Goal: Transaction & Acquisition: Purchase product/service

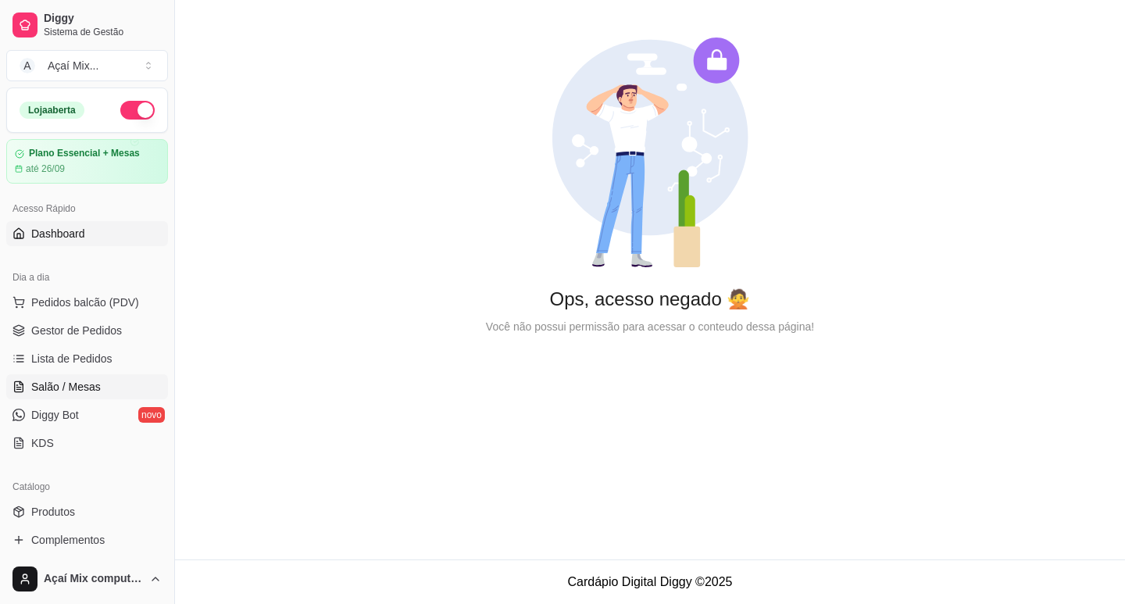
drag, startPoint x: 48, startPoint y: 381, endPoint x: 52, endPoint y: 366, distance: 15.2
click at [49, 381] on span "Salão / Mesas" at bounding box center [66, 387] width 70 height 16
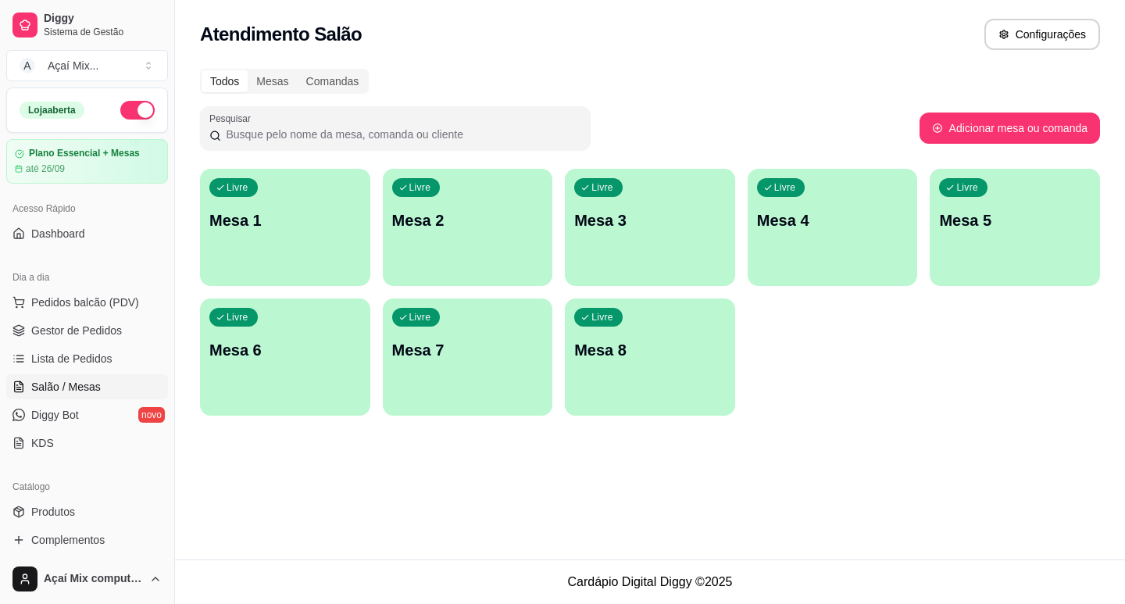
click at [263, 264] on div "Livre Mesa 1" at bounding box center [285, 218] width 170 height 98
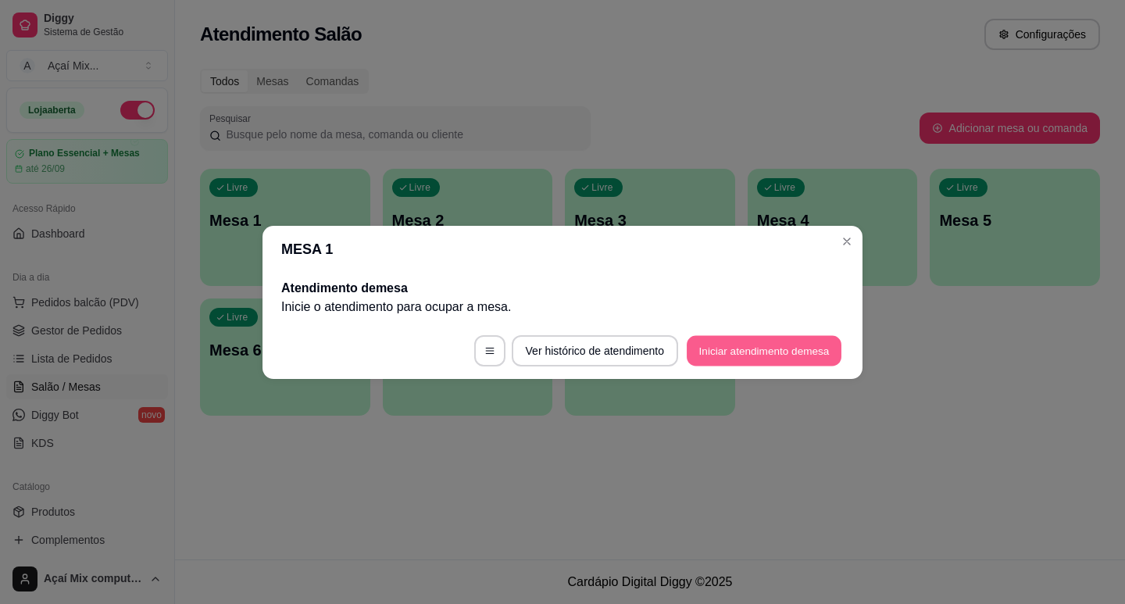
click at [699, 345] on button "Iniciar atendimento de mesa" at bounding box center [764, 350] width 155 height 30
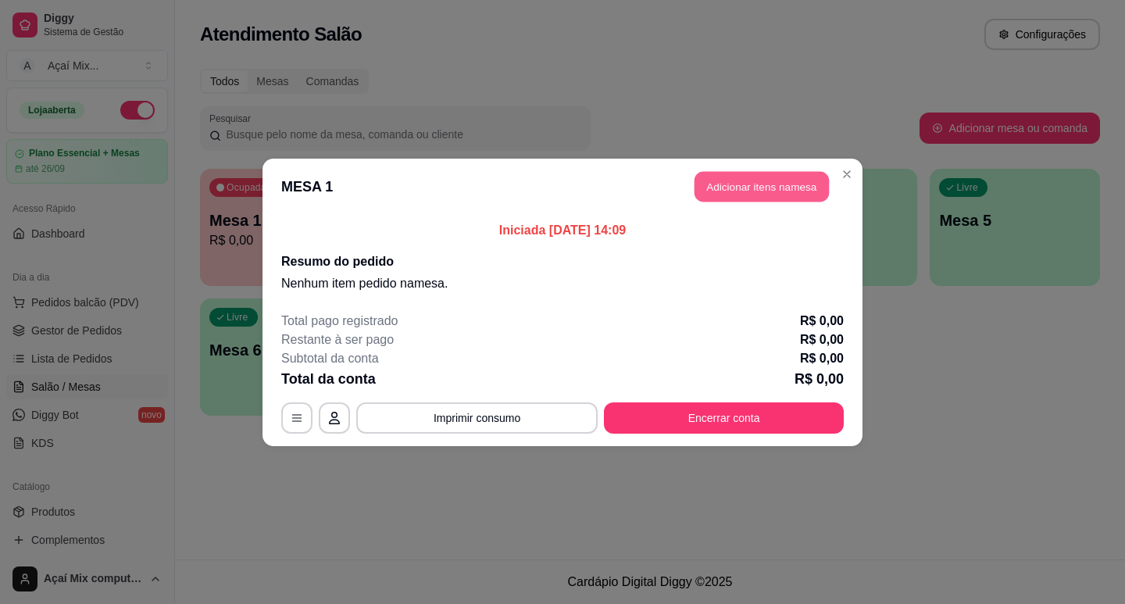
click at [734, 184] on button "Adicionar itens na mesa" at bounding box center [762, 186] width 134 height 30
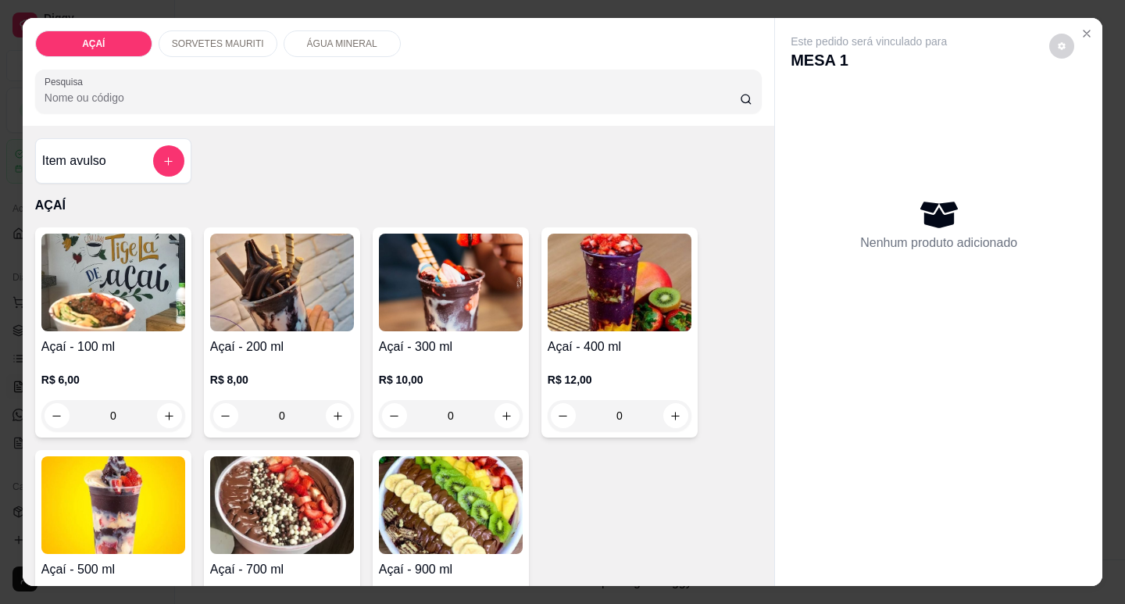
click at [492, 341] on h4 "Açaí - 300 ml" at bounding box center [451, 347] width 144 height 19
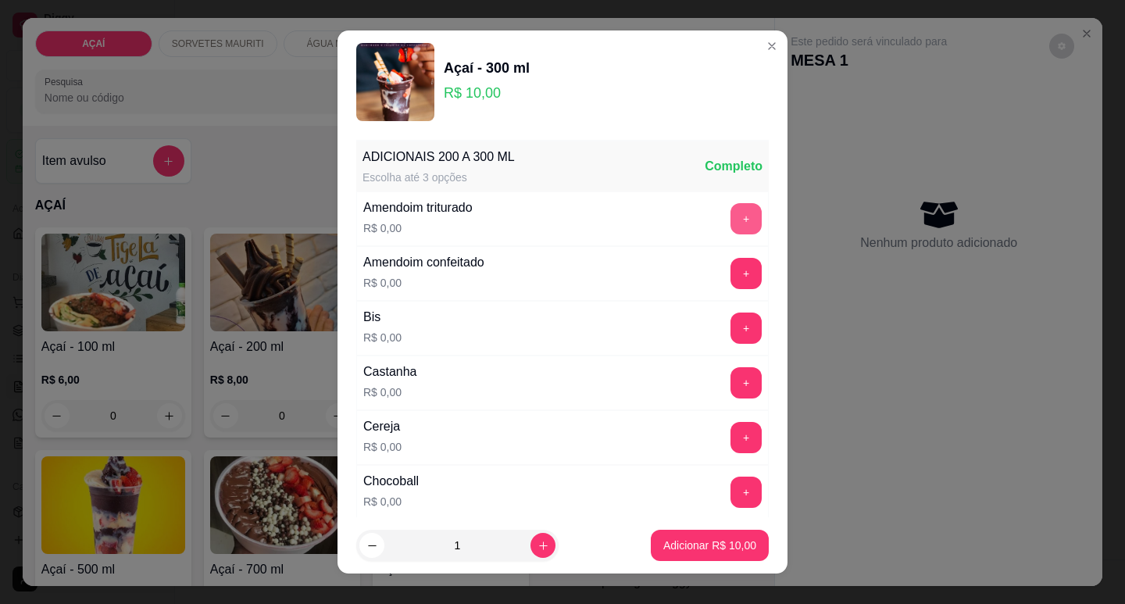
click at [731, 215] on button "+" at bounding box center [746, 218] width 31 height 31
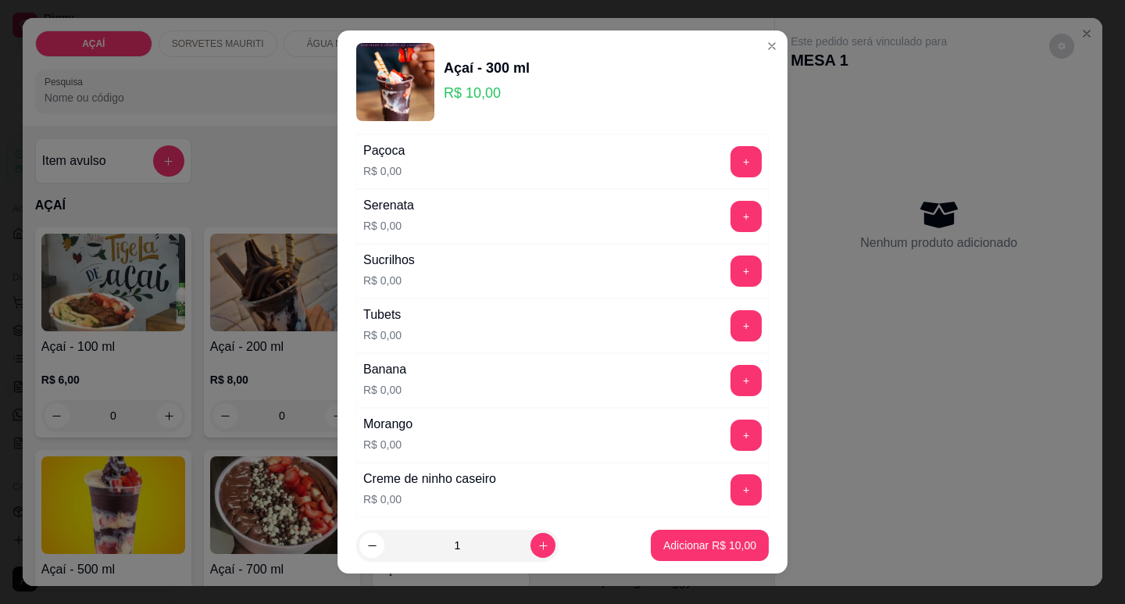
scroll to position [1875, 0]
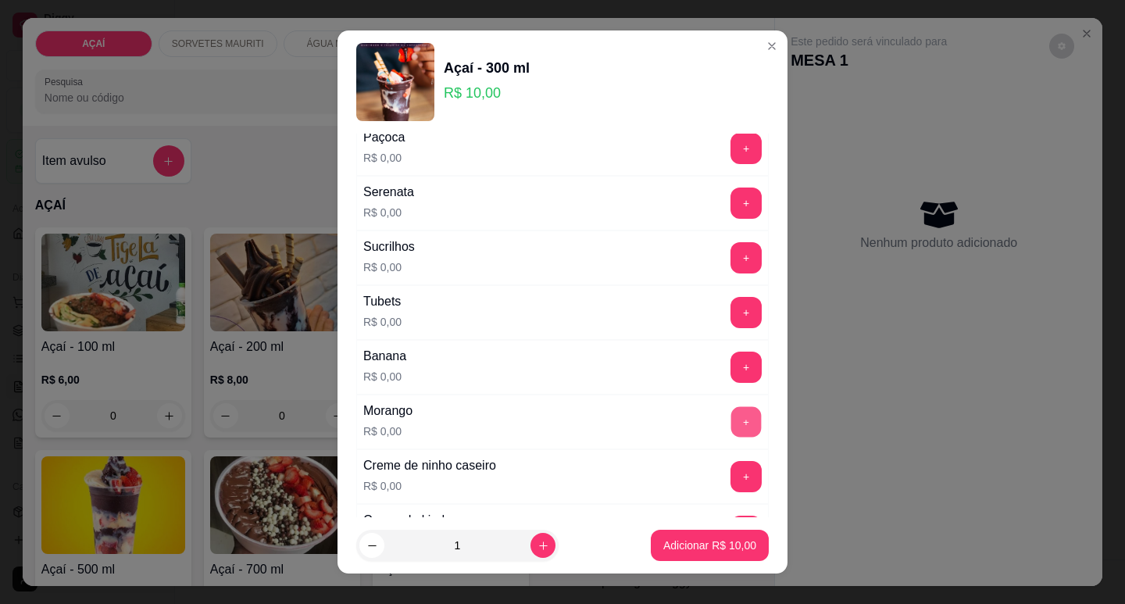
click at [731, 423] on button "+" at bounding box center [746, 421] width 30 height 30
click at [731, 162] on button "+" at bounding box center [746, 148] width 31 height 31
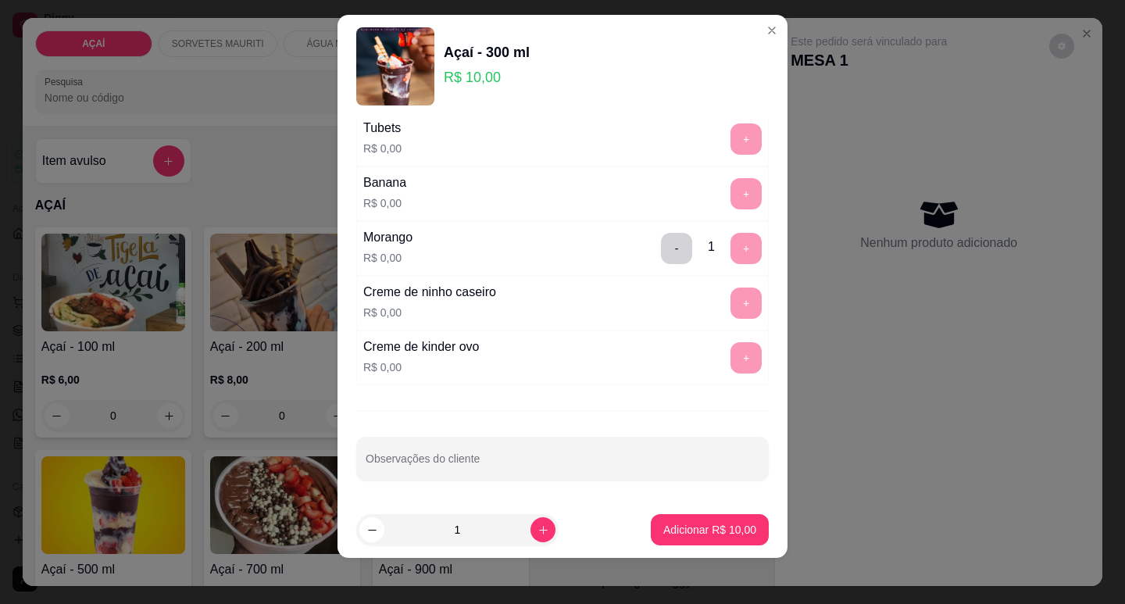
scroll to position [20, 0]
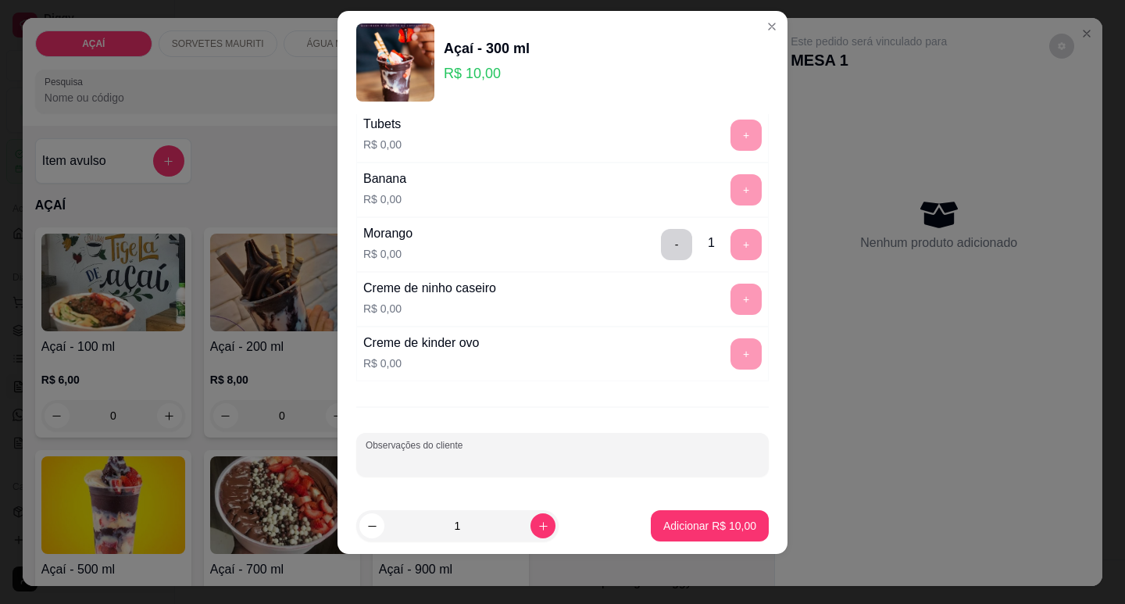
click at [504, 459] on input "Observações do cliente" at bounding box center [563, 461] width 394 height 16
type input "cob morango"
click at [700, 506] on footer "1 Adicionar R$ 10,00" at bounding box center [563, 526] width 450 height 56
click at [708, 520] on p "Adicionar R$ 10,00" at bounding box center [710, 526] width 91 height 15
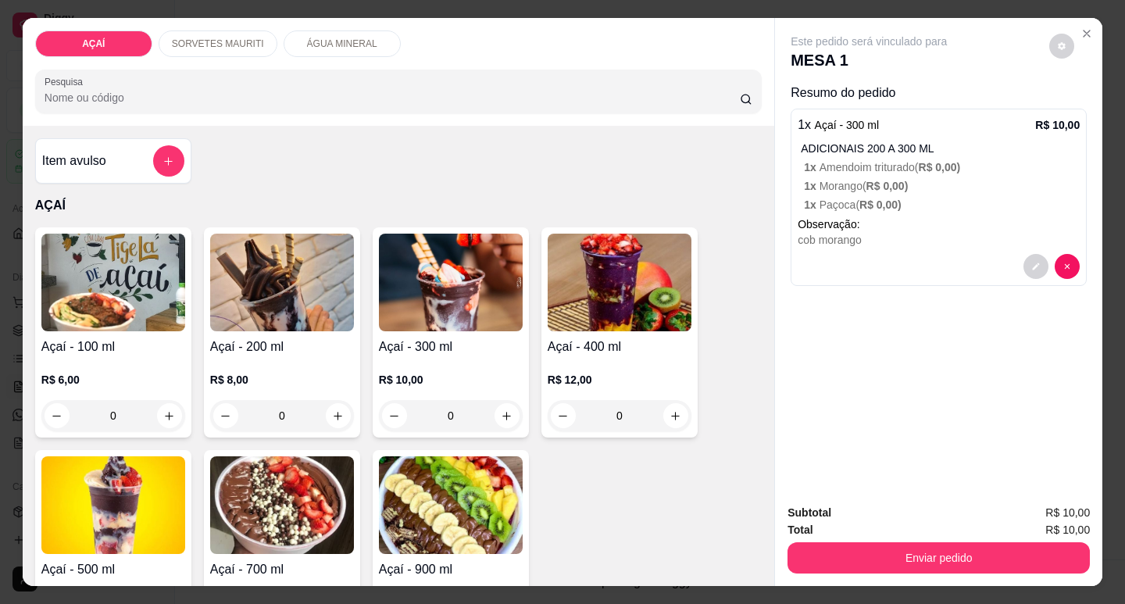
click at [394, 357] on div "R$ 10,00 0" at bounding box center [451, 393] width 144 height 75
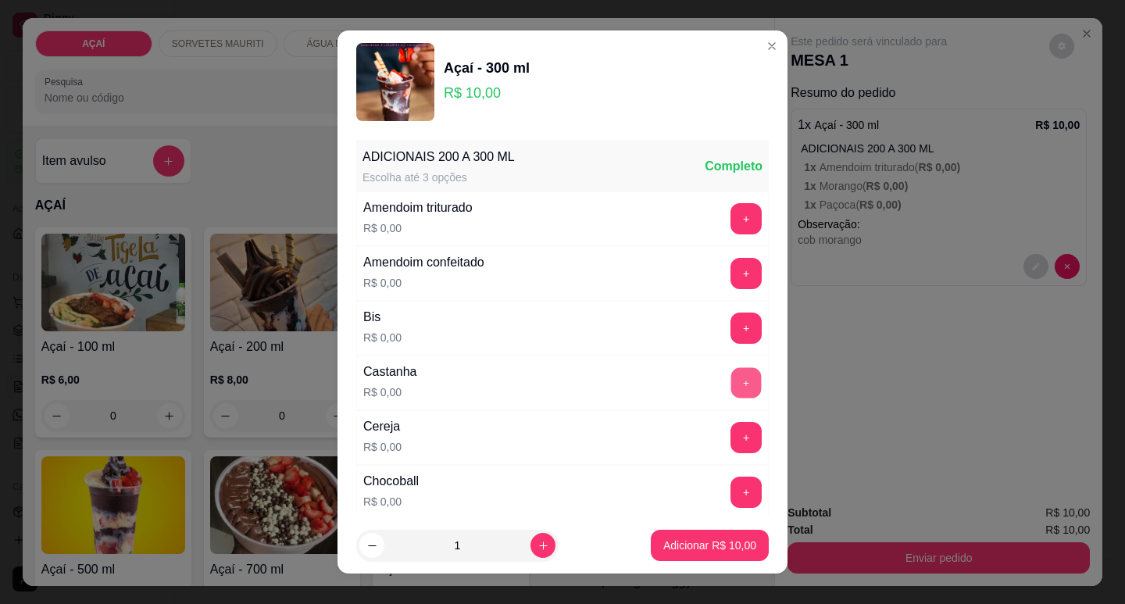
click at [731, 386] on button "+" at bounding box center [746, 382] width 30 height 30
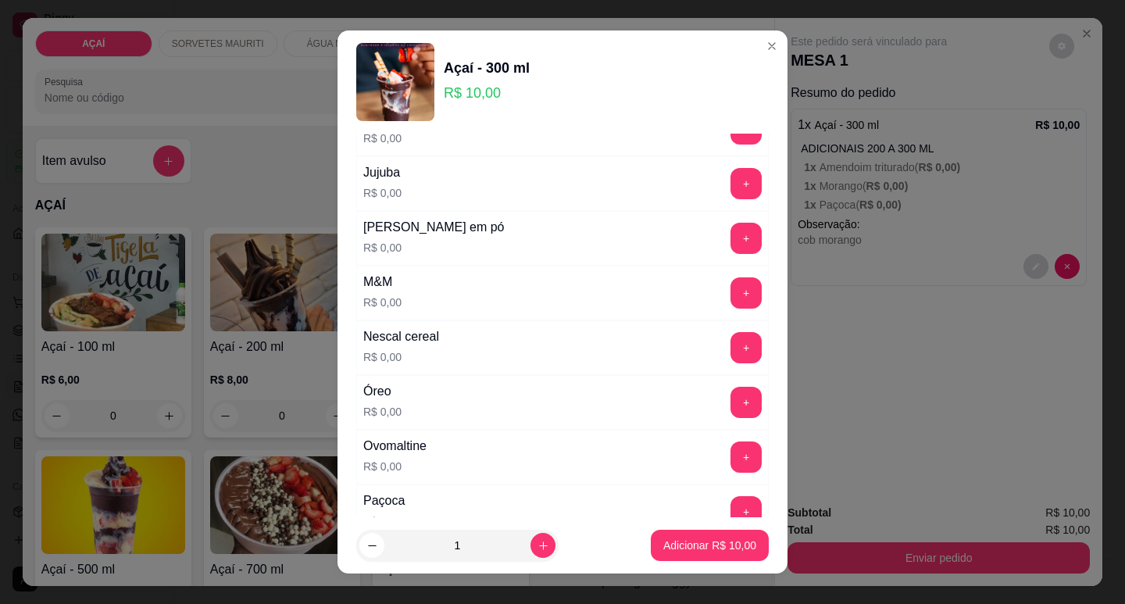
scroll to position [1487, 0]
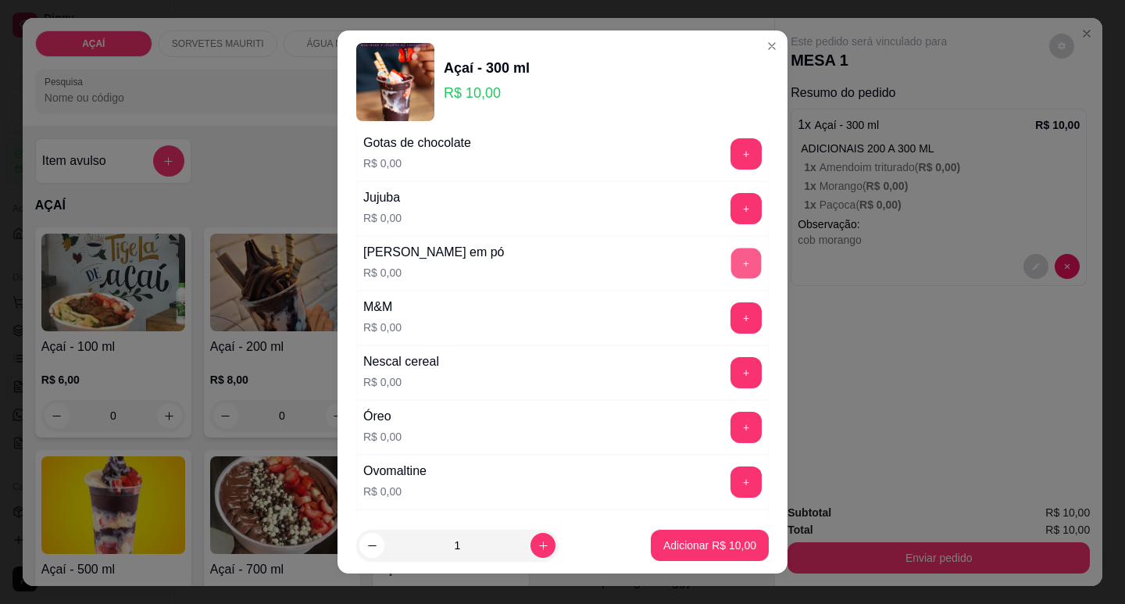
click at [731, 269] on button "+" at bounding box center [746, 263] width 30 height 30
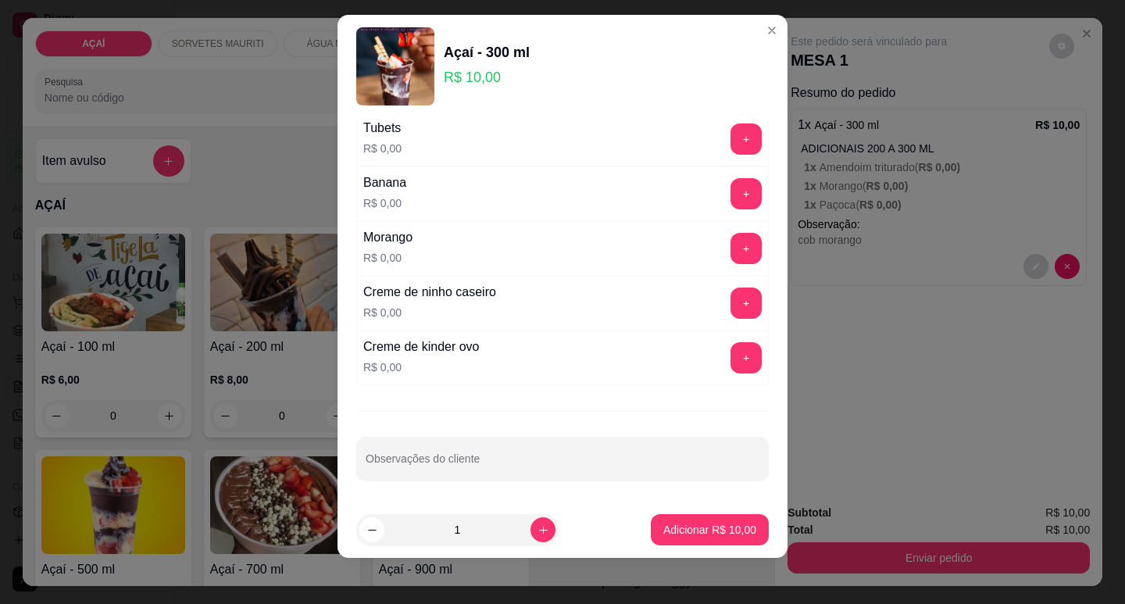
scroll to position [20, 0]
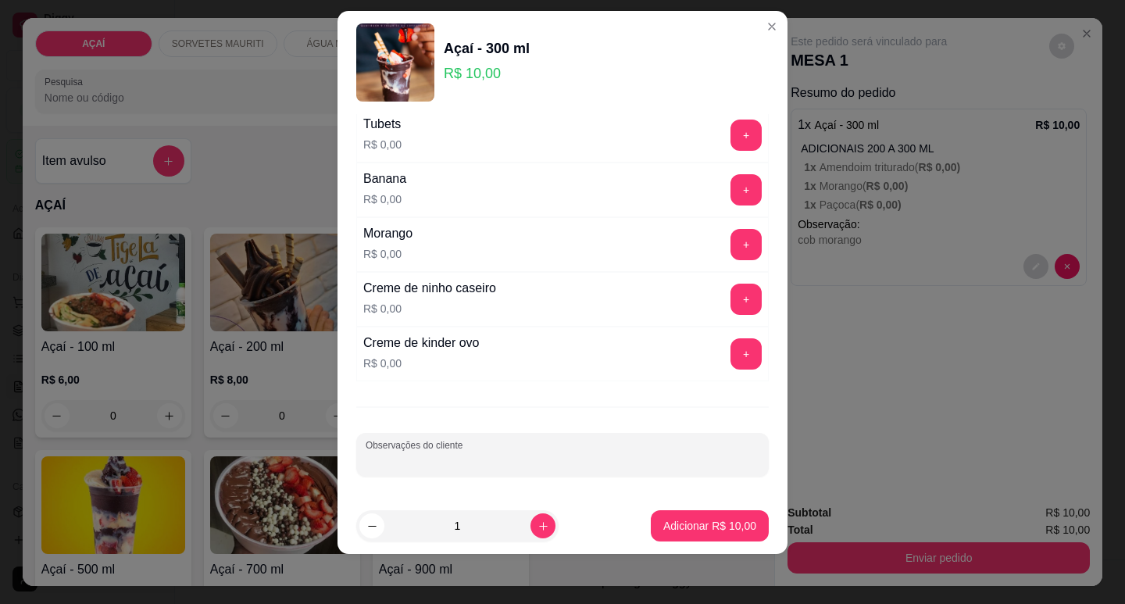
click at [556, 454] on input "Observações do cliente" at bounding box center [563, 461] width 394 height 16
type input "cob chocolate"
click at [665, 522] on p "Adicionar R$ 10,00" at bounding box center [710, 526] width 91 height 15
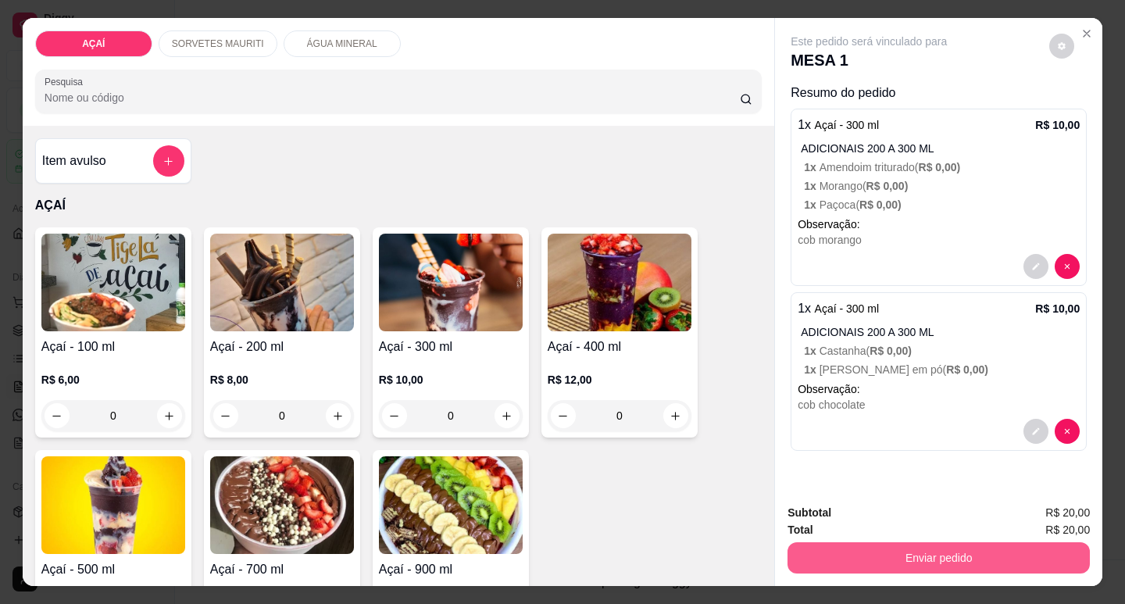
click at [927, 560] on button "Enviar pedido" at bounding box center [939, 557] width 302 height 31
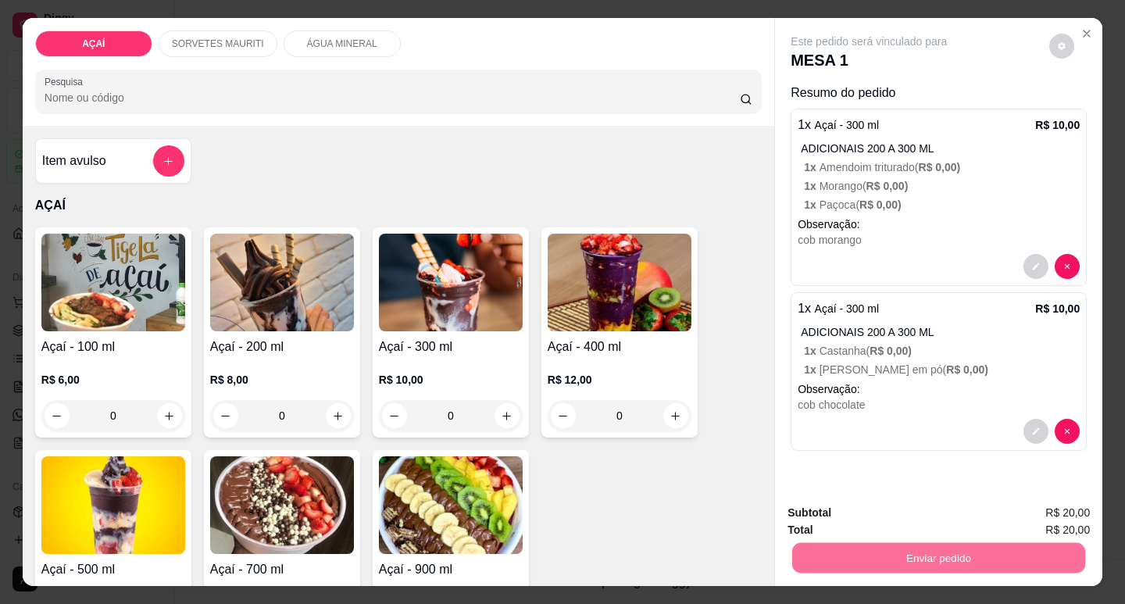
click at [887, 511] on button "Não registrar e enviar pedido" at bounding box center [888, 512] width 158 height 29
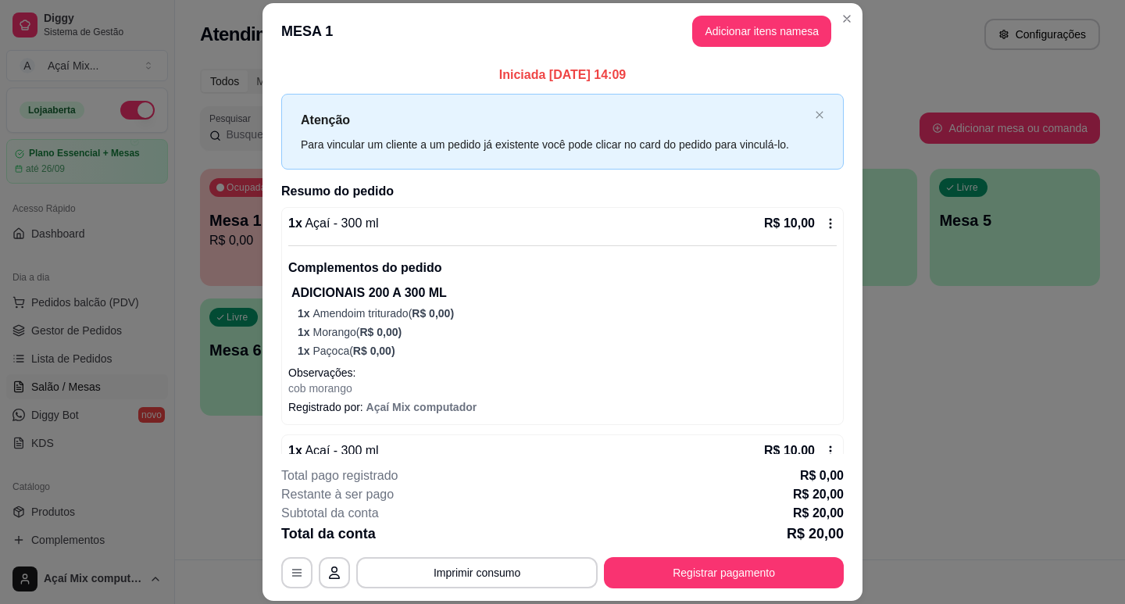
click at [837, 321] on div "Iniciada [DATE] 14:09 Atenção Para vincular um cliente a um pedido já existente…" at bounding box center [563, 256] width 600 height 395
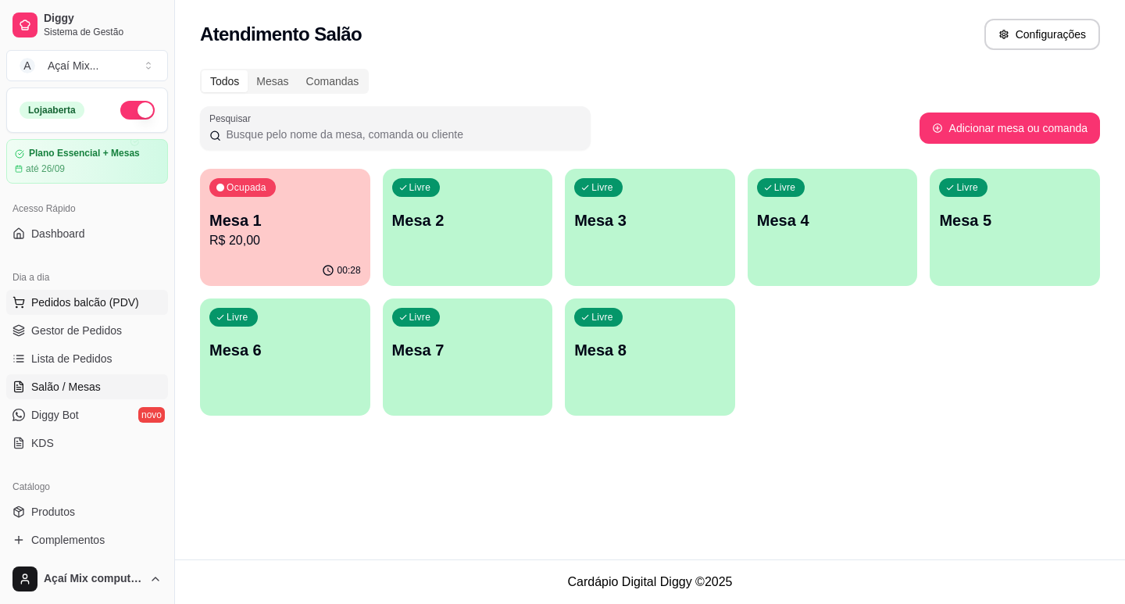
click at [133, 306] on span "Pedidos balcão (PDV)" at bounding box center [85, 303] width 108 height 16
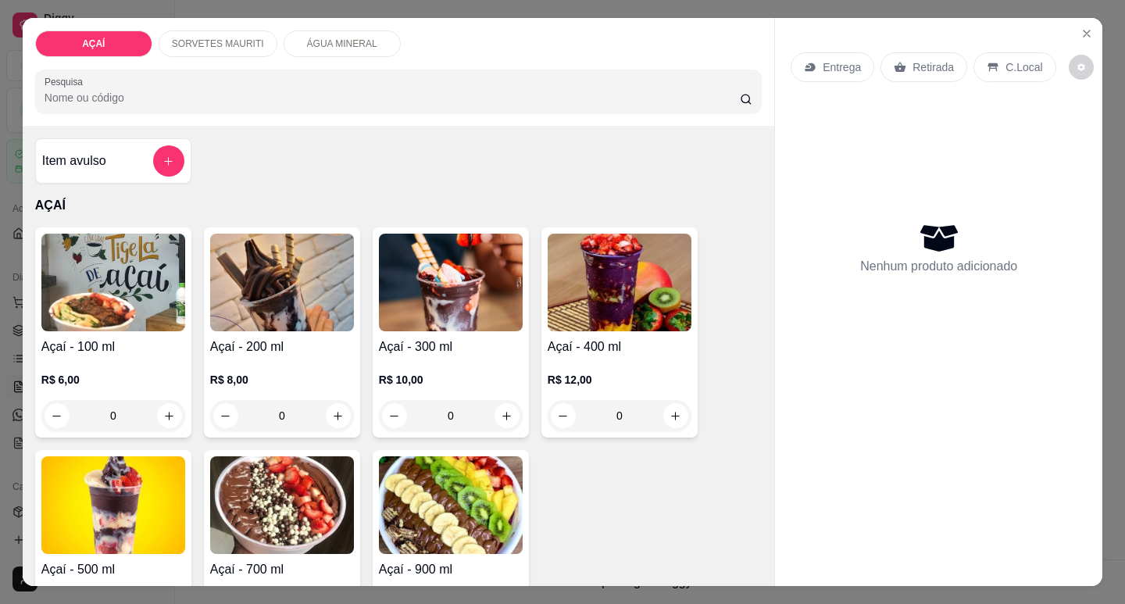
click at [426, 344] on h4 "Açaí - 300 ml" at bounding box center [451, 347] width 144 height 19
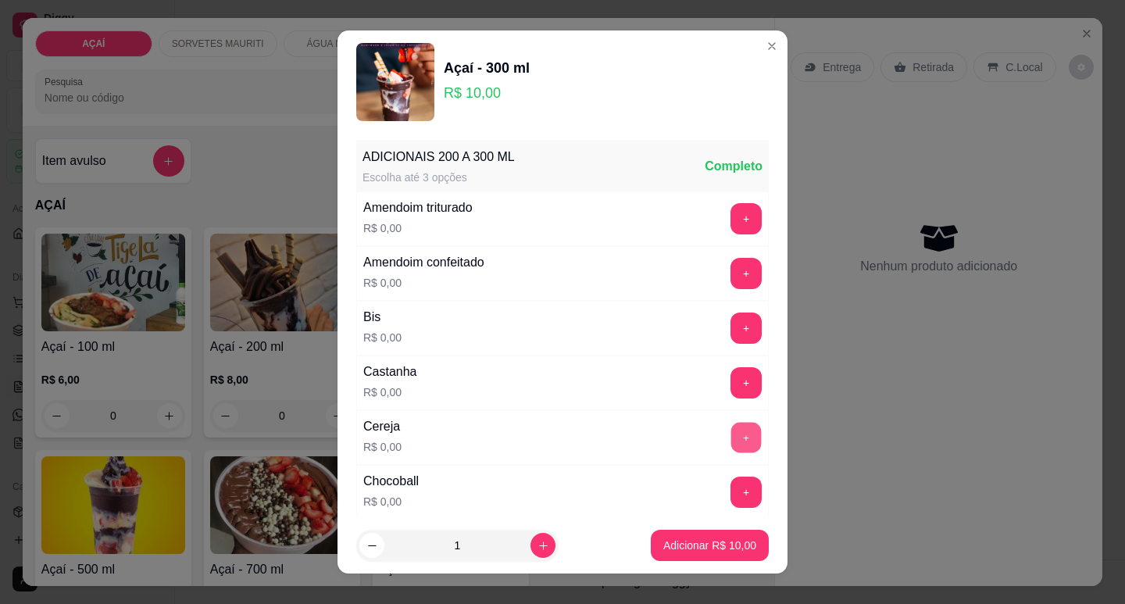
click at [731, 445] on button "+" at bounding box center [746, 437] width 30 height 30
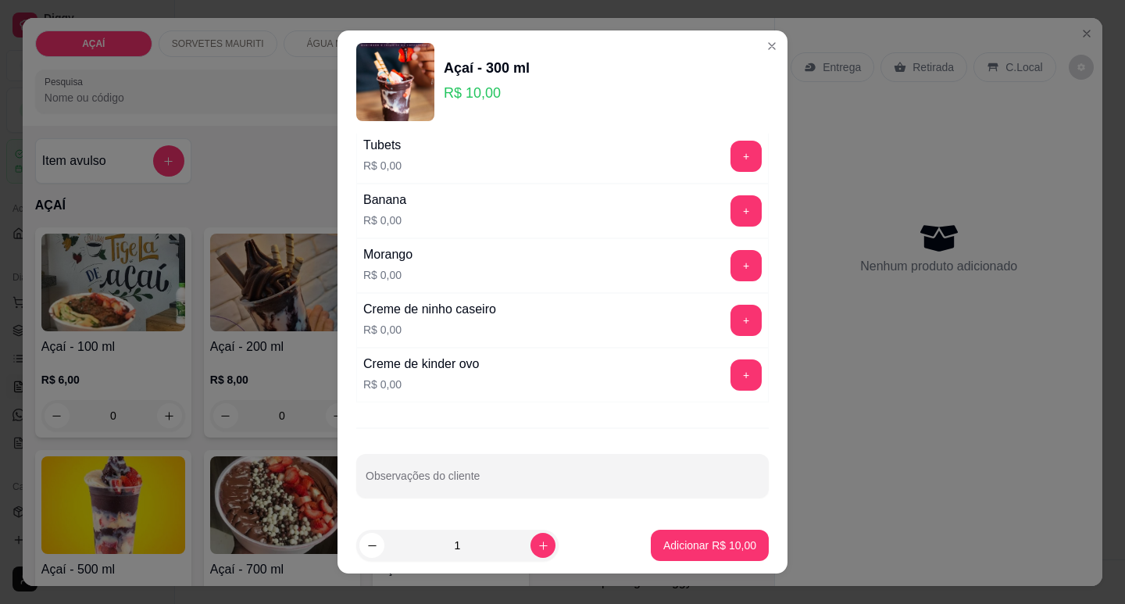
scroll to position [2033, 0]
click at [731, 268] on button "+" at bounding box center [746, 263] width 31 height 31
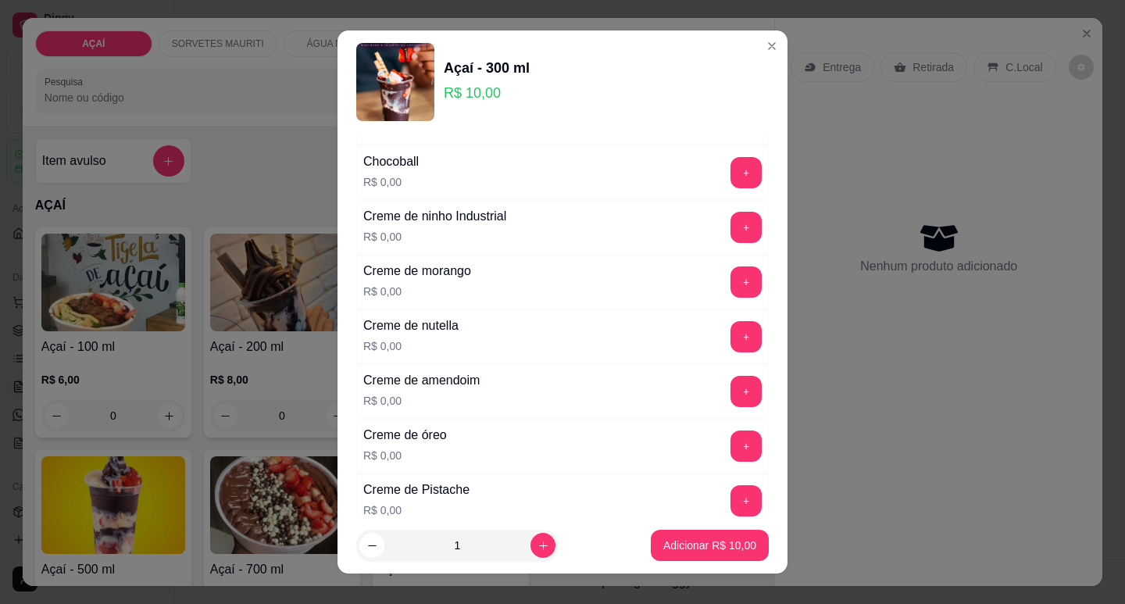
scroll to position [158, 0]
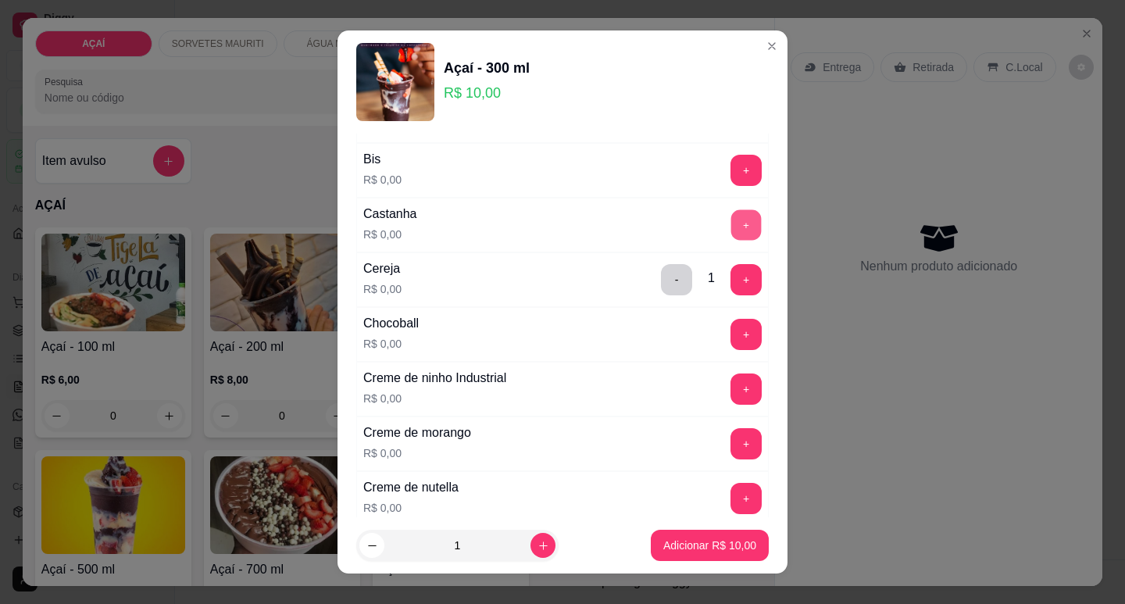
click at [731, 233] on button "+" at bounding box center [746, 224] width 30 height 30
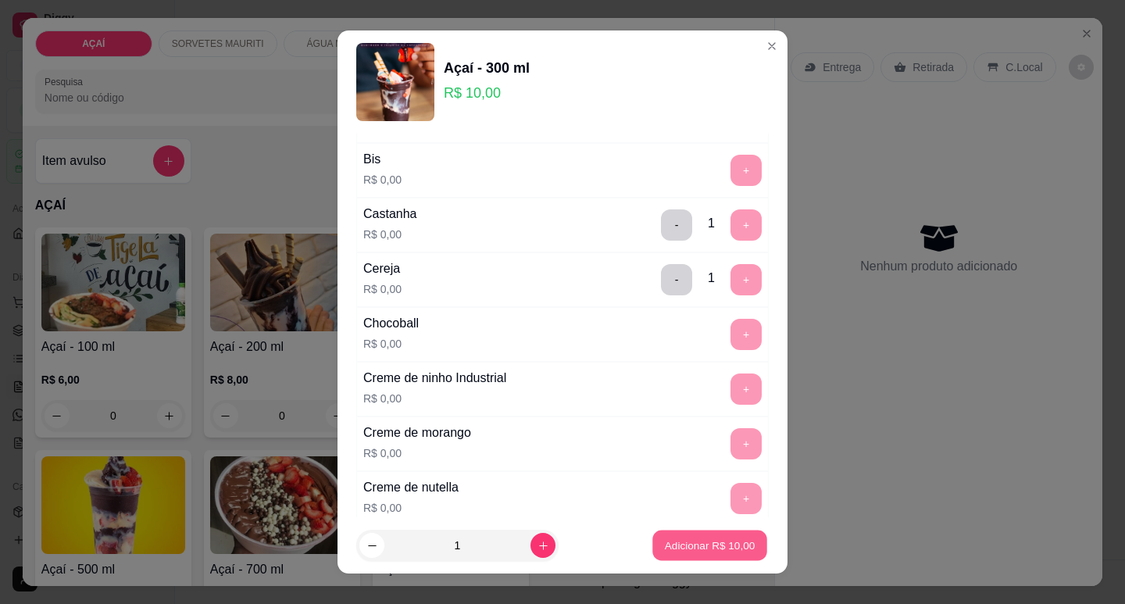
click at [751, 538] on div "Adicionar R$ 10,00" at bounding box center [710, 545] width 118 height 31
click at [695, 534] on button "Adicionar R$ 10,00" at bounding box center [710, 545] width 118 height 31
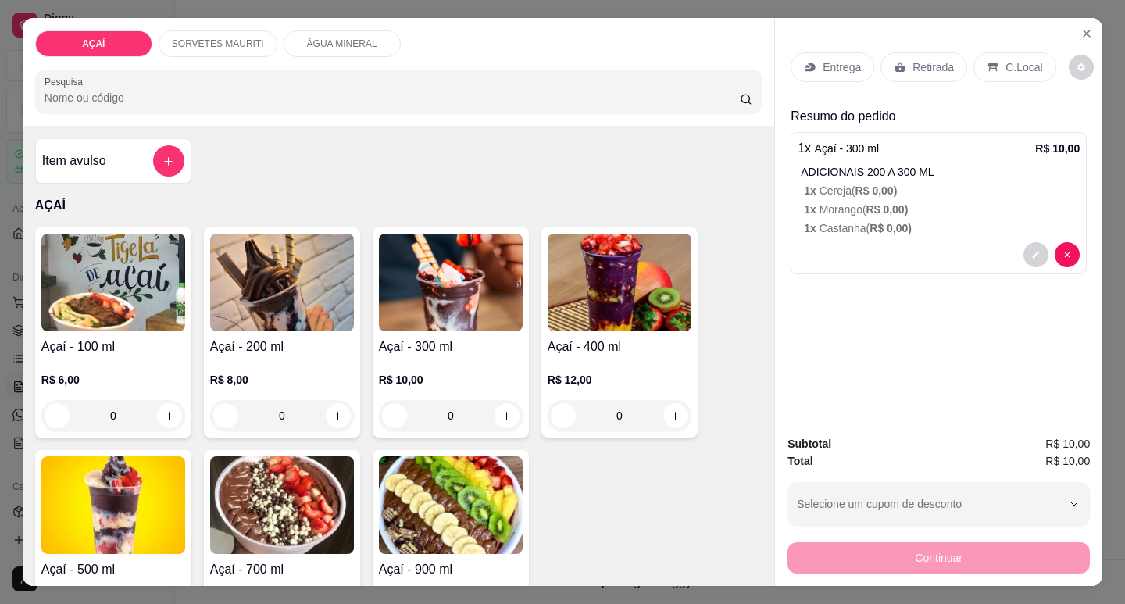
click at [900, 164] on p "ADICIONAIS 200 A 300 ML" at bounding box center [940, 172] width 279 height 16
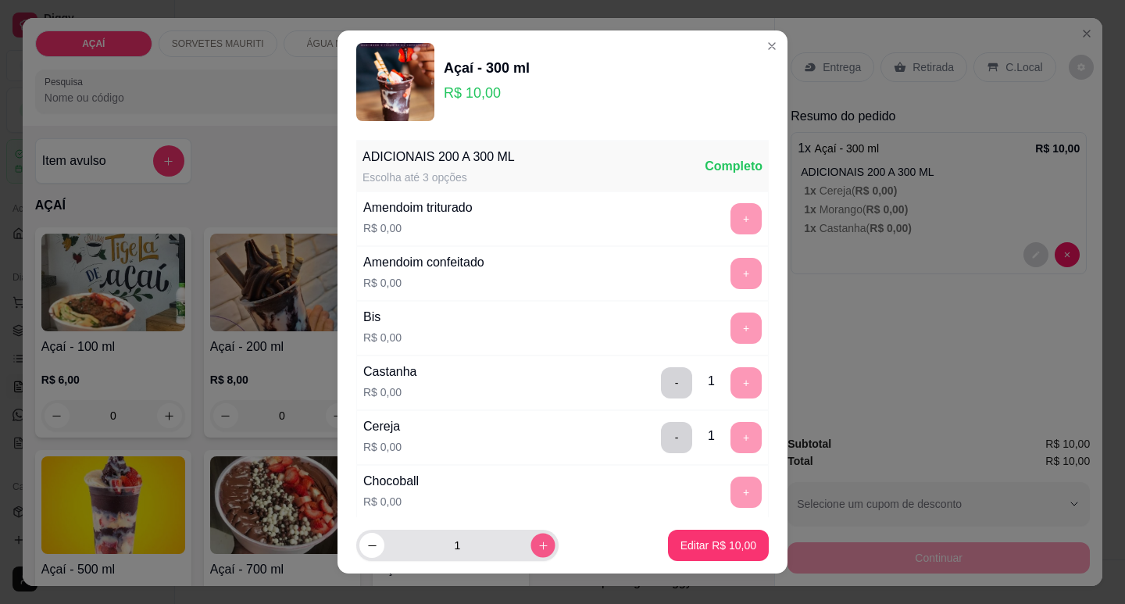
click at [531, 538] on button "increase-product-quantity" at bounding box center [543, 546] width 24 height 24
type input "2"
click at [709, 546] on p "Editar R$ 20,00" at bounding box center [719, 546] width 76 height 16
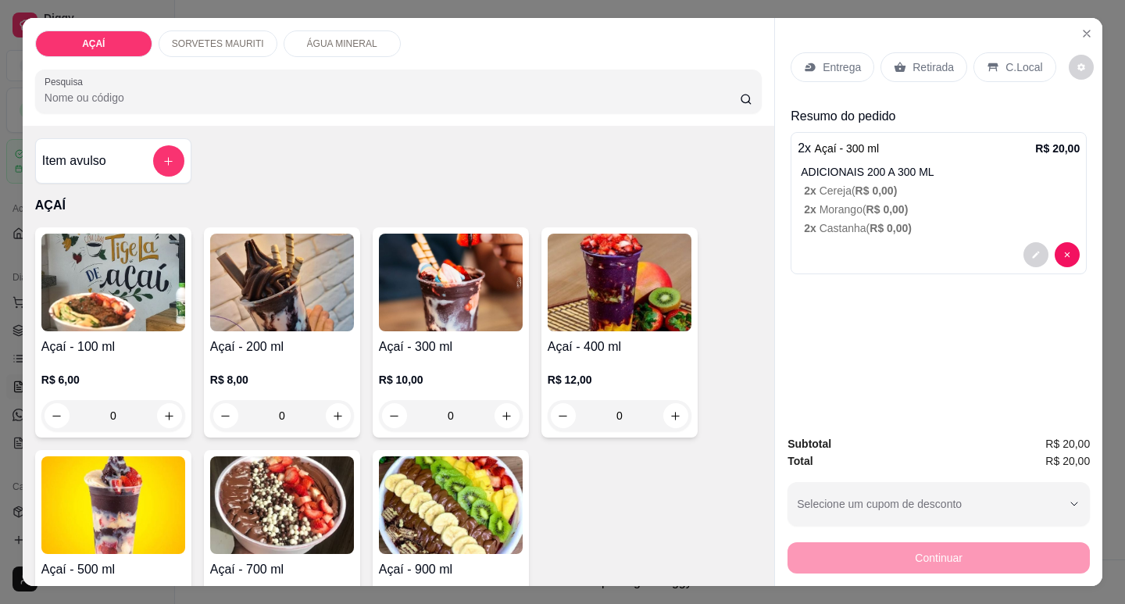
click at [833, 65] on p "Entrega" at bounding box center [842, 67] width 38 height 16
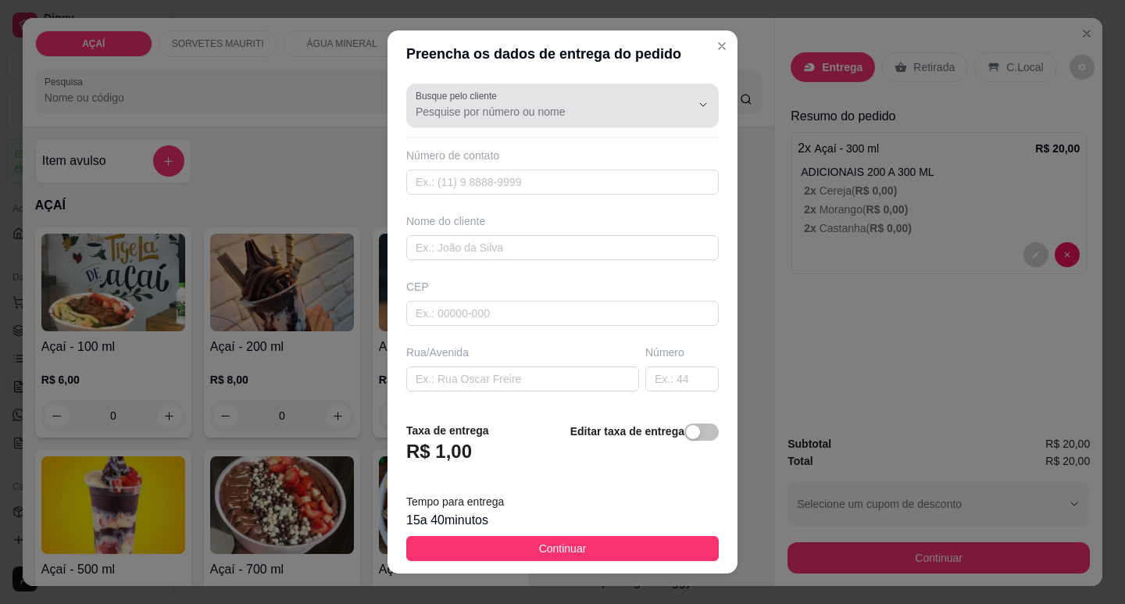
click at [519, 113] on input "Busque pelo cliente" at bounding box center [541, 112] width 250 height 16
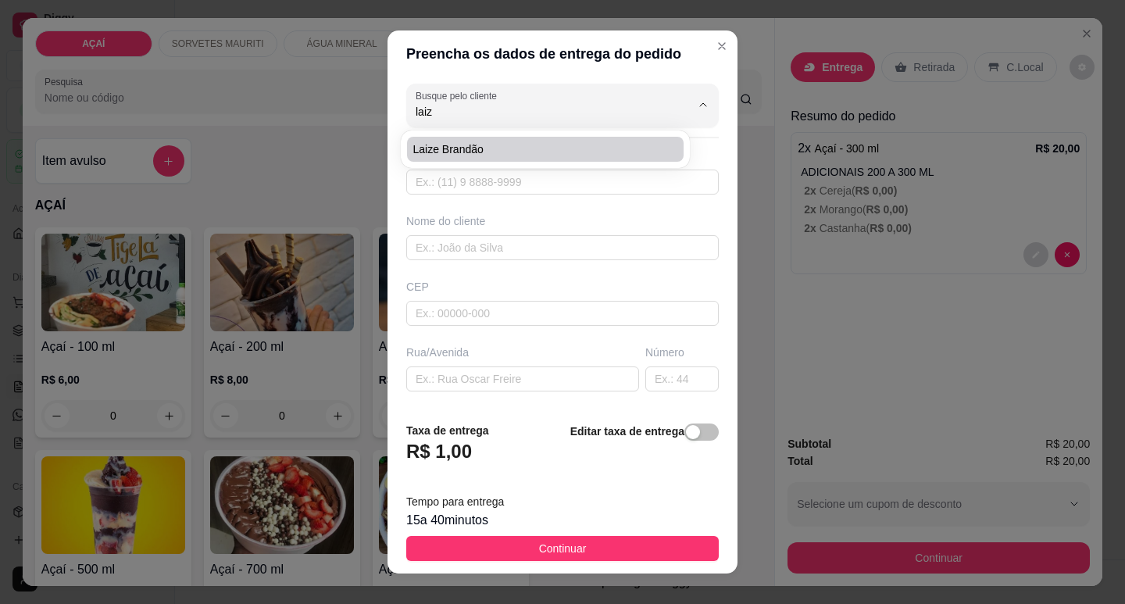
click at [551, 155] on span "Laize Brandão" at bounding box center [537, 149] width 248 height 16
type input "Laize Brandão"
type input "82981598889"
type input "Laize Brandão"
type input "uma rua antes do mercado de [PERSON_NAME], casa roxa no mourão"
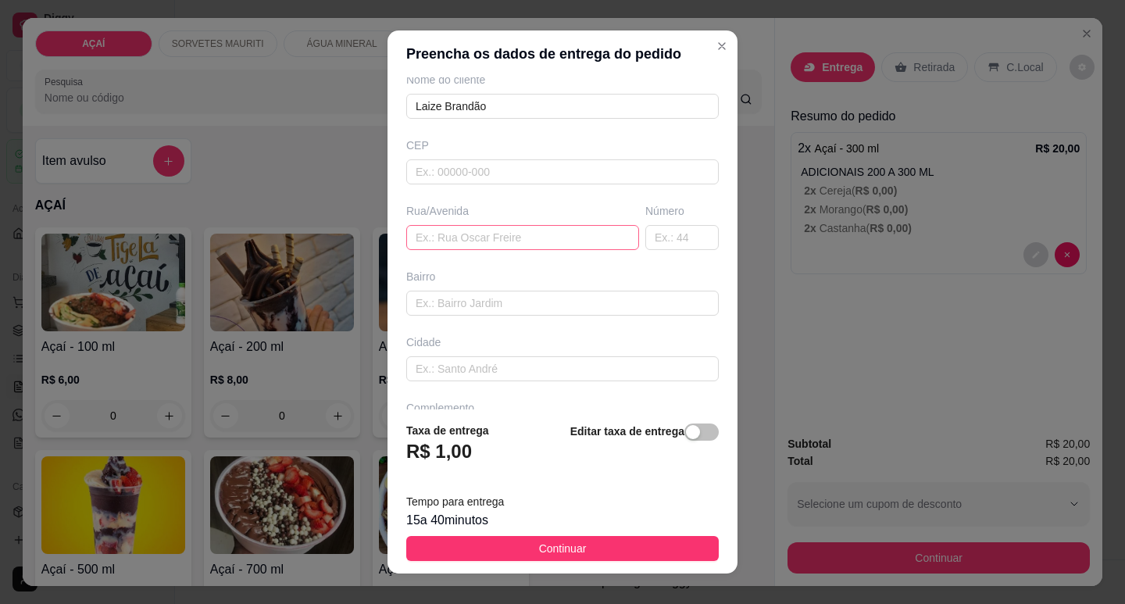
scroll to position [156, 0]
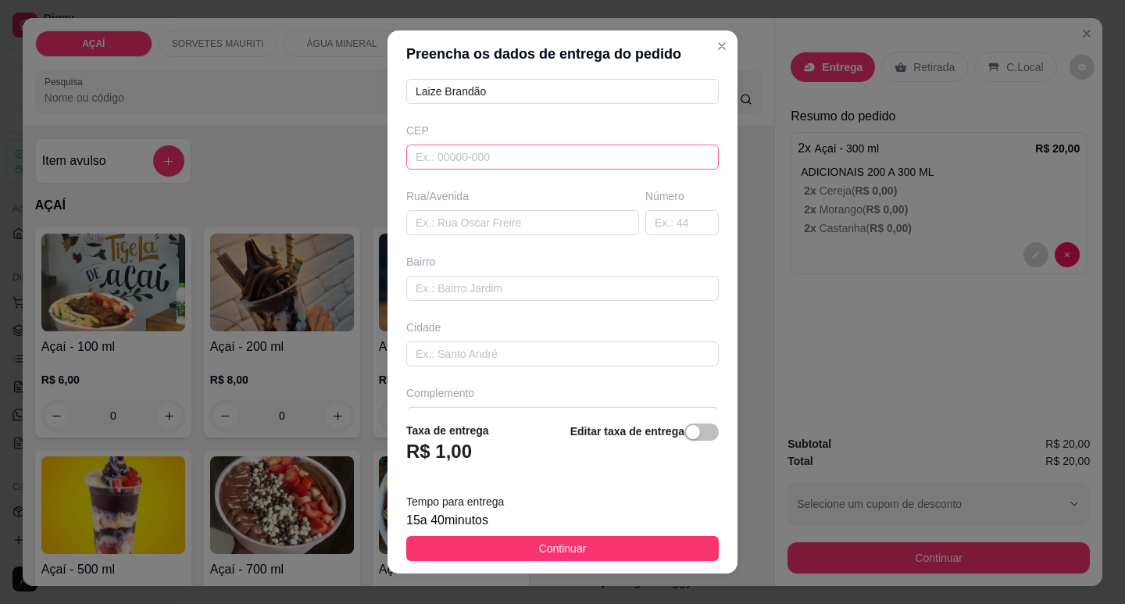
type input "Laize Brandão"
click at [530, 158] on input "text" at bounding box center [562, 157] width 313 height 25
type input "5752000000"
click at [556, 552] on span "Continuar" at bounding box center [563, 548] width 48 height 17
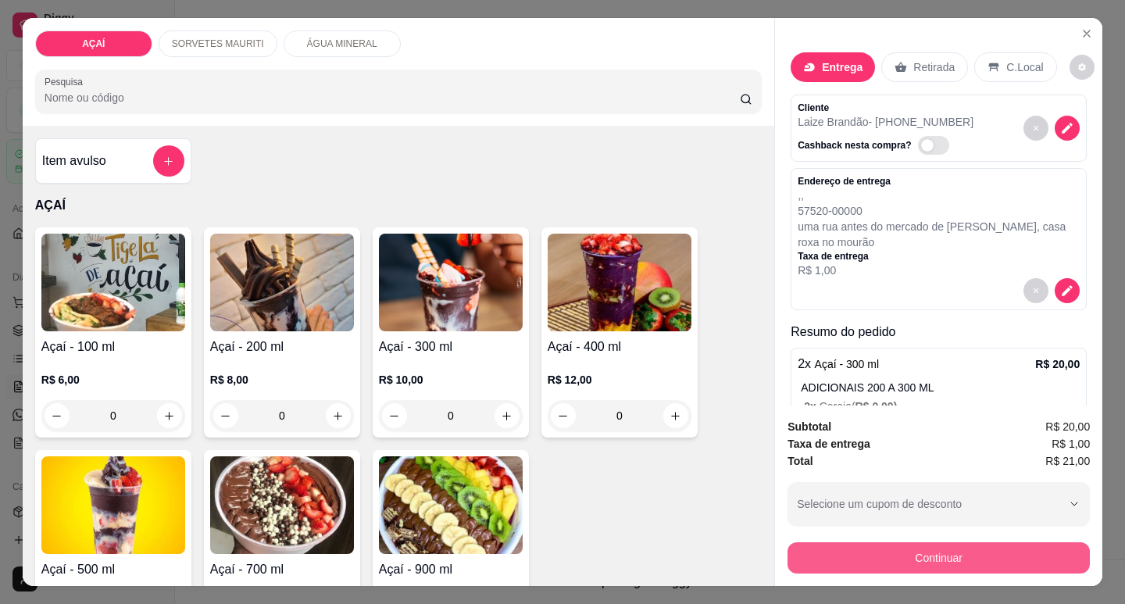
click at [846, 543] on button "Continuar" at bounding box center [939, 557] width 302 height 31
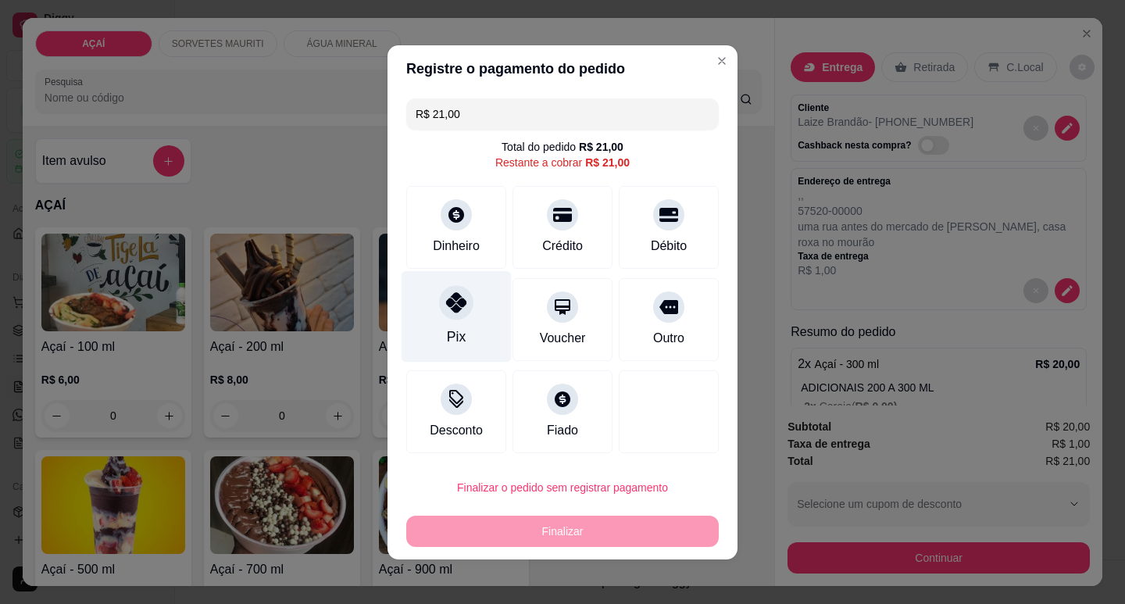
click at [454, 316] on div at bounding box center [456, 302] width 34 height 34
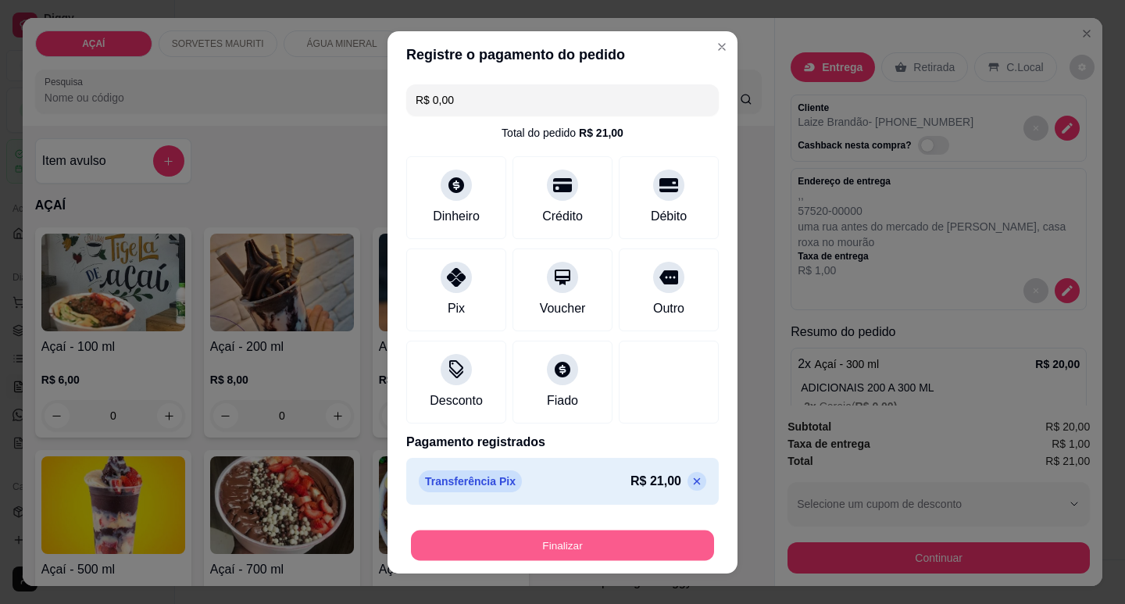
click at [535, 540] on button "Finalizar" at bounding box center [562, 545] width 303 height 30
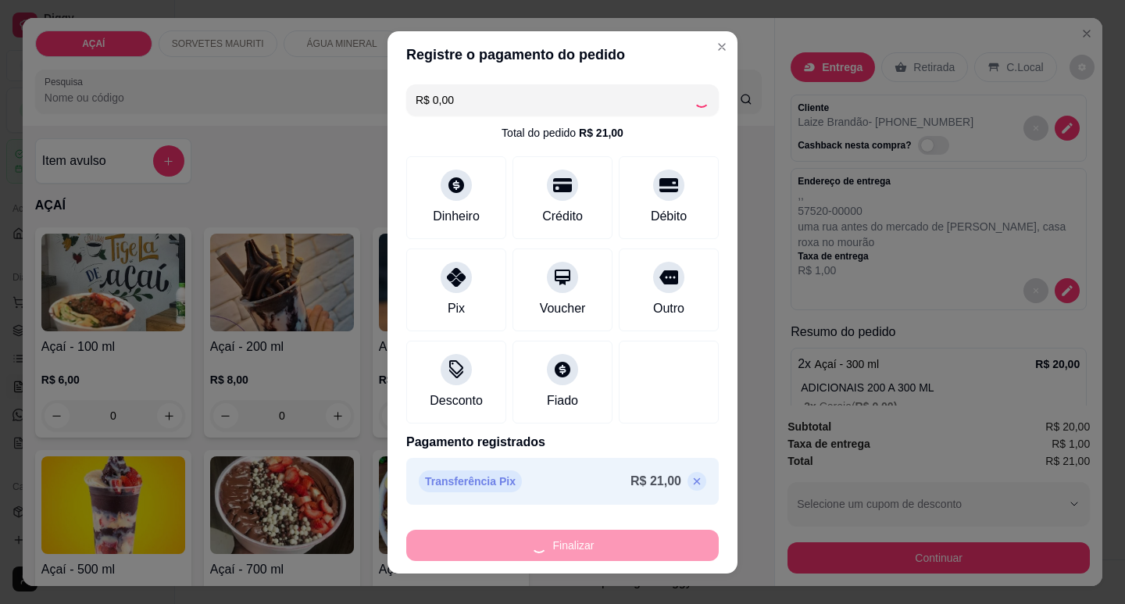
type input "-R$ 21,00"
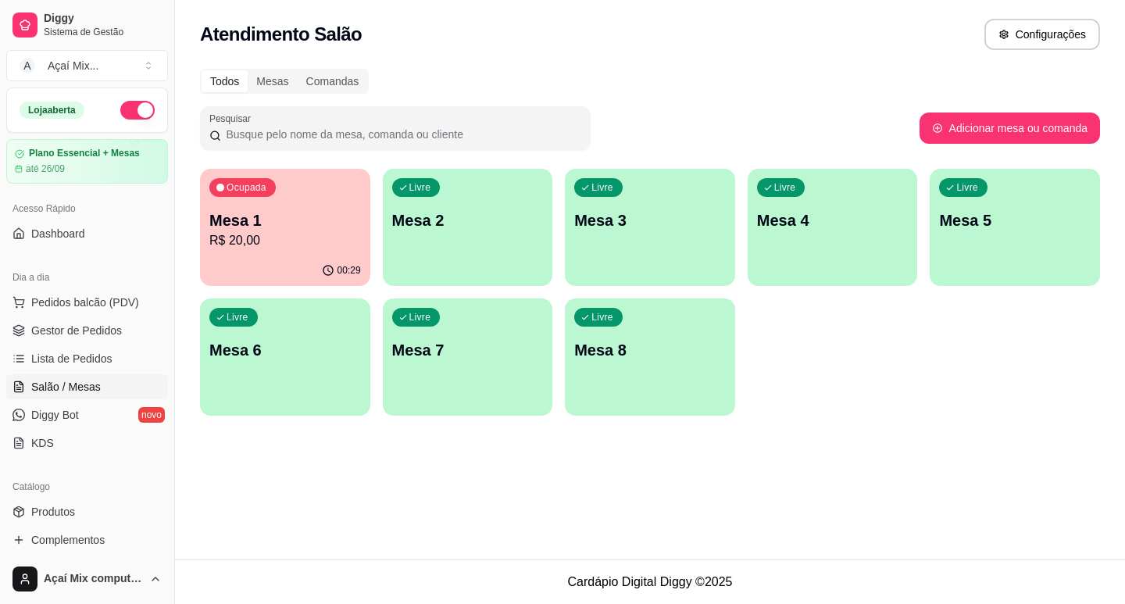
click at [460, 231] on div "Livre Mesa 2" at bounding box center [468, 218] width 170 height 98
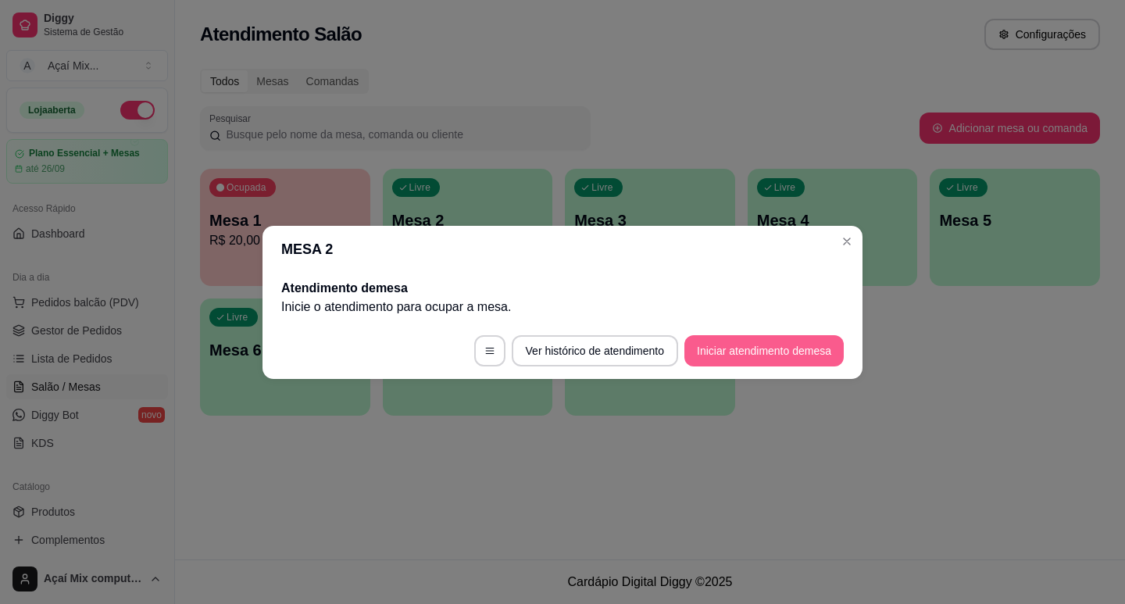
click at [764, 338] on button "Iniciar atendimento de mesa" at bounding box center [763, 350] width 159 height 31
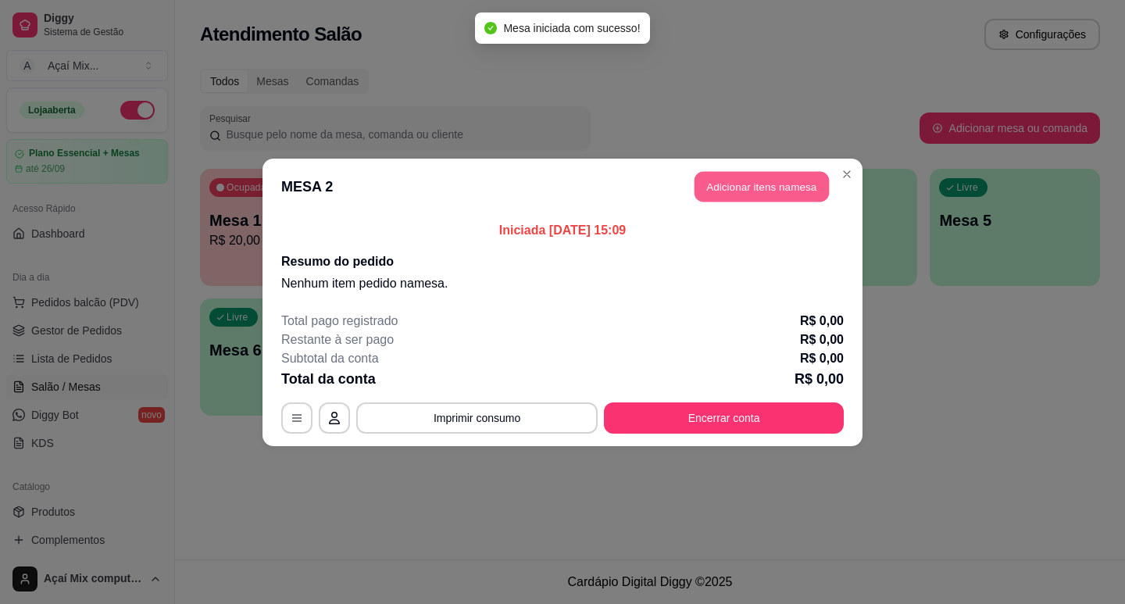
click at [734, 200] on button "Adicionar itens na mesa" at bounding box center [762, 186] width 134 height 30
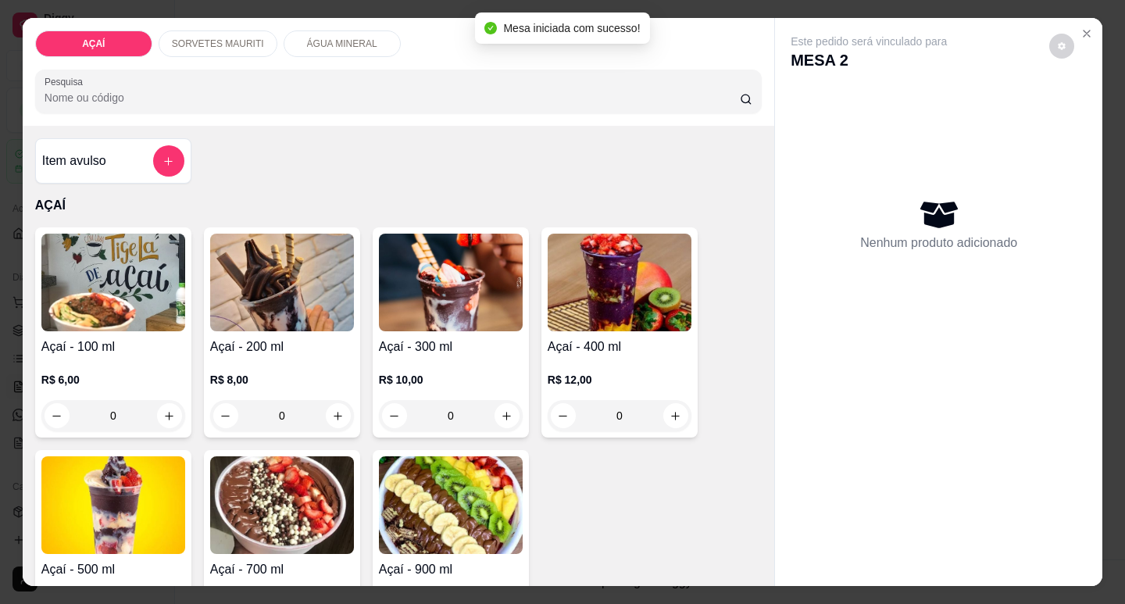
click at [586, 359] on div "R$ 12,00 0" at bounding box center [620, 393] width 144 height 75
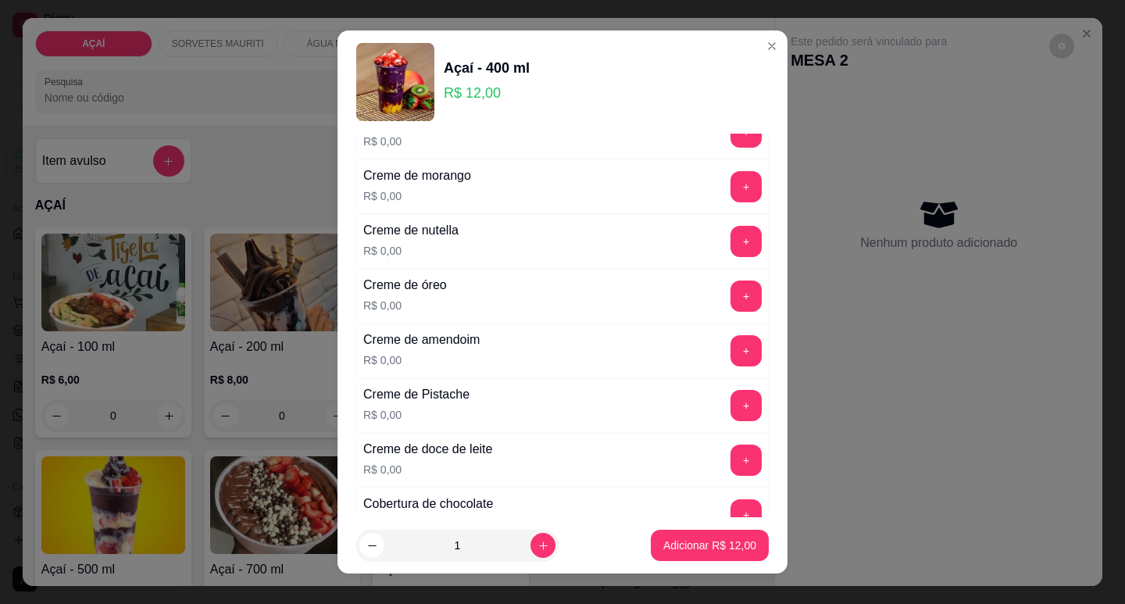
scroll to position [391, 0]
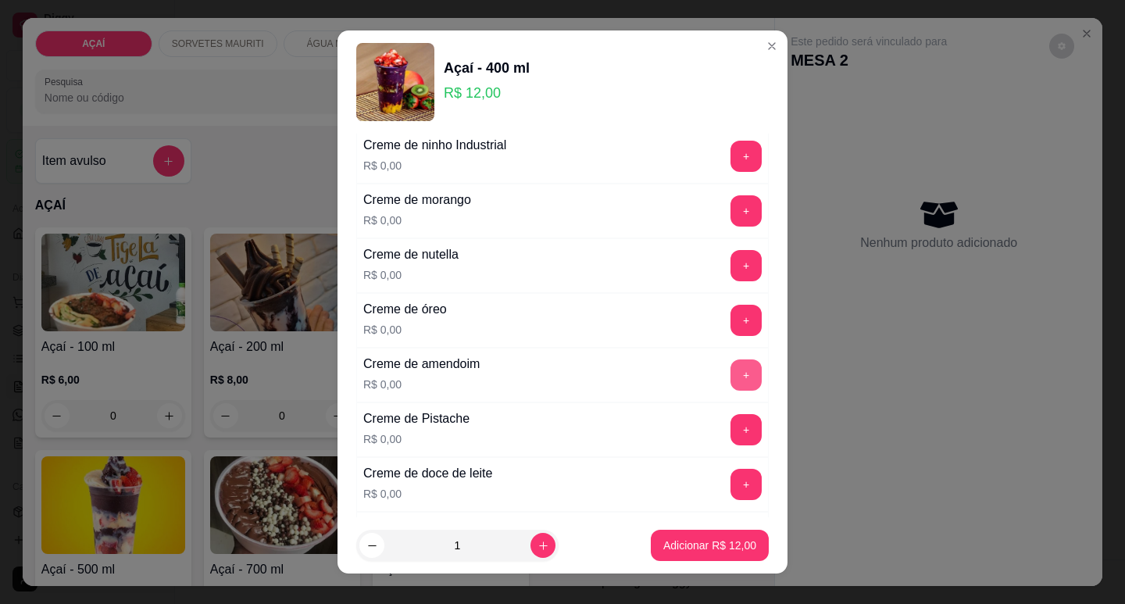
click at [731, 377] on button "+" at bounding box center [746, 374] width 31 height 31
click at [731, 210] on button "+" at bounding box center [746, 210] width 30 height 30
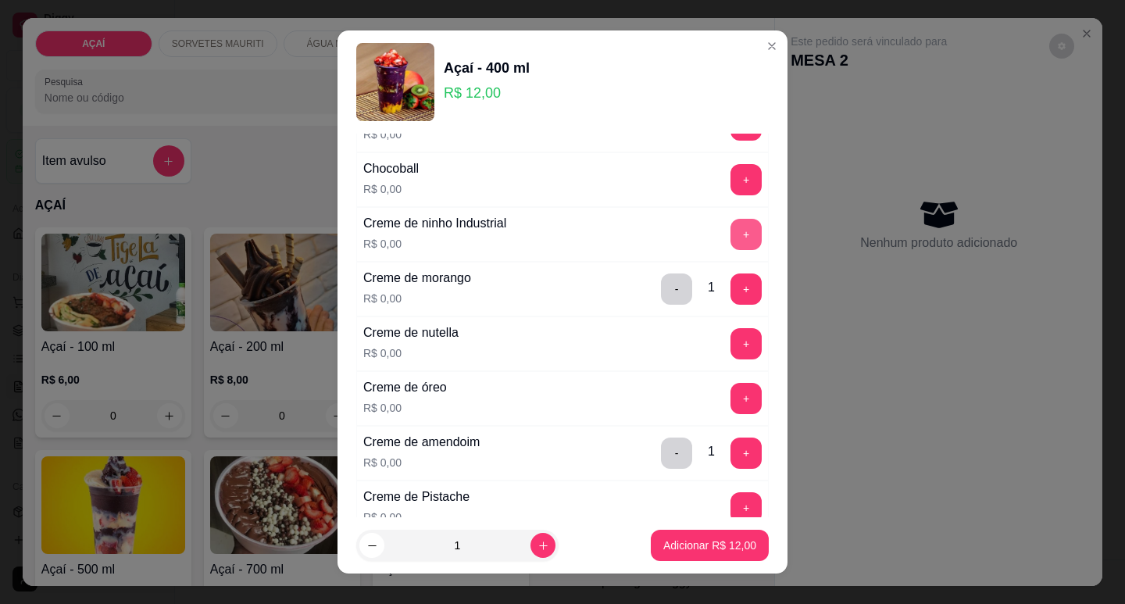
click at [731, 237] on button "+" at bounding box center [746, 234] width 31 height 31
click at [731, 395] on button "+" at bounding box center [746, 398] width 31 height 31
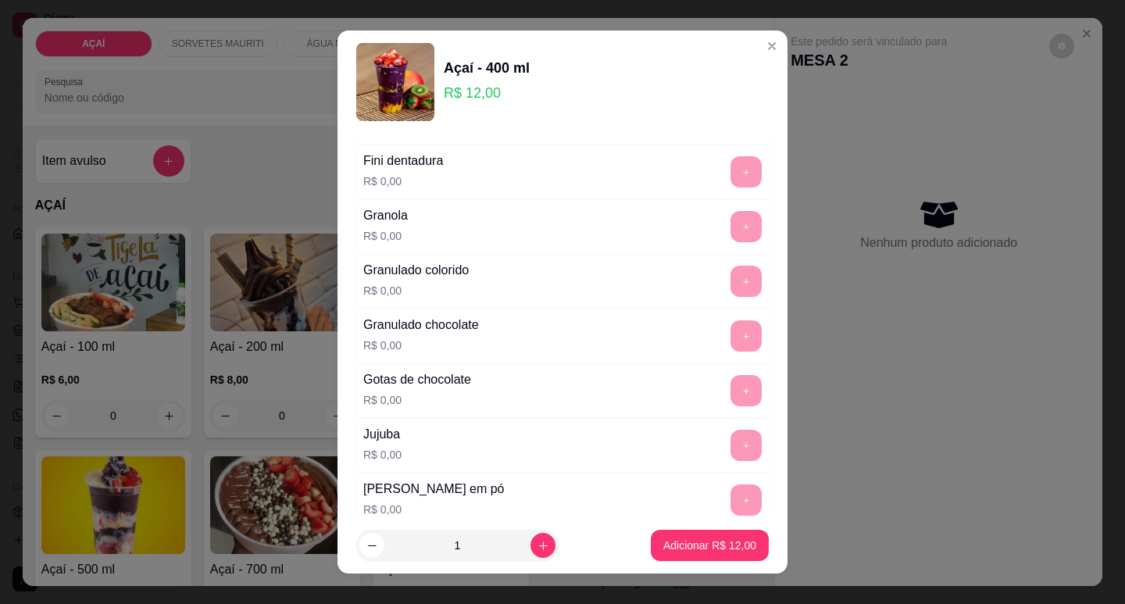
scroll to position [1641, 0]
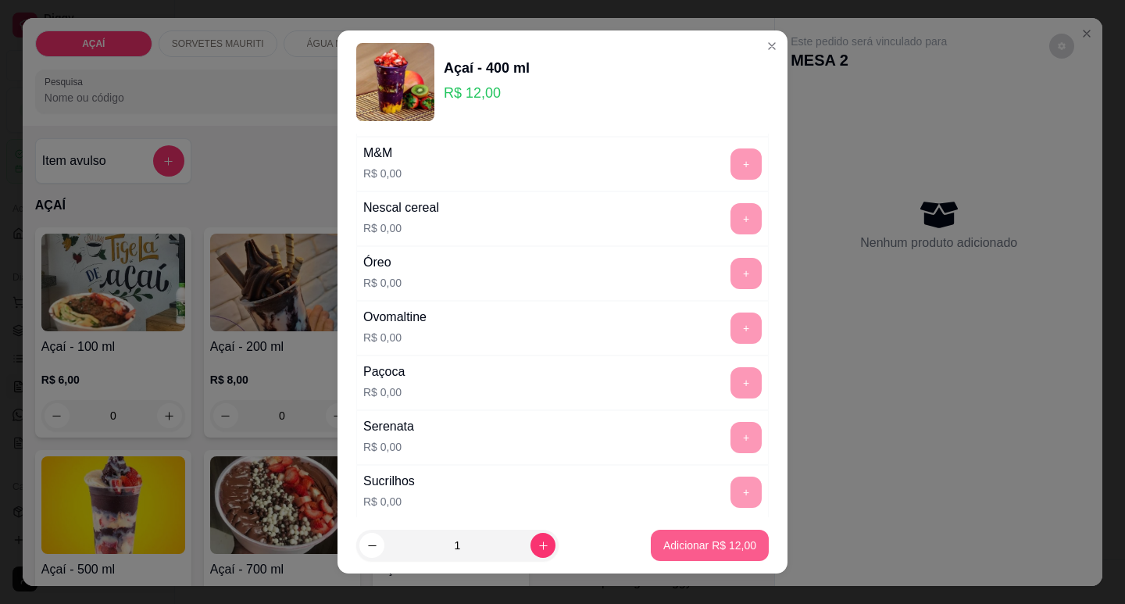
click at [699, 545] on p "Adicionar R$ 12,00" at bounding box center [709, 546] width 93 height 16
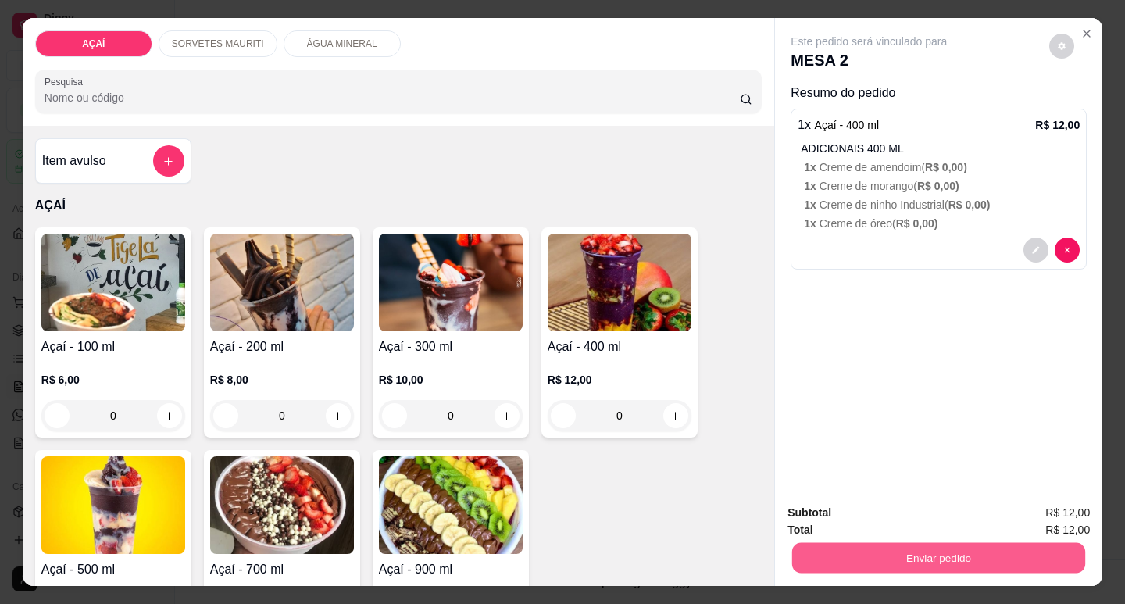
click at [959, 554] on button "Enviar pedido" at bounding box center [938, 557] width 293 height 30
click at [924, 513] on button "Não registrar e enviar pedido" at bounding box center [887, 513] width 163 height 30
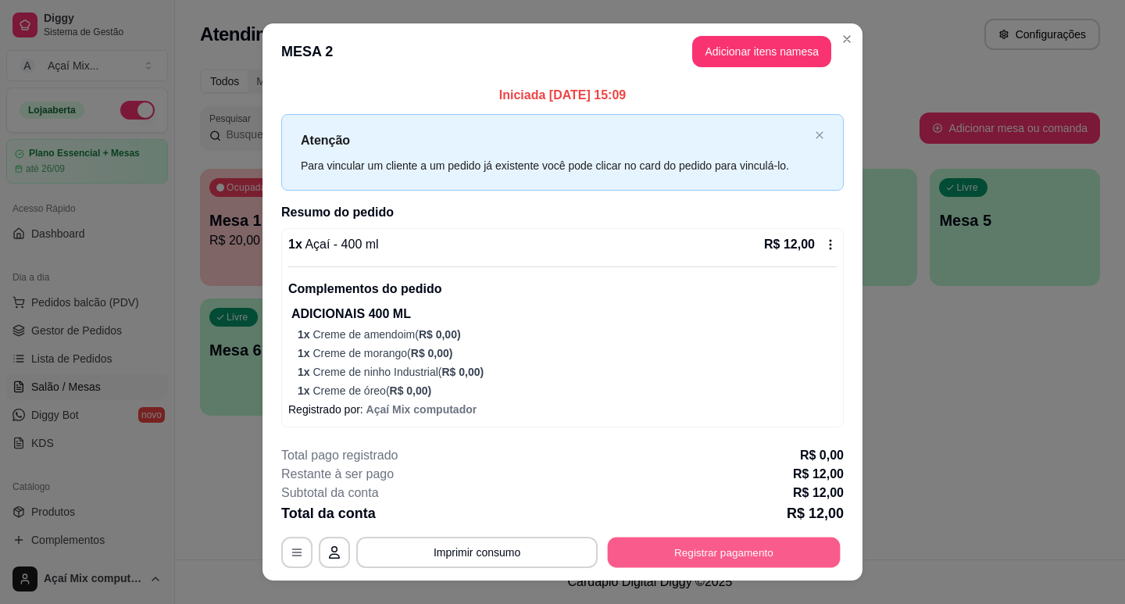
click at [817, 558] on button "Registrar pagamento" at bounding box center [724, 552] width 233 height 30
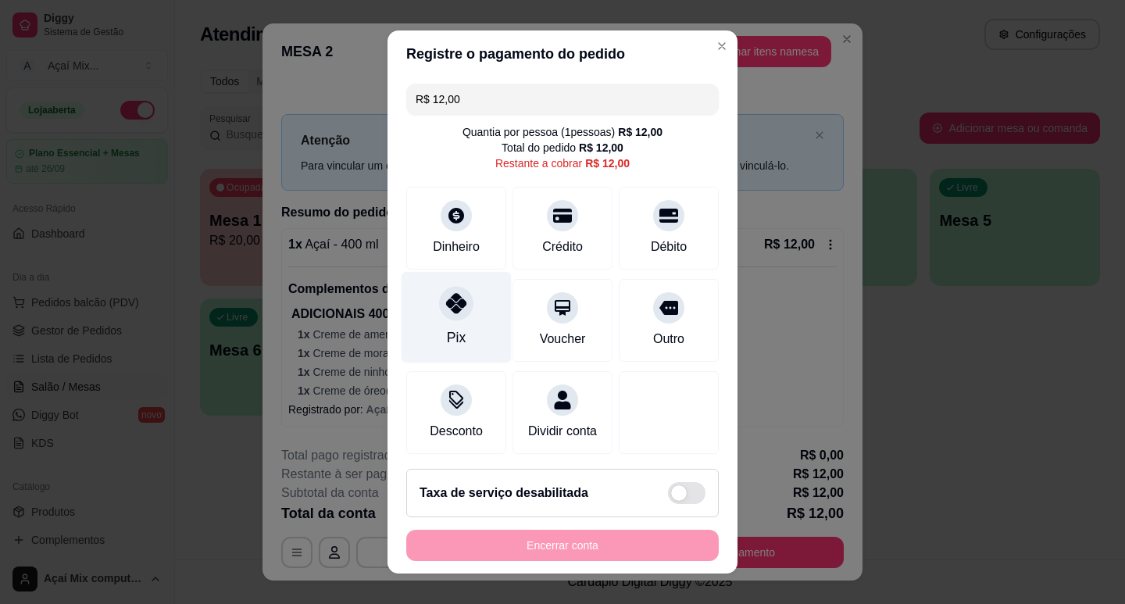
click at [452, 325] on div "Pix" at bounding box center [457, 316] width 110 height 91
type input "R$ 0,00"
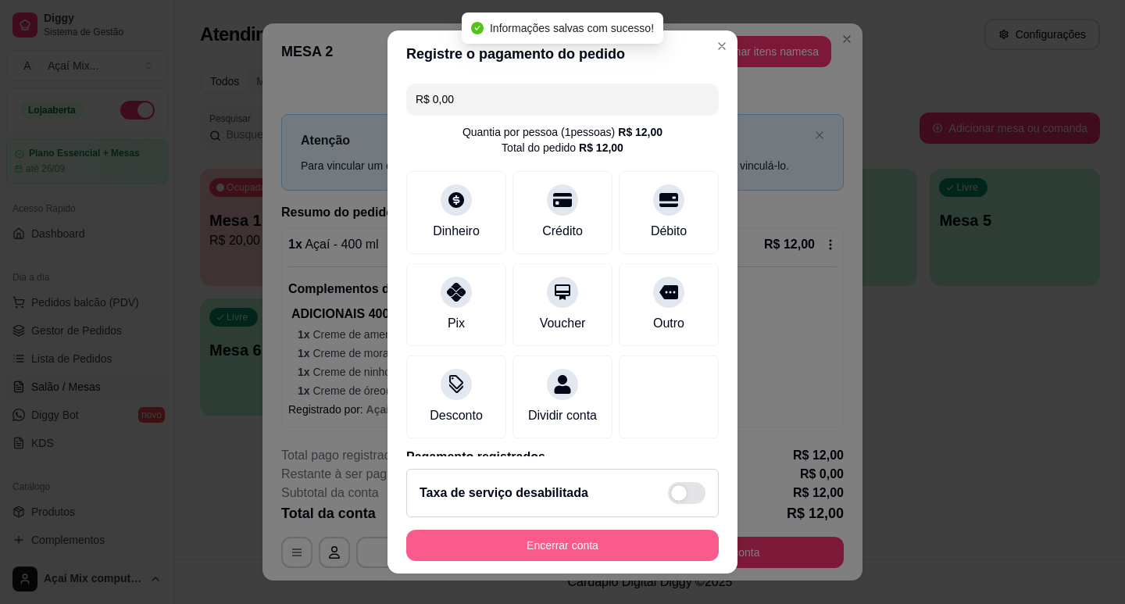
click at [645, 548] on button "Encerrar conta" at bounding box center [562, 545] width 313 height 31
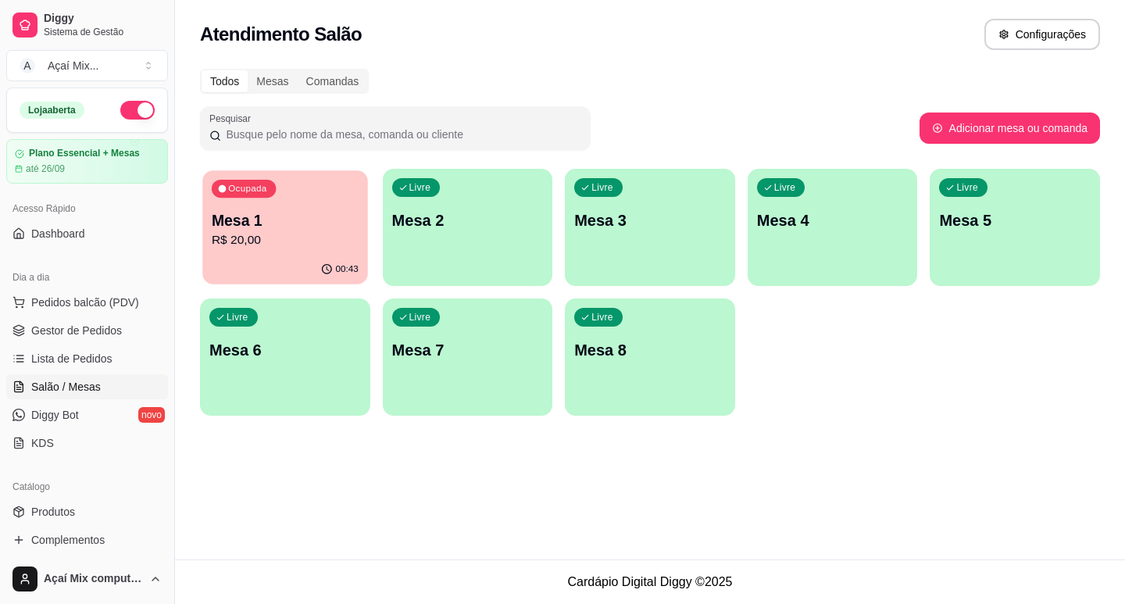
click at [227, 256] on div "00:43" at bounding box center [284, 270] width 165 height 30
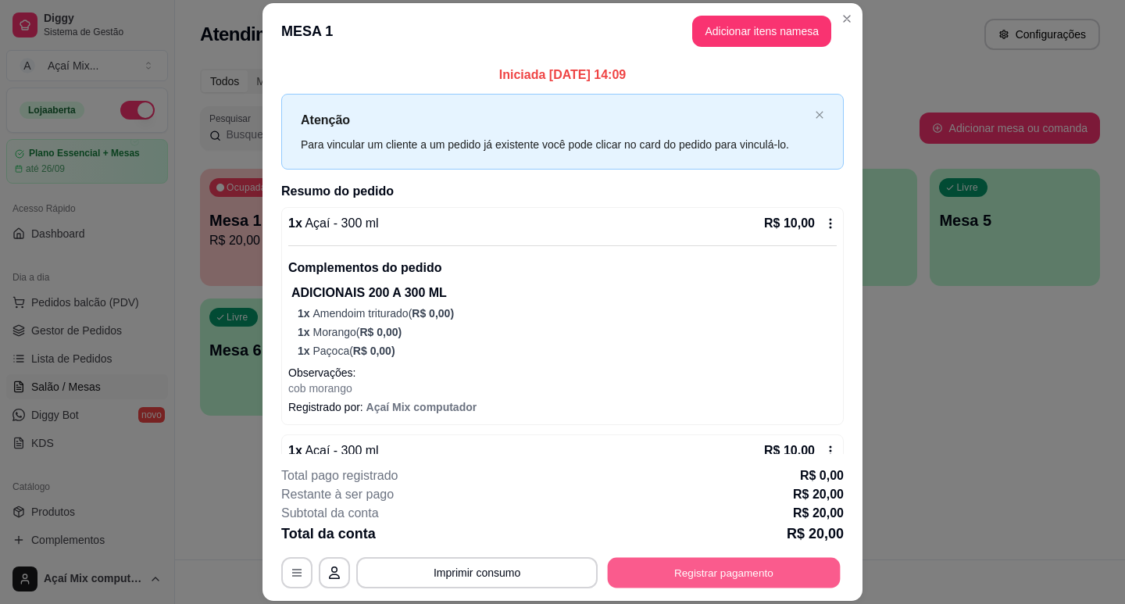
click at [723, 571] on button "Registrar pagamento" at bounding box center [724, 573] width 233 height 30
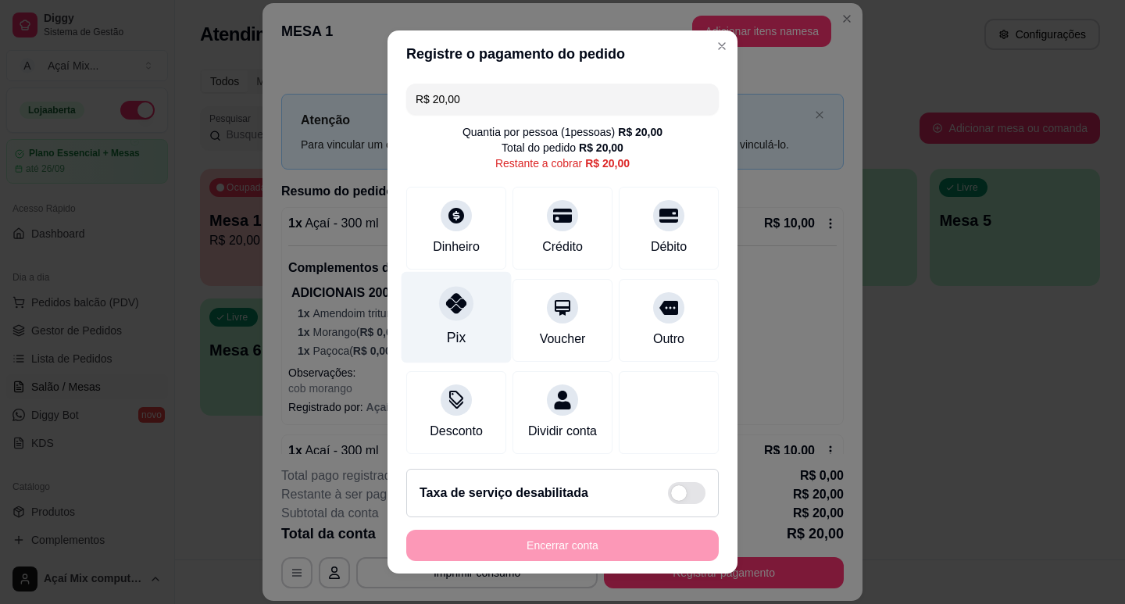
click at [456, 349] on div "Pix" at bounding box center [457, 316] width 110 height 91
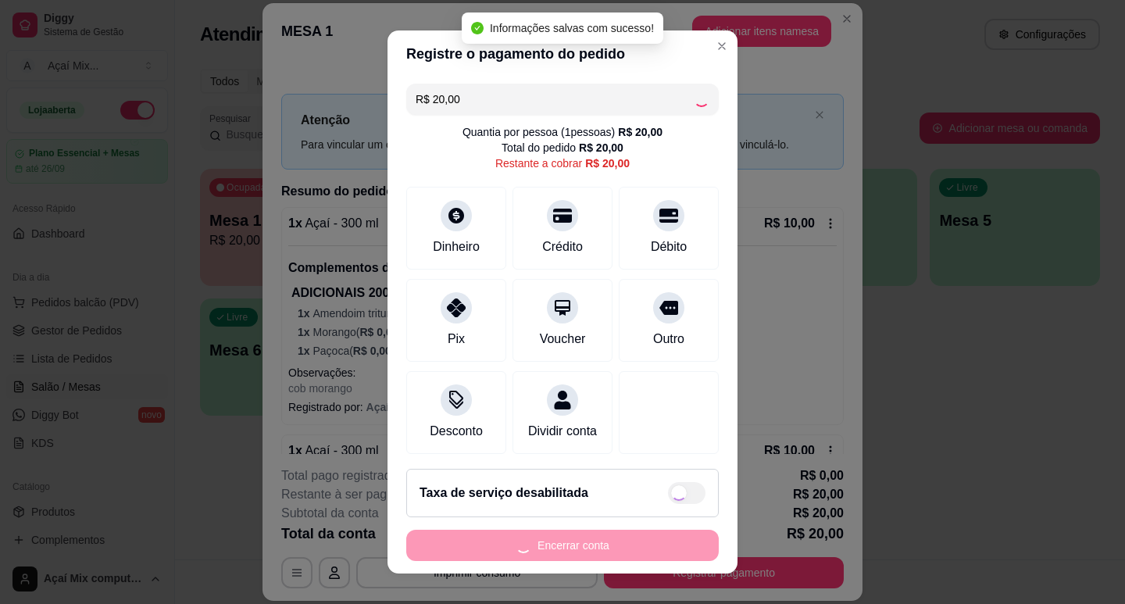
type input "R$ 0,00"
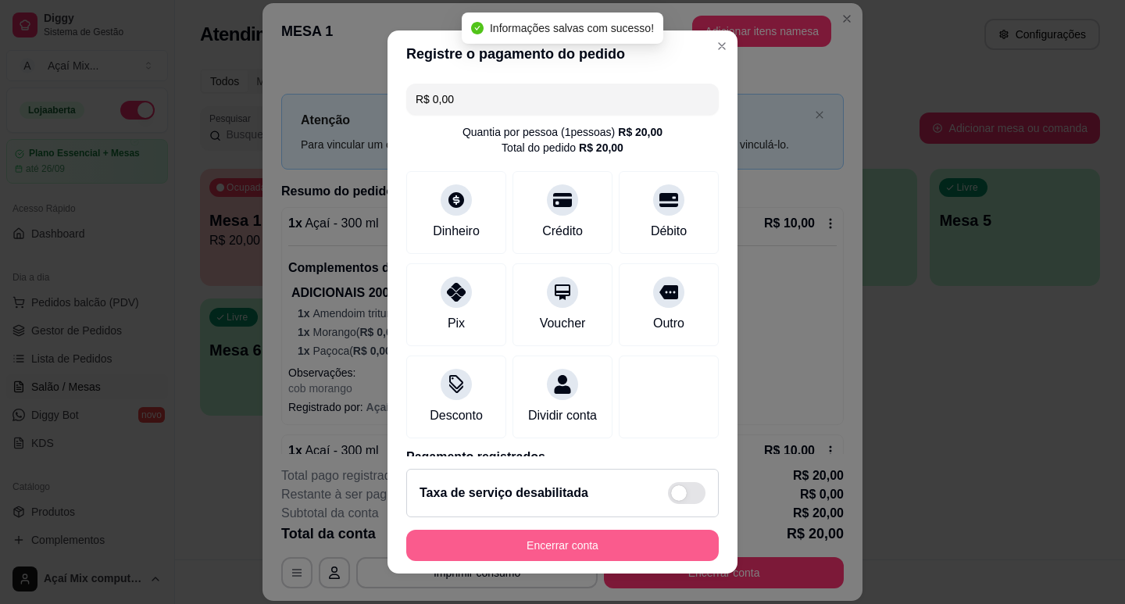
click at [602, 548] on button "Encerrar conta" at bounding box center [562, 545] width 313 height 31
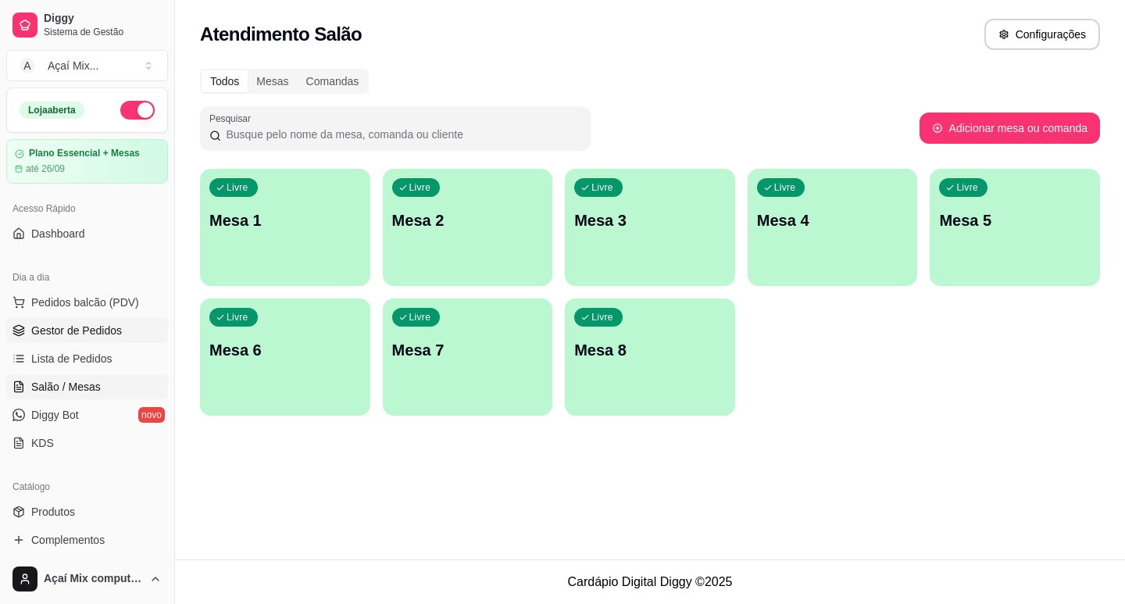
click at [141, 324] on link "Gestor de Pedidos" at bounding box center [87, 330] width 162 height 25
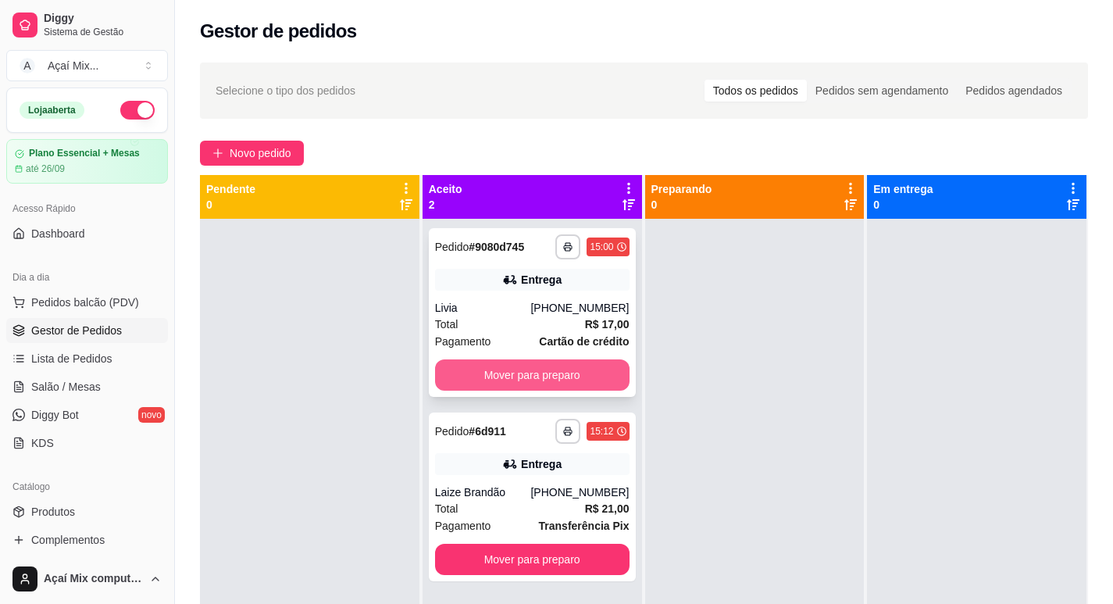
click at [486, 381] on button "Mover para preparo" at bounding box center [532, 374] width 195 height 31
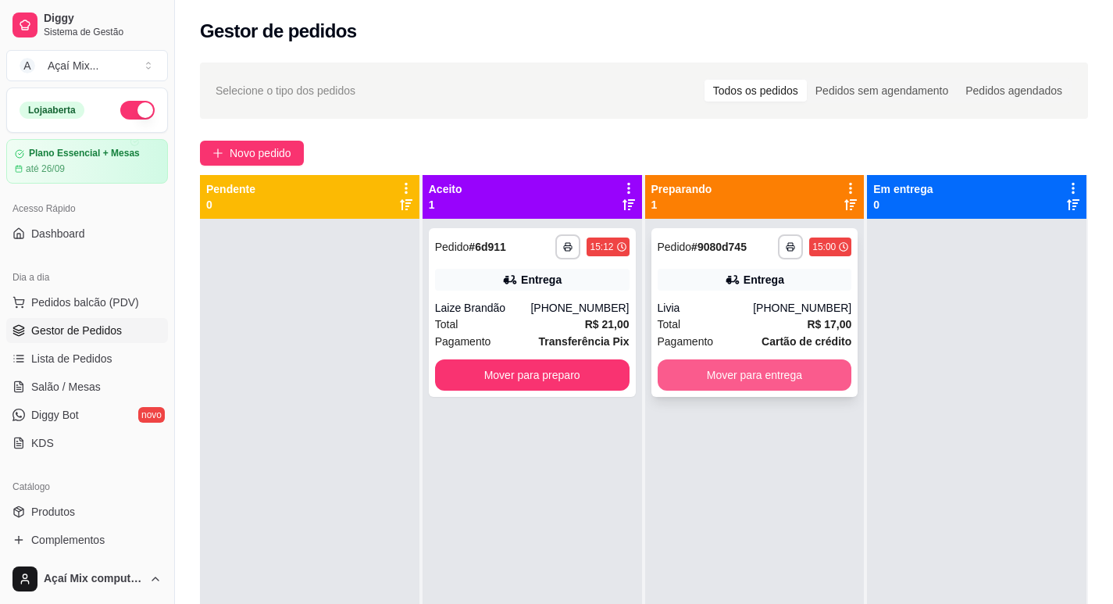
click at [691, 374] on button "Mover para entrega" at bounding box center [755, 374] width 195 height 31
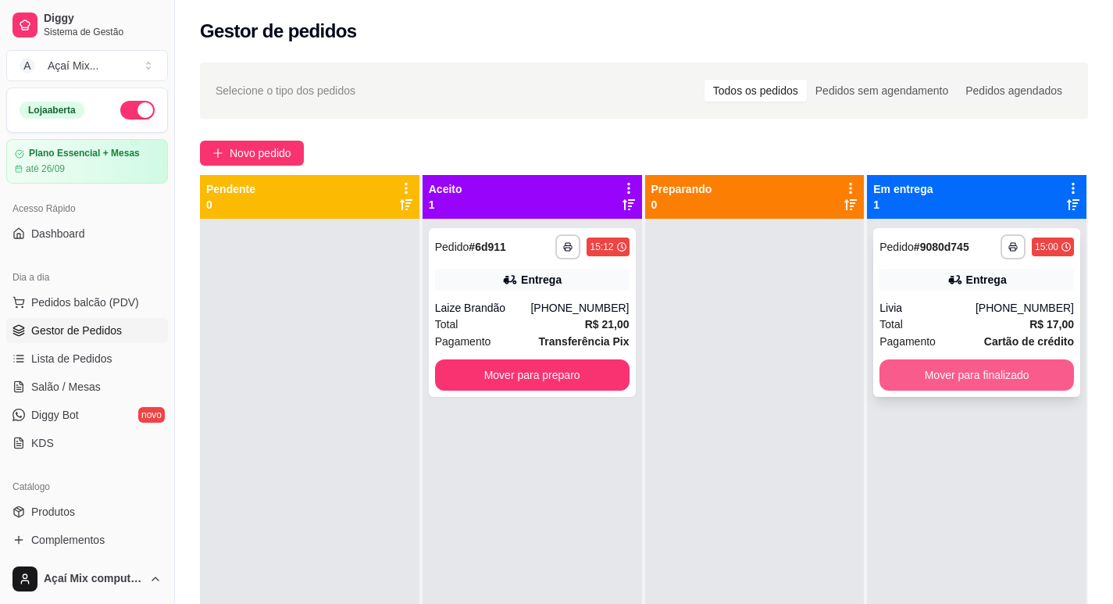
click at [941, 384] on button "Mover para finalizado" at bounding box center [977, 374] width 195 height 31
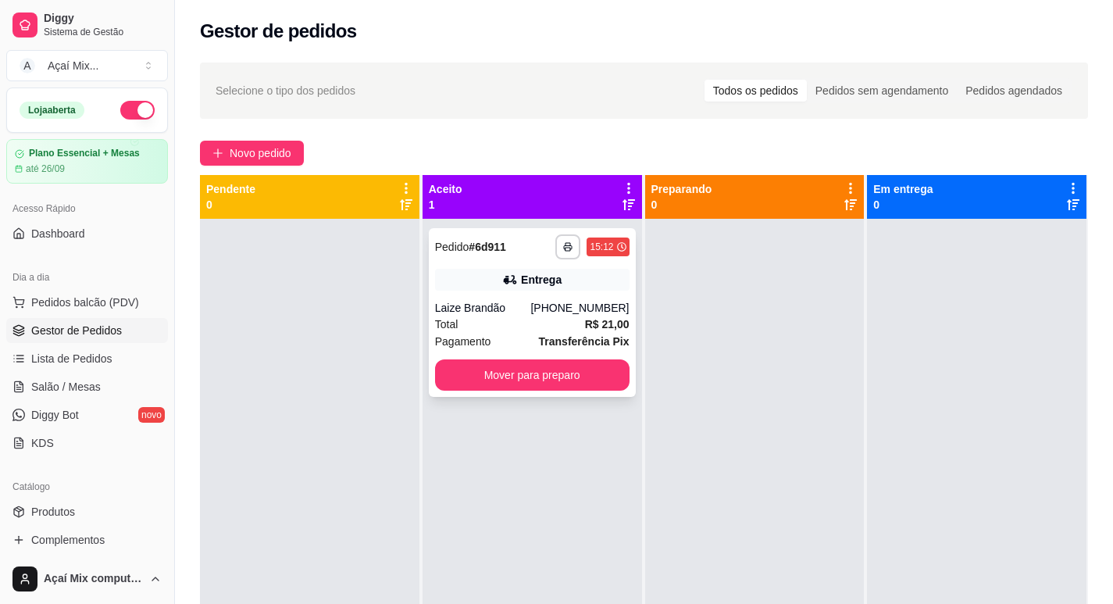
click at [526, 391] on div "**********" at bounding box center [532, 312] width 207 height 169
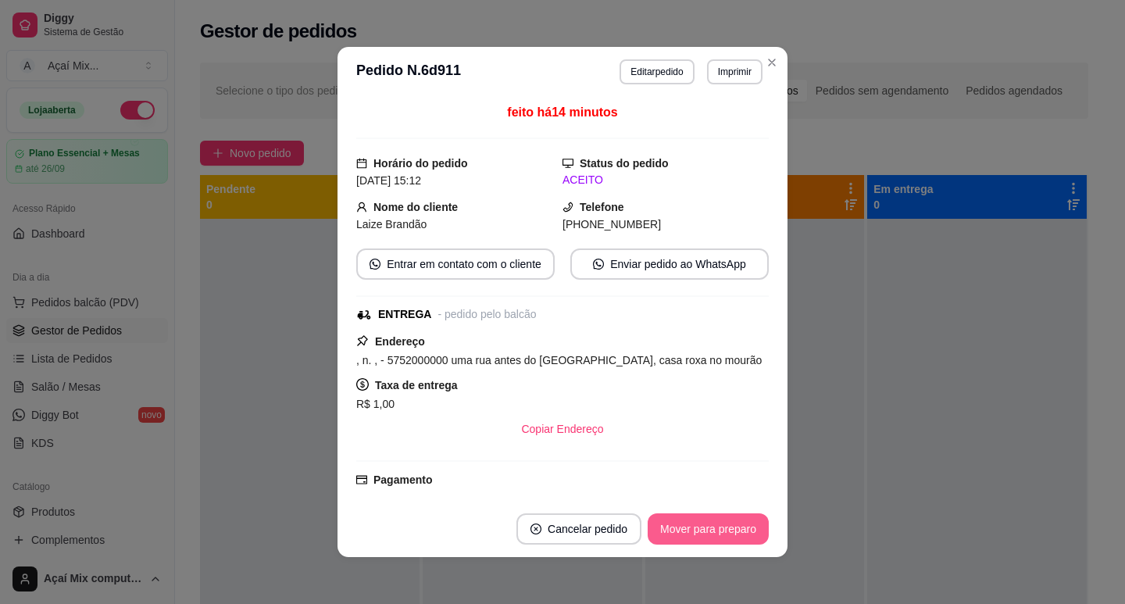
click at [708, 525] on button "Mover para preparo" at bounding box center [708, 528] width 121 height 31
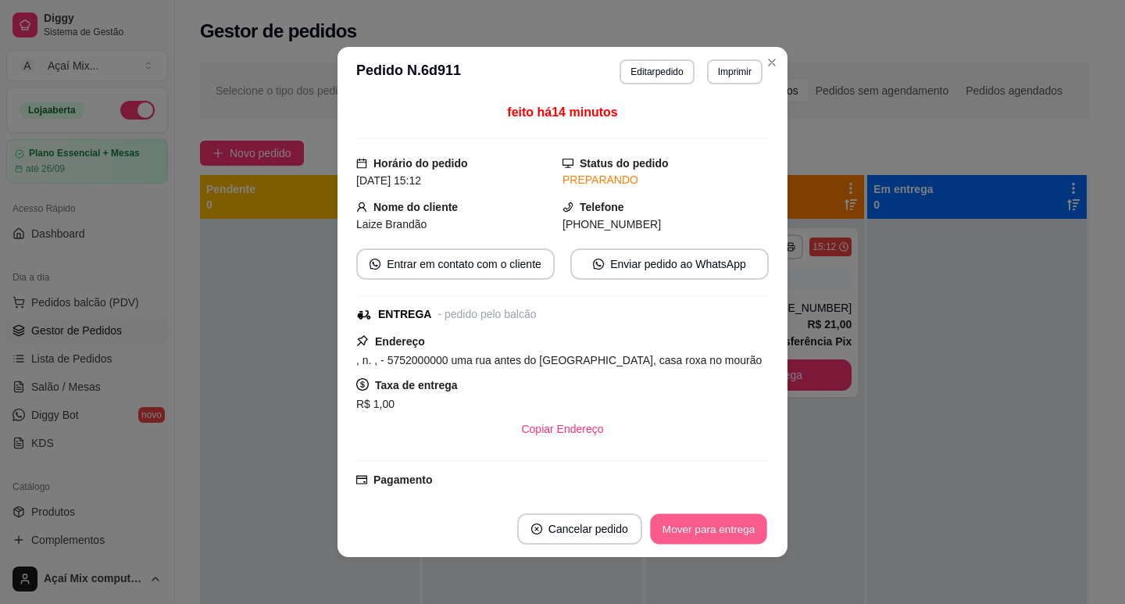
click at [708, 525] on button "Mover para entrega" at bounding box center [708, 529] width 117 height 30
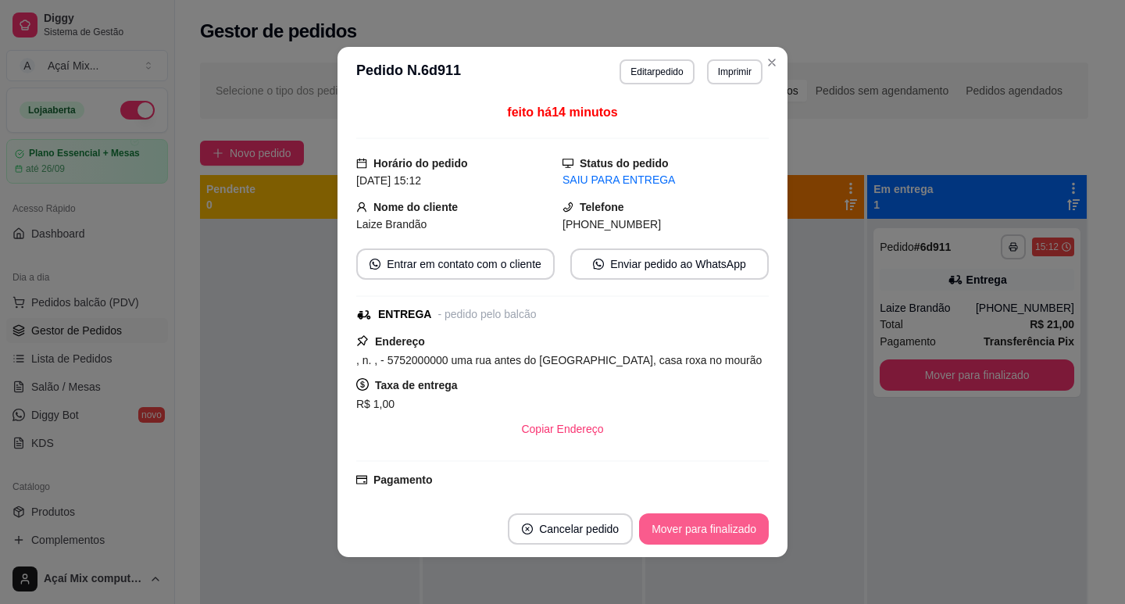
click at [708, 524] on button "Mover para finalizado" at bounding box center [704, 528] width 130 height 31
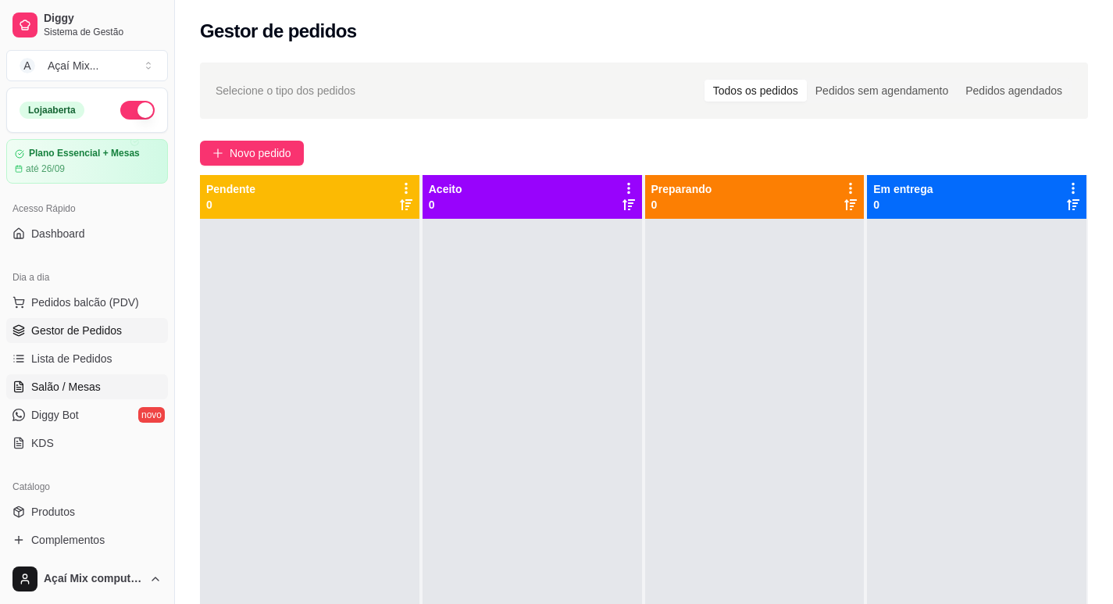
click at [55, 391] on span "Salão / Mesas" at bounding box center [66, 387] width 70 height 16
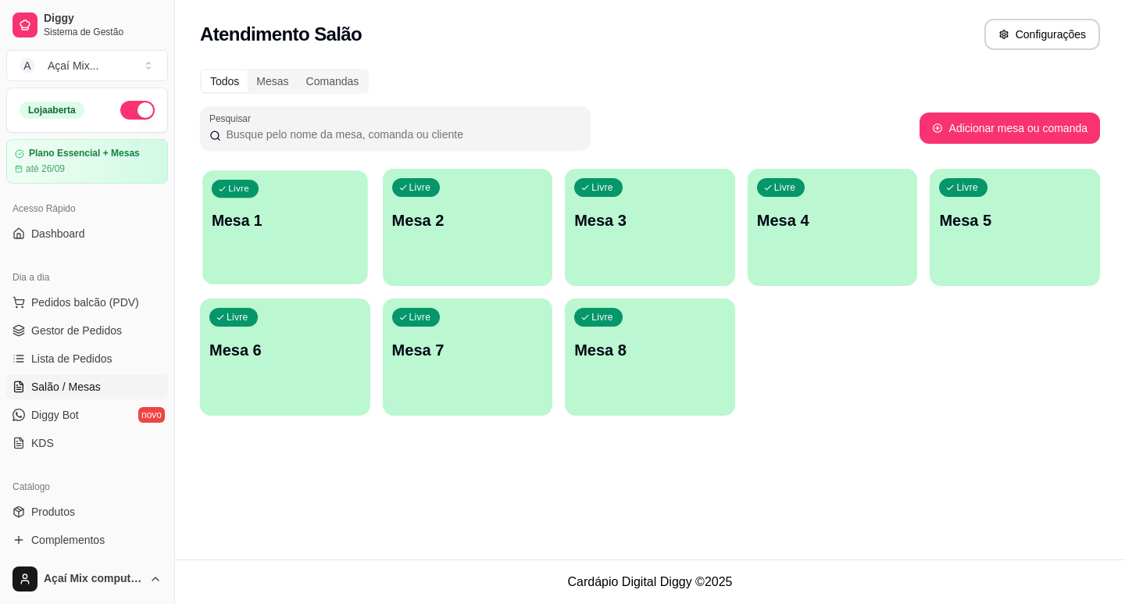
click at [325, 240] on div "Livre Mesa 1" at bounding box center [284, 217] width 165 height 95
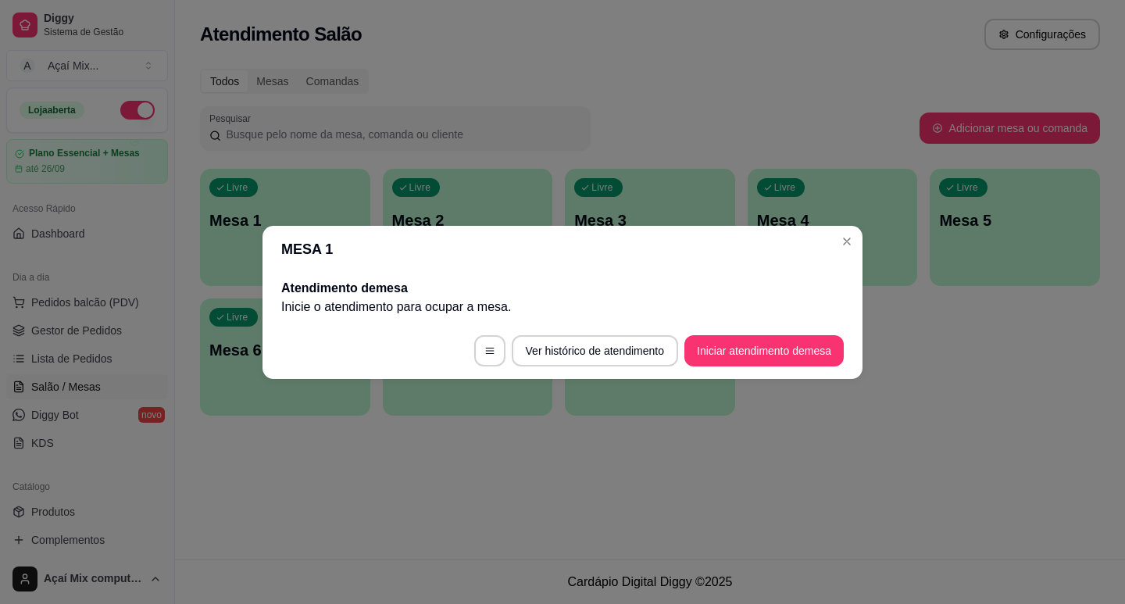
click at [713, 367] on footer "Ver histórico de atendimento Iniciar atendimento de mesa" at bounding box center [563, 351] width 600 height 56
click at [711, 363] on button "Iniciar atendimento de mesa" at bounding box center [764, 350] width 155 height 30
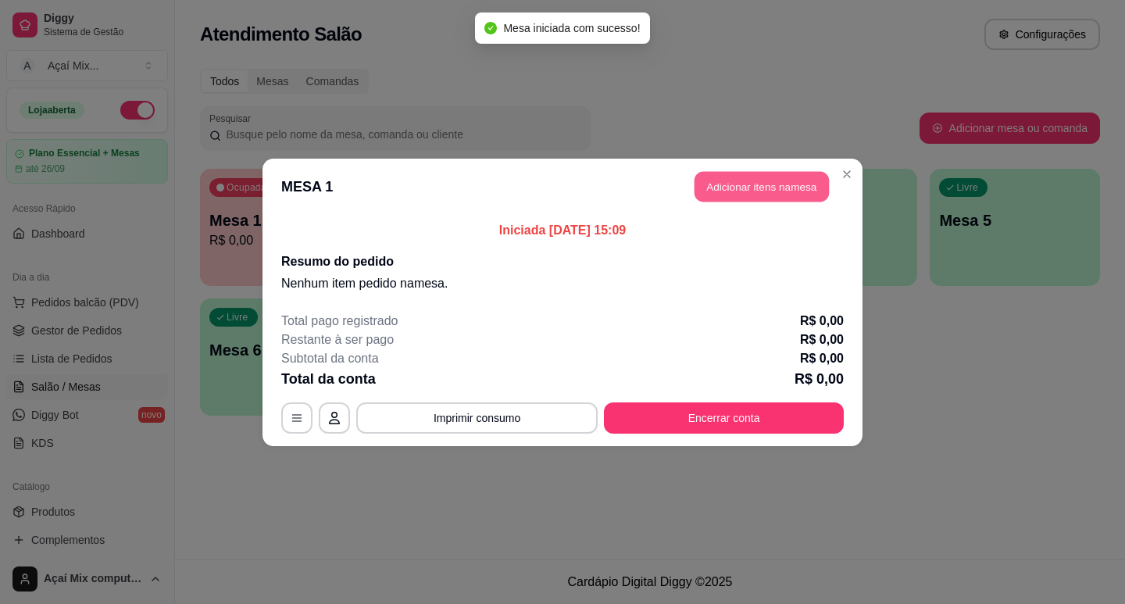
click at [742, 198] on button "Adicionar itens na mesa" at bounding box center [762, 186] width 134 height 30
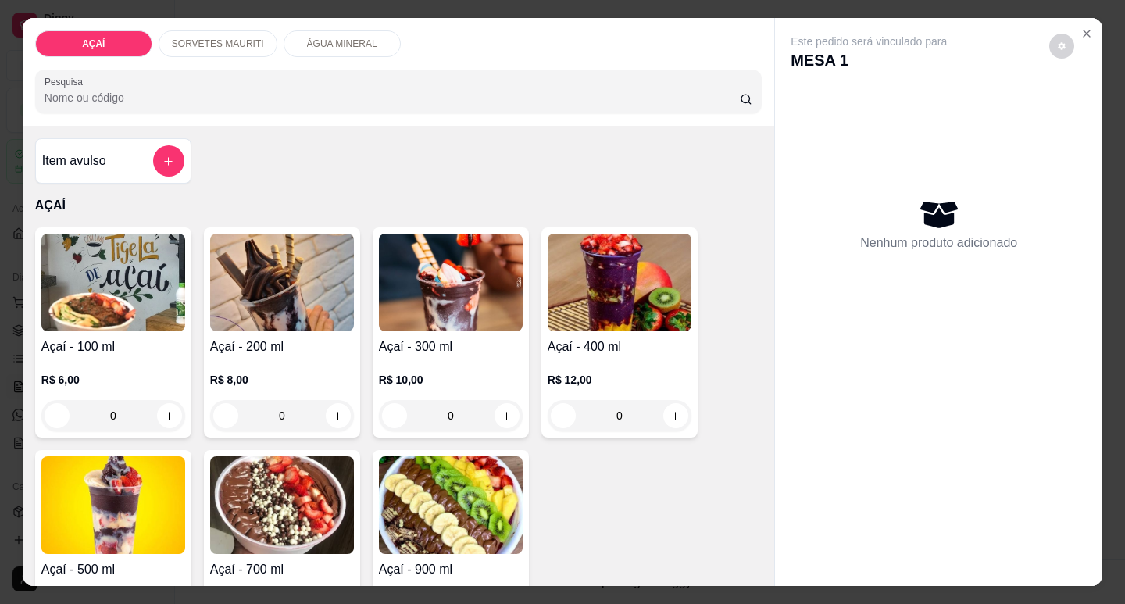
click at [390, 374] on p "R$ 10,00" at bounding box center [451, 380] width 144 height 16
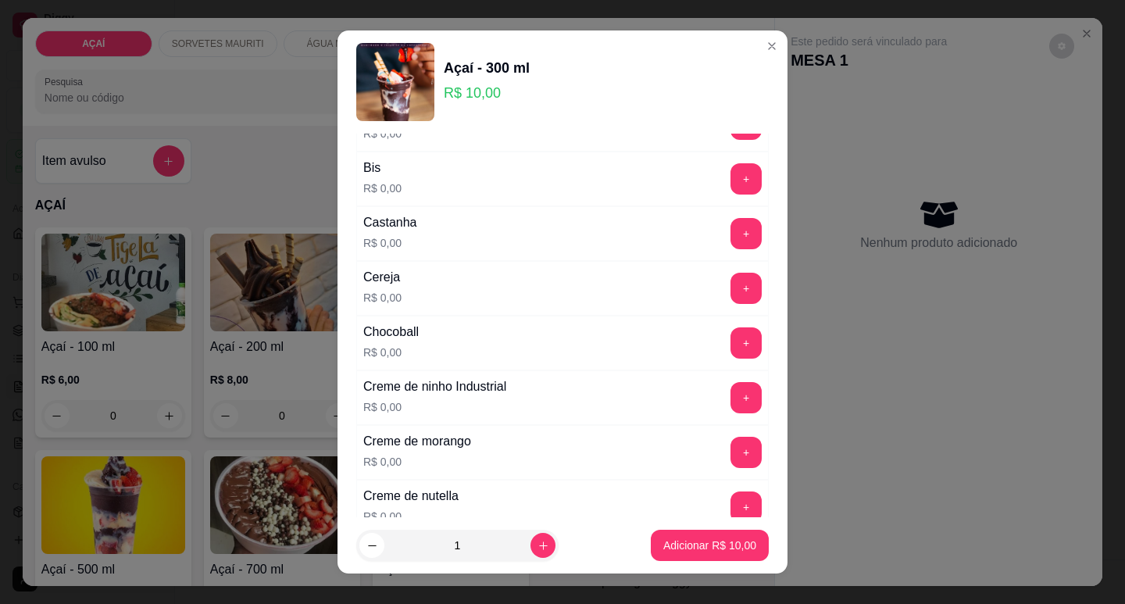
scroll to position [156, 0]
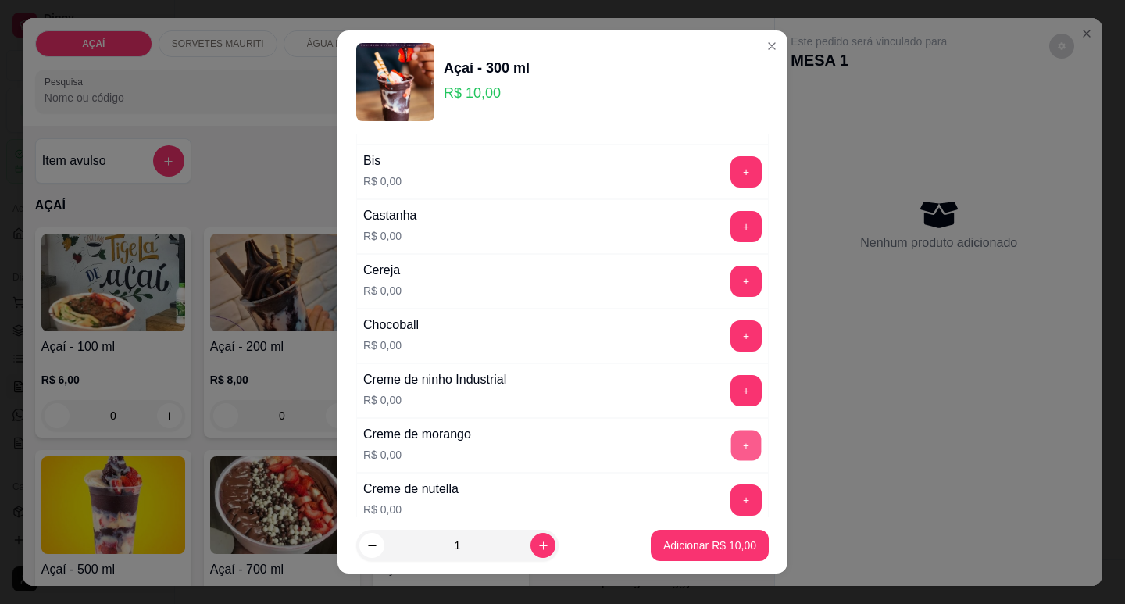
click at [731, 438] on button "+" at bounding box center [746, 445] width 30 height 30
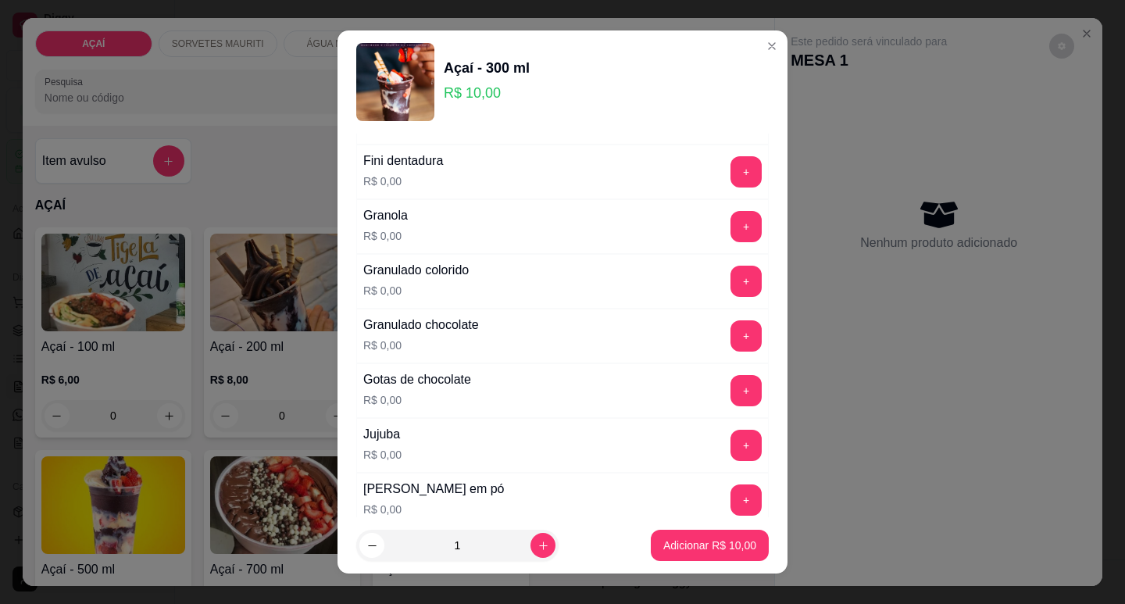
scroll to position [1328, 0]
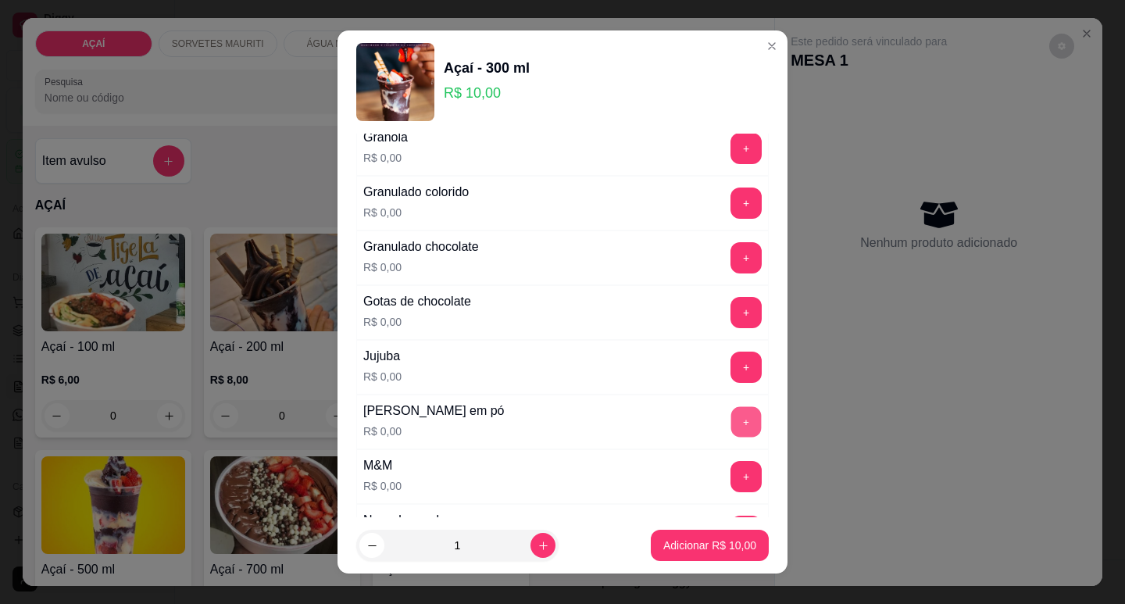
click at [731, 427] on button "+" at bounding box center [746, 421] width 30 height 30
click at [731, 309] on button "+" at bounding box center [746, 312] width 30 height 30
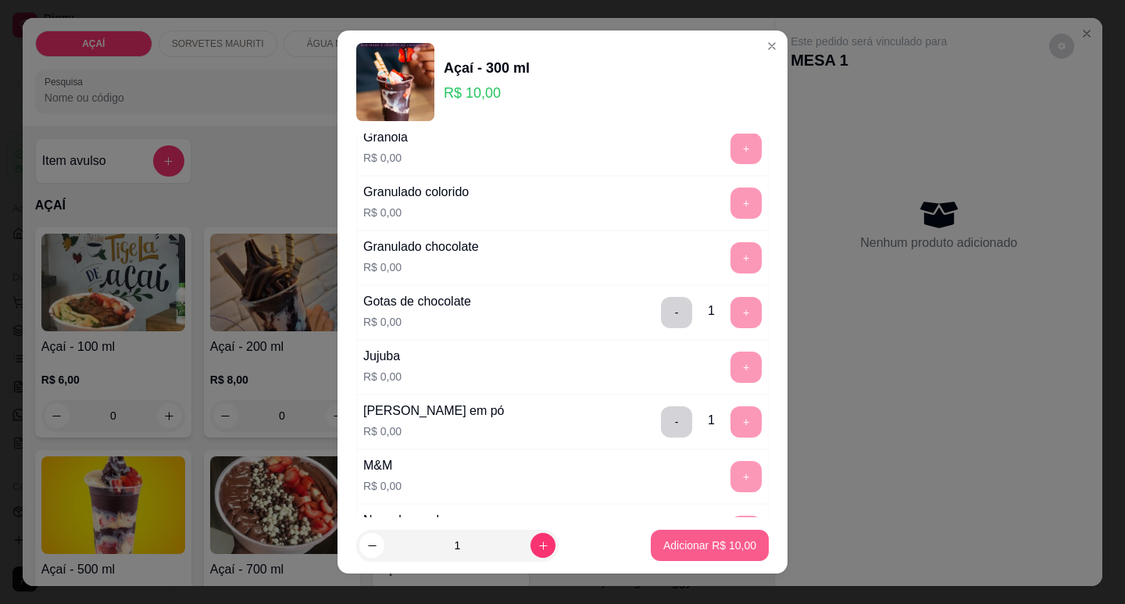
click at [678, 540] on p "Adicionar R$ 10,00" at bounding box center [709, 546] width 93 height 16
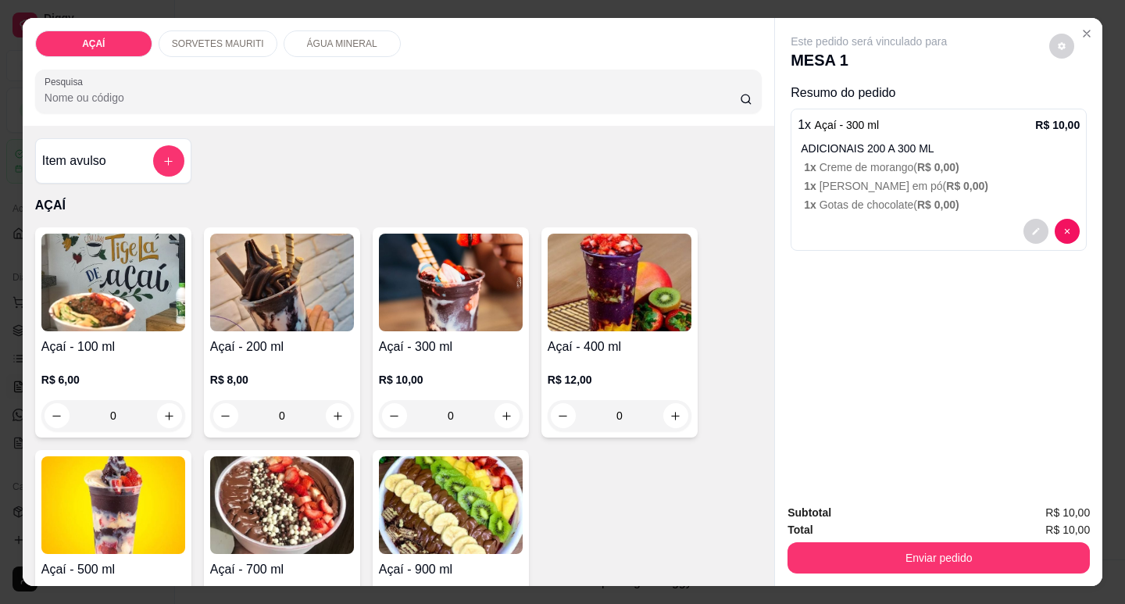
click at [791, 538] on div "Enviar pedido" at bounding box center [939, 555] width 302 height 35
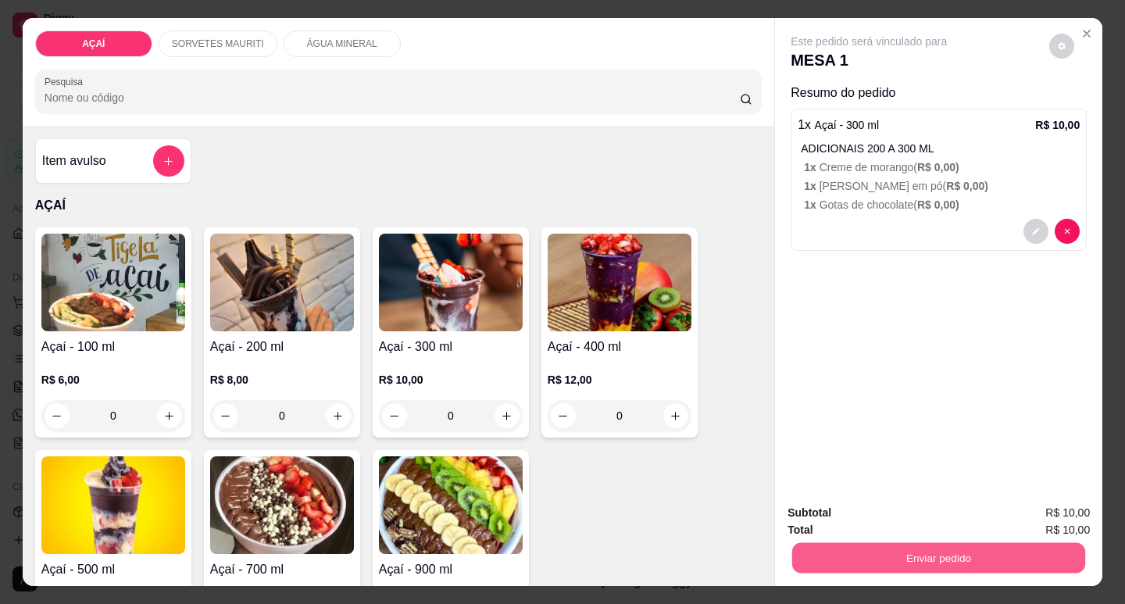
click at [803, 554] on button "Enviar pedido" at bounding box center [938, 557] width 293 height 30
click at [849, 521] on button "Não registrar e enviar pedido" at bounding box center [887, 513] width 163 height 30
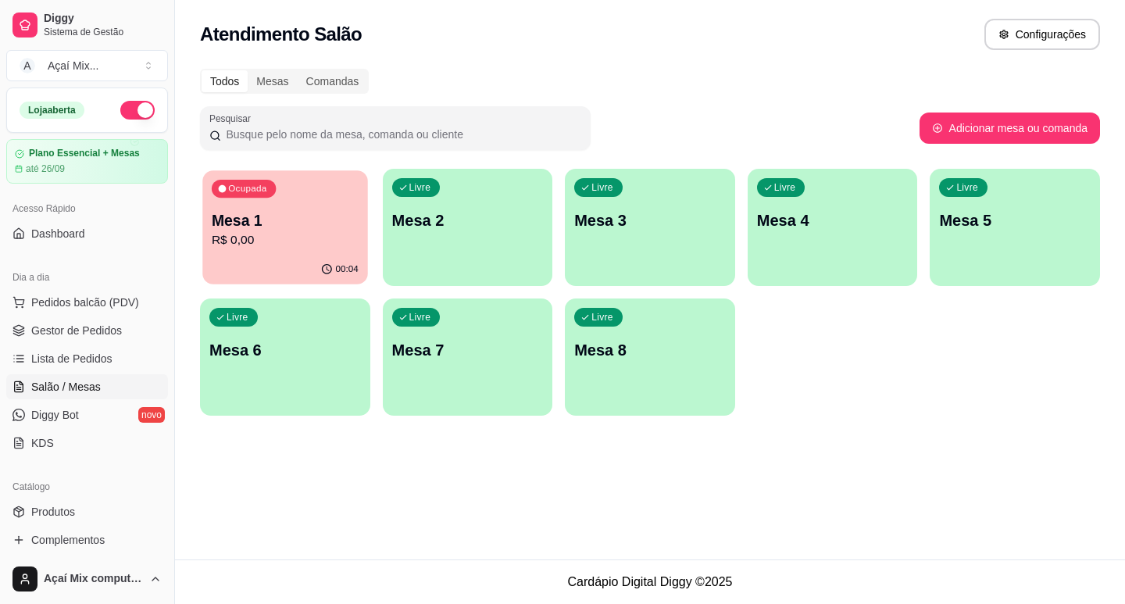
click at [259, 262] on div "00:04" at bounding box center [284, 270] width 165 height 30
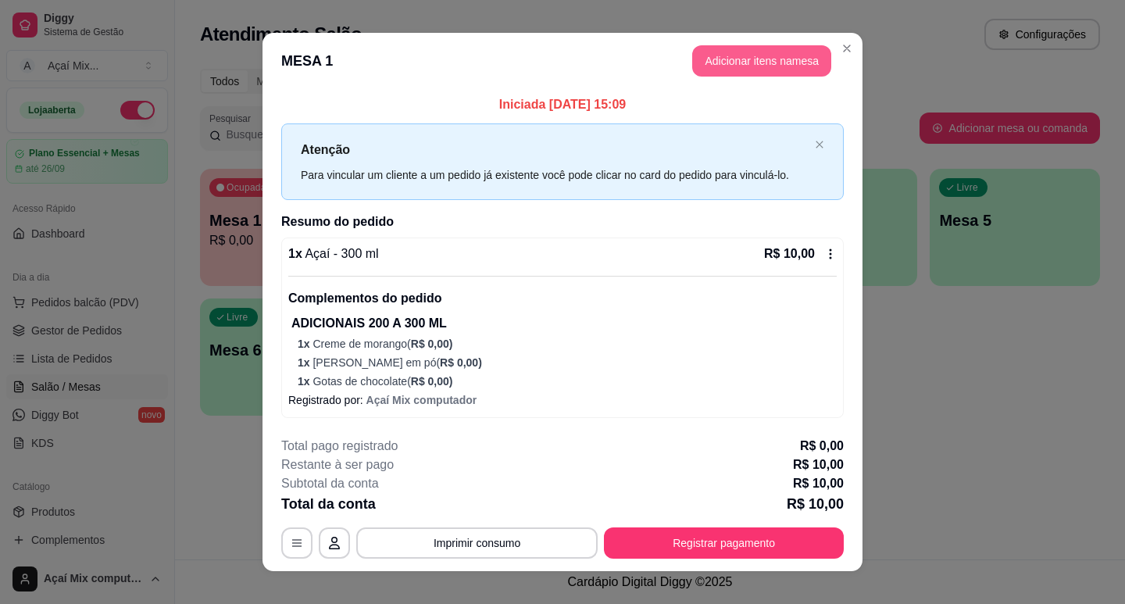
click at [702, 60] on button "Adicionar itens na mesa" at bounding box center [761, 60] width 139 height 31
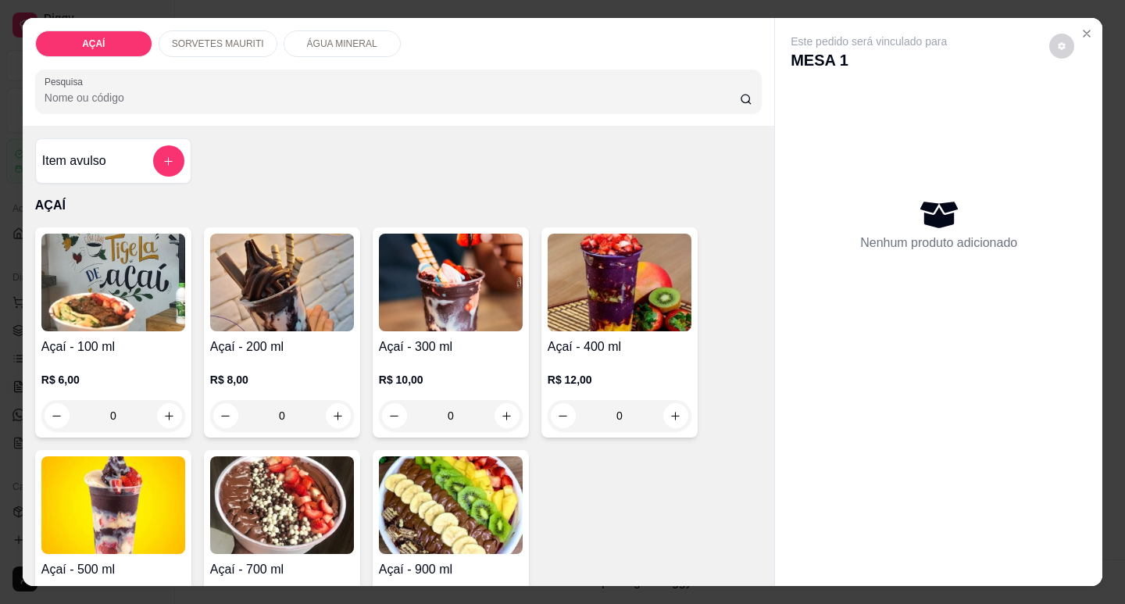
click at [605, 348] on h4 "Açaí - 400 ml" at bounding box center [620, 347] width 144 height 19
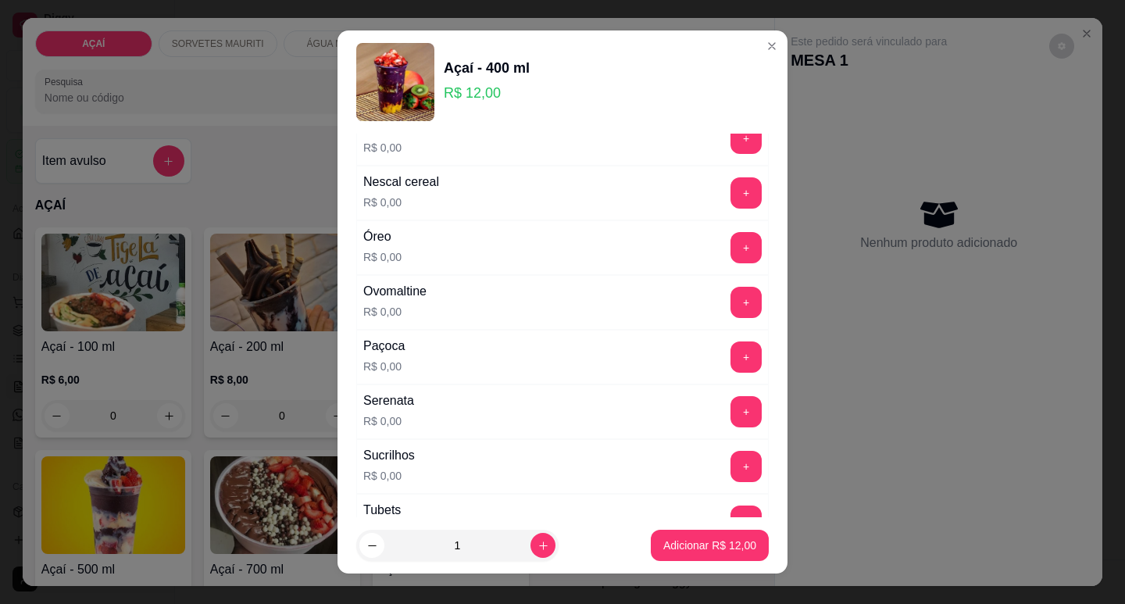
scroll to position [1797, 0]
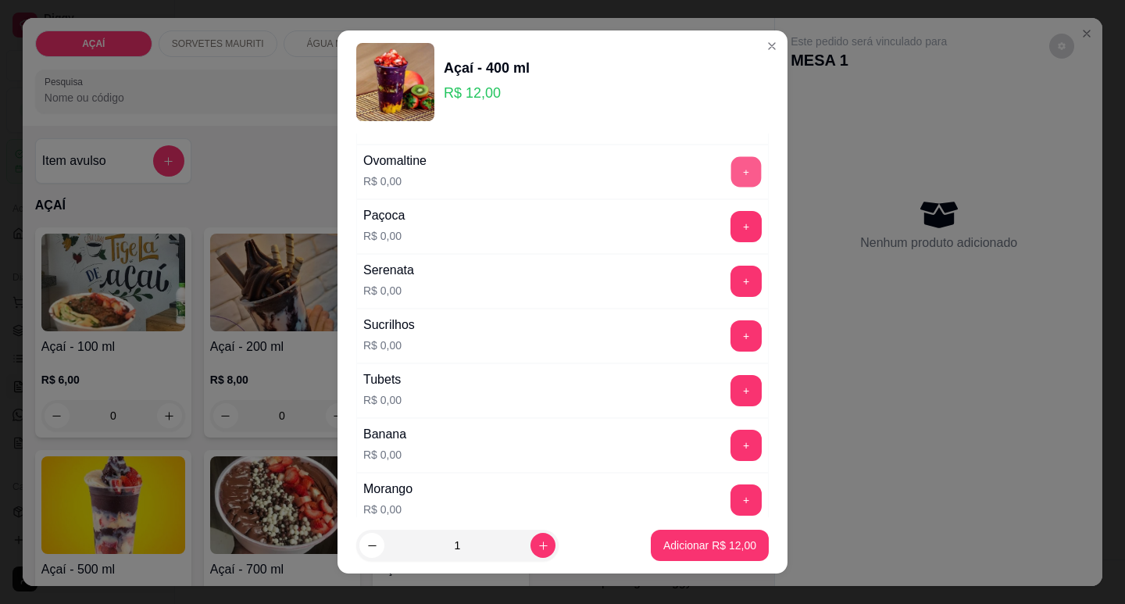
click at [731, 177] on button "+" at bounding box center [746, 171] width 30 height 30
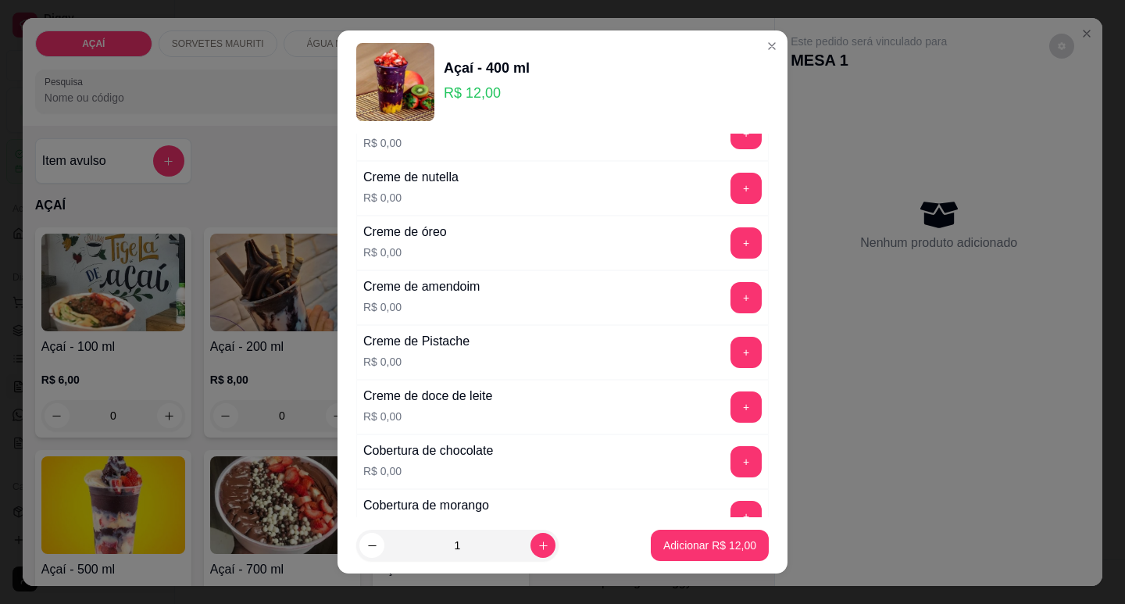
scroll to position [391, 0]
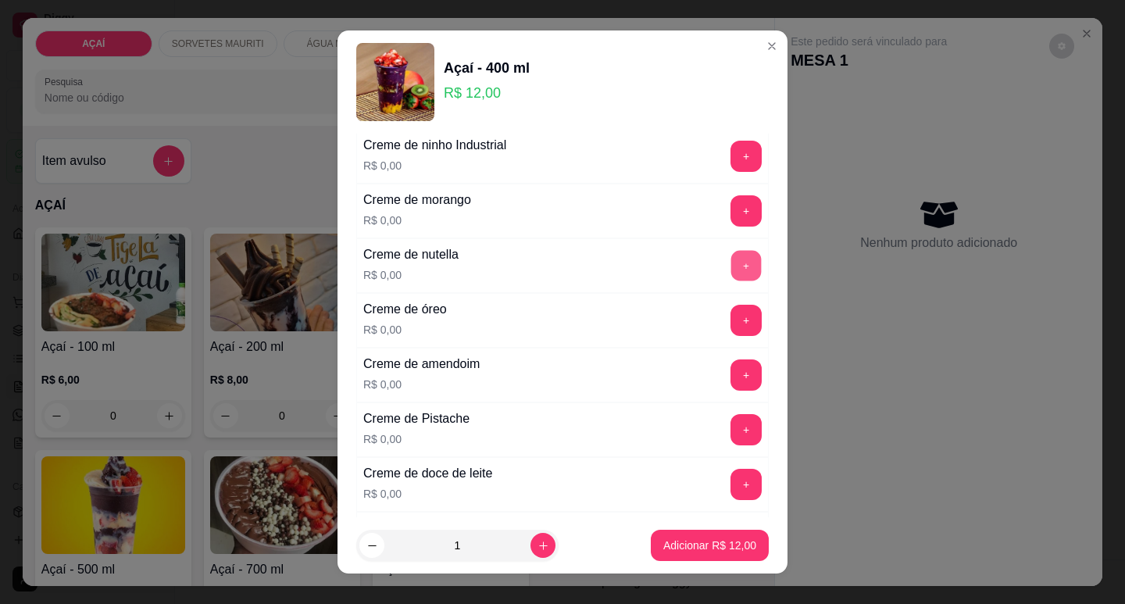
click at [731, 266] on button "+" at bounding box center [746, 265] width 30 height 30
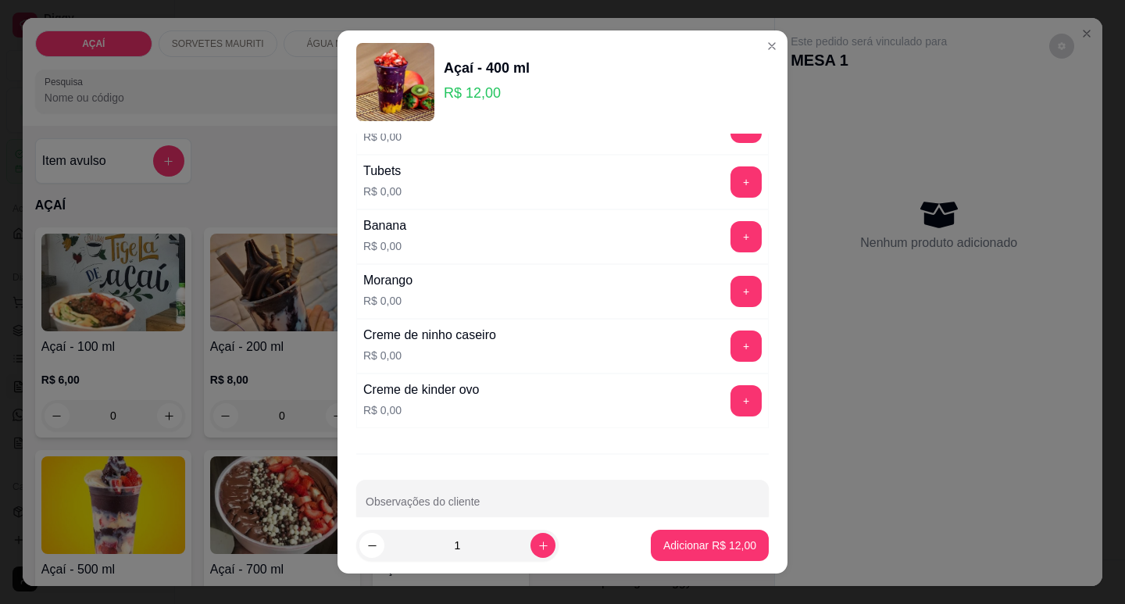
scroll to position [2033, 0]
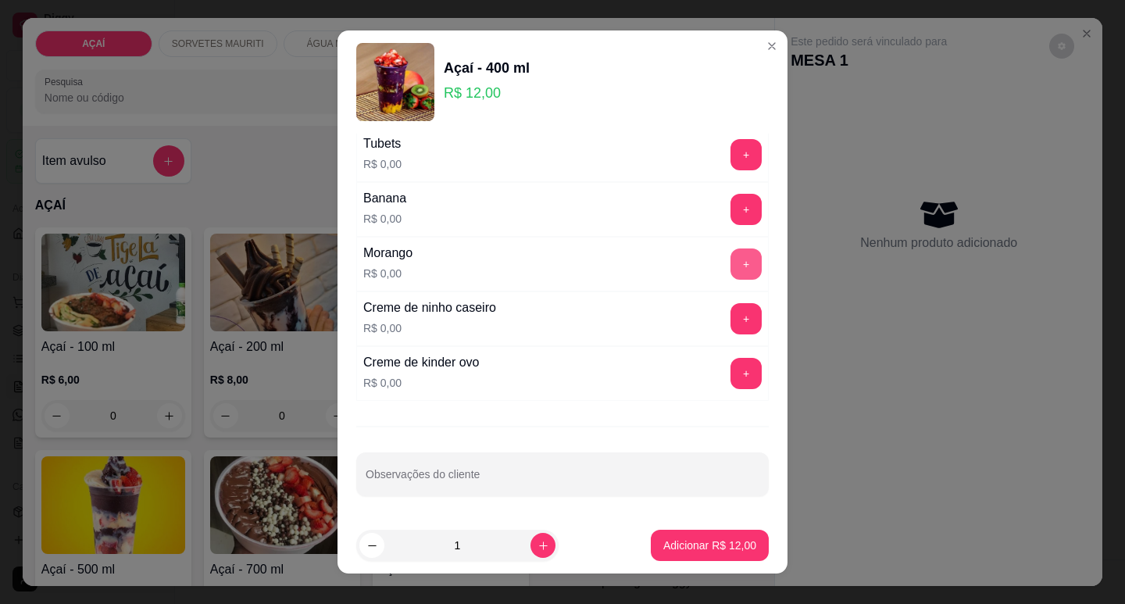
click at [731, 257] on button "+" at bounding box center [746, 263] width 31 height 31
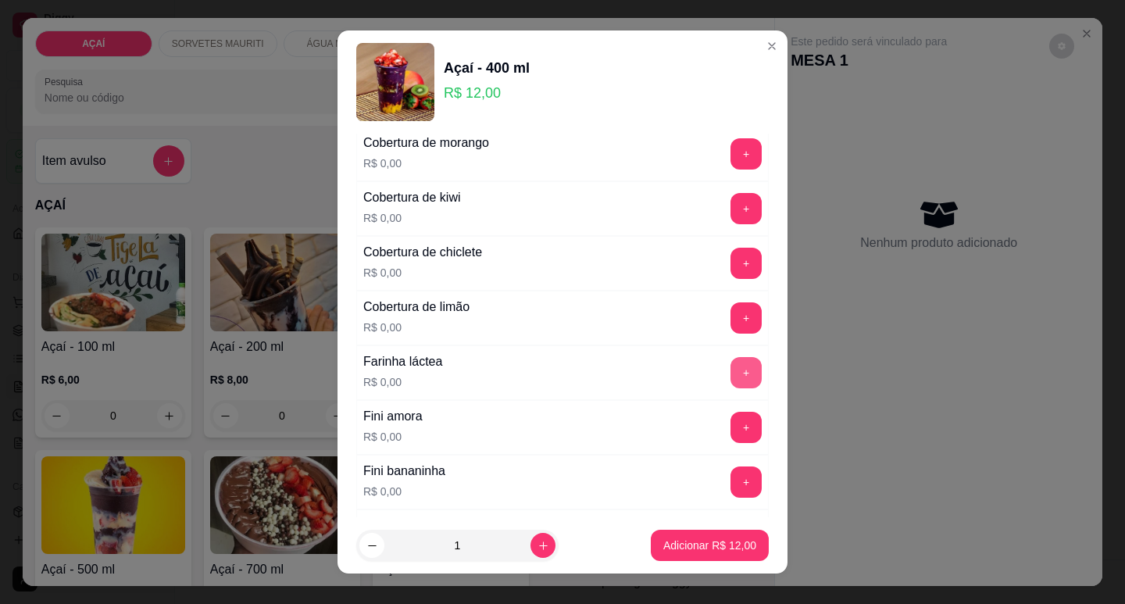
scroll to position [783, 0]
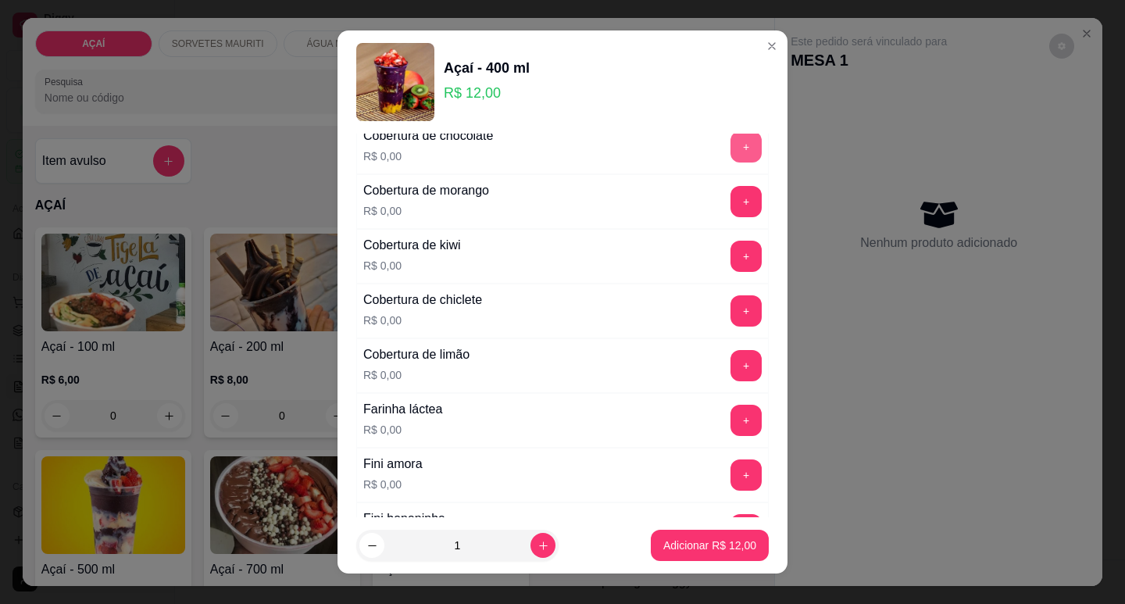
click at [731, 136] on button "+" at bounding box center [746, 146] width 31 height 31
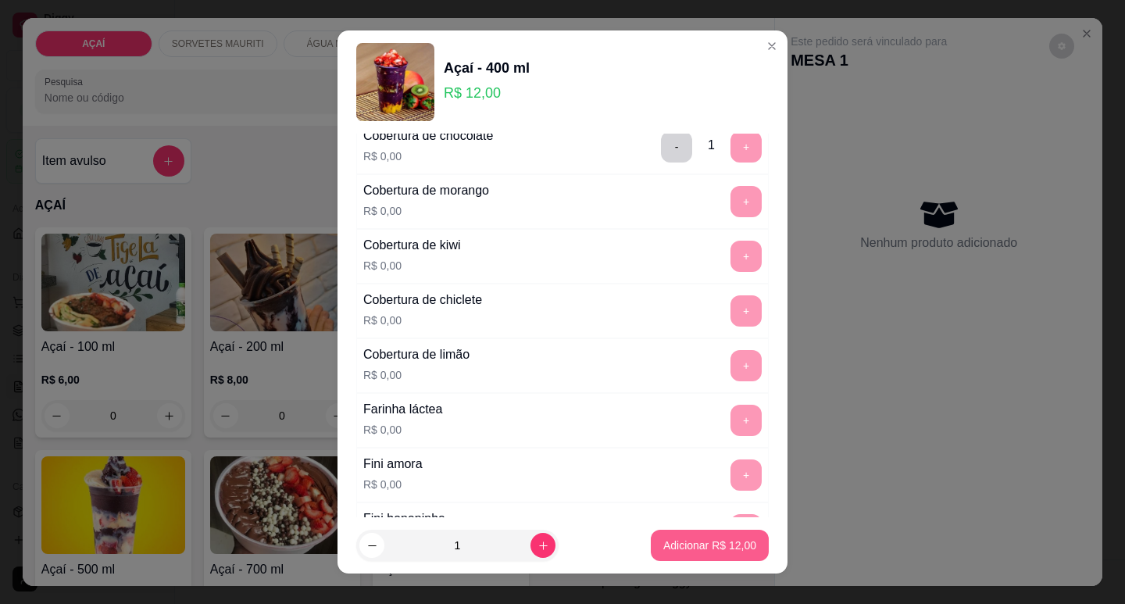
click at [698, 549] on p "Adicionar R$ 12,00" at bounding box center [709, 546] width 93 height 16
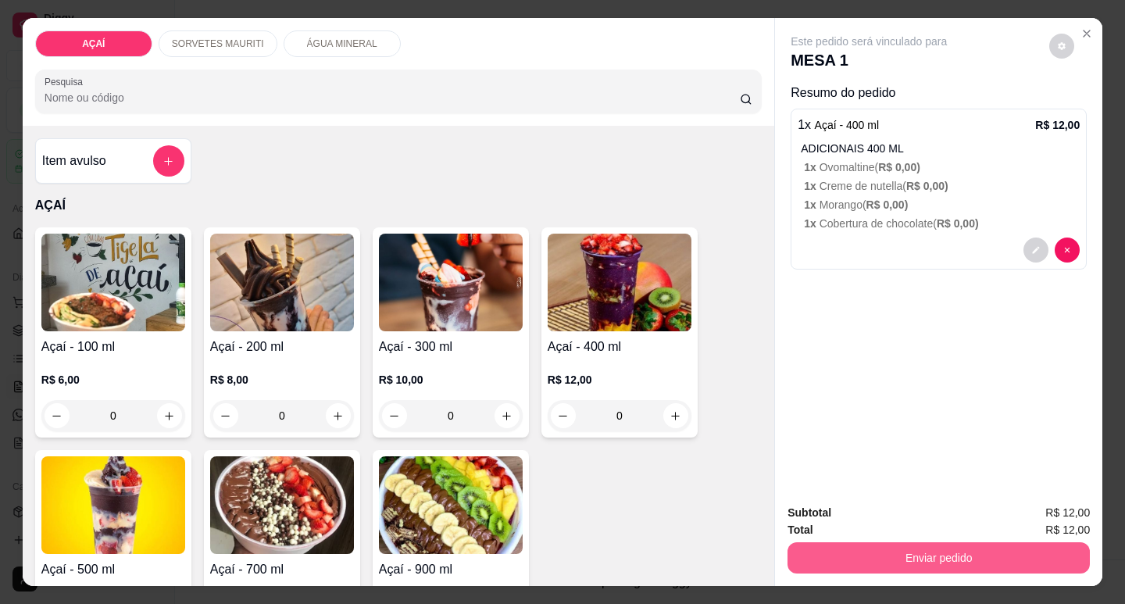
click at [845, 542] on button "Enviar pedido" at bounding box center [939, 557] width 302 height 31
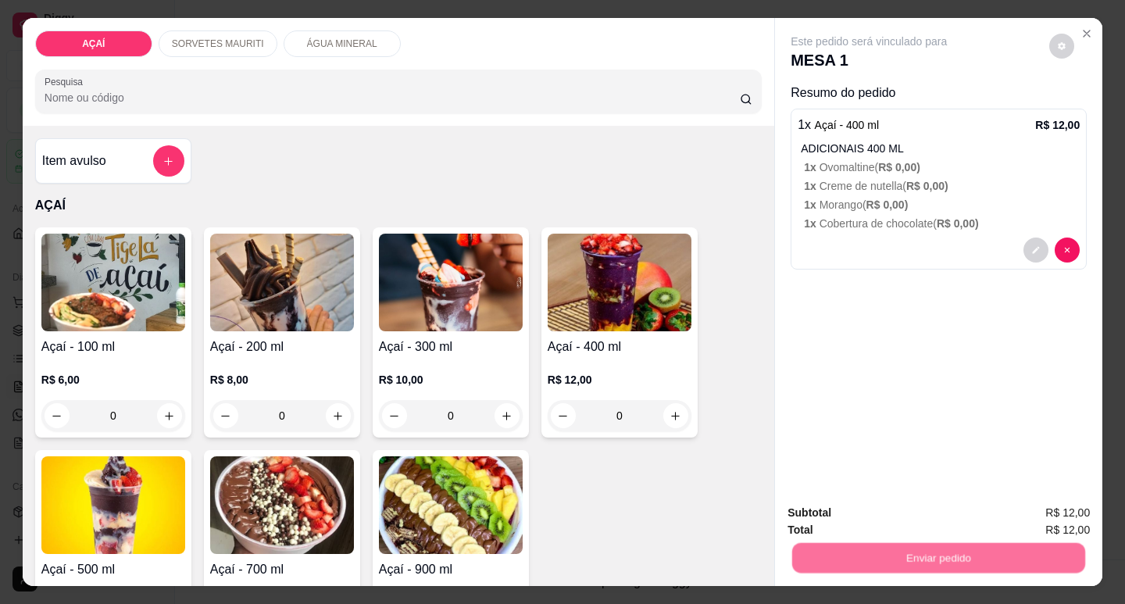
click at [866, 506] on button "Não registrar e enviar pedido" at bounding box center [888, 512] width 158 height 29
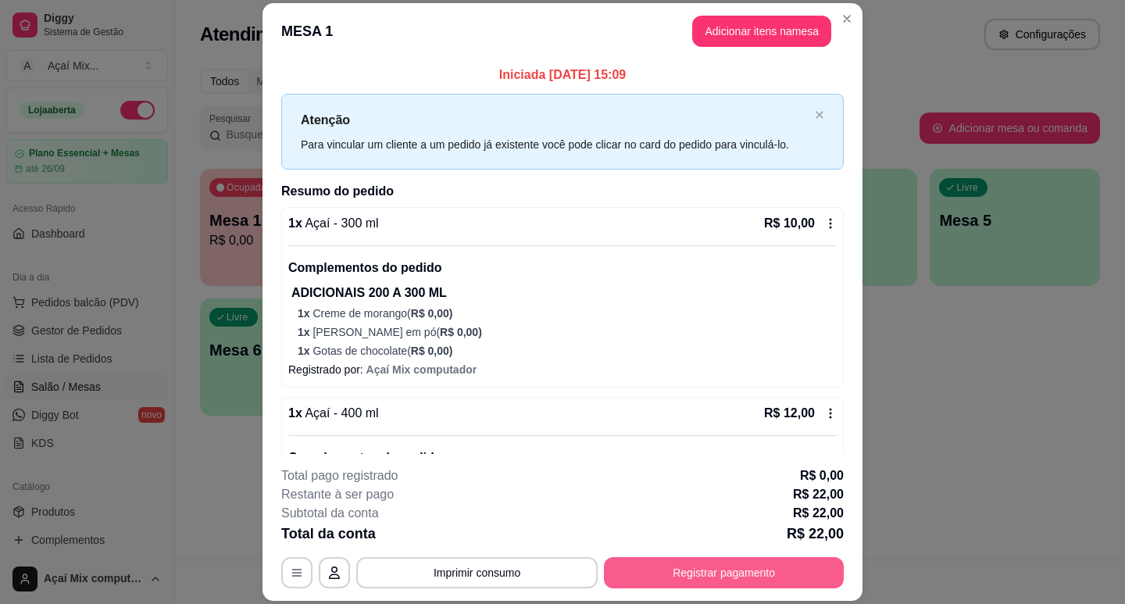
click at [820, 566] on button "Registrar pagamento" at bounding box center [724, 572] width 240 height 31
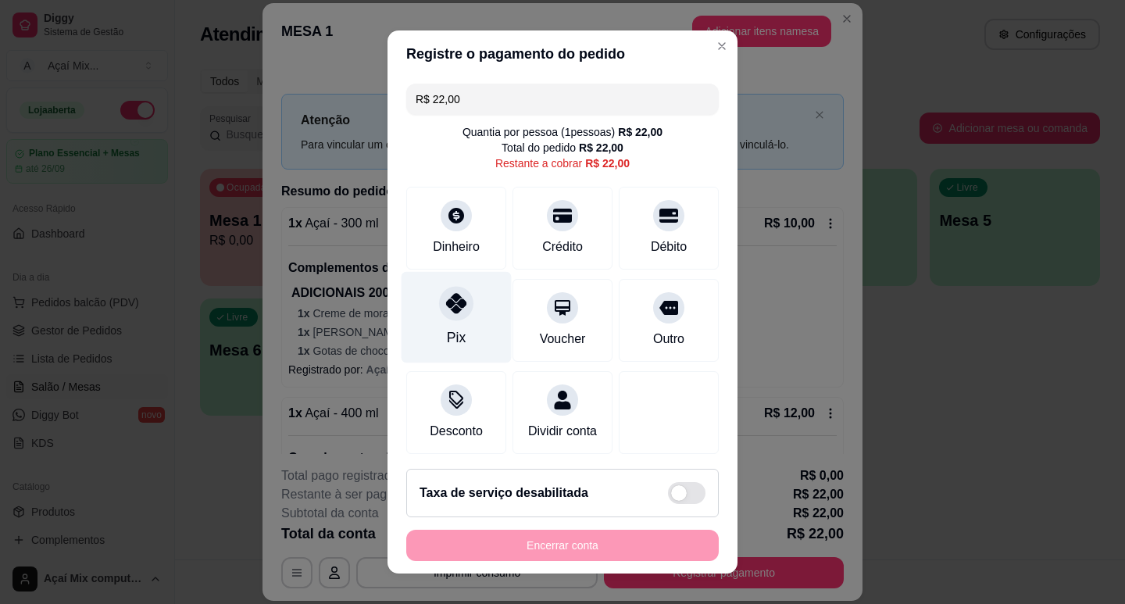
click at [460, 330] on div "Pix" at bounding box center [457, 316] width 110 height 91
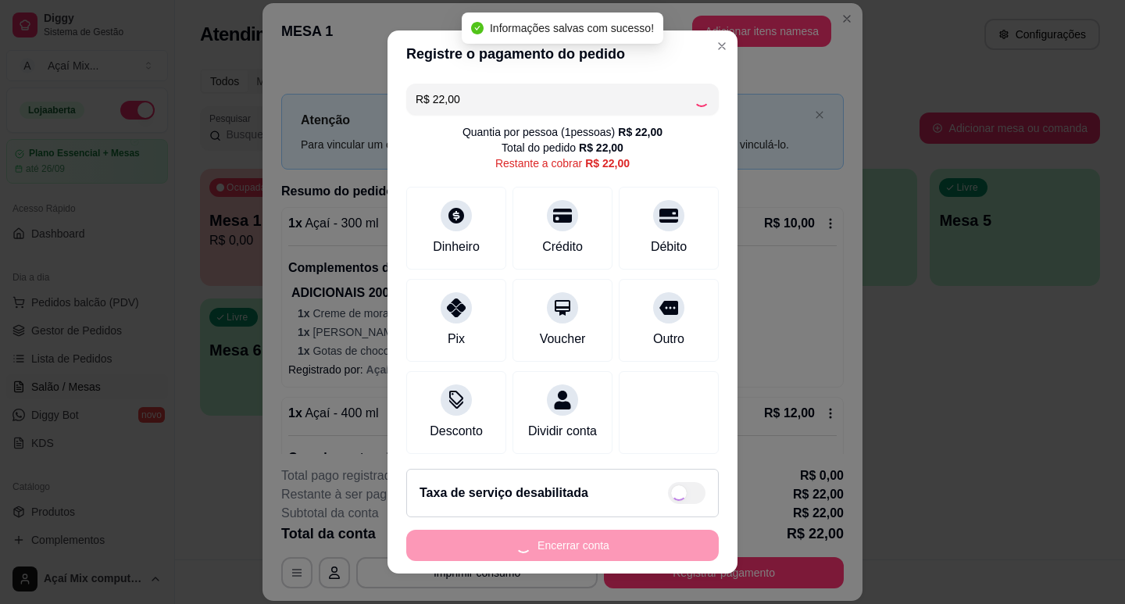
type input "R$ 0,00"
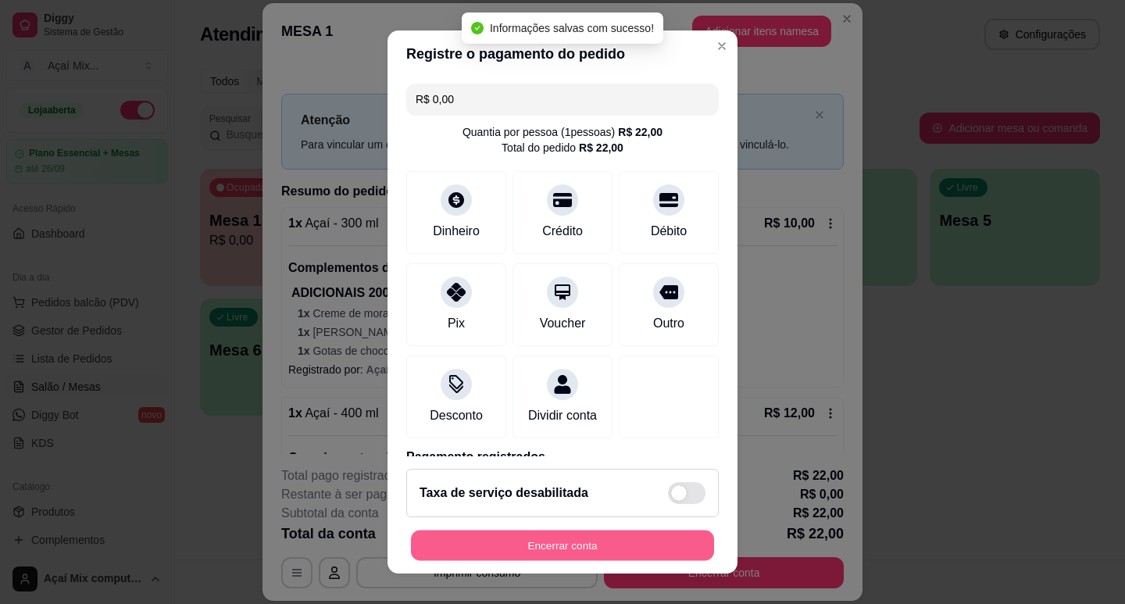
click at [632, 544] on button "Encerrar conta" at bounding box center [562, 546] width 303 height 30
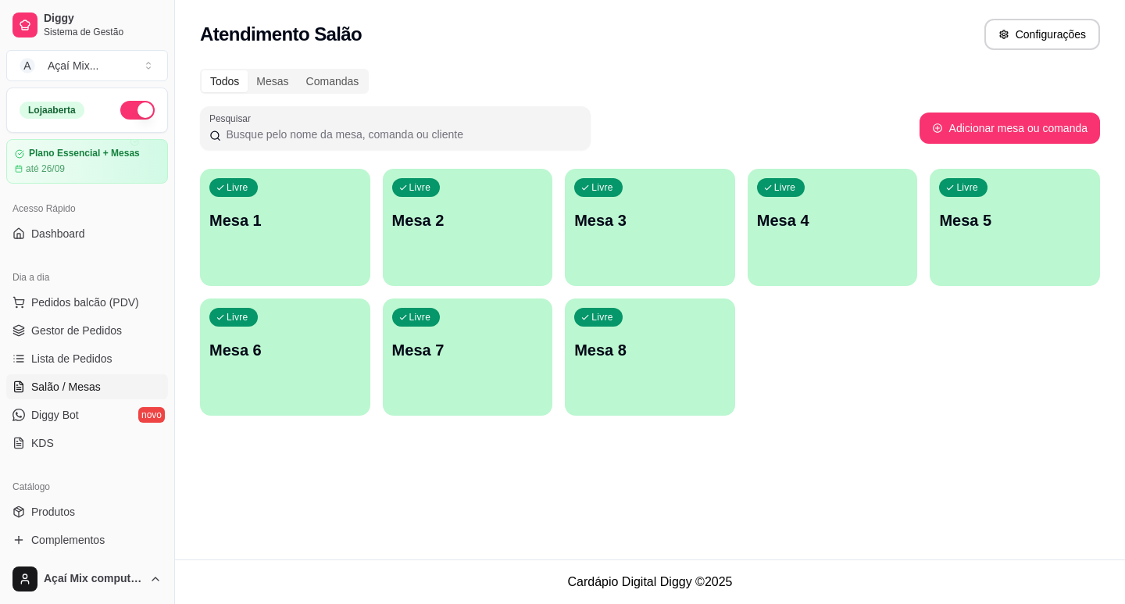
click at [324, 249] on div "Livre Mesa 1" at bounding box center [285, 218] width 170 height 98
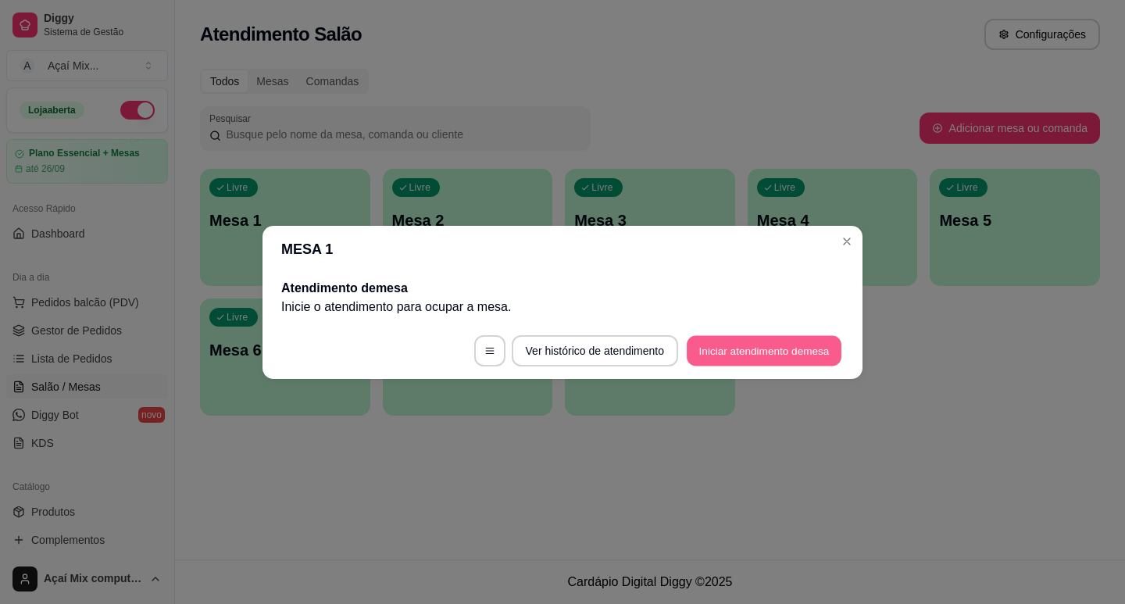
click at [709, 359] on button "Iniciar atendimento de mesa" at bounding box center [764, 350] width 155 height 30
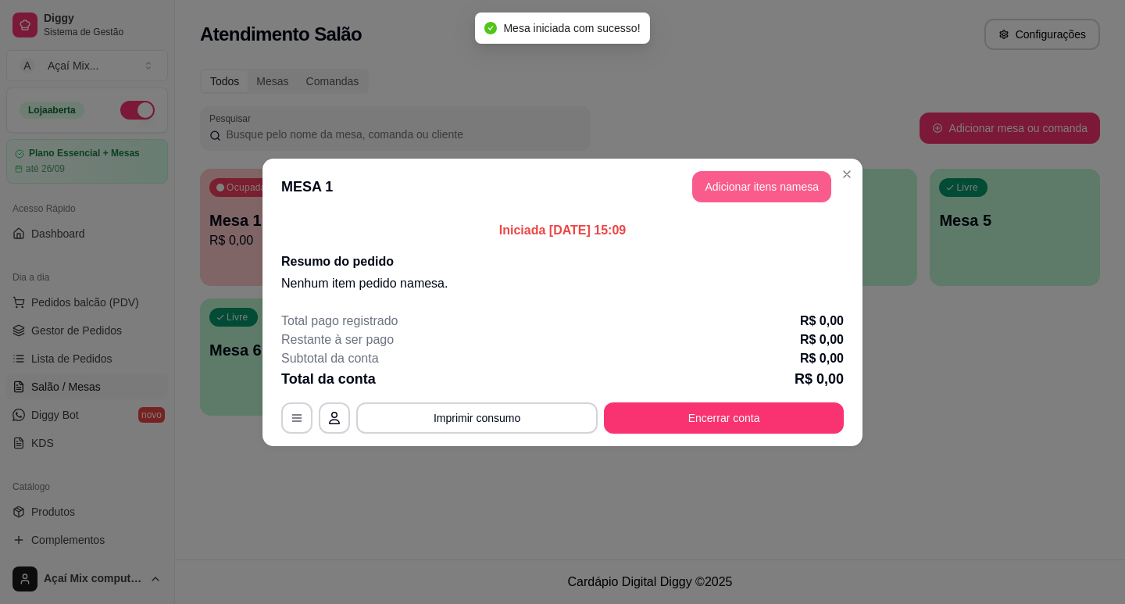
click at [741, 192] on button "Adicionar itens na mesa" at bounding box center [761, 186] width 139 height 31
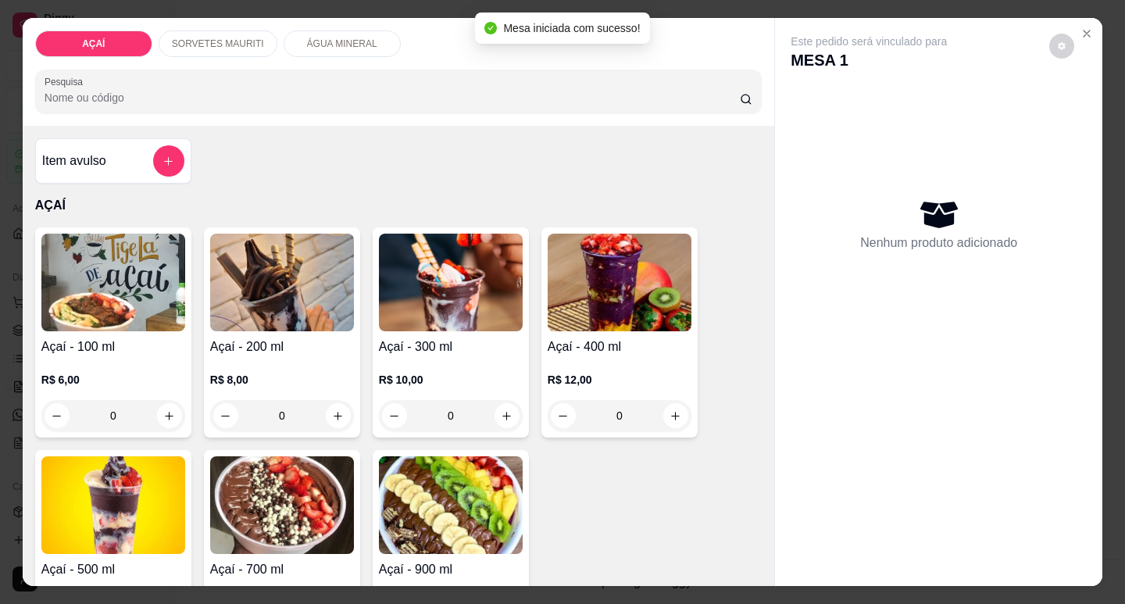
click at [614, 320] on img at bounding box center [620, 283] width 144 height 98
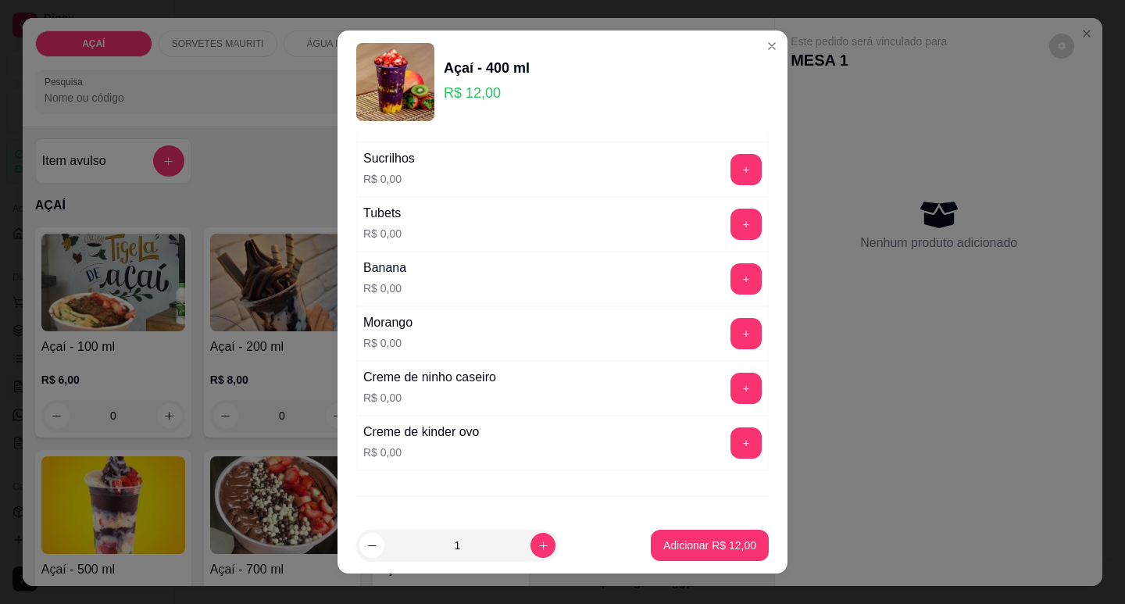
scroll to position [2033, 0]
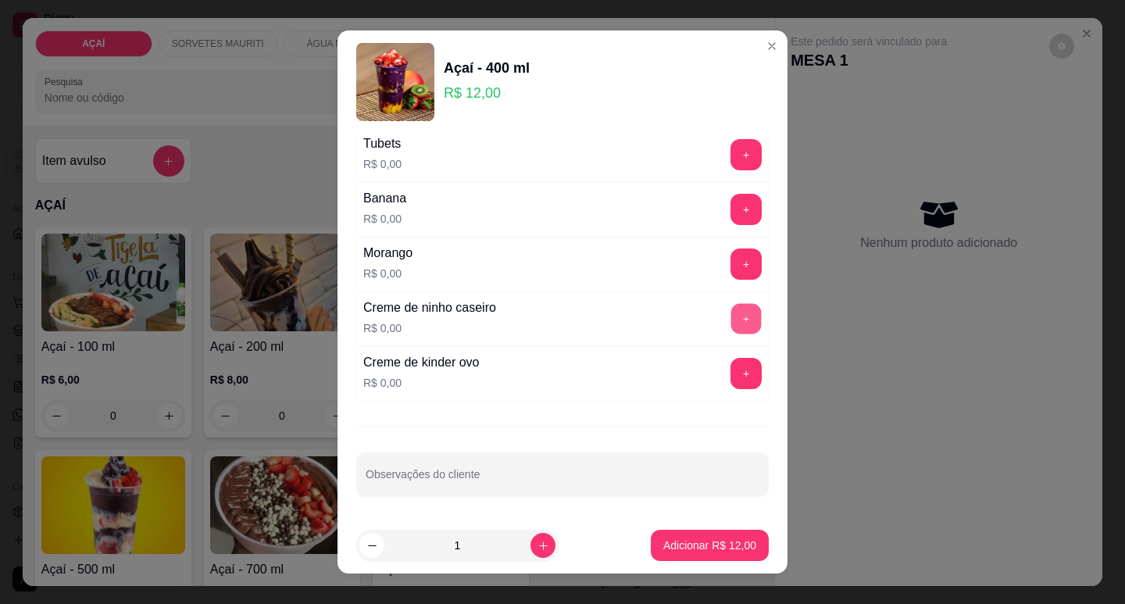
click at [731, 313] on button "+" at bounding box center [746, 318] width 30 height 30
click at [731, 312] on button "+" at bounding box center [746, 318] width 30 height 30
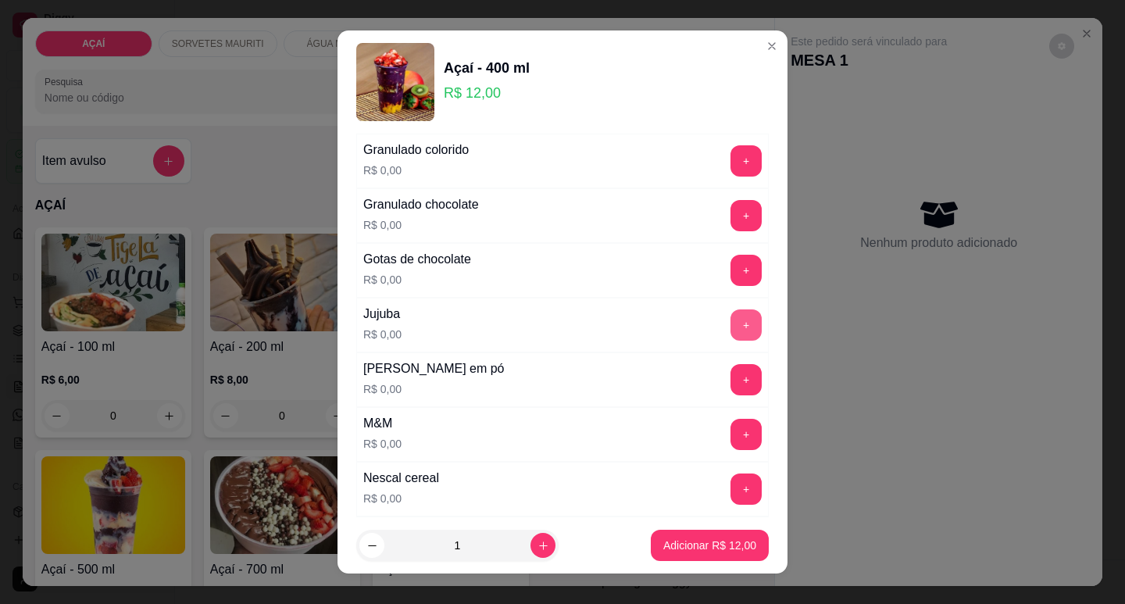
scroll to position [1406, 0]
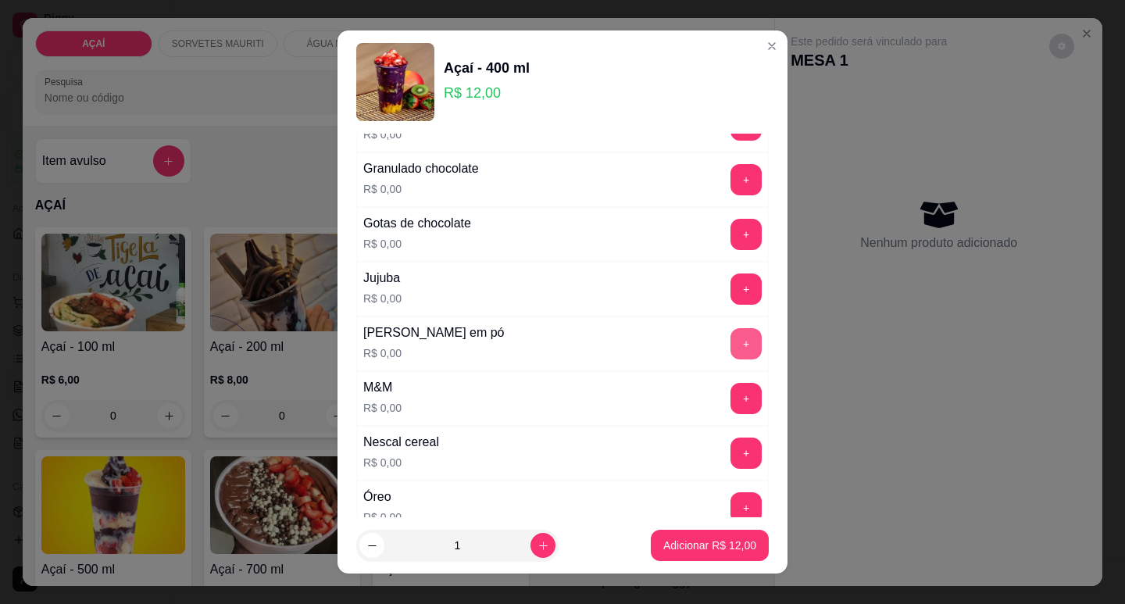
click at [731, 339] on button "+" at bounding box center [746, 343] width 31 height 31
click at [703, 552] on p "Adicionar R$ 12,00" at bounding box center [709, 546] width 93 height 16
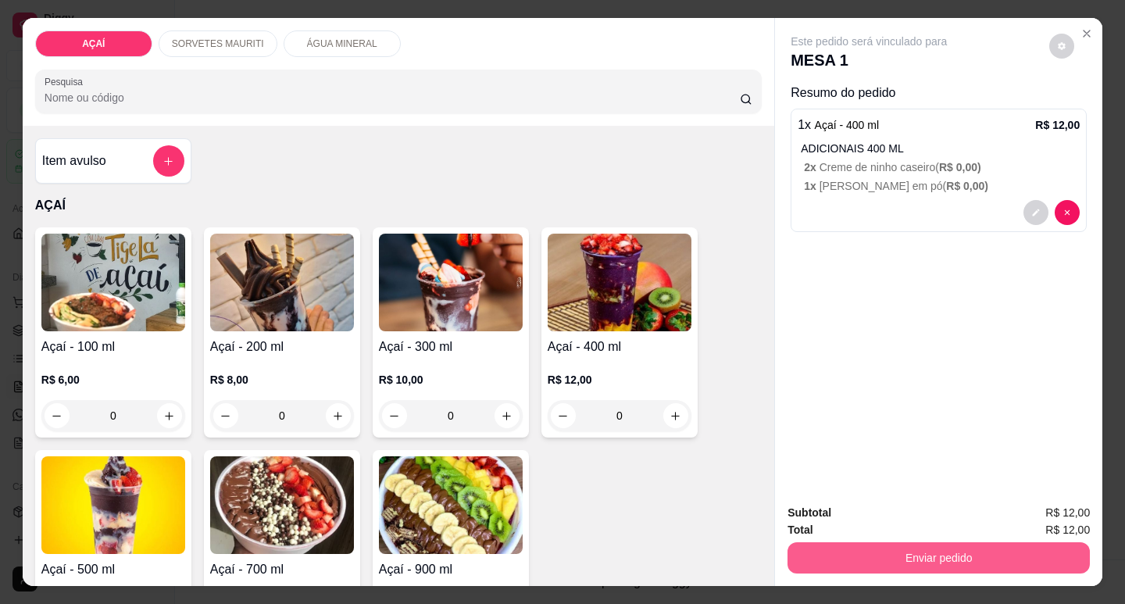
click at [863, 552] on button "Enviar pedido" at bounding box center [939, 557] width 302 height 31
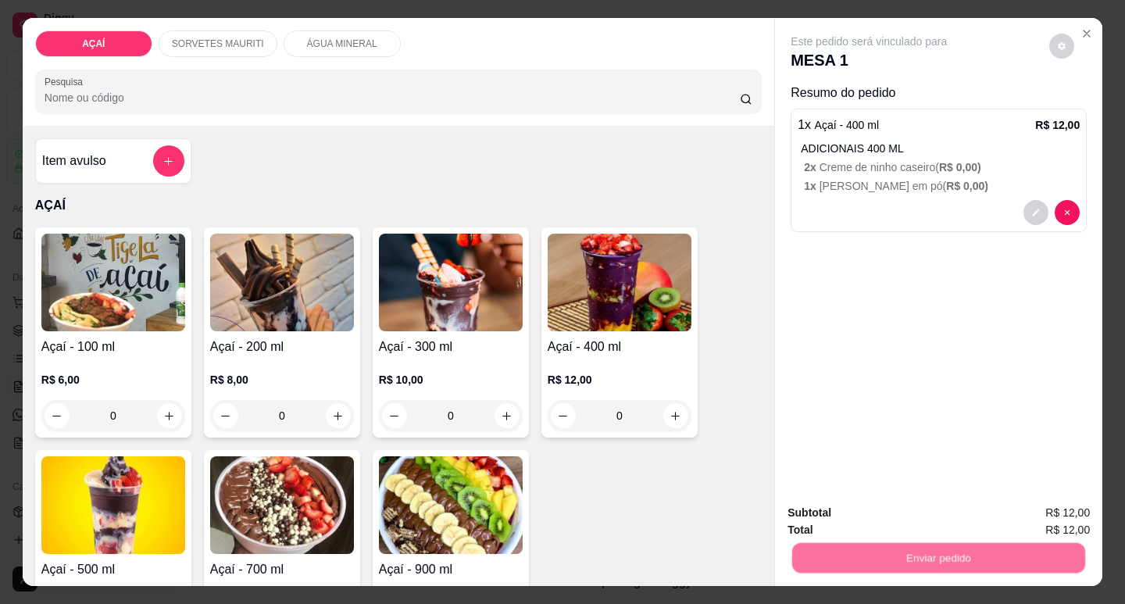
click at [859, 524] on button "Não registrar e enviar pedido" at bounding box center [887, 513] width 163 height 30
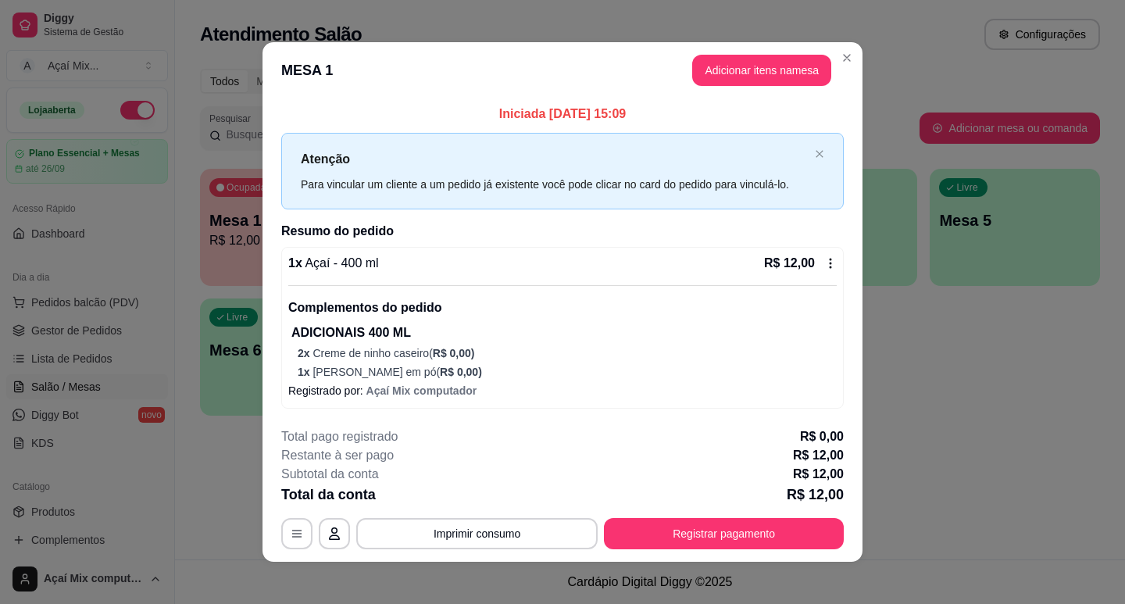
click at [845, 516] on footer "**********" at bounding box center [563, 488] width 600 height 147
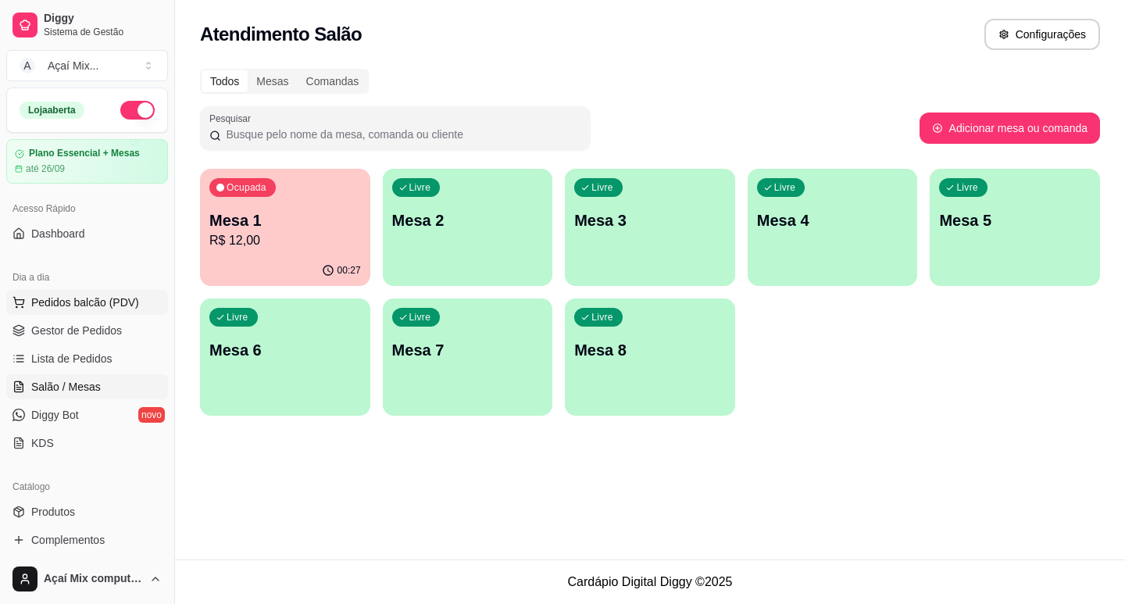
click at [116, 313] on button "Pedidos balcão (PDV)" at bounding box center [87, 302] width 162 height 25
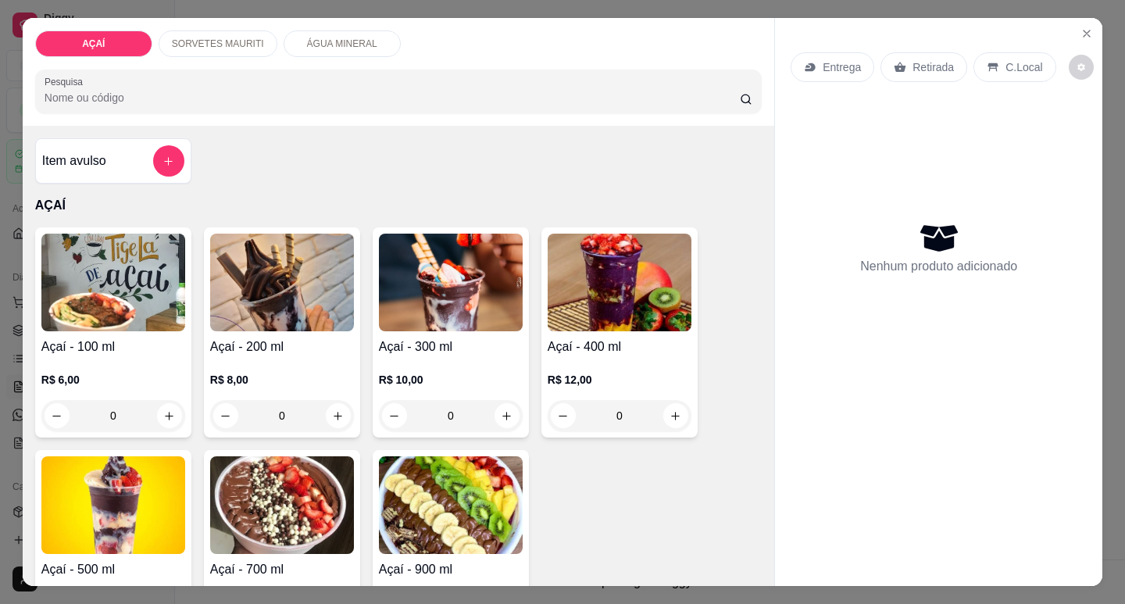
click at [236, 30] on div "SORVETES MAURITI" at bounding box center [218, 43] width 119 height 27
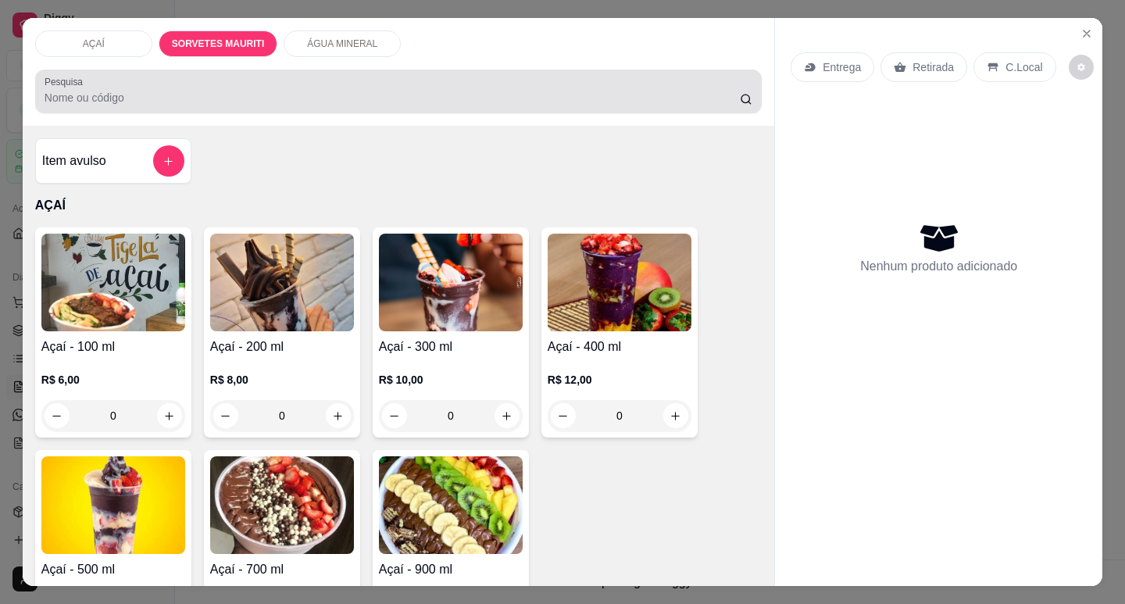
scroll to position [38, 0]
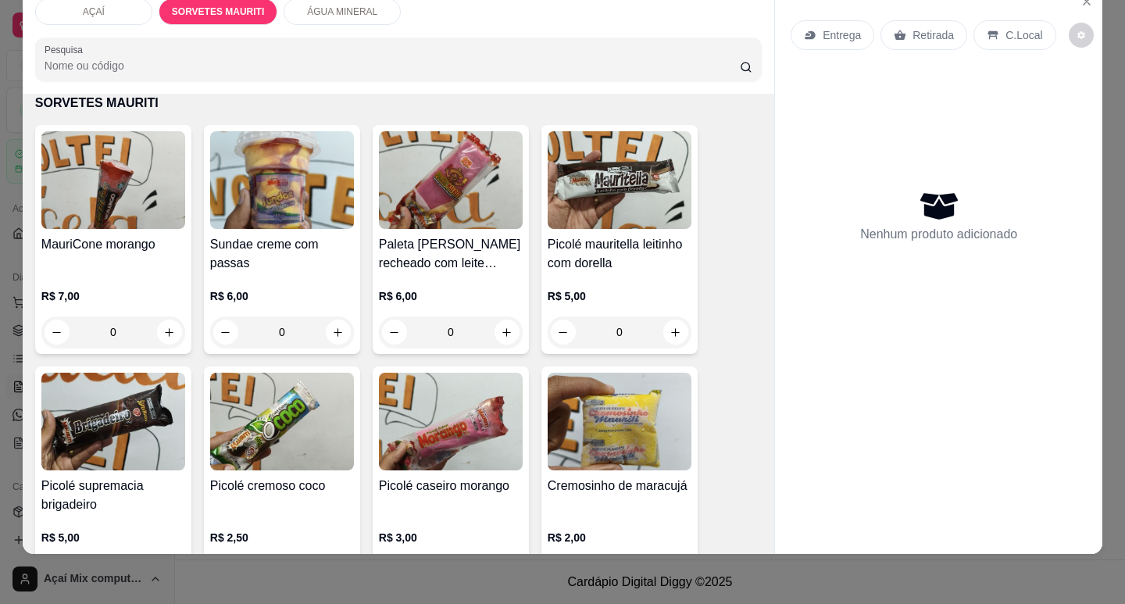
click at [600, 288] on p "R$ 5,00" at bounding box center [620, 296] width 144 height 16
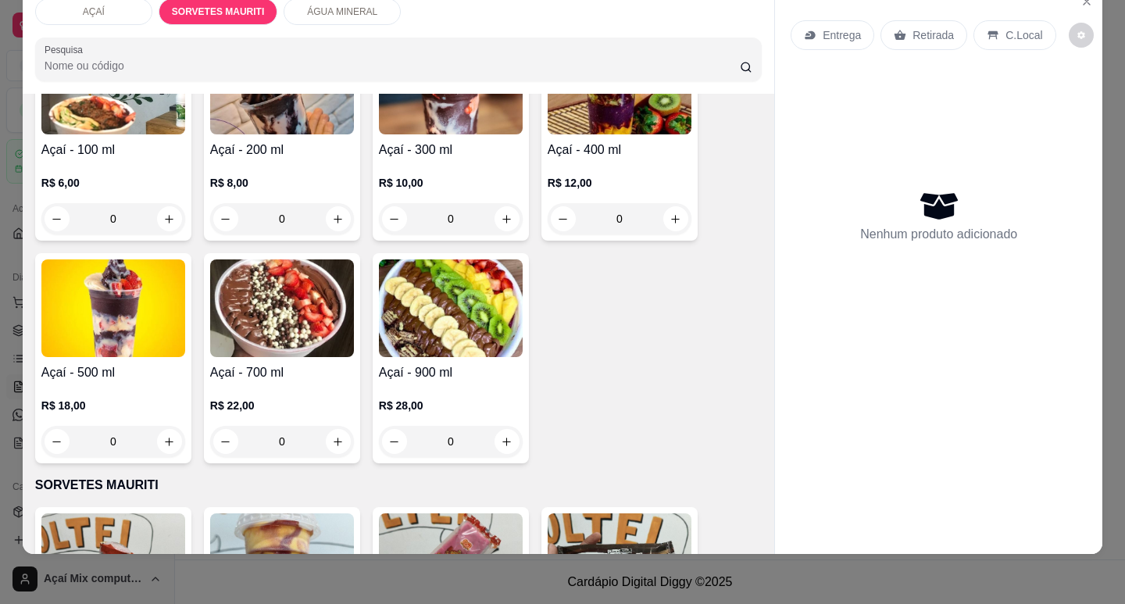
scroll to position [78, 0]
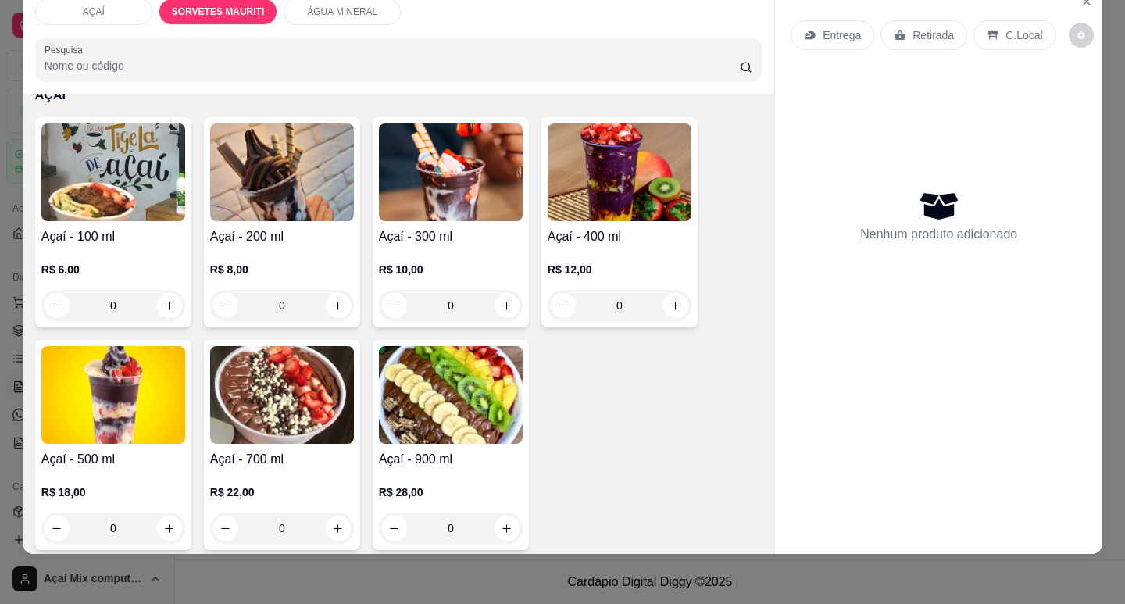
click at [441, 246] on div "R$ 10,00 0" at bounding box center [451, 283] width 144 height 75
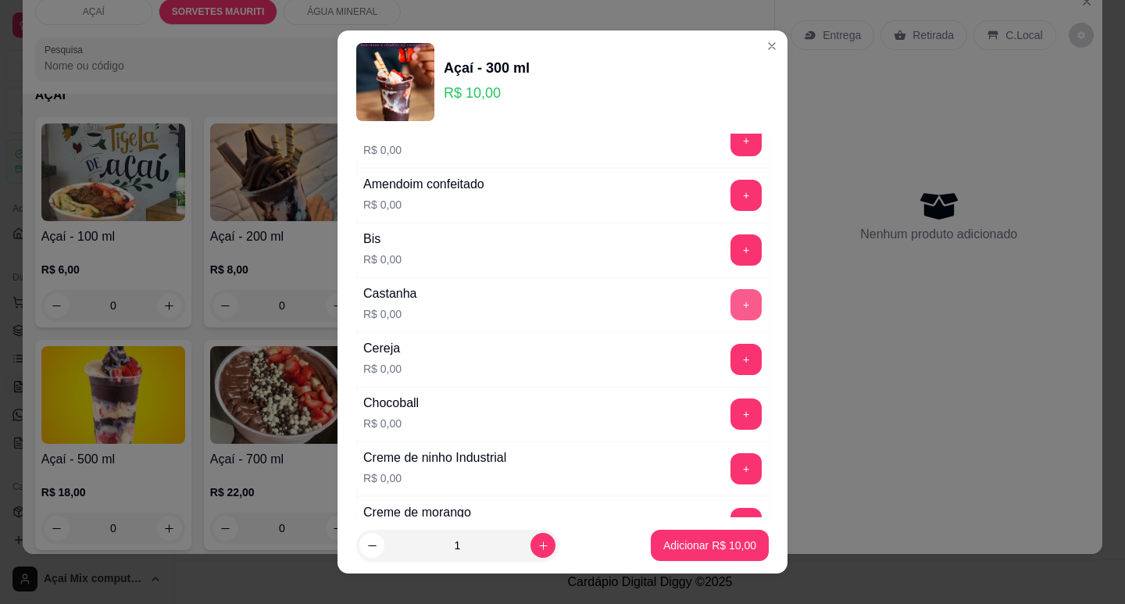
click at [731, 310] on button "+" at bounding box center [746, 304] width 31 height 31
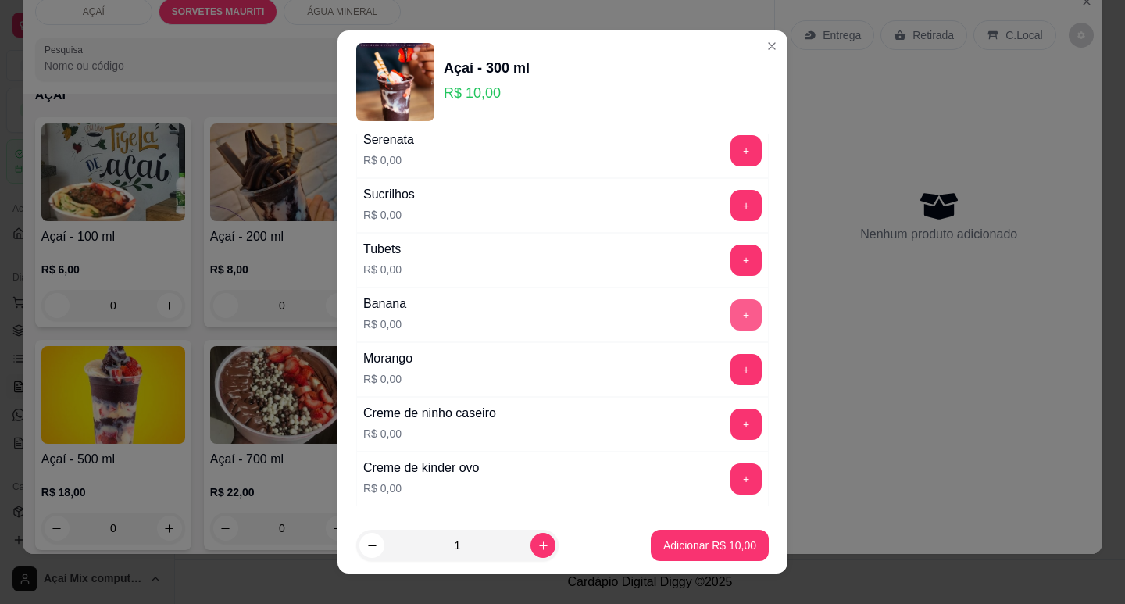
scroll to position [1953, 0]
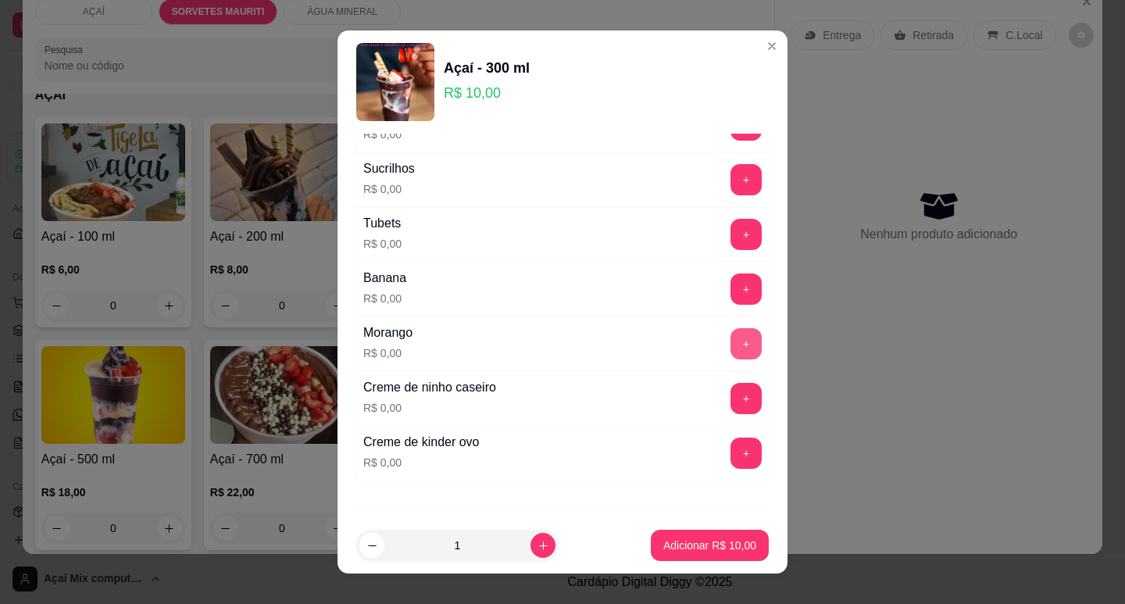
click at [731, 351] on button "+" at bounding box center [746, 343] width 31 height 31
click at [724, 415] on div "Creme de ninho caseiro R$ 0,00 +" at bounding box center [562, 398] width 413 height 55
click at [731, 406] on button "+" at bounding box center [746, 398] width 31 height 31
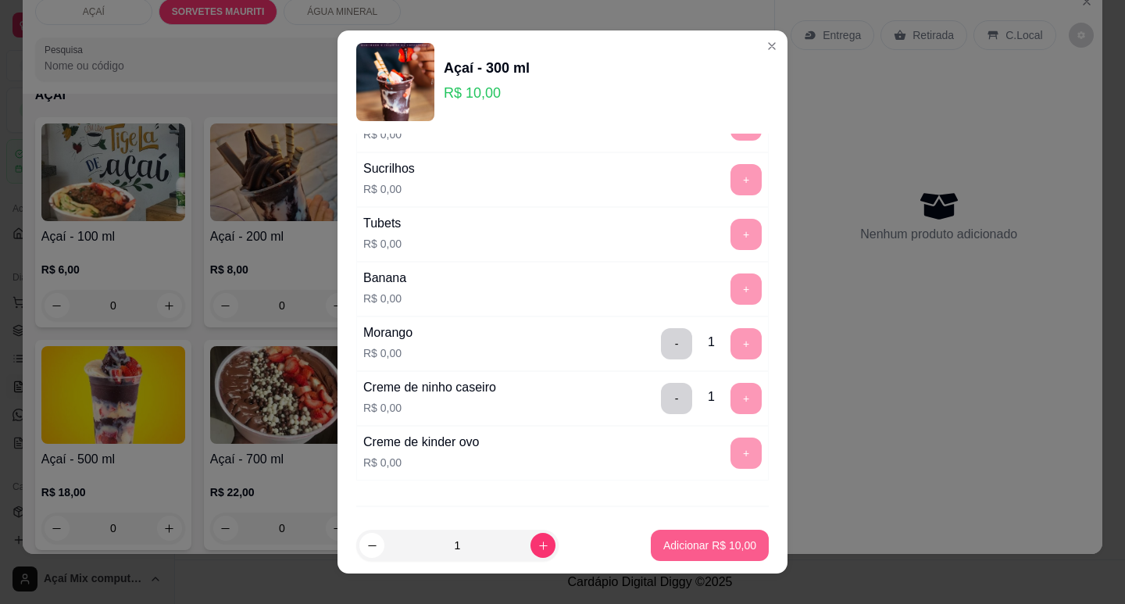
click at [696, 555] on button "Adicionar R$ 10,00" at bounding box center [710, 545] width 118 height 31
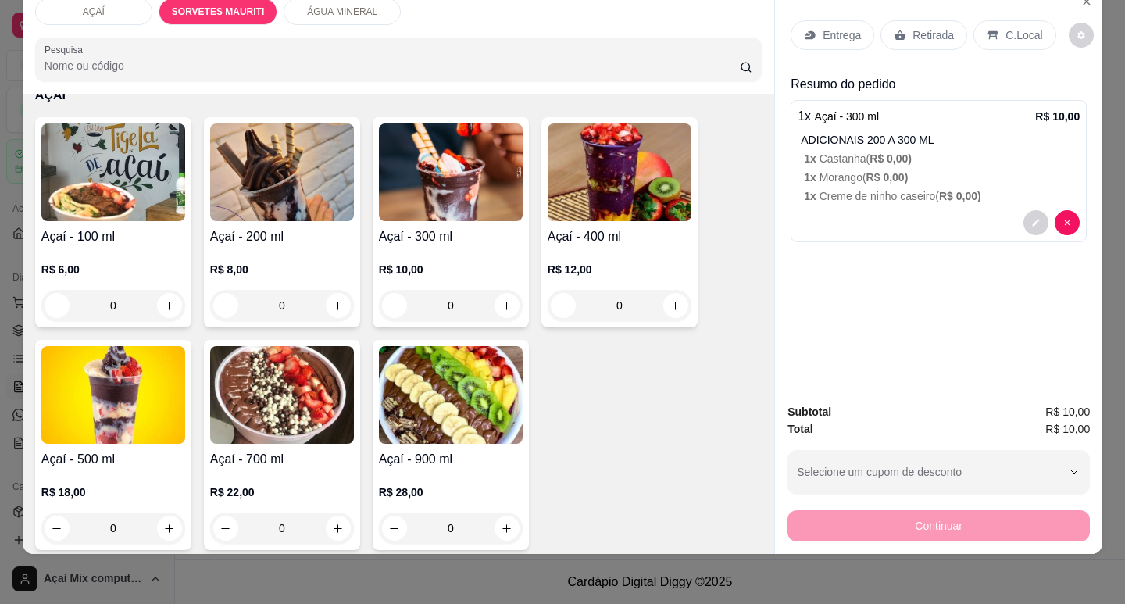
click at [834, 20] on div "Entrega" at bounding box center [833, 35] width 84 height 30
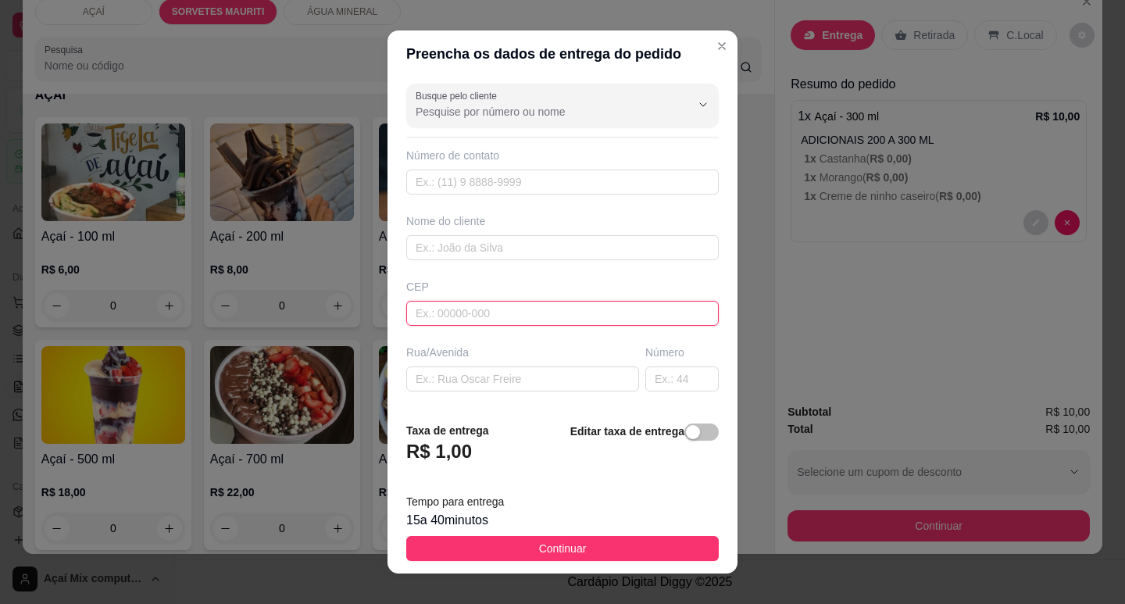
click at [461, 320] on input "text" at bounding box center [562, 313] width 313 height 25
click at [441, 311] on input "57520900000" at bounding box center [562, 313] width 313 height 25
click at [443, 312] on input "57520900000" at bounding box center [562, 313] width 313 height 25
type input "5752000000"
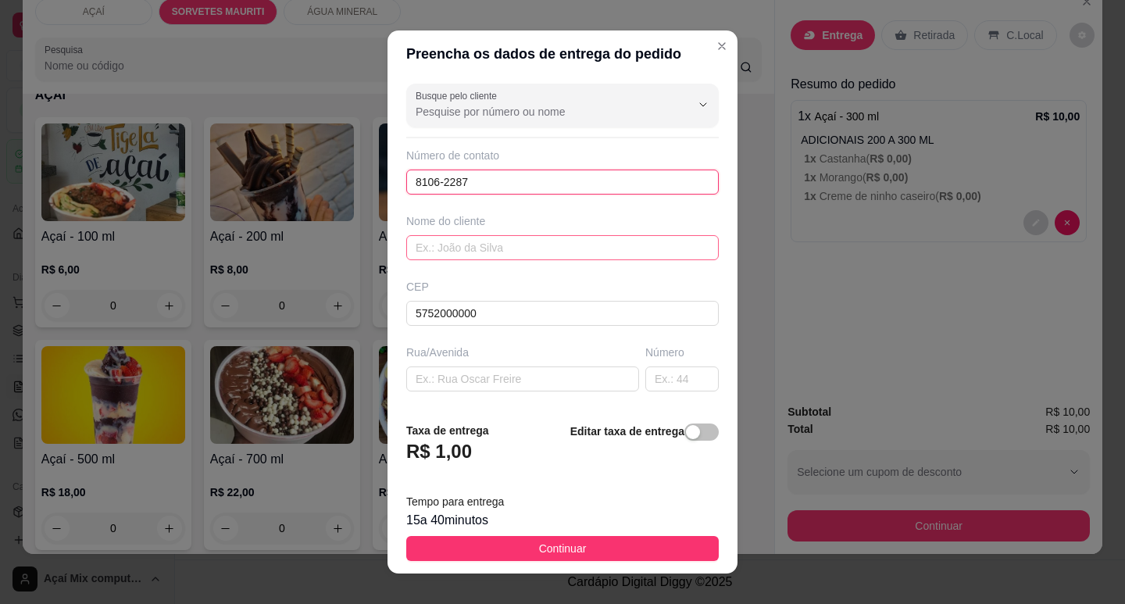
type input "8106-2287"
drag, startPoint x: 511, startPoint y: 252, endPoint x: 491, endPoint y: 241, distance: 22.7
click at [506, 250] on input "text" at bounding box center [562, 247] width 313 height 25
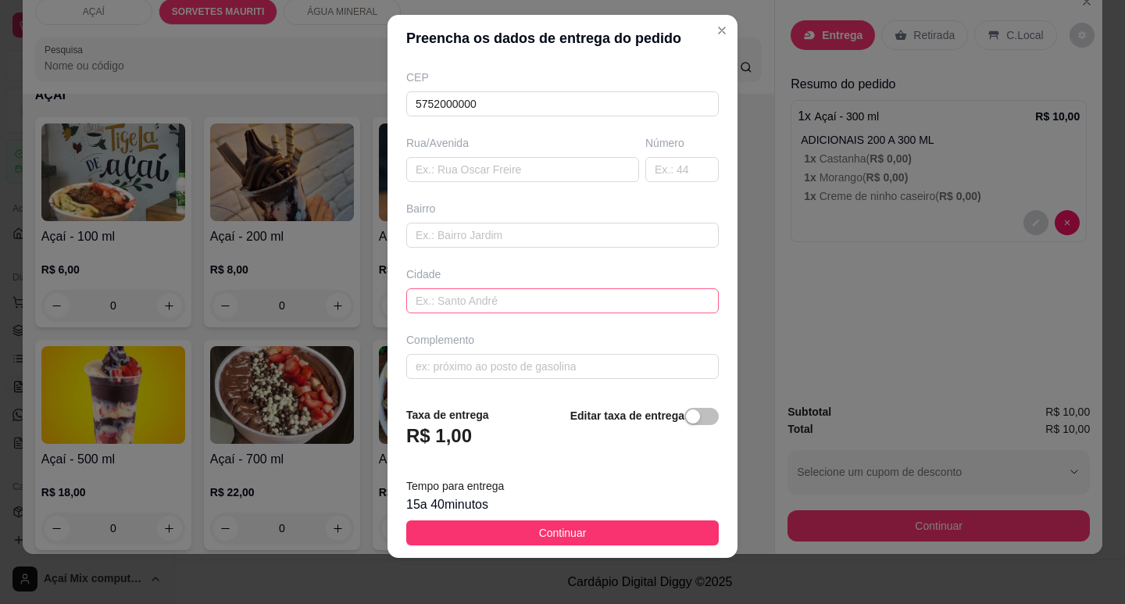
scroll to position [20, 0]
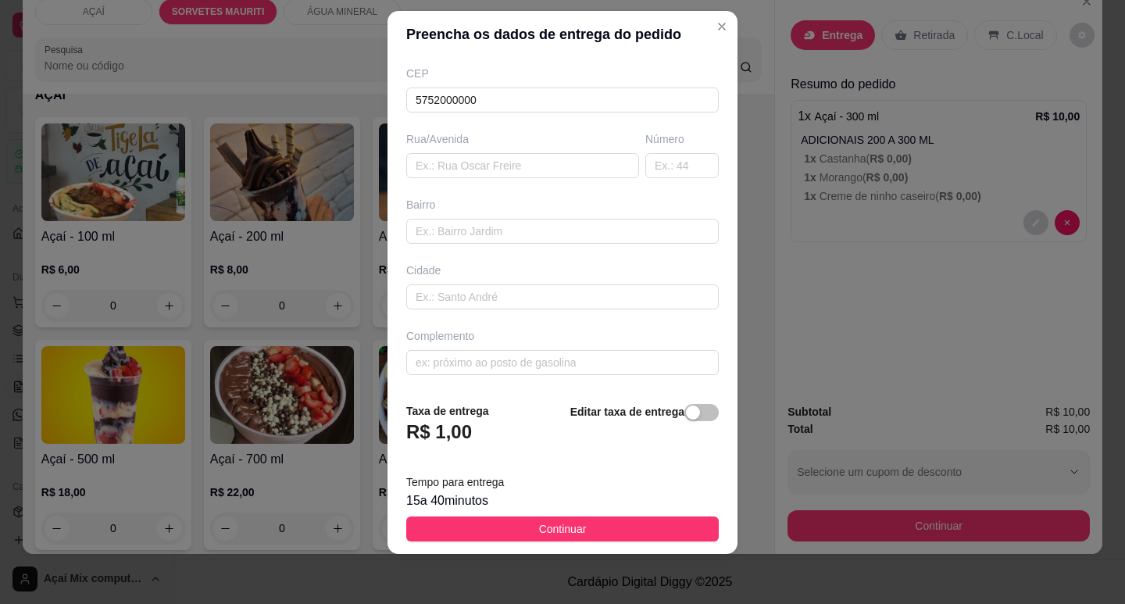
type input "~[PERSON_NAME]"
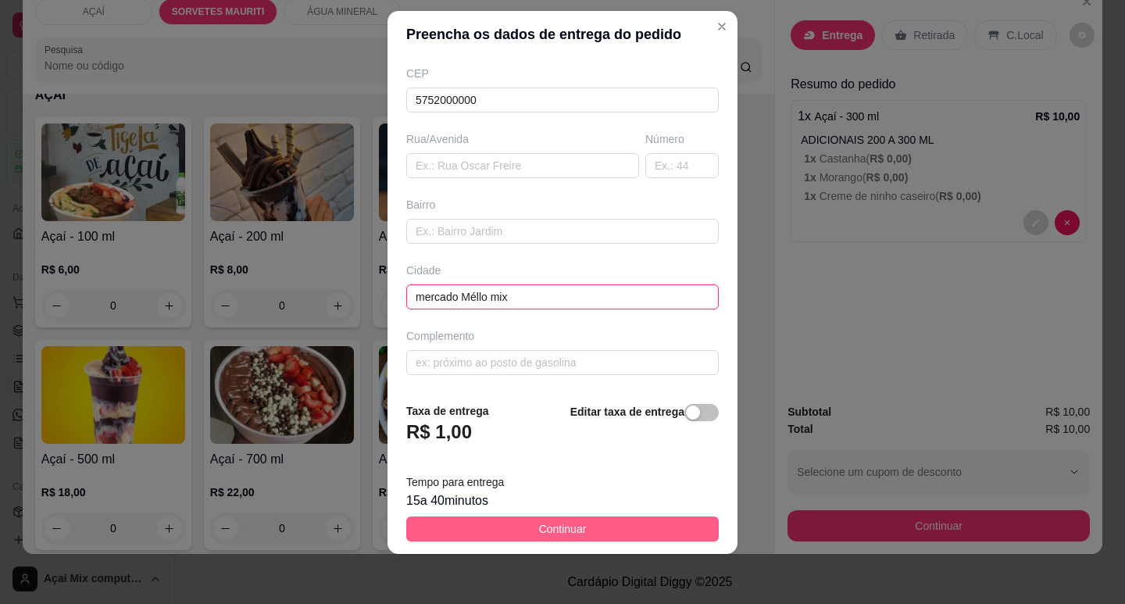
type input "mercado Méllo mix"
click at [584, 520] on button "Continuar" at bounding box center [562, 528] width 313 height 25
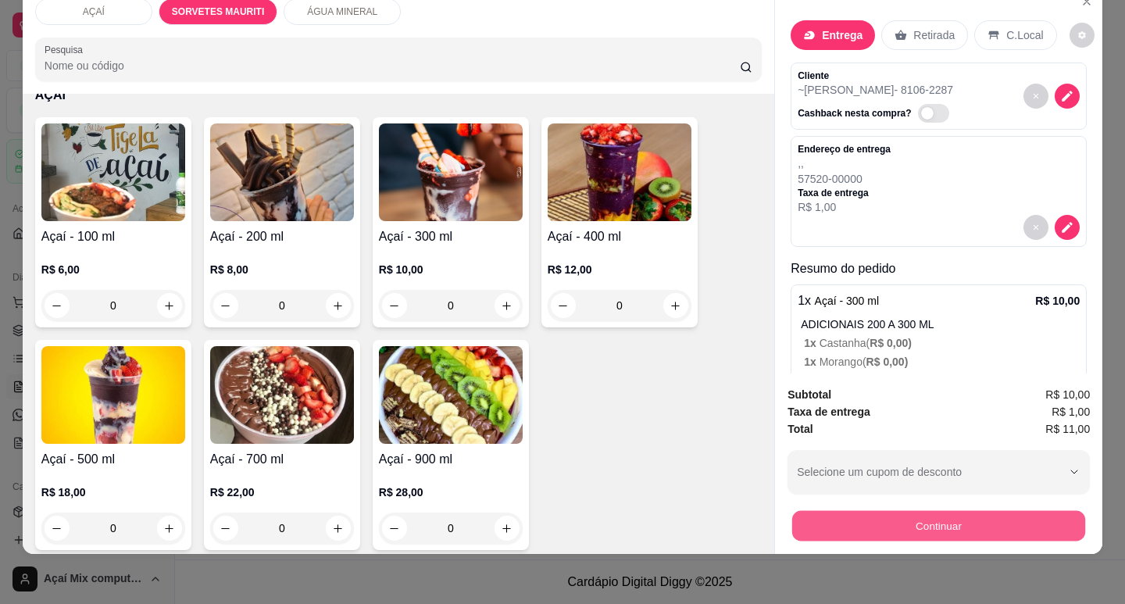
click at [827, 510] on button "Continuar" at bounding box center [938, 525] width 293 height 30
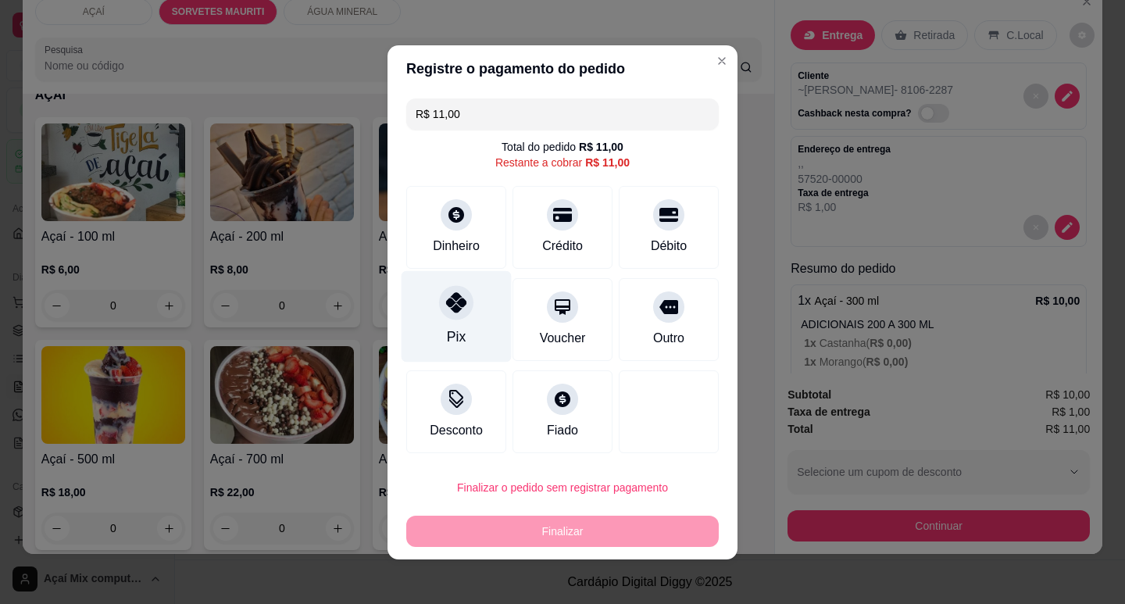
click at [454, 318] on div at bounding box center [456, 302] width 34 height 34
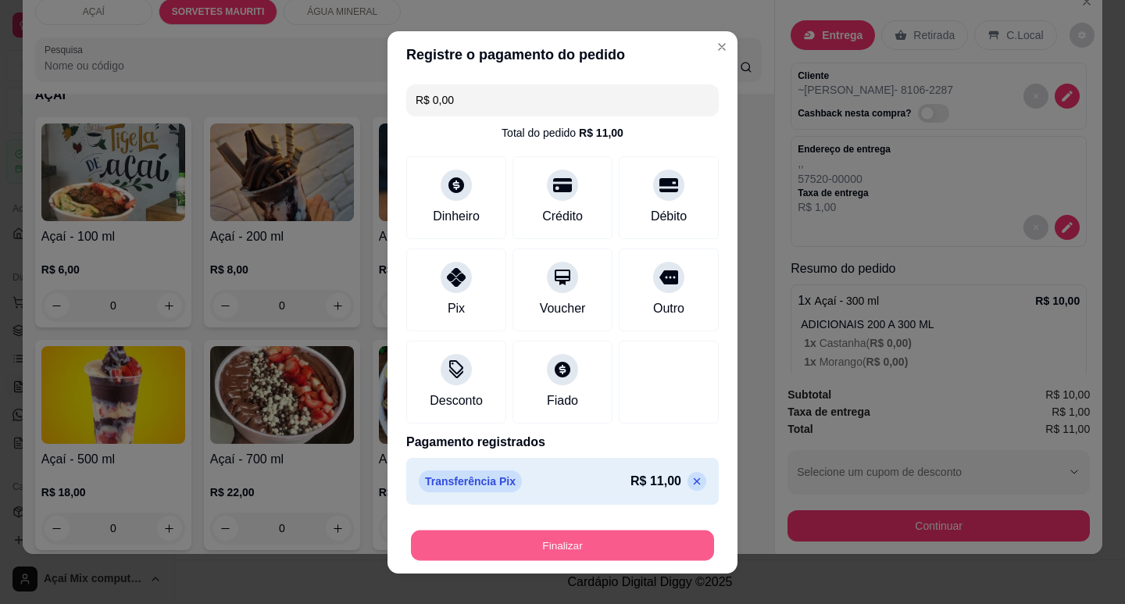
click at [541, 541] on button "Finalizar" at bounding box center [562, 545] width 303 height 30
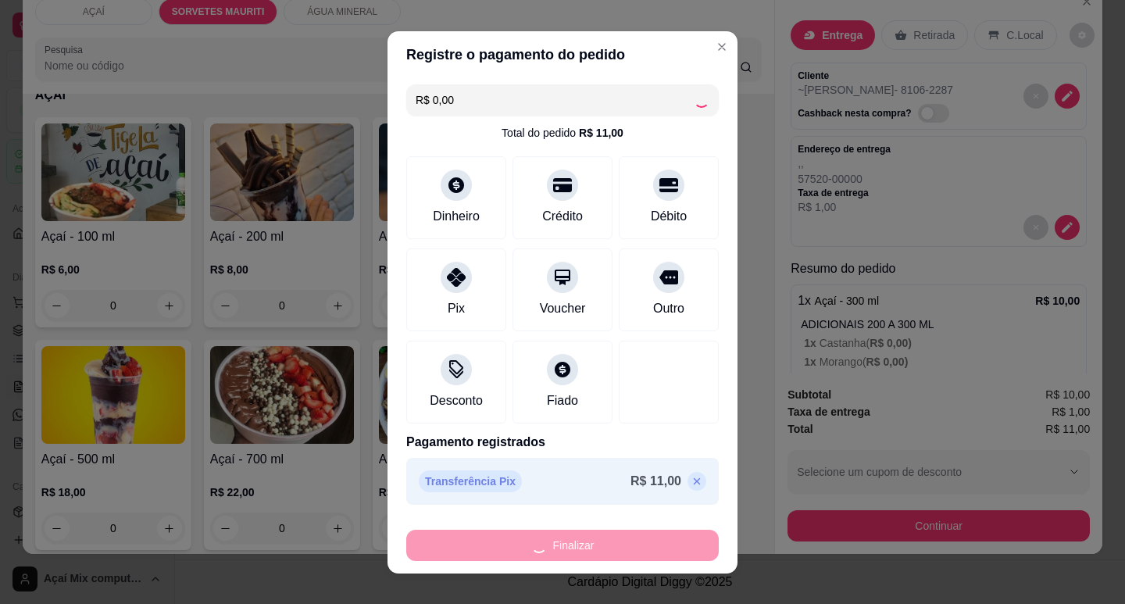
type input "-R$ 11,00"
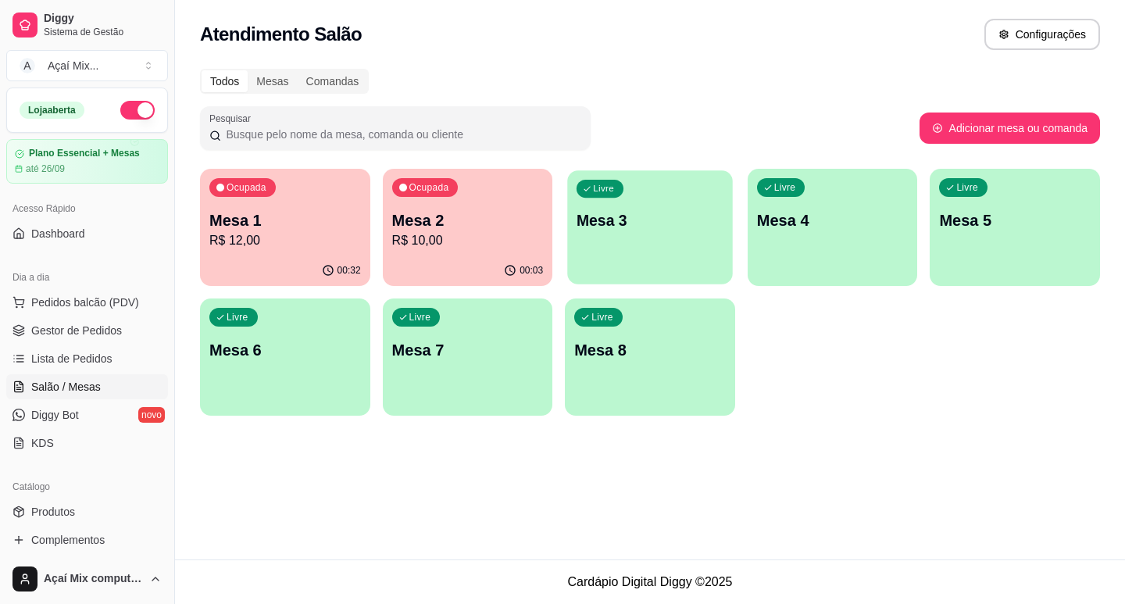
click at [710, 248] on div "Livre Mesa 3" at bounding box center [649, 217] width 165 height 95
click at [616, 240] on div "Livre Mesa 3" at bounding box center [649, 217] width 165 height 95
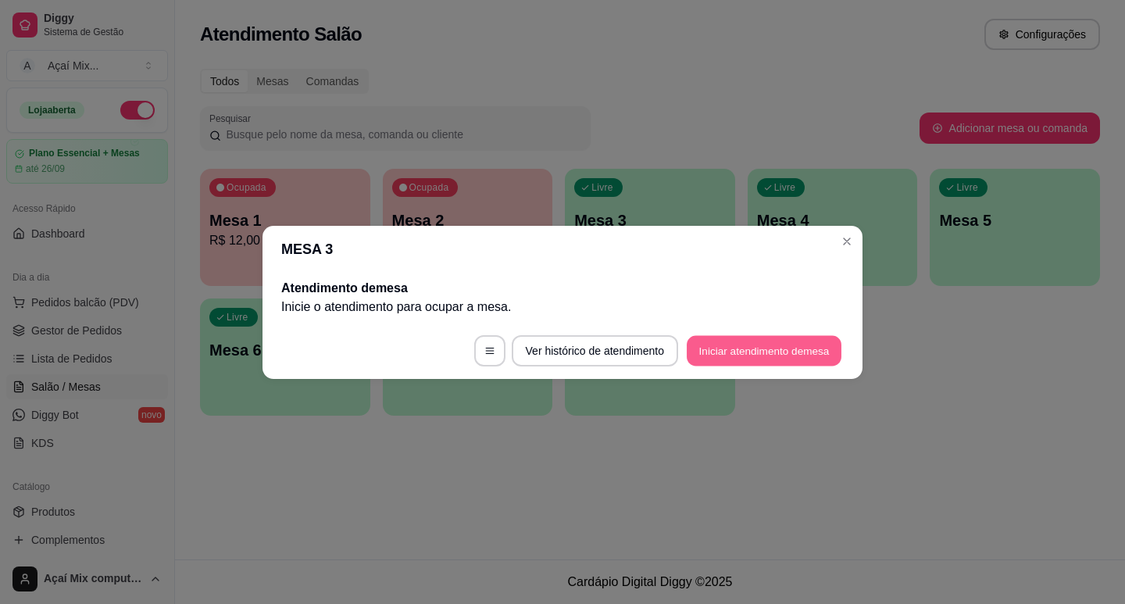
click at [828, 337] on button "Iniciar atendimento de mesa" at bounding box center [764, 350] width 155 height 30
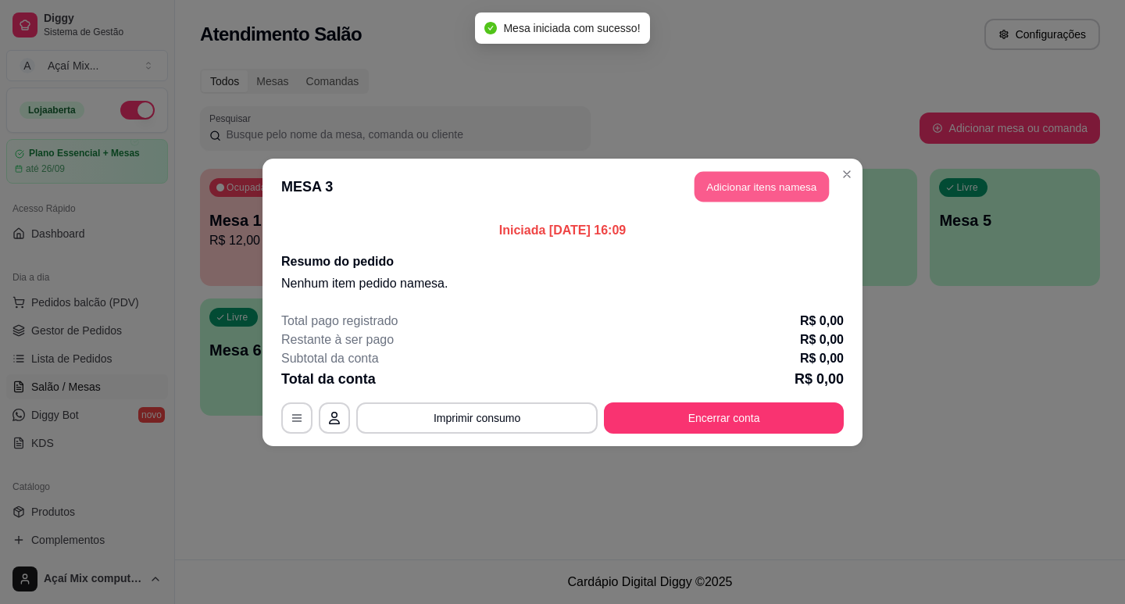
click at [746, 198] on button "Adicionar itens na mesa" at bounding box center [762, 186] width 134 height 30
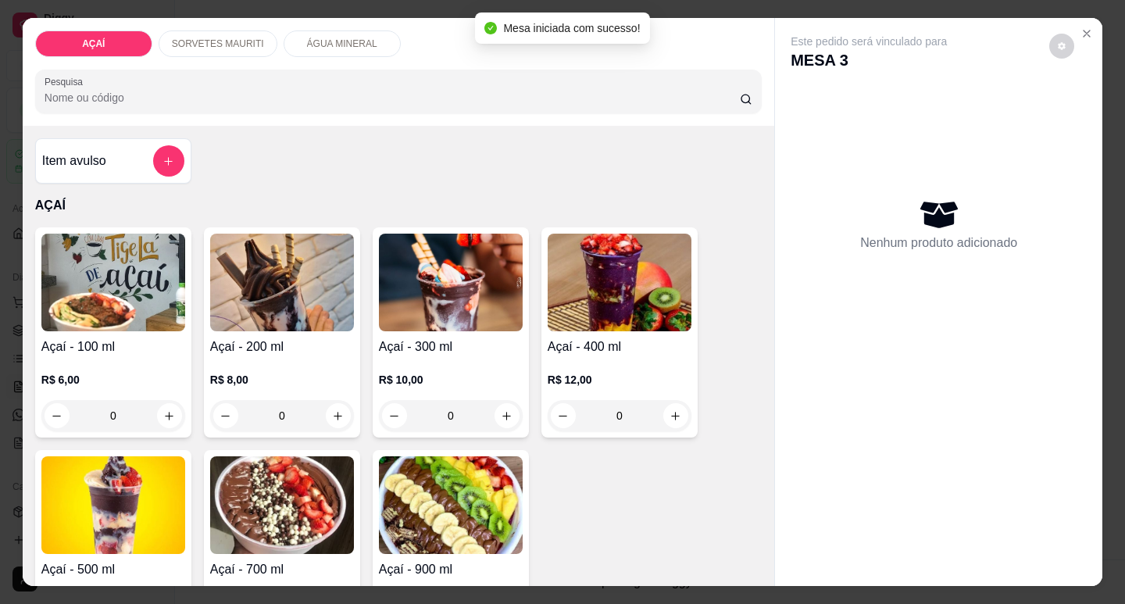
click at [448, 315] on img at bounding box center [451, 283] width 144 height 98
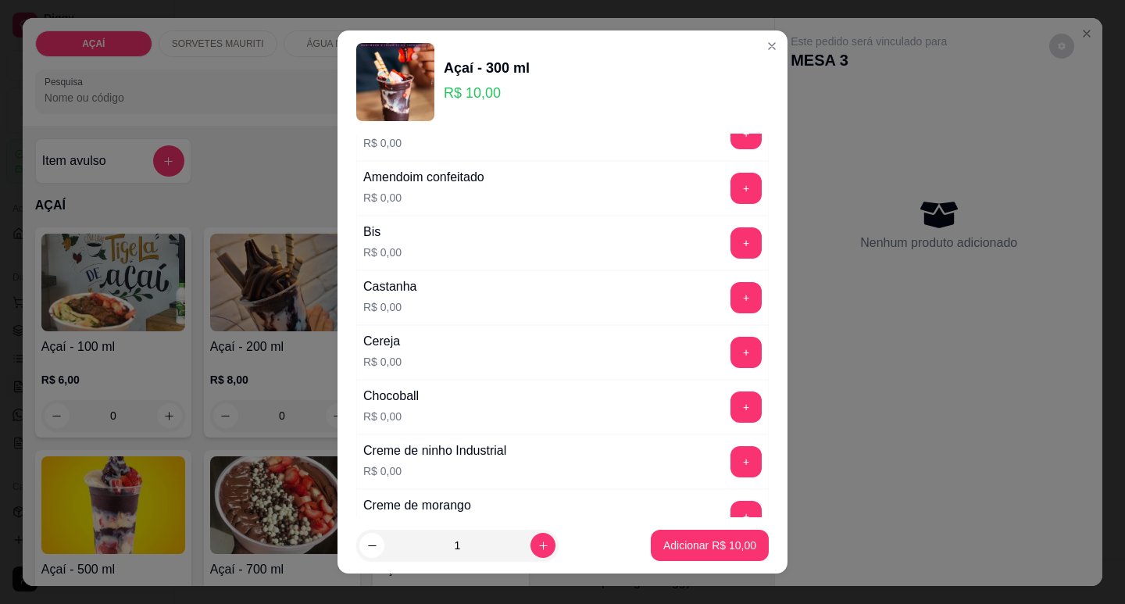
scroll to position [78, 0]
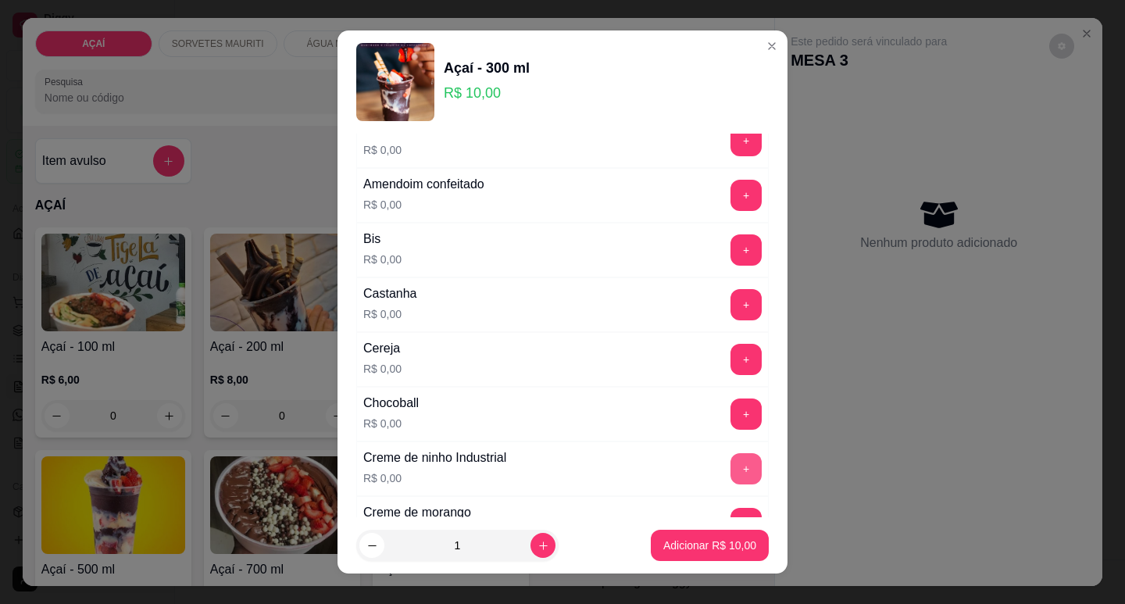
click at [731, 460] on button "+" at bounding box center [746, 468] width 31 height 31
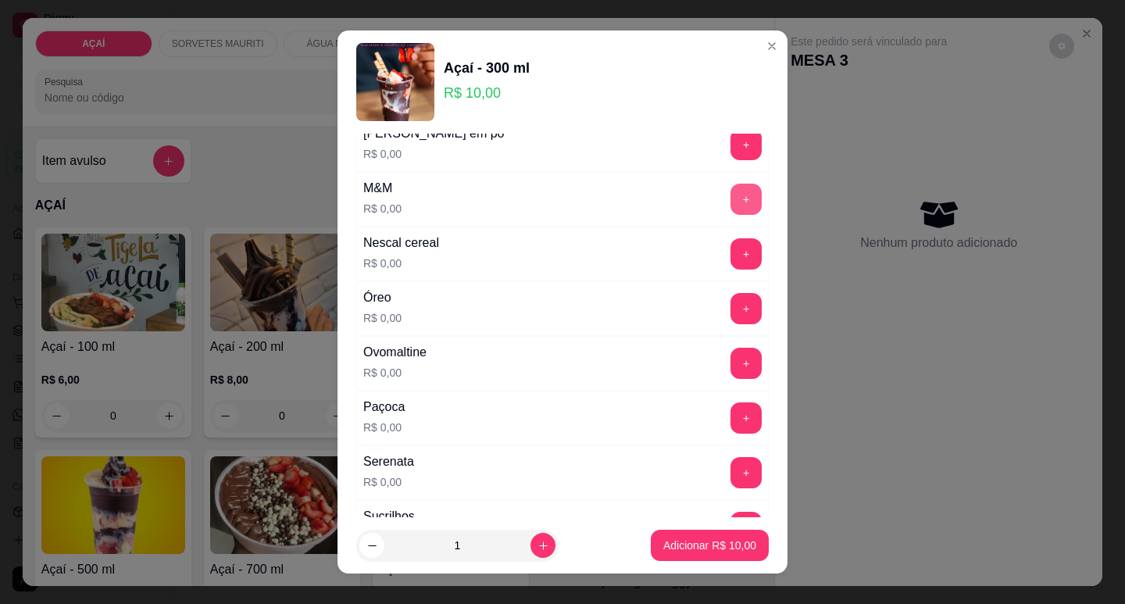
scroll to position [1641, 0]
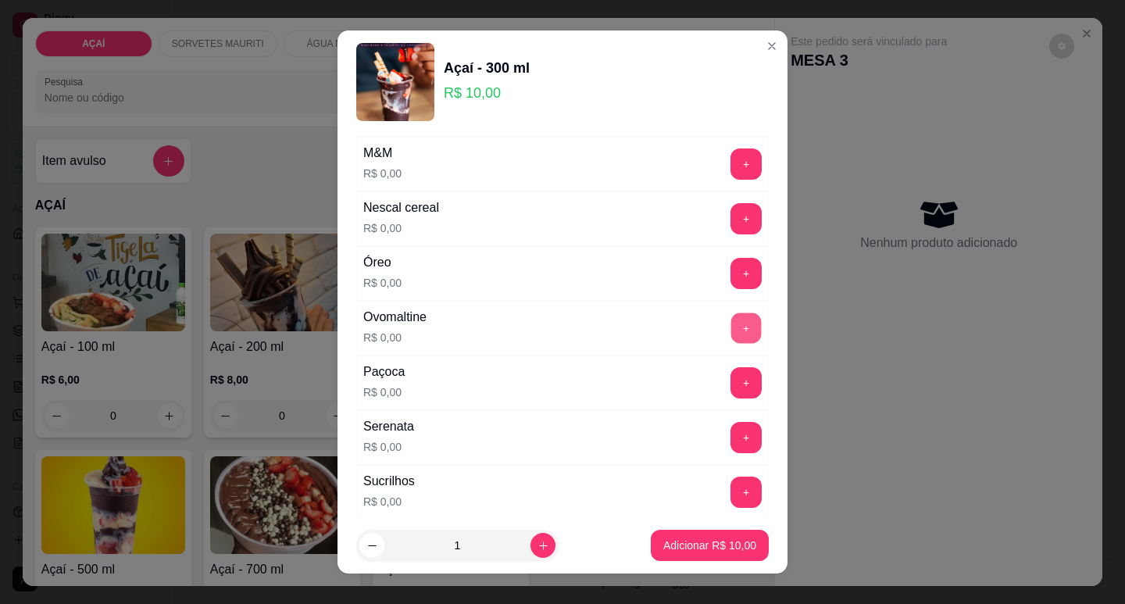
click at [731, 318] on button "+" at bounding box center [746, 328] width 30 height 30
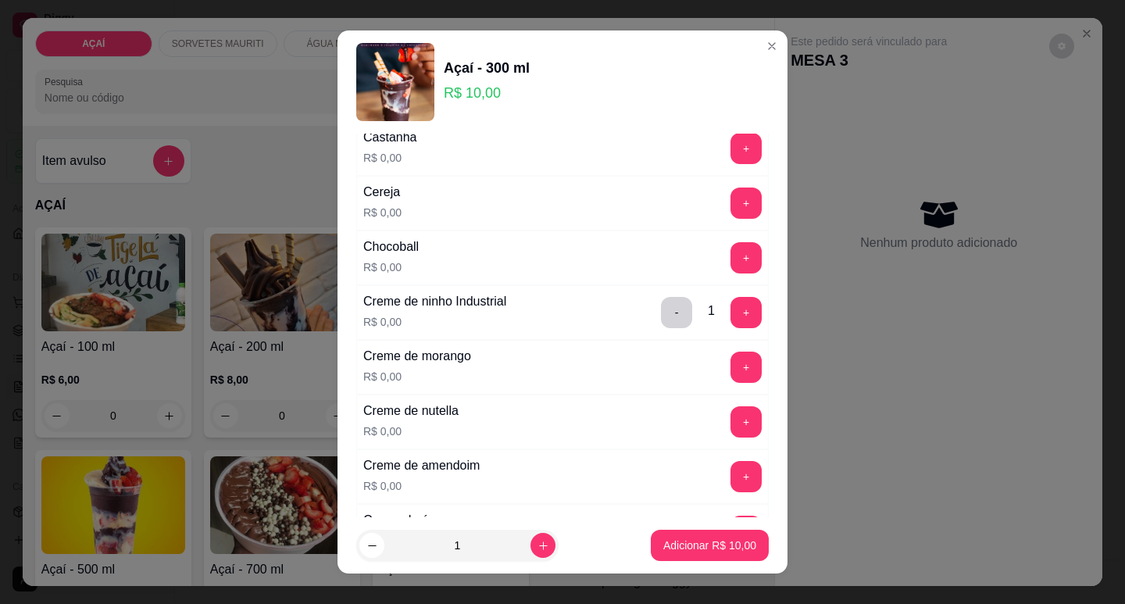
scroll to position [156, 0]
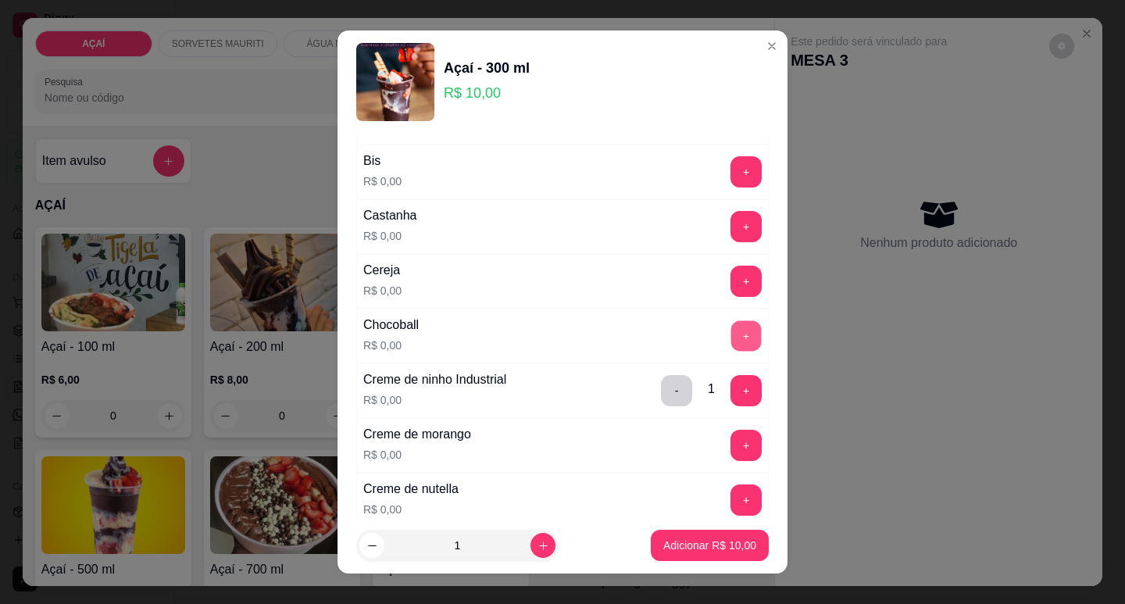
click at [731, 344] on button "+" at bounding box center [746, 335] width 30 height 30
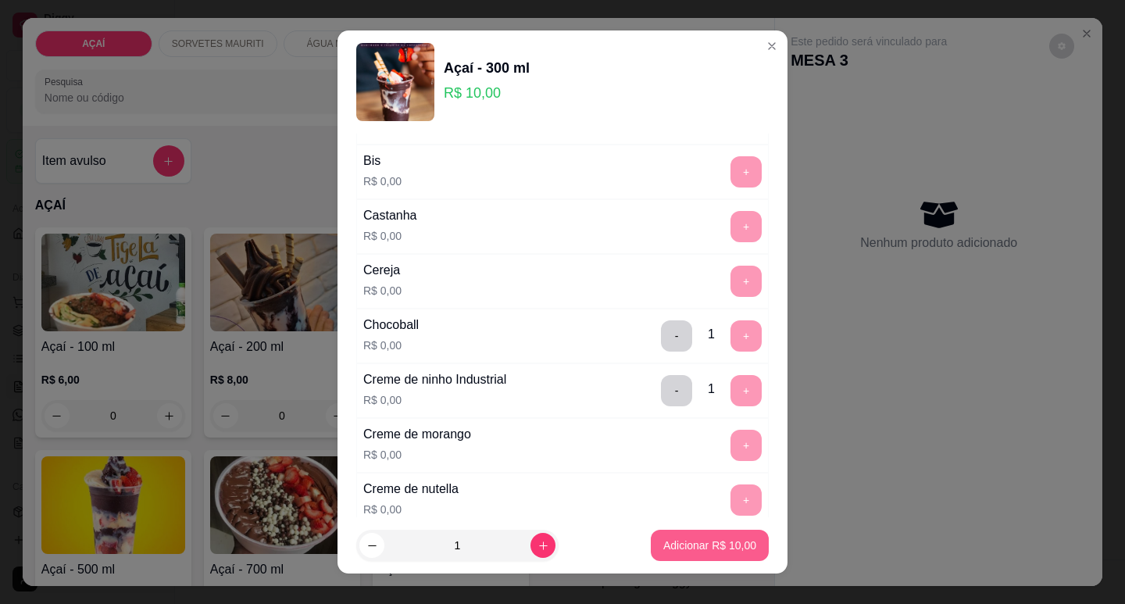
click at [734, 552] on p "Adicionar R$ 10,00" at bounding box center [709, 546] width 93 height 16
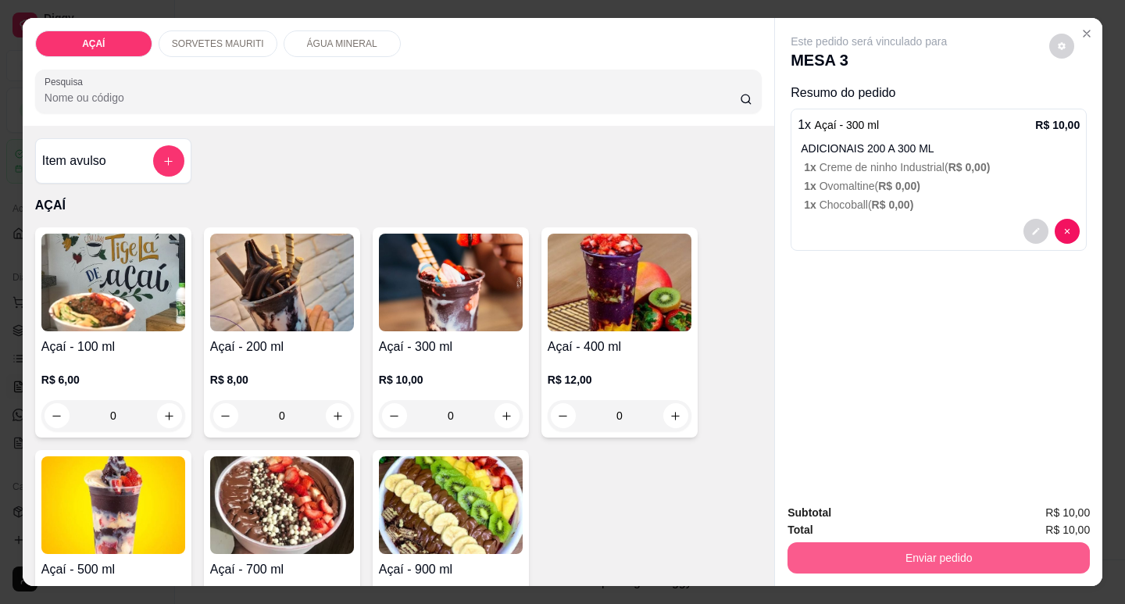
click at [810, 552] on button "Enviar pedido" at bounding box center [939, 557] width 302 height 31
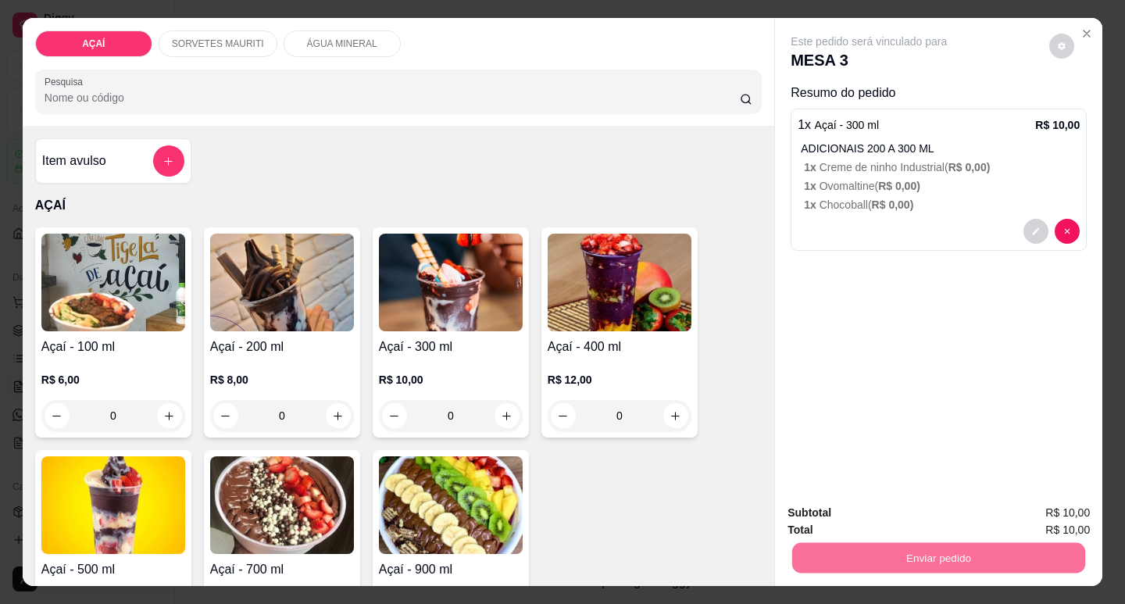
click at [847, 513] on button "Não registrar e enviar pedido" at bounding box center [887, 513] width 163 height 30
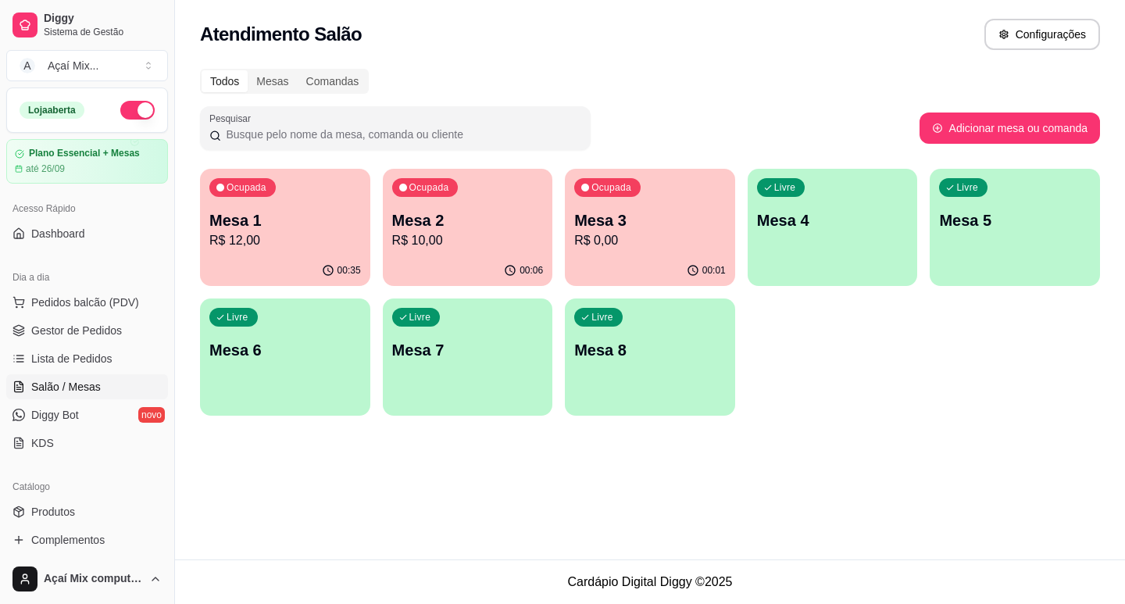
click at [856, 285] on div "Ocupada Mesa 1 R$ 12,00 00:35 Ocupada Mesa 2 R$ 10,00 00:06 Ocupada Mesa 3 R$ 0…" at bounding box center [650, 292] width 900 height 247
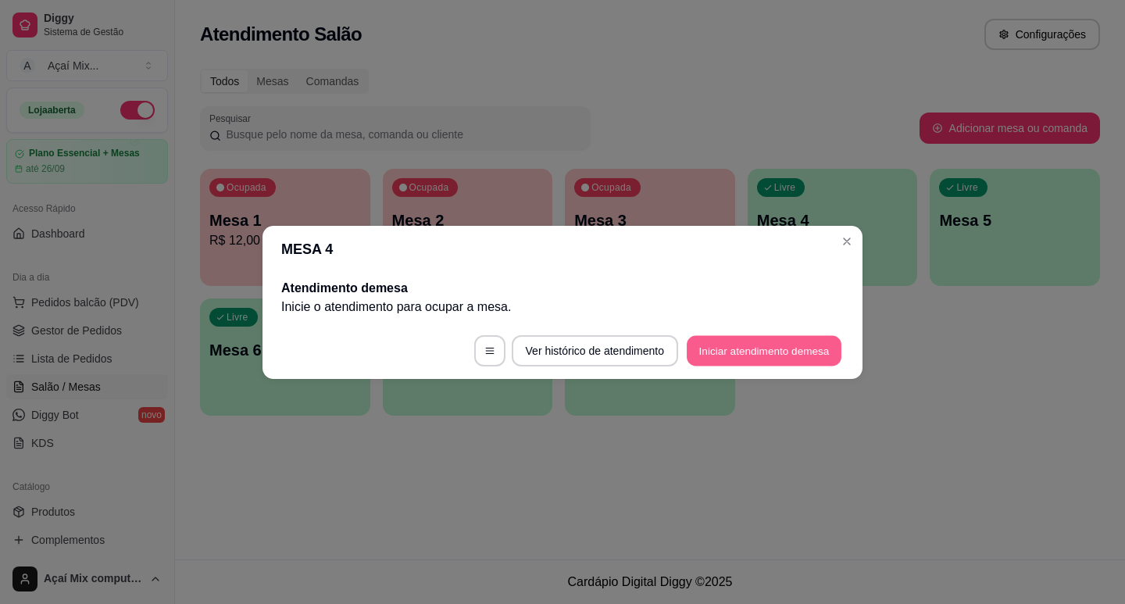
click at [801, 348] on button "Iniciar atendimento de mesa" at bounding box center [764, 350] width 155 height 30
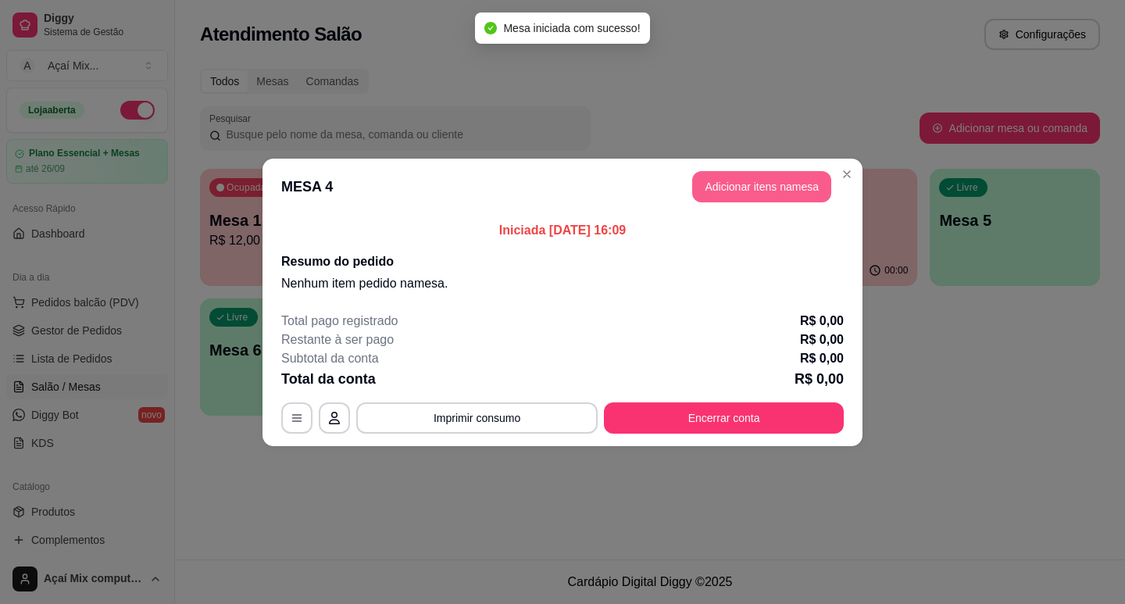
click at [741, 180] on button "Adicionar itens na mesa" at bounding box center [761, 186] width 139 height 31
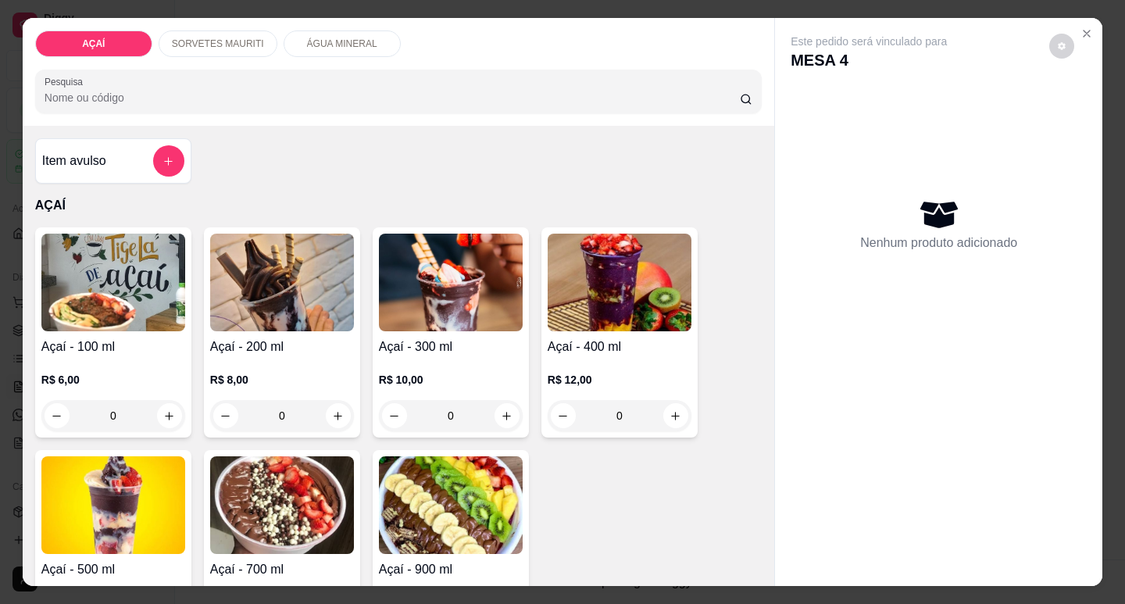
click at [569, 372] on p "R$ 12,00" at bounding box center [620, 380] width 144 height 16
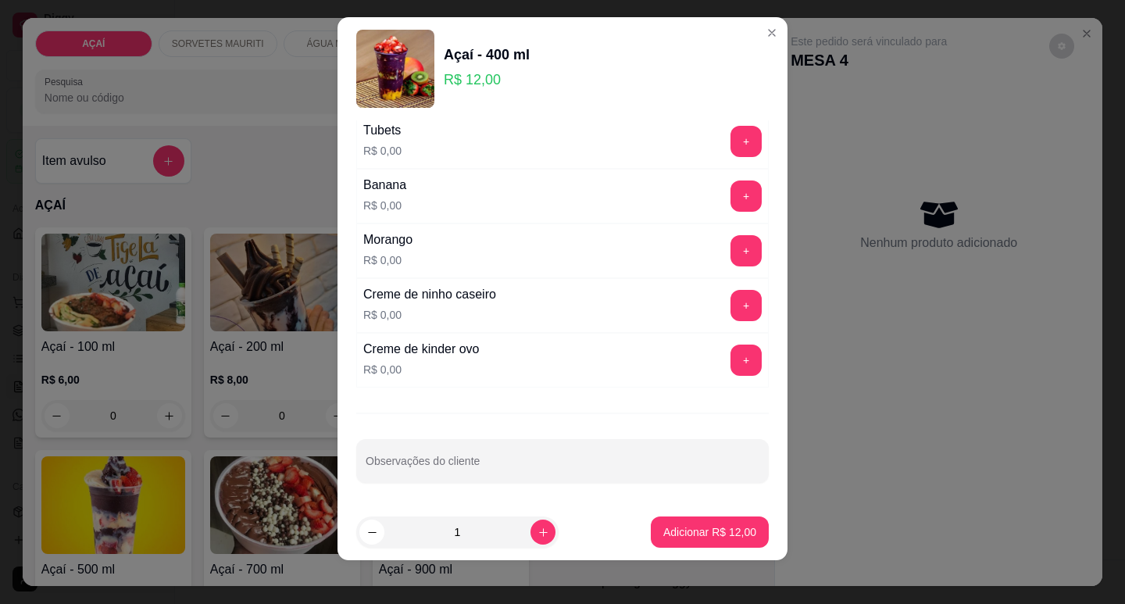
scroll to position [20, 0]
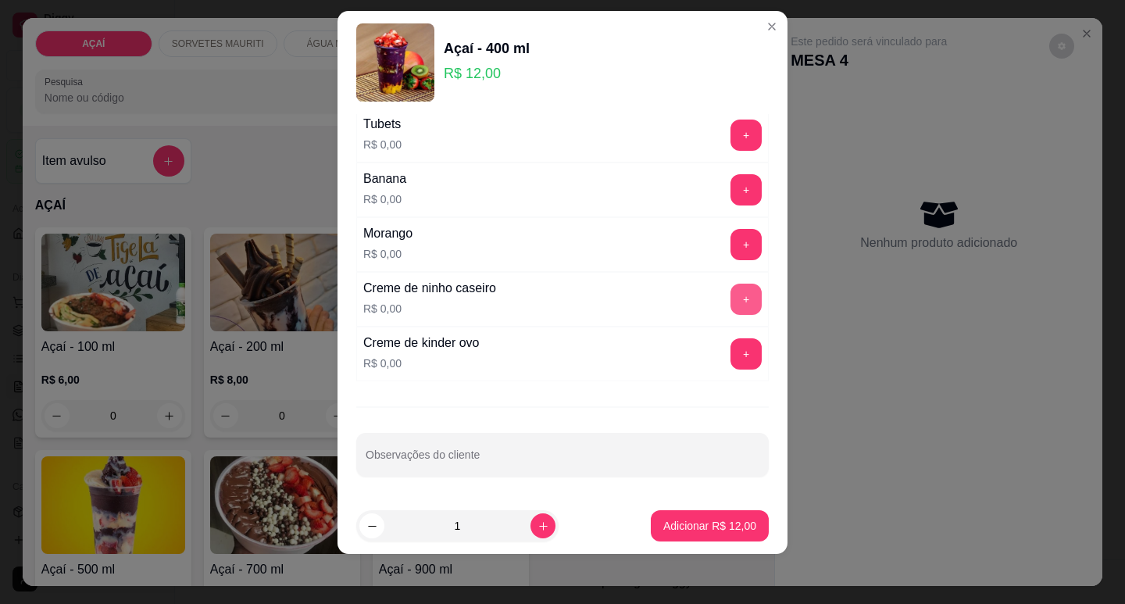
click at [731, 295] on button "+" at bounding box center [746, 299] width 31 height 31
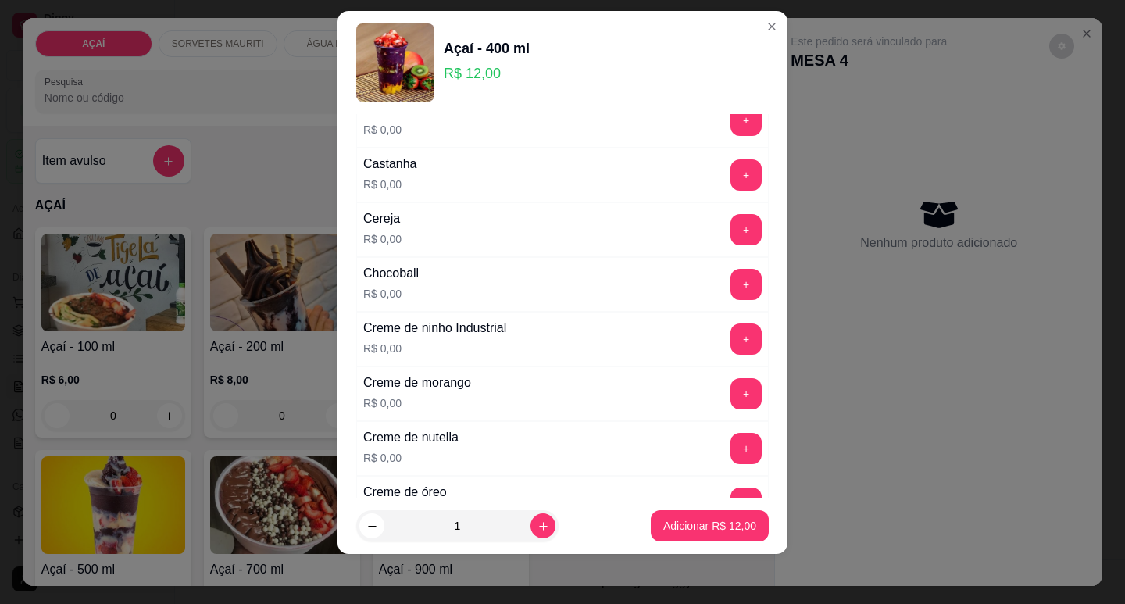
scroll to position [2, 0]
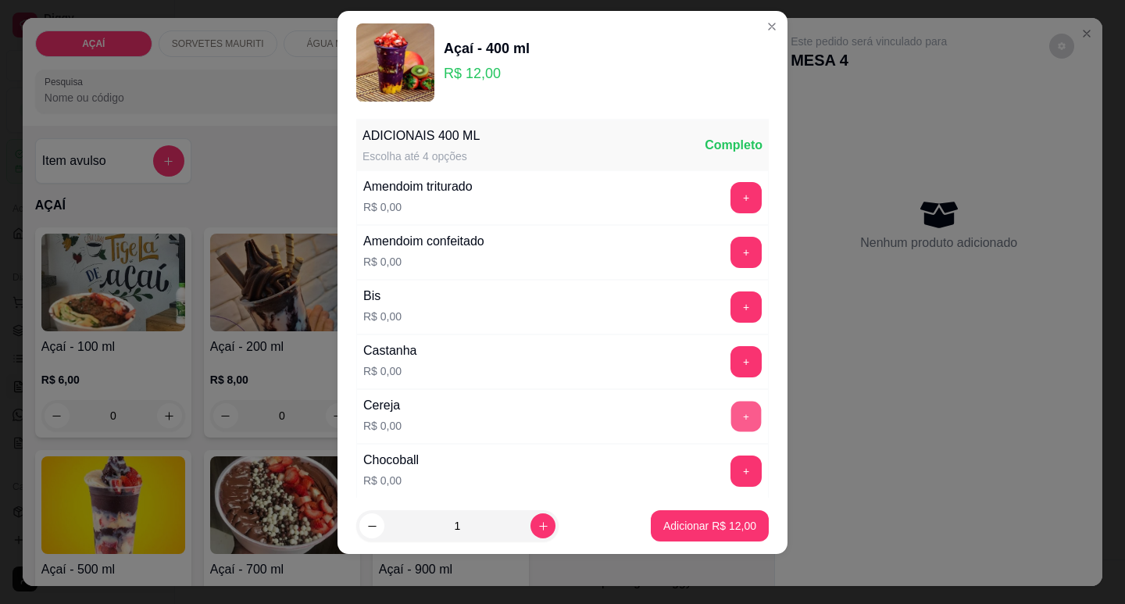
click at [731, 404] on button "+" at bounding box center [746, 416] width 30 height 30
click at [731, 366] on button "+" at bounding box center [746, 361] width 31 height 31
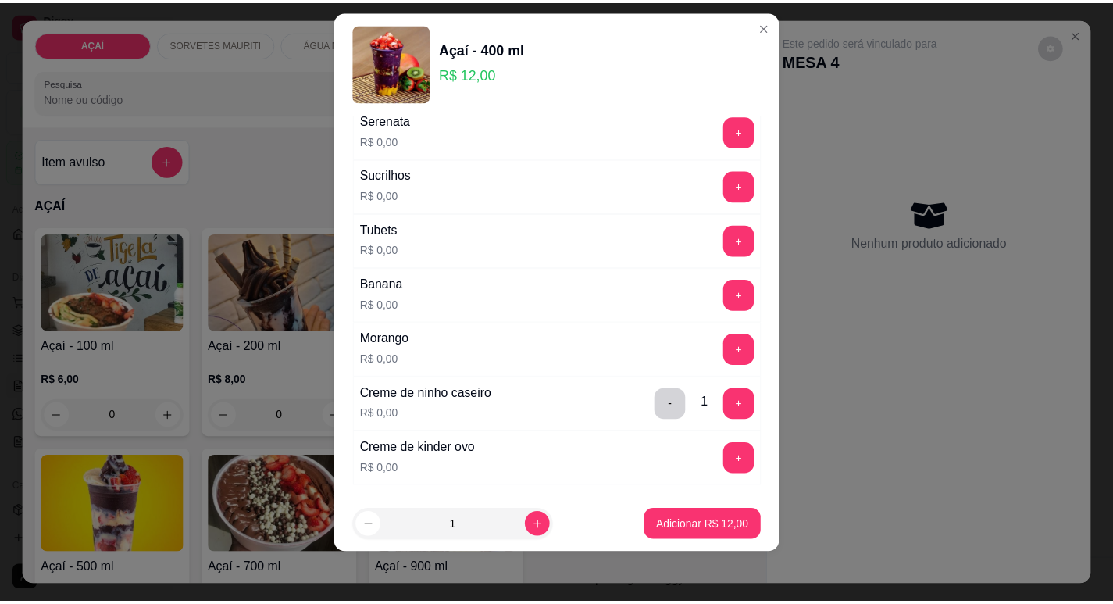
scroll to position [1955, 0]
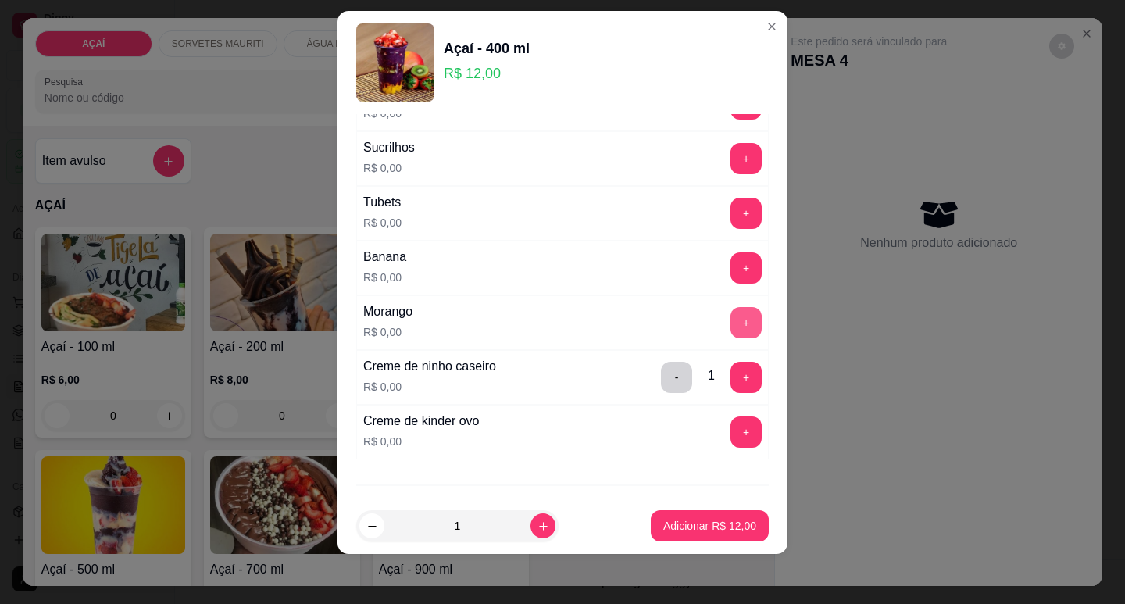
click at [731, 331] on button "+" at bounding box center [746, 322] width 31 height 31
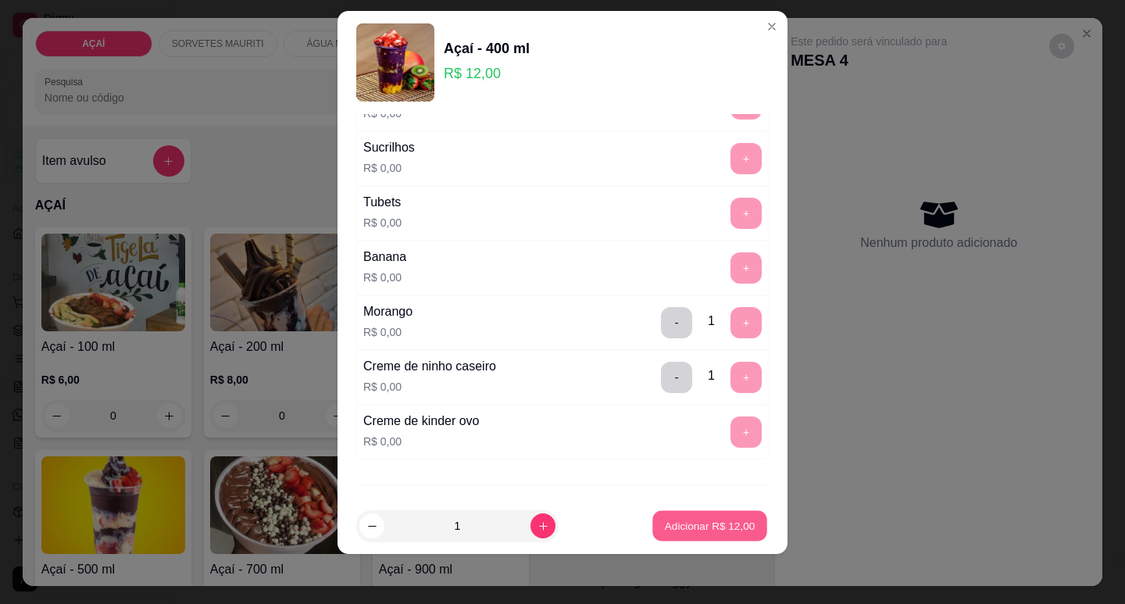
click at [701, 519] on button "Adicionar R$ 12,00" at bounding box center [709, 526] width 115 height 30
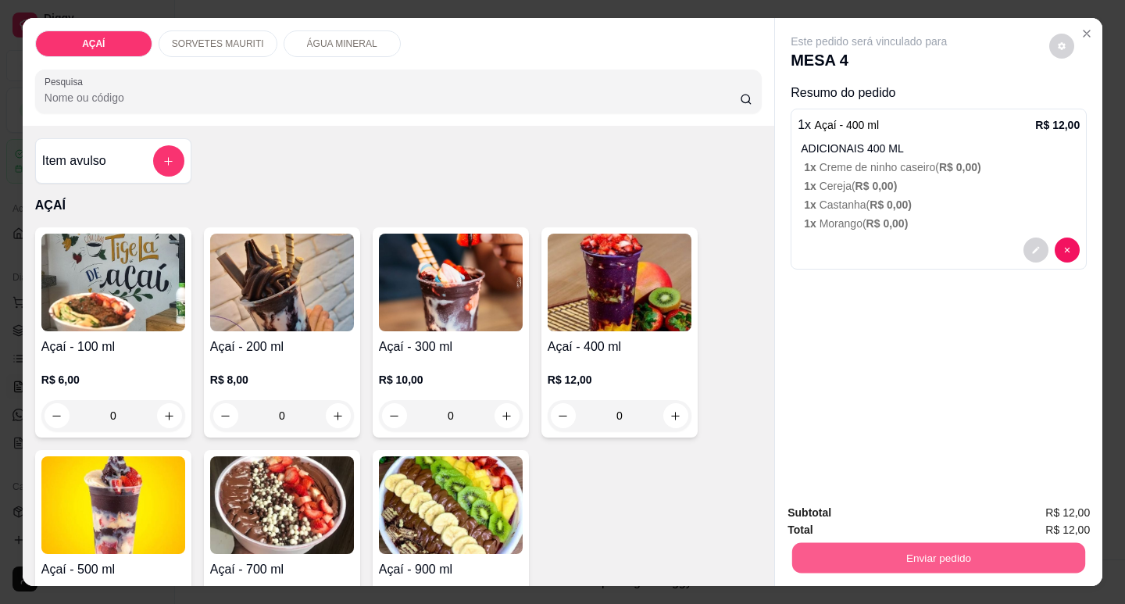
click at [909, 548] on button "Enviar pedido" at bounding box center [938, 557] width 293 height 30
click at [899, 507] on button "Não registrar e enviar pedido" at bounding box center [888, 512] width 158 height 29
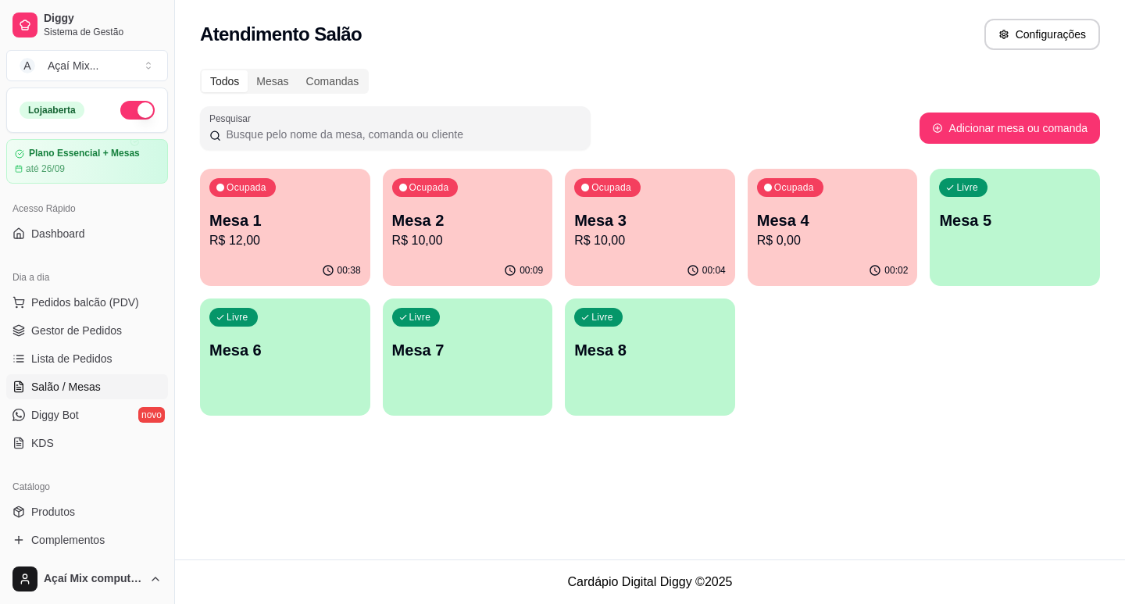
click at [482, 288] on div "Ocupada Mesa 1 R$ 12,00 00:38 Ocupada Mesa 2 R$ 10,00 00:09 Ocupada Mesa 3 R$ 1…" at bounding box center [650, 292] width 900 height 247
click at [485, 255] on div "00:09" at bounding box center [468, 270] width 170 height 30
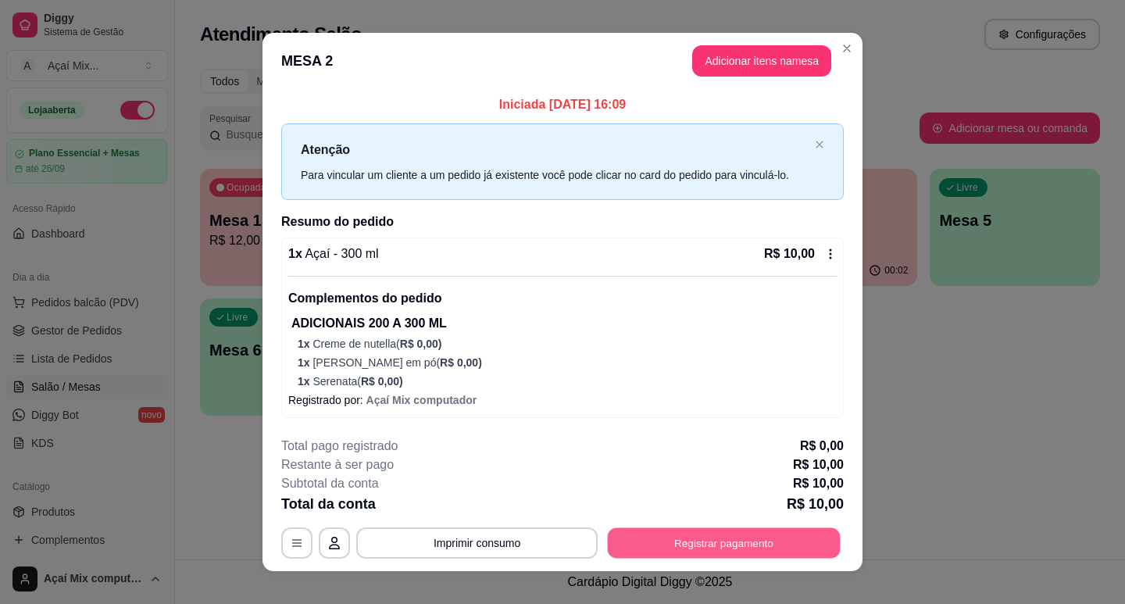
click at [754, 545] on button "Registrar pagamento" at bounding box center [724, 542] width 233 height 30
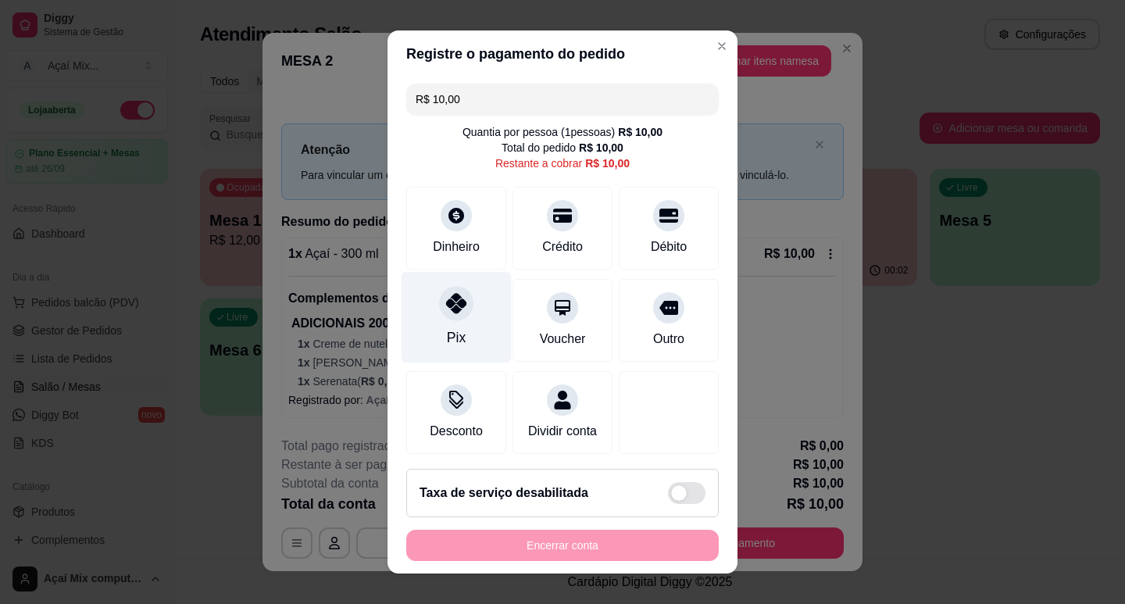
click at [452, 305] on icon at bounding box center [456, 303] width 20 height 20
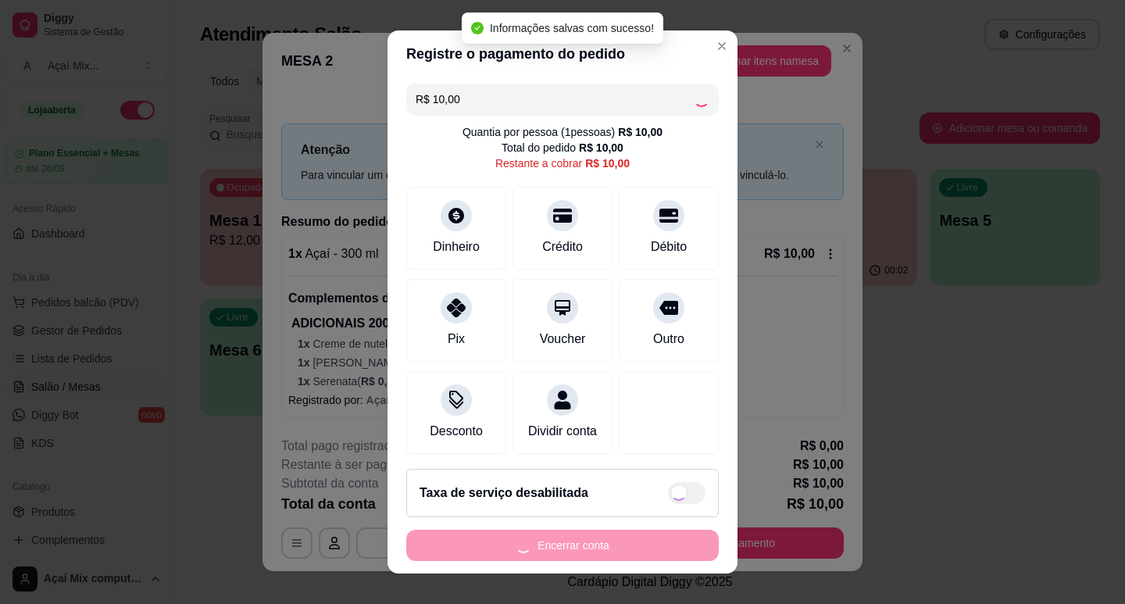
type input "R$ 0,00"
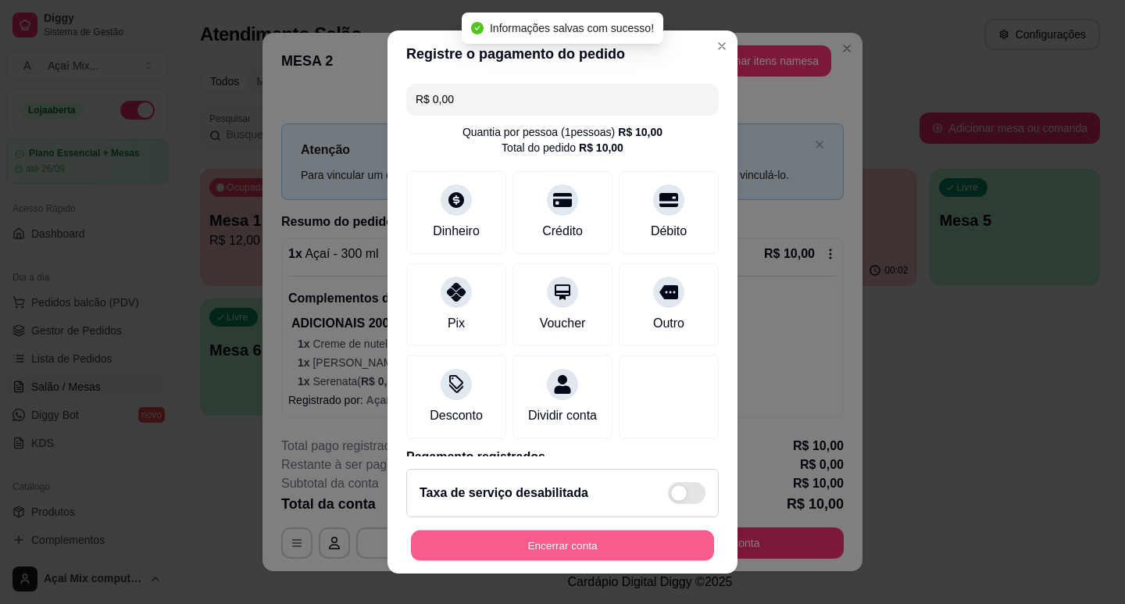
click at [599, 550] on button "Encerrar conta" at bounding box center [562, 546] width 303 height 30
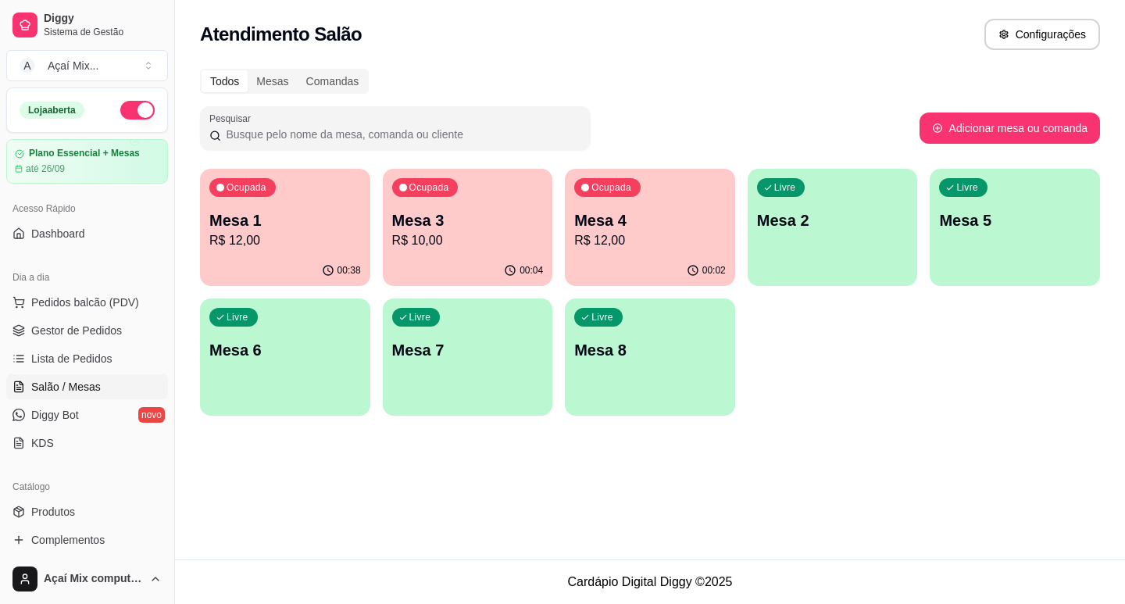
click at [299, 248] on p "R$ 12,00" at bounding box center [285, 240] width 152 height 19
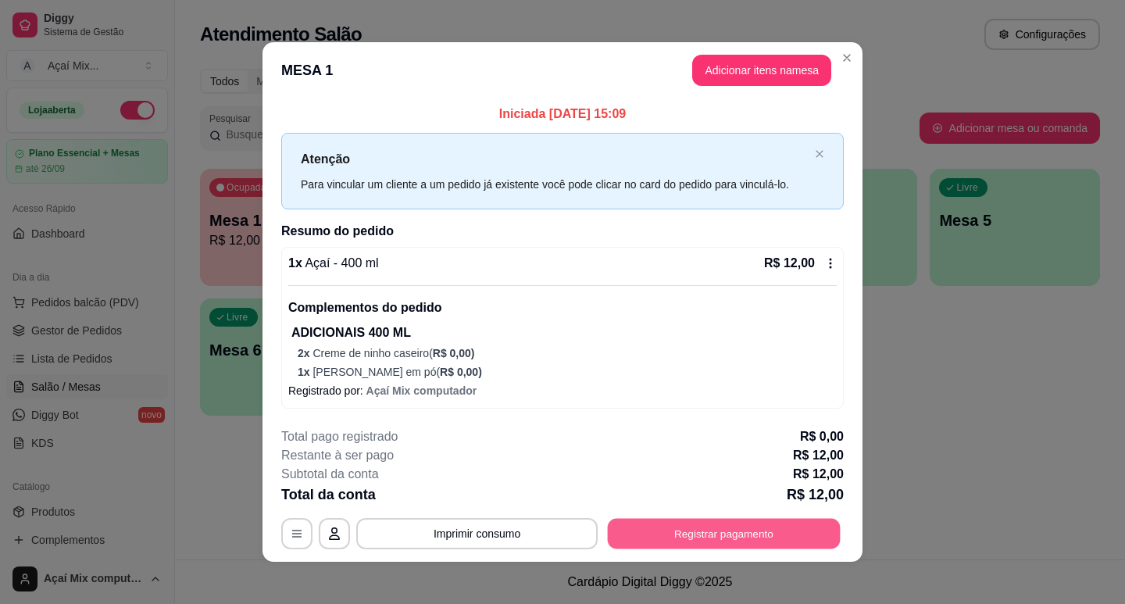
click at [634, 539] on button "Registrar pagamento" at bounding box center [724, 533] width 233 height 30
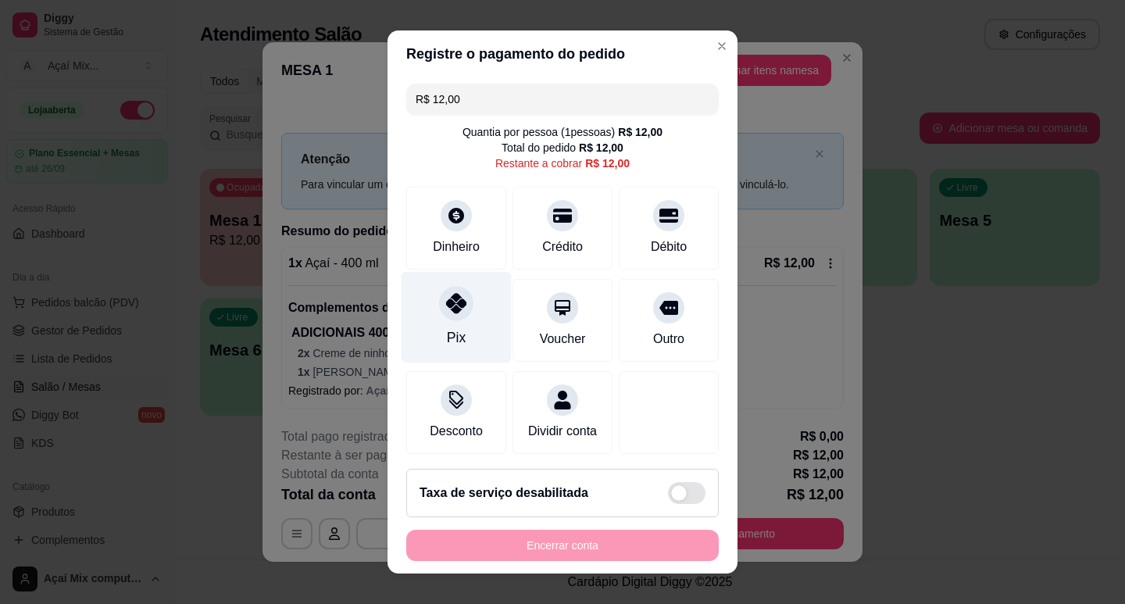
click at [459, 335] on div "Pix" at bounding box center [457, 316] width 110 height 91
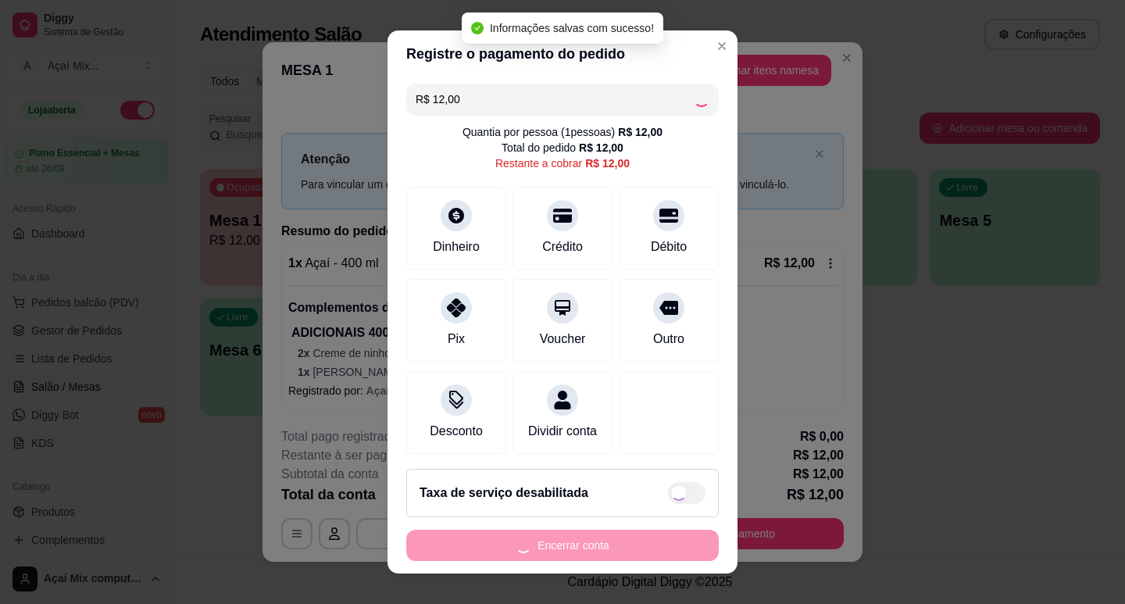
type input "R$ 0,00"
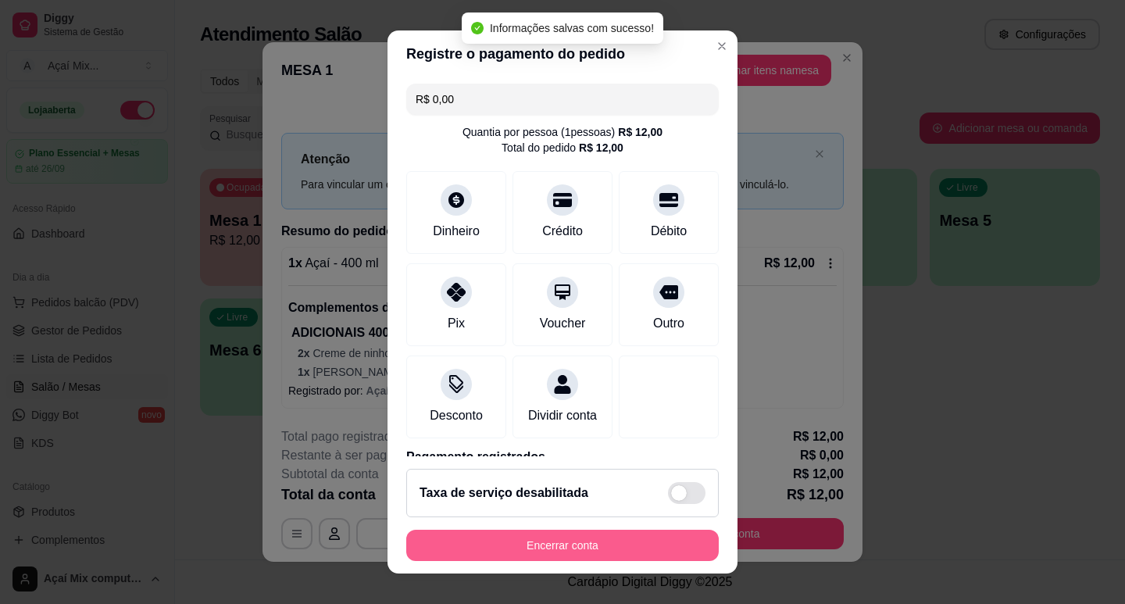
click at [543, 552] on button "Encerrar conta" at bounding box center [562, 545] width 313 height 31
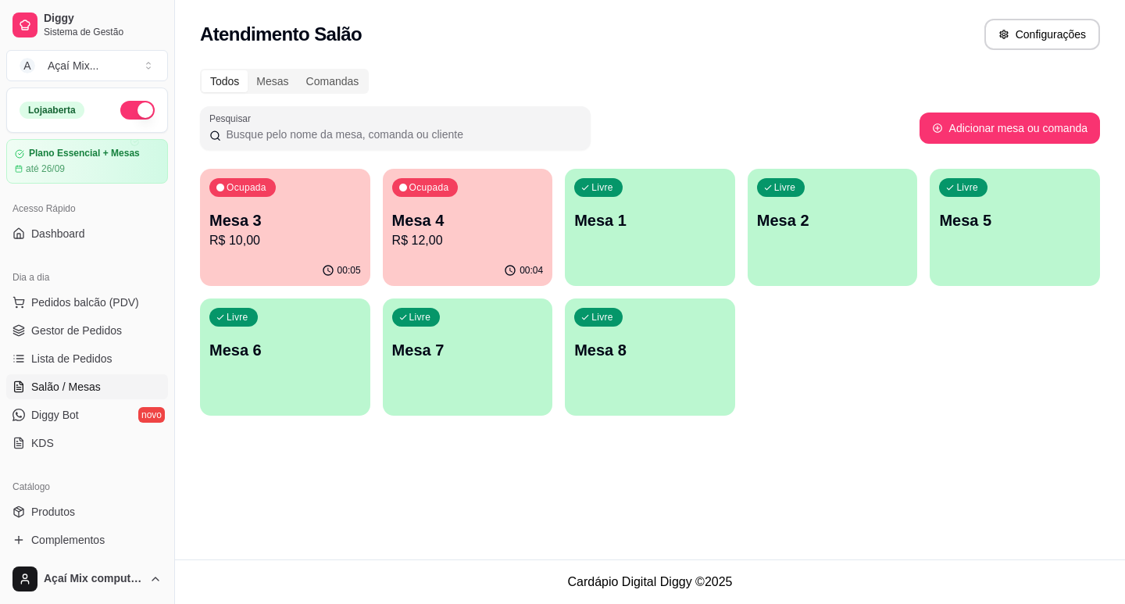
click at [498, 197] on div "Ocupada Mesa 4 R$ 12,00" at bounding box center [468, 212] width 170 height 87
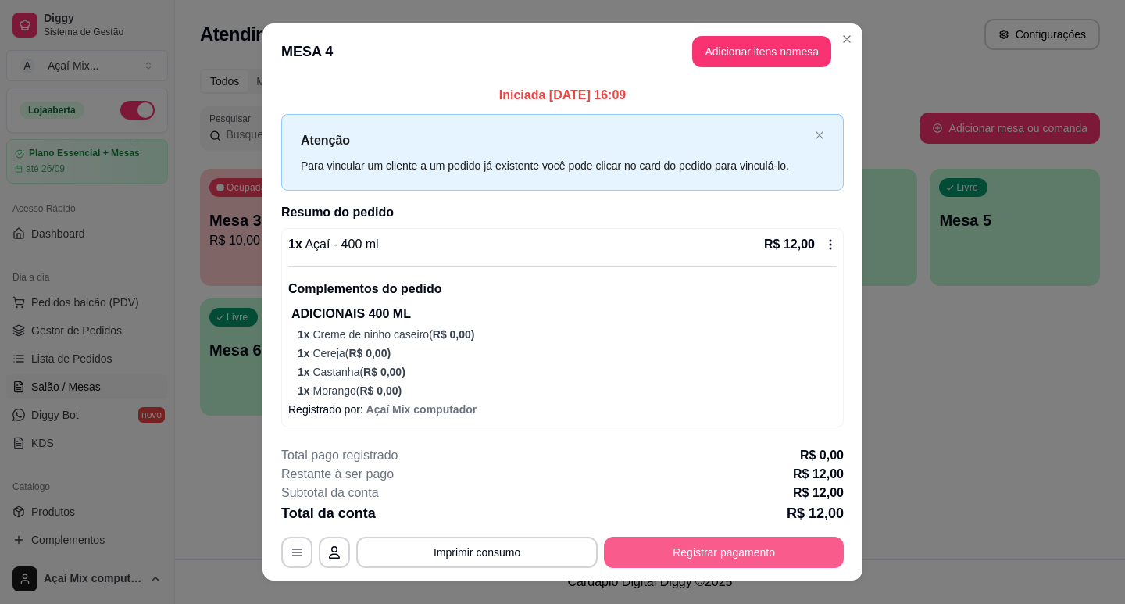
click at [687, 546] on button "Registrar pagamento" at bounding box center [724, 552] width 240 height 31
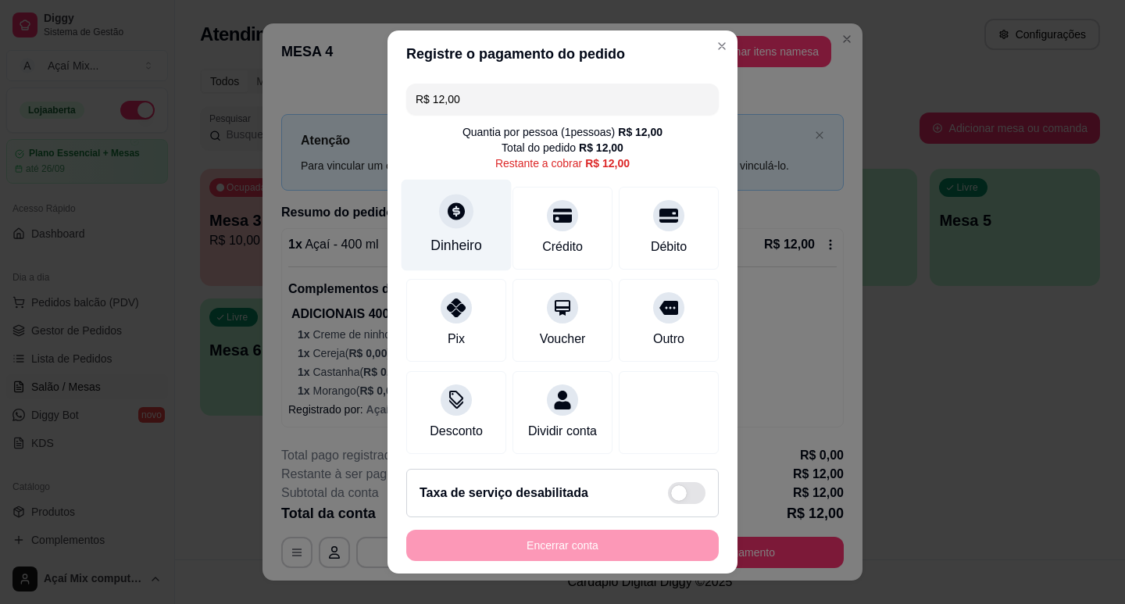
click at [458, 248] on div "Dinheiro" at bounding box center [457, 245] width 52 height 20
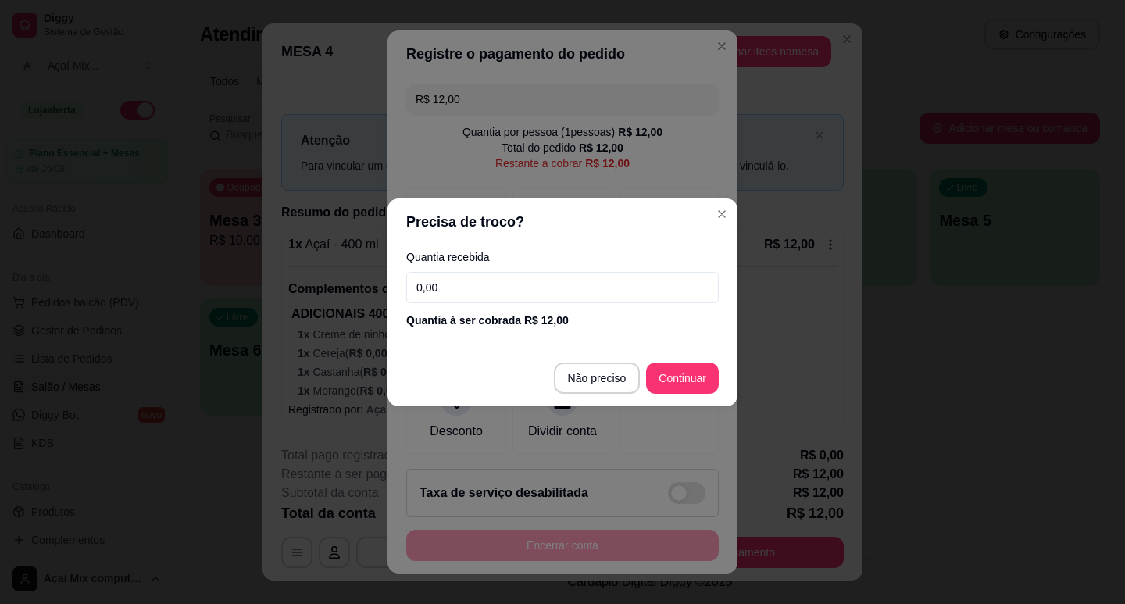
click at [545, 288] on input "0,00" at bounding box center [562, 287] width 313 height 31
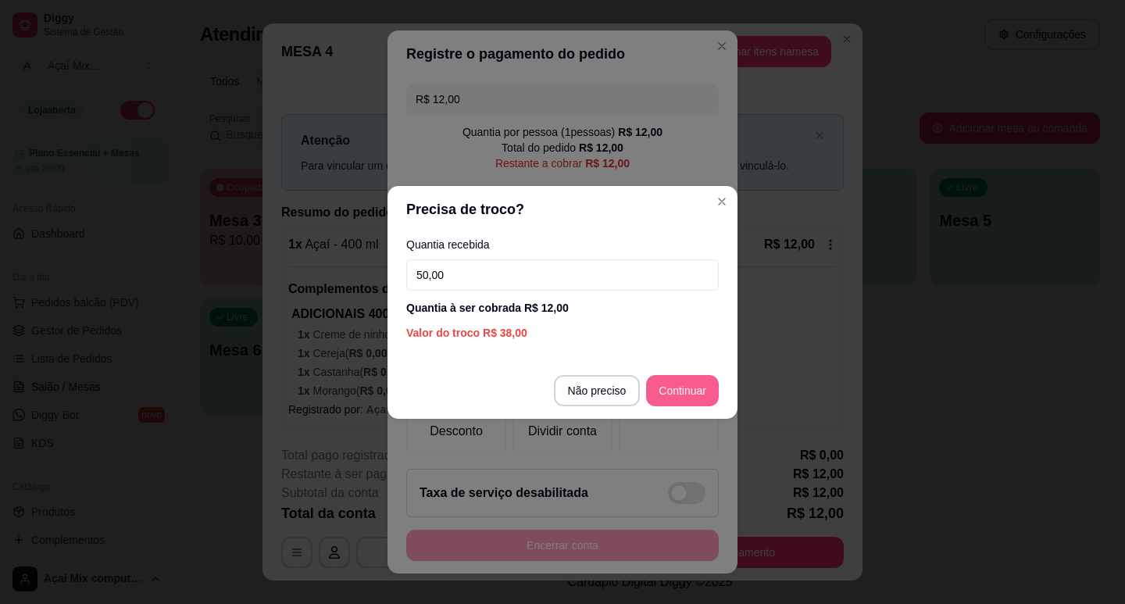
type input "50,00"
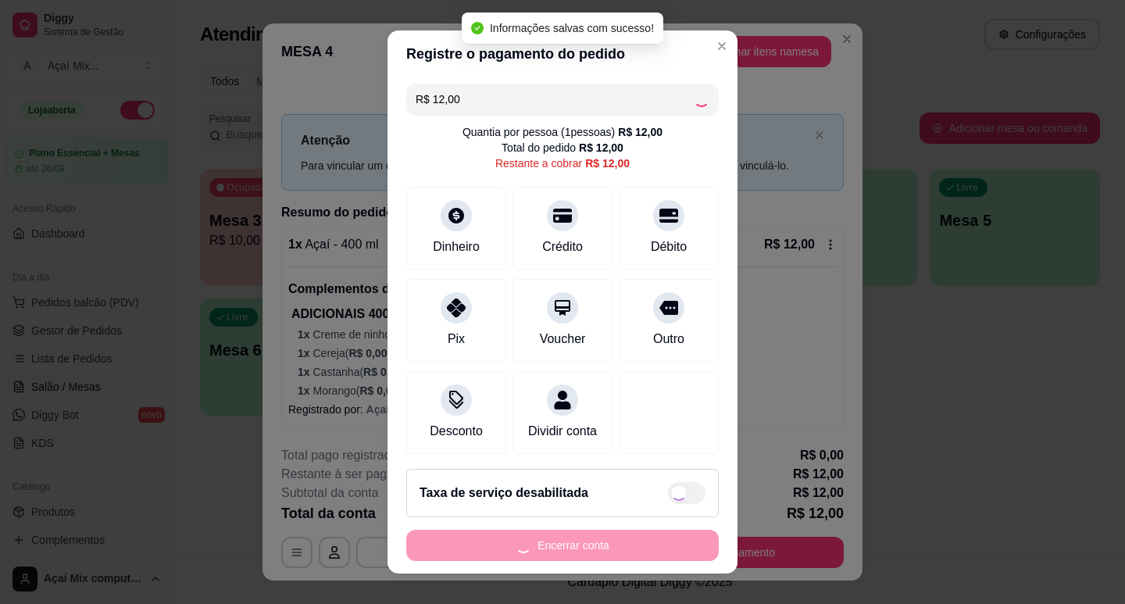
type input "R$ 0,00"
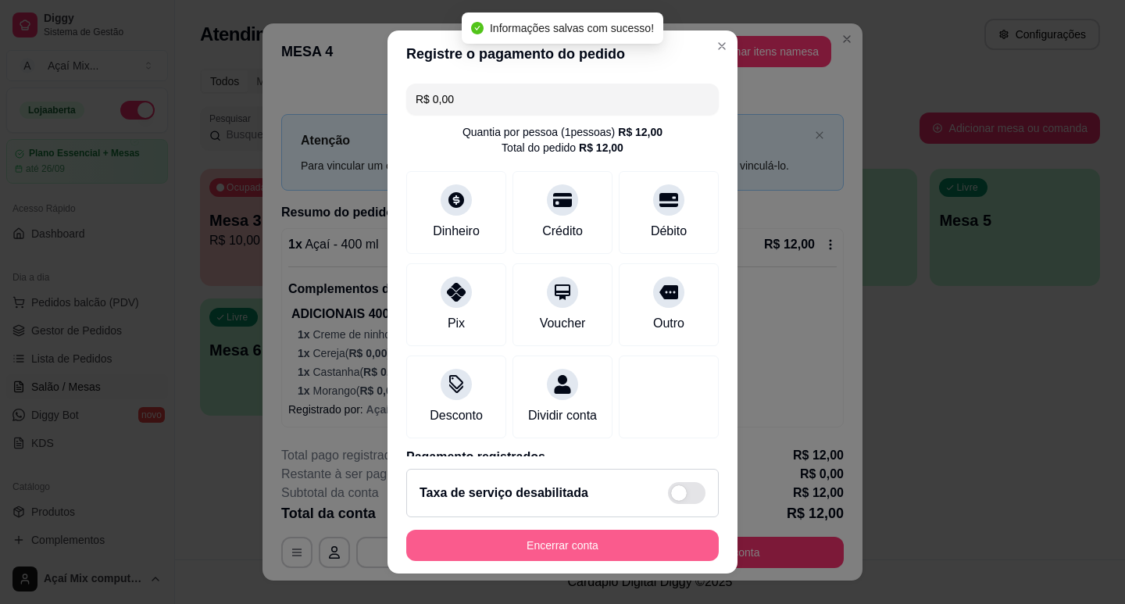
click at [608, 557] on button "Encerrar conta" at bounding box center [562, 545] width 313 height 31
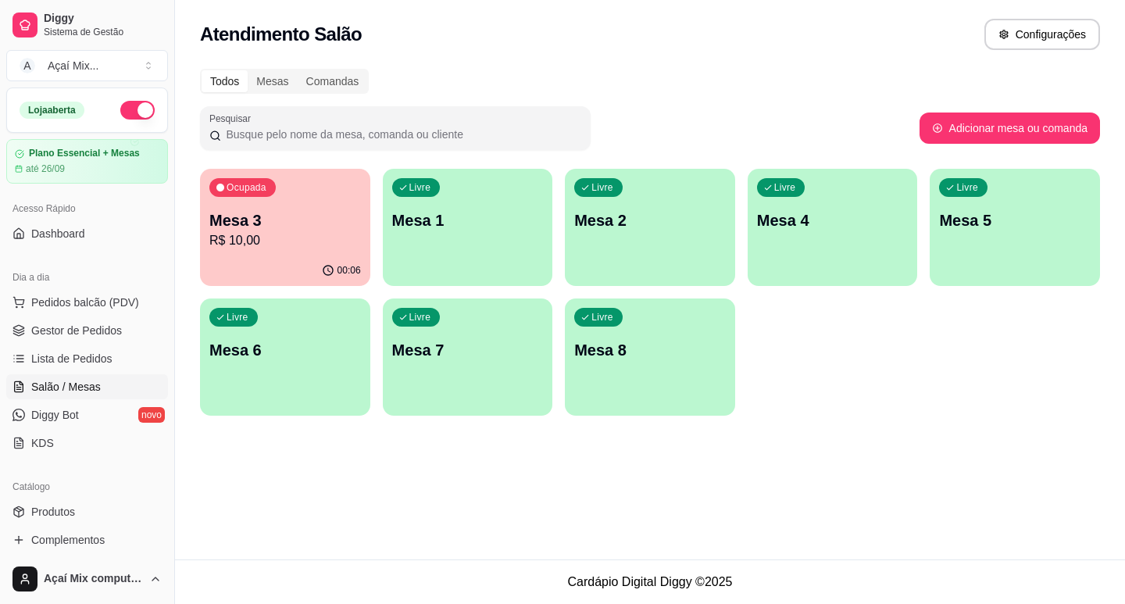
click at [276, 247] on p "R$ 10,00" at bounding box center [285, 240] width 152 height 19
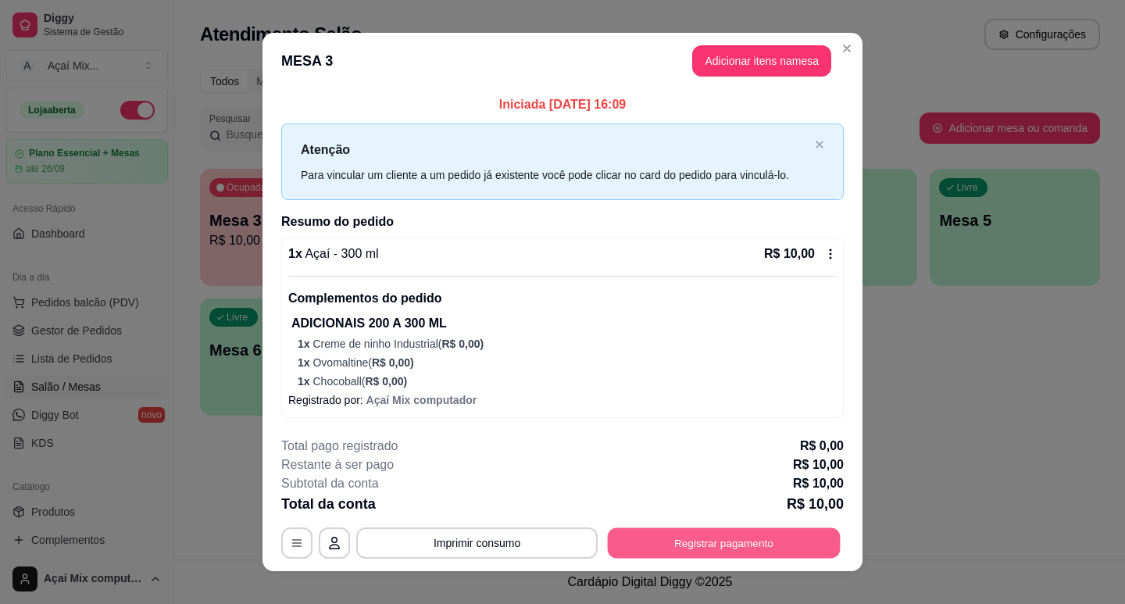
click at [634, 543] on button "Registrar pagamento" at bounding box center [724, 542] width 233 height 30
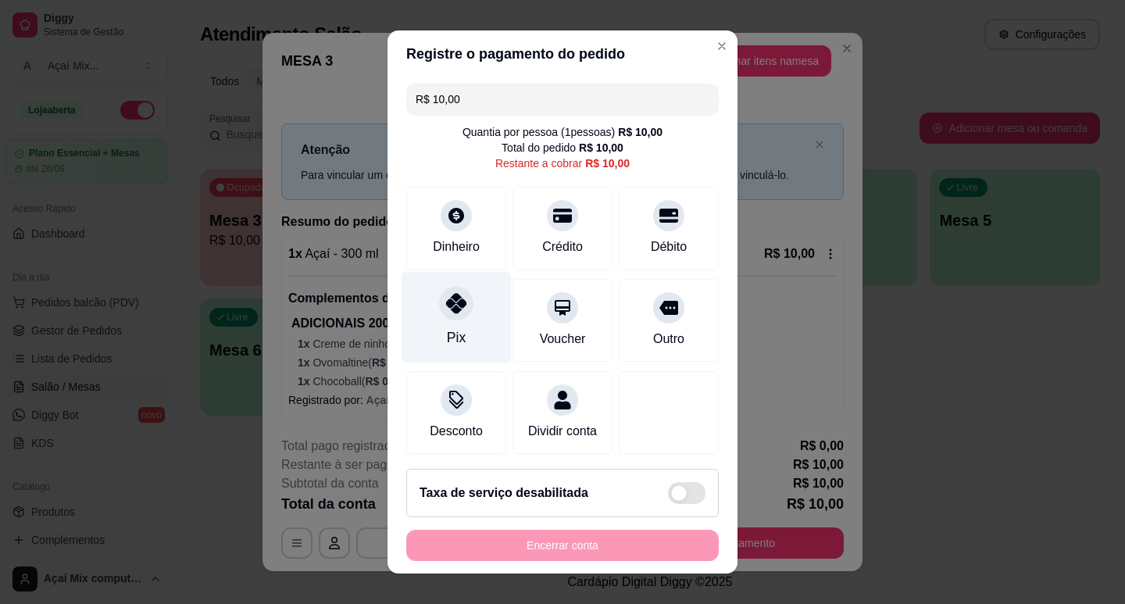
click at [457, 352] on div "Pix" at bounding box center [457, 316] width 110 height 91
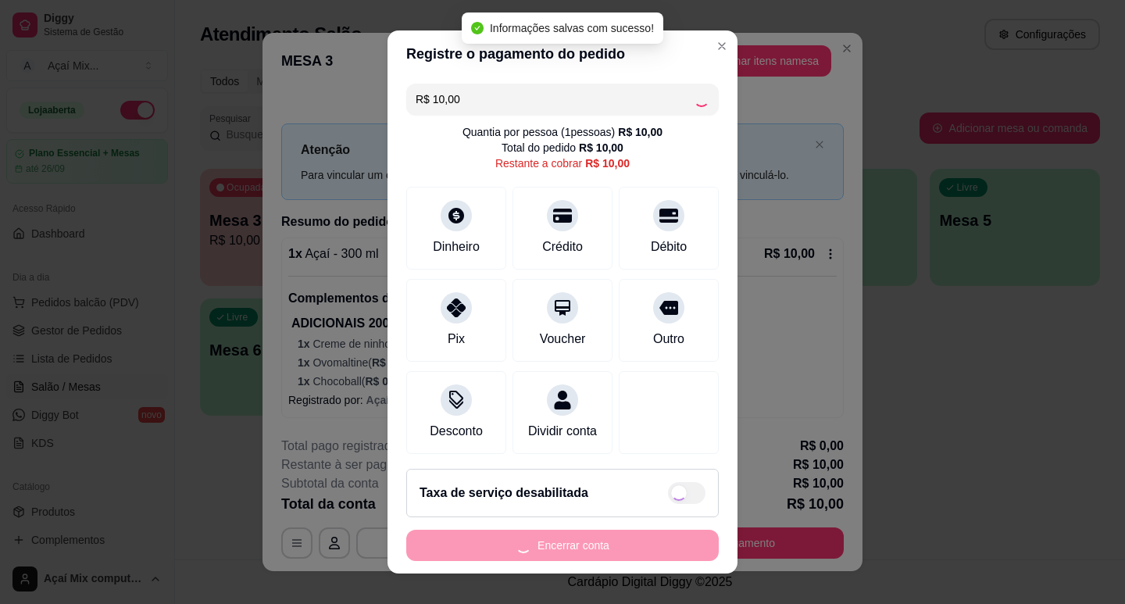
type input "R$ 0,00"
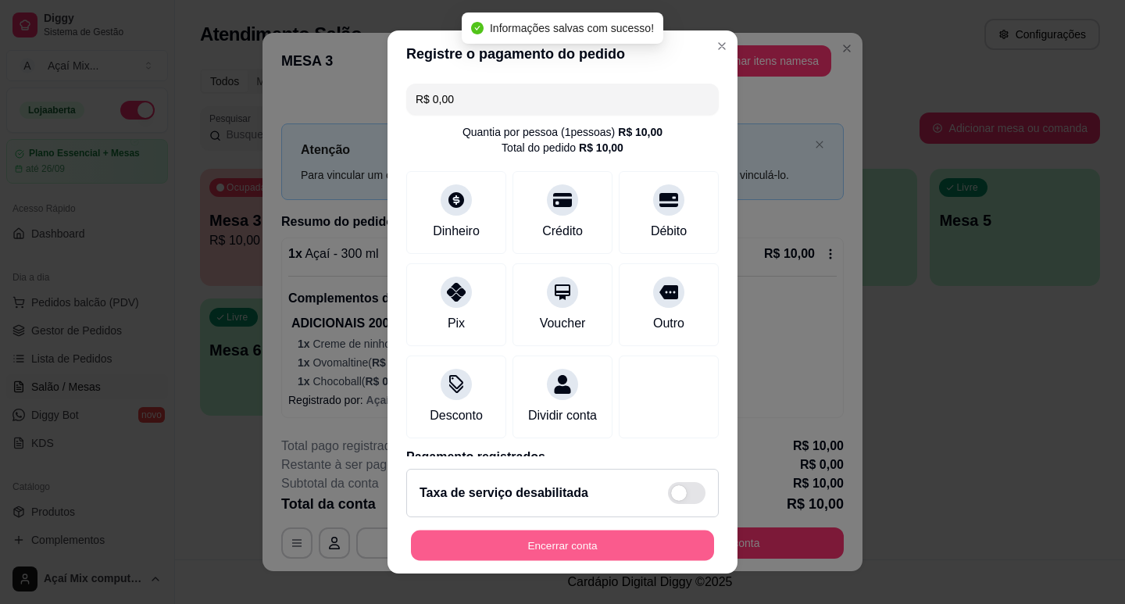
click at [566, 549] on button "Encerrar conta" at bounding box center [562, 546] width 303 height 30
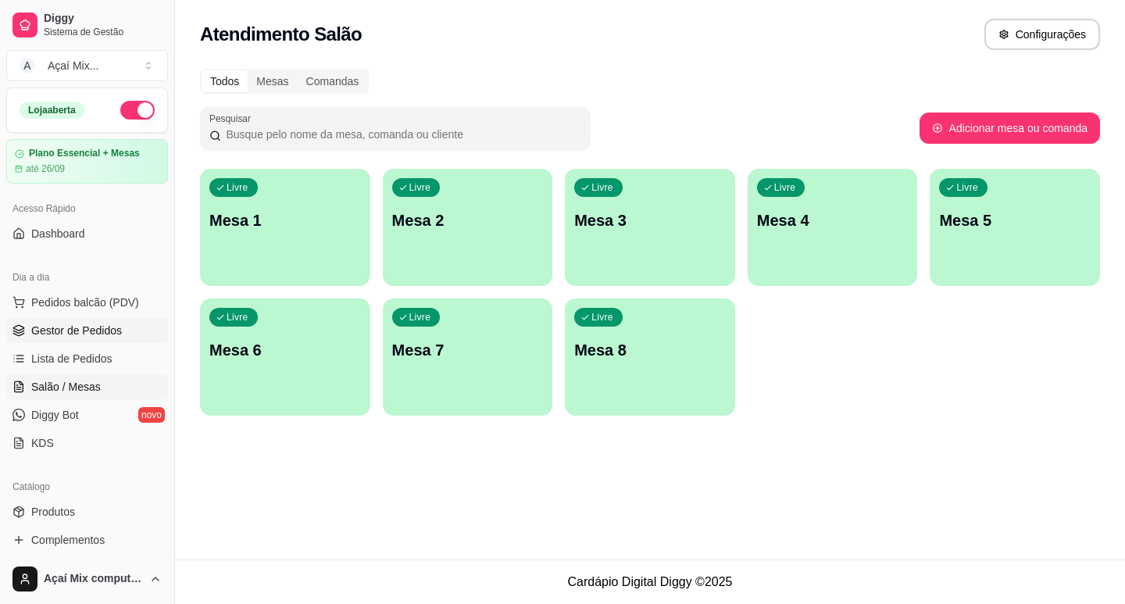
click at [70, 326] on span "Gestor de Pedidos" at bounding box center [76, 331] width 91 height 16
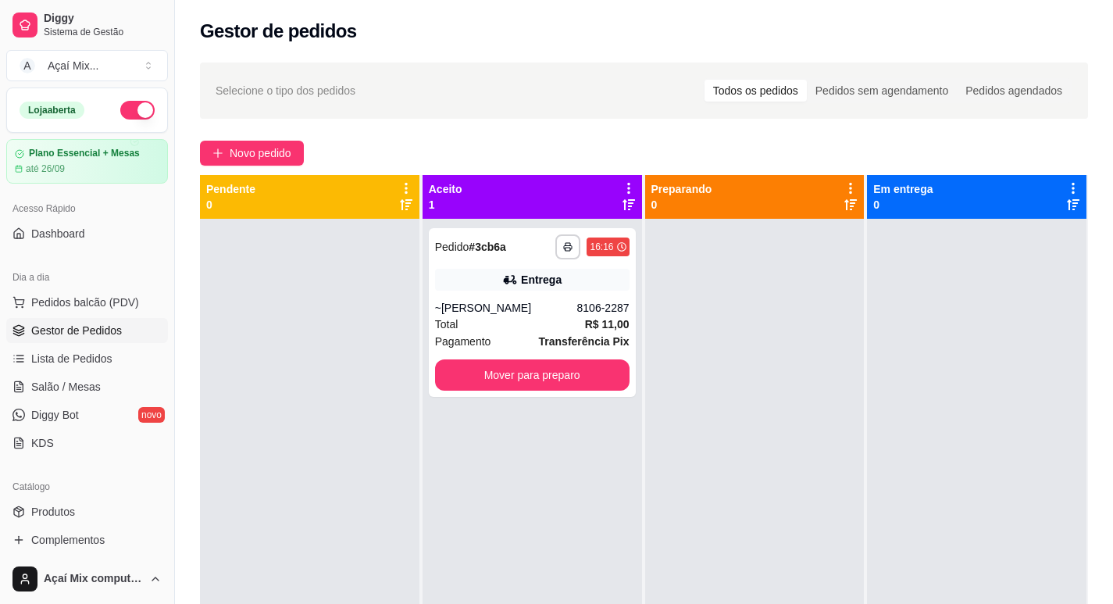
click at [519, 405] on div "**********" at bounding box center [533, 521] width 220 height 604
click at [533, 376] on button "Mover para preparo" at bounding box center [532, 374] width 195 height 31
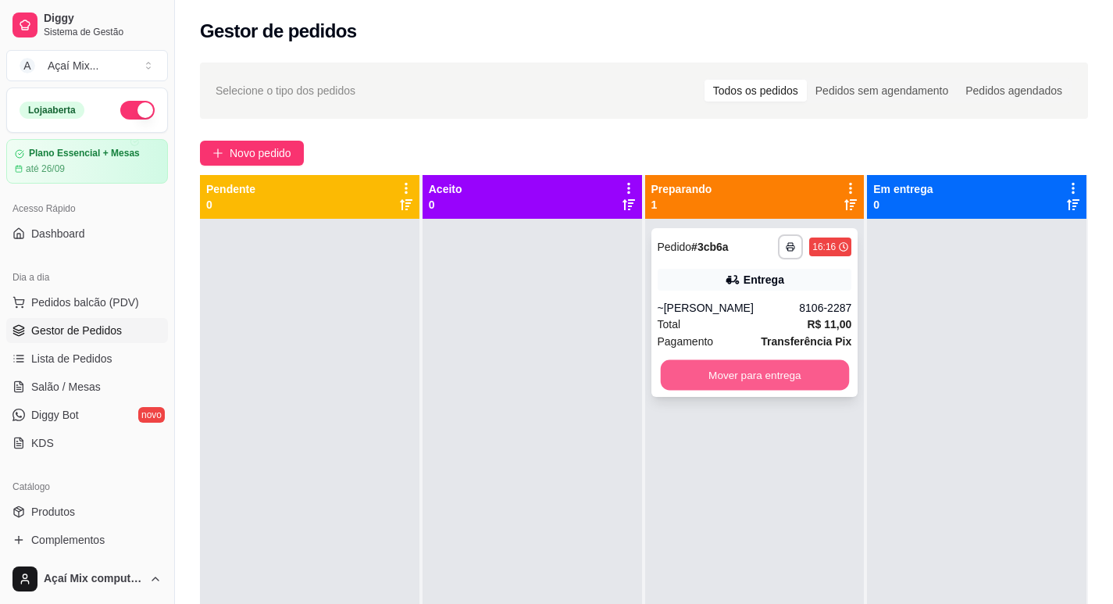
click at [720, 381] on button "Mover para entrega" at bounding box center [754, 375] width 188 height 30
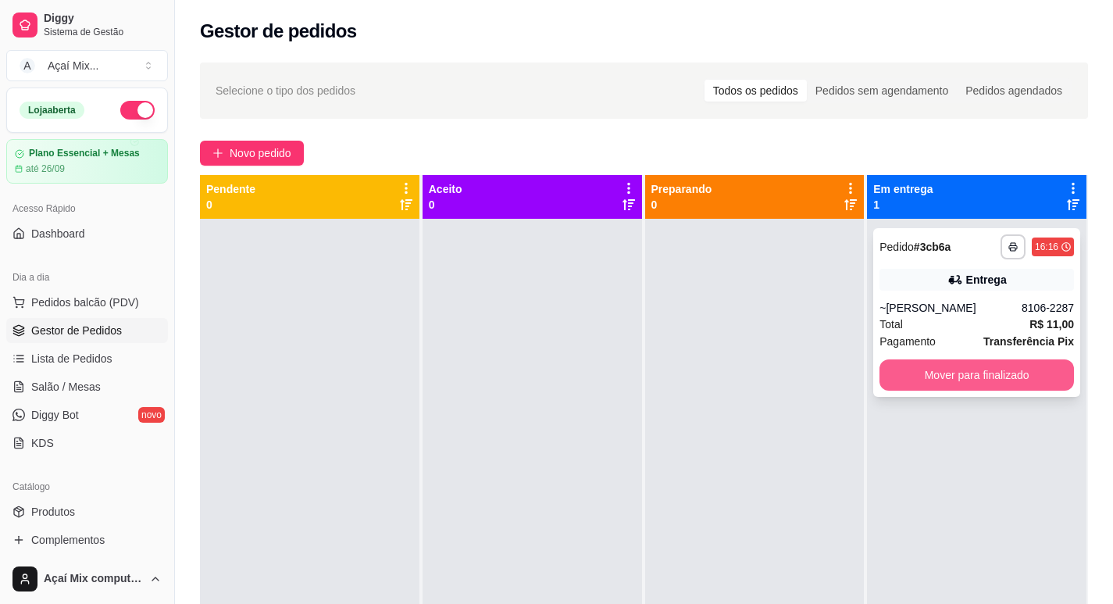
click at [882, 368] on button "Mover para finalizado" at bounding box center [977, 374] width 195 height 31
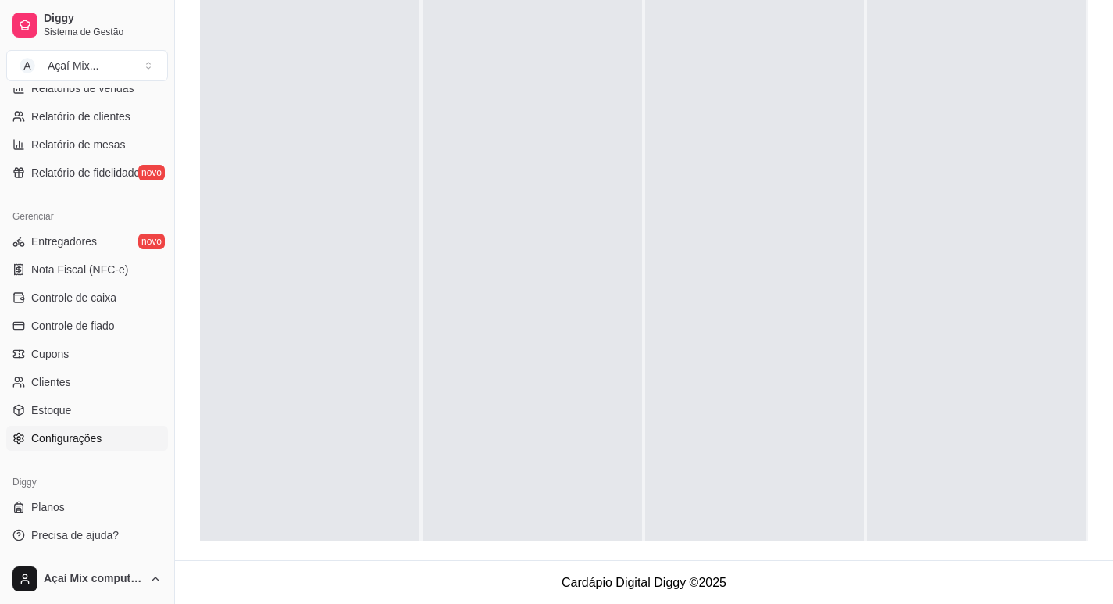
scroll to position [238, 0]
click at [106, 331] on span "Controle de fiado" at bounding box center [73, 326] width 84 height 16
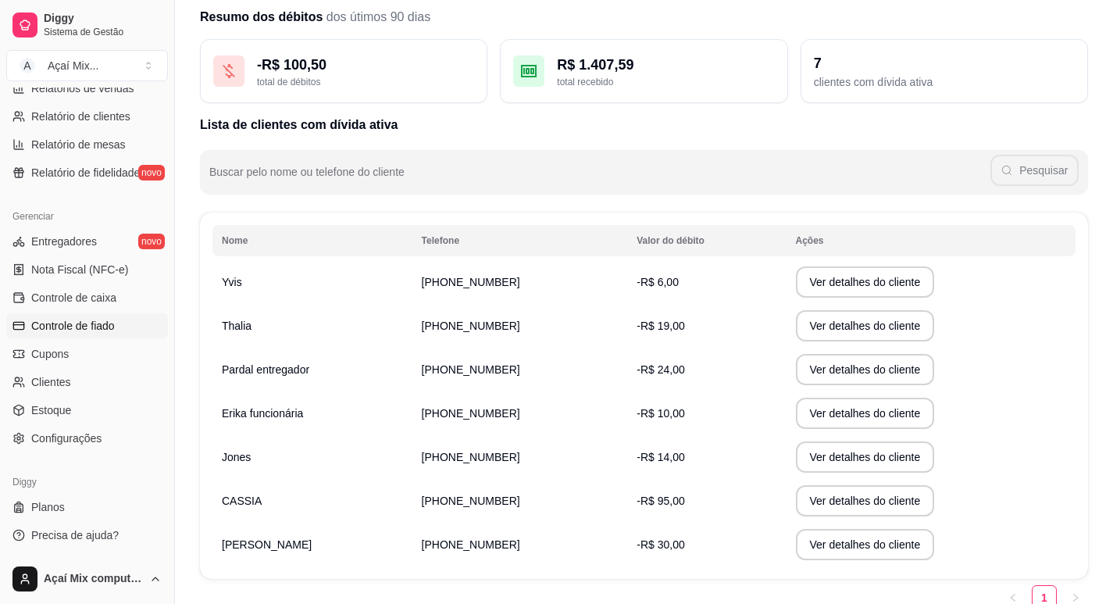
scroll to position [78, 0]
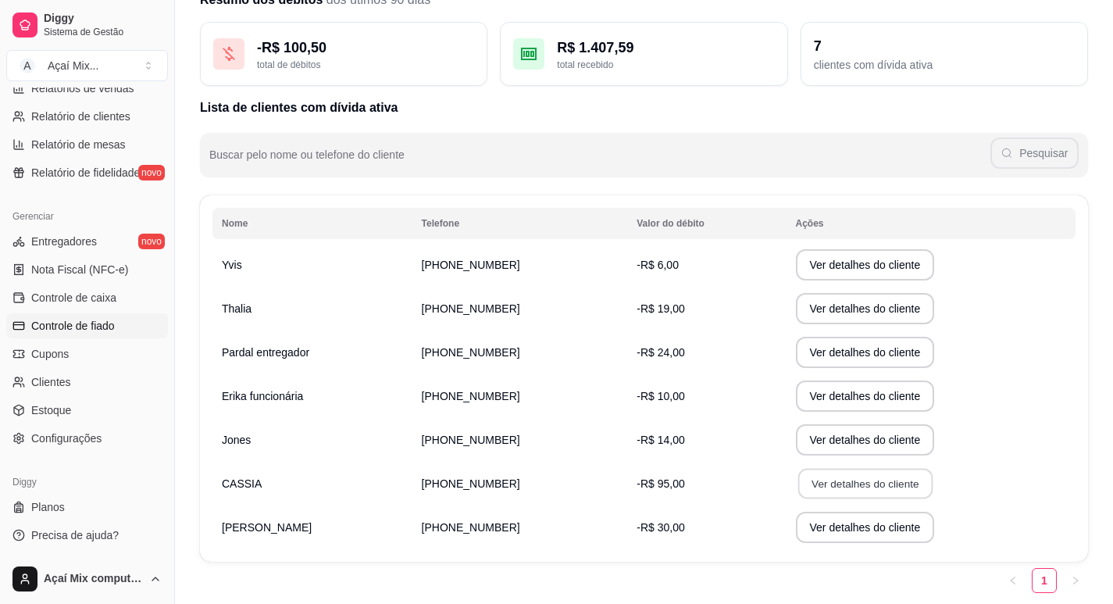
click at [798, 488] on button "Ver detalhes do cliente" at bounding box center [865, 484] width 134 height 30
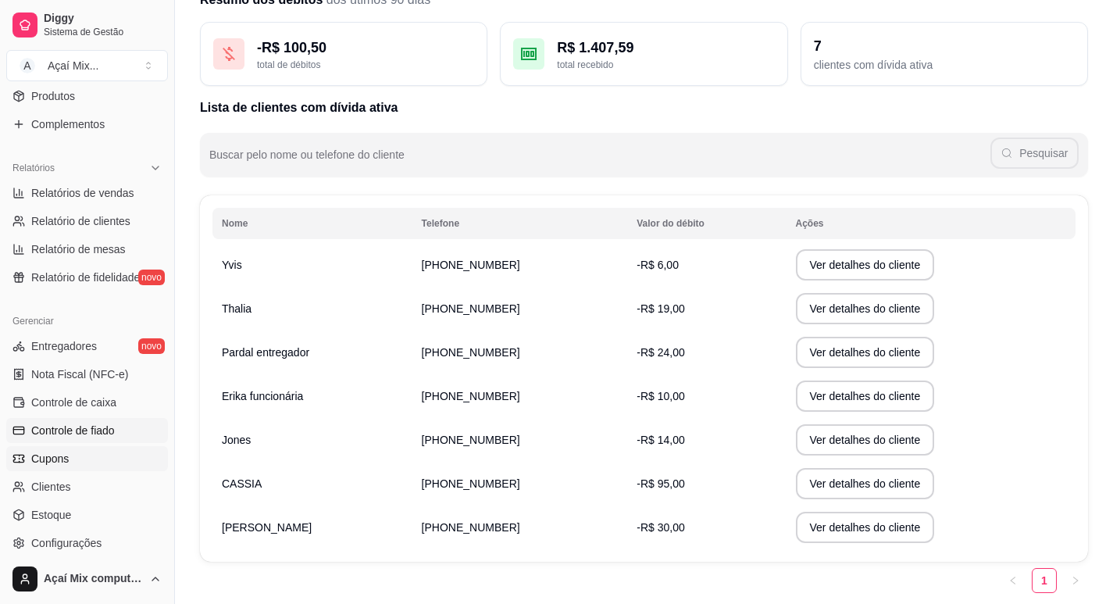
click at [56, 349] on ul "Entregadores novo Nota Fiscal (NFC-e) Controle de caixa Controle de fiado Cupon…" at bounding box center [87, 445] width 162 height 222
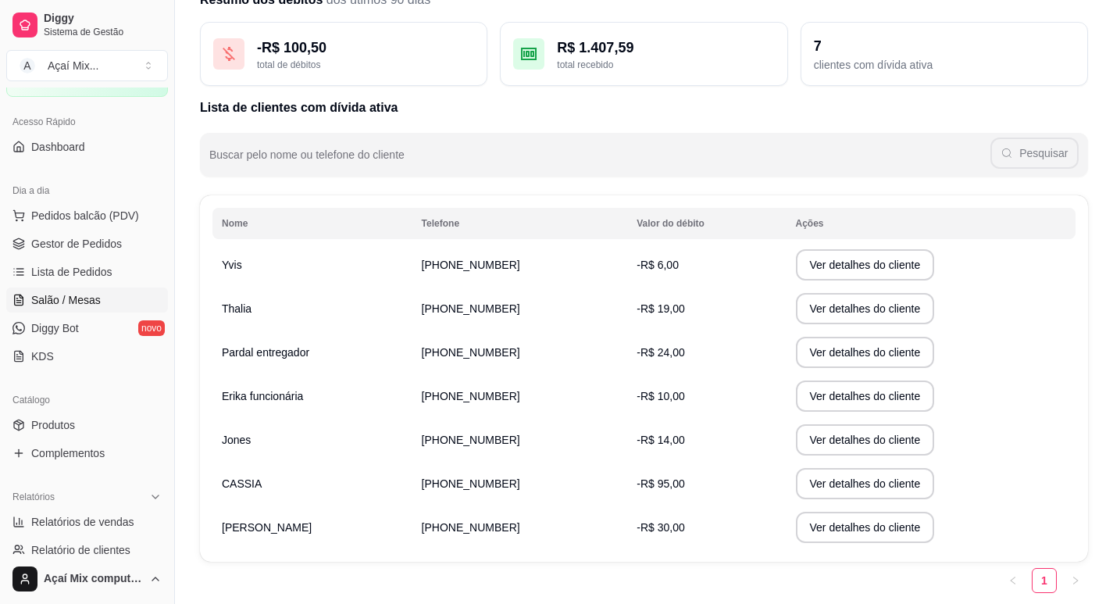
scroll to position [52, 0]
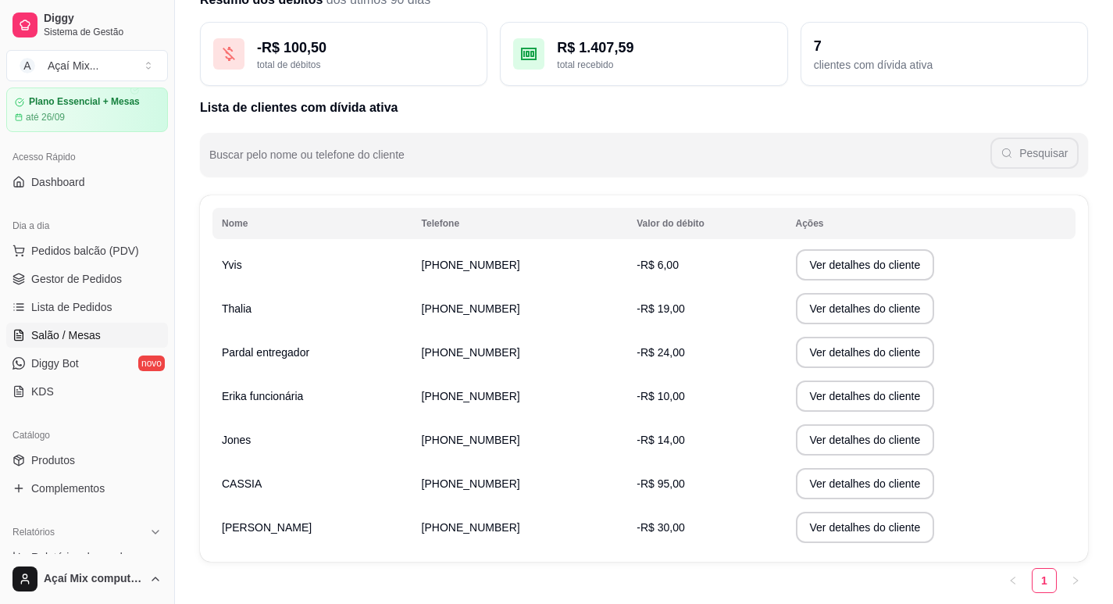
click at [91, 345] on link "Salão / Mesas" at bounding box center [87, 335] width 162 height 25
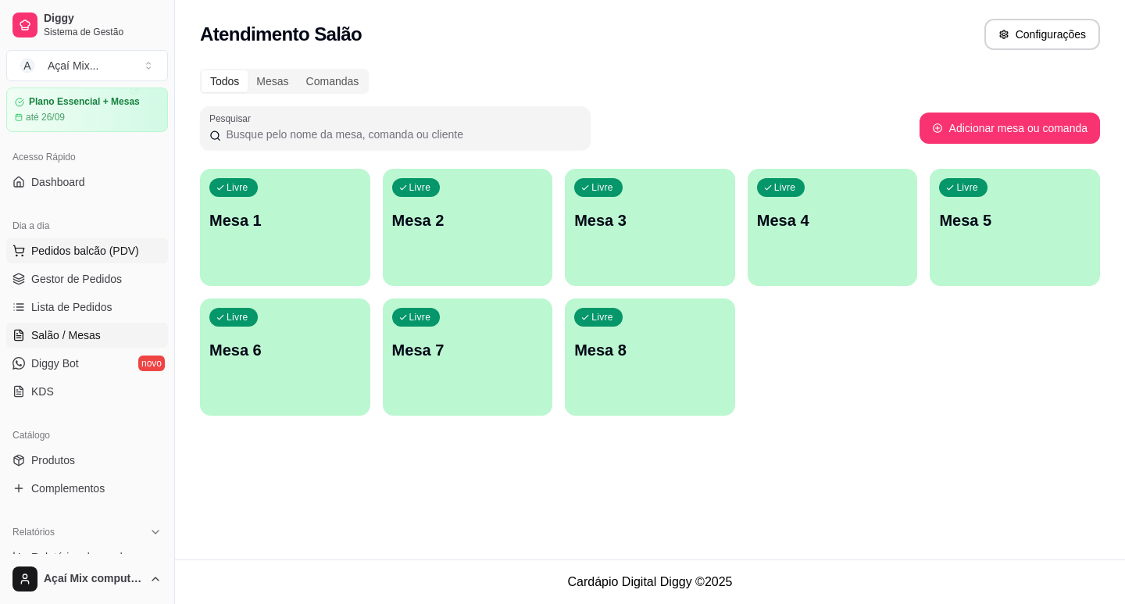
click at [108, 246] on span "Pedidos balcão (PDV)" at bounding box center [85, 251] width 108 height 16
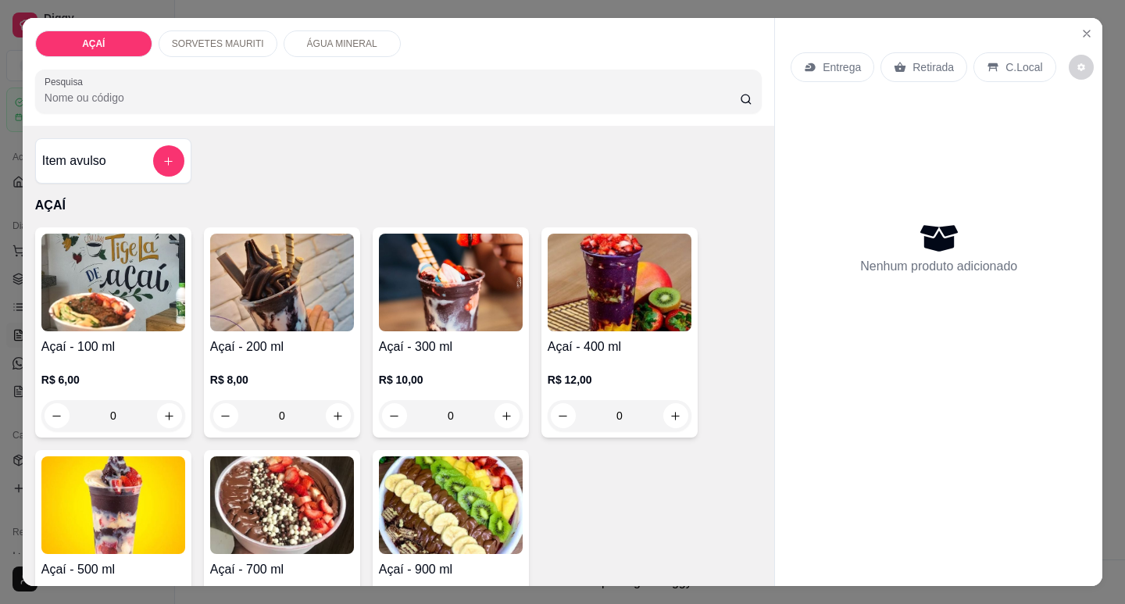
click at [489, 349] on h4 "Açaí - 300 ml" at bounding box center [451, 347] width 144 height 19
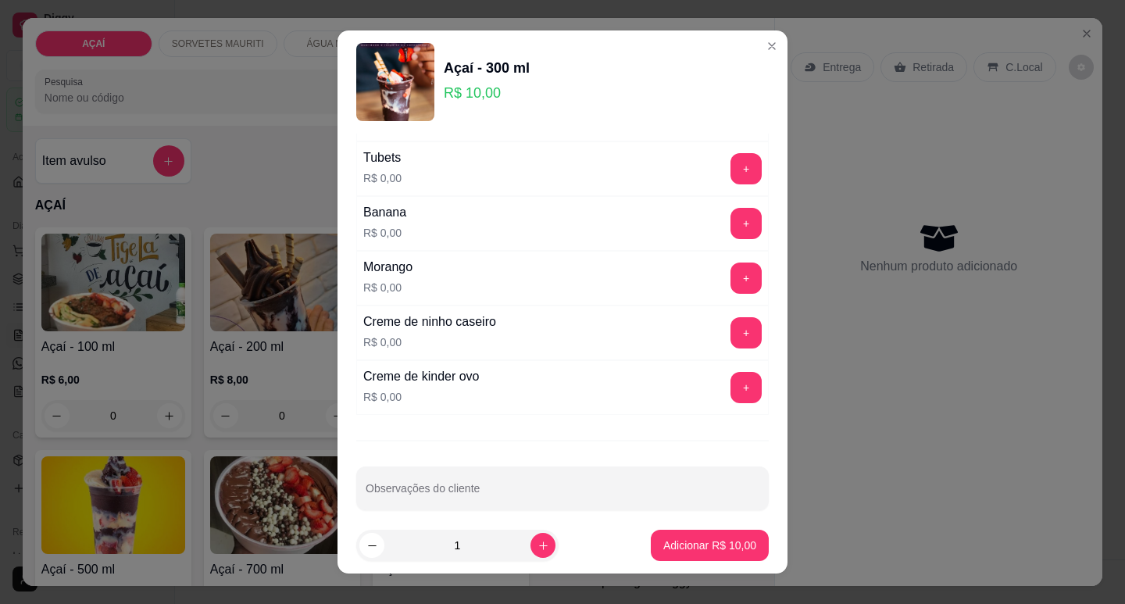
scroll to position [2033, 0]
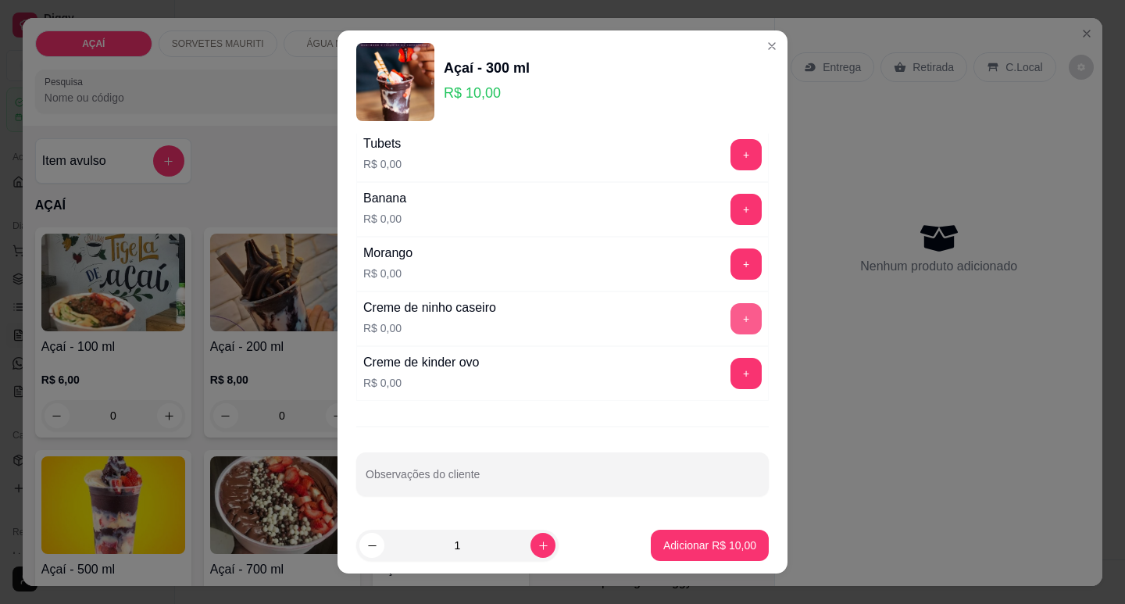
click at [731, 319] on button "+" at bounding box center [746, 318] width 31 height 31
click at [731, 198] on button "+" at bounding box center [746, 209] width 31 height 31
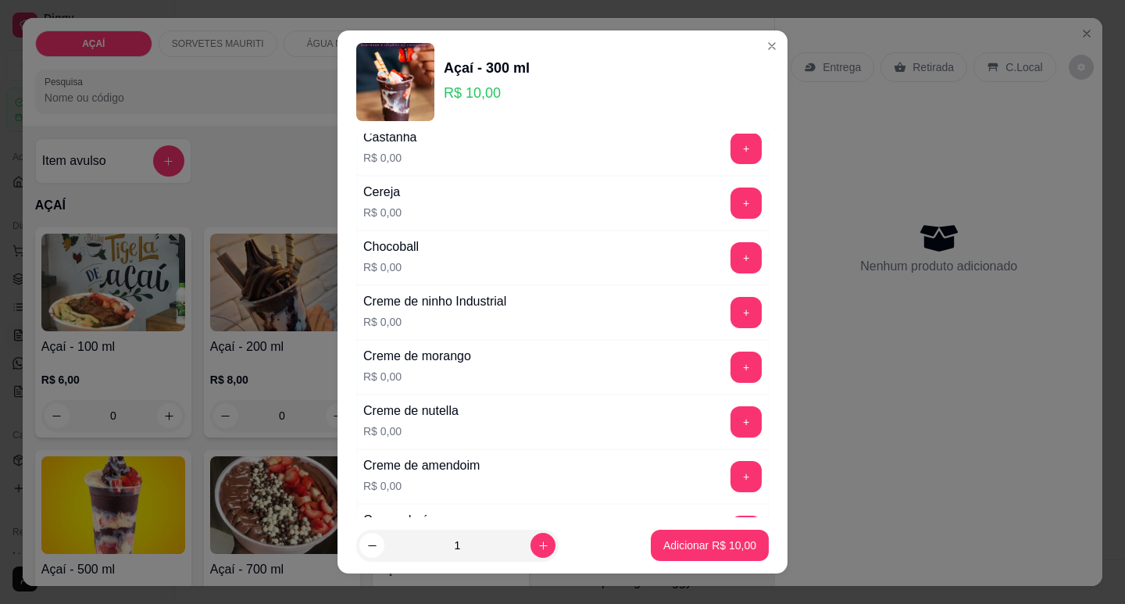
scroll to position [313, 0]
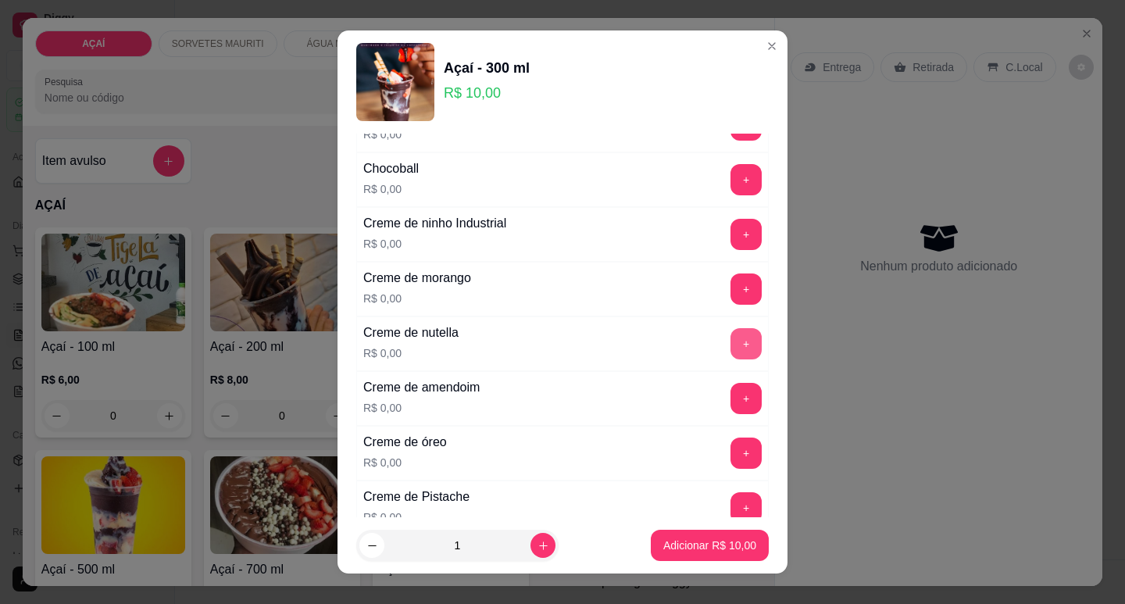
click at [731, 342] on button "+" at bounding box center [746, 343] width 31 height 31
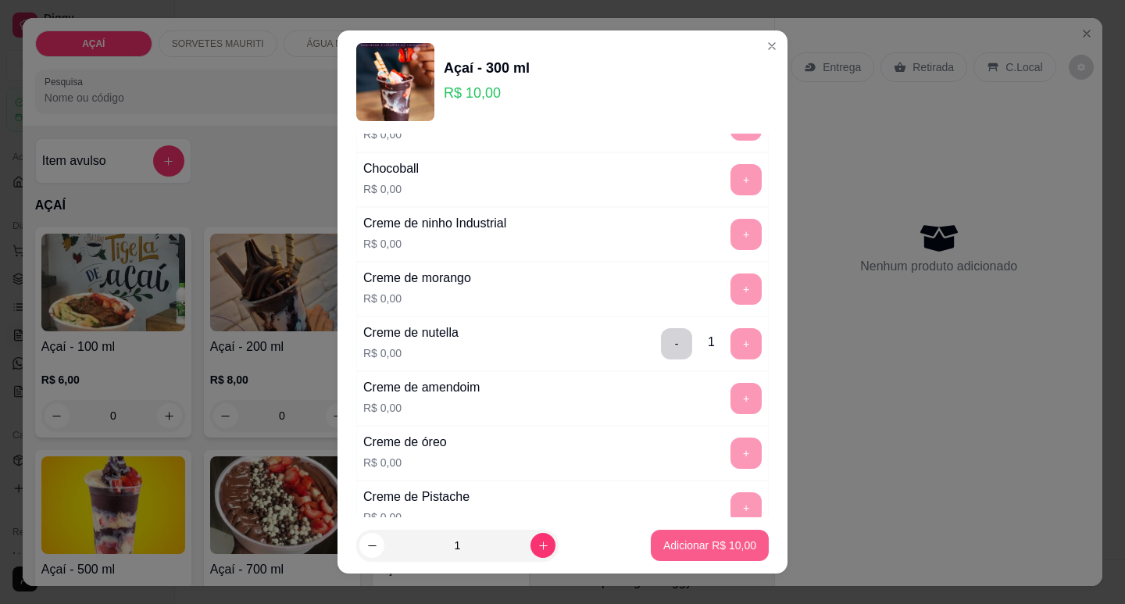
click at [670, 558] on button "Adicionar R$ 10,00" at bounding box center [710, 545] width 118 height 31
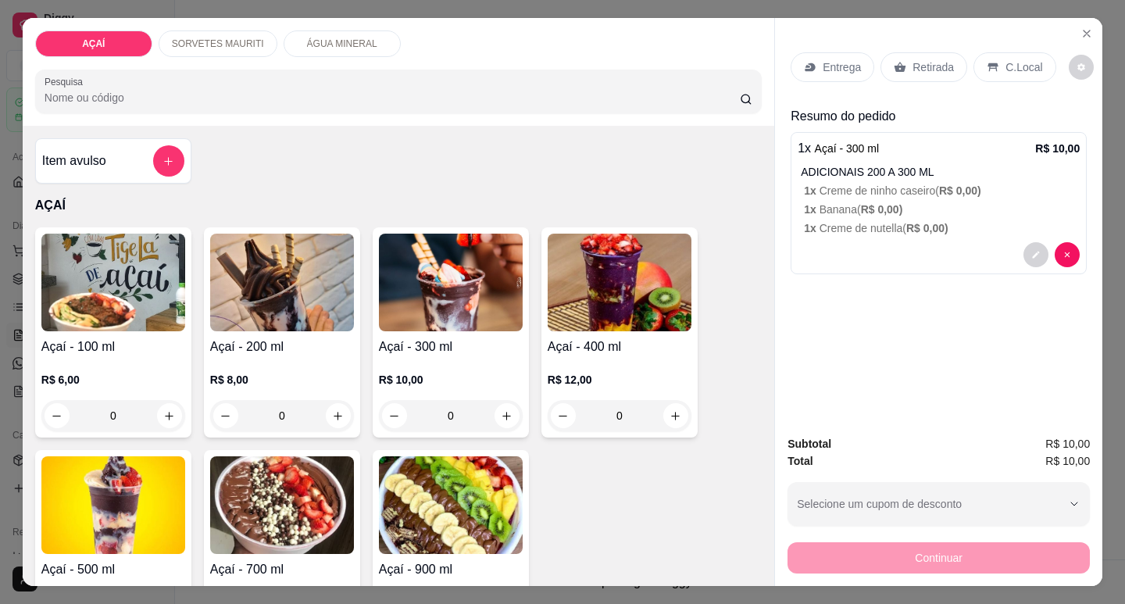
click at [835, 67] on p "Entrega" at bounding box center [842, 67] width 38 height 16
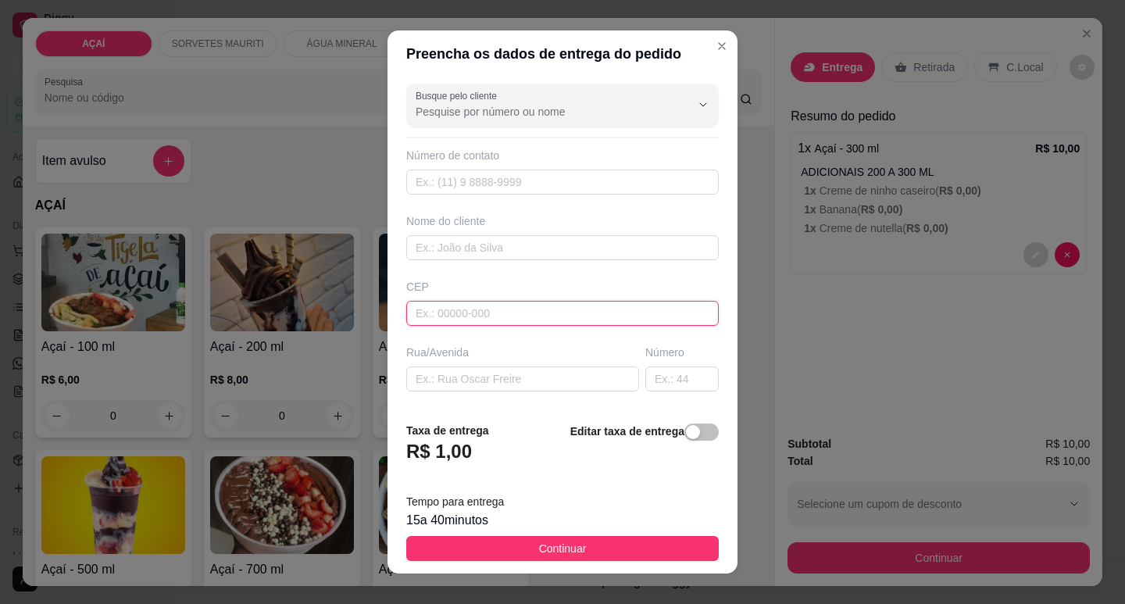
click at [531, 313] on input "text" at bounding box center [562, 313] width 313 height 25
type input "575200000000"
type input "~[PERSON_NAME]"
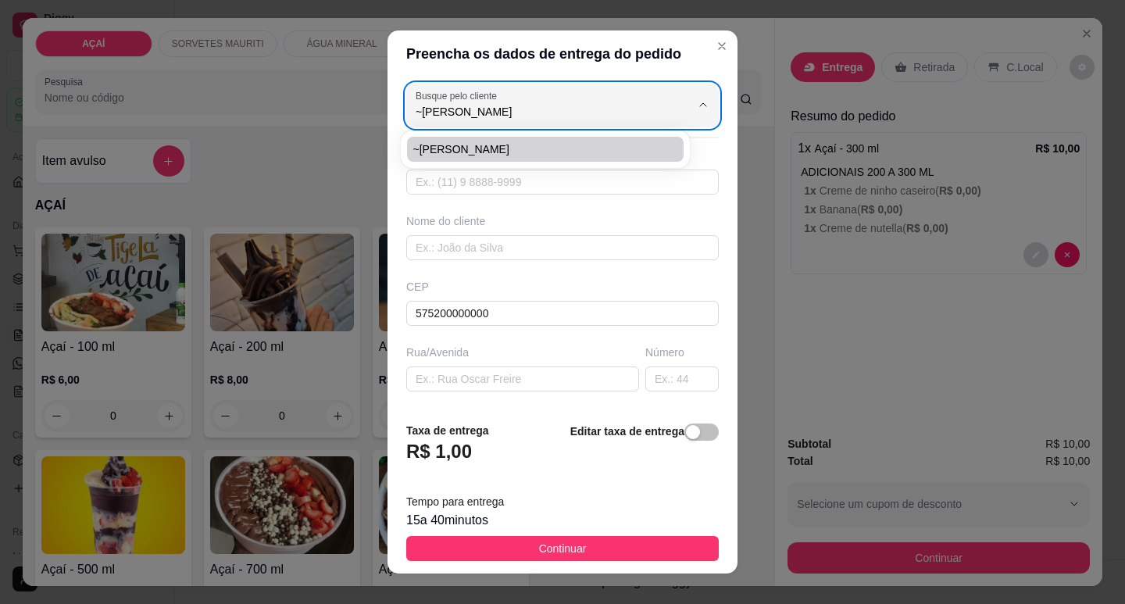
click at [471, 148] on span "~[PERSON_NAME]" at bounding box center [537, 149] width 248 height 16
type input "81404407"
type input "~[PERSON_NAME]"
type input "5752000000"
type input "Maravilha"
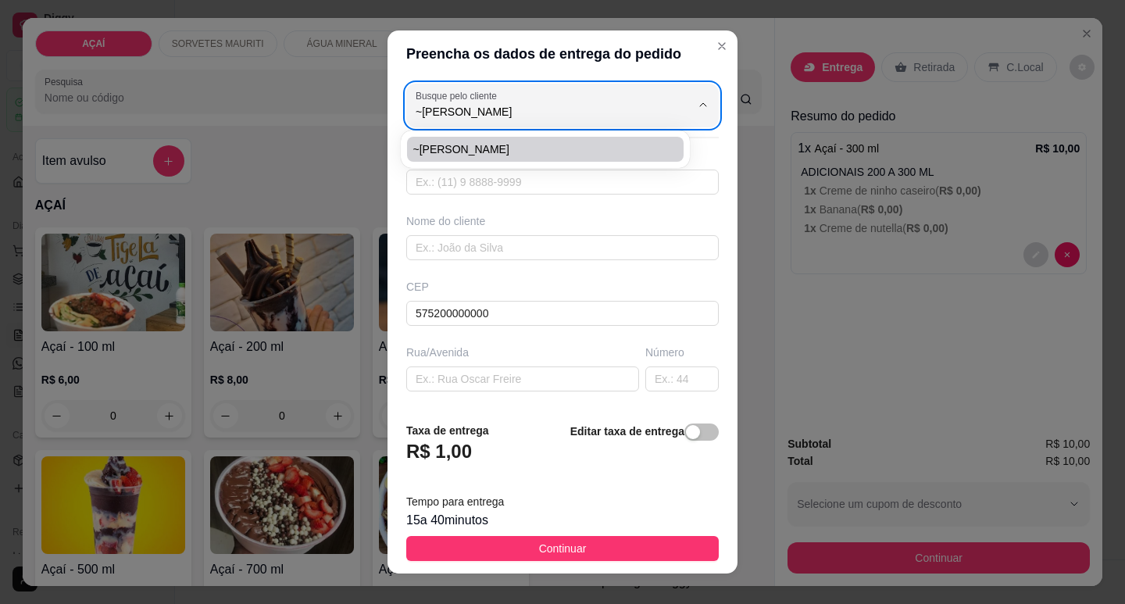
type input "Entrega aqui no morao viu na casa de sandriele"
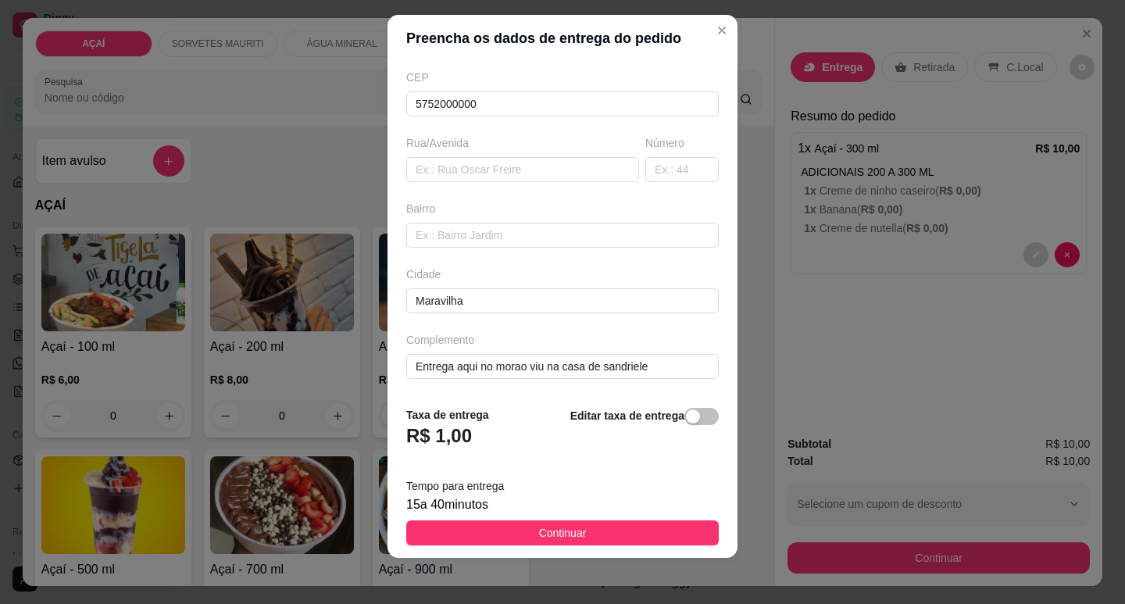
scroll to position [20, 0]
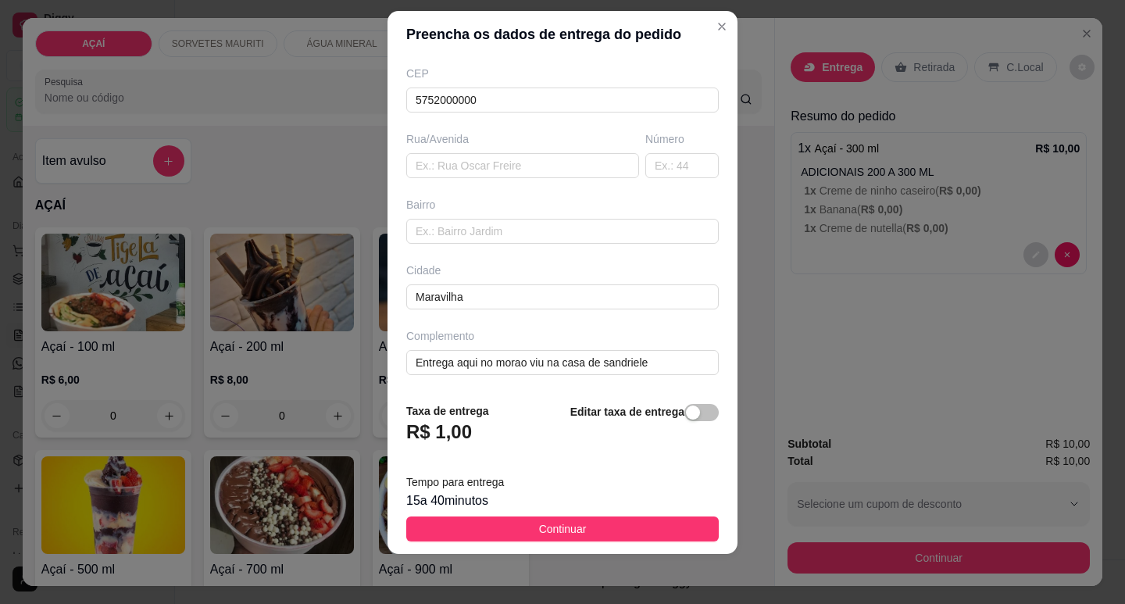
type input "~[PERSON_NAME]"
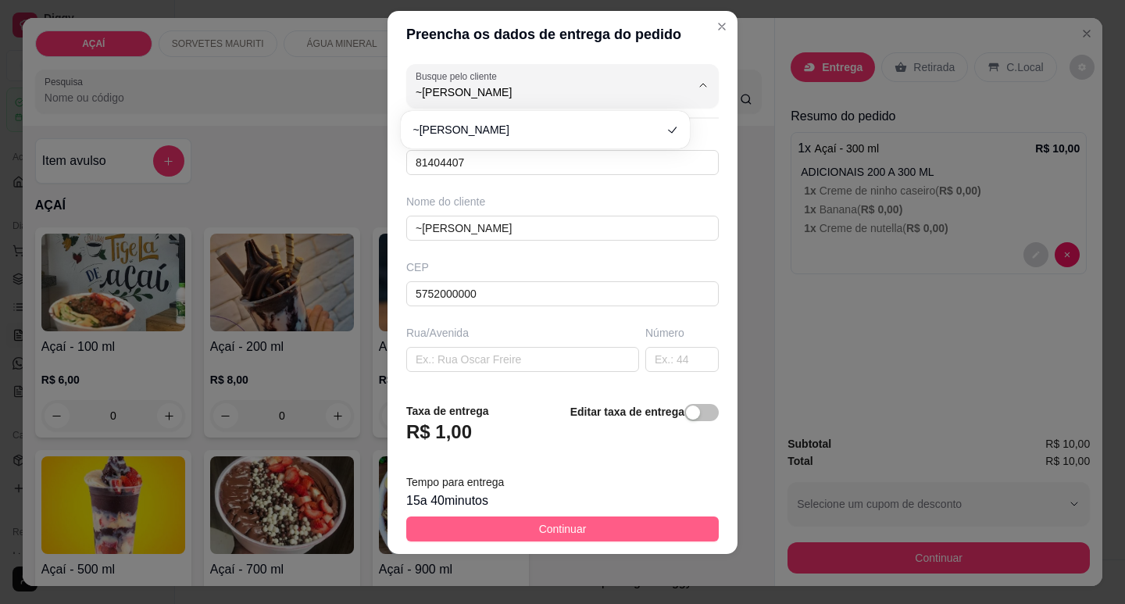
click at [622, 528] on button "Continuar" at bounding box center [562, 528] width 313 height 25
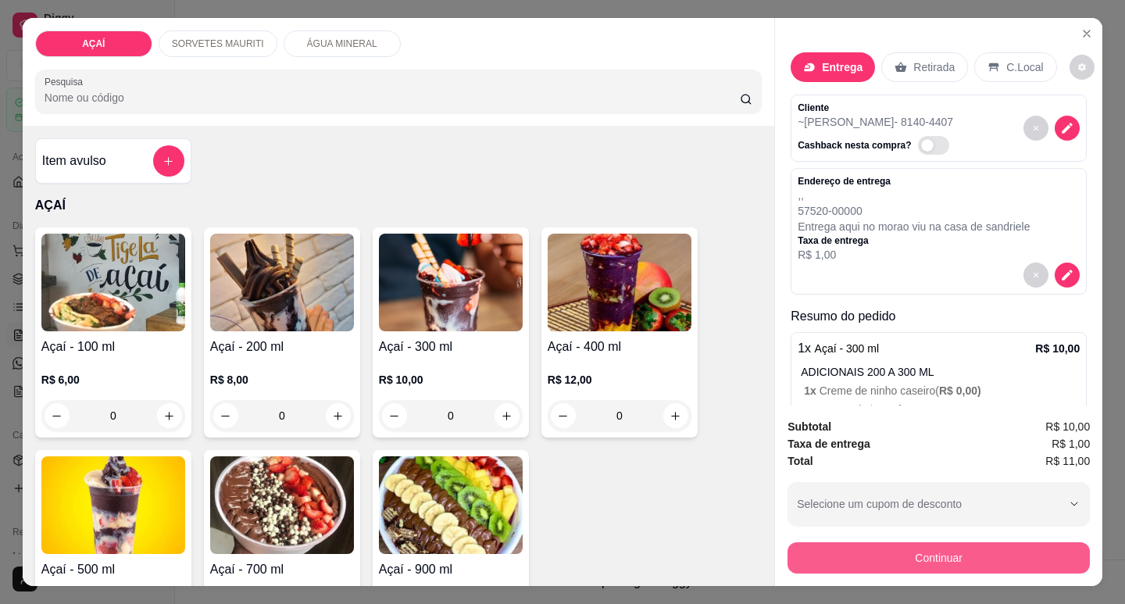
click at [788, 561] on div "Continuar" at bounding box center [939, 555] width 302 height 35
click at [875, 553] on button "Continuar" at bounding box center [939, 557] width 302 height 31
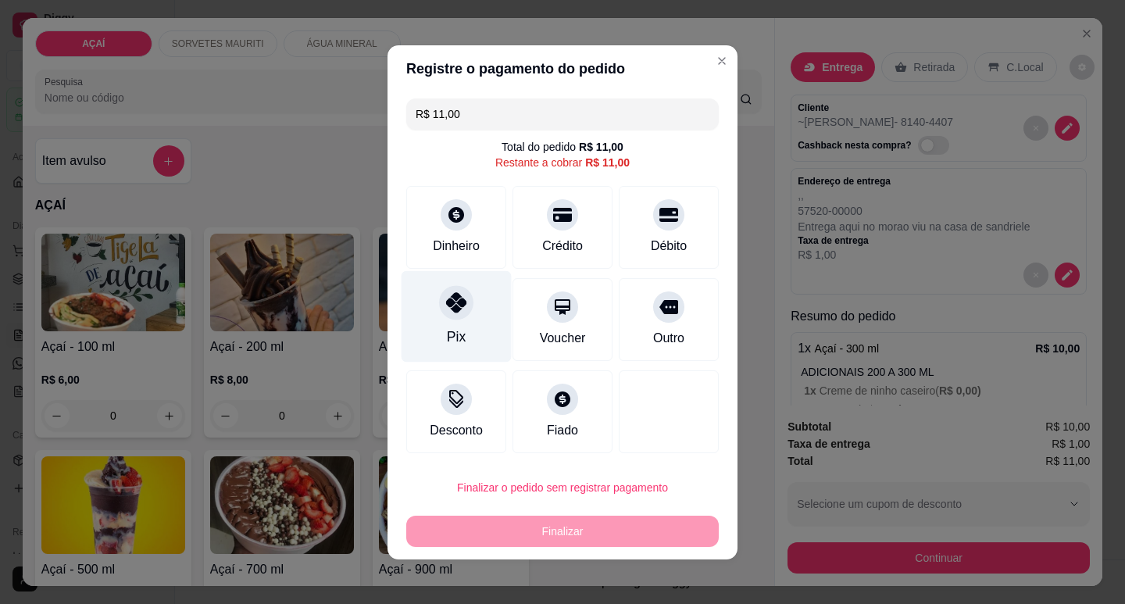
click at [460, 305] on div at bounding box center [456, 302] width 34 height 34
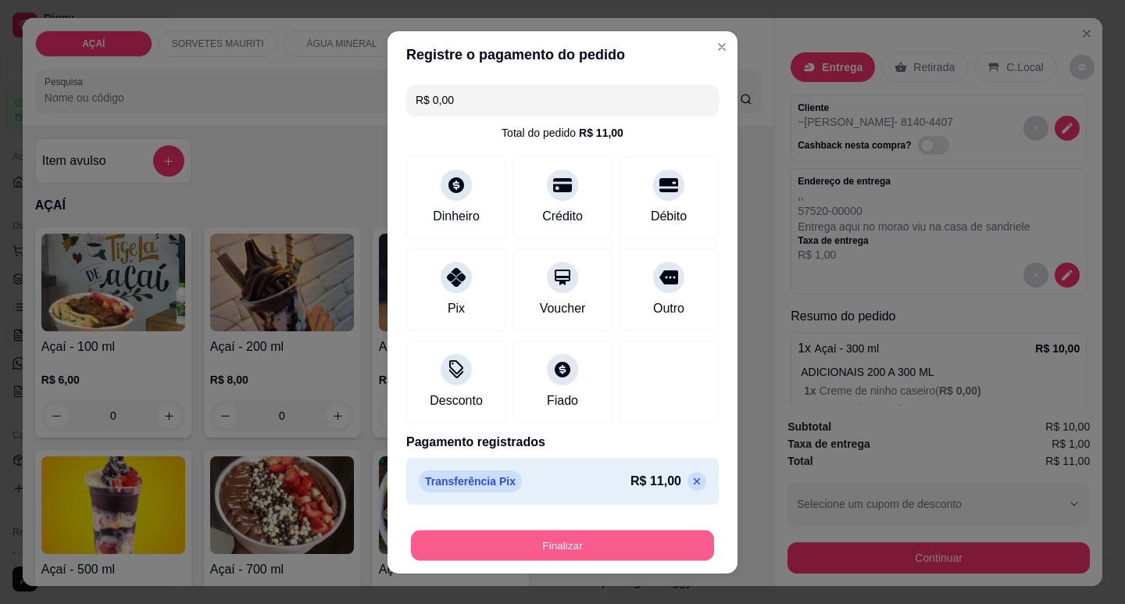
click at [510, 531] on button "Finalizar" at bounding box center [562, 545] width 303 height 30
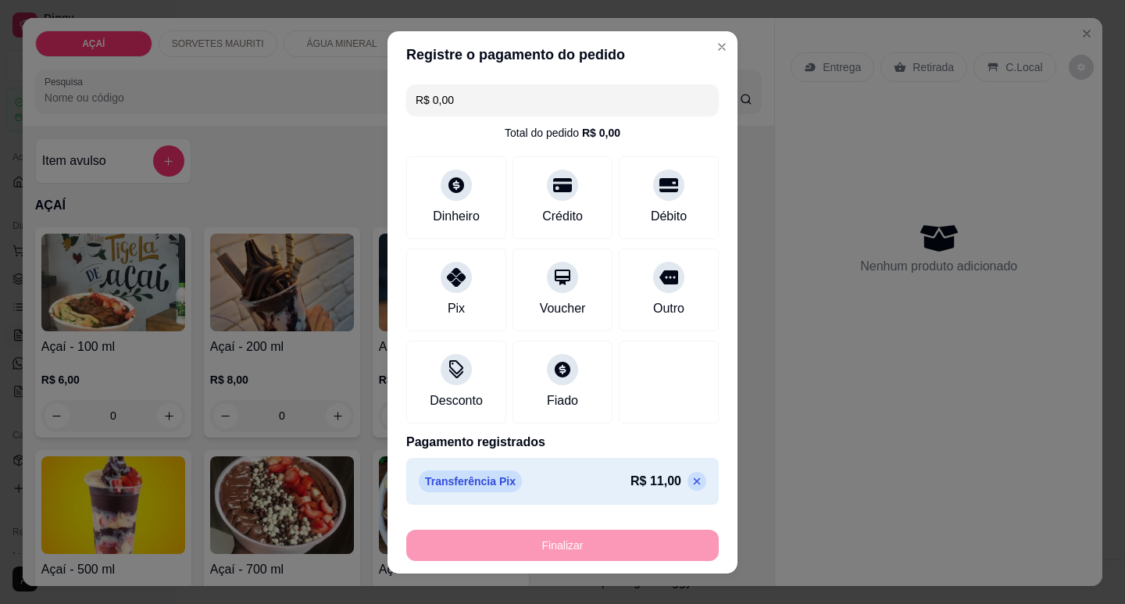
type input "-R$ 11,00"
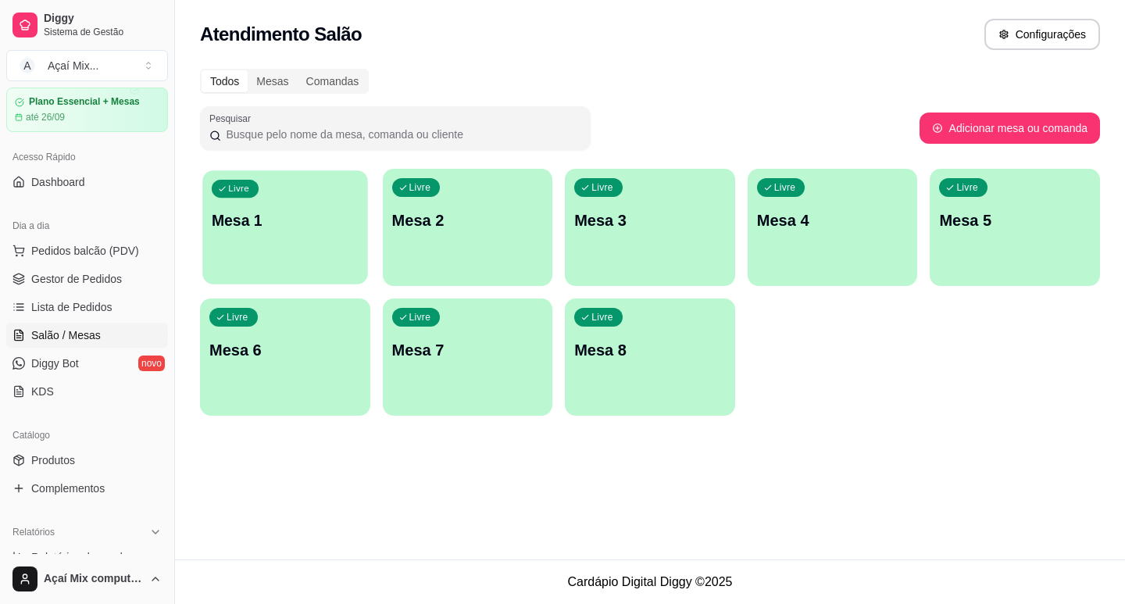
click at [278, 268] on div "button" at bounding box center [284, 275] width 165 height 18
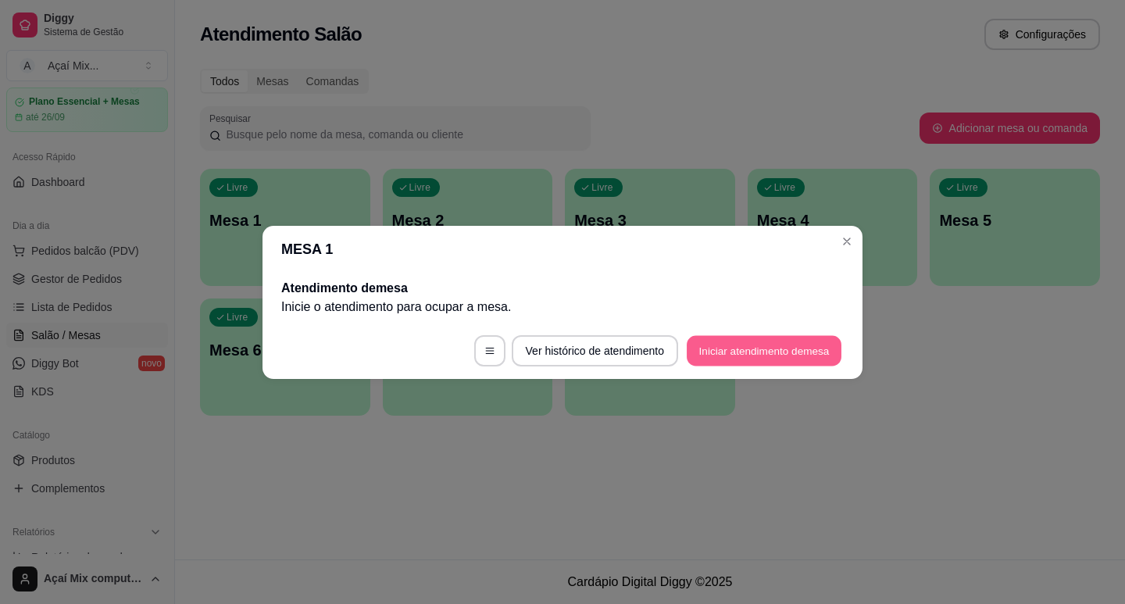
click at [733, 341] on button "Iniciar atendimento de mesa" at bounding box center [764, 350] width 155 height 30
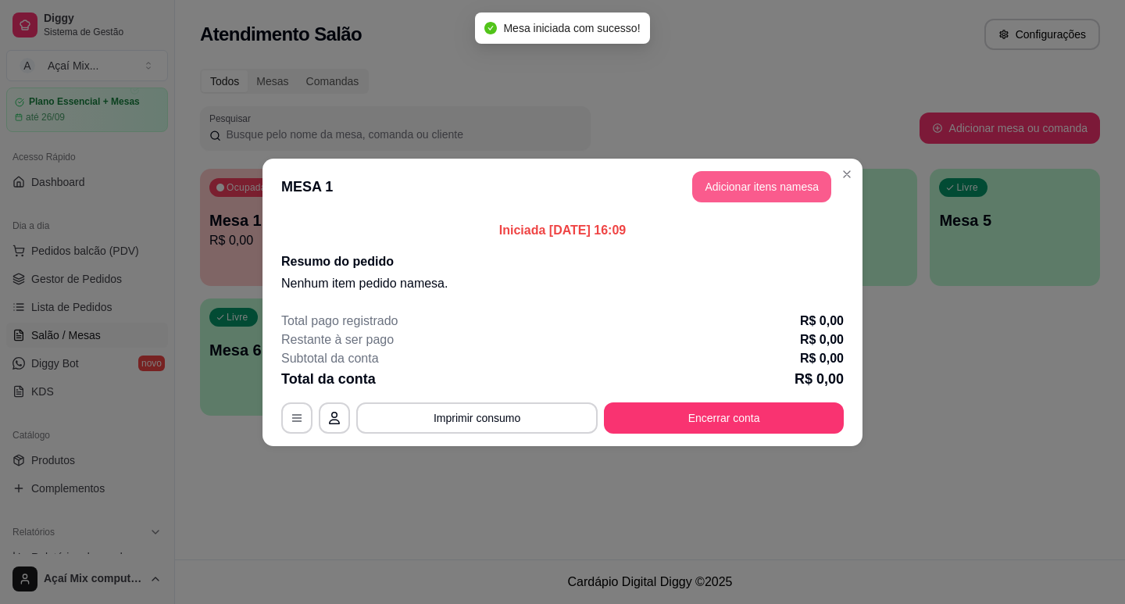
click at [756, 194] on button "Adicionar itens na mesa" at bounding box center [761, 186] width 139 height 31
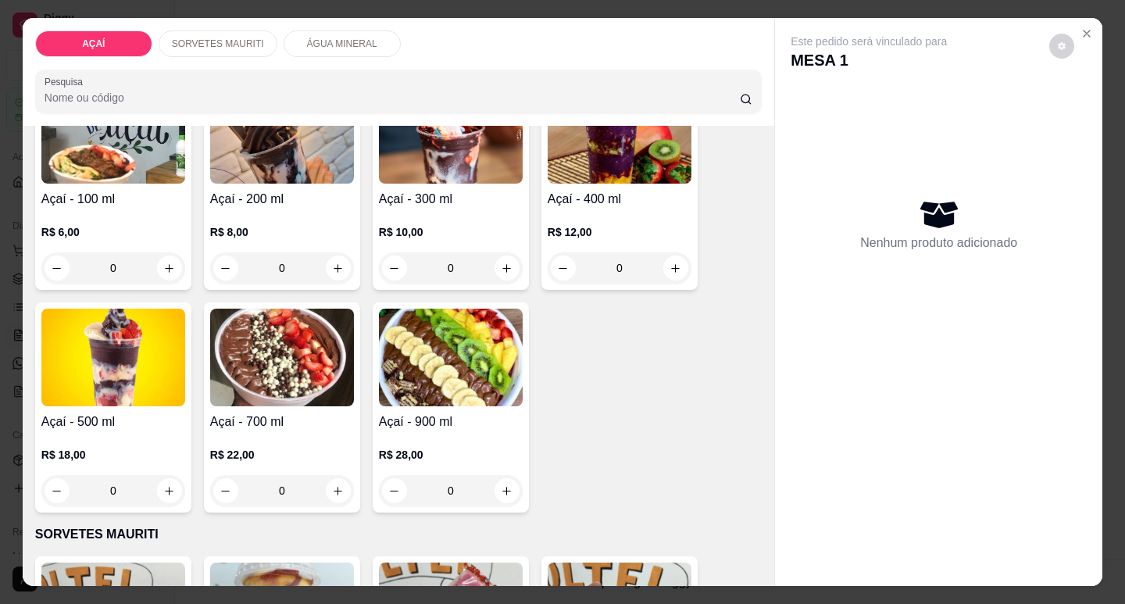
scroll to position [156, 0]
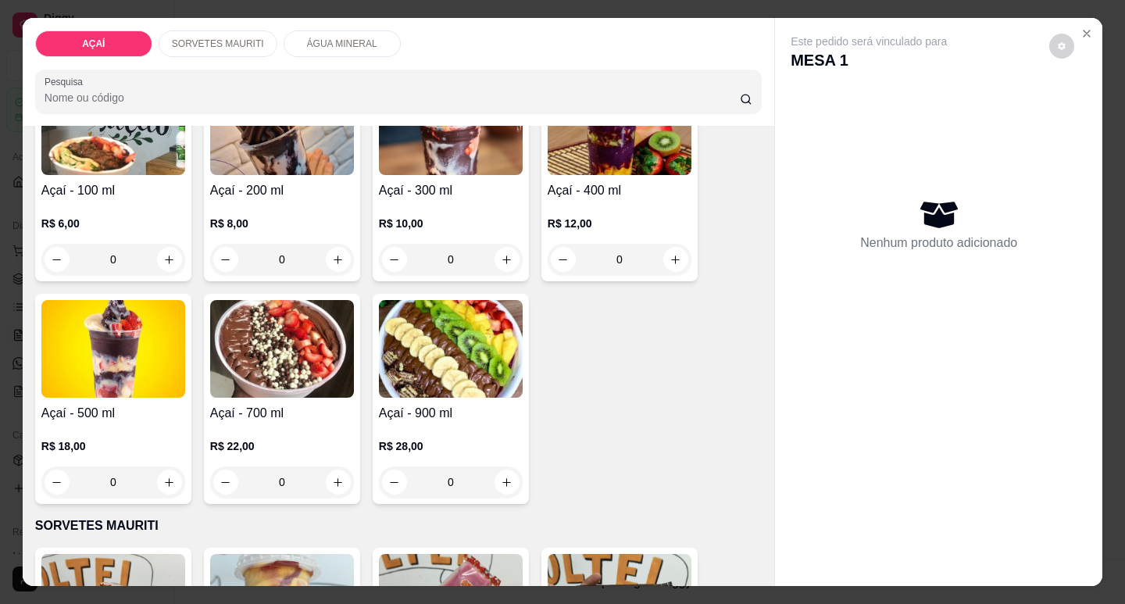
click at [141, 438] on p "R$ 18,00" at bounding box center [113, 446] width 144 height 16
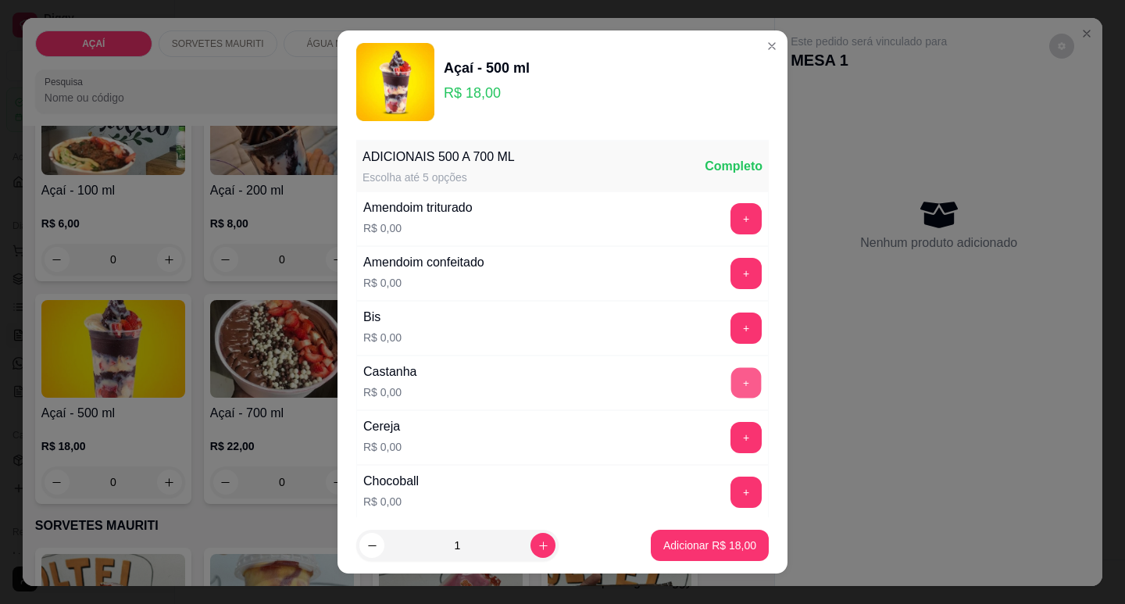
click at [731, 379] on button "+" at bounding box center [746, 382] width 30 height 30
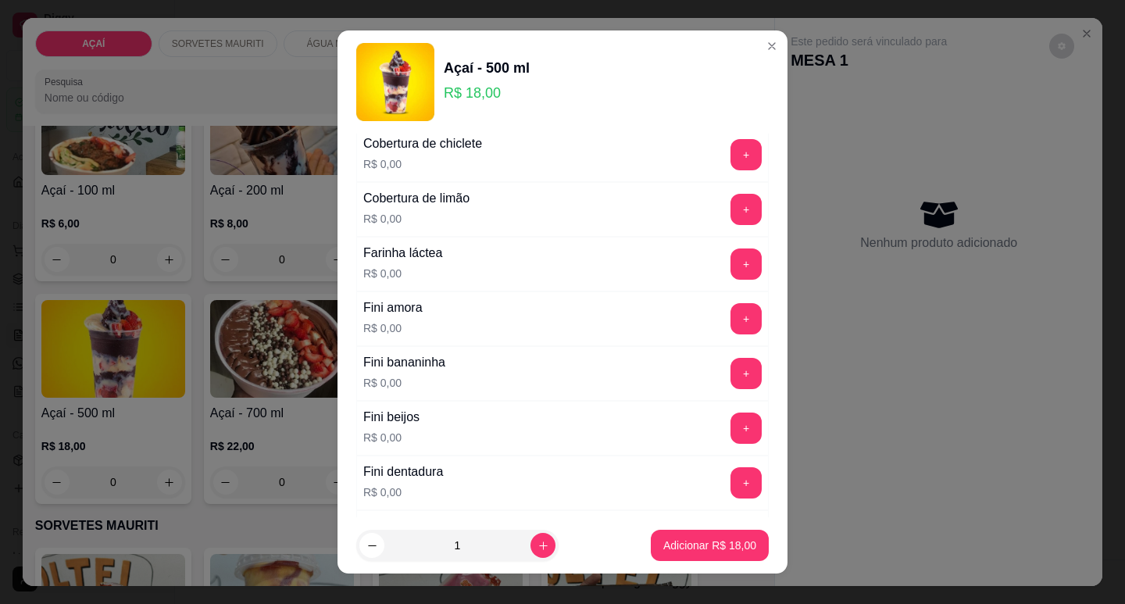
scroll to position [938, 0]
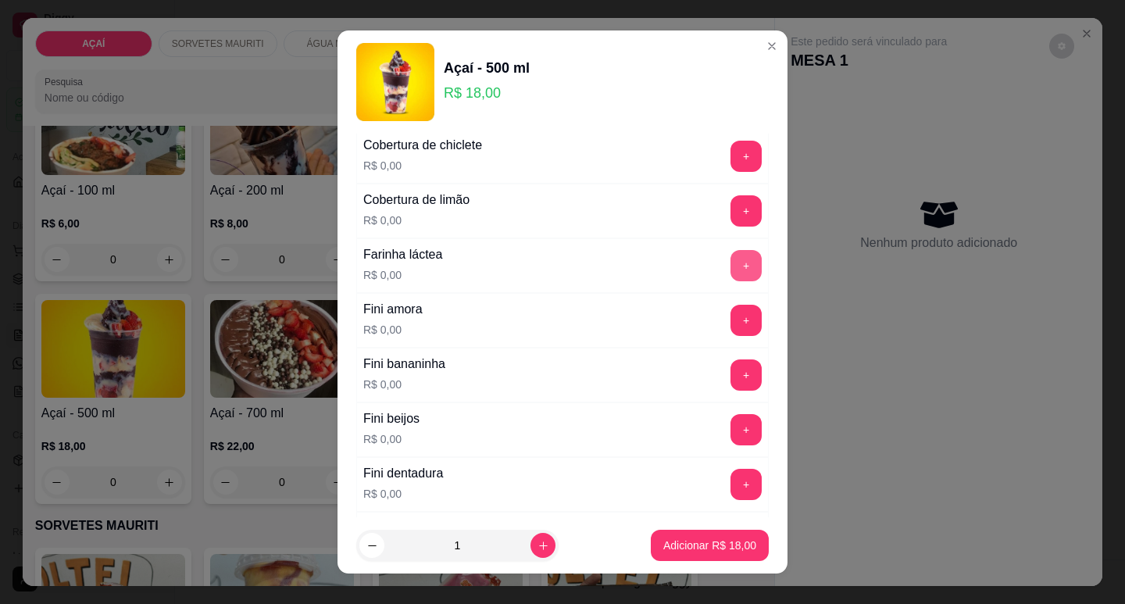
click at [731, 270] on button "+" at bounding box center [746, 265] width 31 height 31
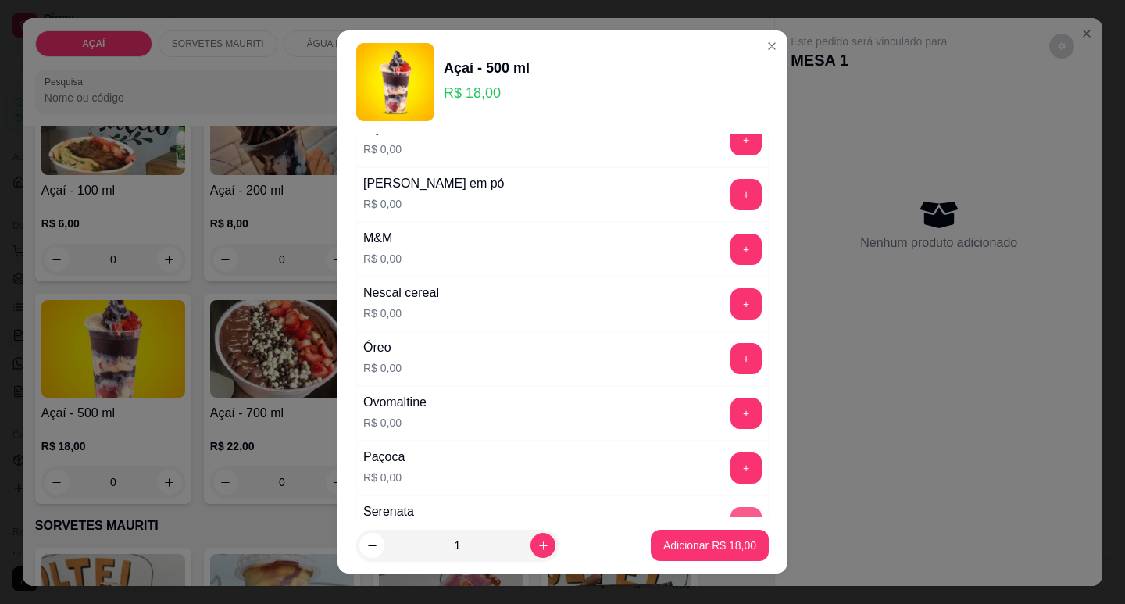
scroll to position [1485, 0]
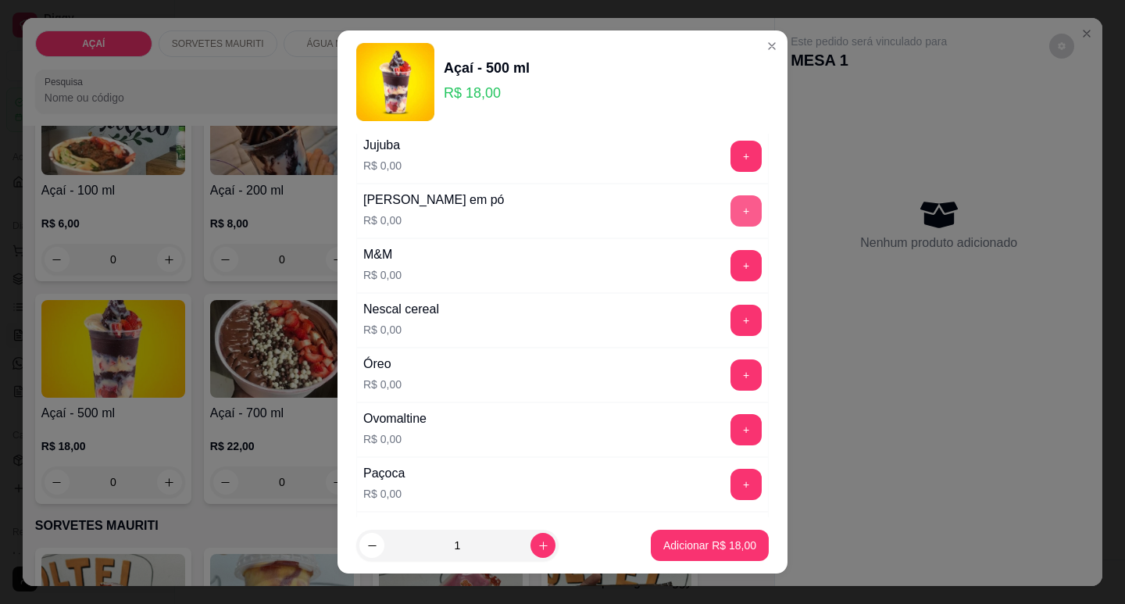
click at [731, 219] on button "+" at bounding box center [746, 210] width 31 height 31
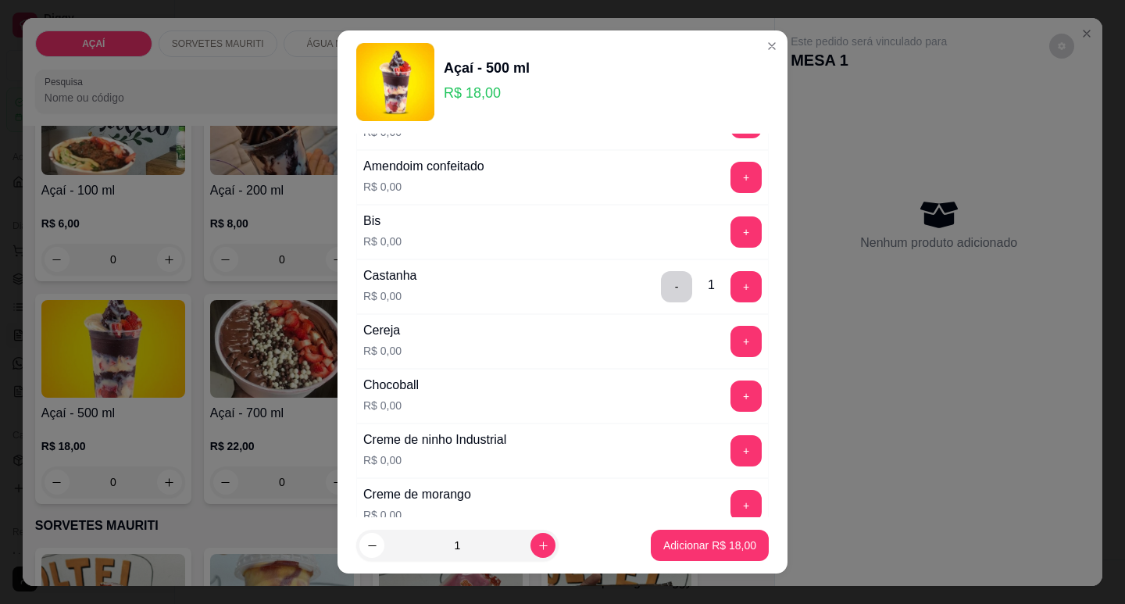
scroll to position [78, 0]
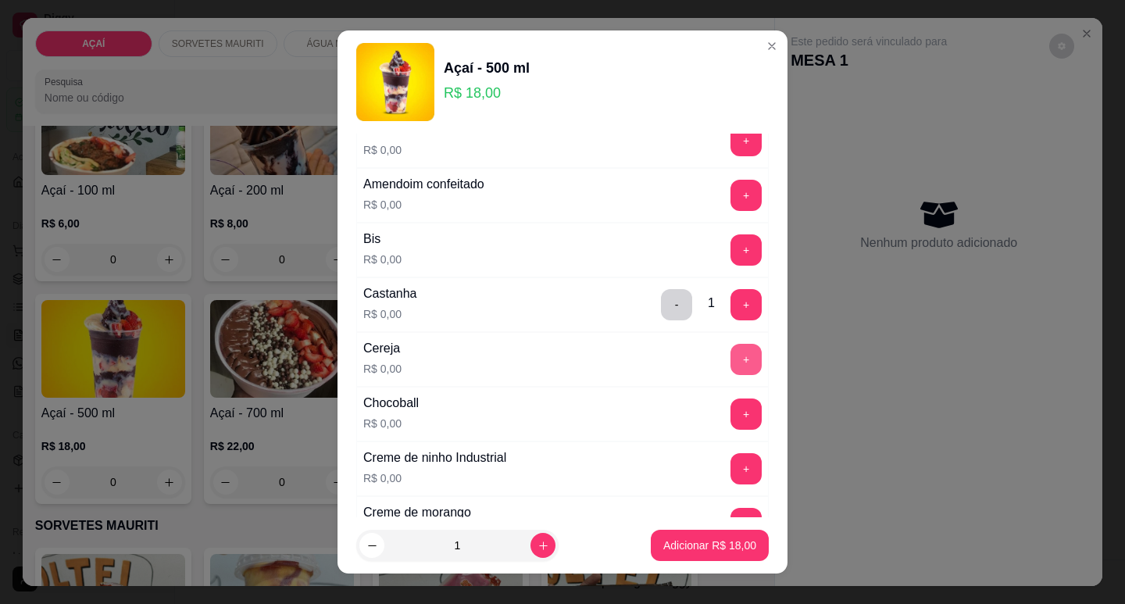
click at [731, 367] on button "+" at bounding box center [746, 359] width 31 height 31
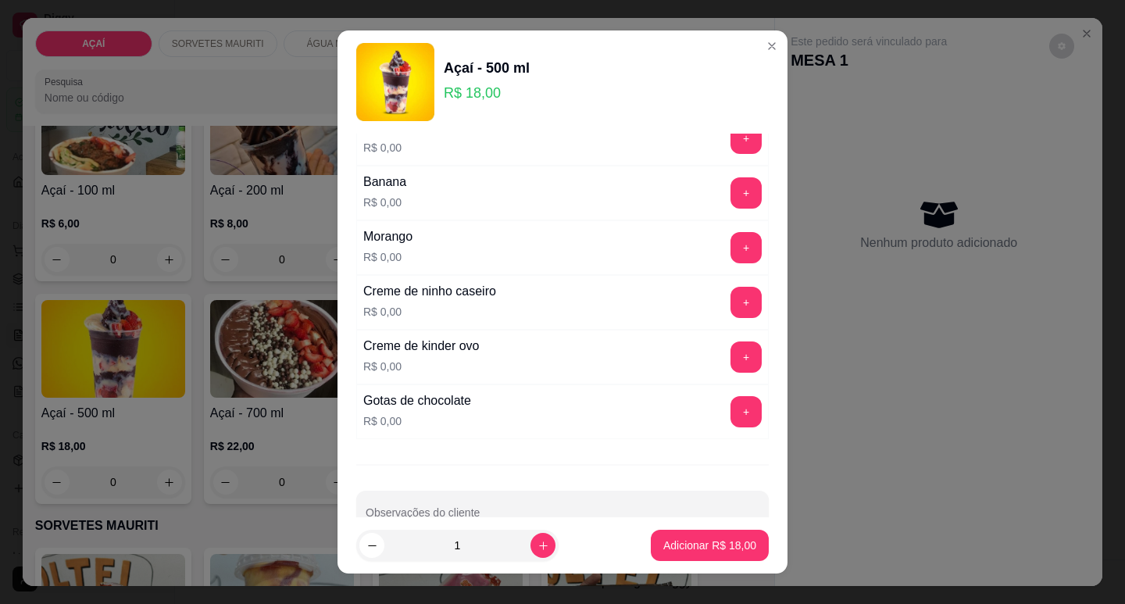
scroll to position [2031, 0]
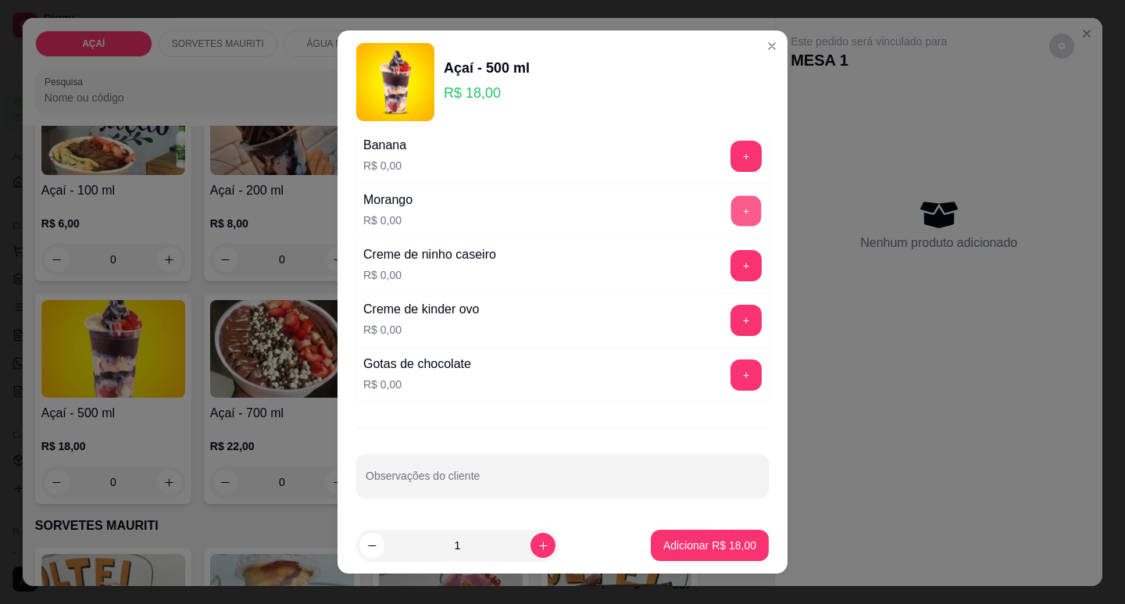
click at [724, 195] on div "+" at bounding box center [746, 210] width 44 height 31
click at [731, 222] on button "+" at bounding box center [746, 210] width 31 height 31
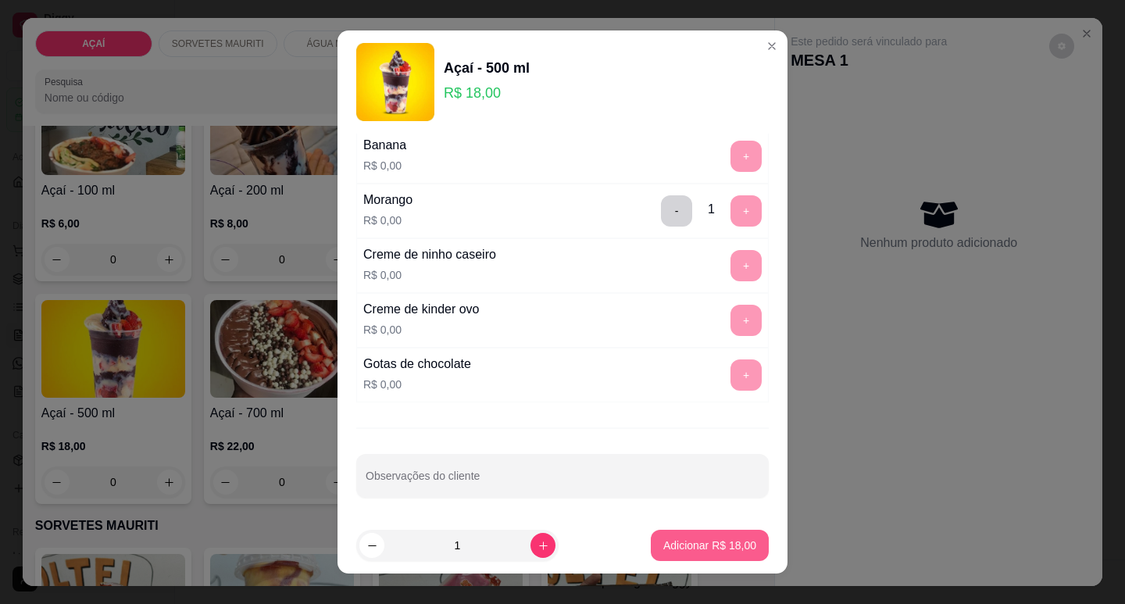
click at [714, 552] on p "Adicionar R$ 18,00" at bounding box center [709, 546] width 93 height 16
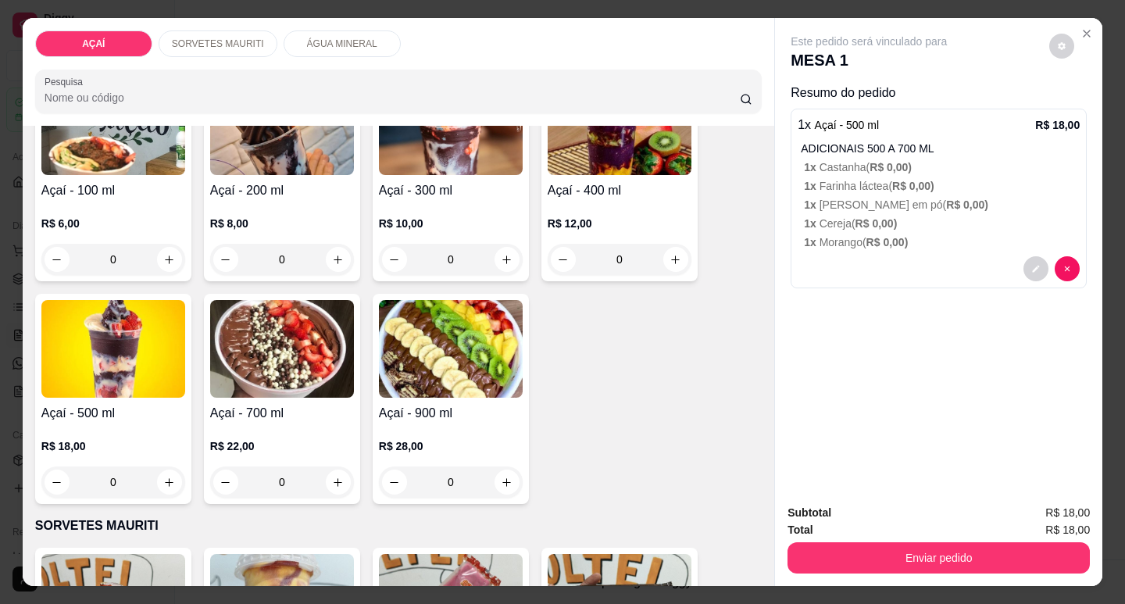
drag, startPoint x: 886, startPoint y: 573, endPoint x: 884, endPoint y: 541, distance: 31.3
click at [890, 566] on div "Subtotal R$ 18,00 Total R$ 18,00 Enviar pedido" at bounding box center [938, 538] width 327 height 95
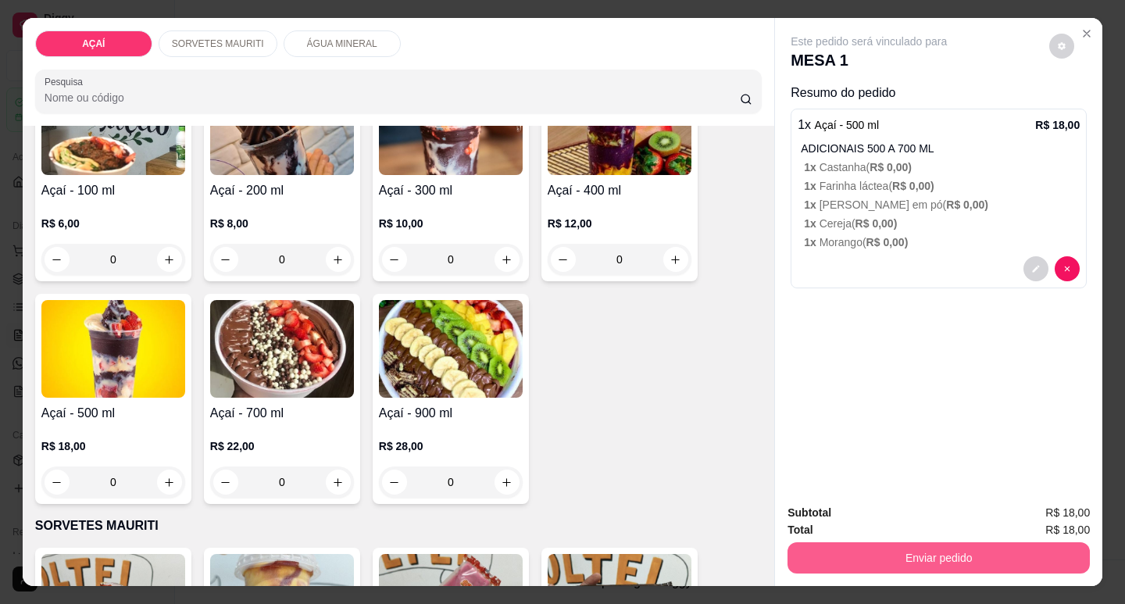
click at [881, 548] on button "Enviar pedido" at bounding box center [939, 557] width 302 height 31
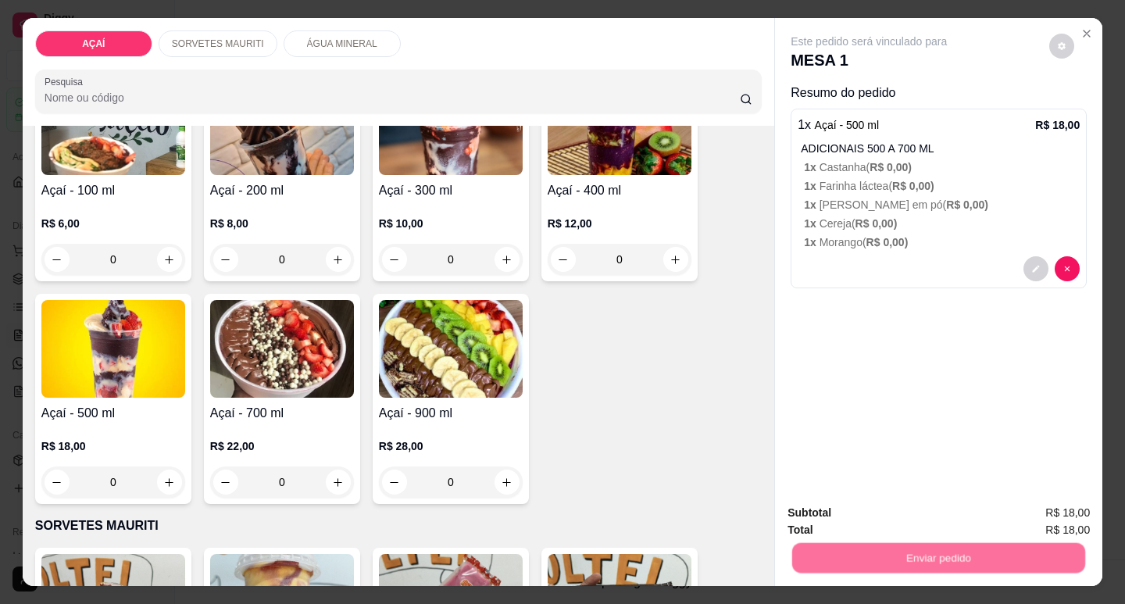
click at [883, 513] on button "Não registrar e enviar pedido" at bounding box center [888, 512] width 158 height 29
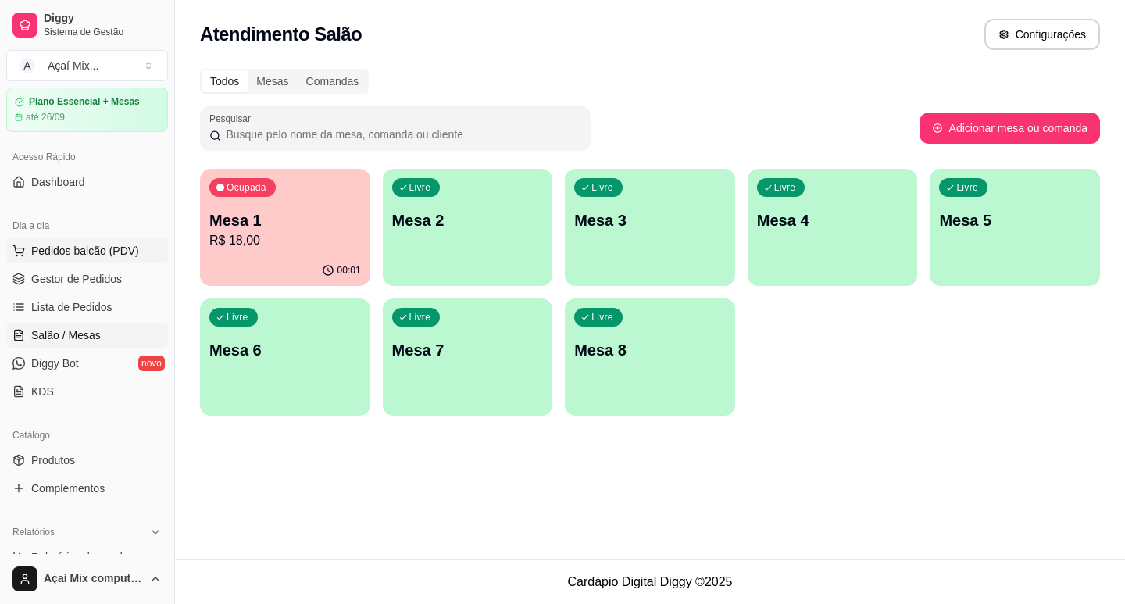
click at [54, 251] on span "Pedidos balcão (PDV)" at bounding box center [85, 251] width 108 height 16
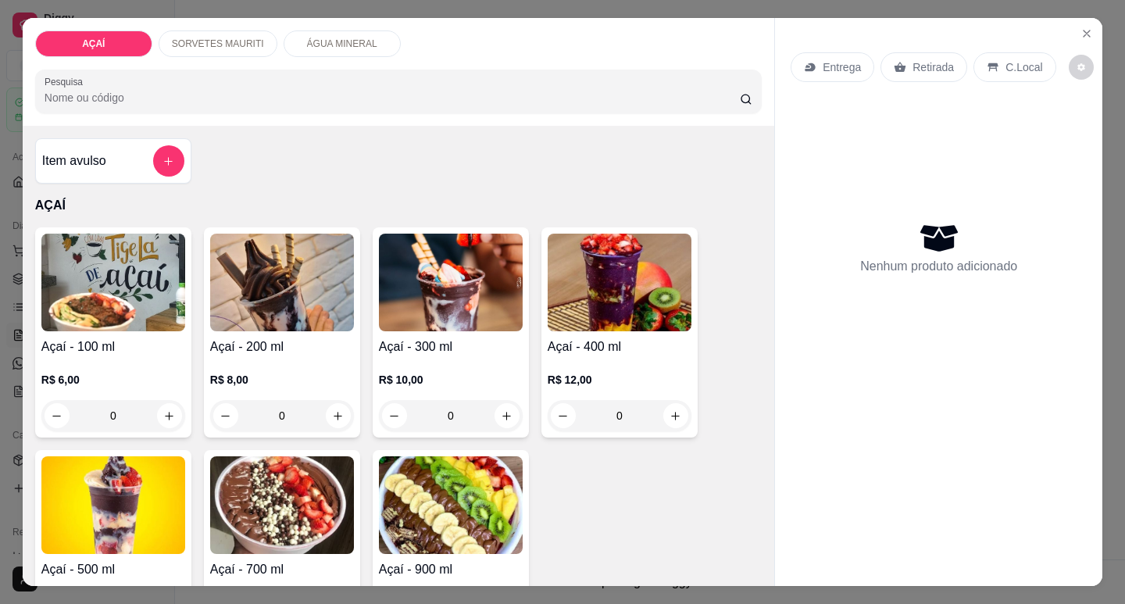
click at [433, 344] on h4 "Açaí - 300 ml" at bounding box center [451, 347] width 144 height 19
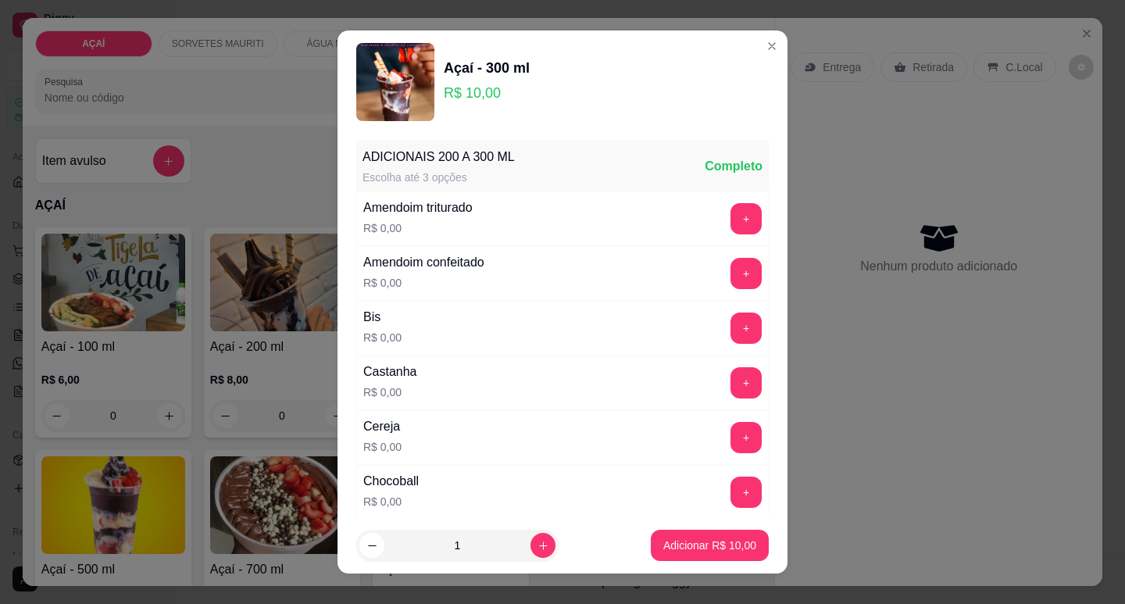
scroll to position [78, 0]
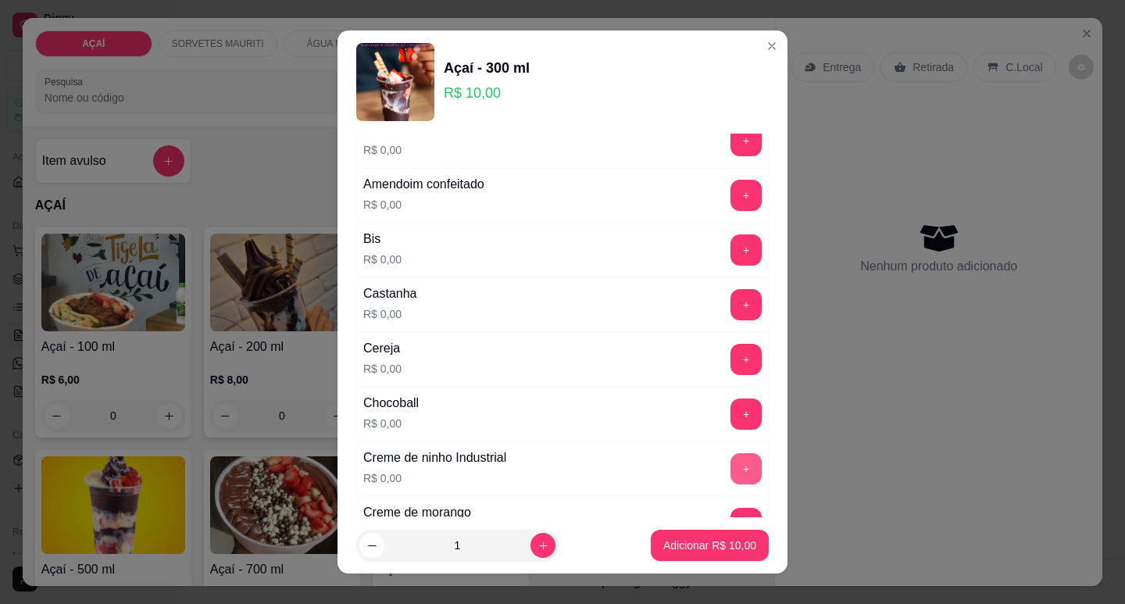
click at [731, 470] on button "+" at bounding box center [746, 468] width 31 height 31
click at [731, 291] on button "+" at bounding box center [746, 304] width 31 height 31
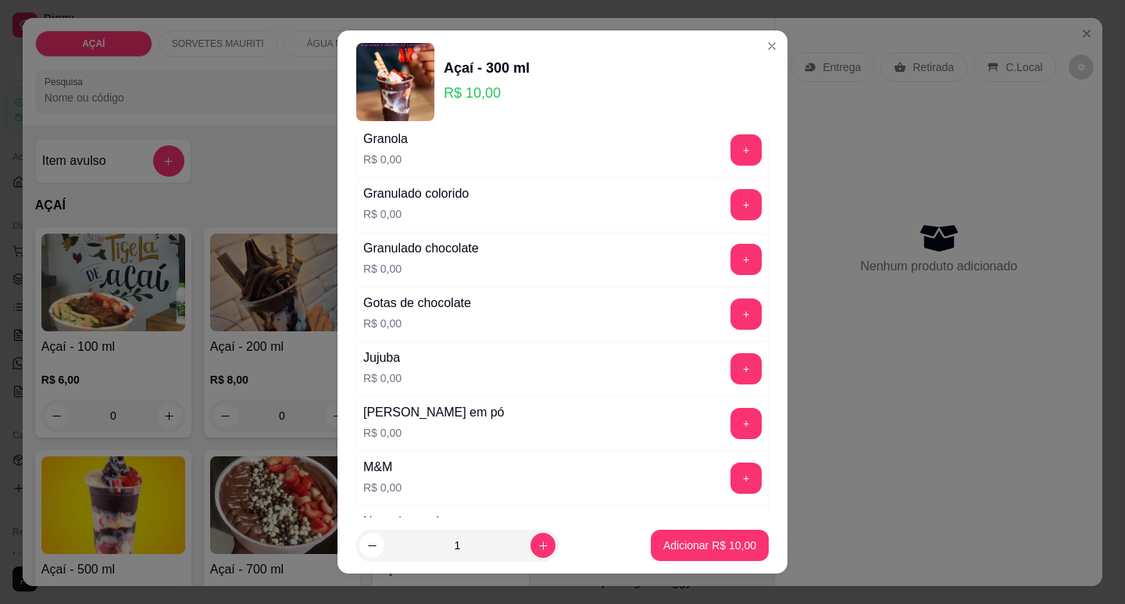
scroll to position [1328, 0]
click at [731, 427] on button "+" at bounding box center [746, 421] width 30 height 30
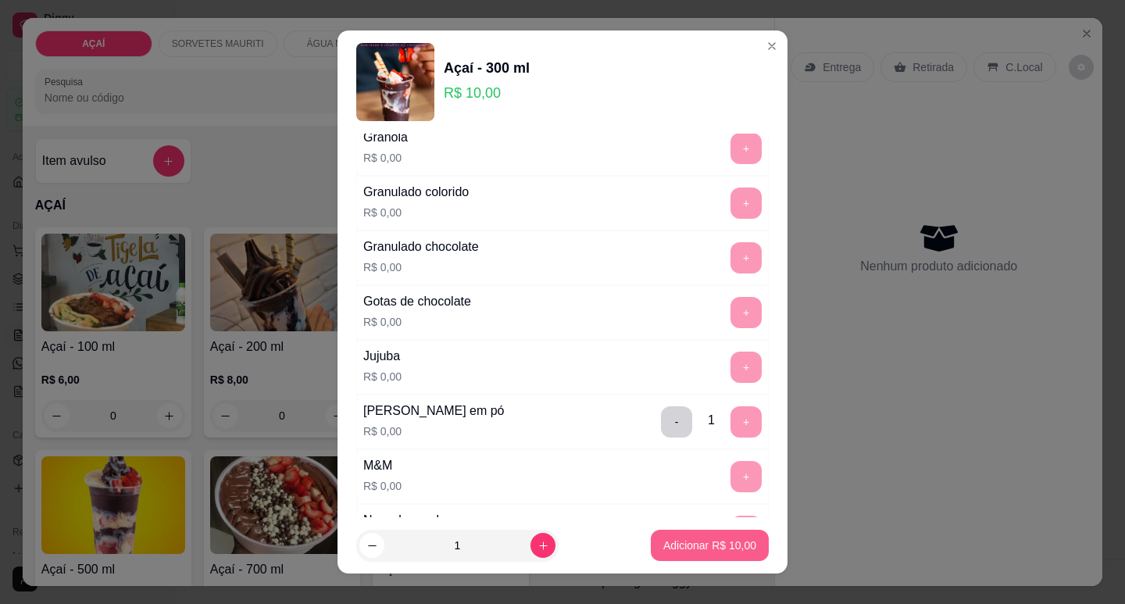
click at [701, 547] on p "Adicionar R$ 10,00" at bounding box center [709, 546] width 93 height 16
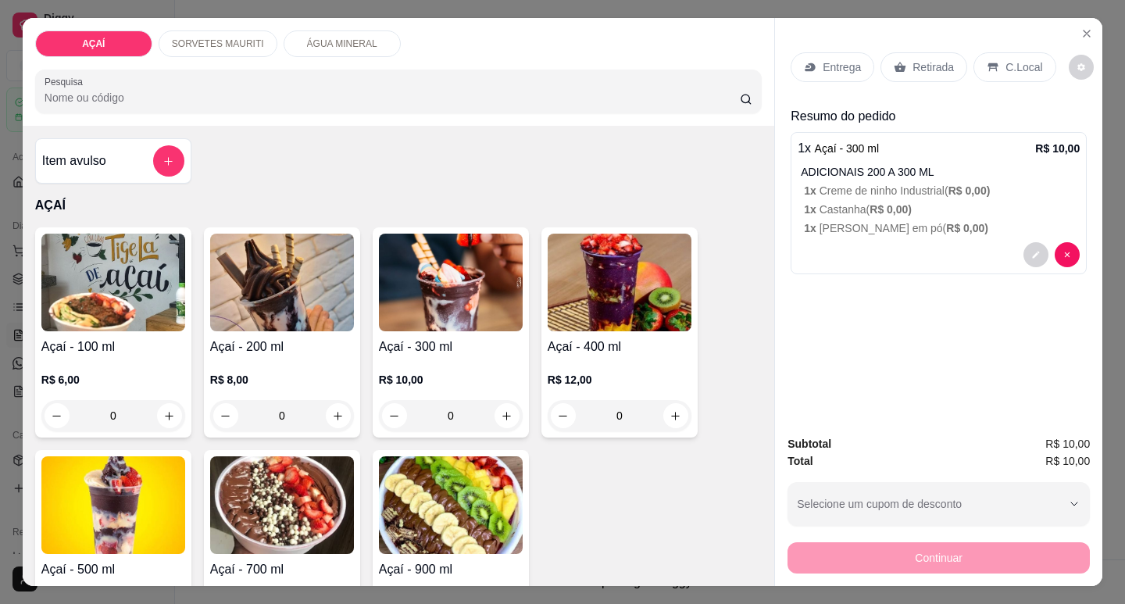
click at [384, 340] on h4 "Açaí - 300 ml" at bounding box center [451, 347] width 144 height 19
click at [245, 338] on h4 "Açaí - 200 ml" at bounding box center [282, 347] width 144 height 19
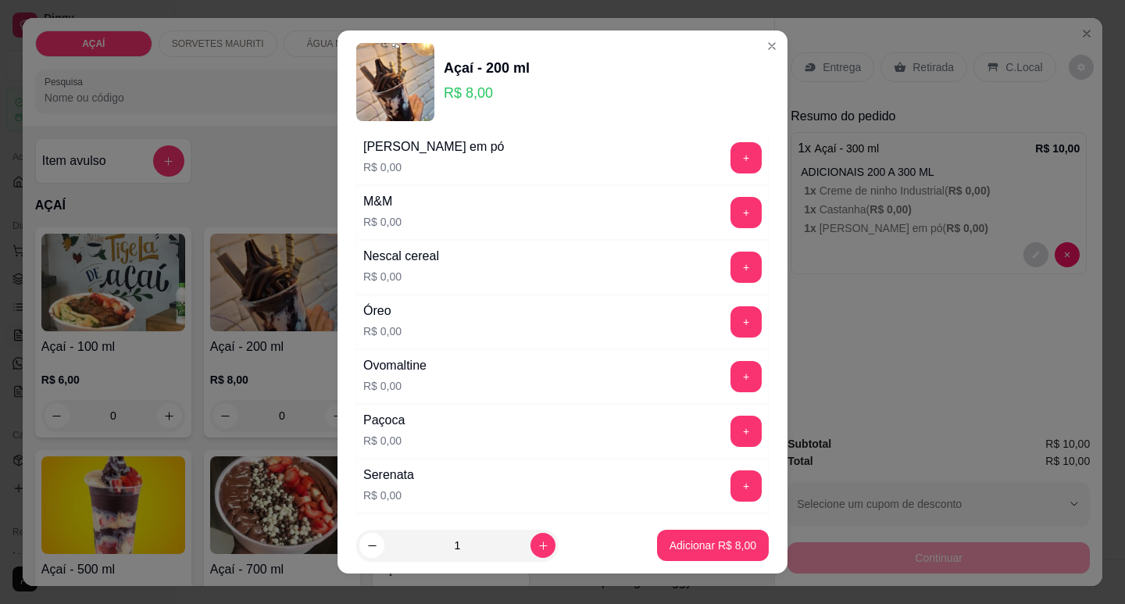
scroll to position [1485, 0]
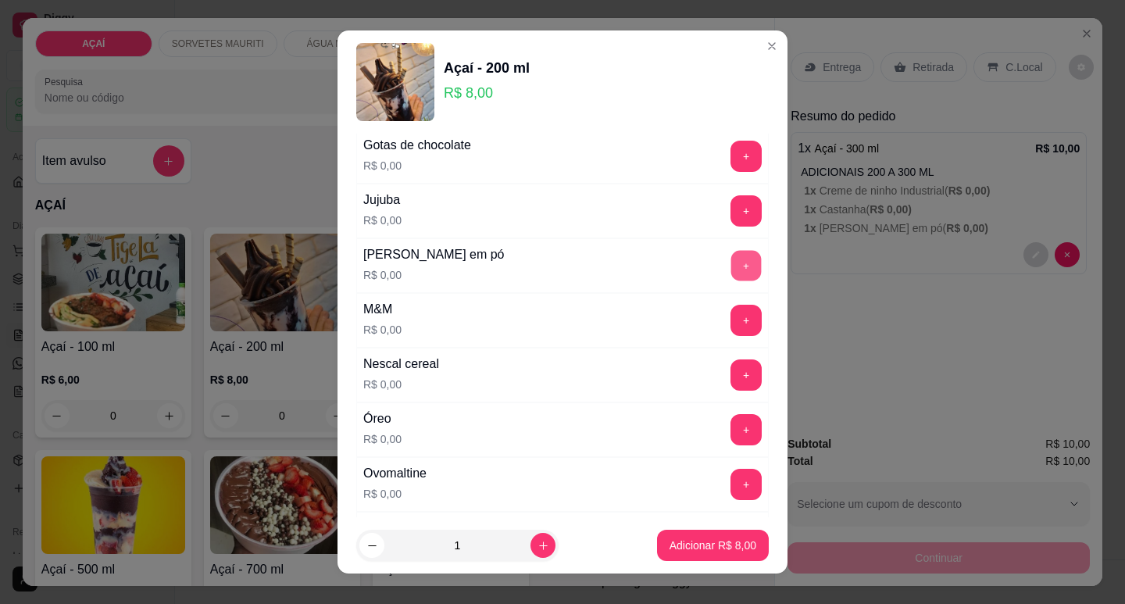
click at [731, 265] on button "+" at bounding box center [746, 265] width 30 height 30
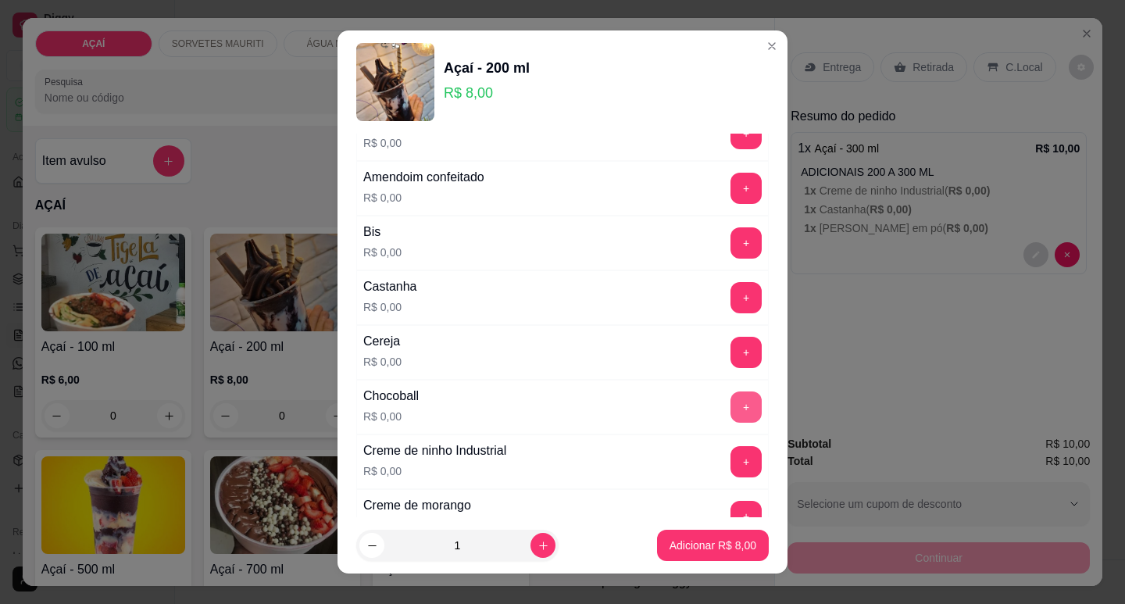
scroll to position [78, 0]
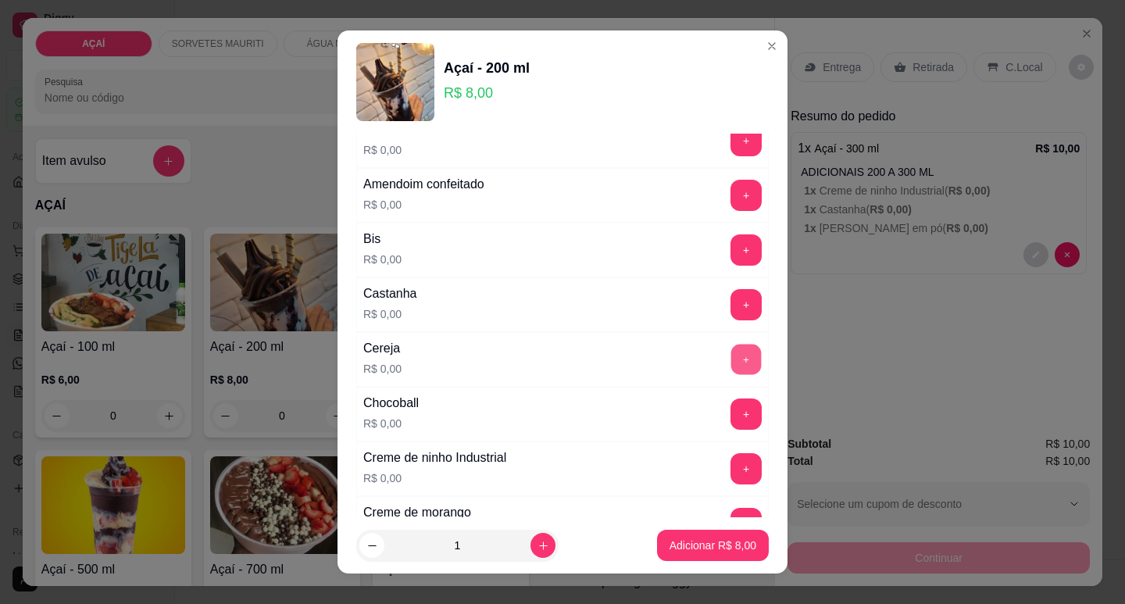
click at [731, 356] on button "+" at bounding box center [746, 359] width 30 height 30
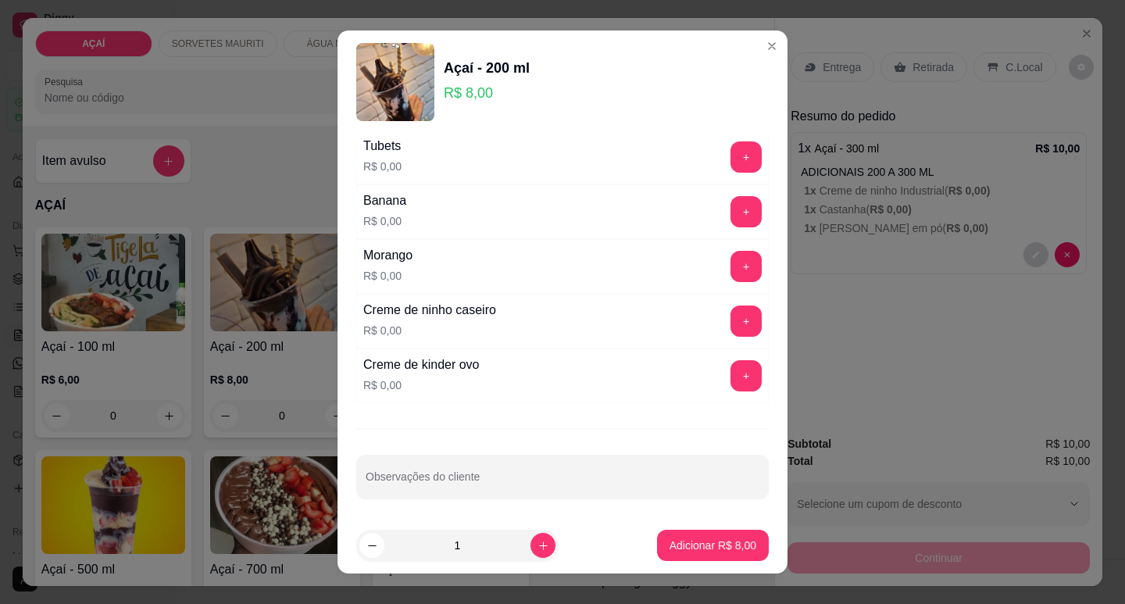
scroll to position [2033, 0]
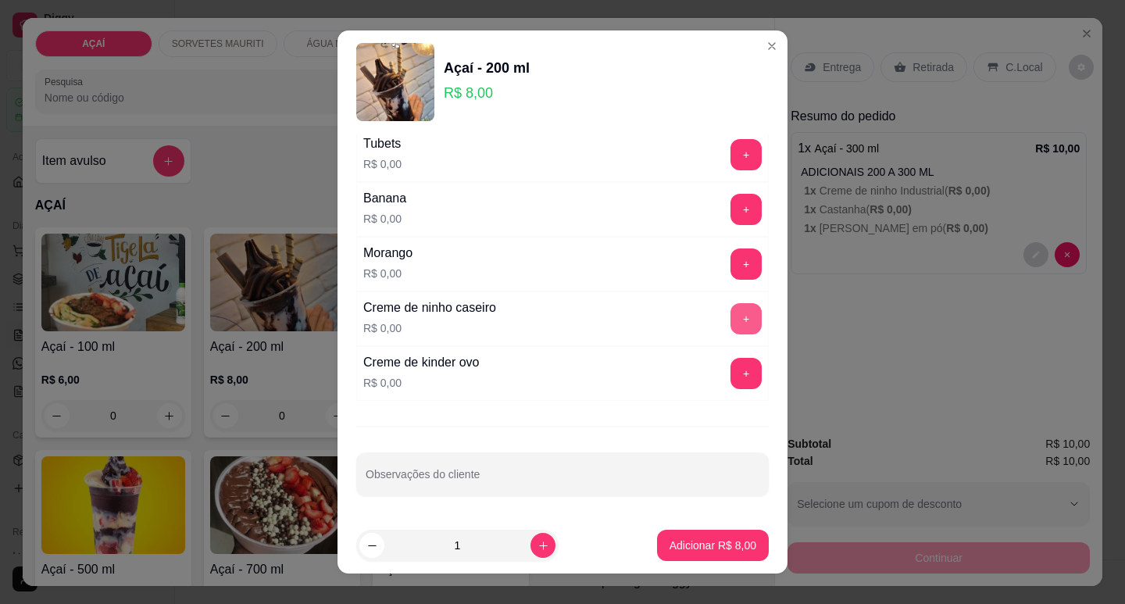
click at [731, 327] on button "+" at bounding box center [746, 318] width 31 height 31
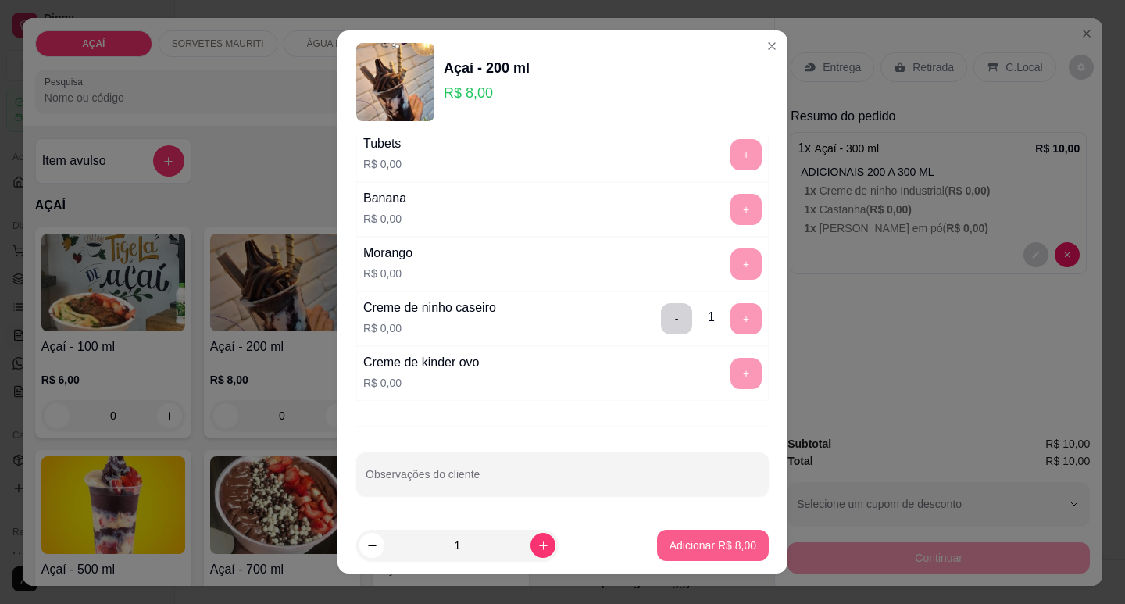
click at [677, 536] on button "Adicionar R$ 8,00" at bounding box center [713, 545] width 112 height 31
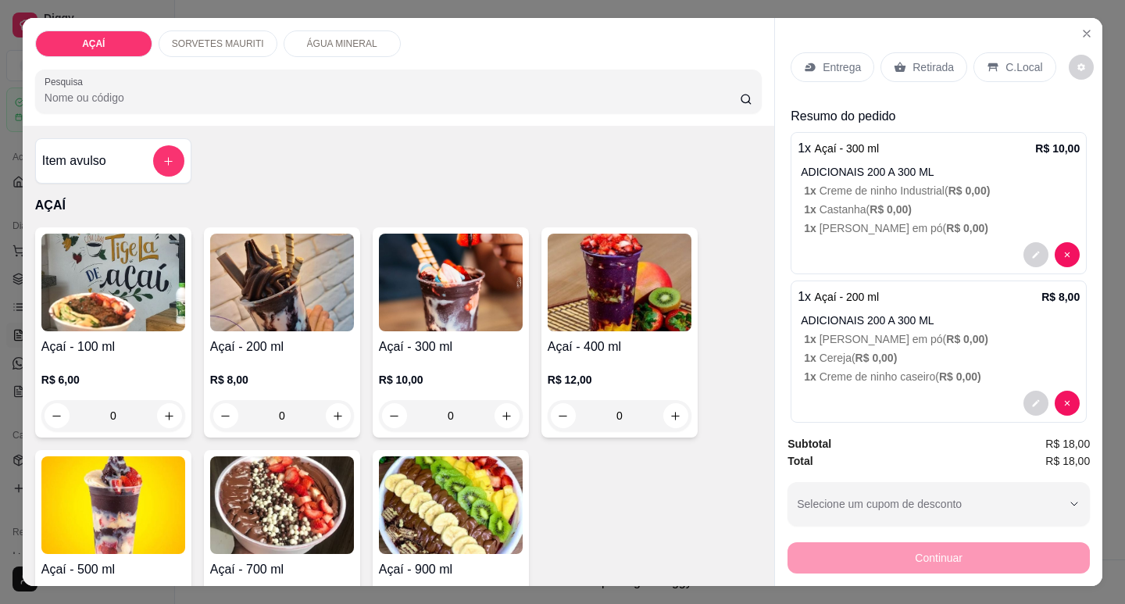
click at [446, 326] on div "Açaí - 300 ml R$ 10,00 0" at bounding box center [451, 332] width 156 height 210
click at [850, 77] on div "Entrega Retirada C.Local" at bounding box center [939, 67] width 296 height 55
click at [839, 67] on p "Entrega" at bounding box center [842, 67] width 38 height 16
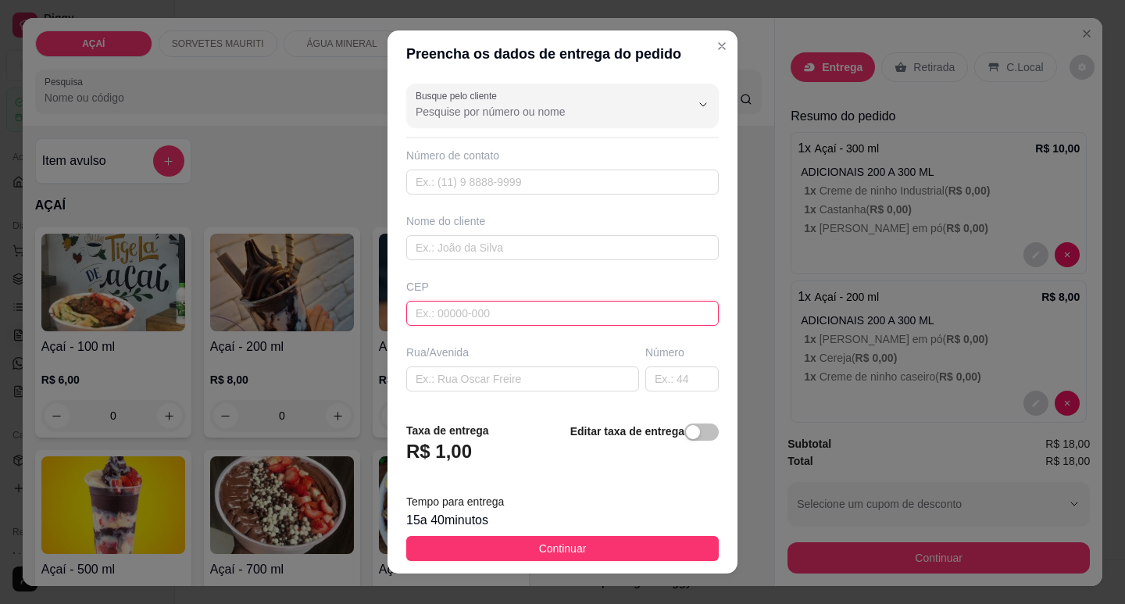
click at [521, 321] on input "text" at bounding box center [562, 313] width 313 height 25
type input "57520000"
type input "Maravilha"
type input "5752000000"
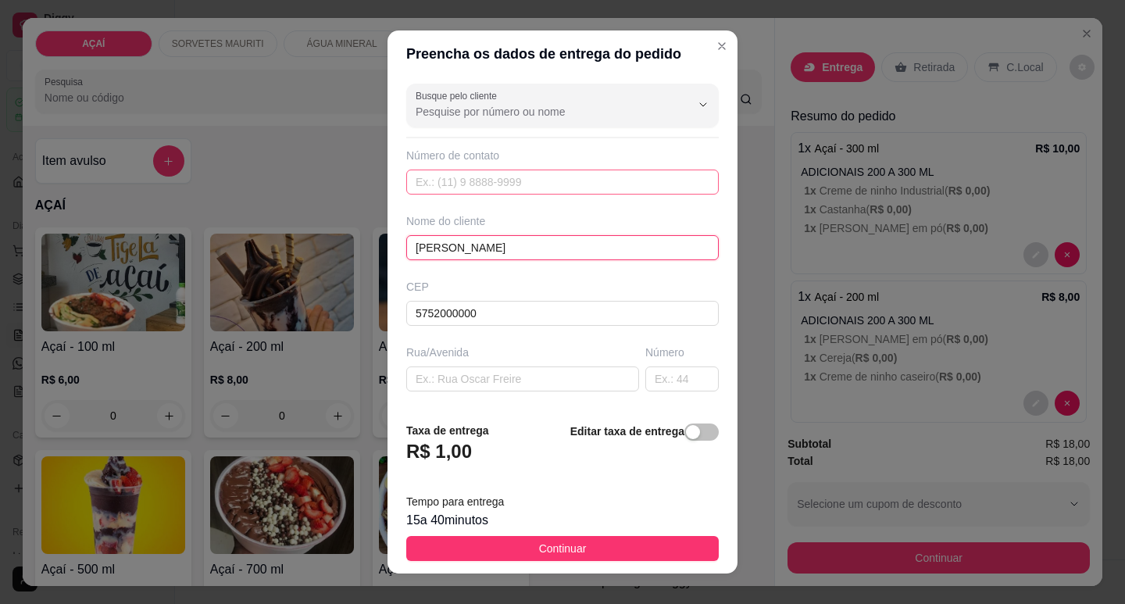
type input "[PERSON_NAME]"
drag, startPoint x: 490, startPoint y: 184, endPoint x: 241, endPoint y: 25, distance: 295.9
click at [478, 176] on input "text" at bounding box center [562, 182] width 313 height 25
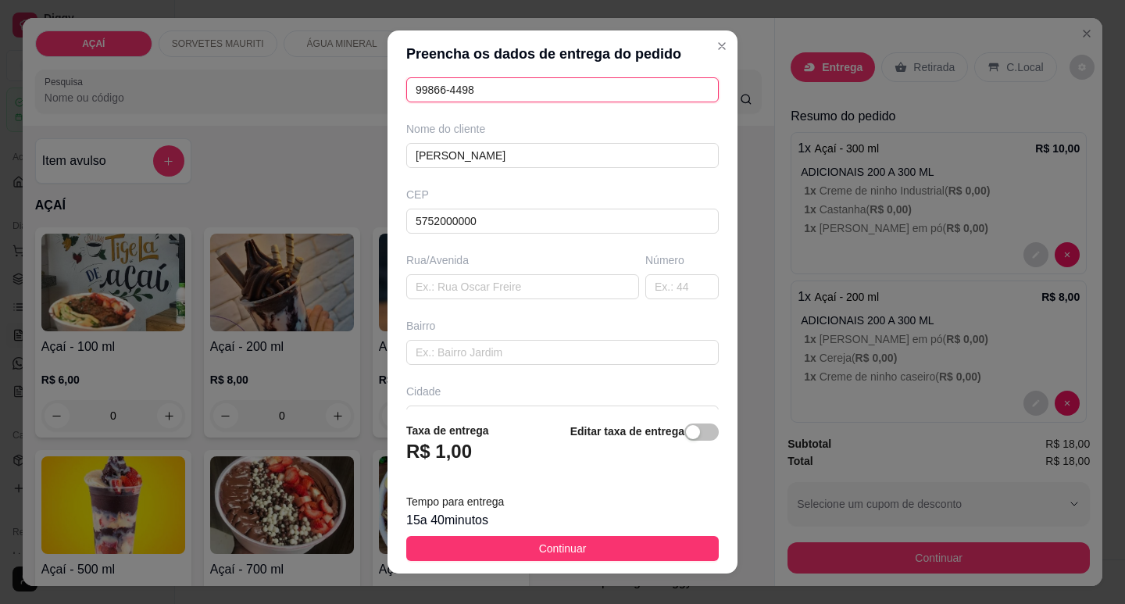
scroll to position [194, 0]
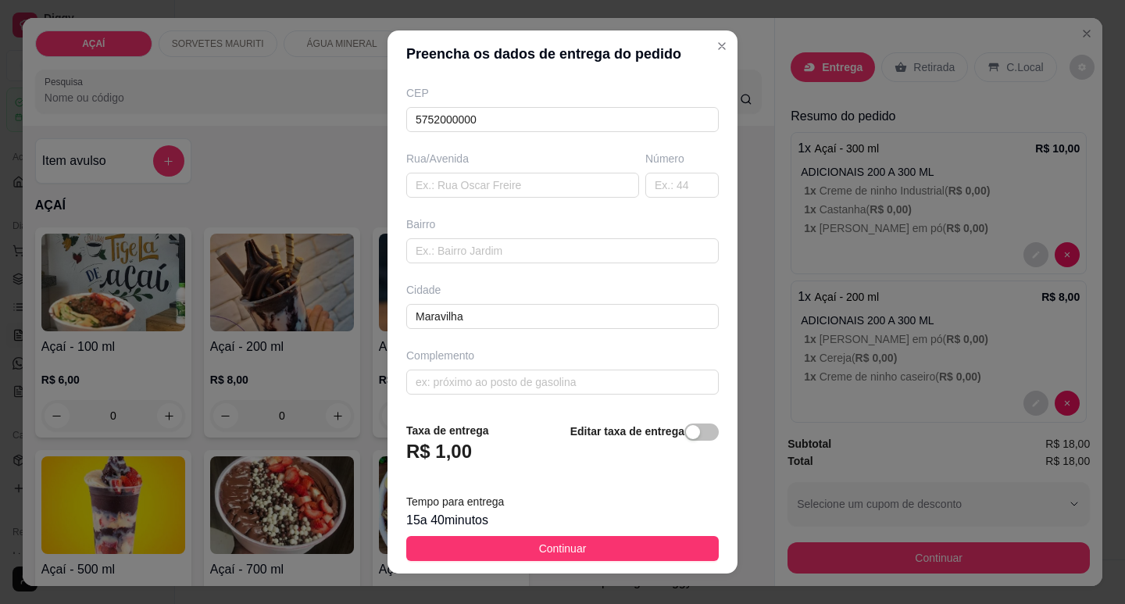
type input "99866-4498"
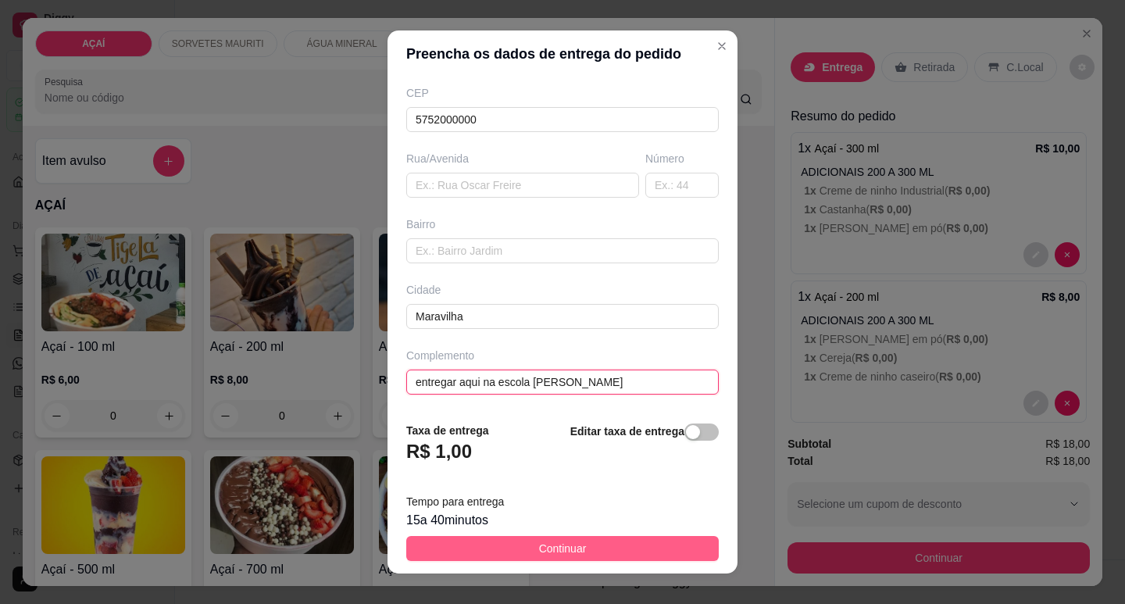
type input "entregar aqui na escola [PERSON_NAME]"
click at [585, 547] on button "Continuar" at bounding box center [562, 548] width 313 height 25
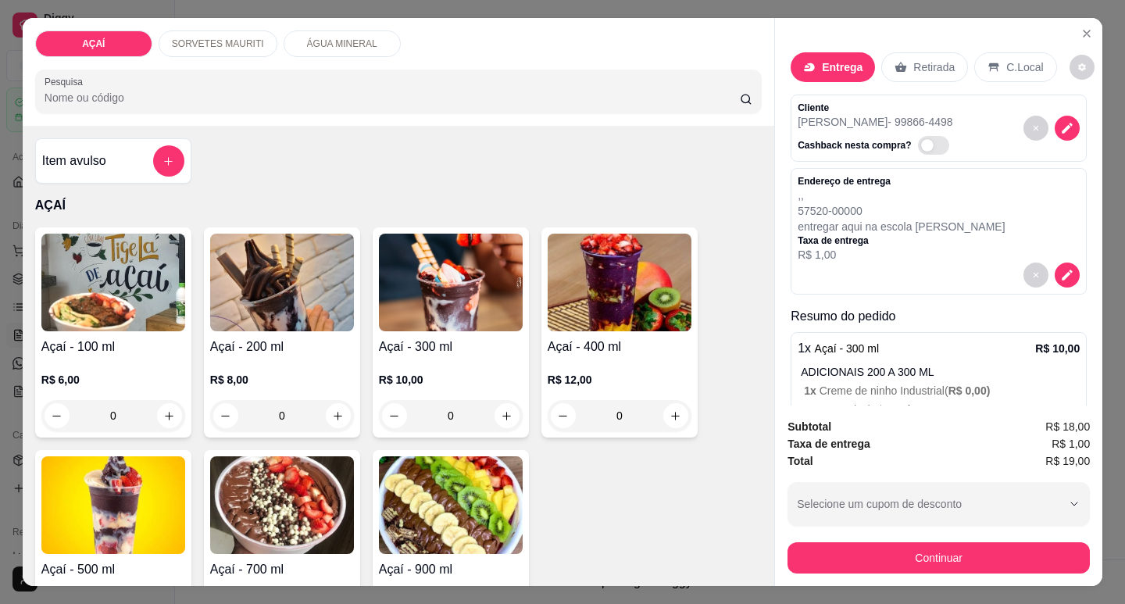
click at [398, 326] on div "Açaí - 300 ml R$ 10,00 0" at bounding box center [451, 332] width 156 height 210
click at [238, 288] on img at bounding box center [282, 283] width 144 height 98
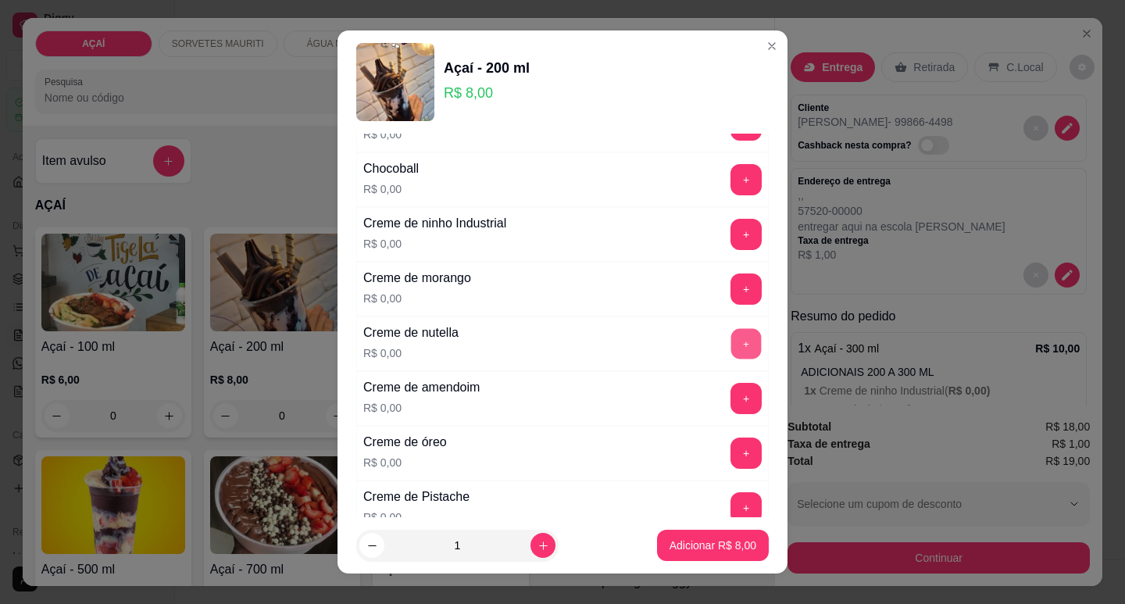
click at [731, 350] on button "+" at bounding box center [746, 343] width 30 height 30
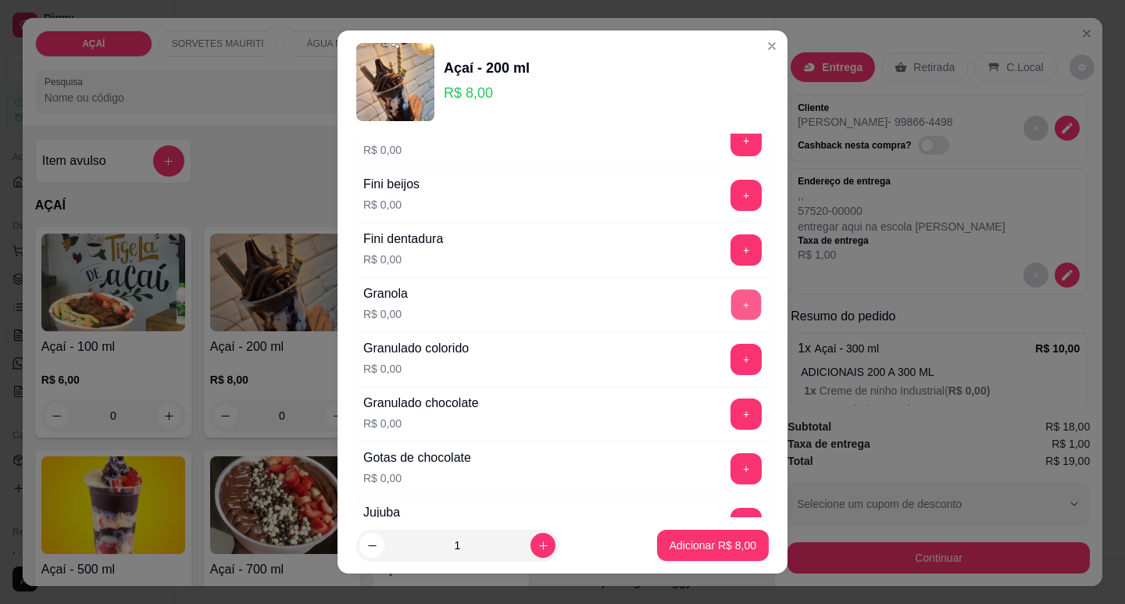
click at [731, 311] on button "+" at bounding box center [746, 304] width 30 height 30
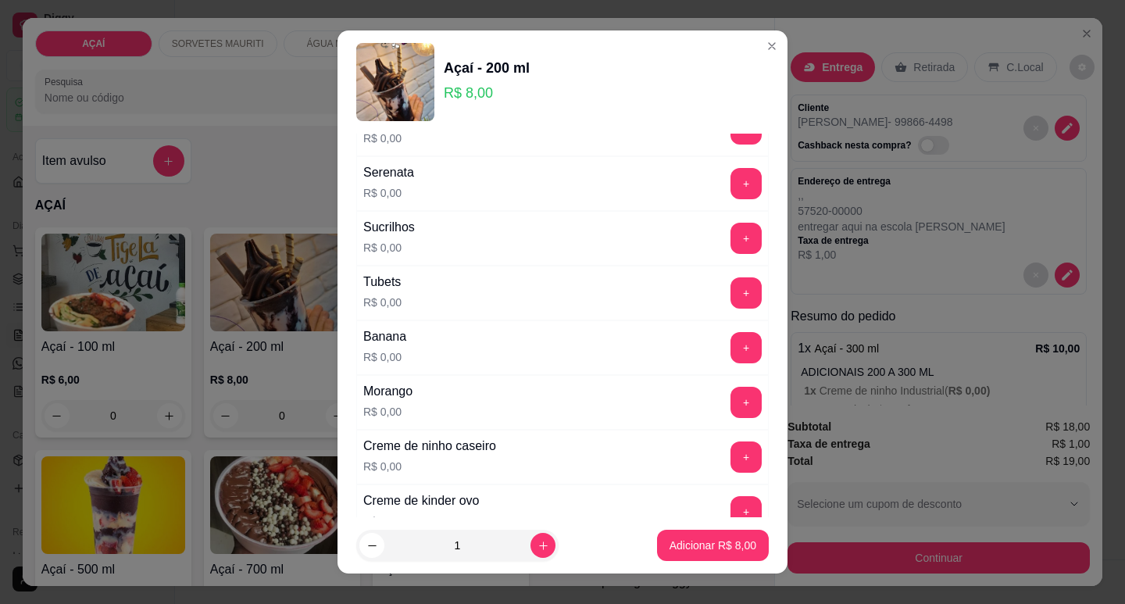
scroll to position [1953, 0]
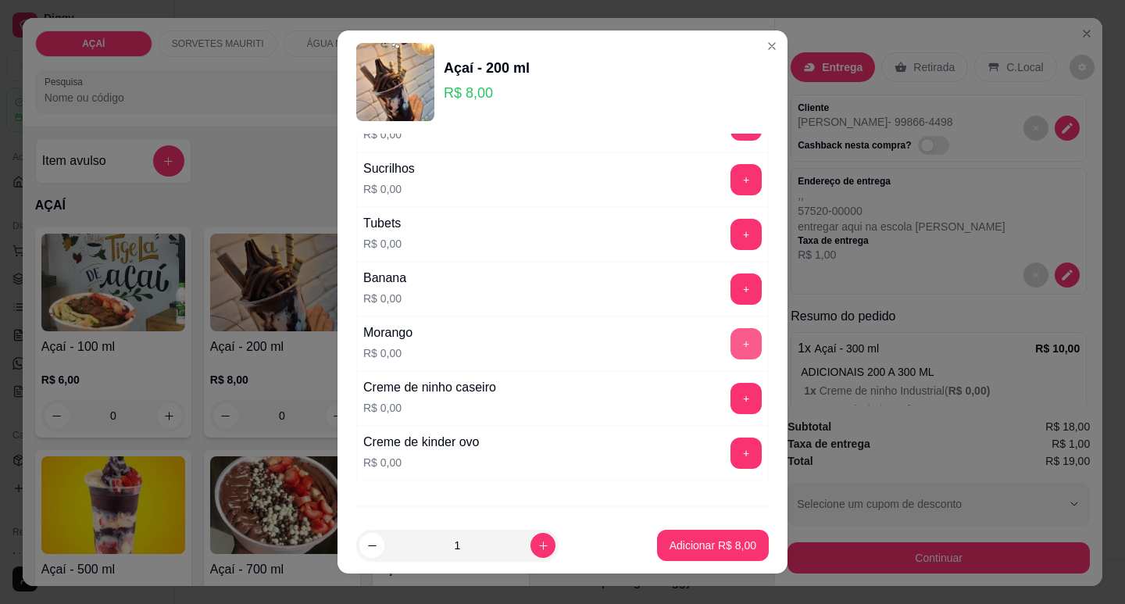
click at [731, 347] on button "+" at bounding box center [746, 343] width 31 height 31
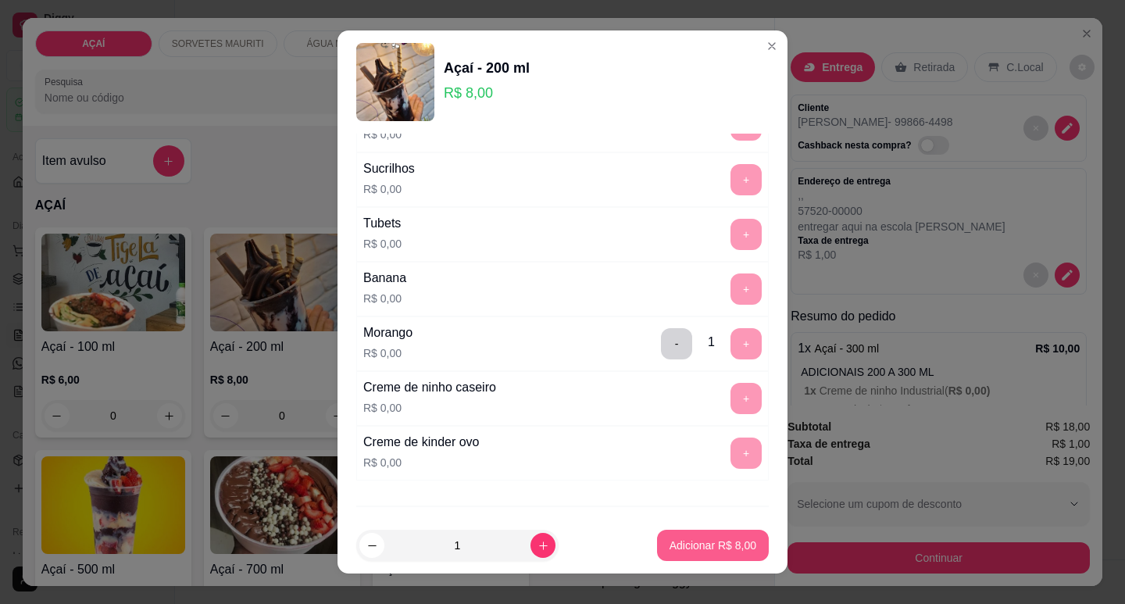
click at [658, 548] on button "Adicionar R$ 8,00" at bounding box center [713, 545] width 112 height 31
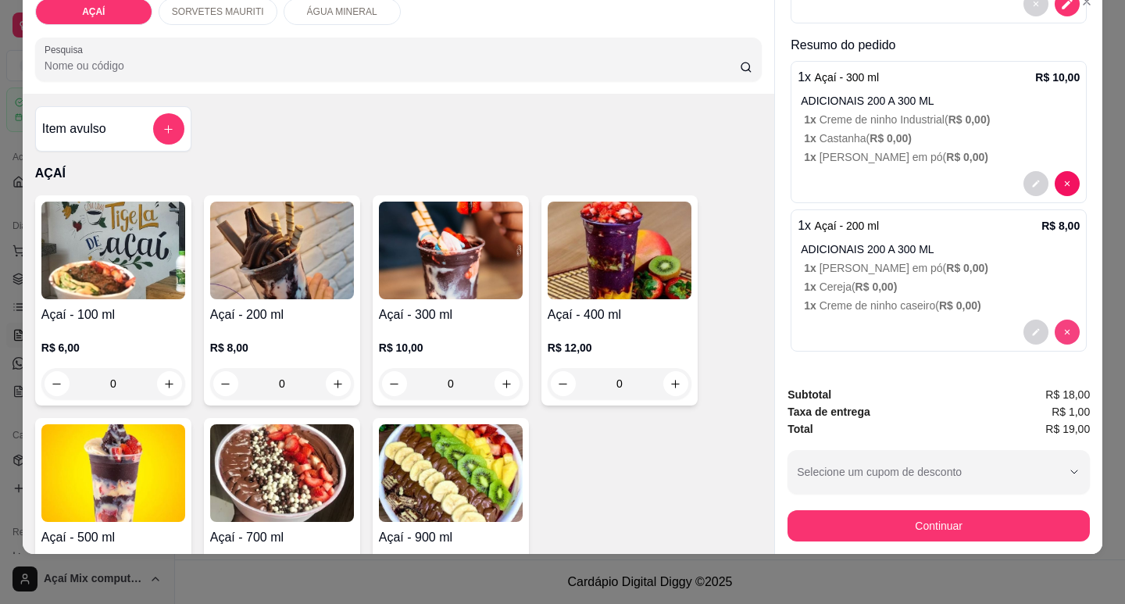
scroll to position [239, 0]
click at [454, 352] on div "R$ 10,00 0" at bounding box center [451, 369] width 144 height 59
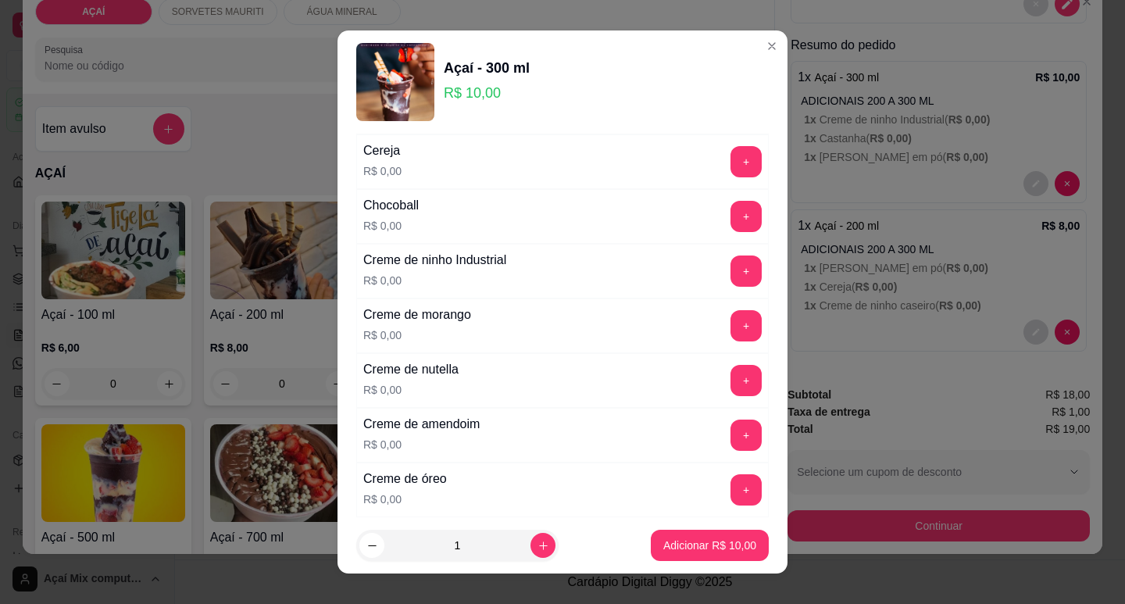
scroll to position [313, 0]
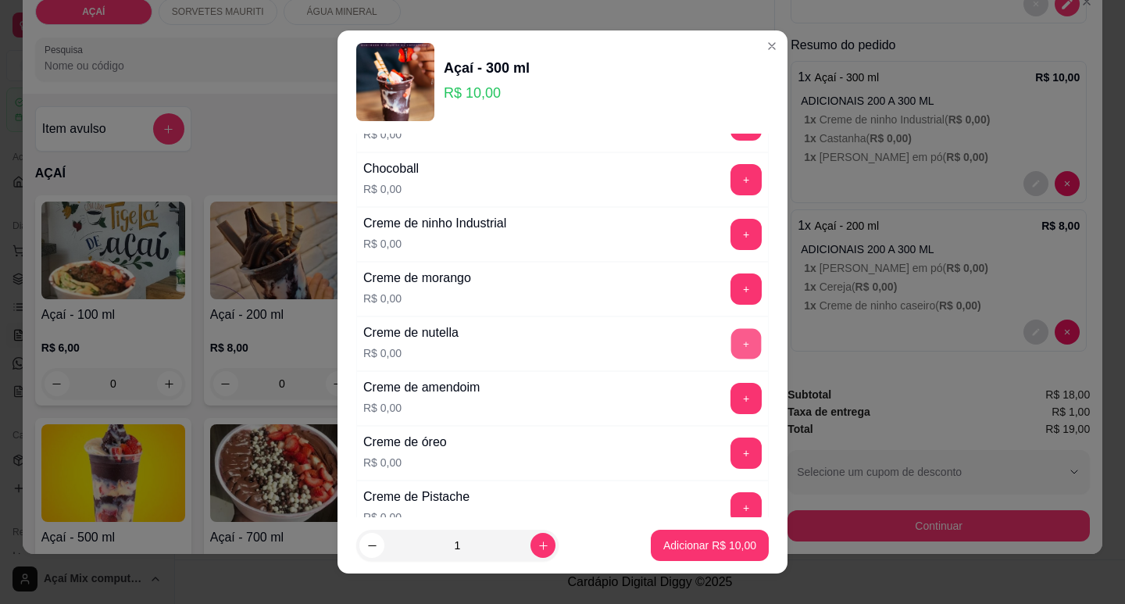
click at [731, 344] on button "+" at bounding box center [746, 343] width 30 height 30
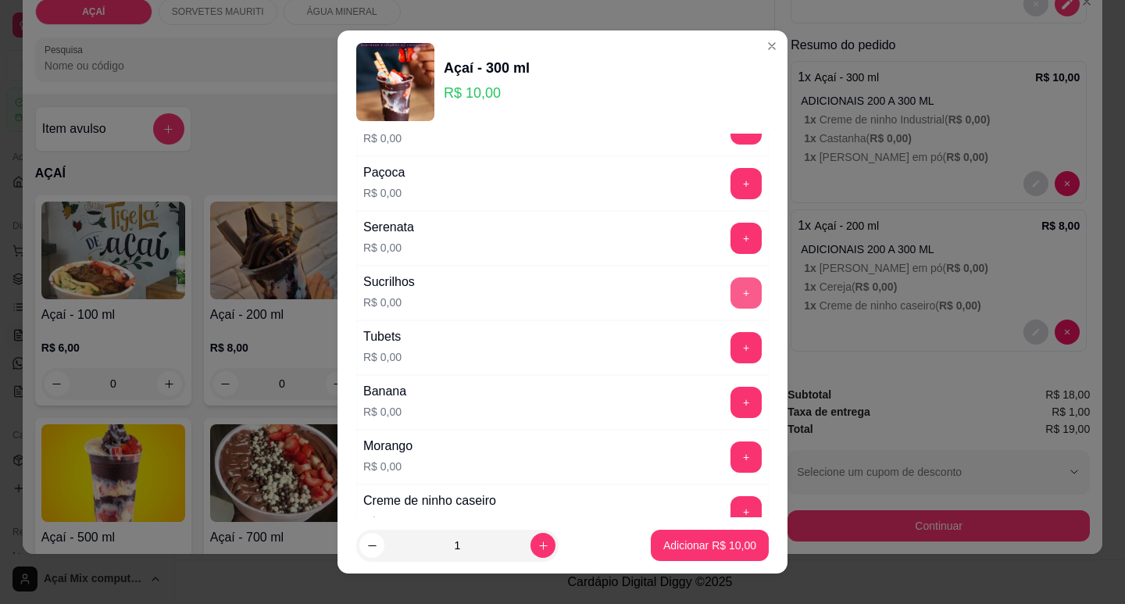
scroll to position [1875, 0]
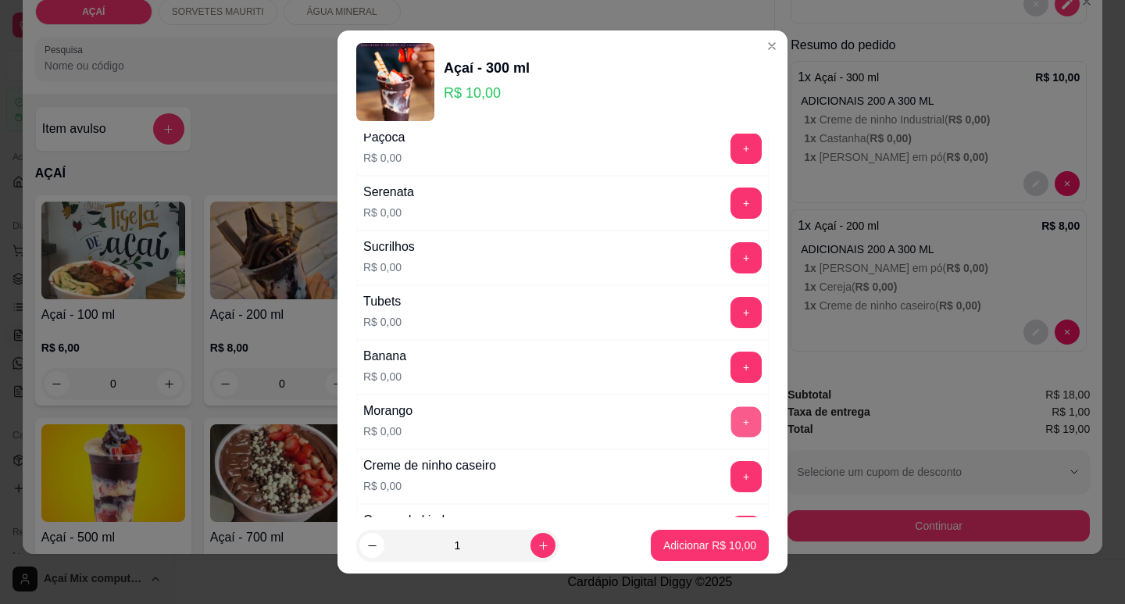
click at [731, 421] on button "+" at bounding box center [746, 421] width 30 height 30
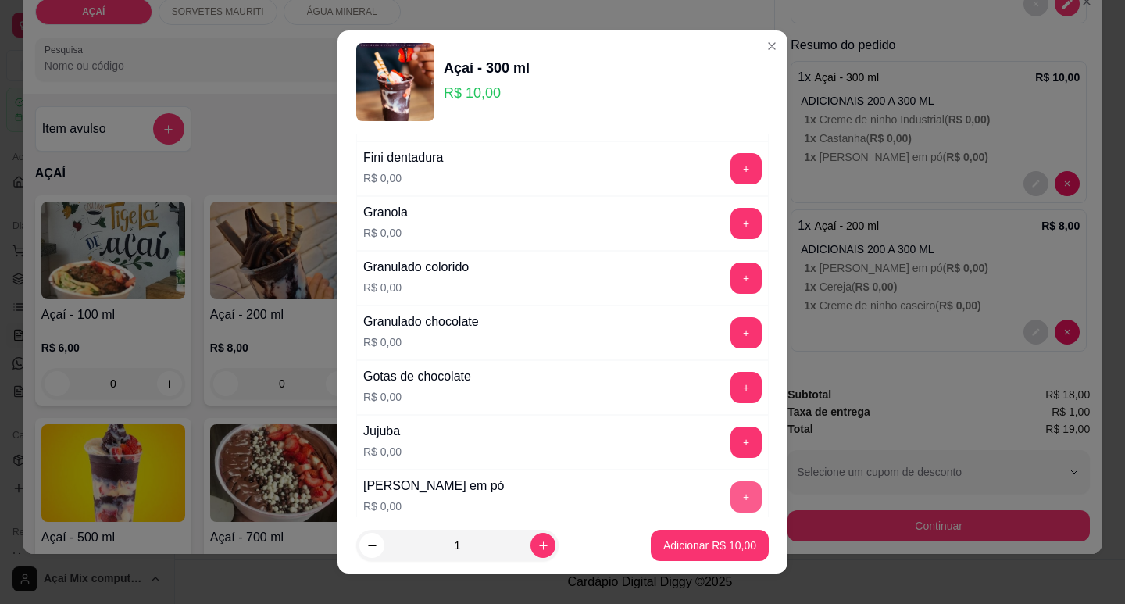
scroll to position [1250, 0]
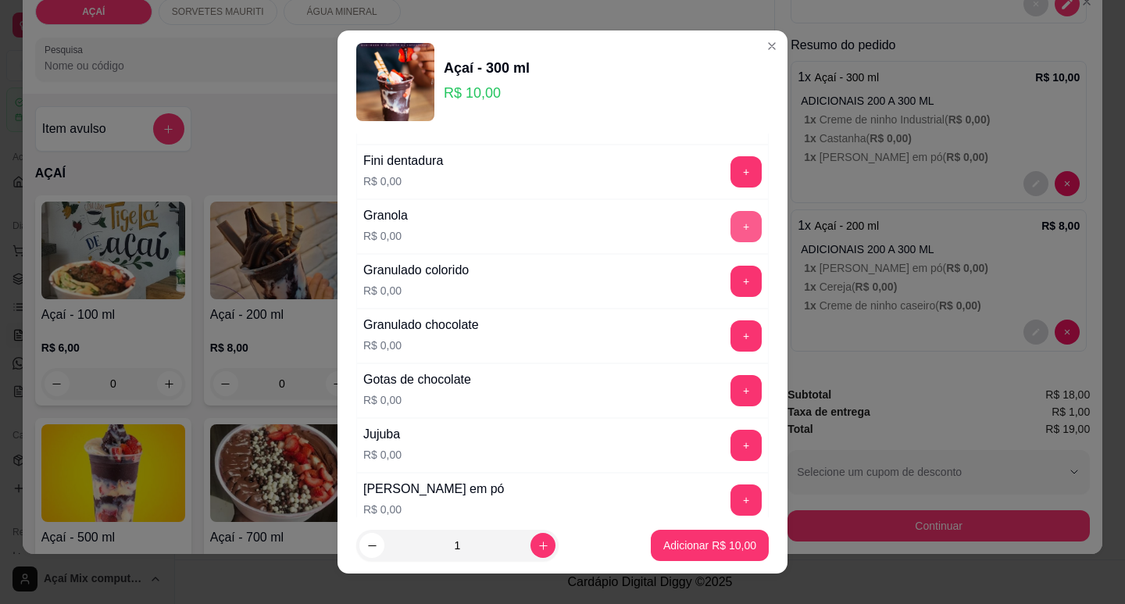
click at [731, 218] on button "+" at bounding box center [746, 226] width 31 height 31
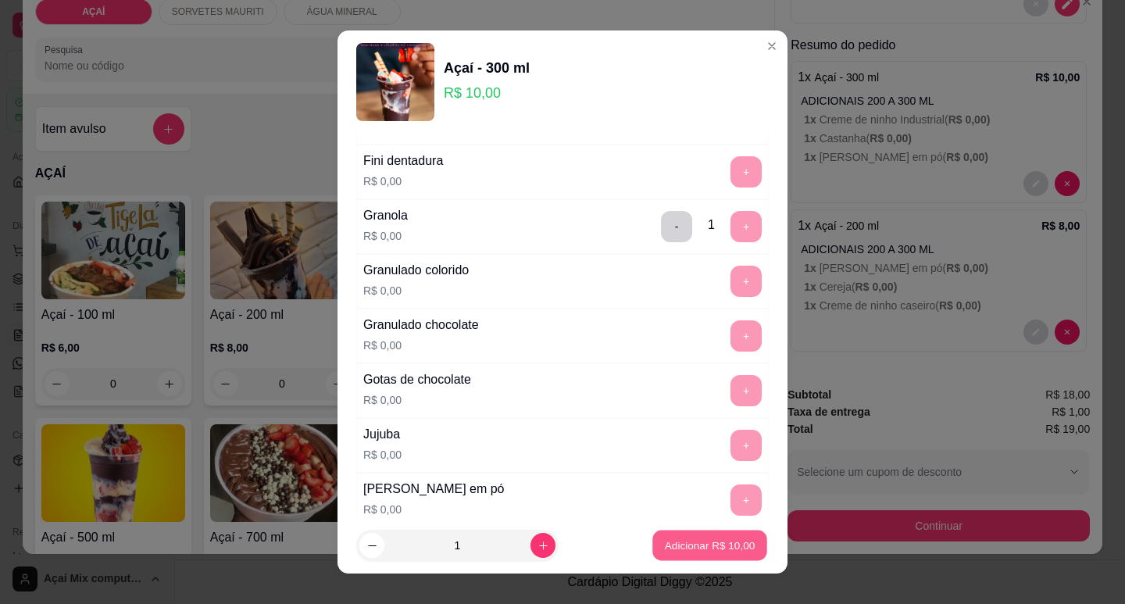
click at [708, 559] on button "Adicionar R$ 10,00" at bounding box center [709, 546] width 115 height 30
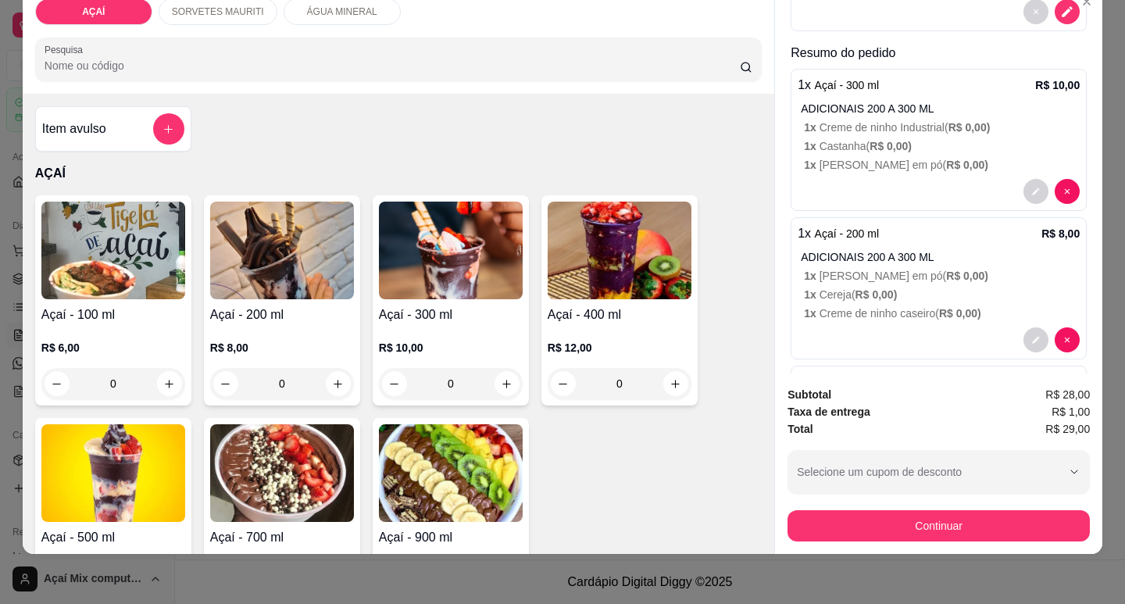
scroll to position [388, 0]
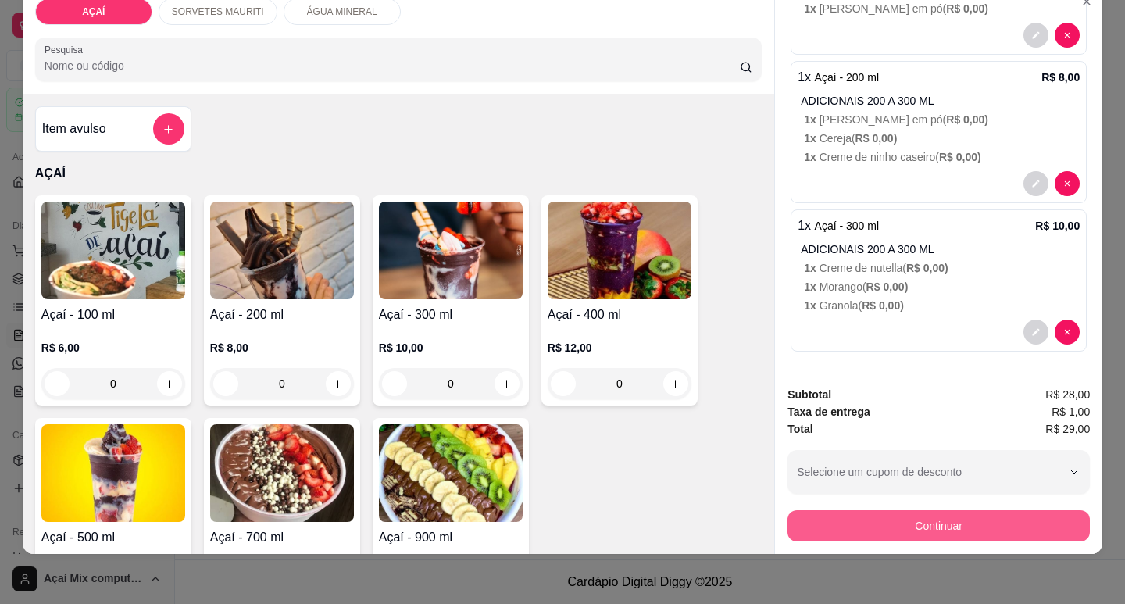
click at [890, 510] on button "Continuar" at bounding box center [939, 525] width 302 height 31
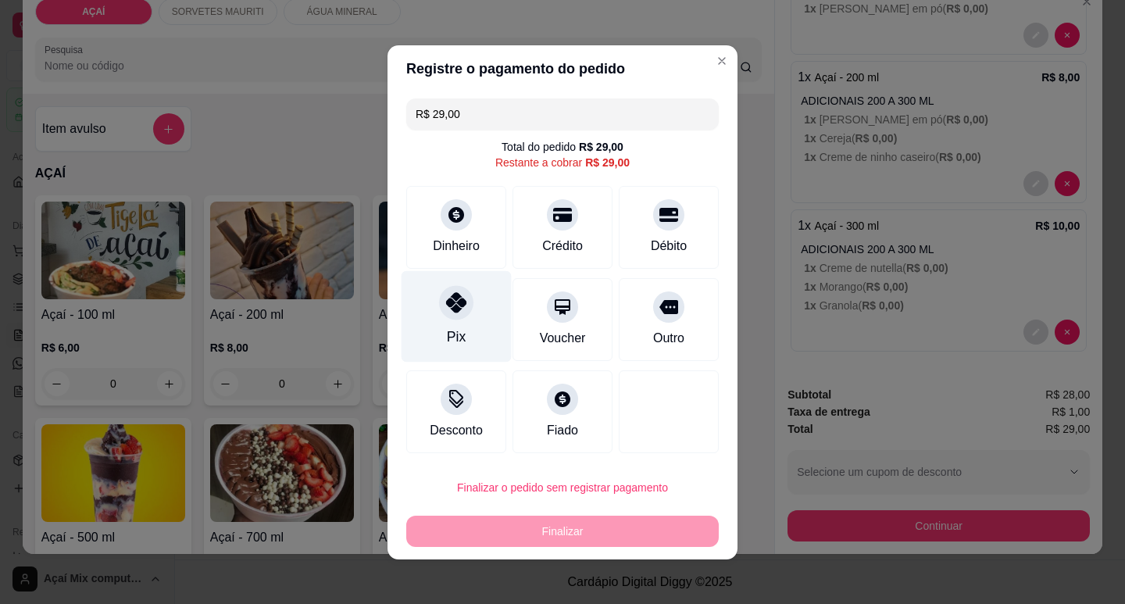
click at [461, 318] on div "Pix" at bounding box center [457, 315] width 110 height 91
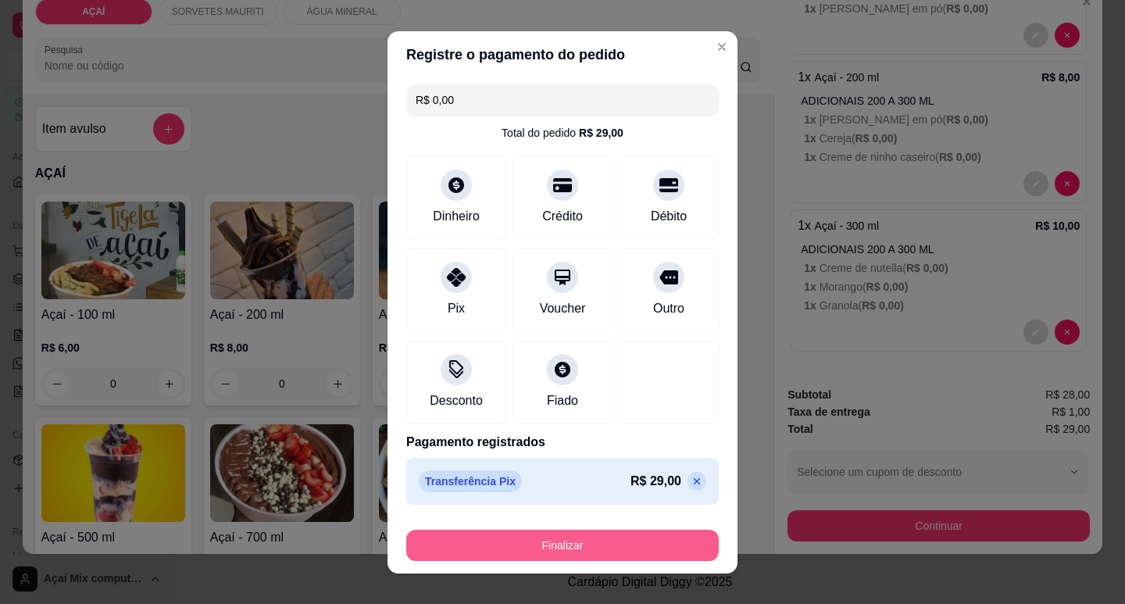
click at [545, 547] on button "Finalizar" at bounding box center [562, 545] width 313 height 31
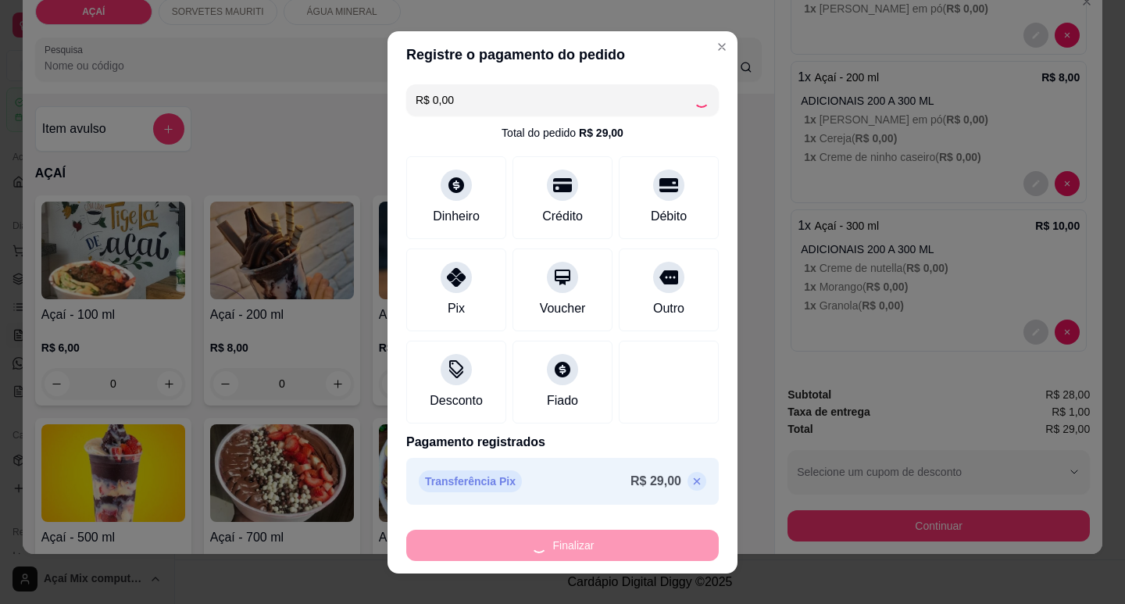
type input "-R$ 29,00"
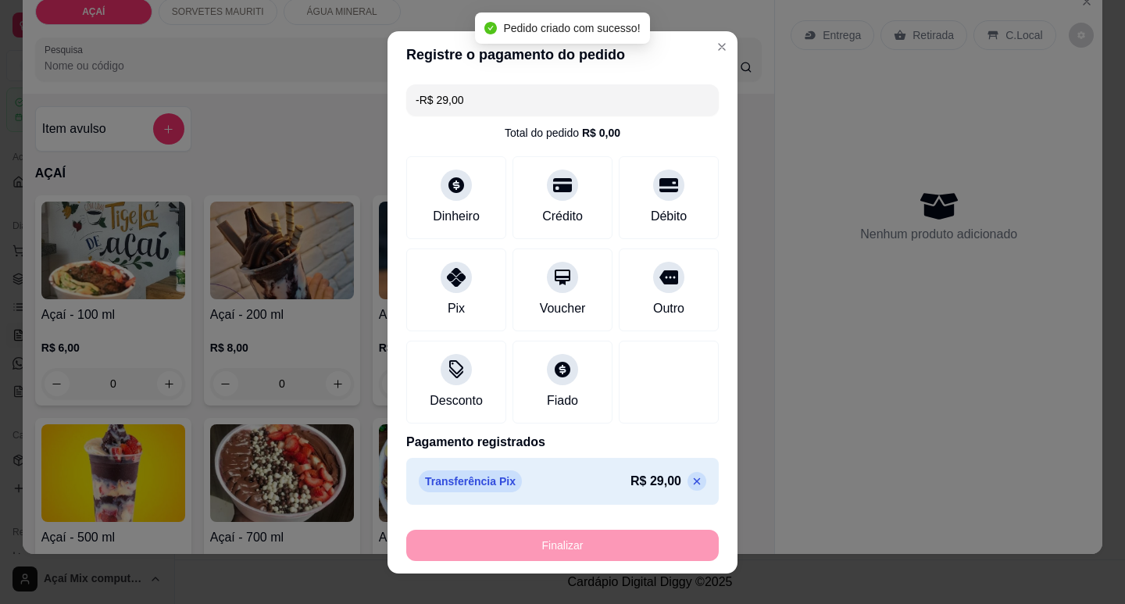
scroll to position [0, 0]
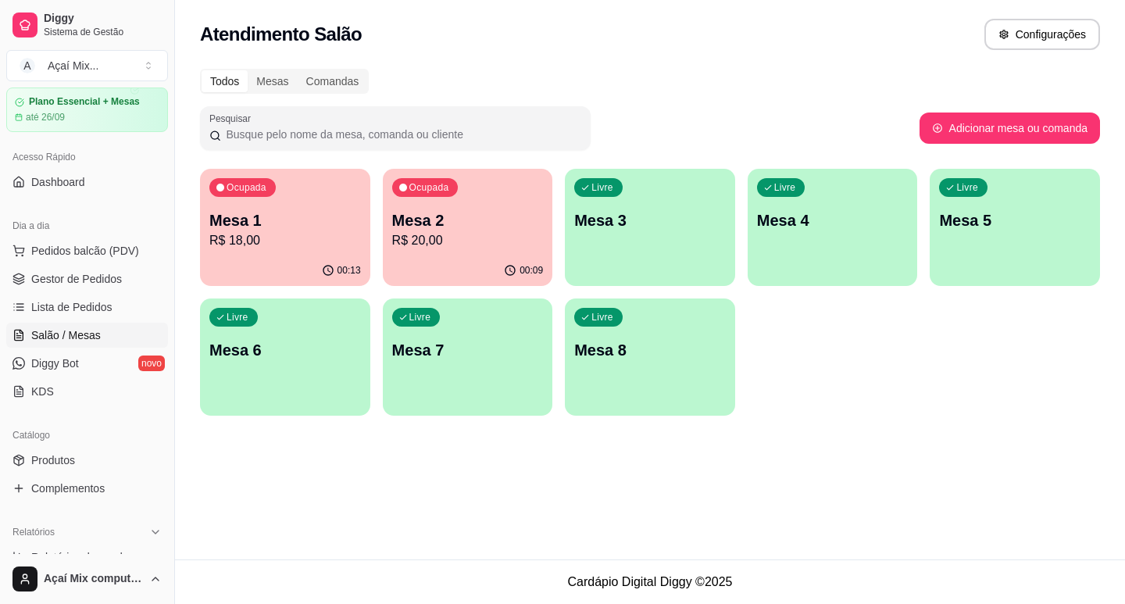
click at [306, 238] on p "R$ 18,00" at bounding box center [285, 240] width 152 height 19
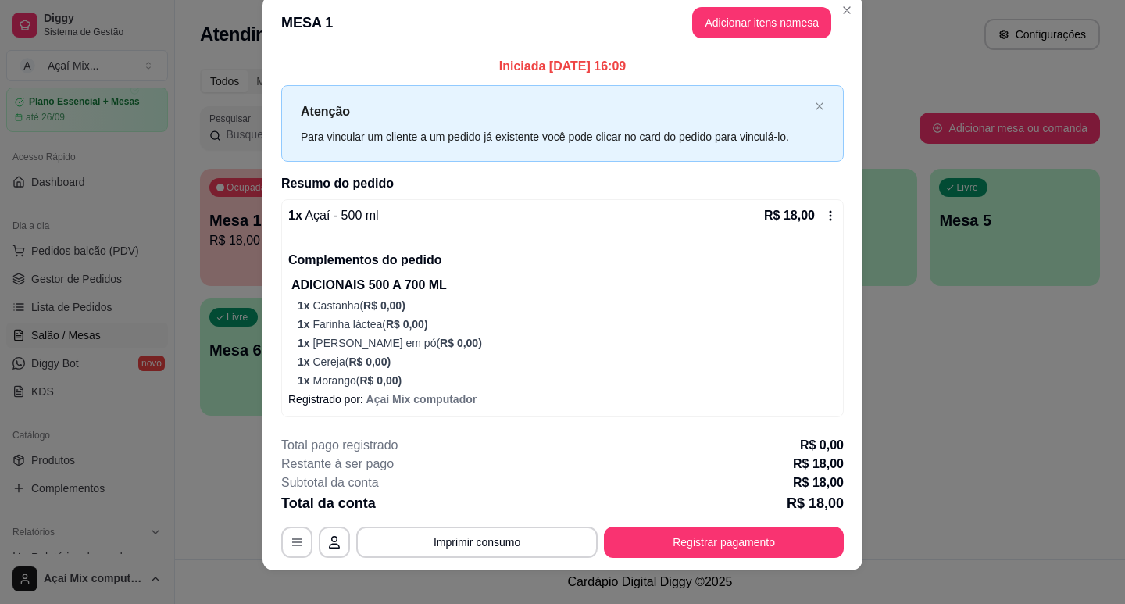
scroll to position [36, 0]
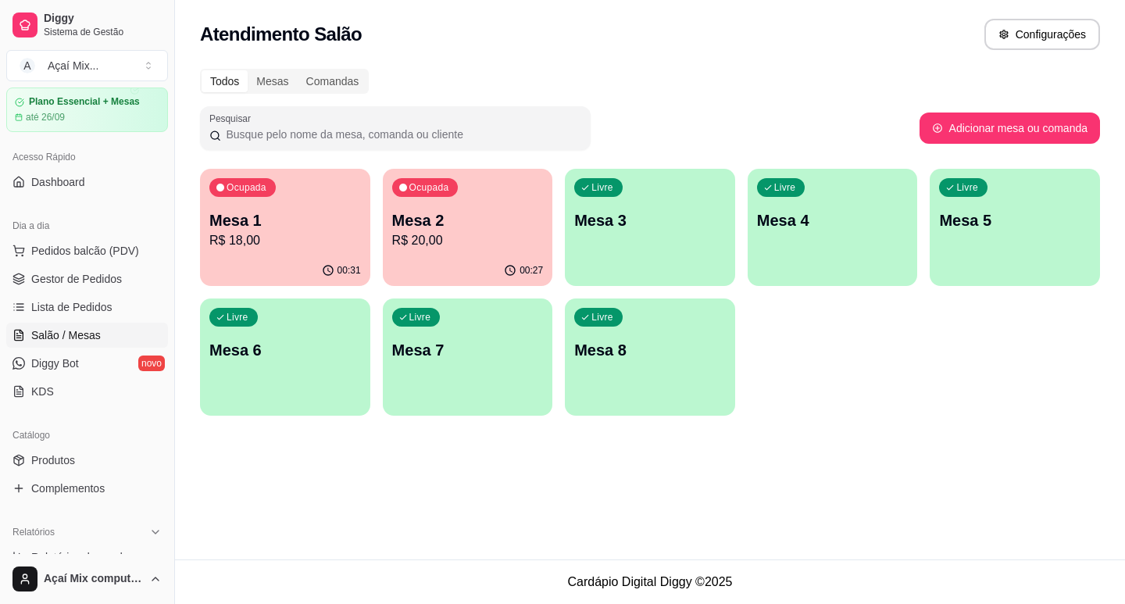
click at [503, 239] on p "R$ 20,00" at bounding box center [468, 240] width 152 height 19
click at [618, 242] on div "Livre Mesa 3" at bounding box center [650, 218] width 170 height 98
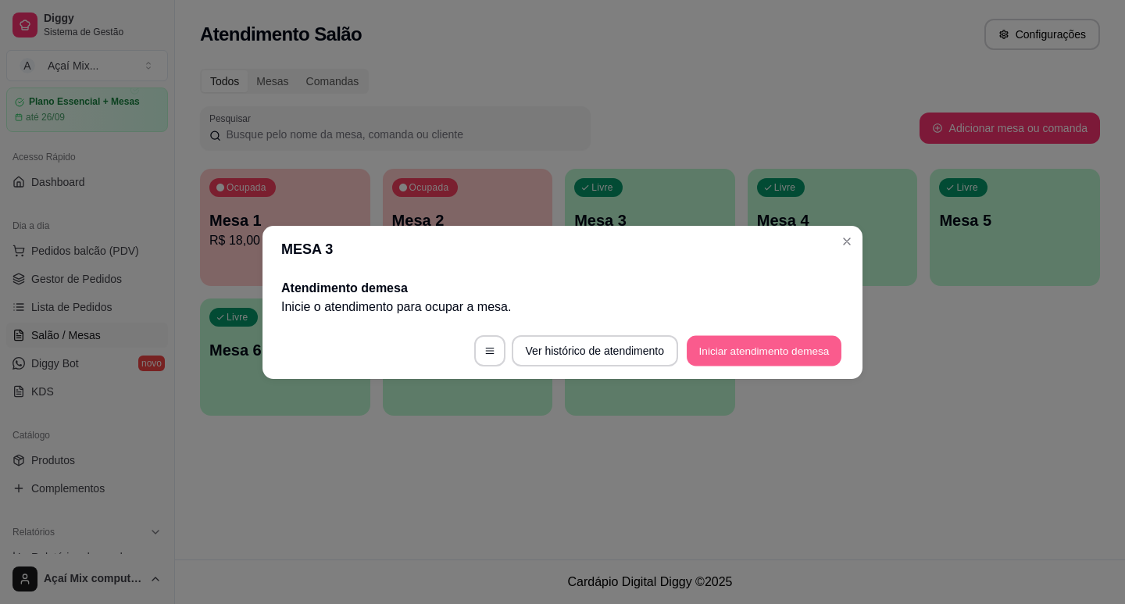
click at [764, 356] on button "Iniciar atendimento de mesa" at bounding box center [764, 350] width 155 height 30
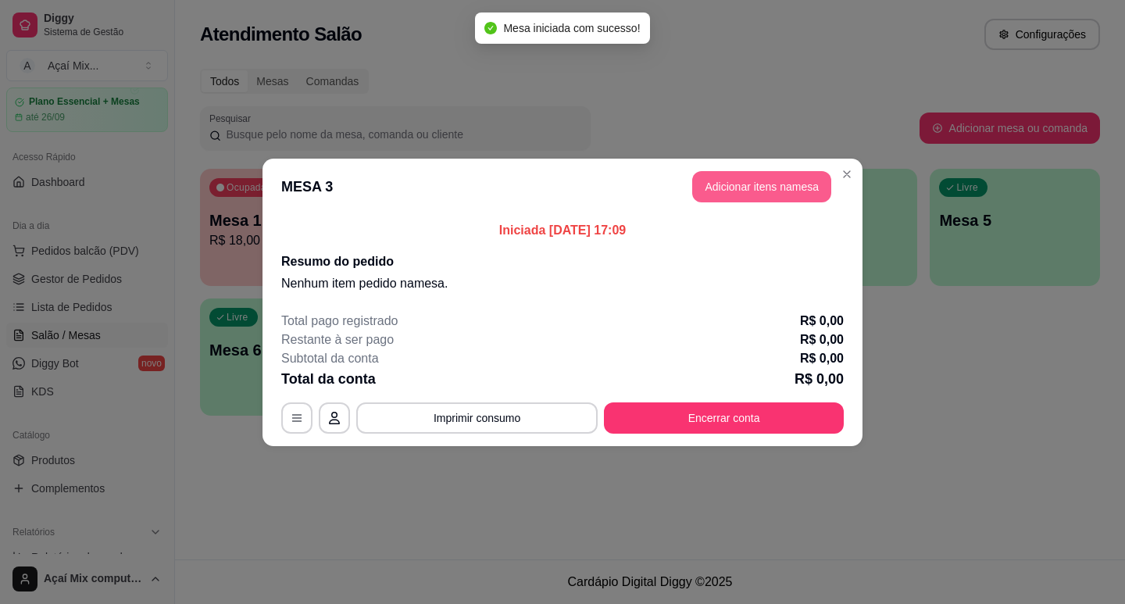
click at [702, 191] on button "Adicionar itens na mesa" at bounding box center [761, 186] width 139 height 31
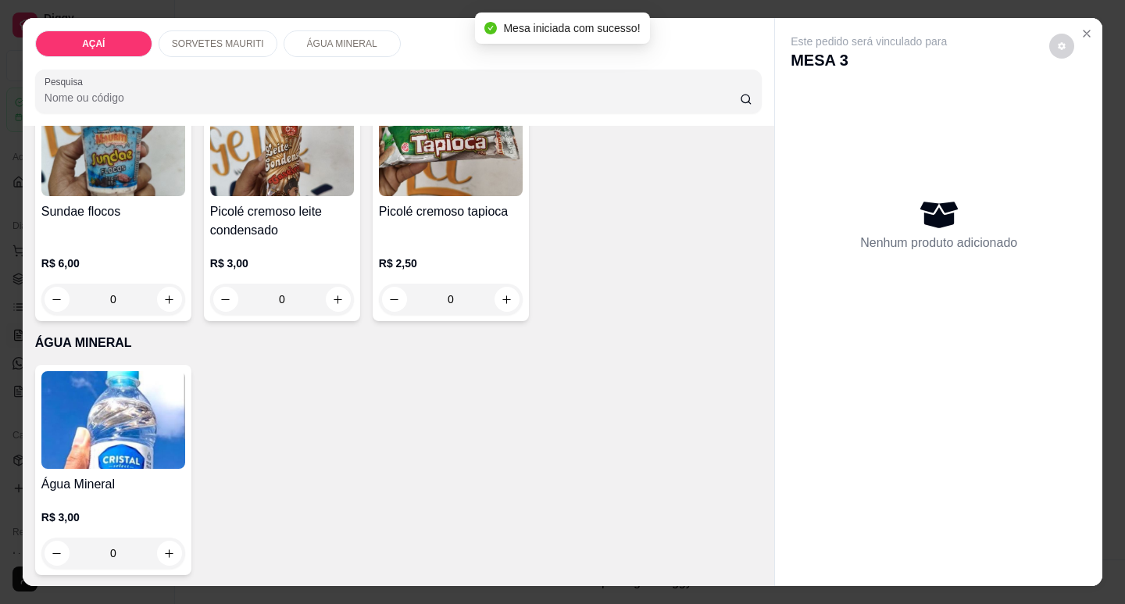
scroll to position [1338, 0]
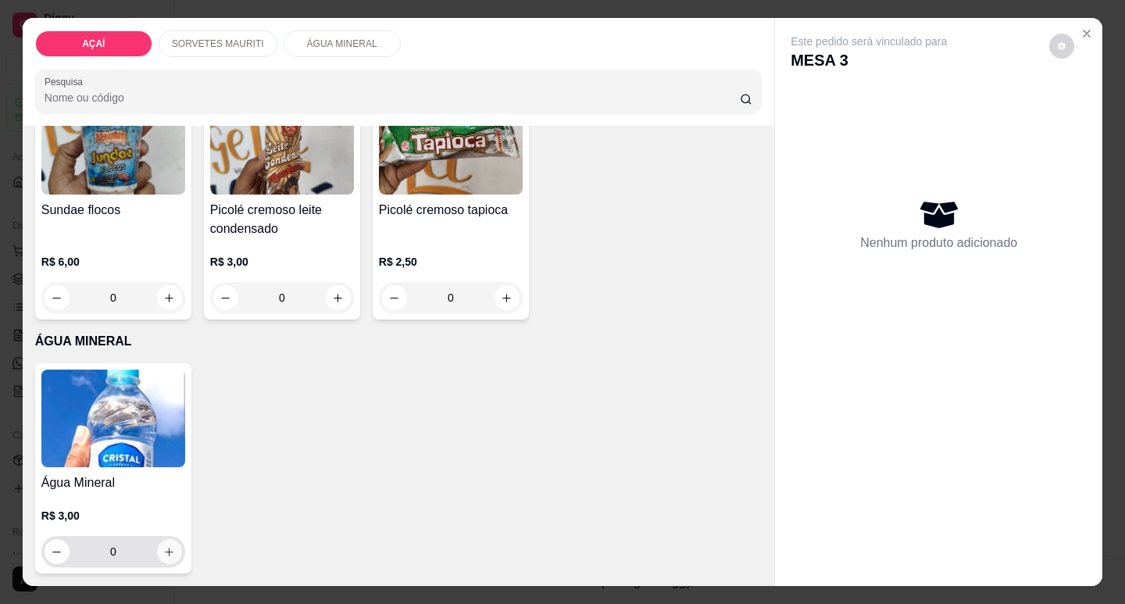
click at [163, 555] on button "increase-product-quantity" at bounding box center [169, 551] width 25 height 25
type input "1"
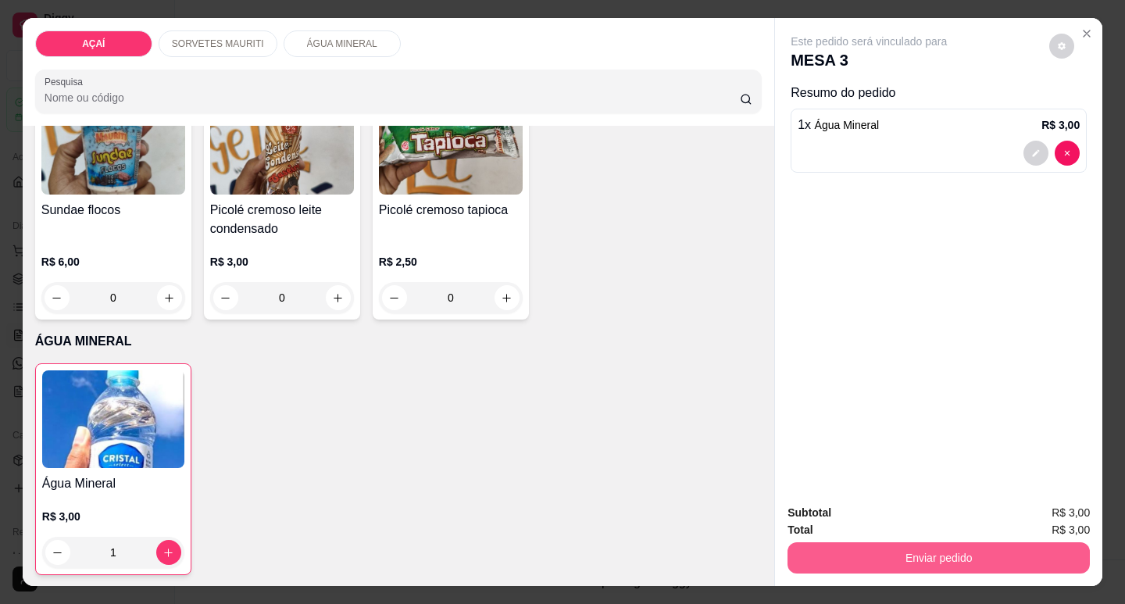
click at [819, 545] on button "Enviar pedido" at bounding box center [939, 557] width 302 height 31
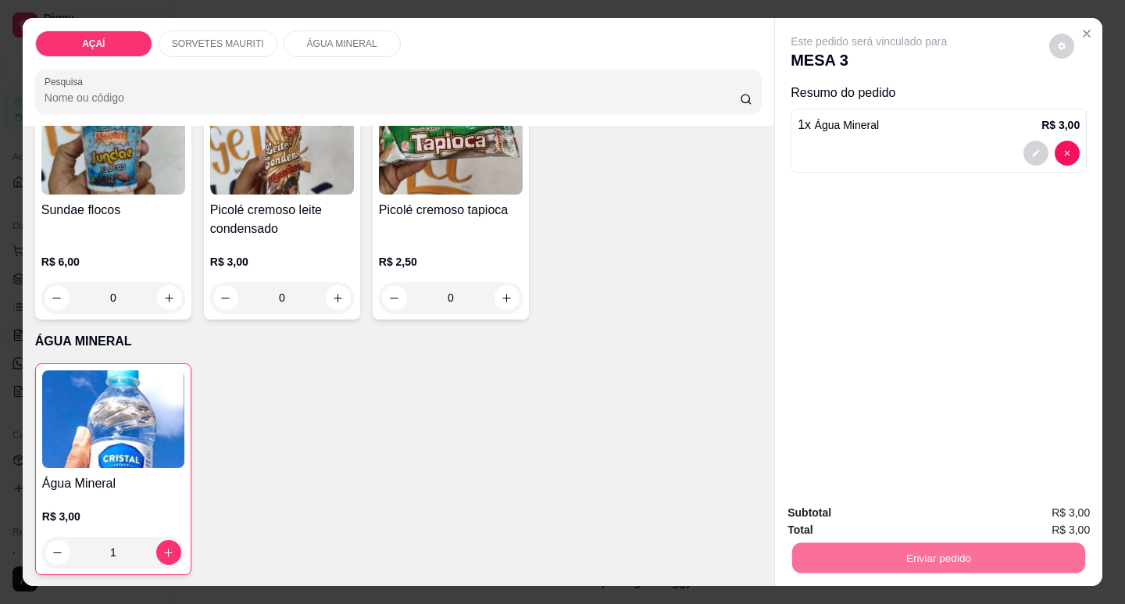
click at [829, 519] on button "Não registrar e enviar pedido" at bounding box center [887, 513] width 163 height 30
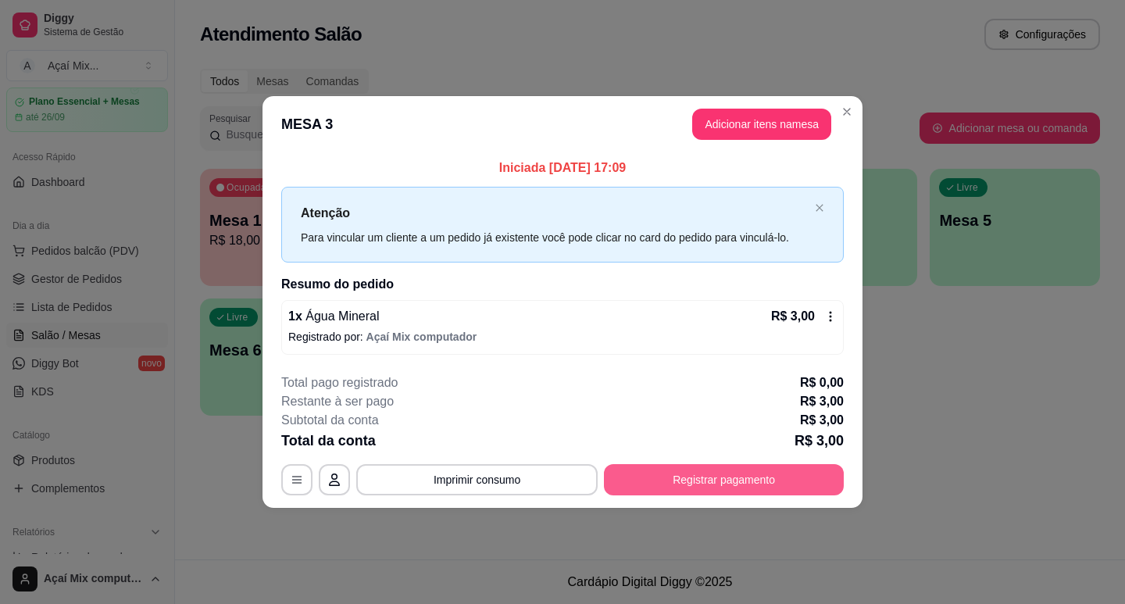
click at [786, 484] on button "Registrar pagamento" at bounding box center [724, 479] width 240 height 31
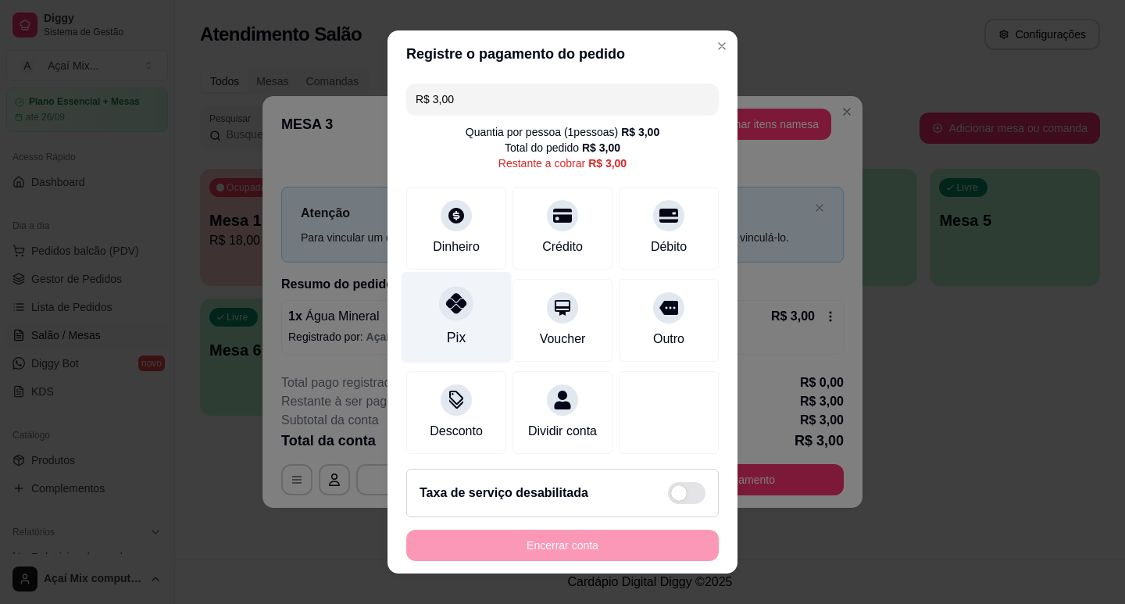
click at [460, 352] on div "Pix" at bounding box center [457, 316] width 110 height 91
type input "R$ 0,00"
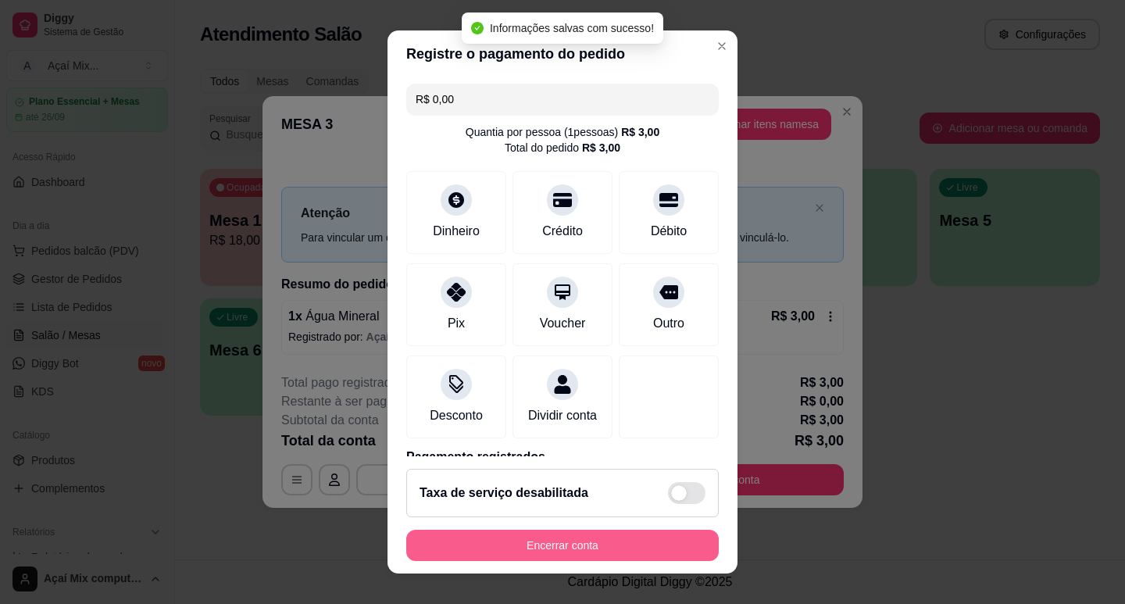
click at [598, 556] on button "Encerrar conta" at bounding box center [562, 545] width 313 height 31
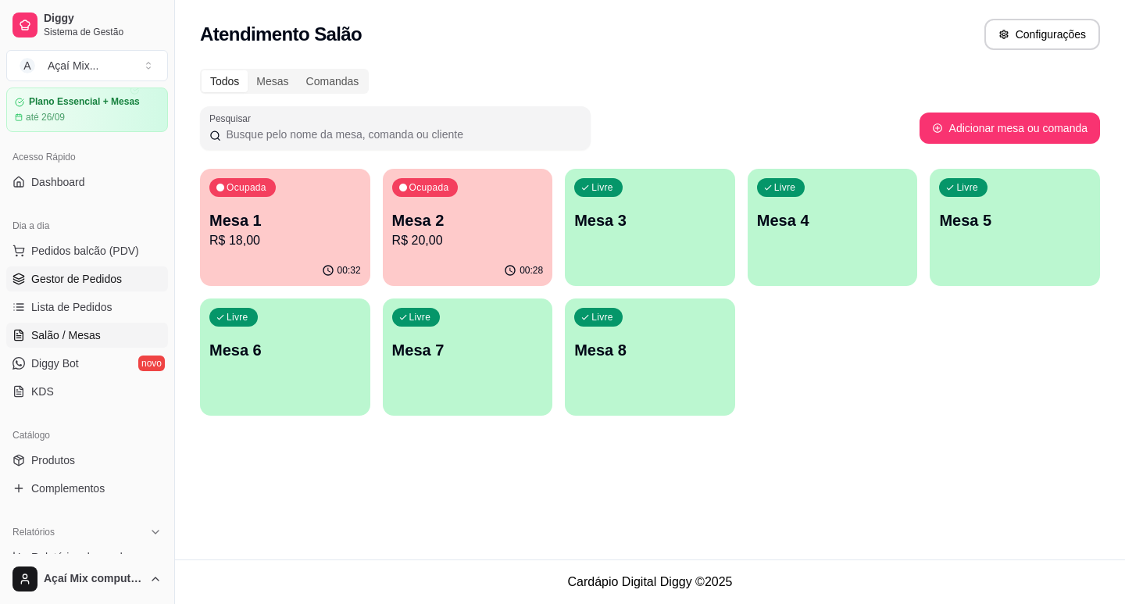
click at [57, 285] on span "Gestor de Pedidos" at bounding box center [76, 279] width 91 height 16
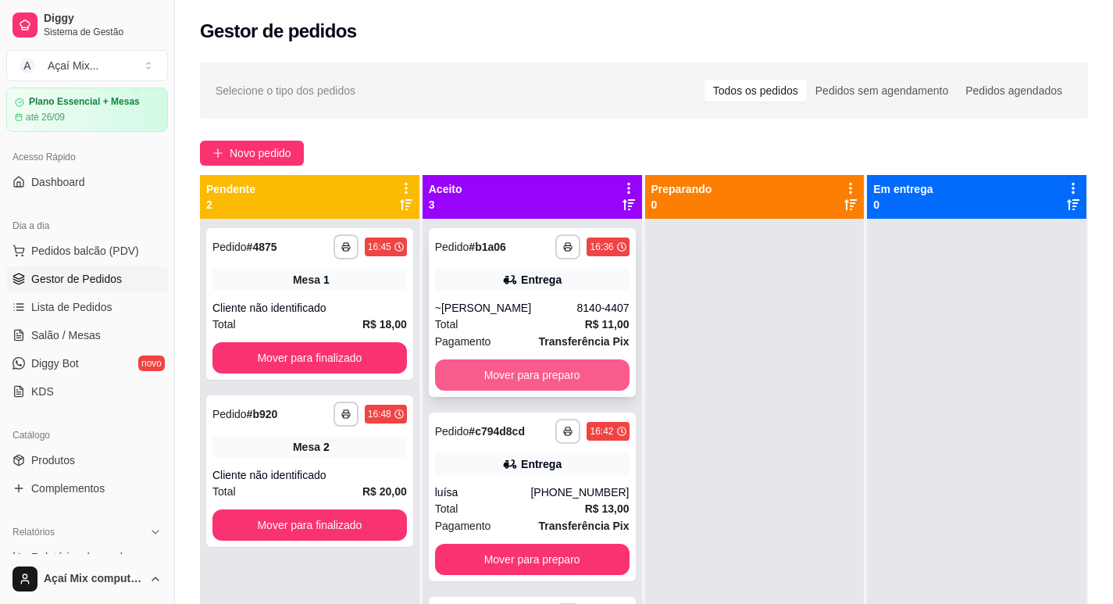
click at [475, 378] on button "Mover para preparo" at bounding box center [532, 374] width 195 height 31
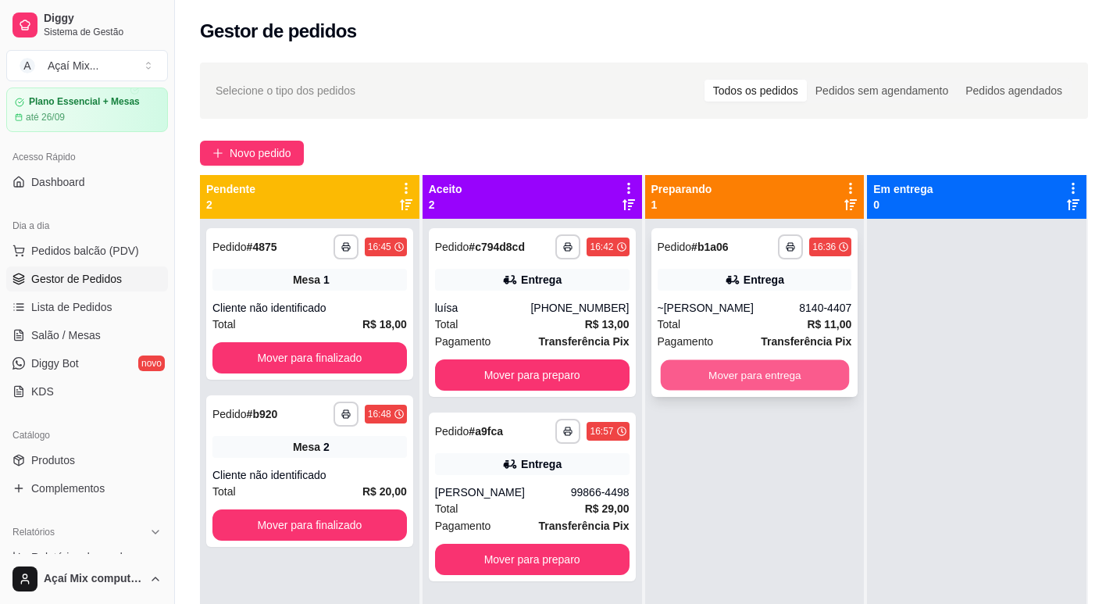
click at [676, 378] on button "Mover para entrega" at bounding box center [754, 375] width 188 height 30
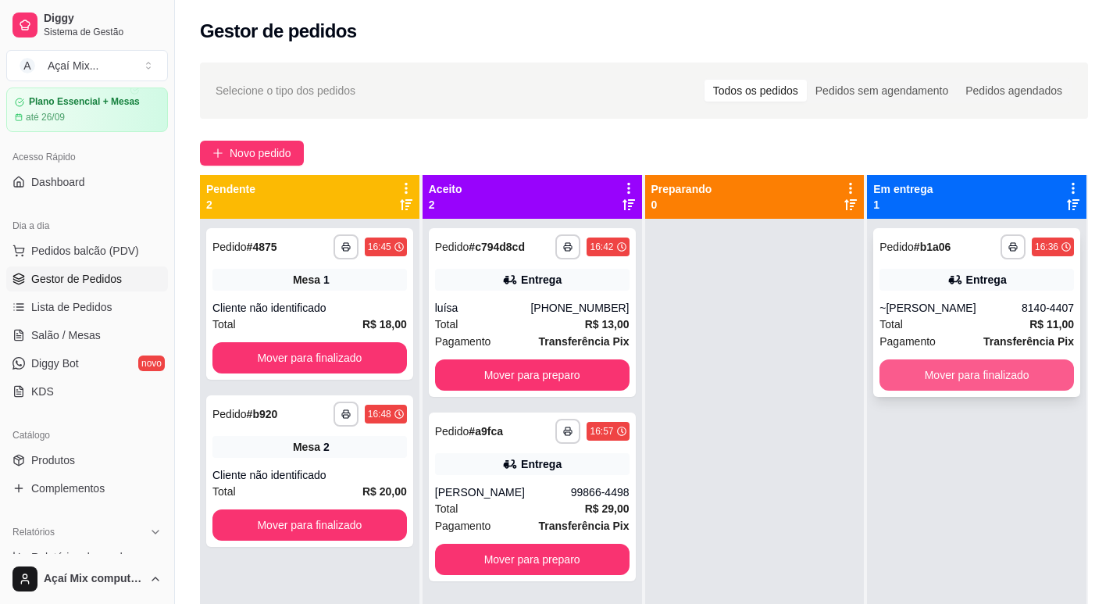
click at [909, 377] on button "Mover para finalizado" at bounding box center [977, 374] width 195 height 31
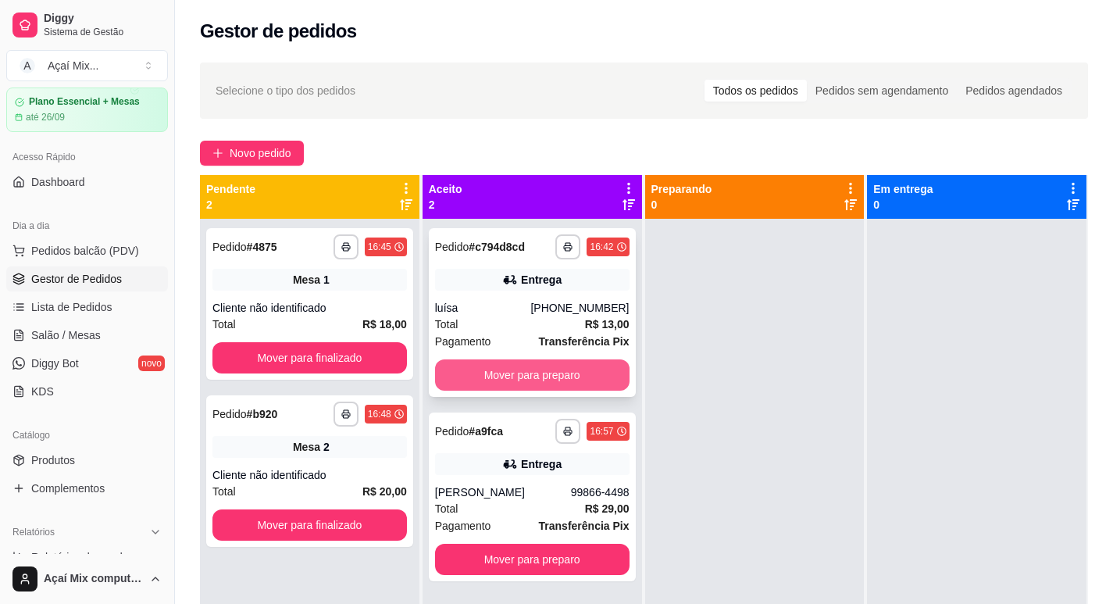
click at [585, 370] on button "Mover para preparo" at bounding box center [532, 374] width 195 height 31
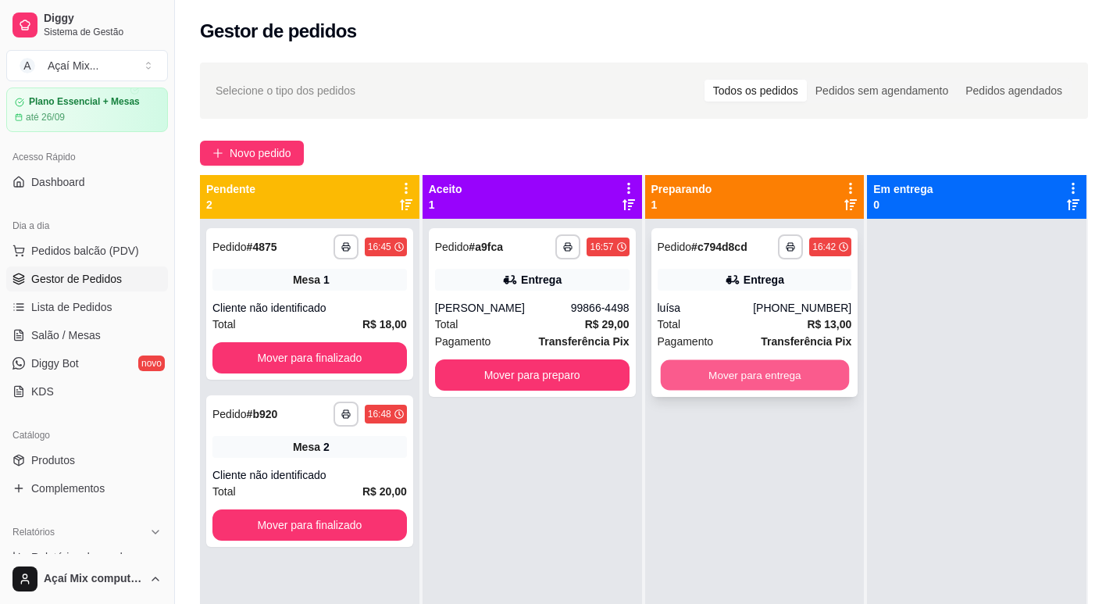
click at [693, 363] on button "Mover para entrega" at bounding box center [754, 375] width 188 height 30
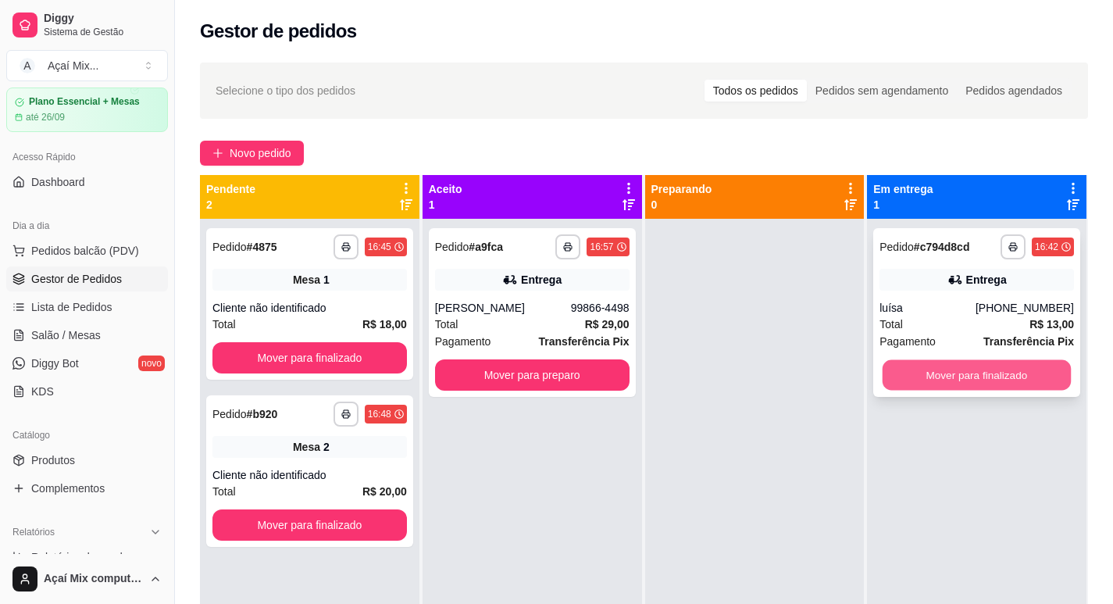
click at [920, 381] on button "Mover para finalizado" at bounding box center [977, 375] width 188 height 30
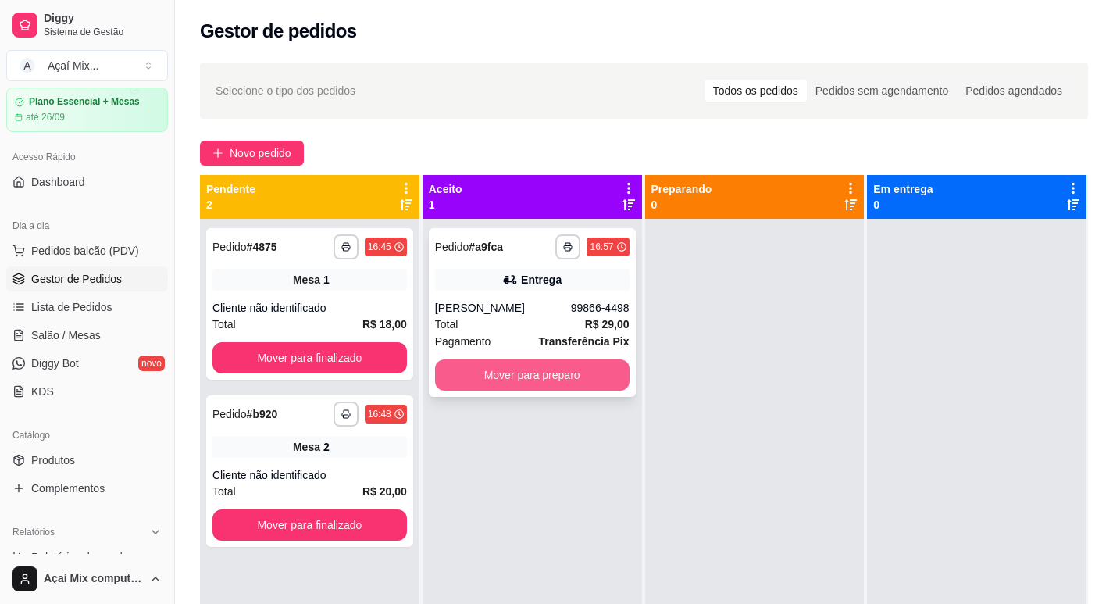
click at [573, 387] on button "Mover para preparo" at bounding box center [532, 374] width 195 height 31
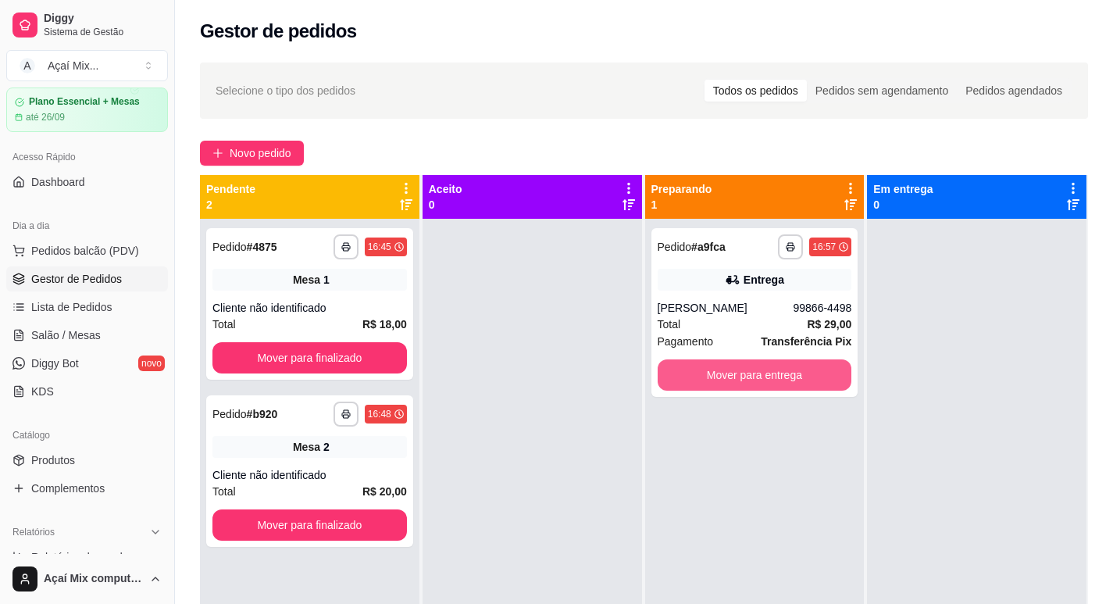
click at [694, 382] on button "Mover para entrega" at bounding box center [755, 374] width 195 height 31
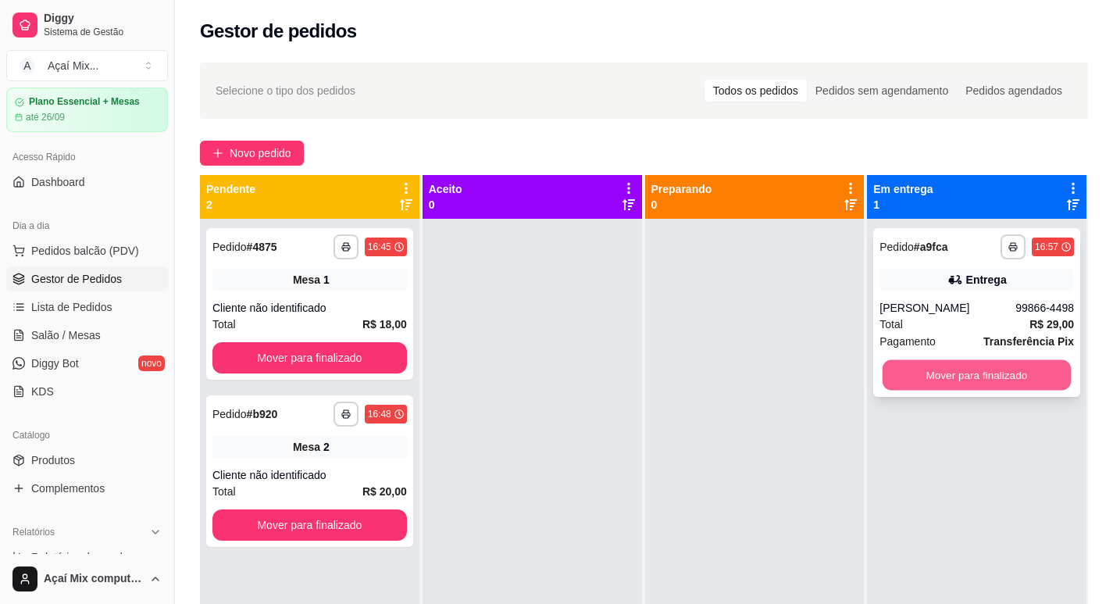
click at [900, 384] on button "Mover para finalizado" at bounding box center [977, 375] width 188 height 30
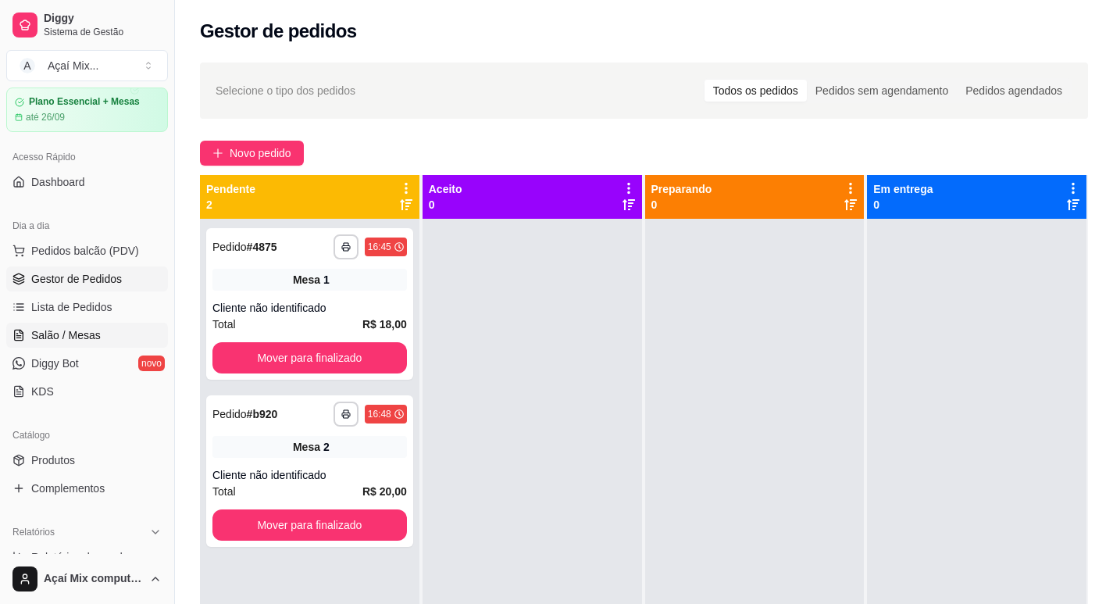
click at [63, 323] on link "Salão / Mesas" at bounding box center [87, 335] width 162 height 25
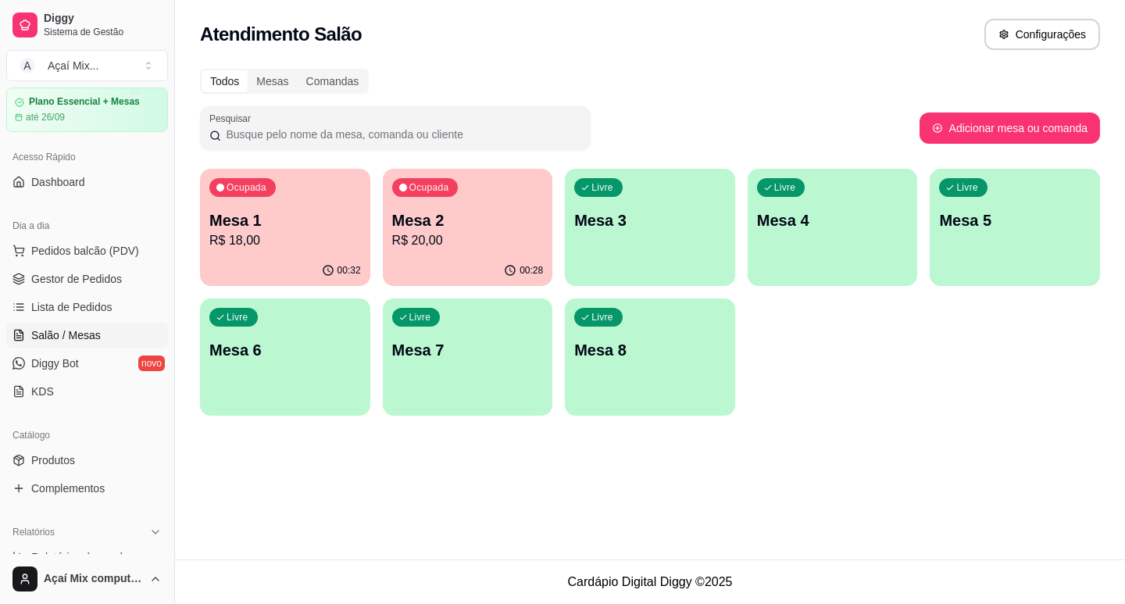
click at [213, 263] on div "00:32" at bounding box center [285, 270] width 170 height 30
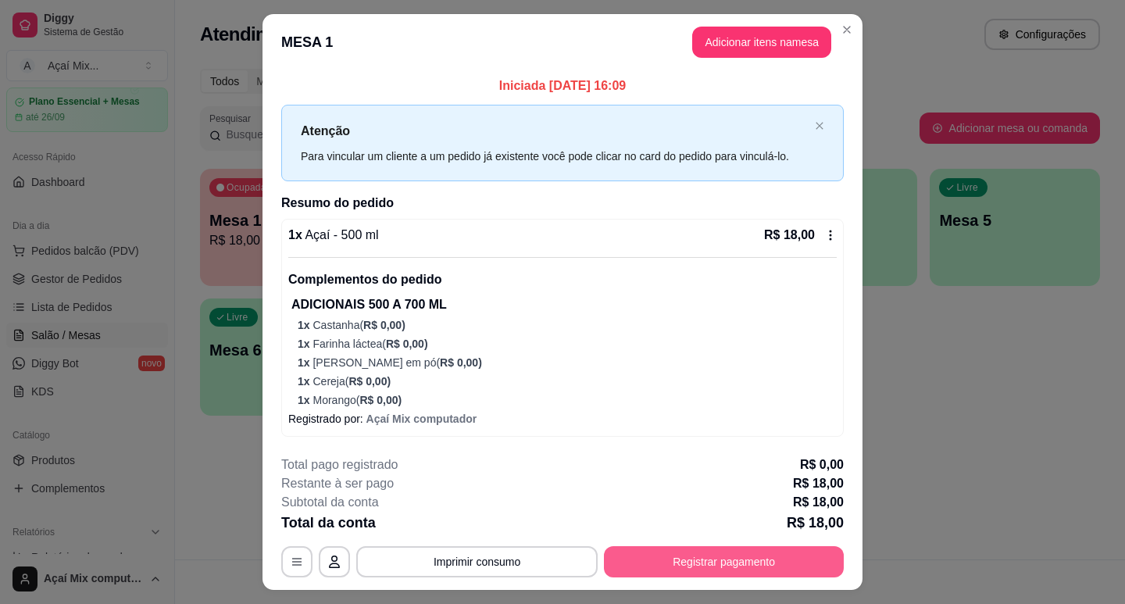
click at [656, 560] on button "Registrar pagamento" at bounding box center [724, 561] width 240 height 31
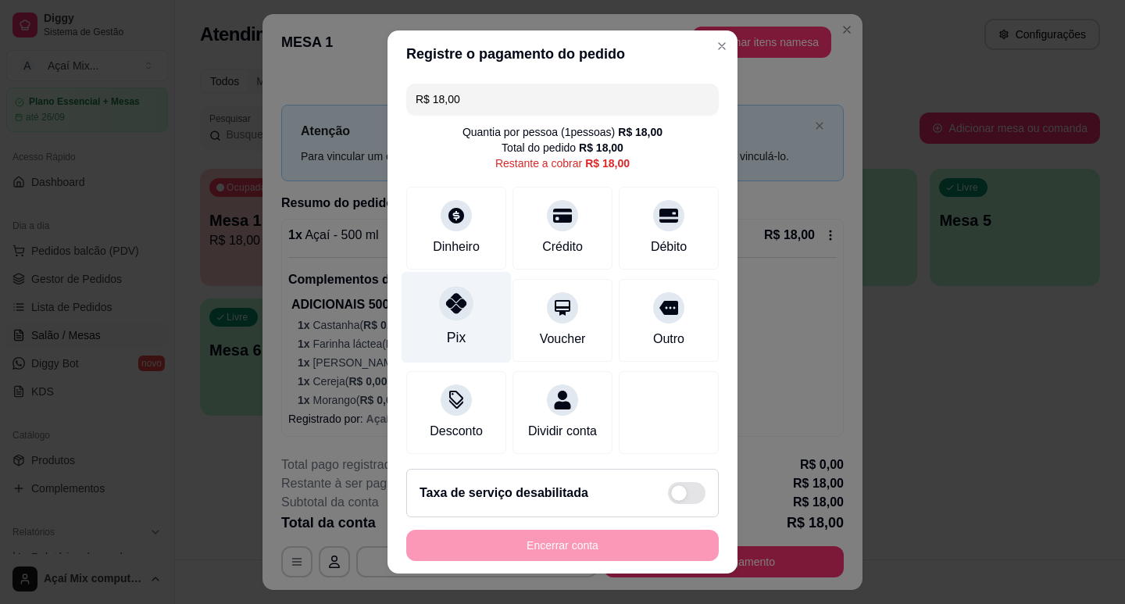
click at [465, 286] on div "Pix" at bounding box center [457, 316] width 110 height 91
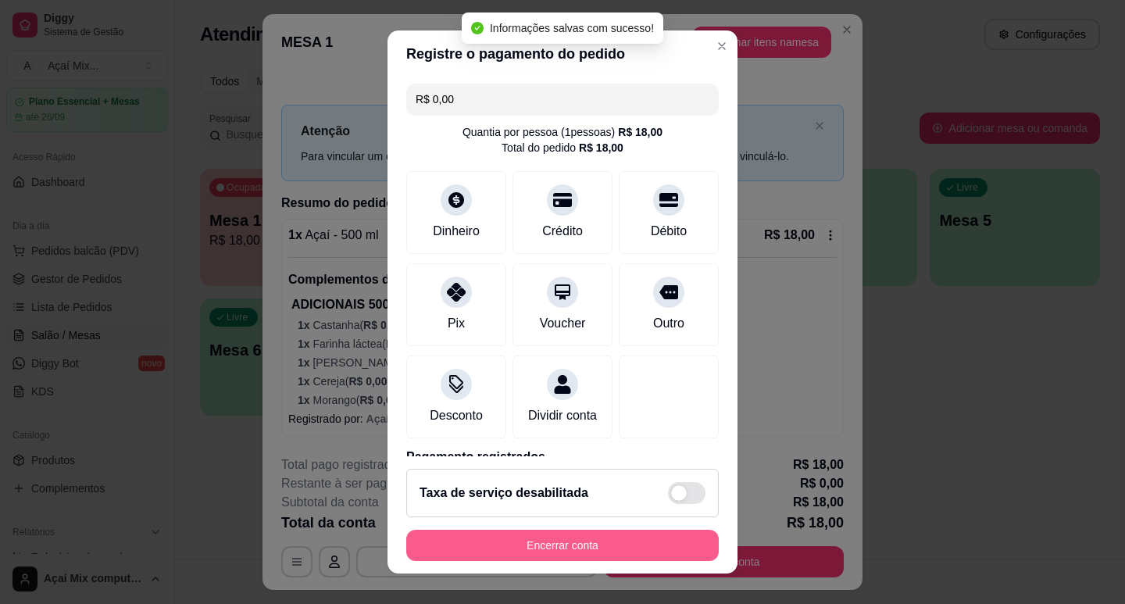
type input "R$ 0,00"
click at [570, 549] on button "Encerrar conta" at bounding box center [562, 545] width 313 height 31
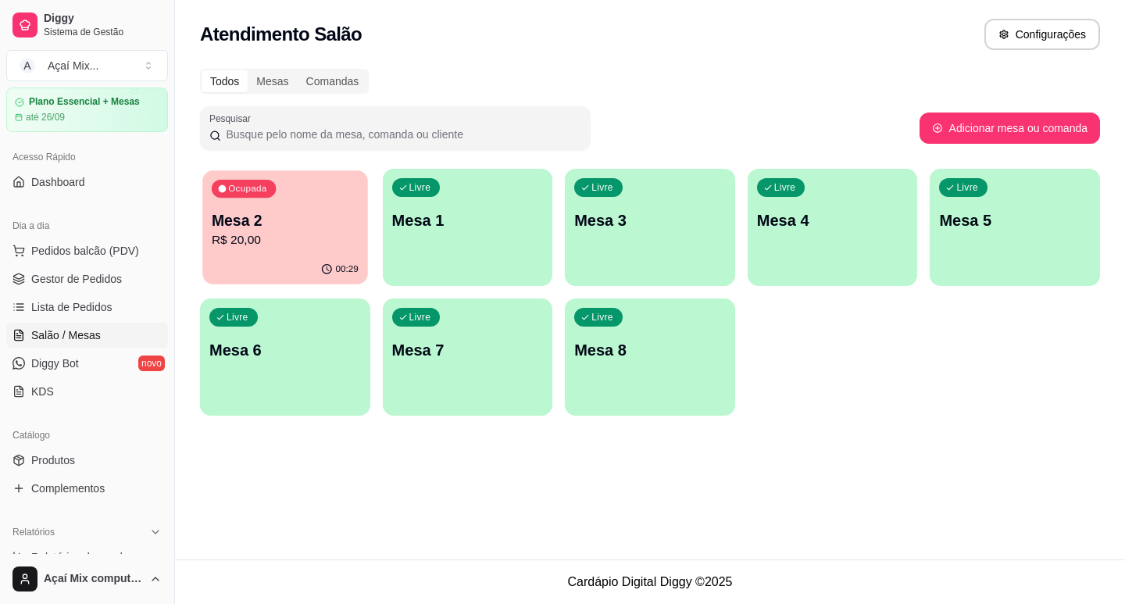
click at [331, 271] on icon "button" at bounding box center [326, 269] width 13 height 13
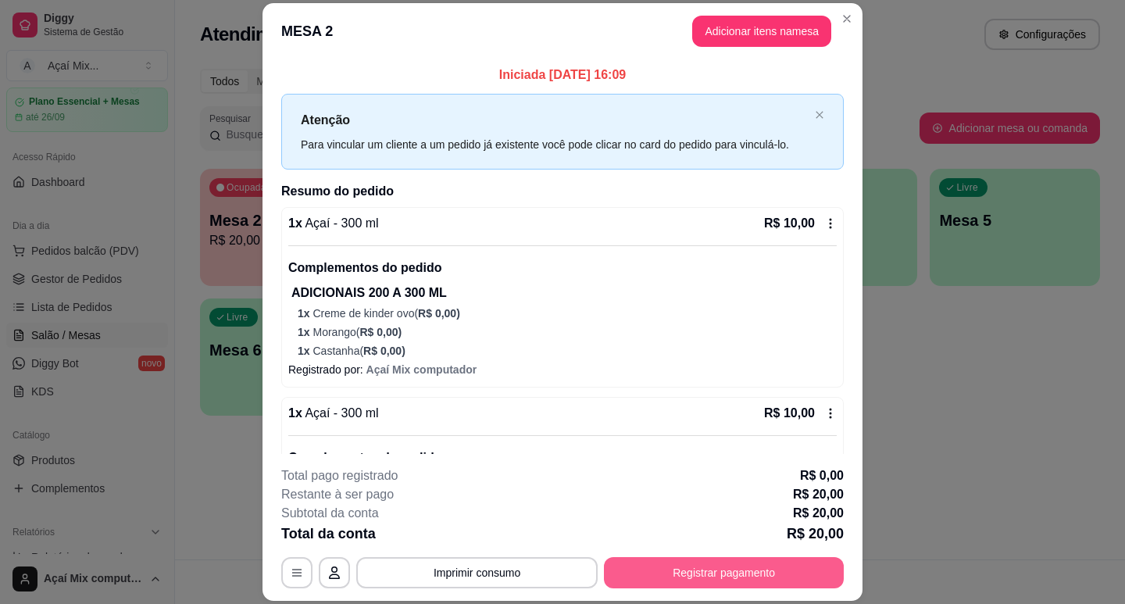
click at [742, 572] on button "Registrar pagamento" at bounding box center [724, 572] width 240 height 31
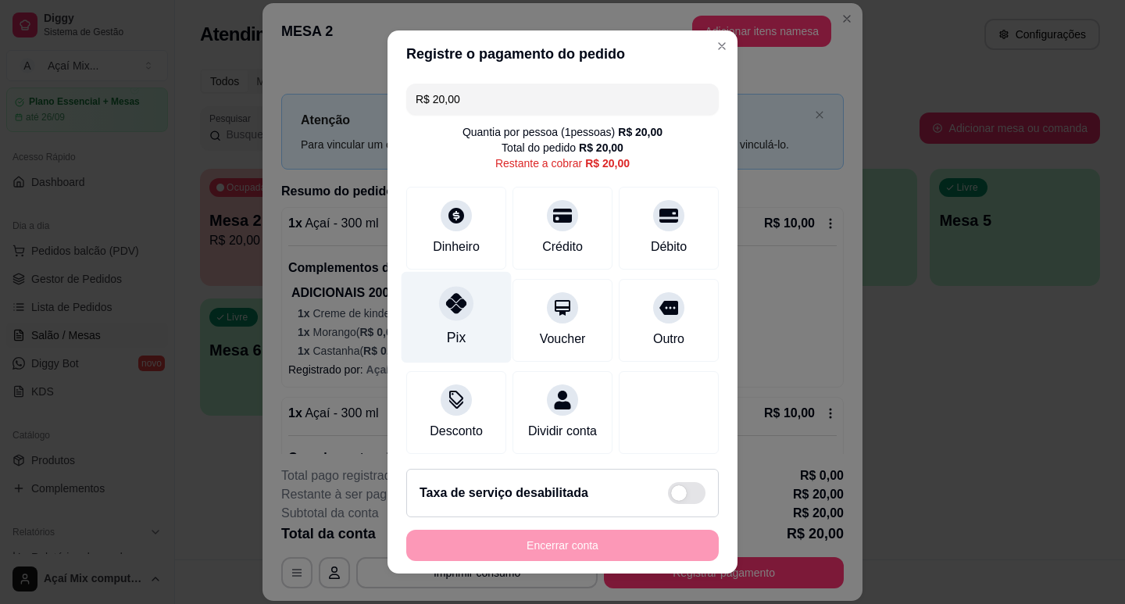
click at [447, 346] on div "Pix" at bounding box center [456, 337] width 19 height 20
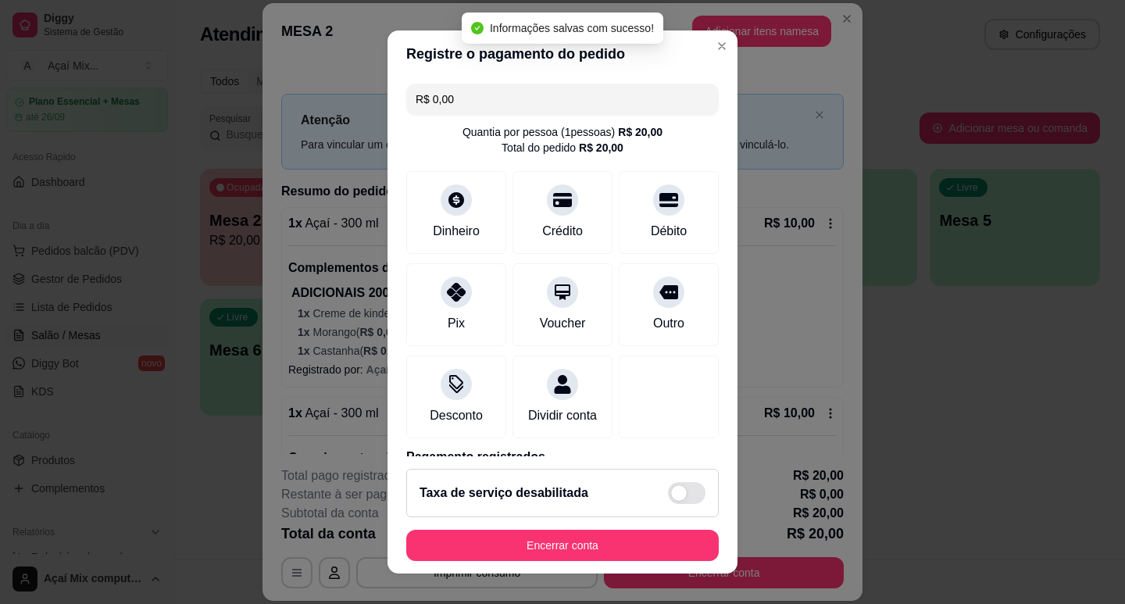
type input "R$ 0,00"
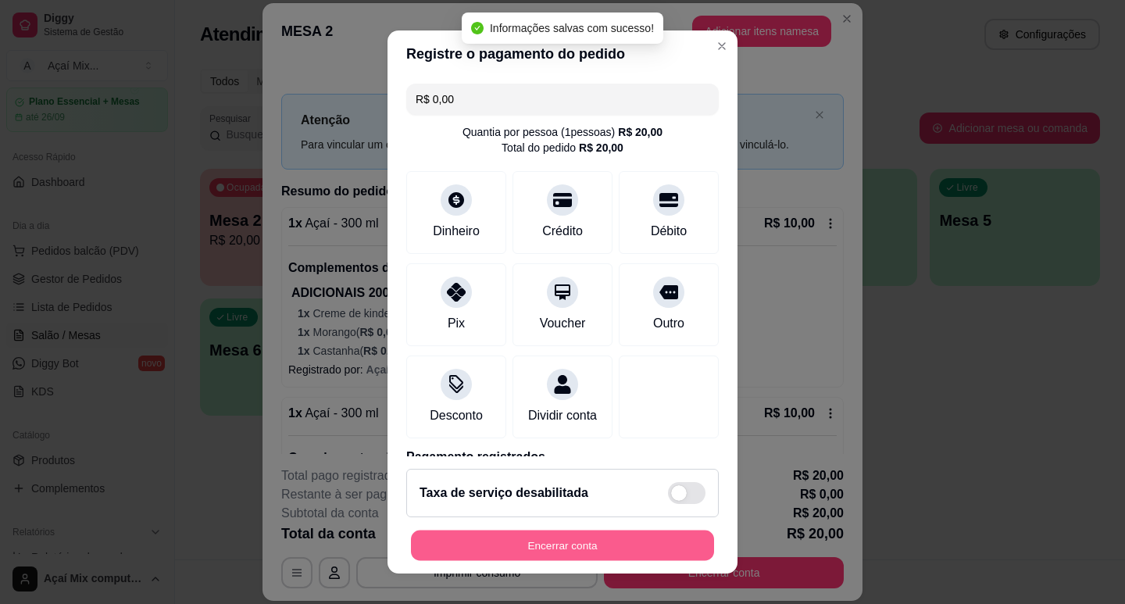
click at [575, 540] on button "Encerrar conta" at bounding box center [562, 546] width 303 height 30
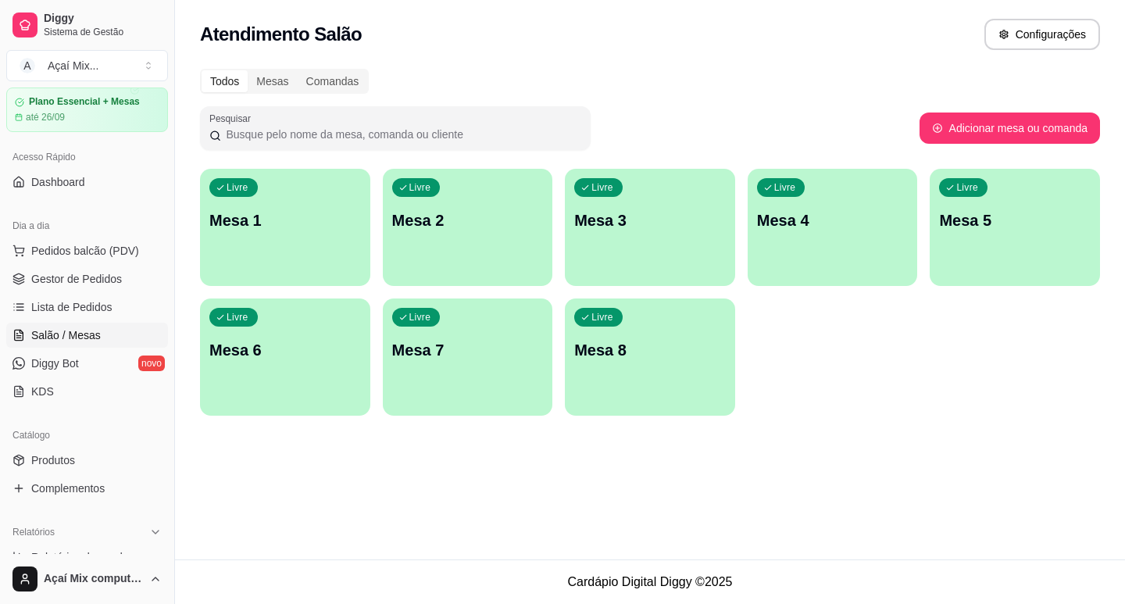
click at [238, 189] on p "Livre" at bounding box center [238, 187] width 22 height 13
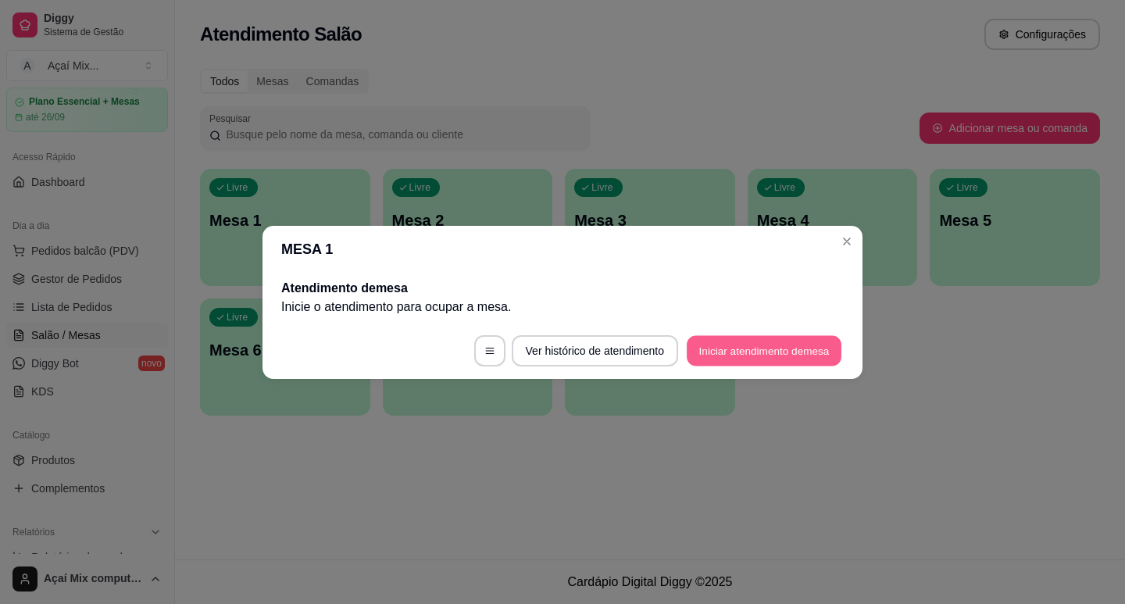
click at [759, 362] on button "Iniciar atendimento de mesa" at bounding box center [764, 350] width 155 height 30
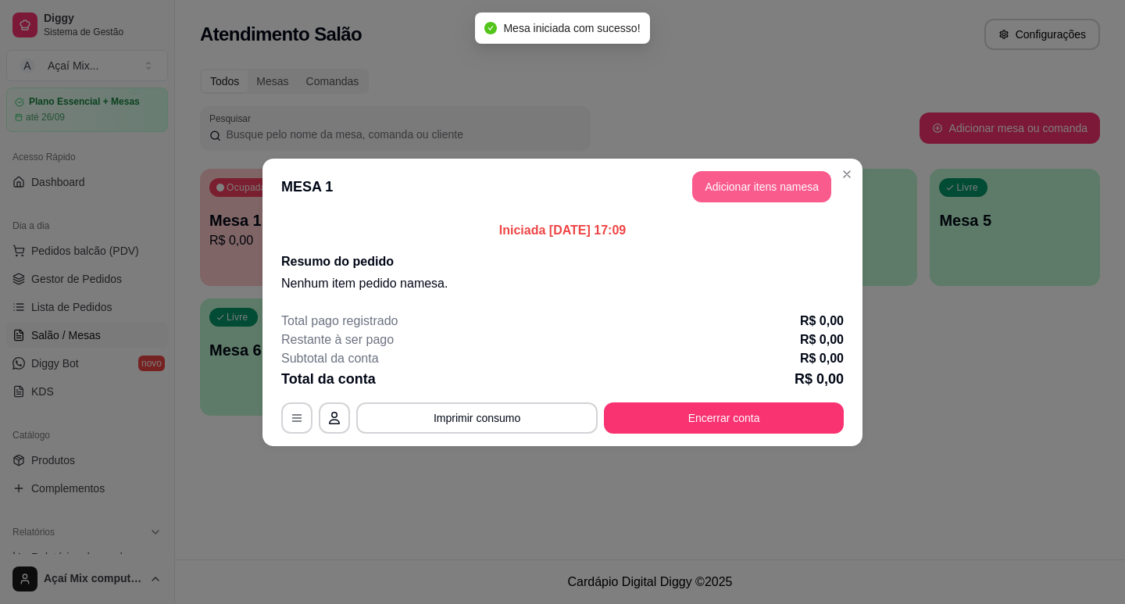
click at [773, 173] on button "Adicionar itens na mesa" at bounding box center [761, 186] width 139 height 31
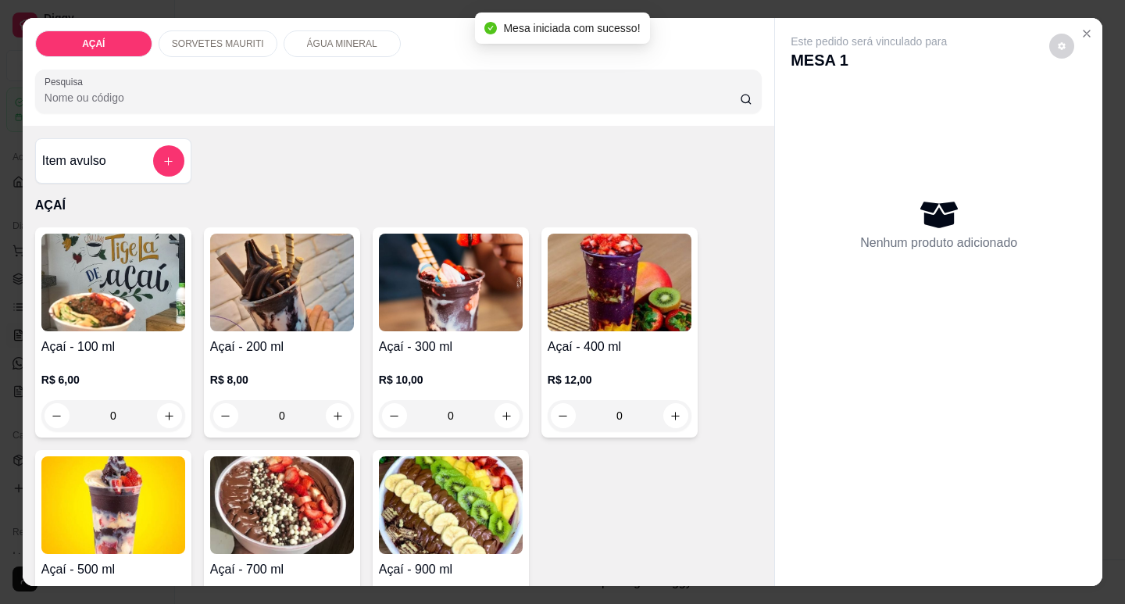
click at [244, 46] on div "SORVETES MAURITI" at bounding box center [218, 43] width 119 height 27
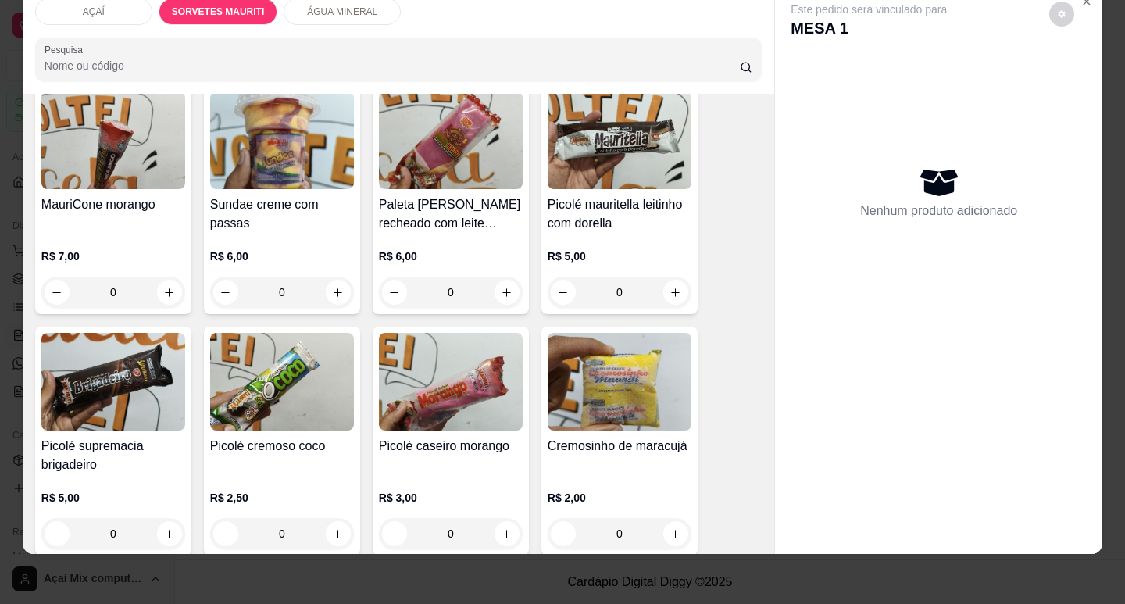
scroll to position [625, 0]
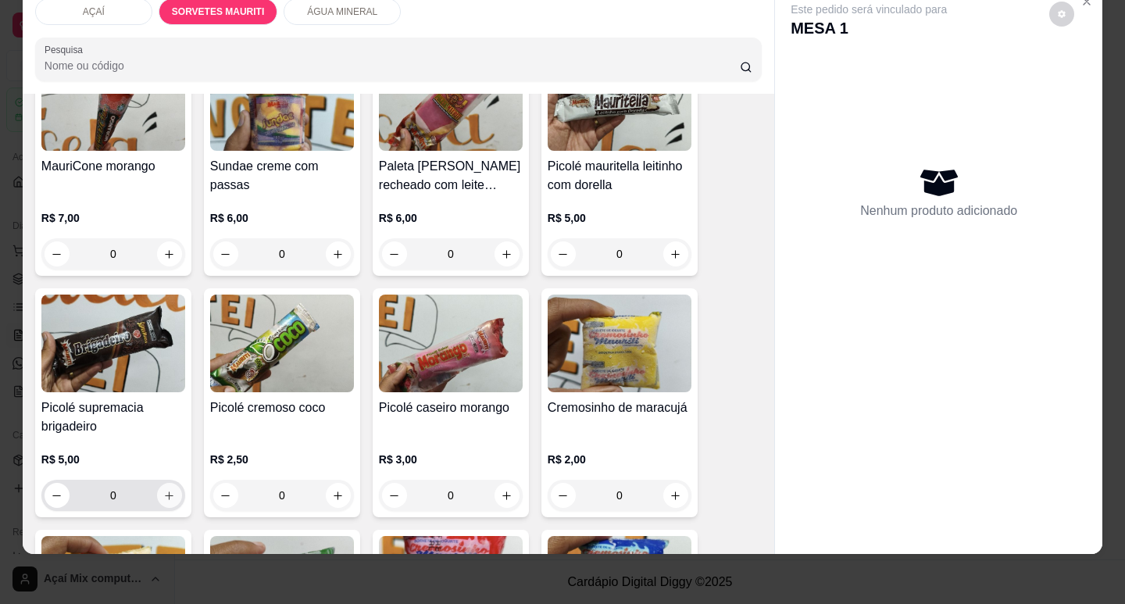
click at [165, 483] on button "increase-product-quantity" at bounding box center [169, 495] width 25 height 25
type input "1"
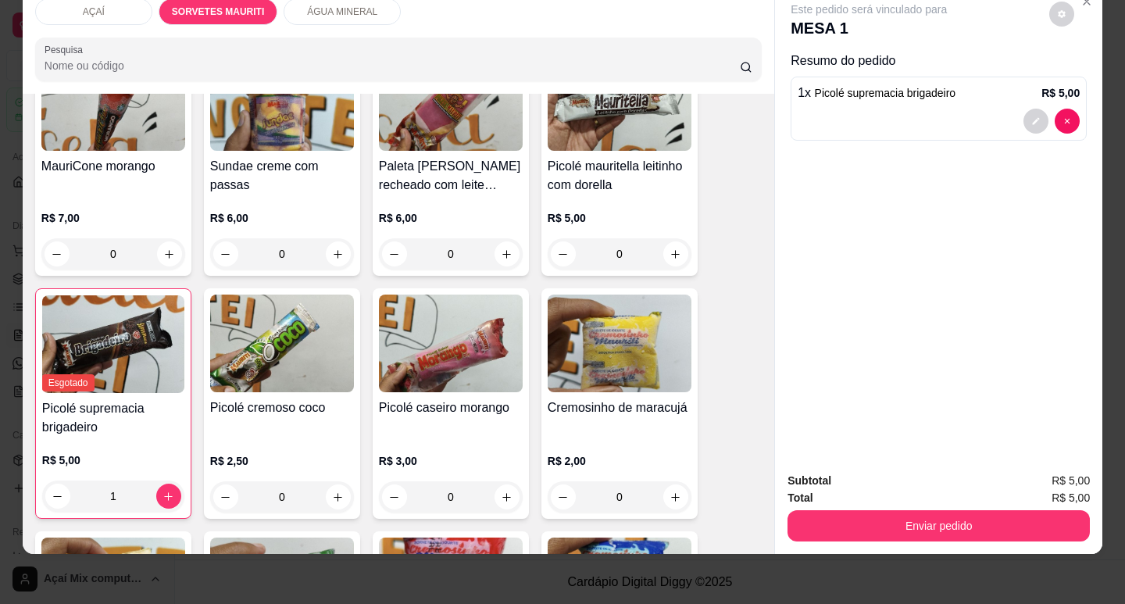
scroll to position [547, 0]
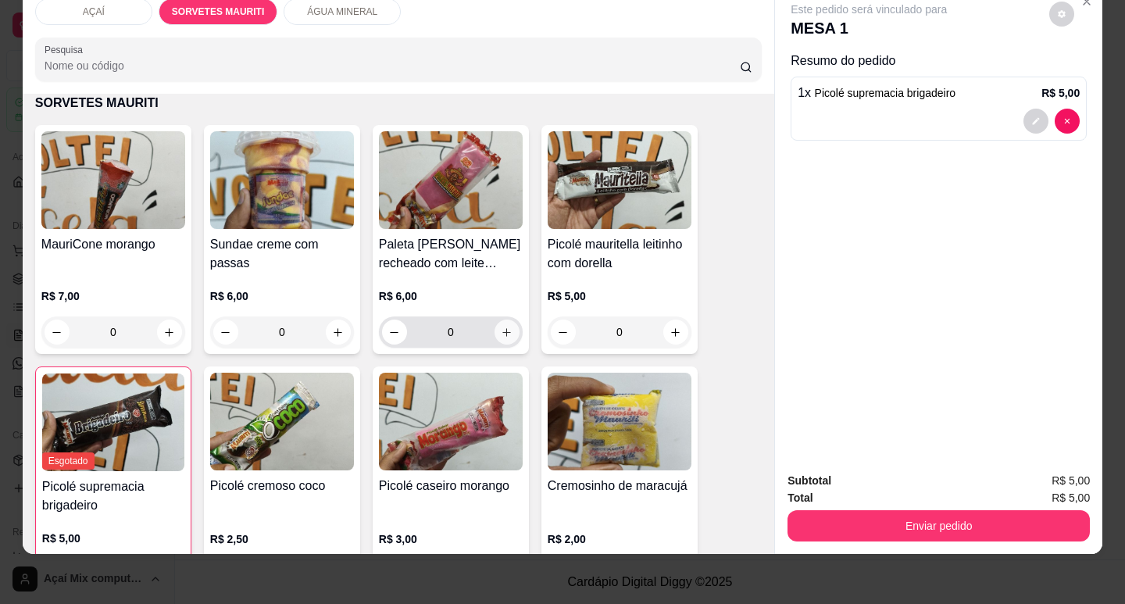
click at [501, 327] on icon "increase-product-quantity" at bounding box center [507, 333] width 12 height 12
type input "1"
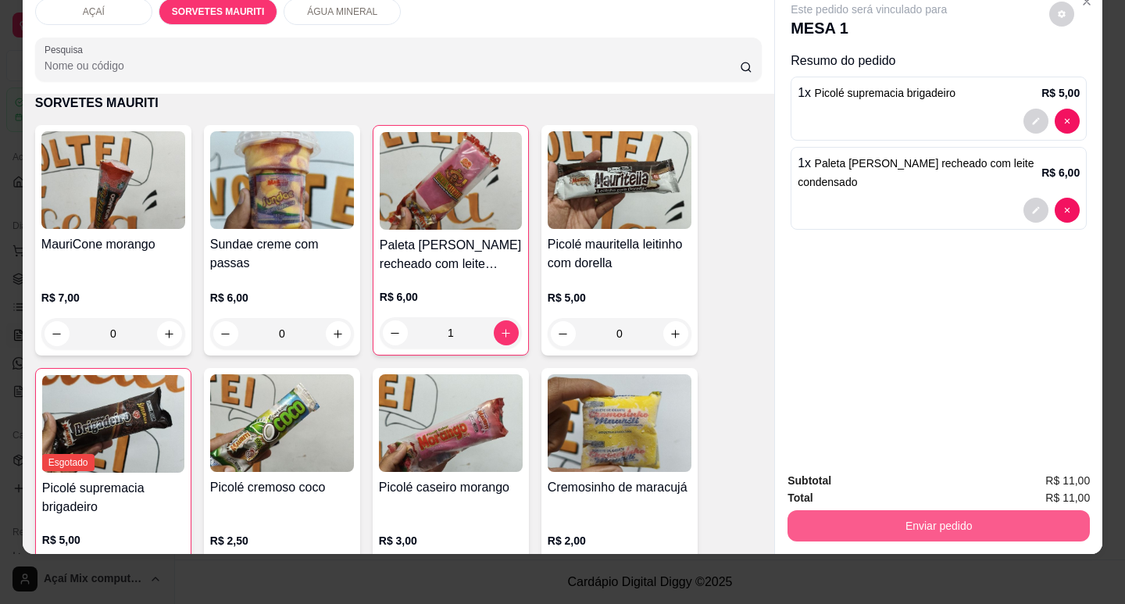
click at [984, 510] on button "Enviar pedido" at bounding box center [939, 525] width 302 height 31
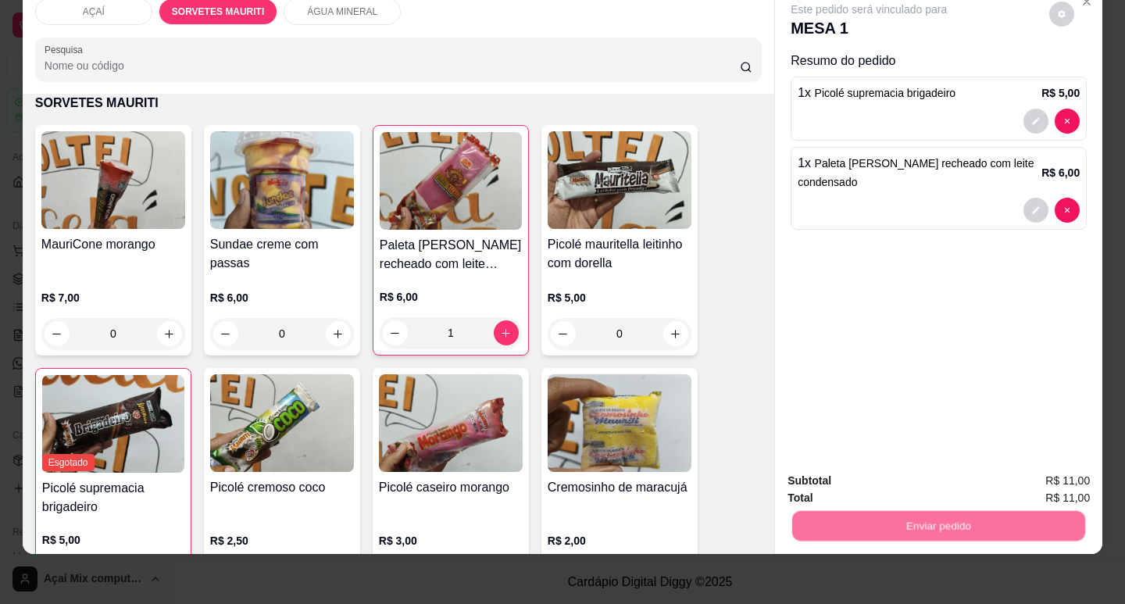
click at [937, 476] on button "Não registrar e enviar pedido" at bounding box center [887, 476] width 163 height 30
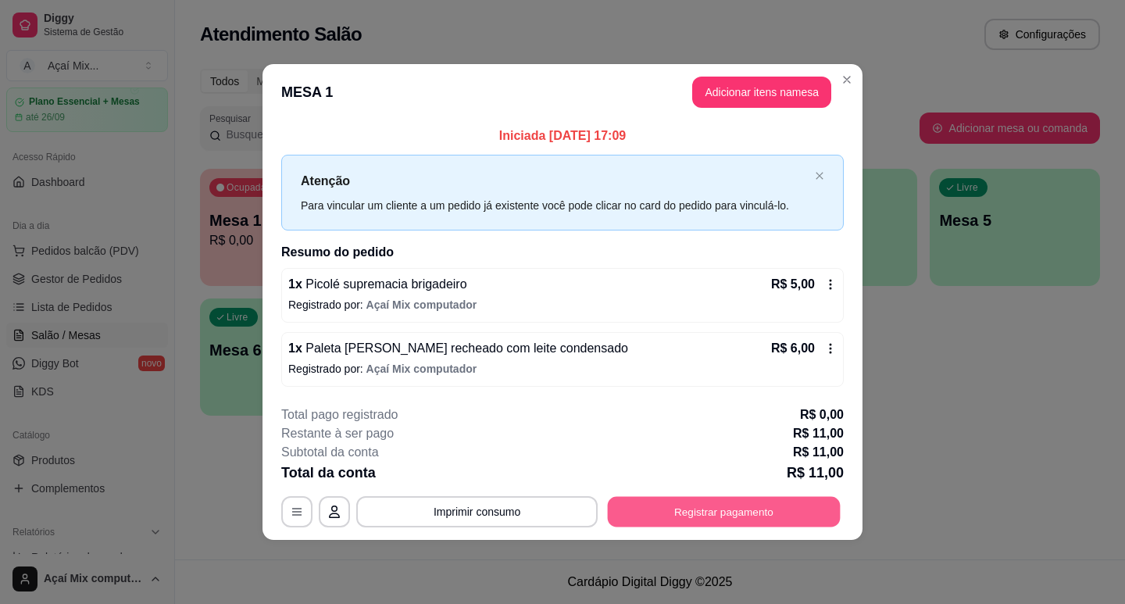
click at [801, 517] on button "Registrar pagamento" at bounding box center [724, 512] width 233 height 30
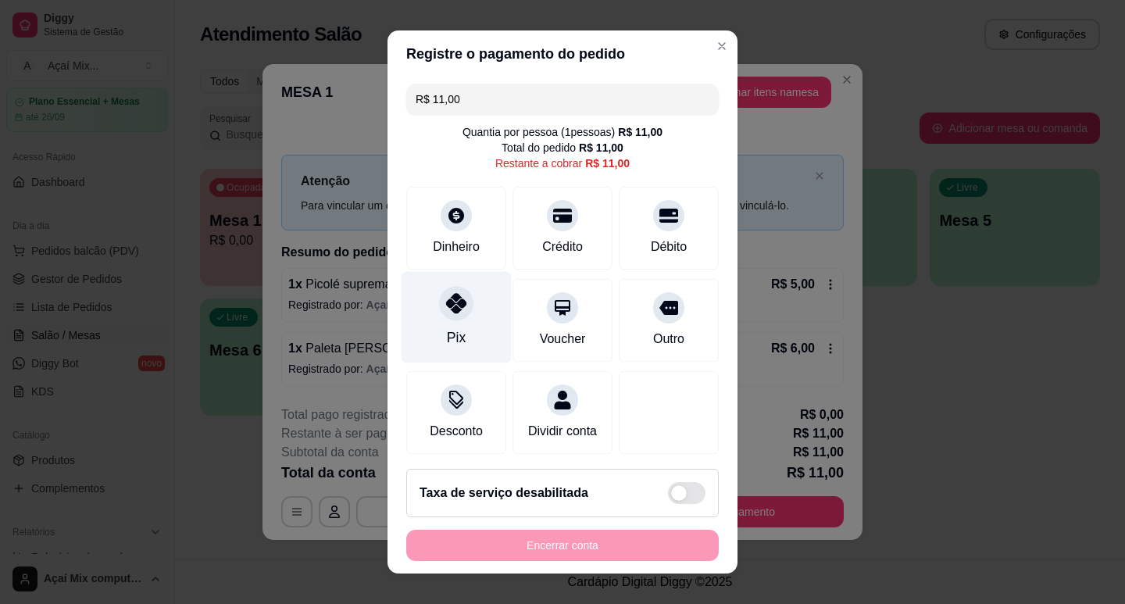
click at [473, 330] on div "Pix" at bounding box center [457, 316] width 110 height 91
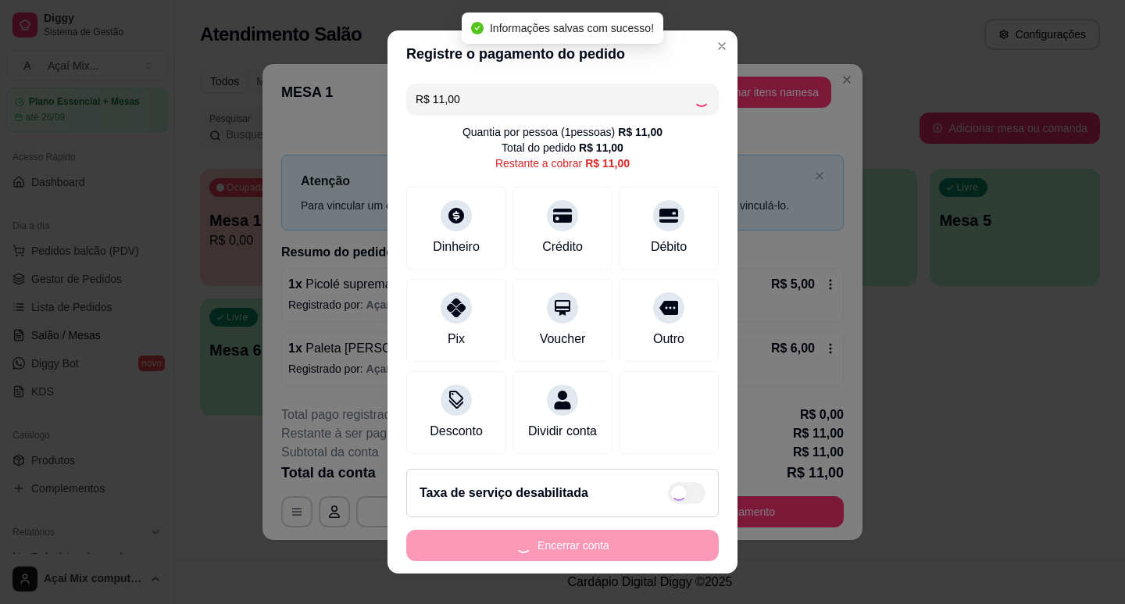
type input "R$ 0,00"
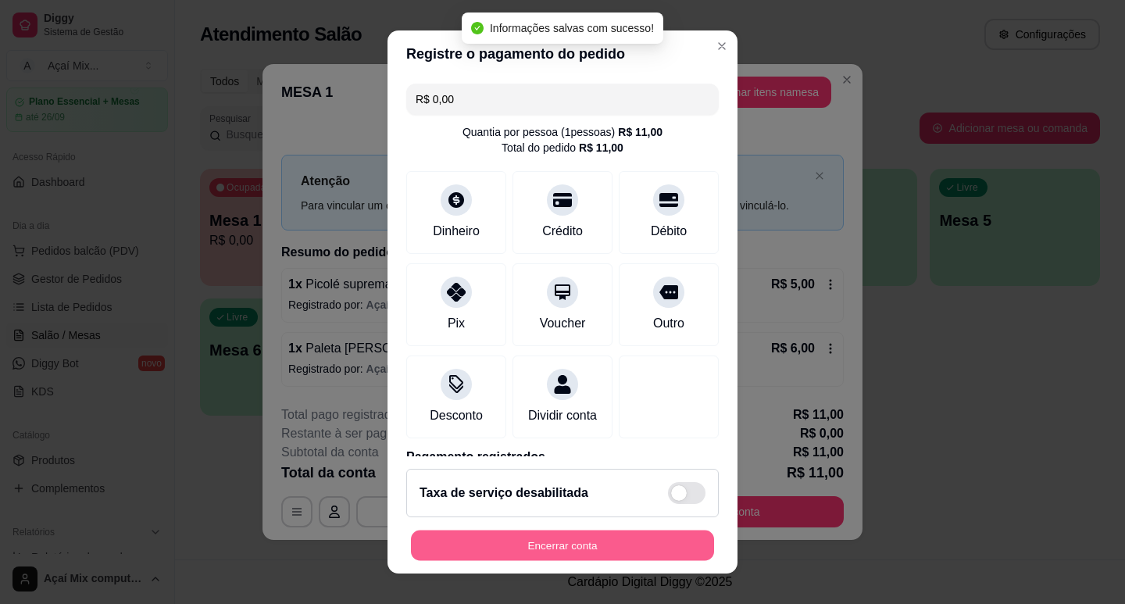
click at [657, 546] on button "Encerrar conta" at bounding box center [562, 546] width 303 height 30
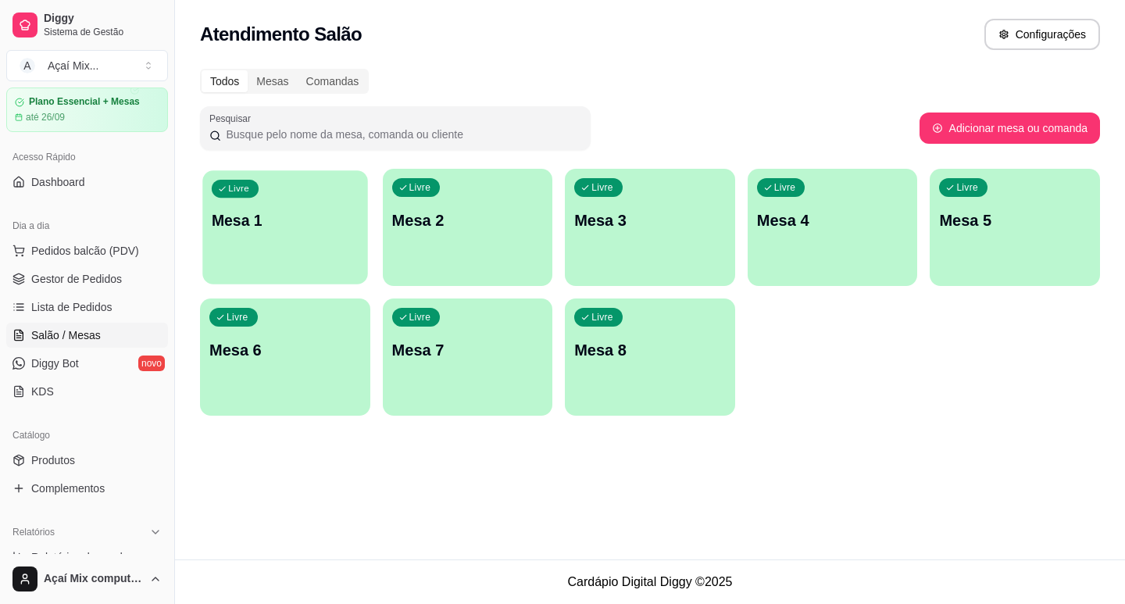
click at [305, 263] on div "Livre Mesa 1" at bounding box center [284, 217] width 165 height 95
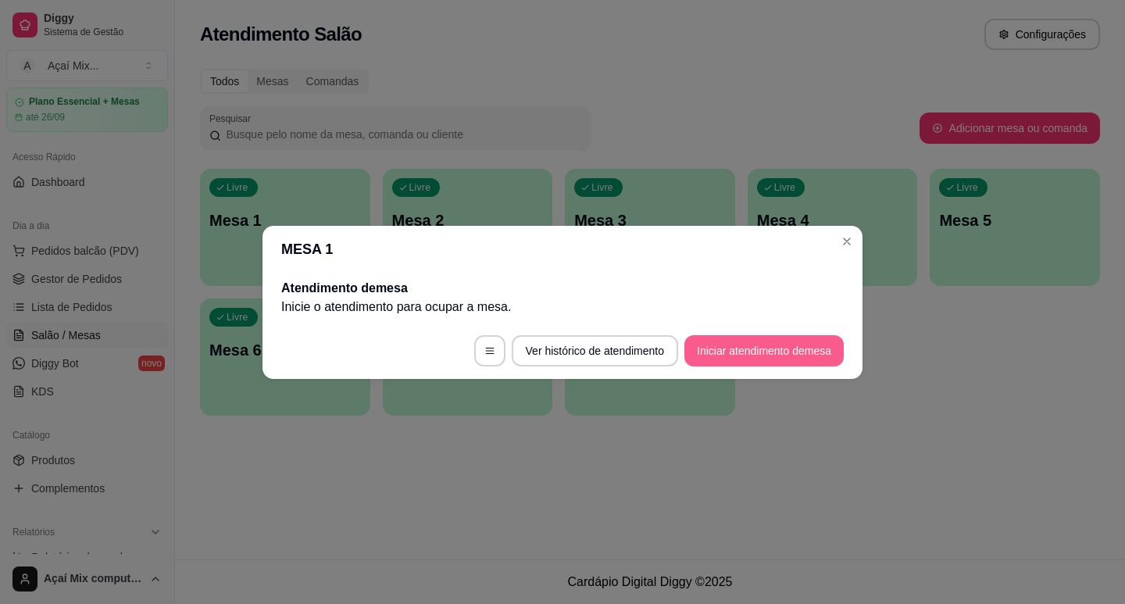
click at [723, 344] on button "Iniciar atendimento de mesa" at bounding box center [763, 350] width 159 height 31
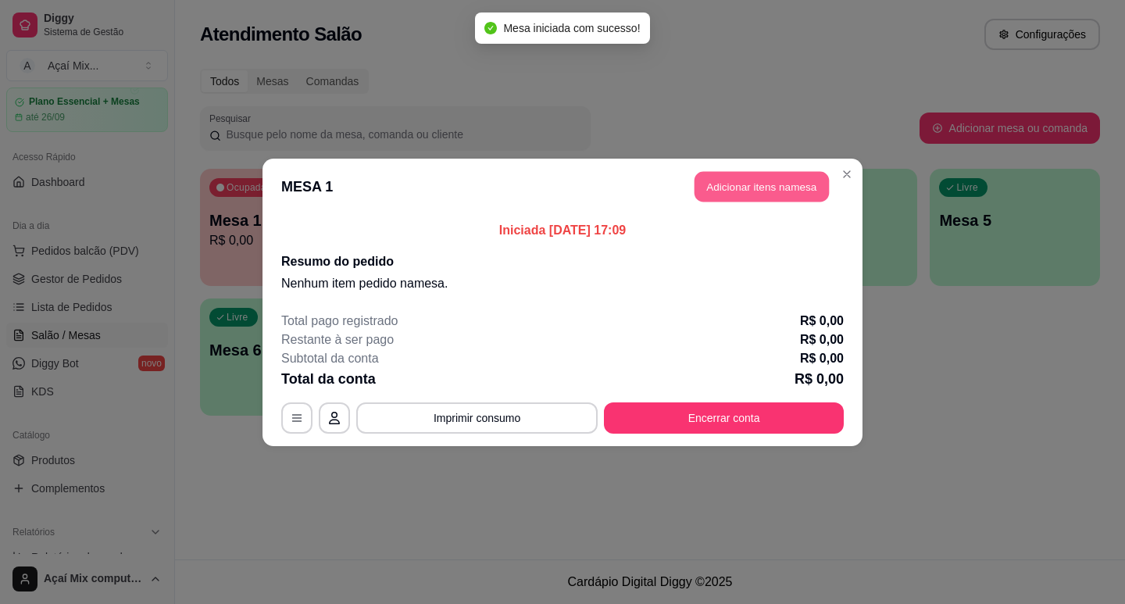
click at [719, 178] on button "Adicionar itens na mesa" at bounding box center [762, 186] width 134 height 30
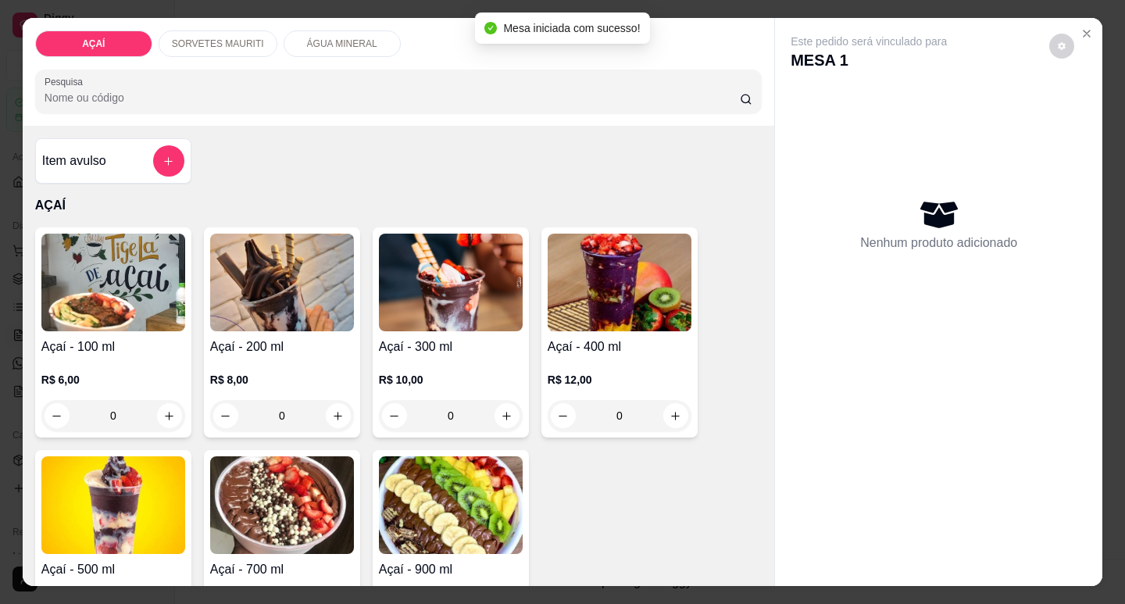
click at [271, 319] on img at bounding box center [282, 283] width 144 height 98
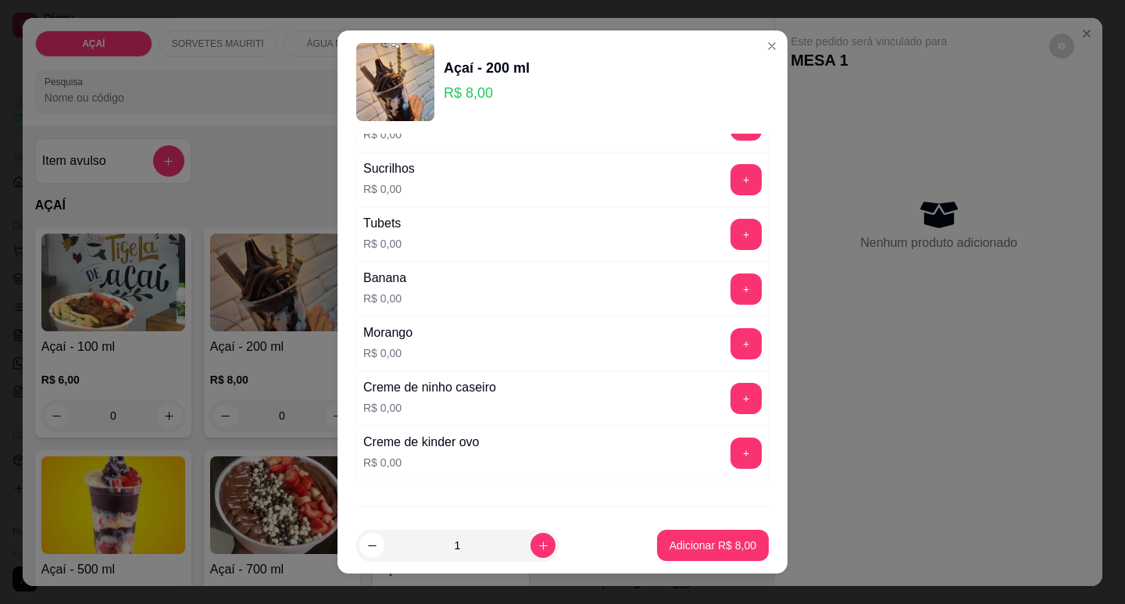
scroll to position [2031, 0]
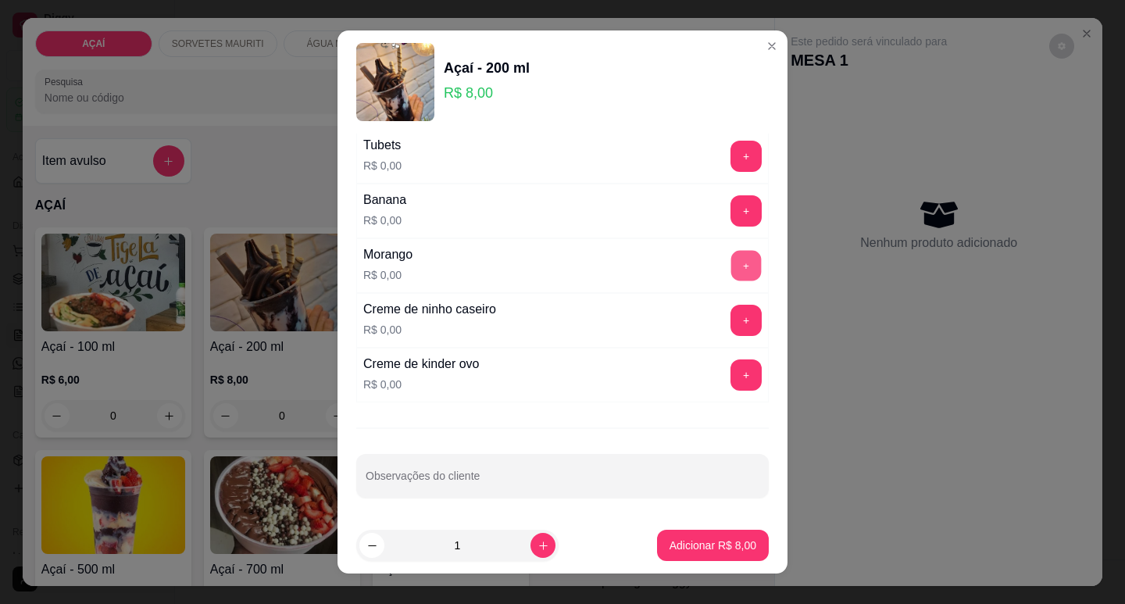
click at [731, 265] on button "+" at bounding box center [746, 265] width 30 height 30
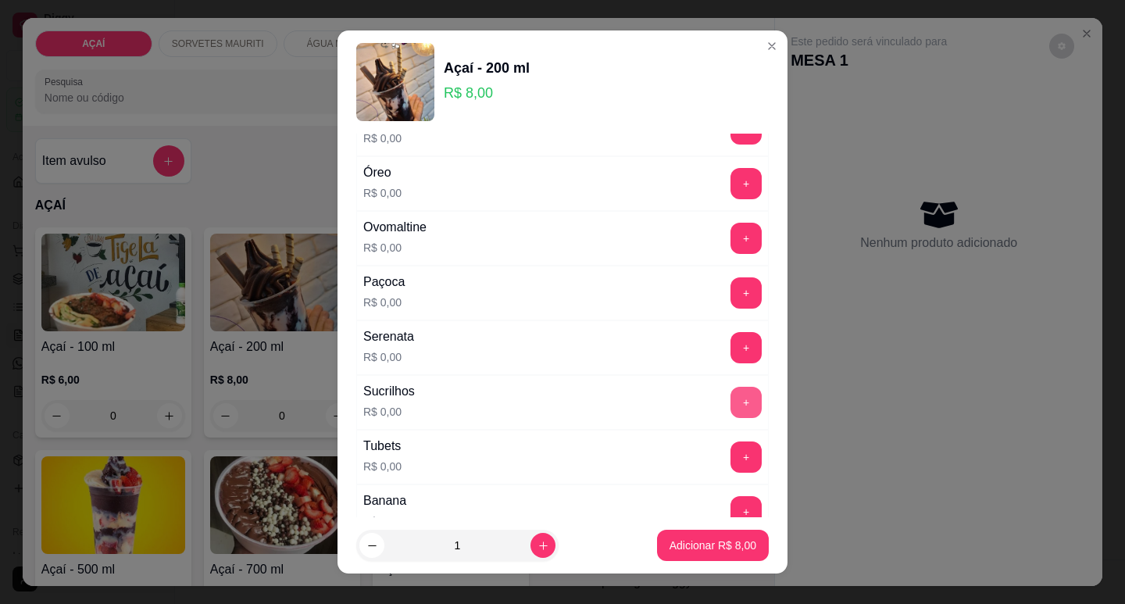
scroll to position [1719, 0]
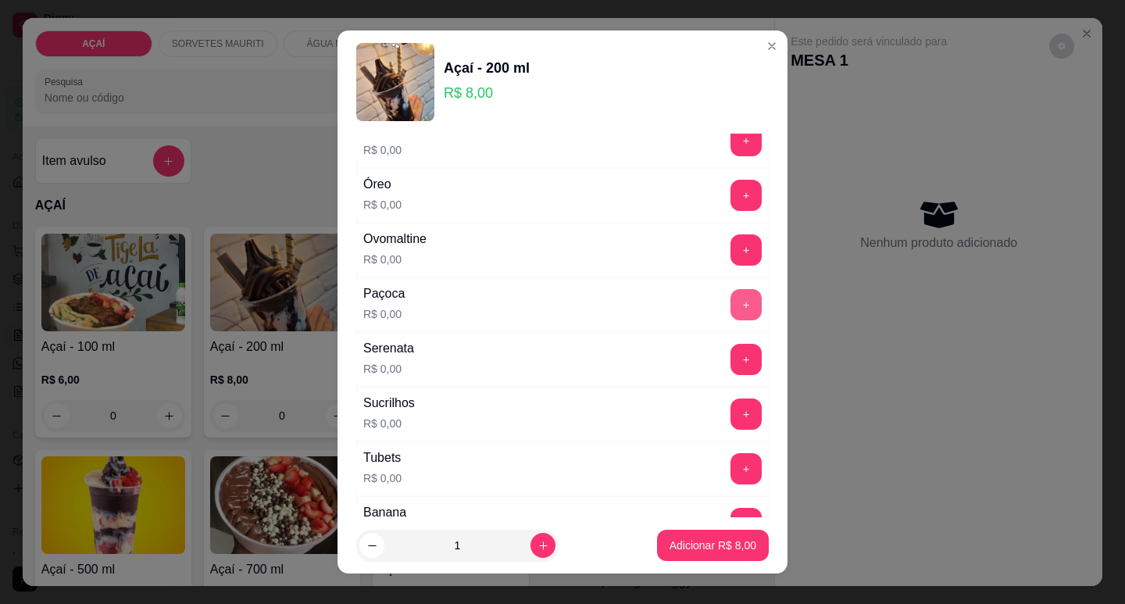
click at [731, 299] on button "+" at bounding box center [746, 304] width 31 height 31
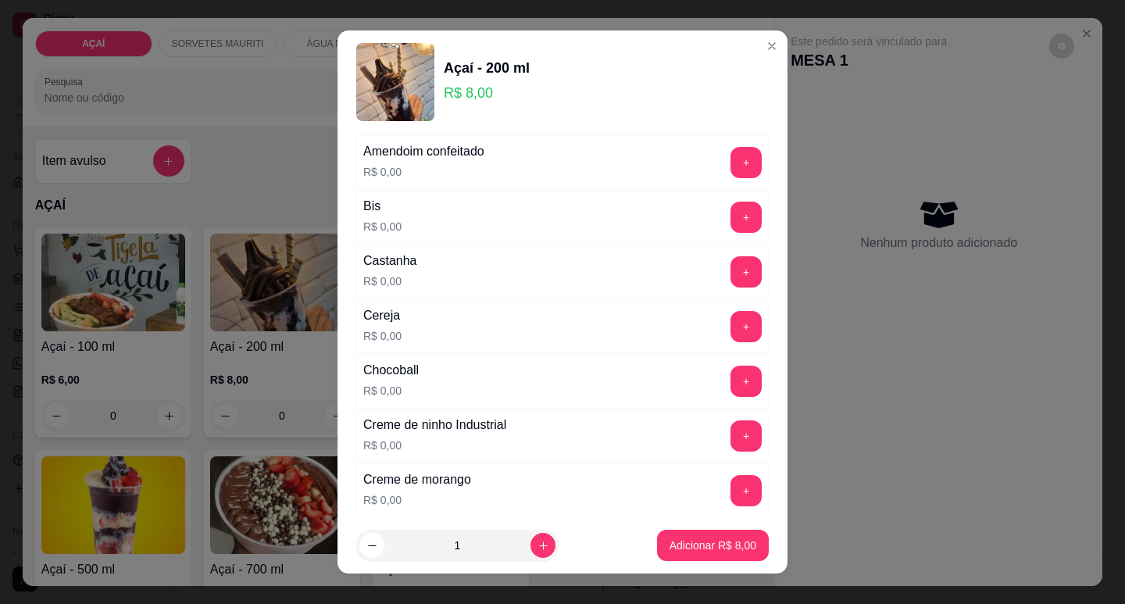
scroll to position [78, 0]
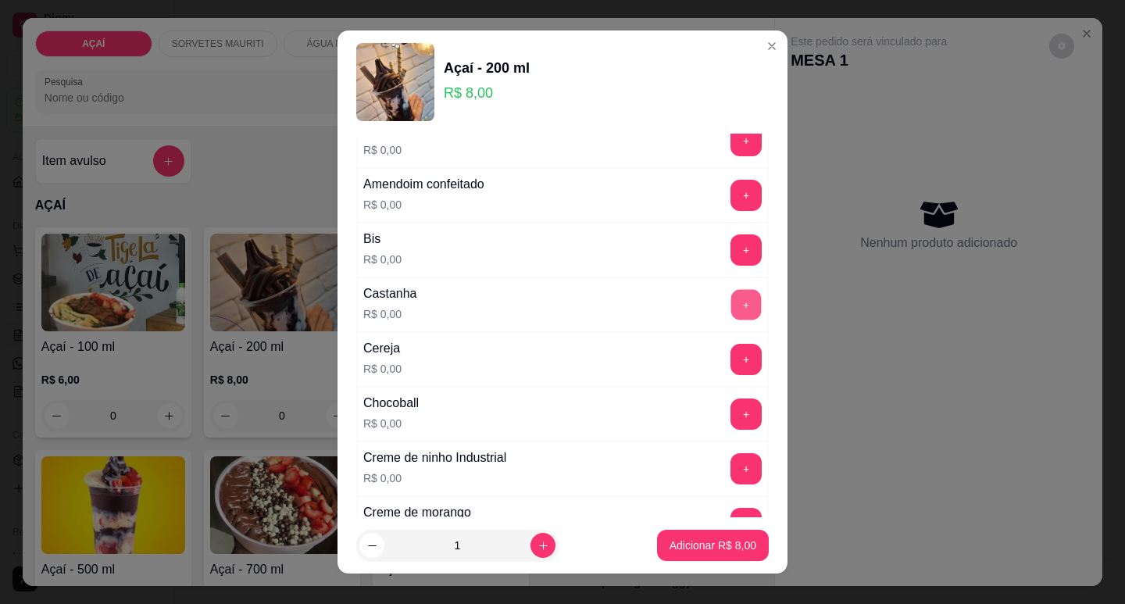
click at [731, 301] on button "+" at bounding box center [746, 304] width 30 height 30
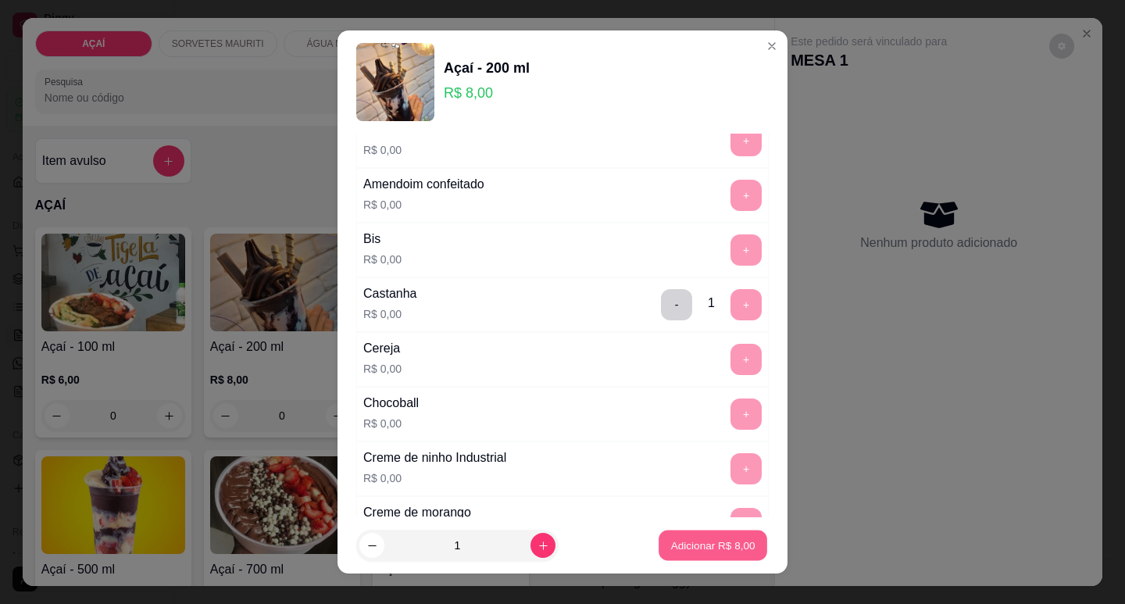
click at [701, 542] on p "Adicionar R$ 8,00" at bounding box center [712, 545] width 84 height 15
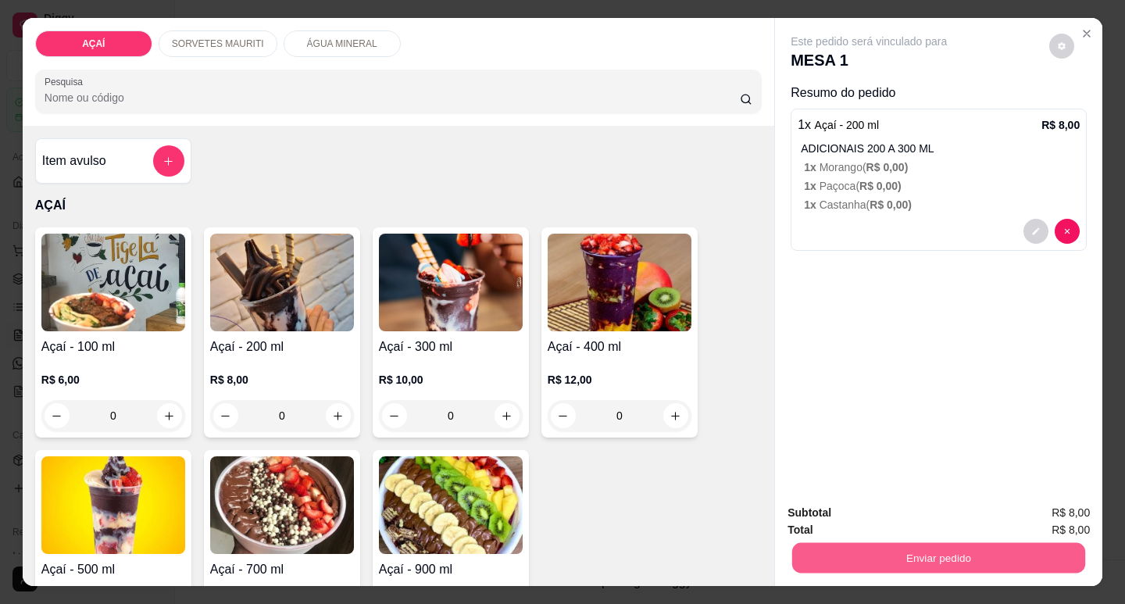
click at [823, 561] on button "Enviar pedido" at bounding box center [938, 557] width 293 height 30
click at [837, 527] on button "Não registrar e enviar pedido" at bounding box center [888, 512] width 158 height 29
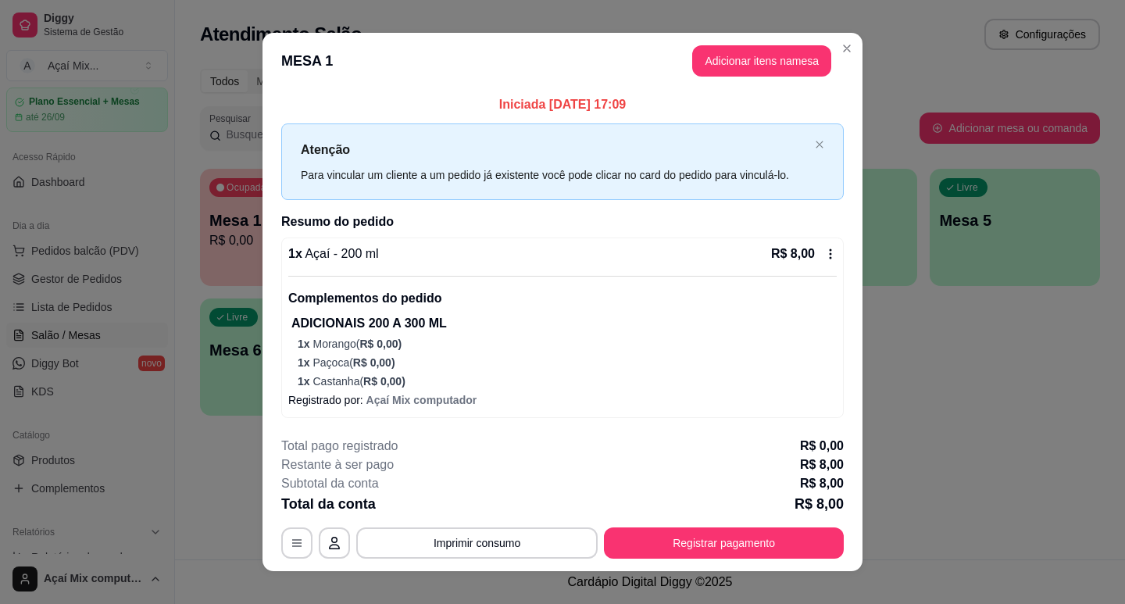
scroll to position [17, 0]
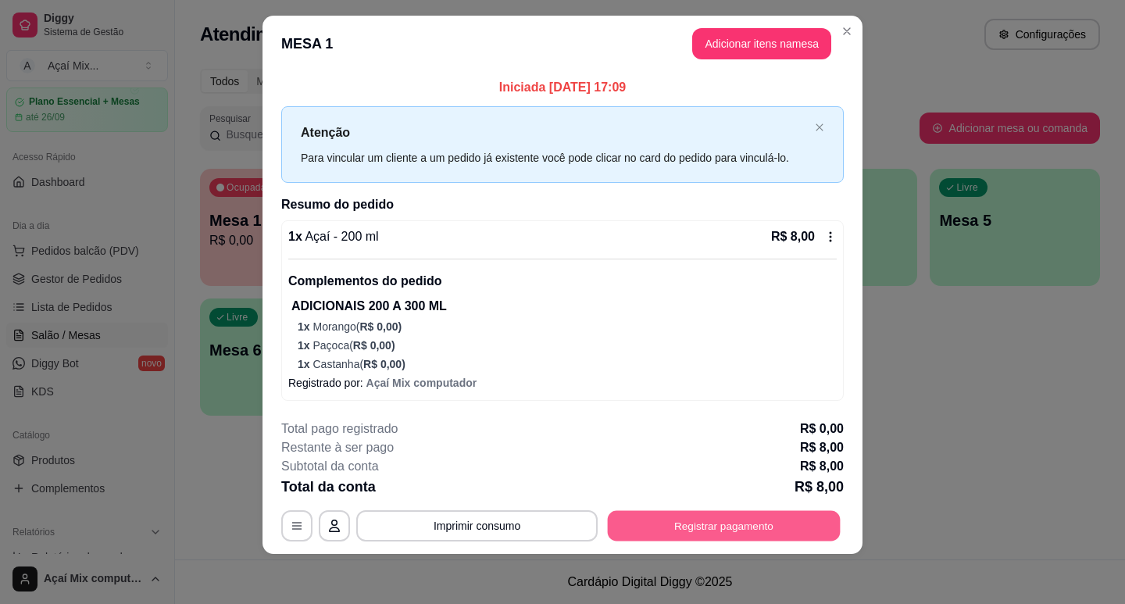
click at [792, 515] on button "Registrar pagamento" at bounding box center [724, 525] width 233 height 30
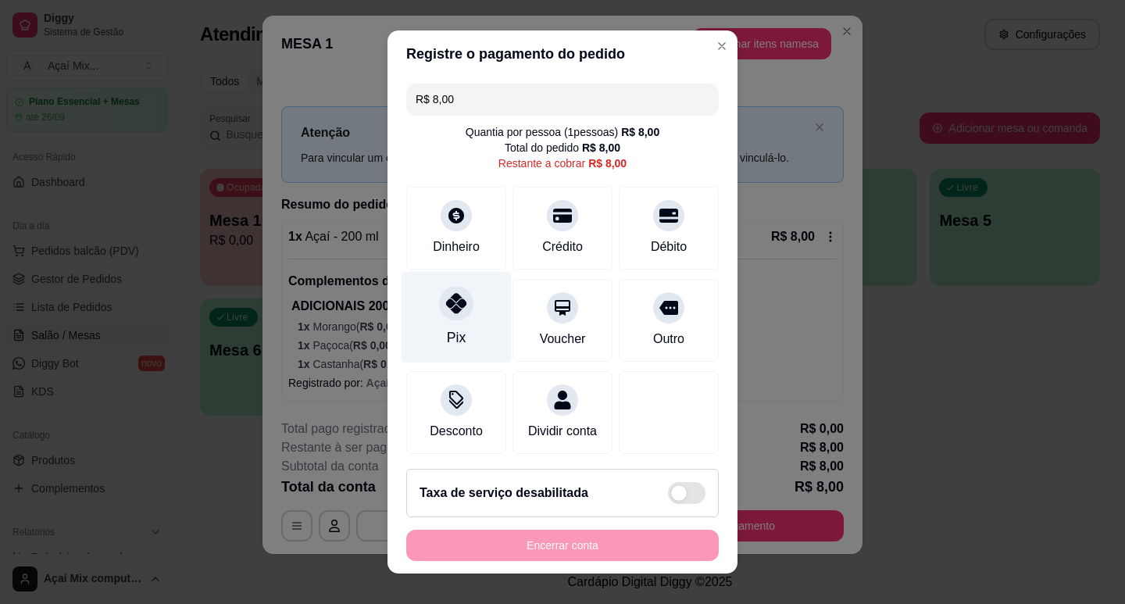
click at [460, 333] on div "Pix" at bounding box center [457, 316] width 110 height 91
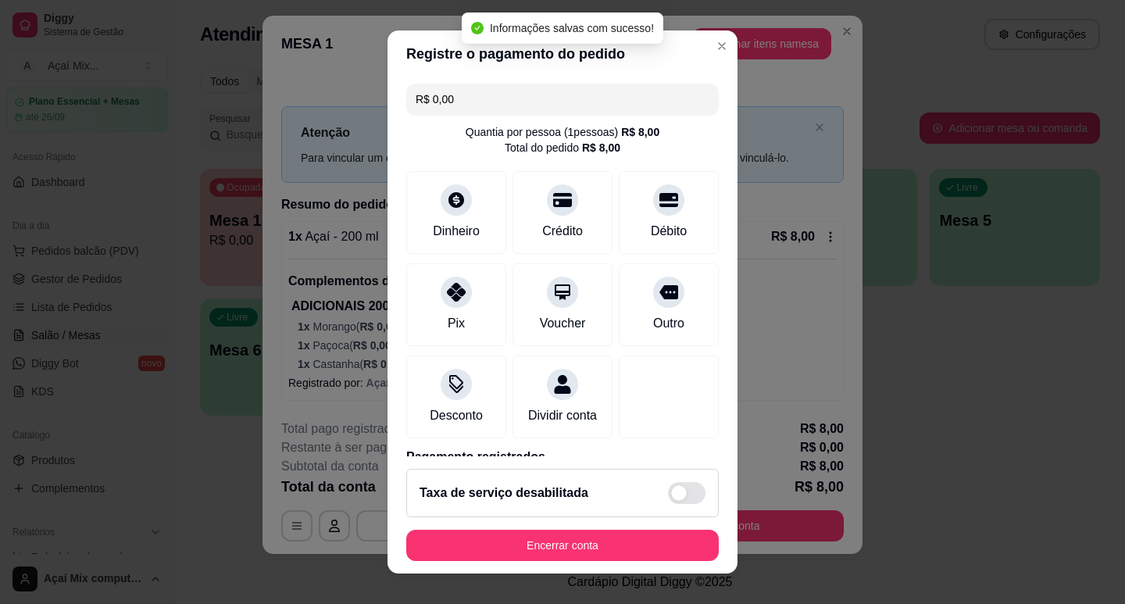
type input "R$ 0,00"
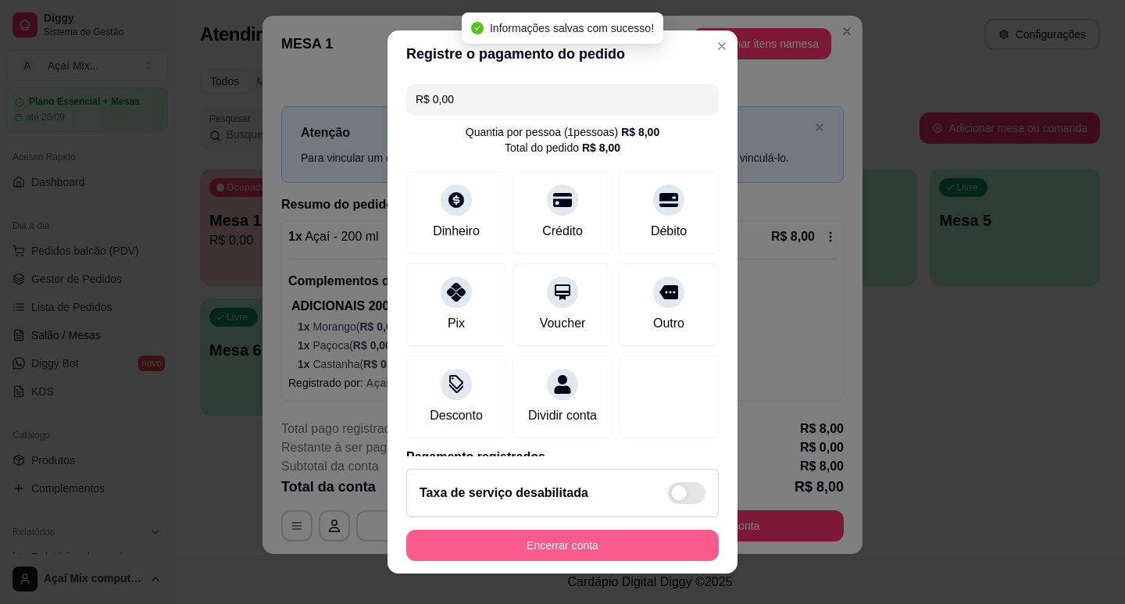
click at [575, 535] on button "Encerrar conta" at bounding box center [562, 545] width 313 height 31
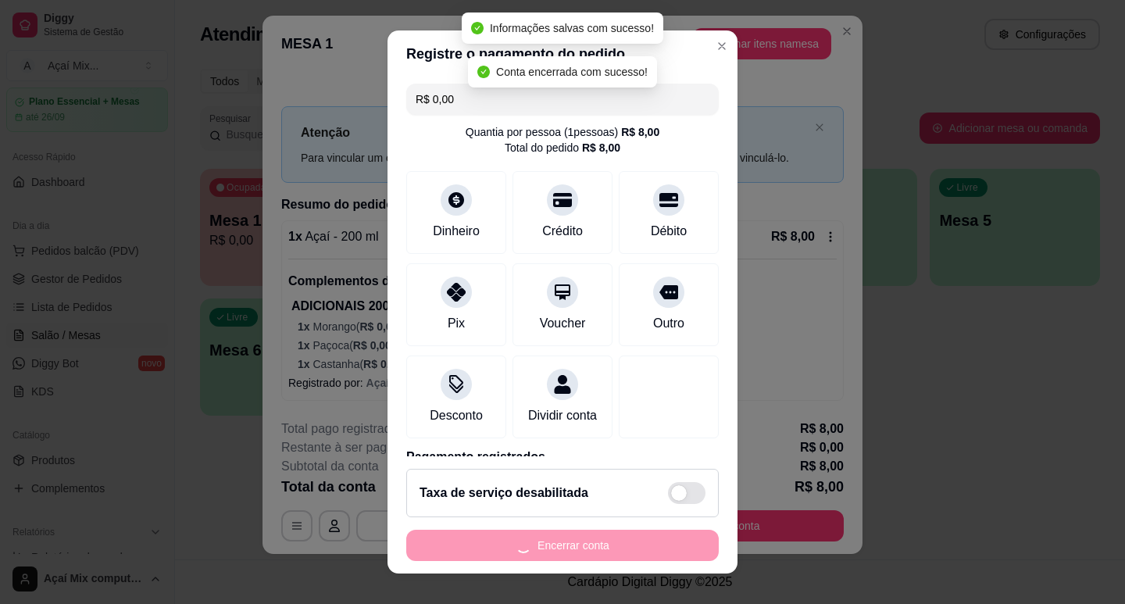
scroll to position [0, 0]
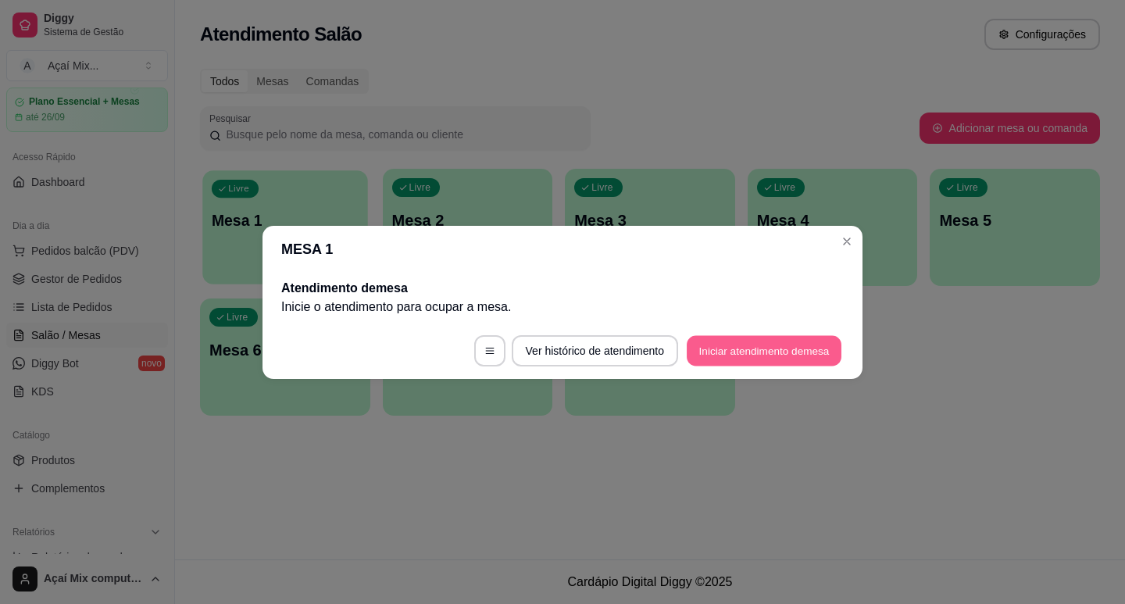
click at [769, 348] on button "Iniciar atendimento de mesa" at bounding box center [764, 350] width 155 height 30
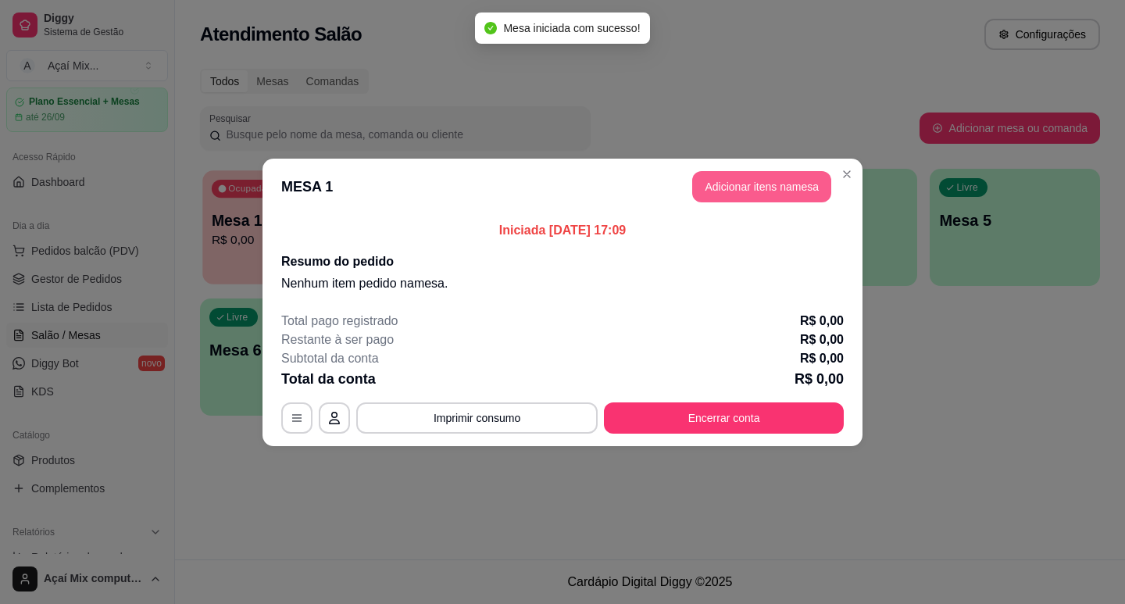
click at [706, 195] on button "Adicionar itens na mesa" at bounding box center [761, 186] width 139 height 31
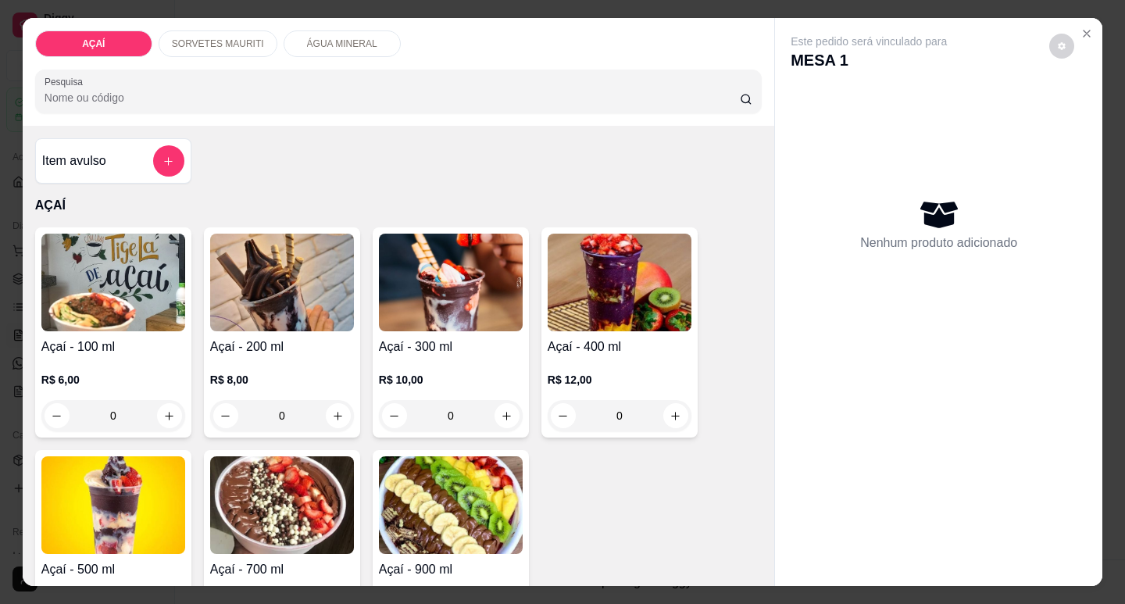
click at [184, 47] on div "SORVETES MAURITI" at bounding box center [218, 43] width 119 height 27
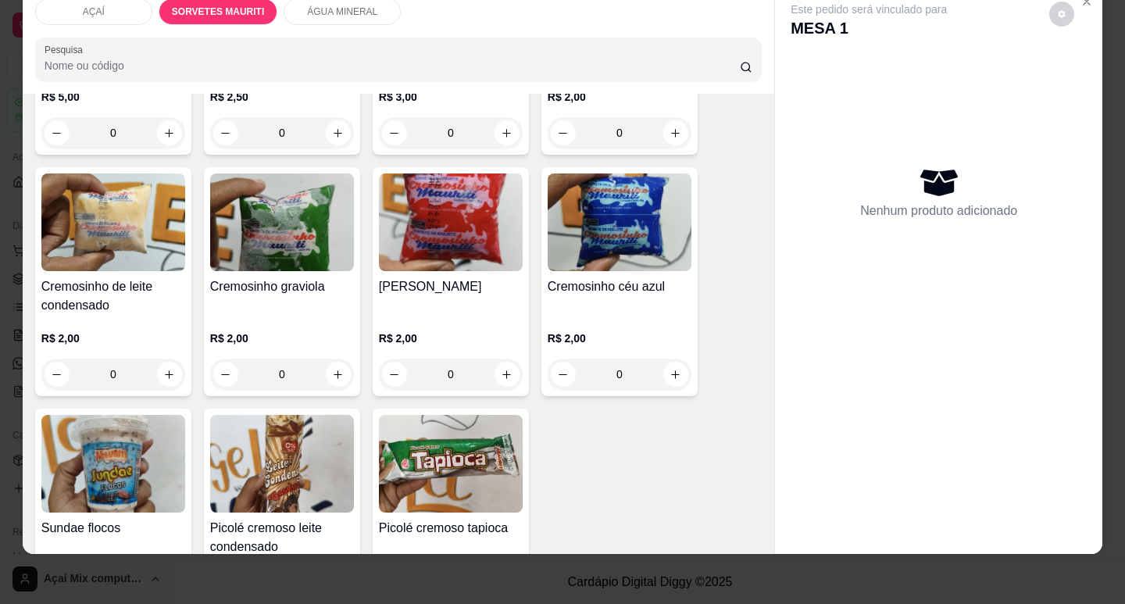
scroll to position [1016, 0]
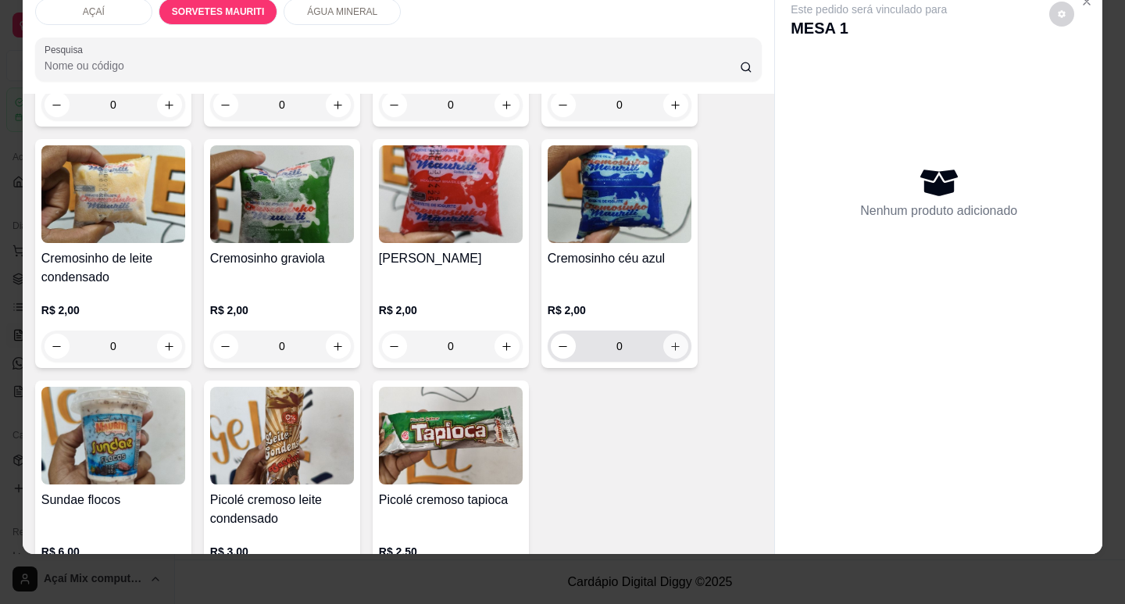
click at [674, 341] on icon "increase-product-quantity" at bounding box center [676, 347] width 12 height 12
type input "1"
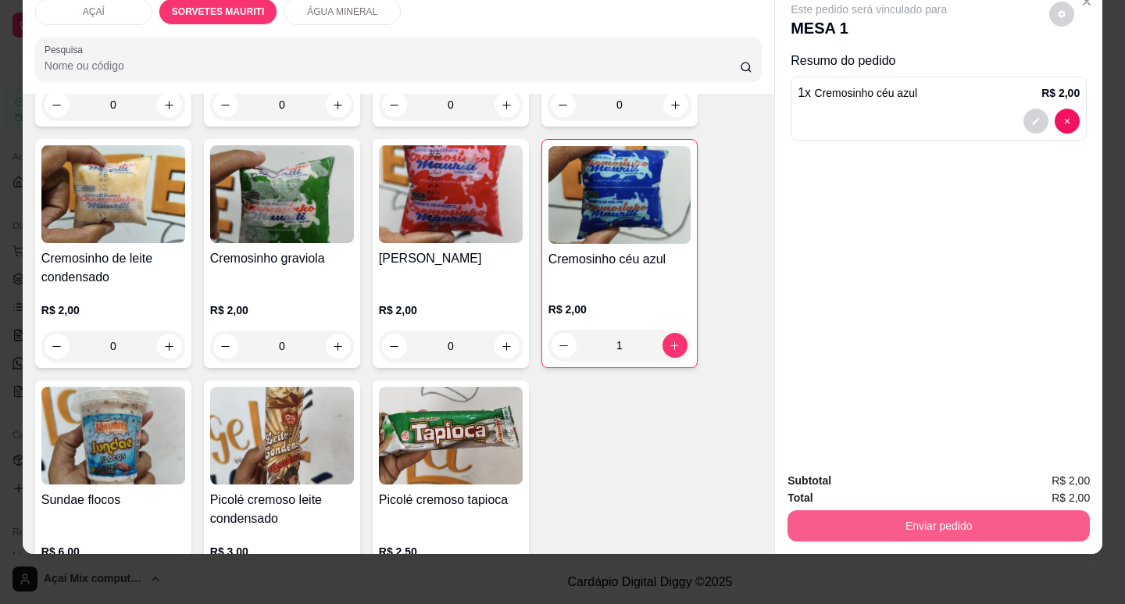
click at [866, 510] on button "Enviar pedido" at bounding box center [939, 525] width 302 height 31
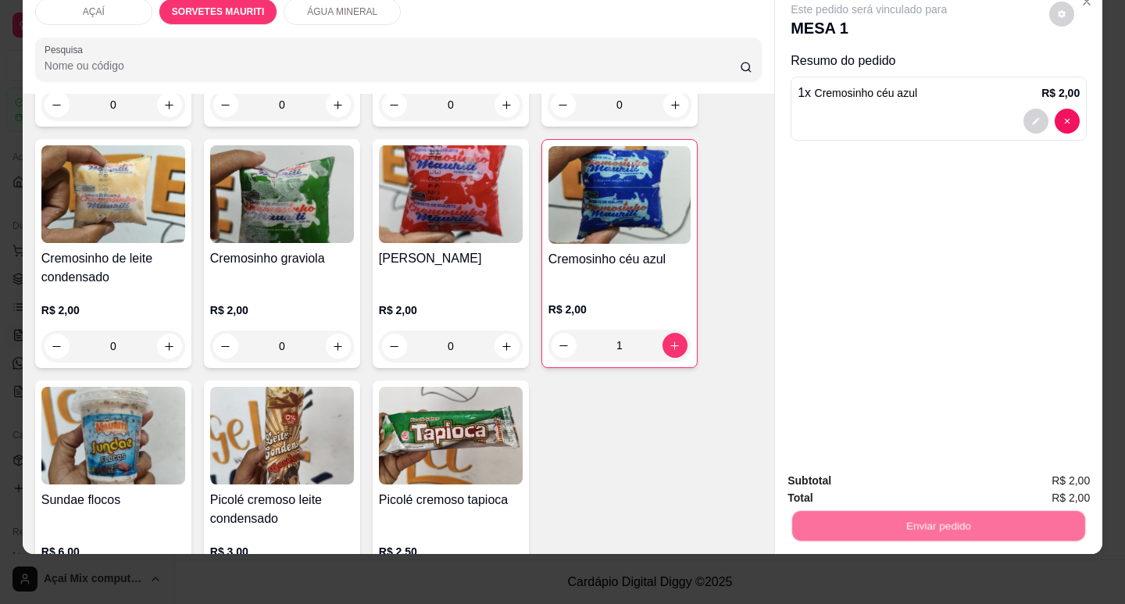
click at [876, 473] on button "Não registrar e enviar pedido" at bounding box center [888, 475] width 158 height 29
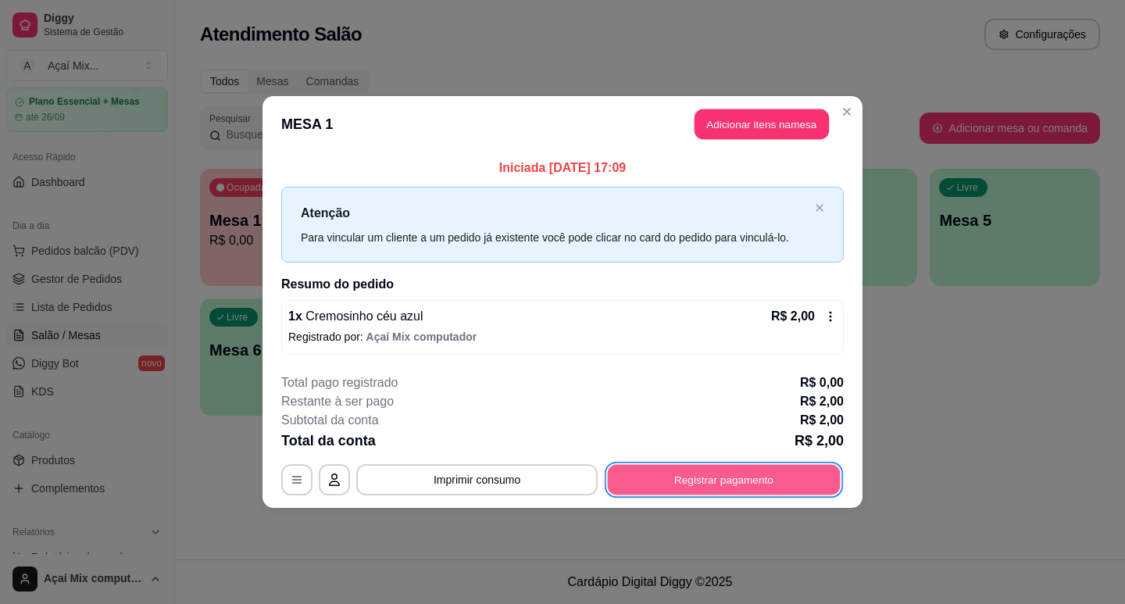
click at [816, 473] on button "Registrar pagamento" at bounding box center [724, 480] width 233 height 30
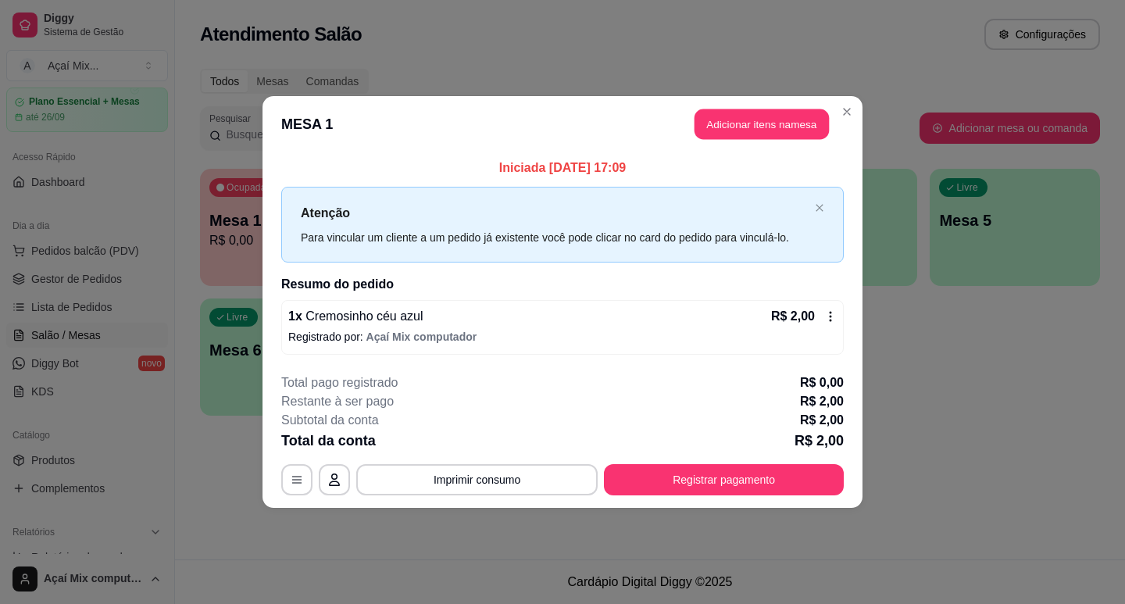
scroll to position [20, 0]
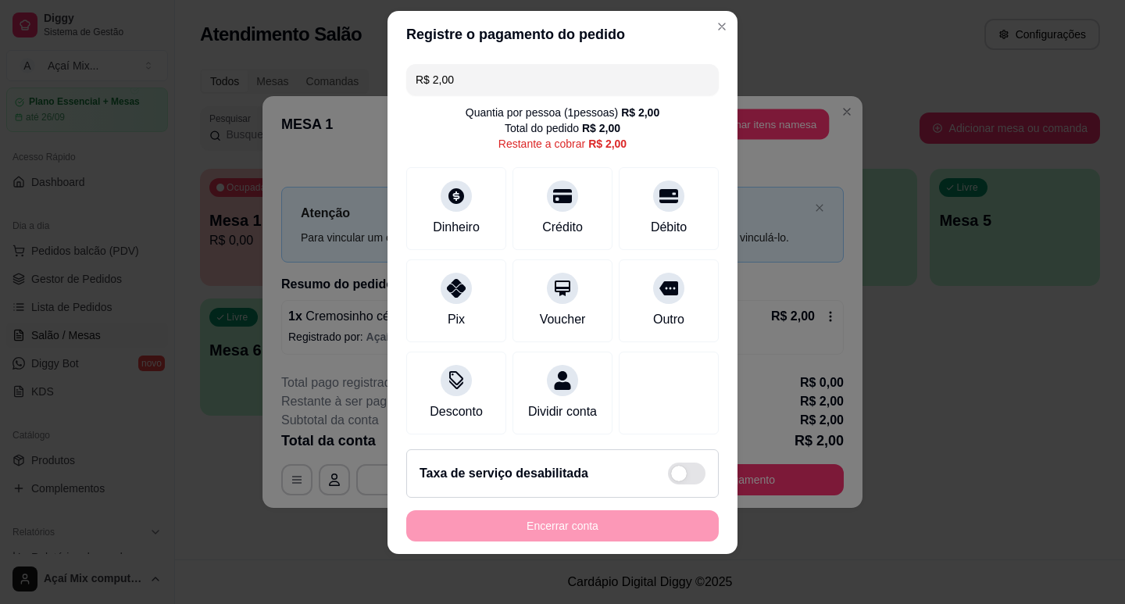
click at [388, 151] on div "R$ 2,00 Quantia por pessoa ( 1 pessoas) R$ 2,00 Total do pedido R$ 2,00 Restant…" at bounding box center [563, 248] width 350 height 380
drag, startPoint x: 501, startPoint y: 213, endPoint x: 495, endPoint y: 208, distance: 8.3
click at [508, 212] on div "Crédito" at bounding box center [563, 204] width 110 height 91
type input "R$ 0,00"
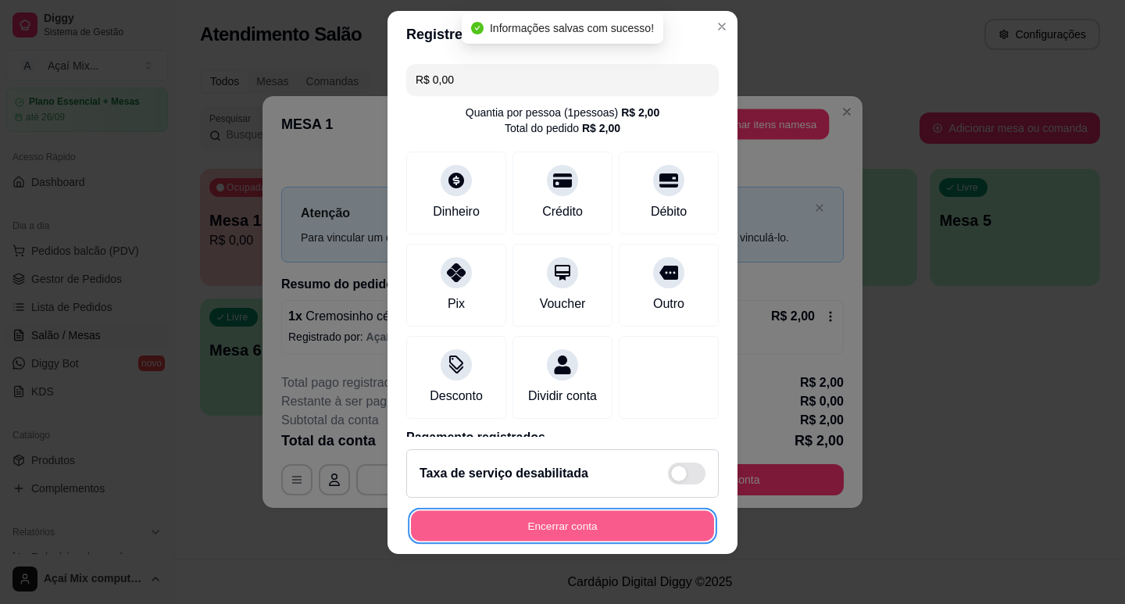
click at [653, 526] on button "Encerrar conta" at bounding box center [562, 526] width 303 height 30
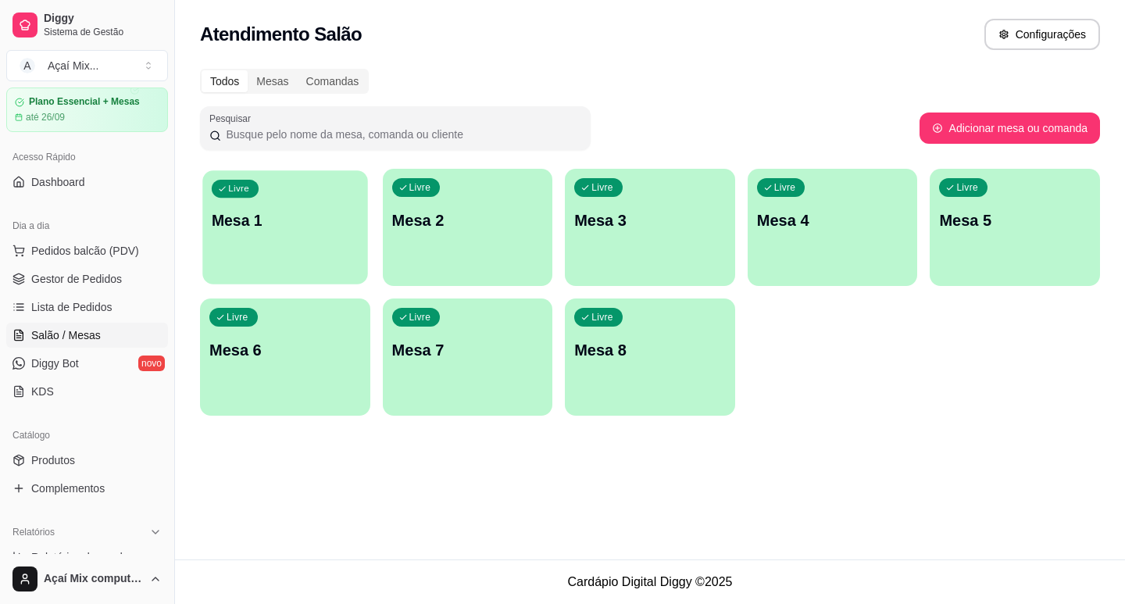
click at [313, 278] on div "button" at bounding box center [284, 275] width 165 height 18
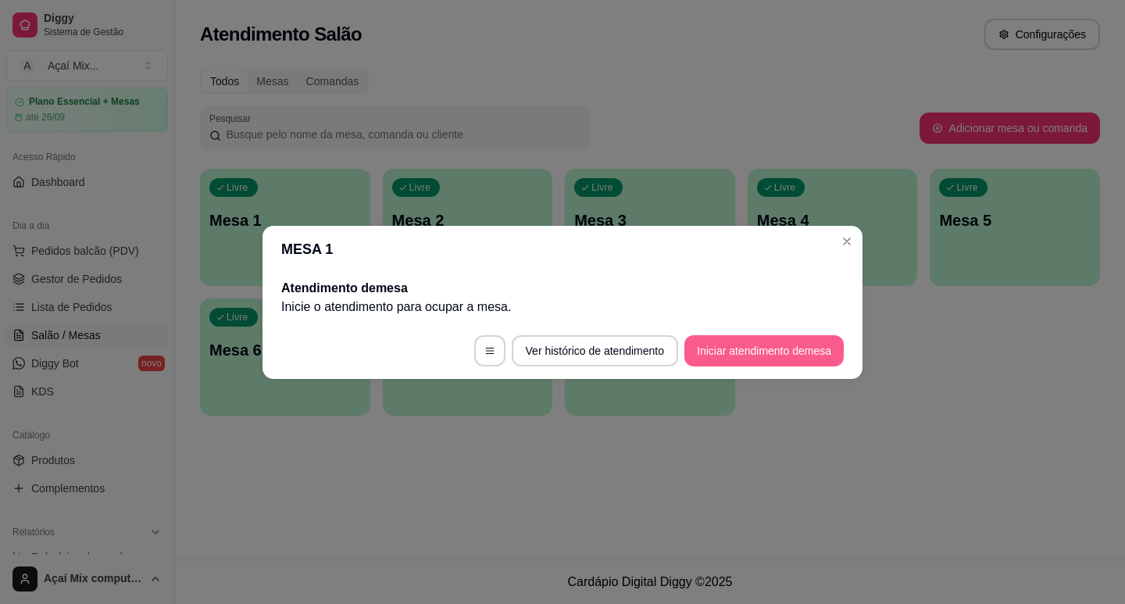
click at [784, 364] on button "Iniciar atendimento de mesa" at bounding box center [763, 350] width 159 height 31
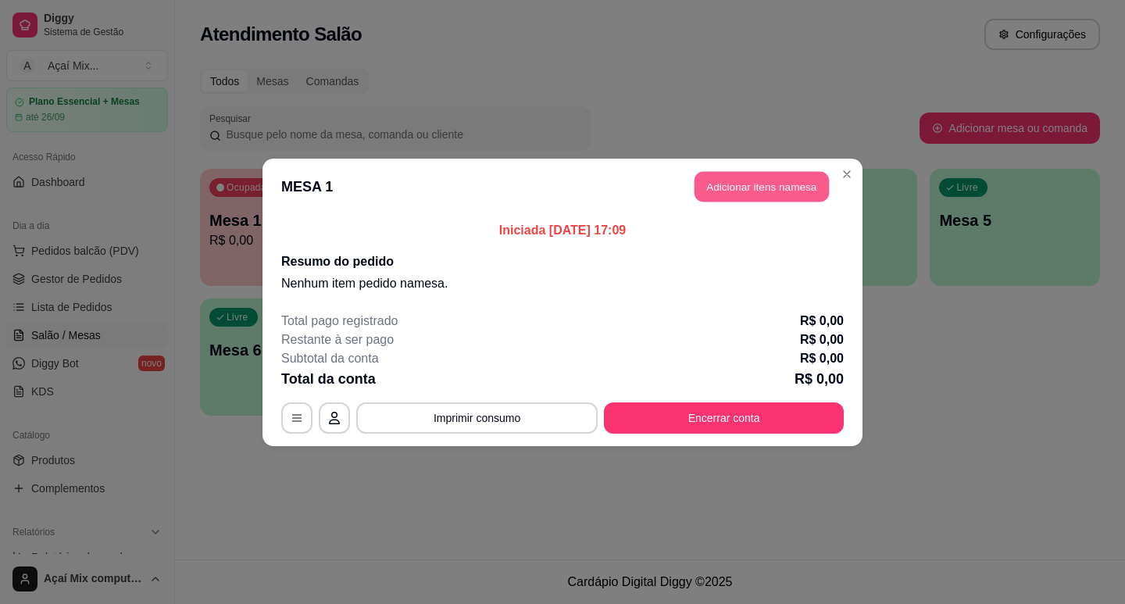
click at [732, 177] on button "Adicionar itens na mesa" at bounding box center [762, 186] width 134 height 30
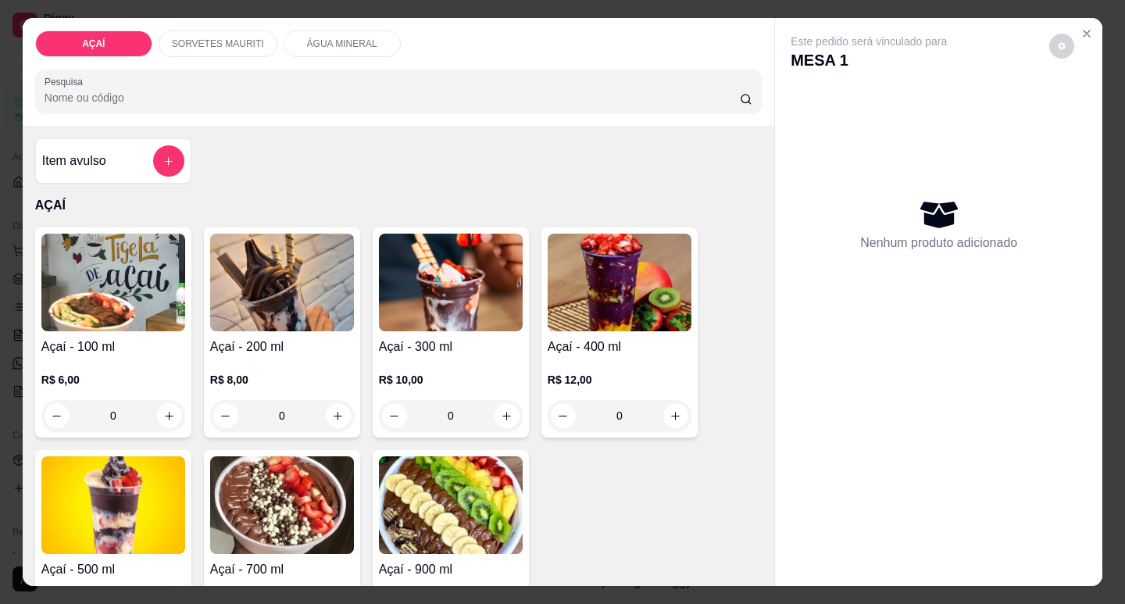
click at [220, 377] on p "R$ 8,00" at bounding box center [282, 380] width 144 height 16
click at [287, 372] on p "R$ 8,00" at bounding box center [282, 380] width 144 height 16
click at [439, 343] on h4 "Açaí - 300 ml" at bounding box center [451, 347] width 144 height 19
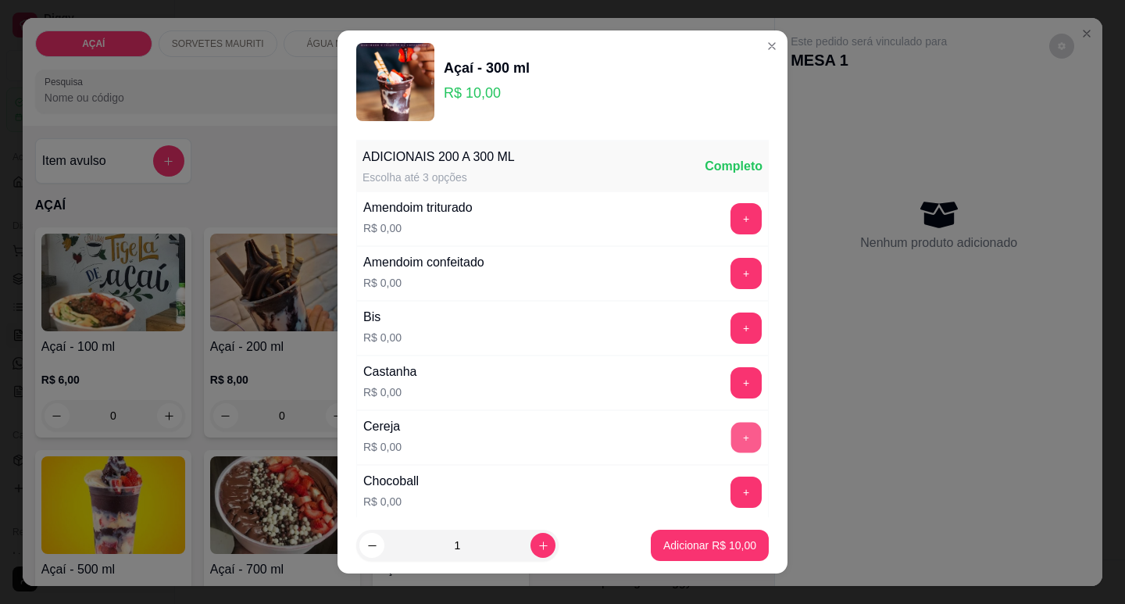
click at [731, 427] on button "+" at bounding box center [746, 437] width 30 height 30
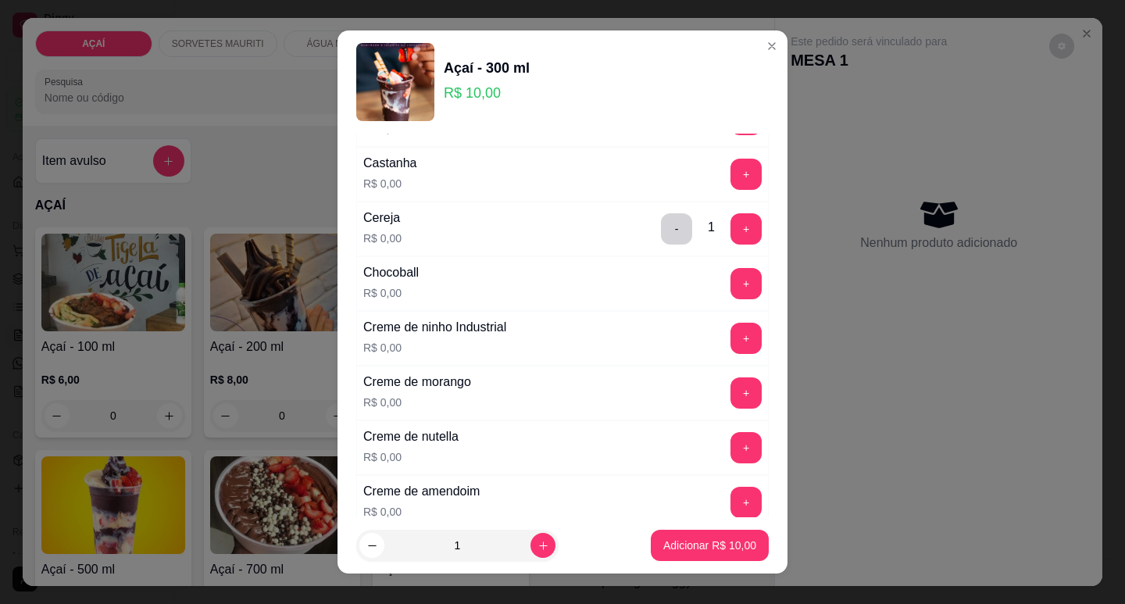
scroll to position [234, 0]
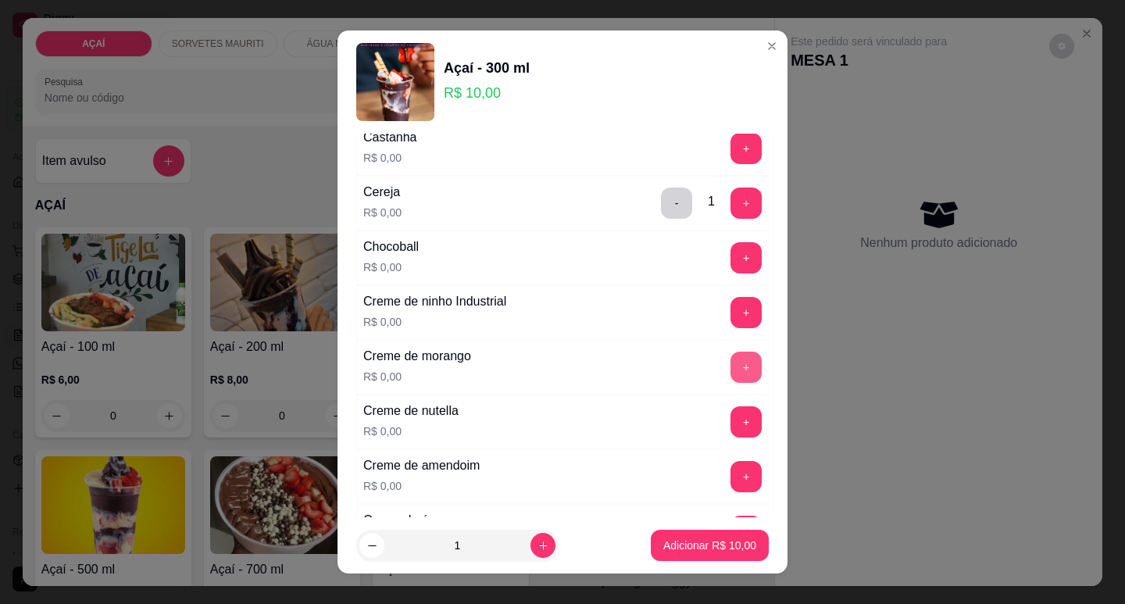
click at [731, 373] on button "+" at bounding box center [746, 367] width 31 height 31
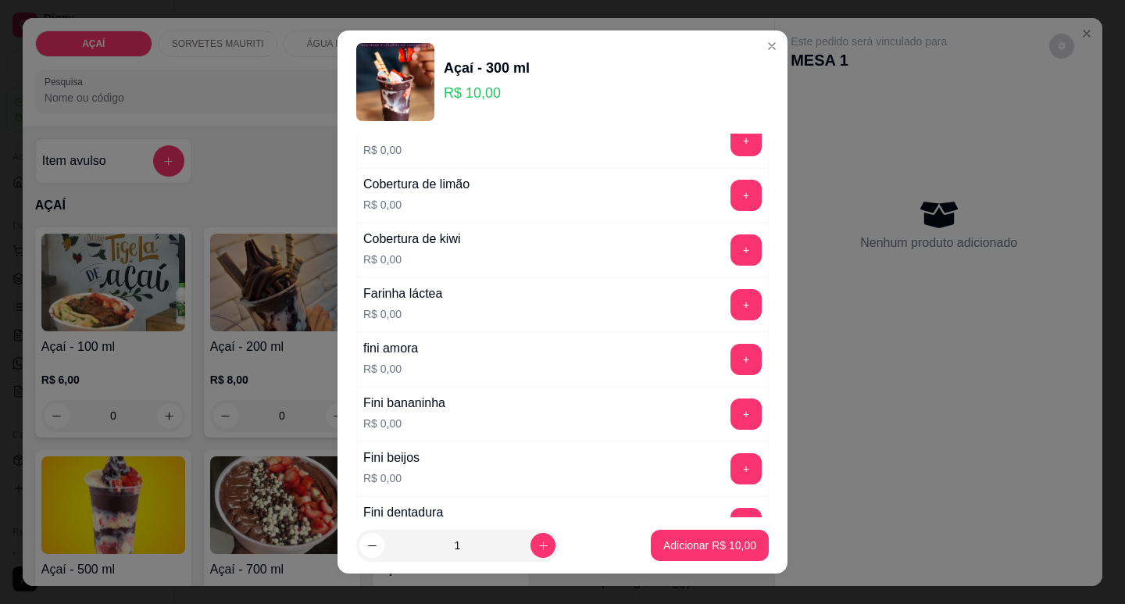
scroll to position [938, 0]
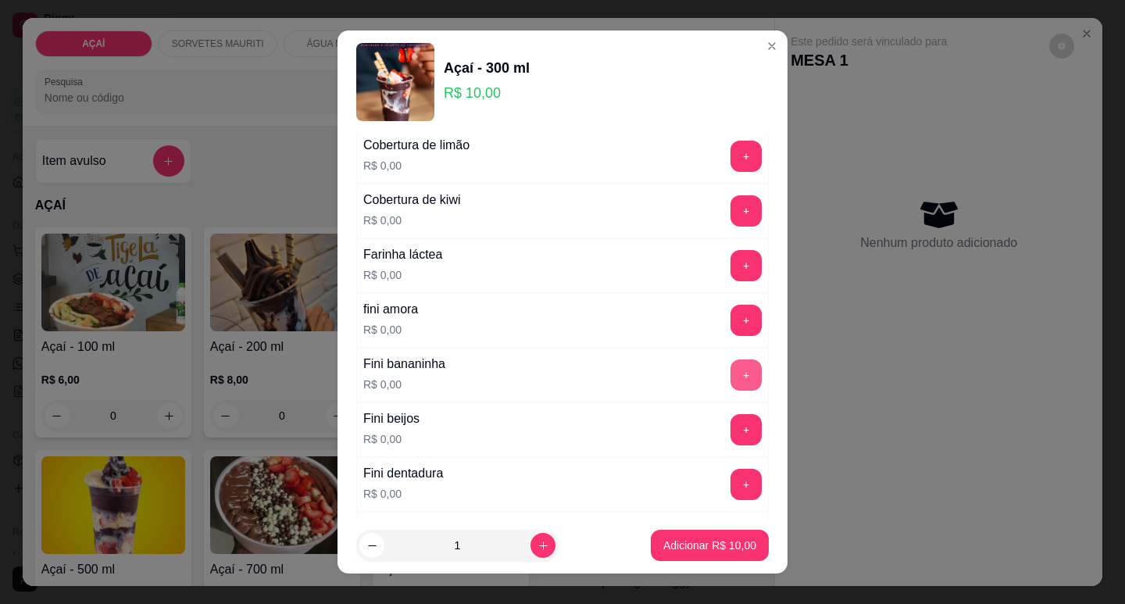
click at [731, 380] on button "+" at bounding box center [746, 374] width 31 height 31
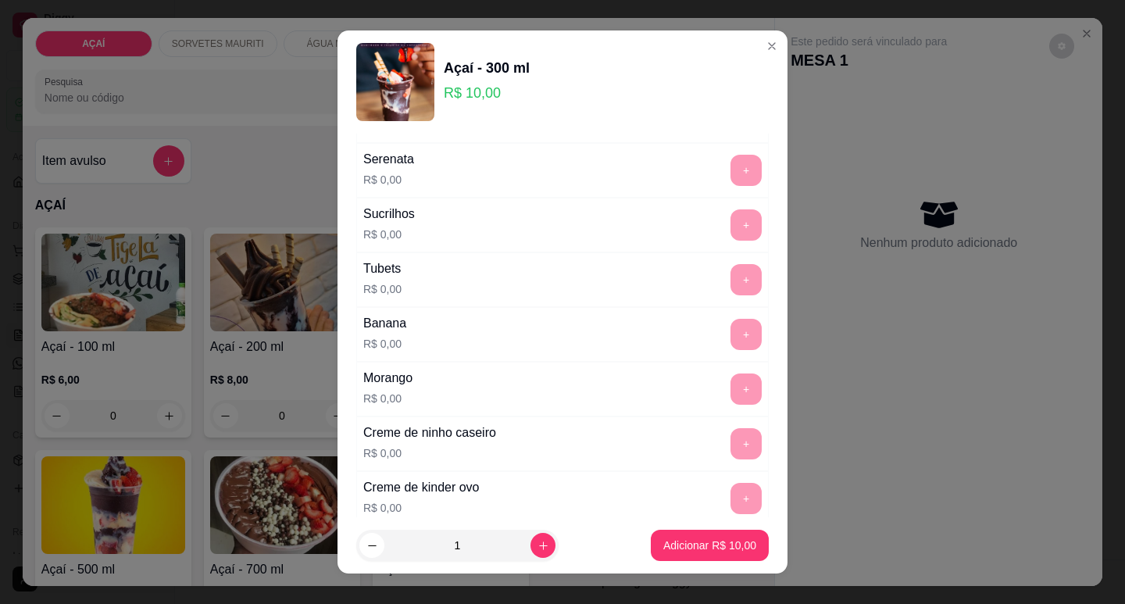
scroll to position [2033, 0]
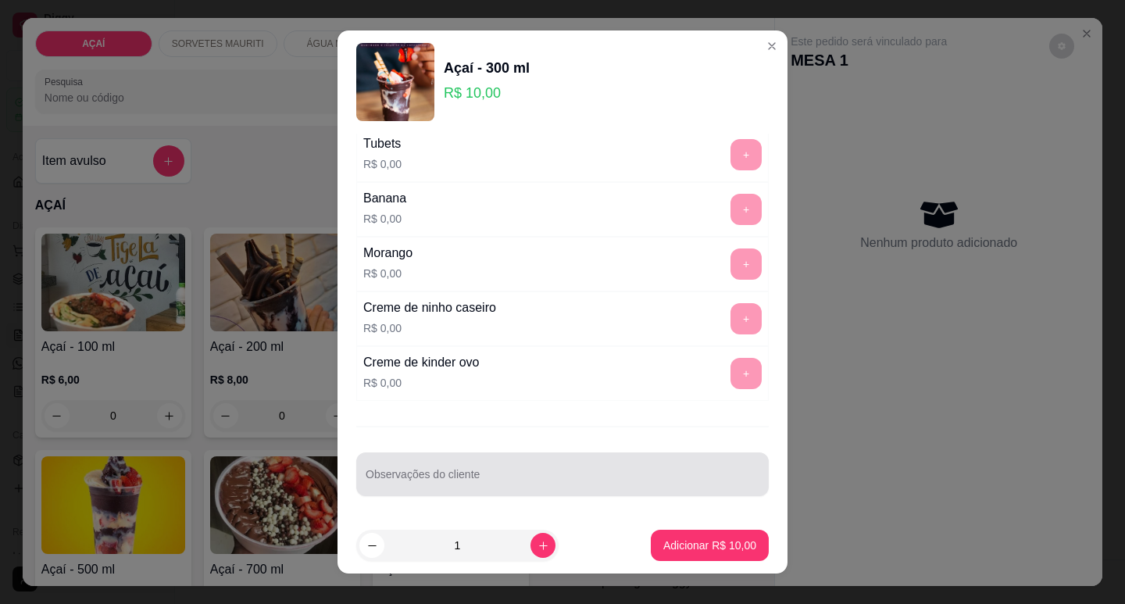
click at [546, 467] on div at bounding box center [563, 474] width 394 height 31
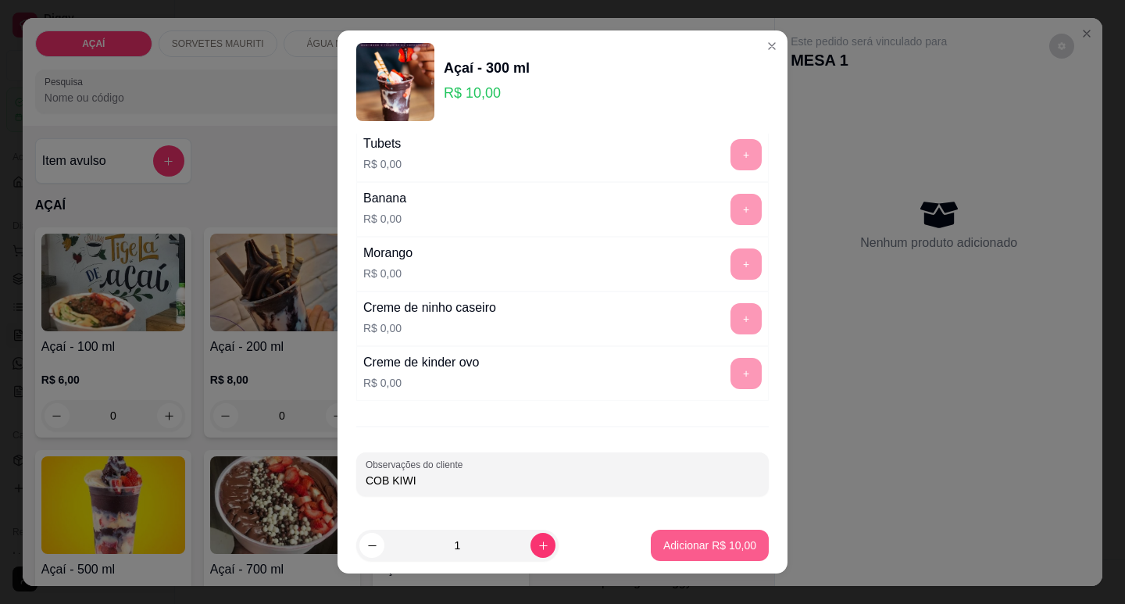
type input "COB KIWI"
click at [663, 549] on p "Adicionar R$ 10,00" at bounding box center [709, 546] width 93 height 16
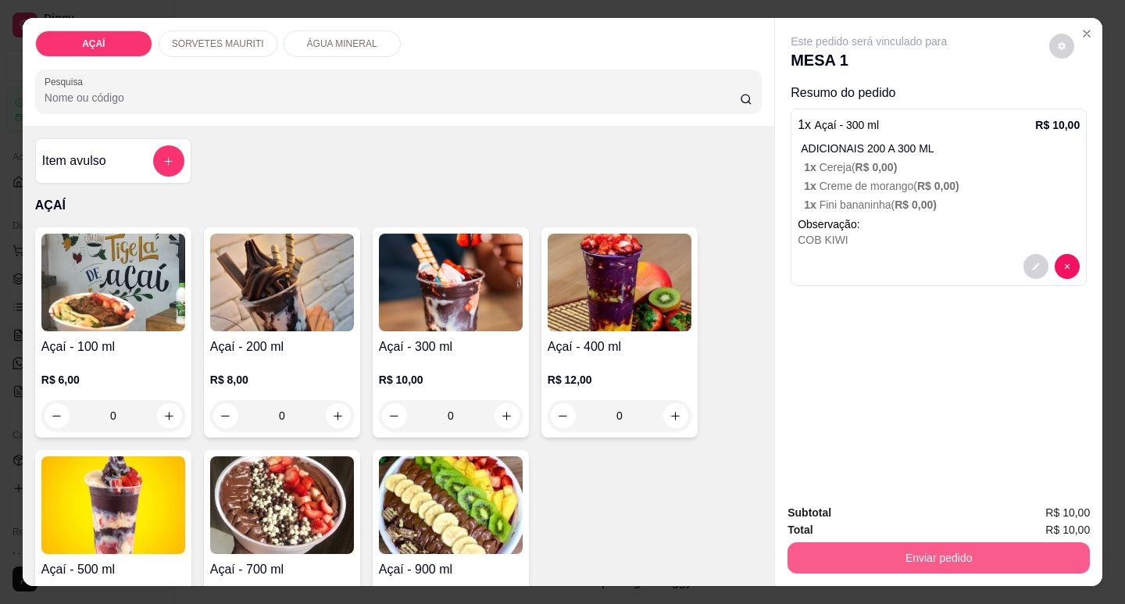
click at [956, 542] on button "Enviar pedido" at bounding box center [939, 557] width 302 height 31
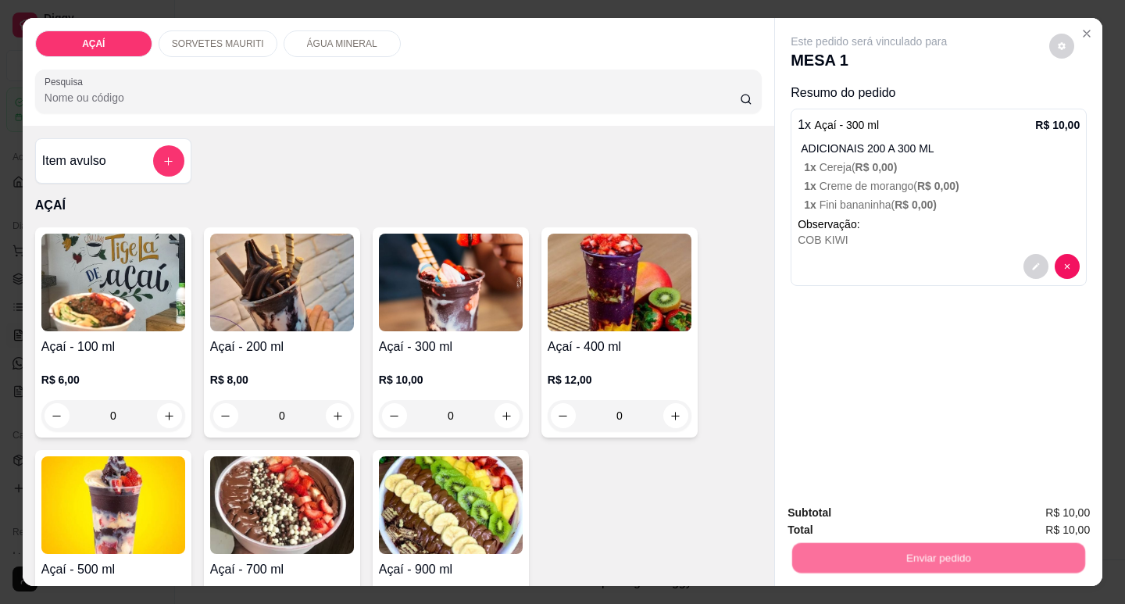
click at [946, 501] on button "Não registrar e enviar pedido" at bounding box center [888, 512] width 158 height 29
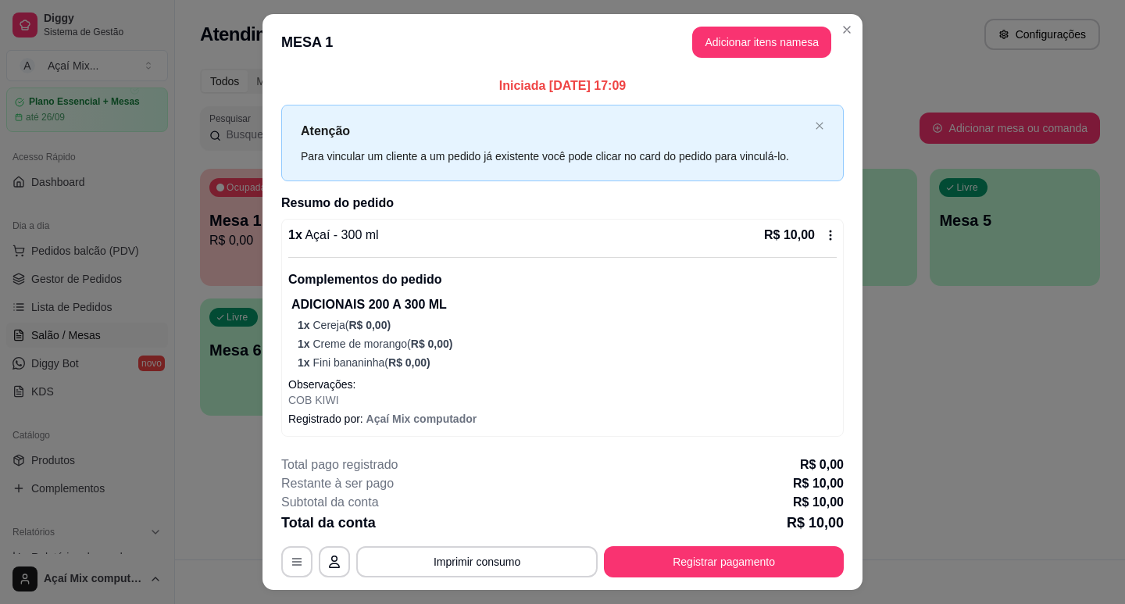
click at [725, 538] on div "**********" at bounding box center [562, 517] width 563 height 122
click at [725, 543] on div "**********" at bounding box center [562, 517] width 563 height 122
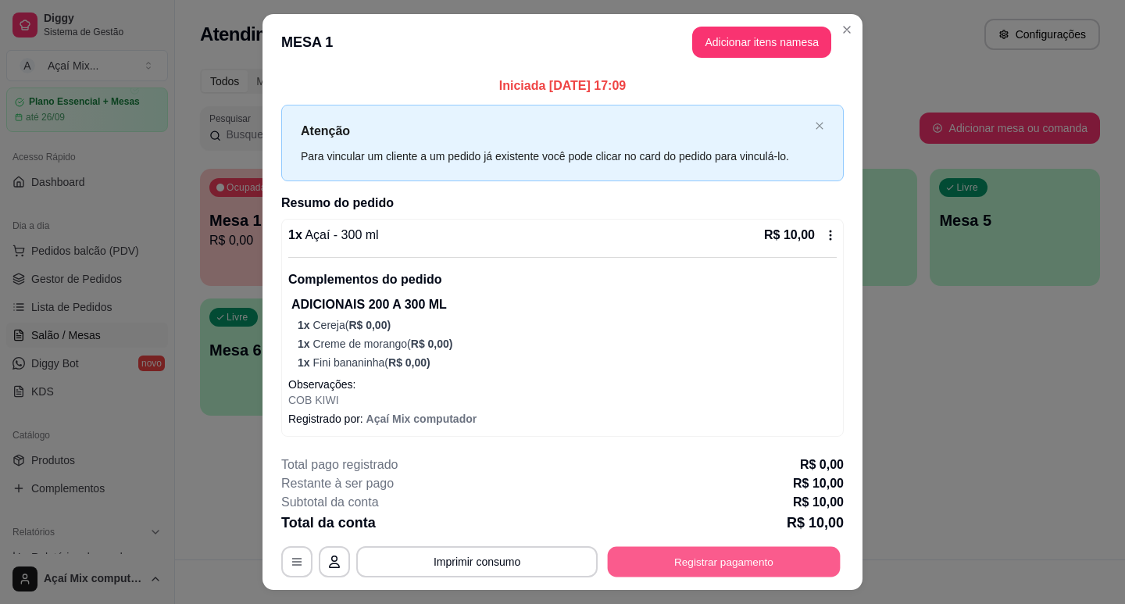
click at [734, 572] on button "Registrar pagamento" at bounding box center [724, 561] width 233 height 30
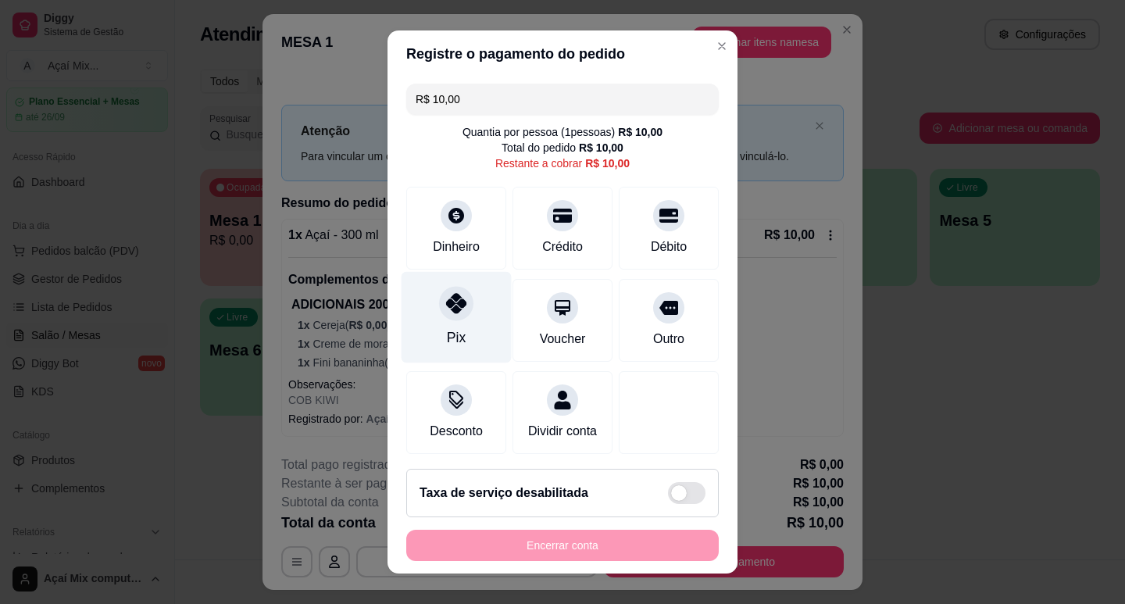
click at [465, 326] on div "Pix" at bounding box center [457, 316] width 110 height 91
type input "R$ 0,00"
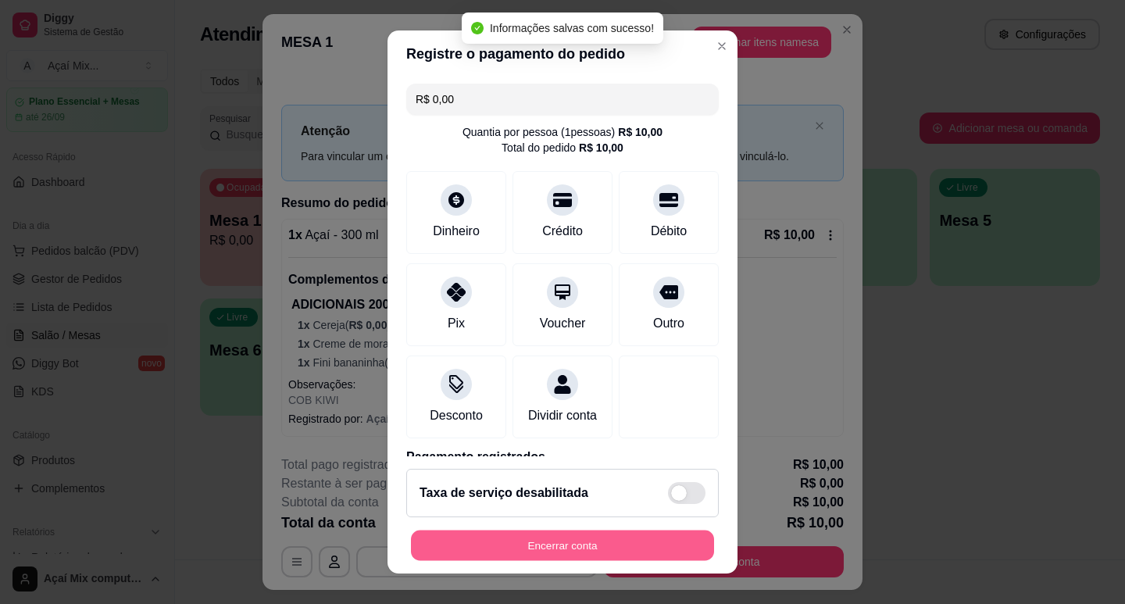
click at [591, 555] on button "Encerrar conta" at bounding box center [562, 546] width 303 height 30
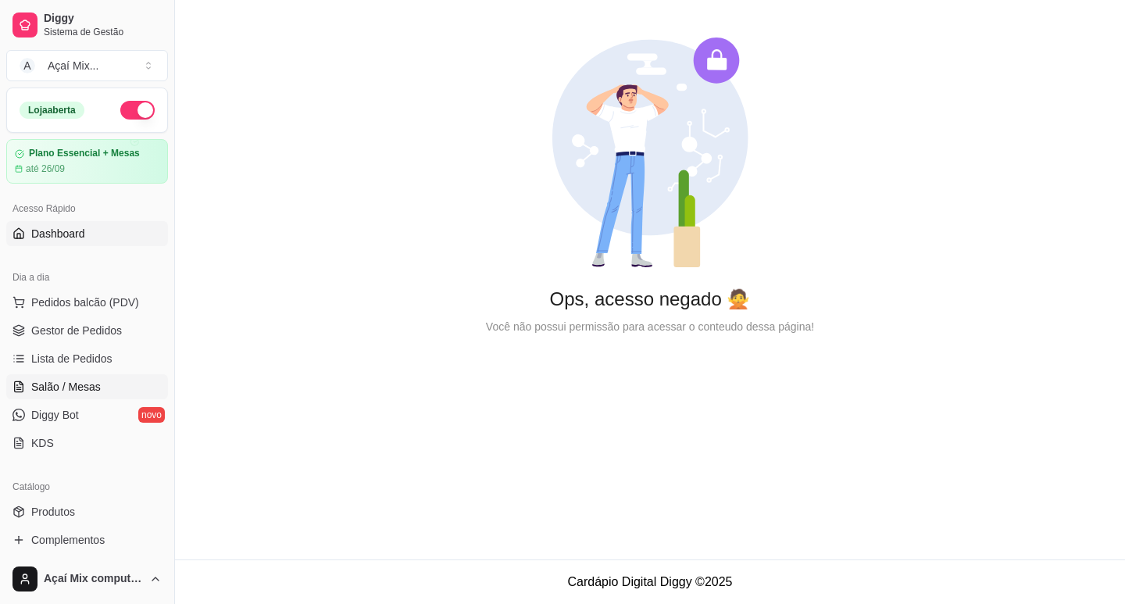
click at [35, 386] on span "Salão / Mesas" at bounding box center [66, 387] width 70 height 16
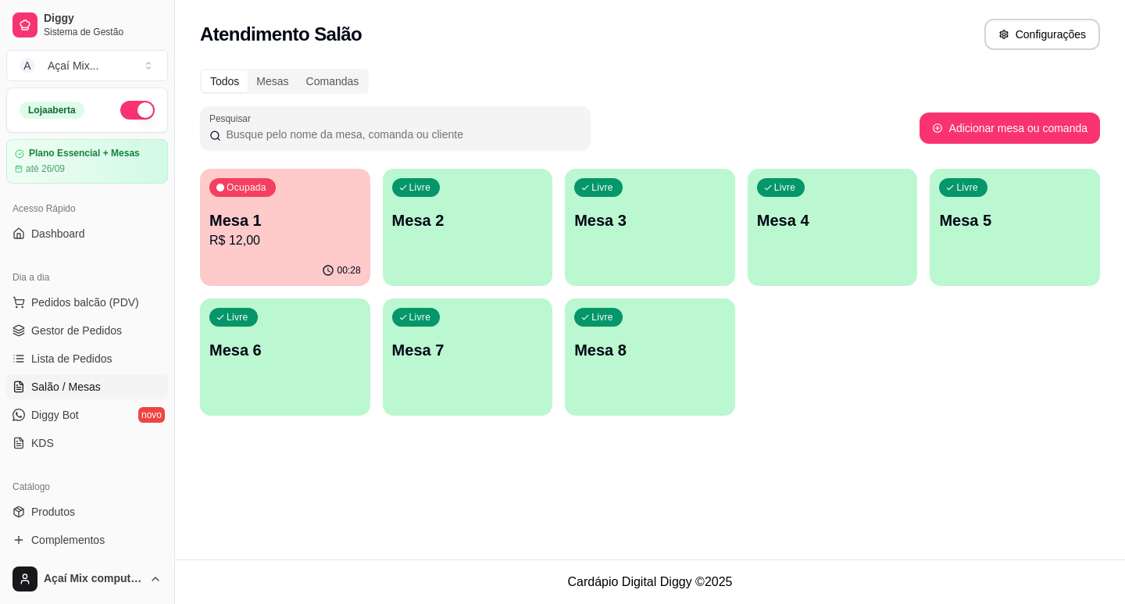
click at [265, 273] on div "00:28" at bounding box center [285, 270] width 170 height 30
click at [498, 213] on div "Livre Mesa 2" at bounding box center [467, 217] width 165 height 95
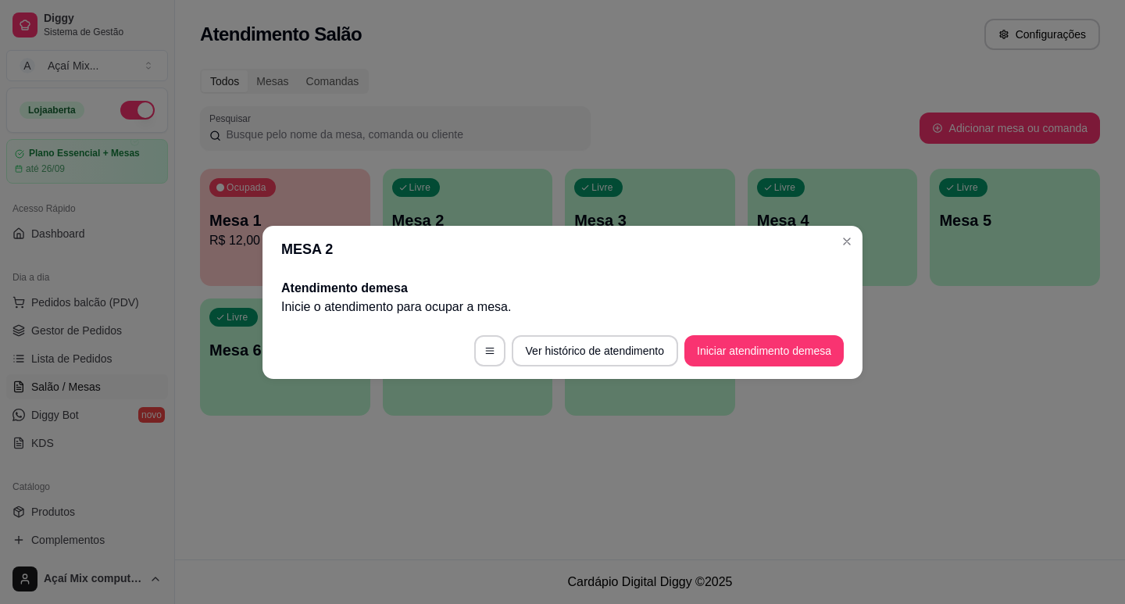
click at [816, 332] on footer "Ver histórico de atendimento Iniciar atendimento de mesa" at bounding box center [563, 351] width 600 height 56
click at [819, 350] on button "Iniciar atendimento de mesa" at bounding box center [764, 350] width 155 height 30
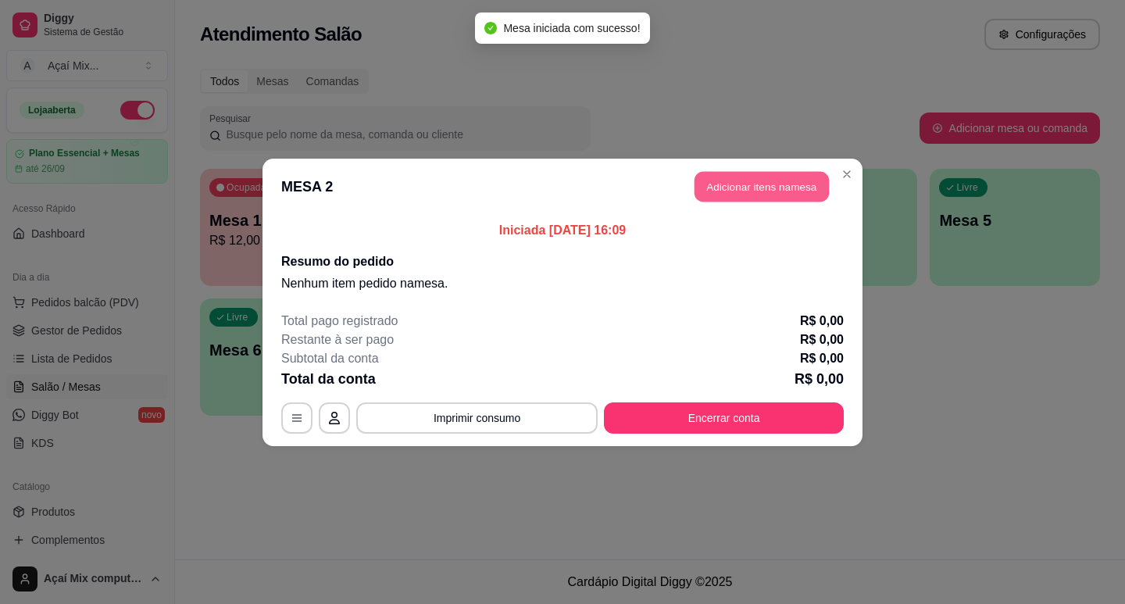
click at [772, 180] on button "Adicionar itens na mesa" at bounding box center [762, 186] width 134 height 30
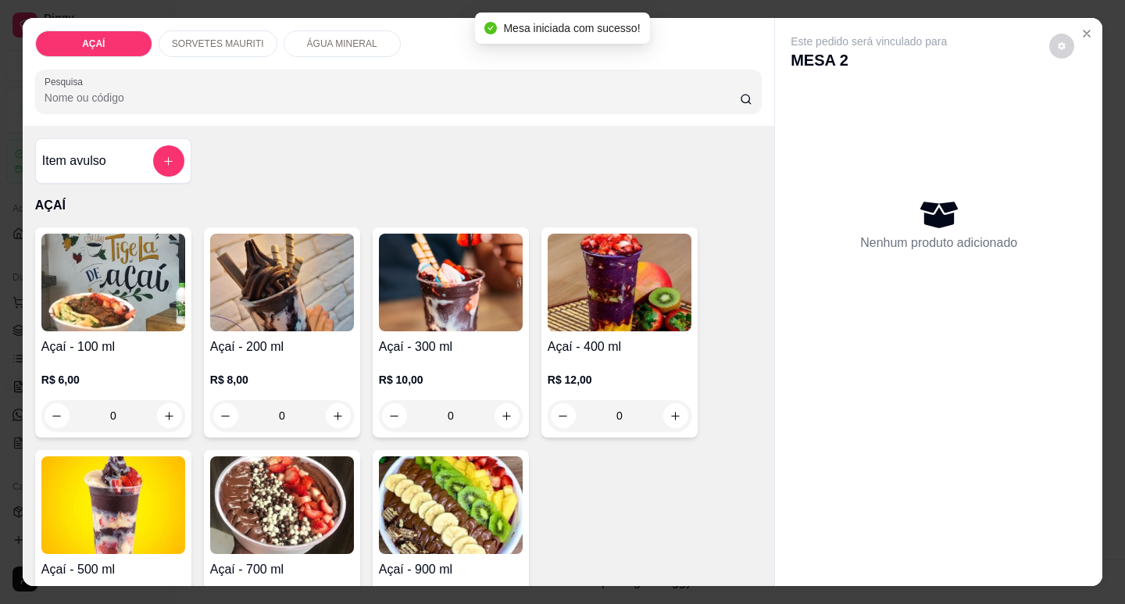
click at [454, 372] on p "R$ 10,00" at bounding box center [451, 380] width 144 height 16
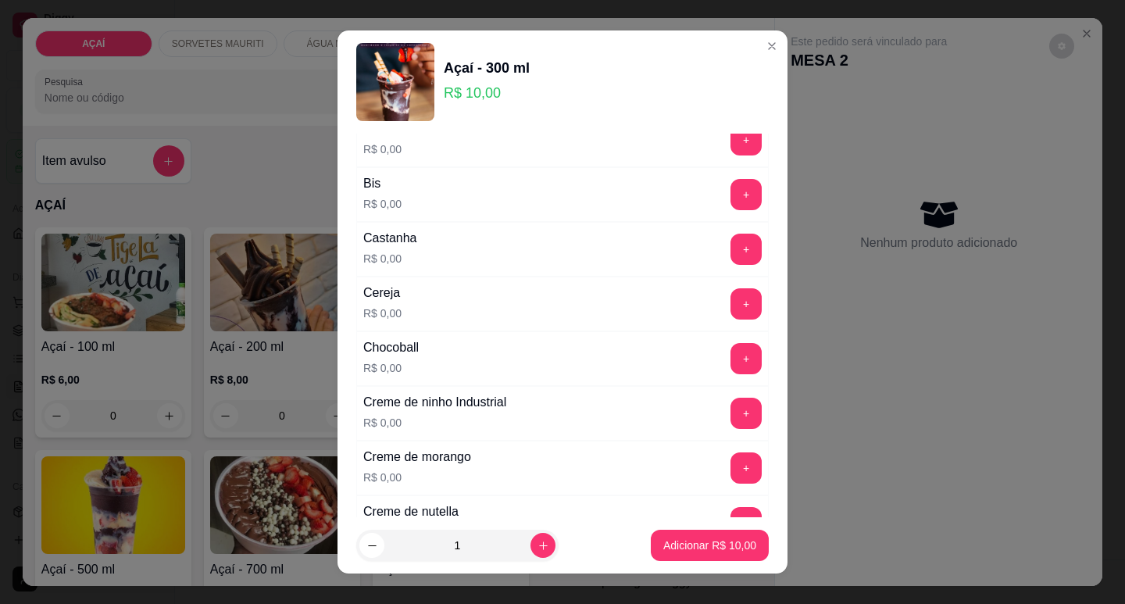
scroll to position [234, 0]
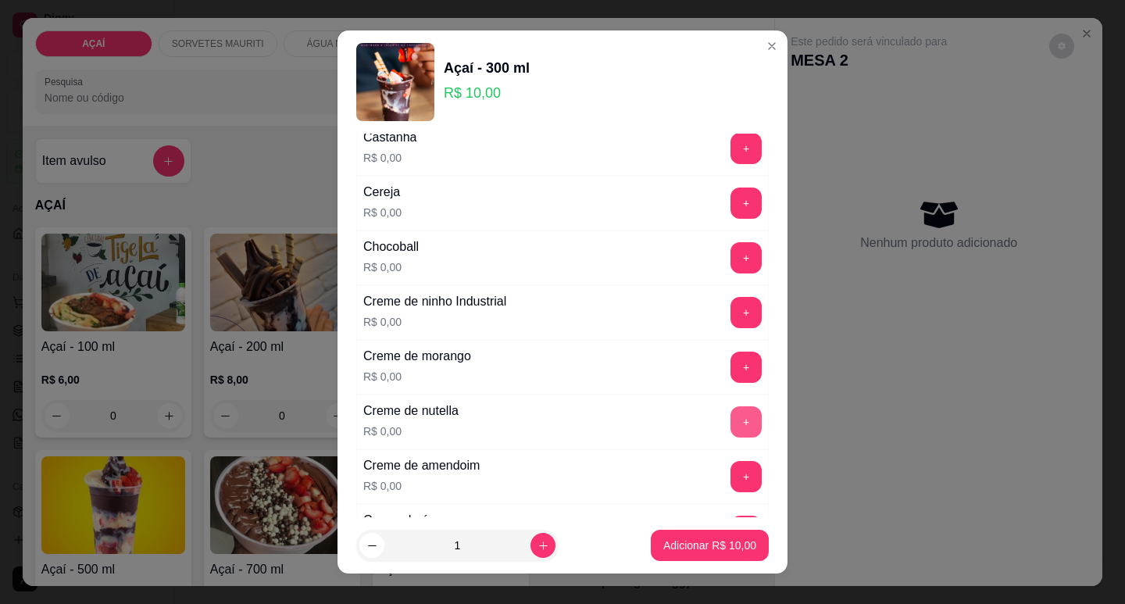
click at [731, 421] on button "+" at bounding box center [746, 421] width 31 height 31
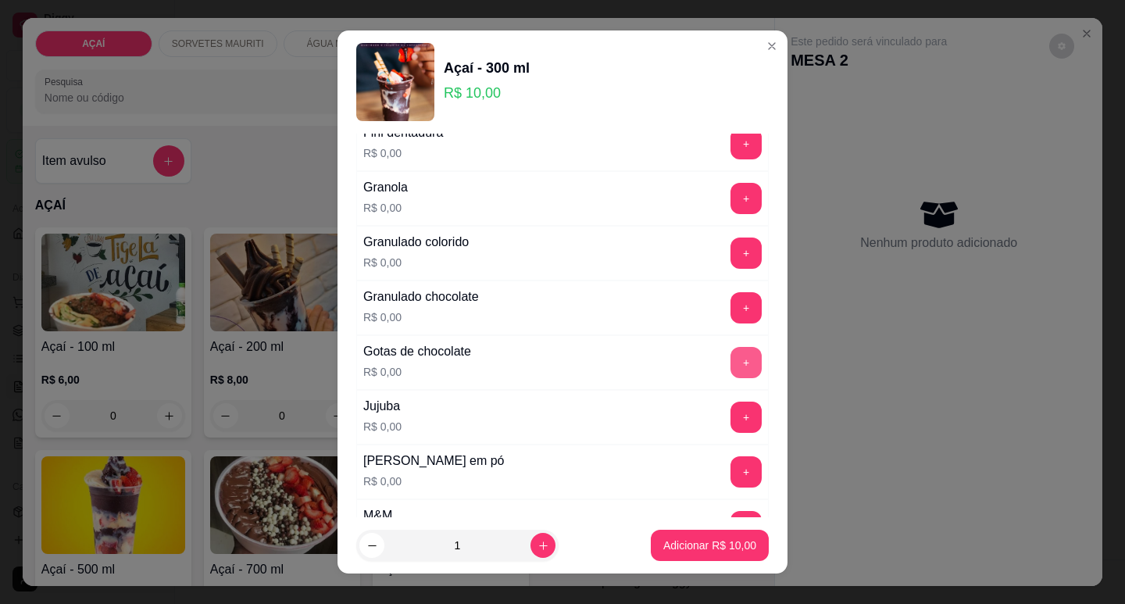
scroll to position [1328, 0]
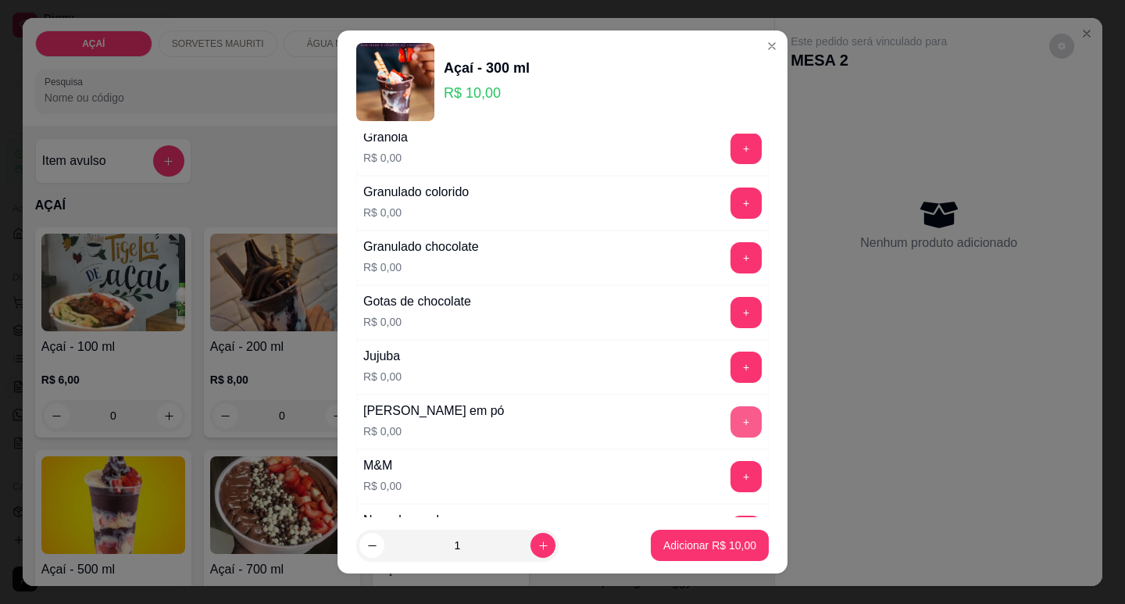
click at [731, 420] on button "+" at bounding box center [746, 421] width 31 height 31
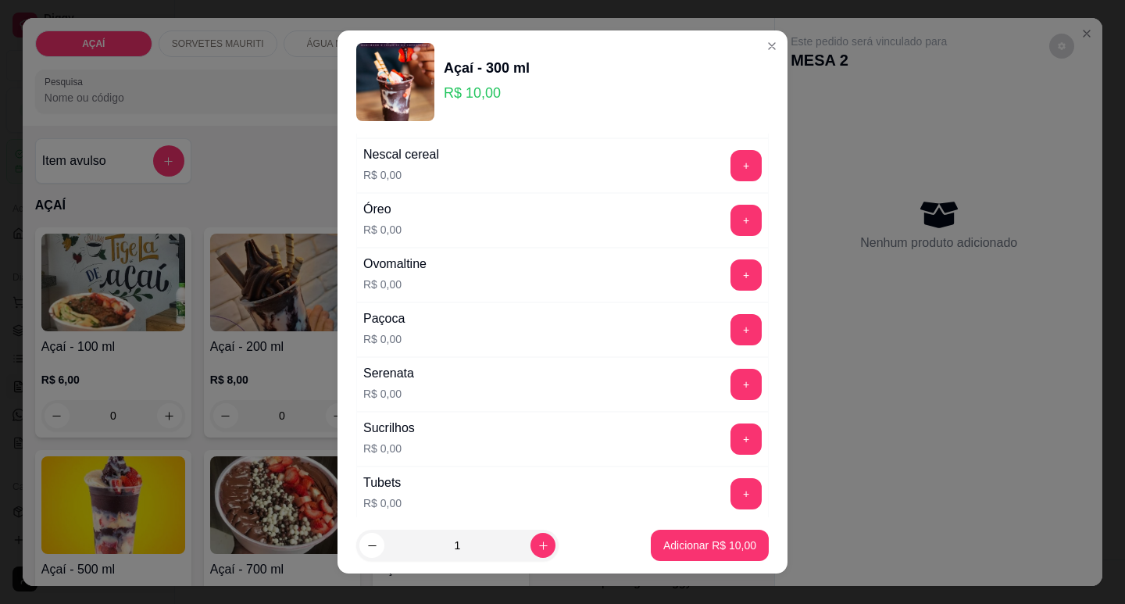
scroll to position [1719, 0]
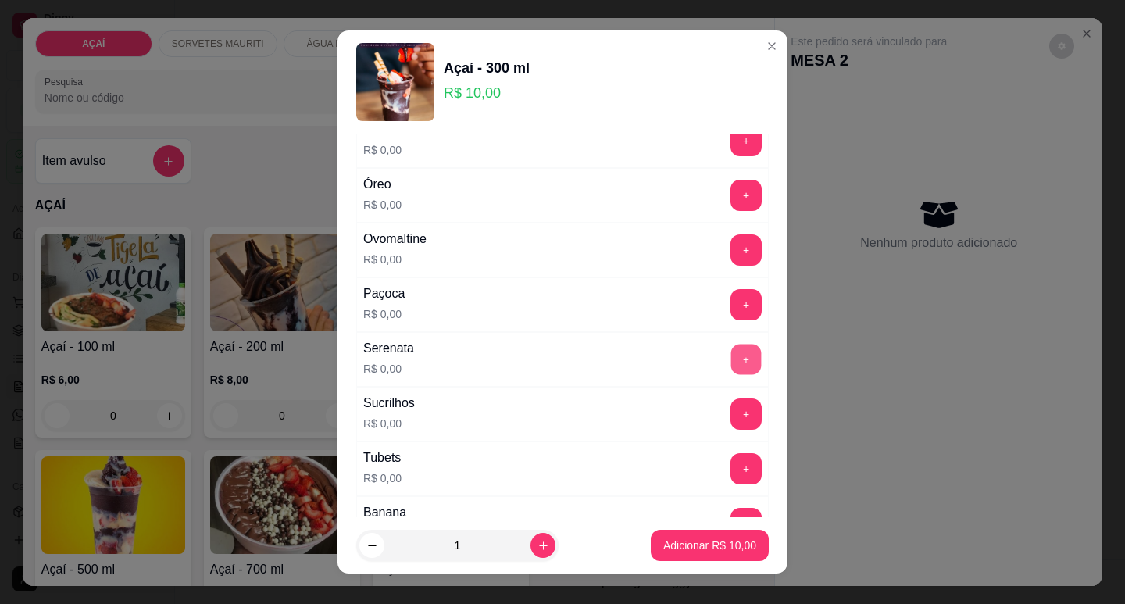
click at [731, 361] on button "+" at bounding box center [746, 359] width 30 height 30
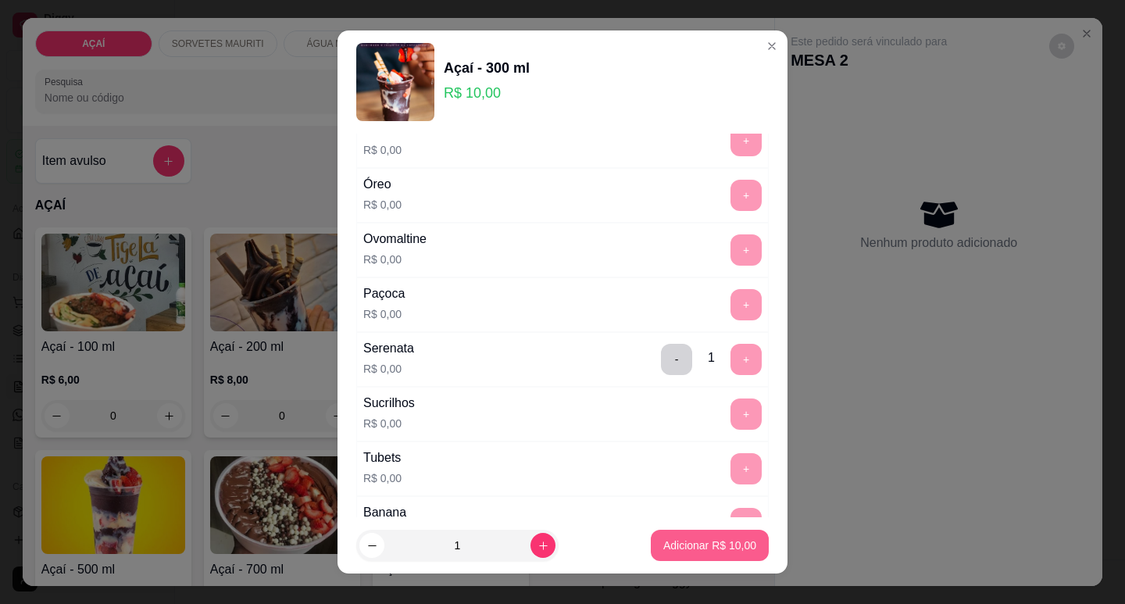
click at [710, 539] on p "Adicionar R$ 10,00" at bounding box center [709, 546] width 93 height 16
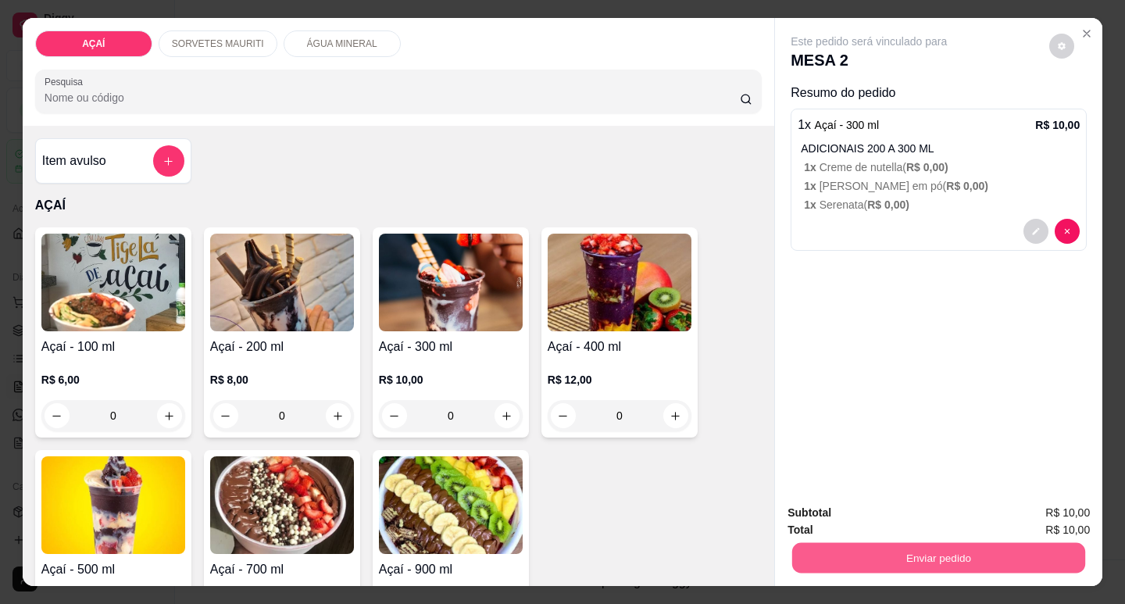
click at [870, 542] on button "Enviar pedido" at bounding box center [938, 557] width 293 height 30
click at [883, 519] on button "Não registrar e enviar pedido" at bounding box center [887, 513] width 163 height 30
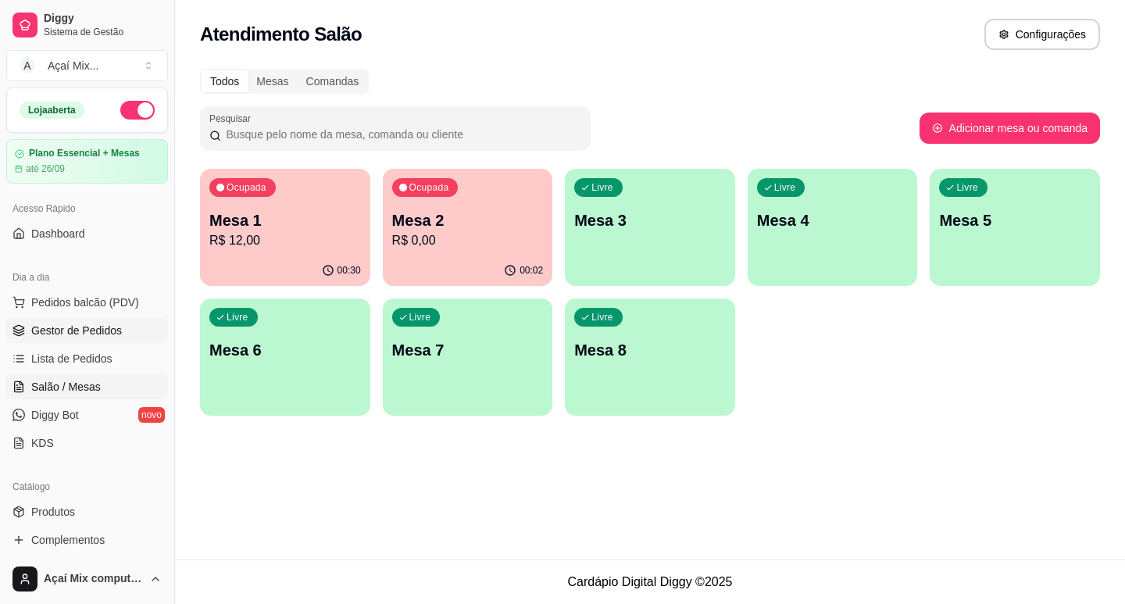
click at [83, 322] on link "Gestor de Pedidos" at bounding box center [87, 330] width 162 height 25
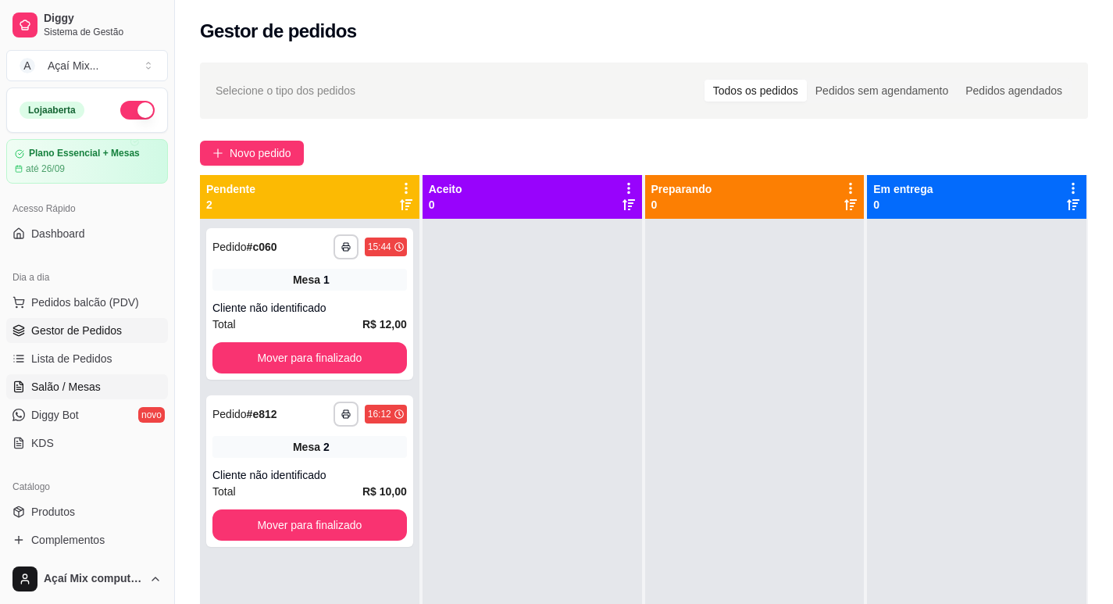
click at [120, 382] on link "Salão / Mesas" at bounding box center [87, 386] width 162 height 25
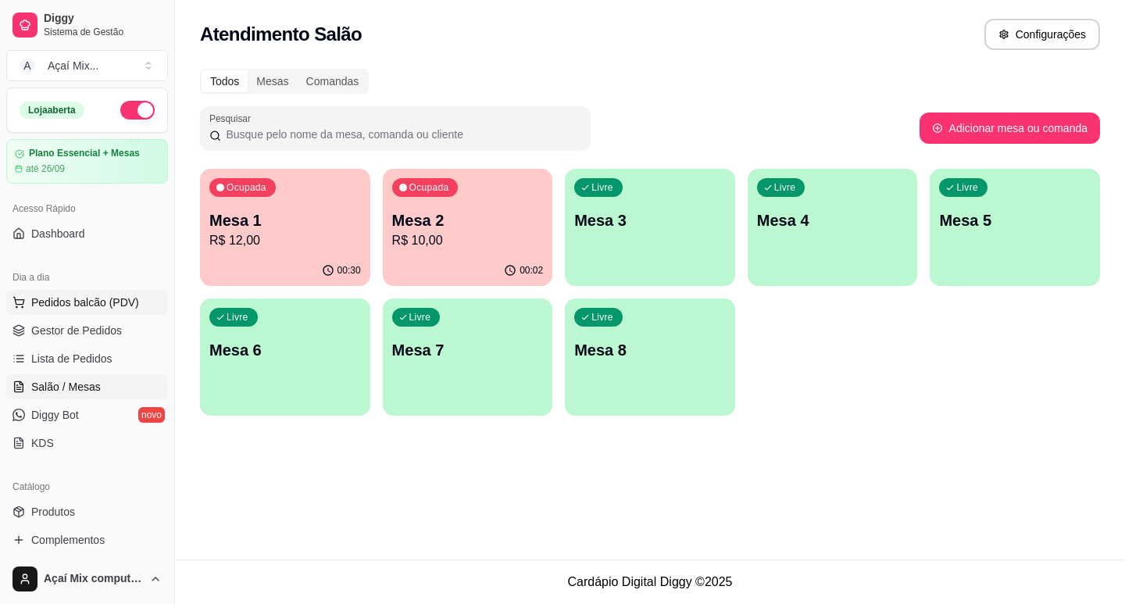
click at [35, 298] on span "Pedidos balcão (PDV)" at bounding box center [85, 303] width 108 height 16
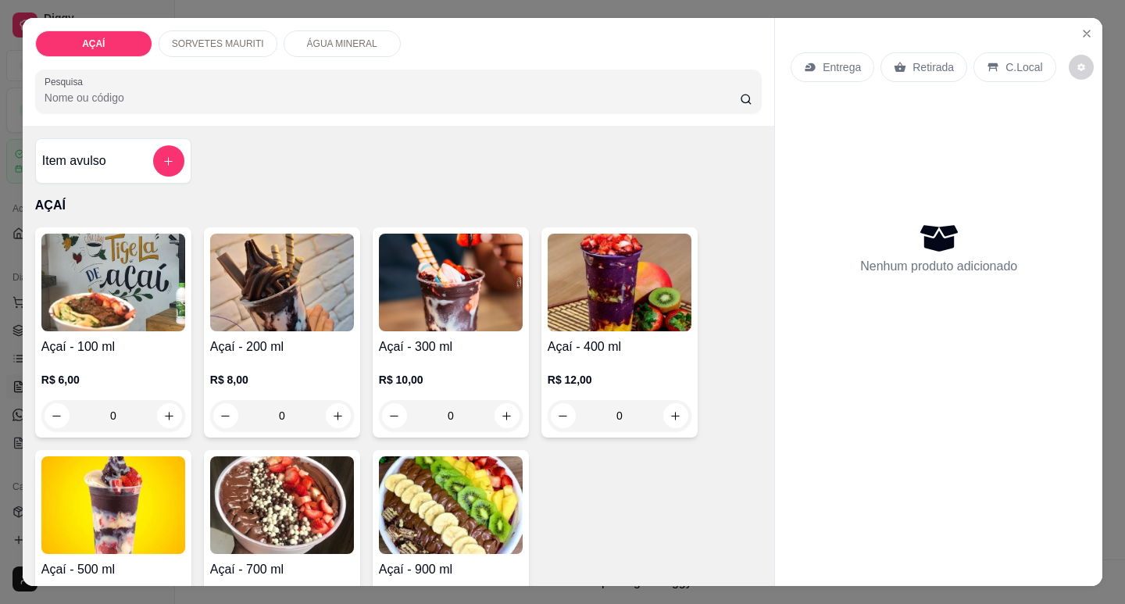
click at [461, 356] on div "R$ 10,00 0" at bounding box center [451, 393] width 144 height 75
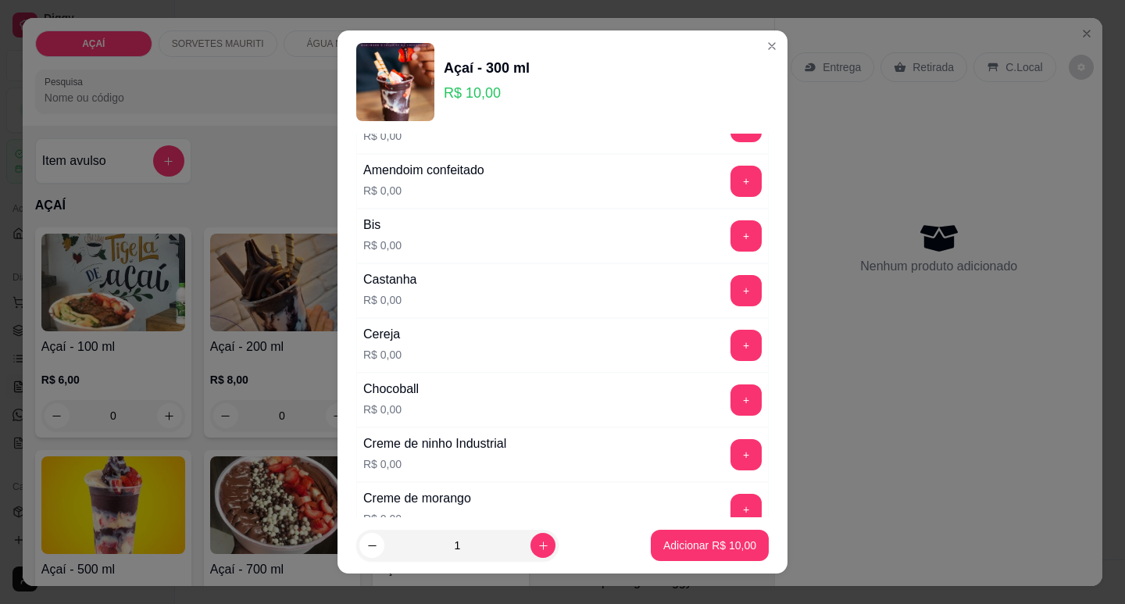
scroll to position [156, 0]
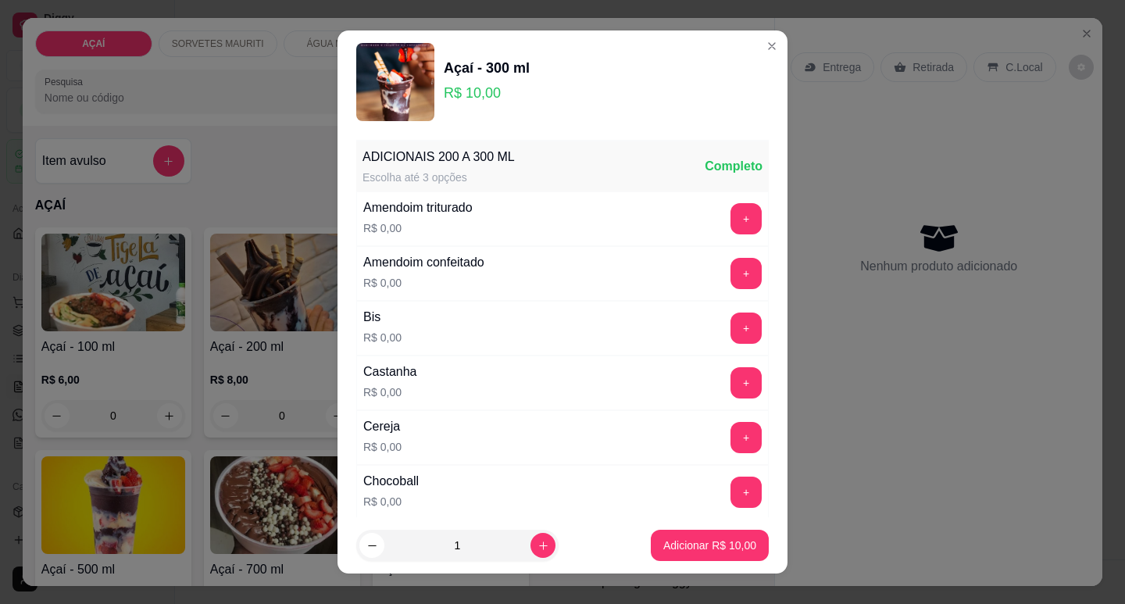
scroll to position [156, 0]
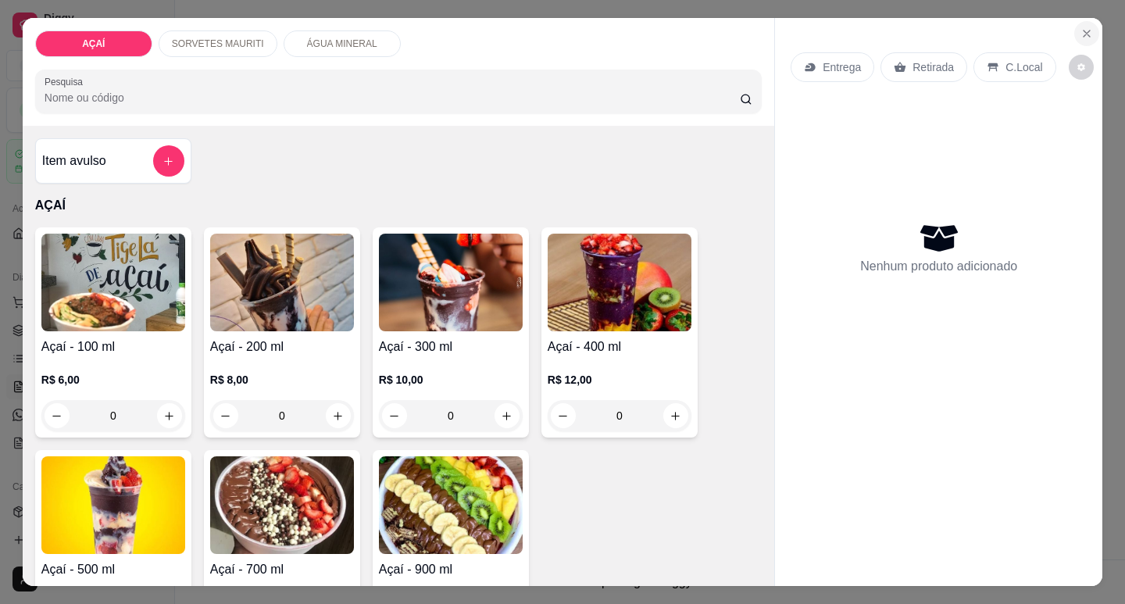
click at [1084, 30] on icon "Close" at bounding box center [1087, 33] width 6 height 6
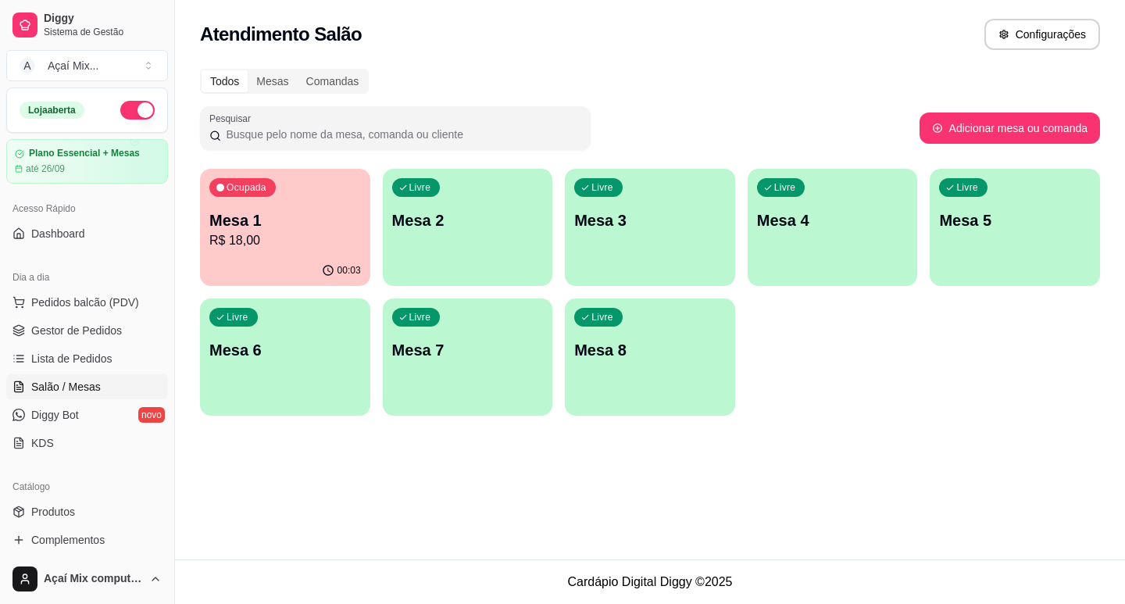
click at [508, 261] on div "Livre Mesa 2" at bounding box center [468, 218] width 170 height 98
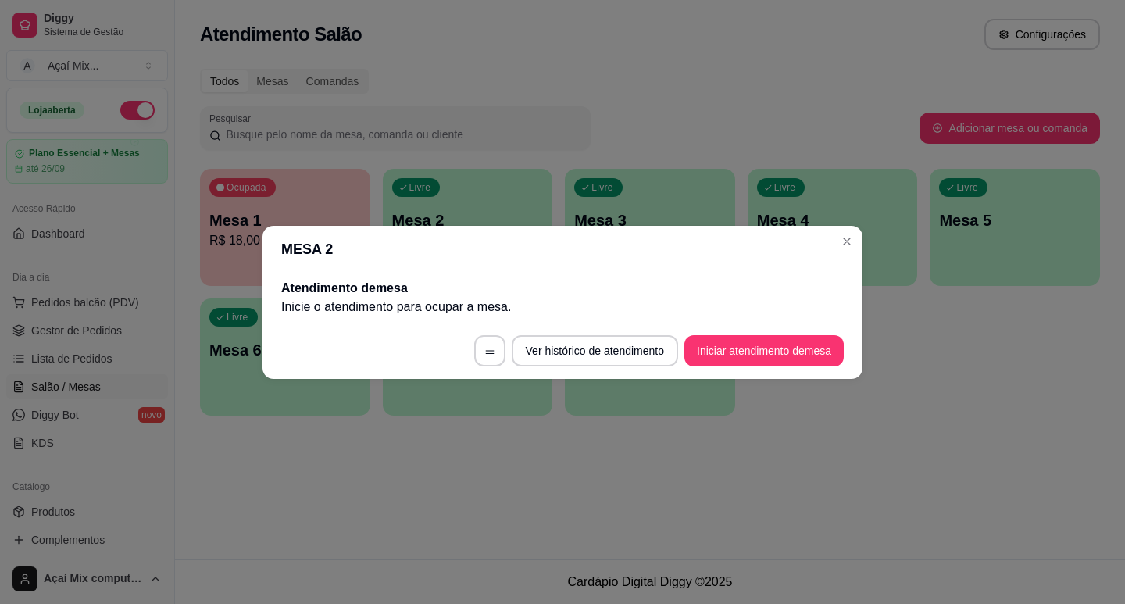
click at [720, 335] on footer "Ver histórico de atendimento Iniciar atendimento de mesa" at bounding box center [563, 351] width 600 height 56
click at [723, 339] on button "Iniciar atendimento de mesa" at bounding box center [763, 350] width 159 height 31
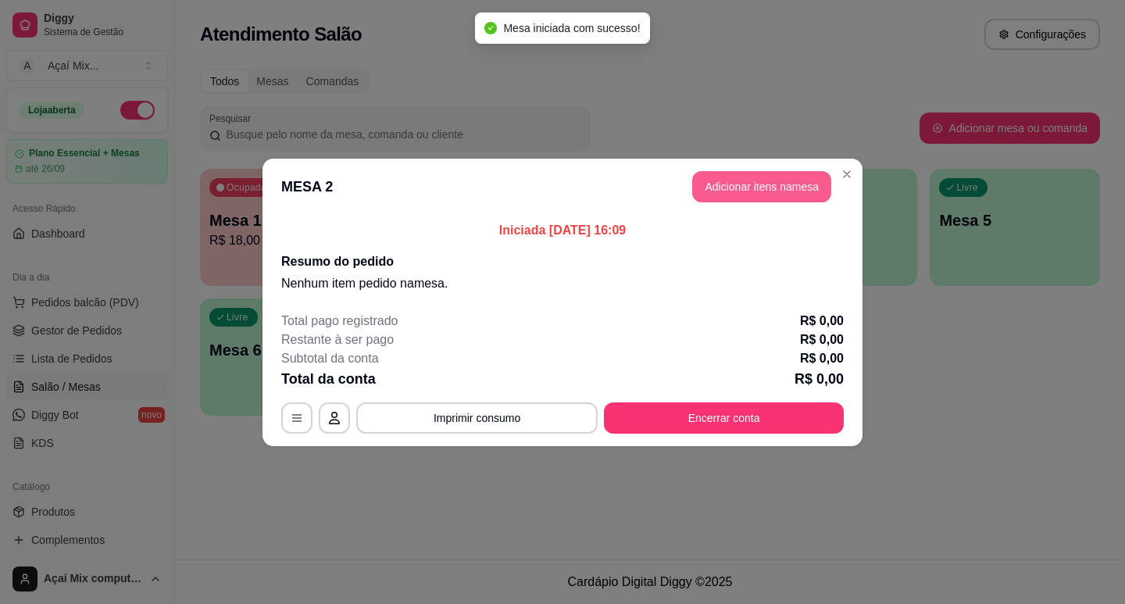
click at [767, 199] on button "Adicionar itens na mesa" at bounding box center [761, 186] width 139 height 31
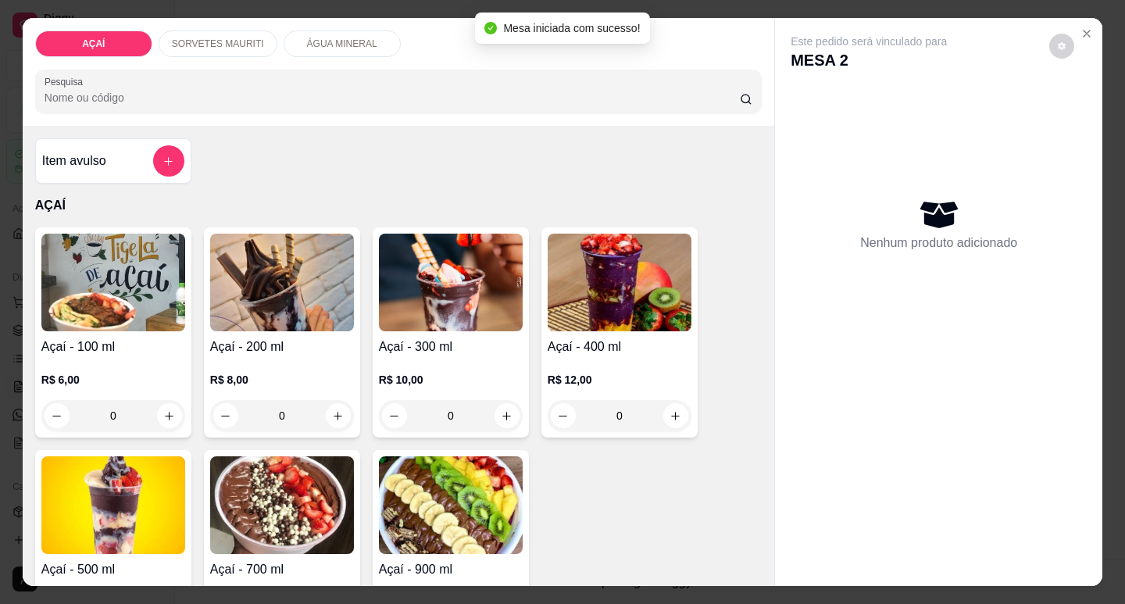
click at [416, 309] on img at bounding box center [451, 283] width 144 height 98
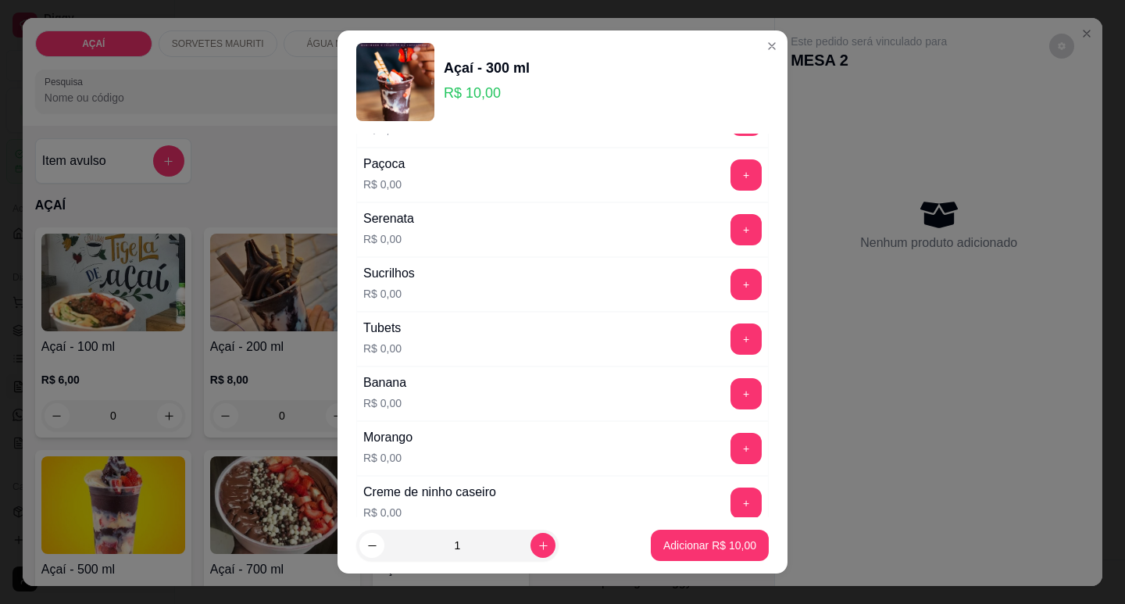
scroll to position [2033, 0]
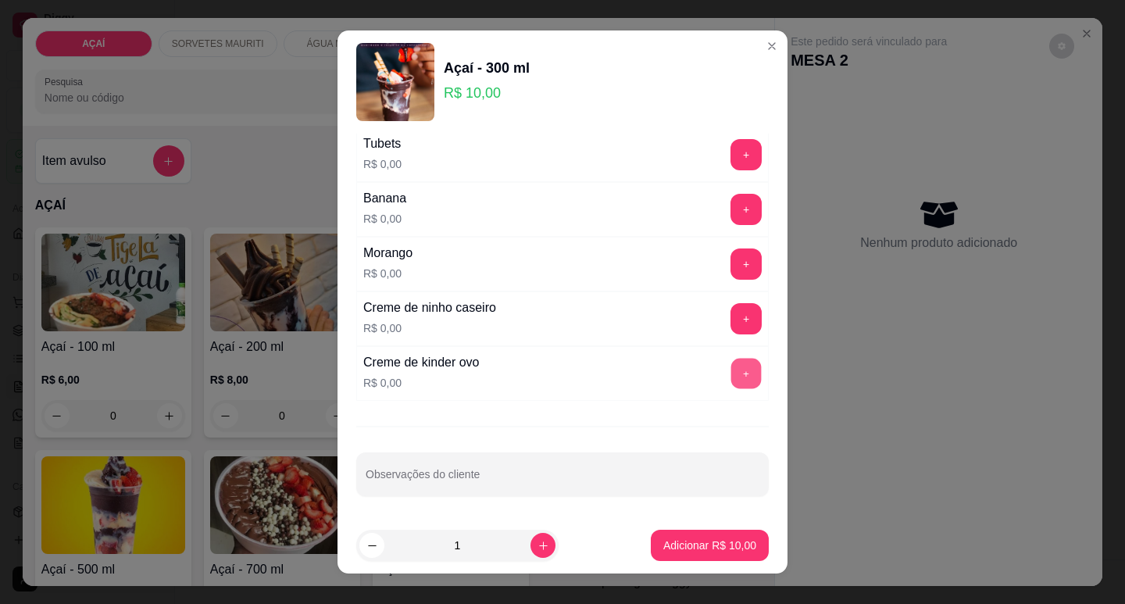
click at [731, 373] on button "+" at bounding box center [746, 373] width 30 height 30
click at [731, 270] on button "+" at bounding box center [746, 263] width 30 height 30
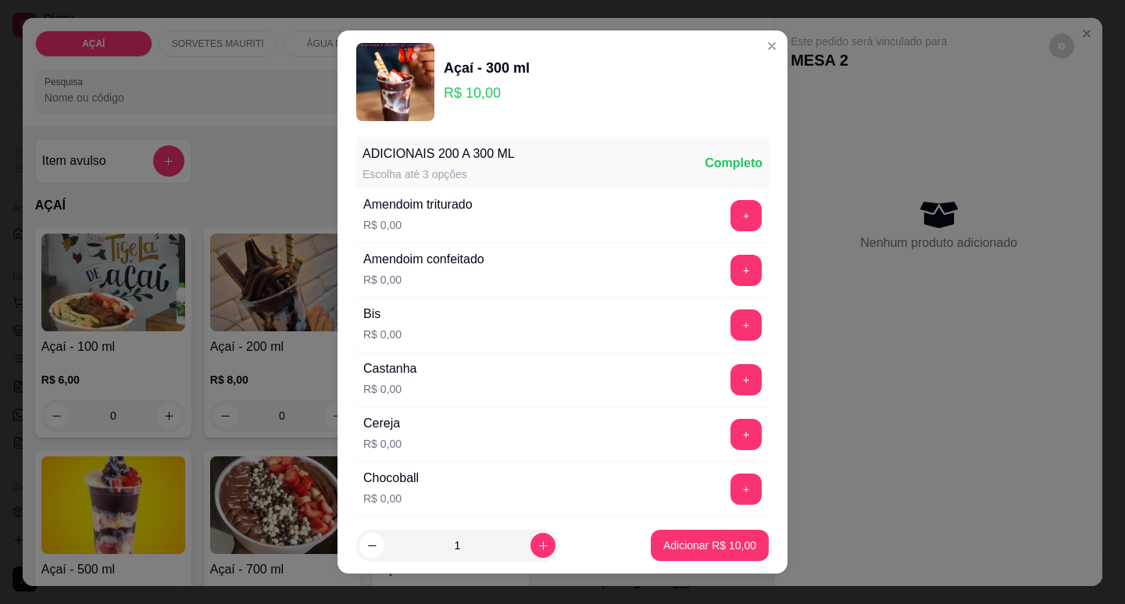
scroll to position [2, 0]
click at [731, 370] on button "+" at bounding box center [746, 381] width 30 height 30
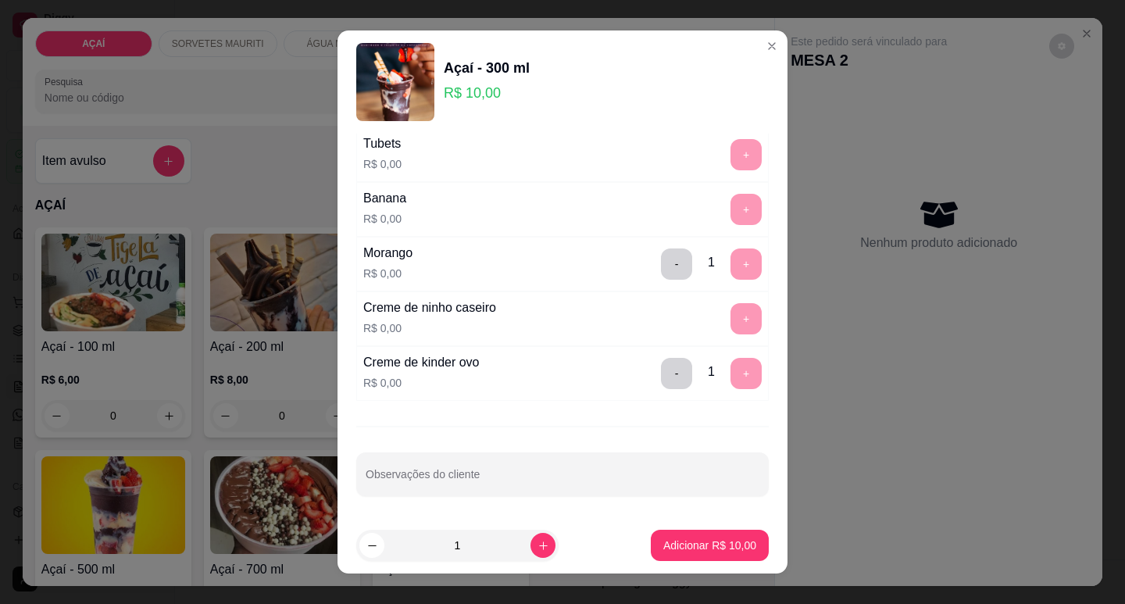
scroll to position [20, 0]
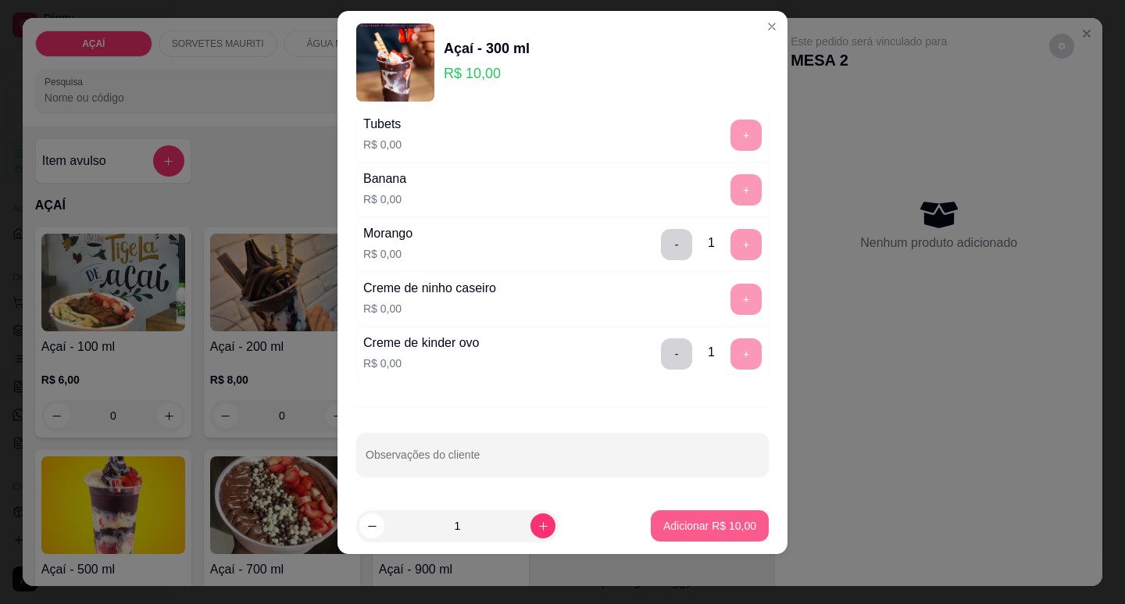
click at [694, 511] on button "Adicionar R$ 10,00" at bounding box center [710, 525] width 118 height 31
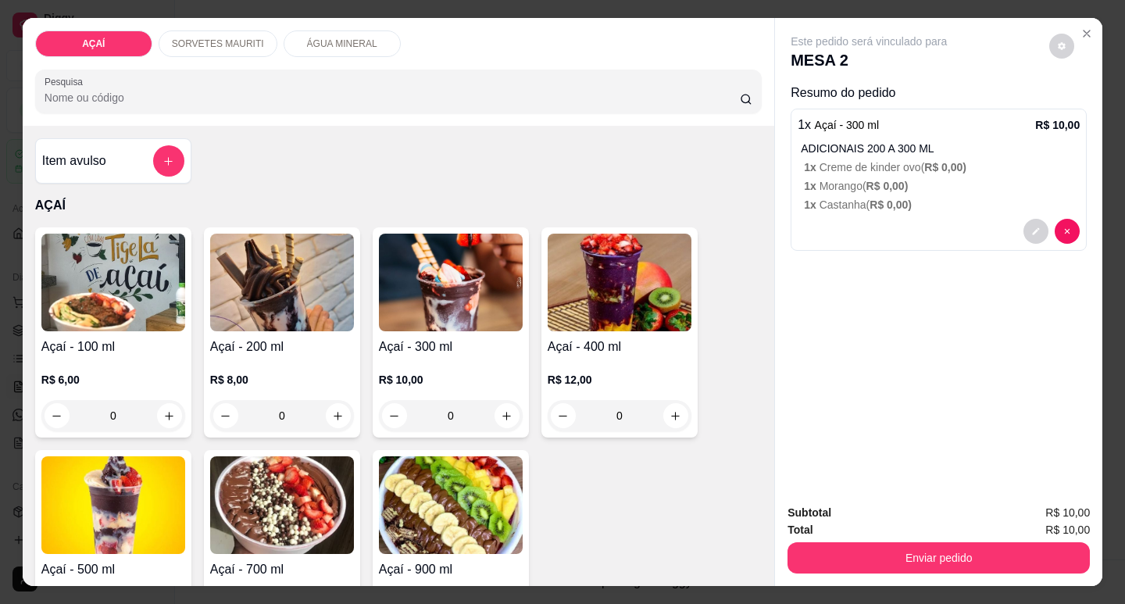
click at [434, 345] on h4 "Açaí - 300 ml" at bounding box center [451, 347] width 144 height 19
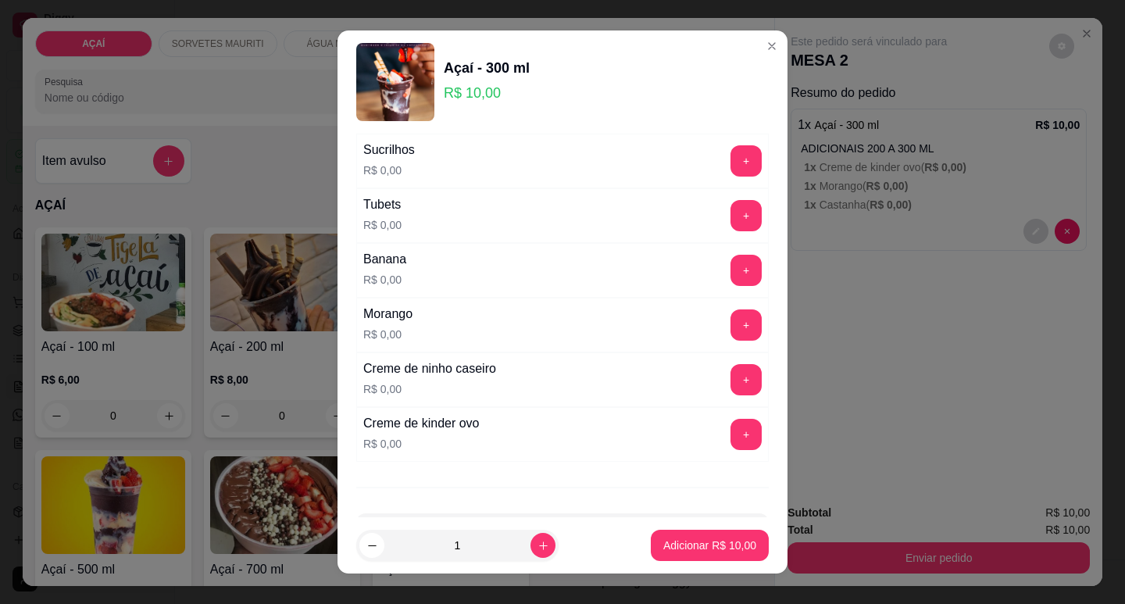
scroll to position [2033, 0]
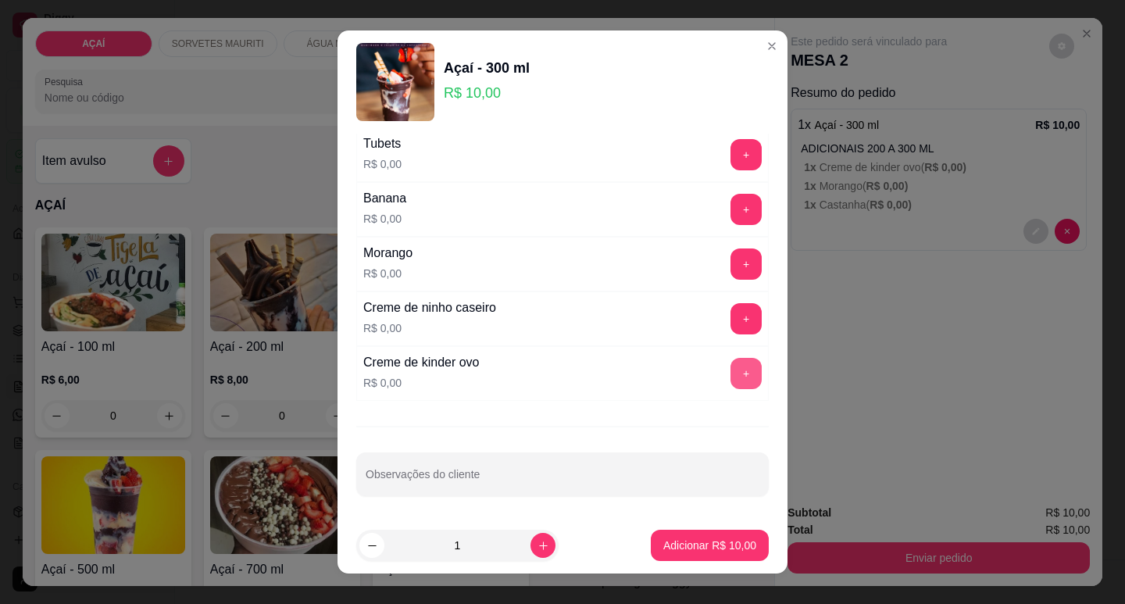
click at [731, 384] on button "+" at bounding box center [746, 373] width 31 height 31
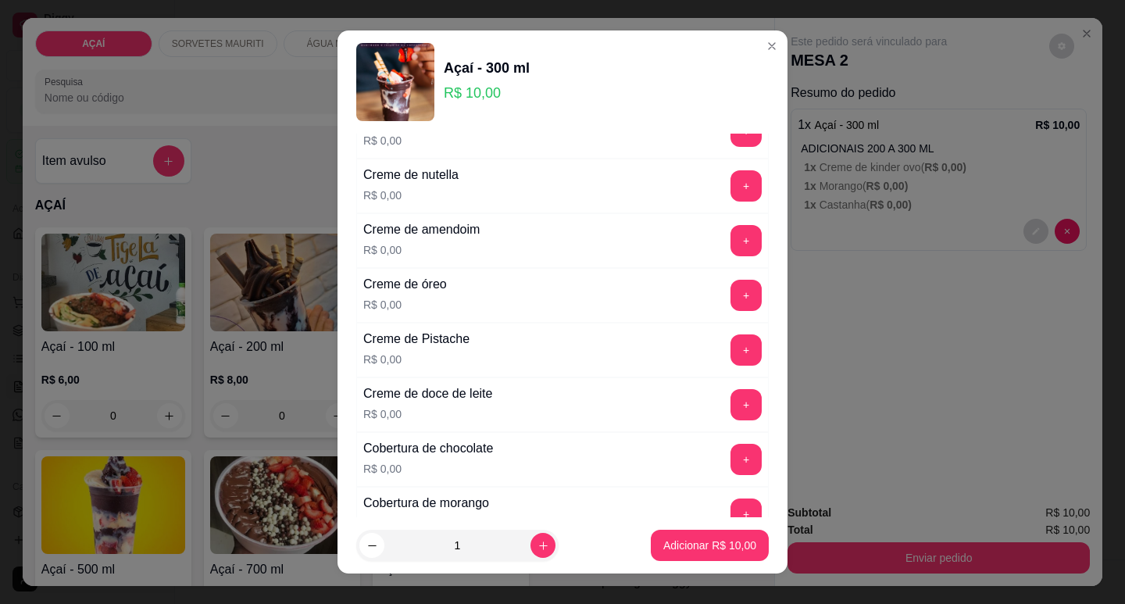
scroll to position [548, 0]
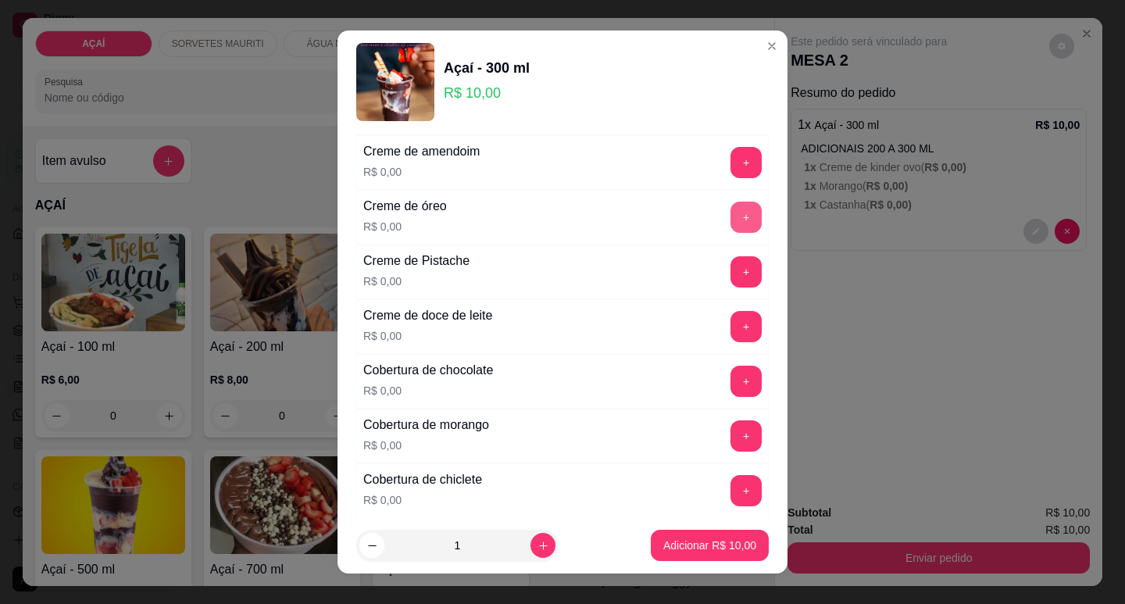
click at [731, 216] on button "+" at bounding box center [746, 217] width 31 height 31
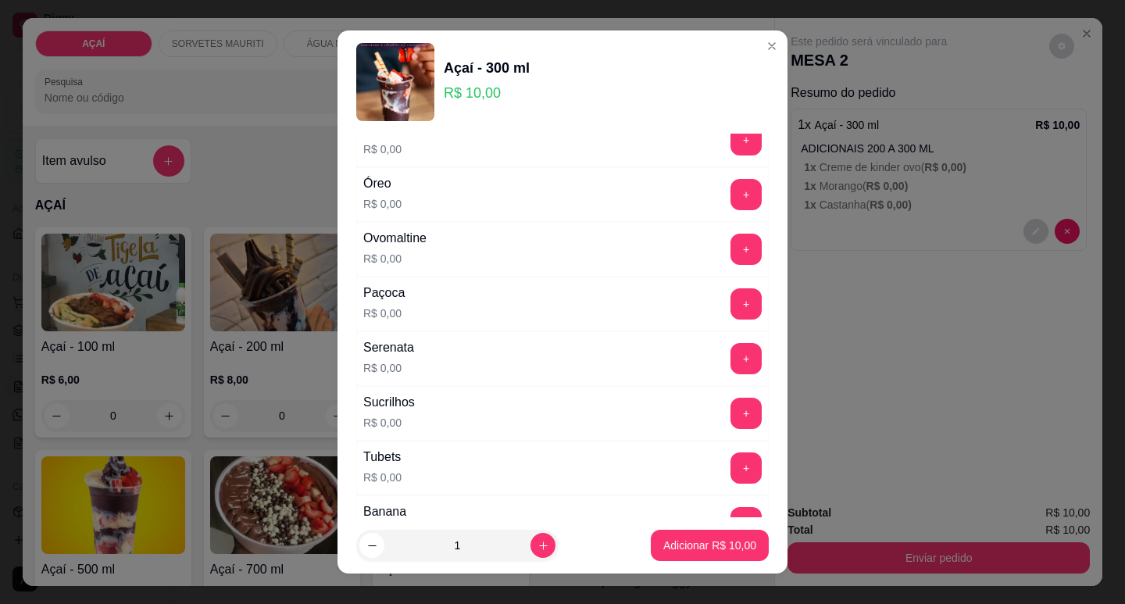
scroll to position [1720, 0]
click at [731, 363] on button "+" at bounding box center [746, 357] width 31 height 31
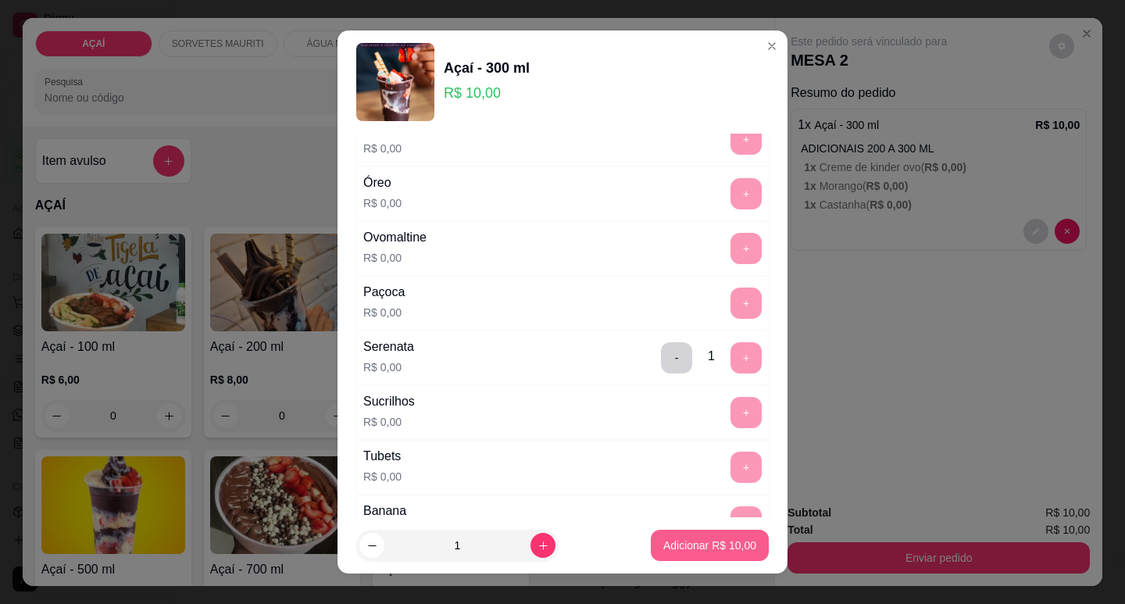
click at [713, 538] on button "Adicionar R$ 10,00" at bounding box center [710, 545] width 118 height 31
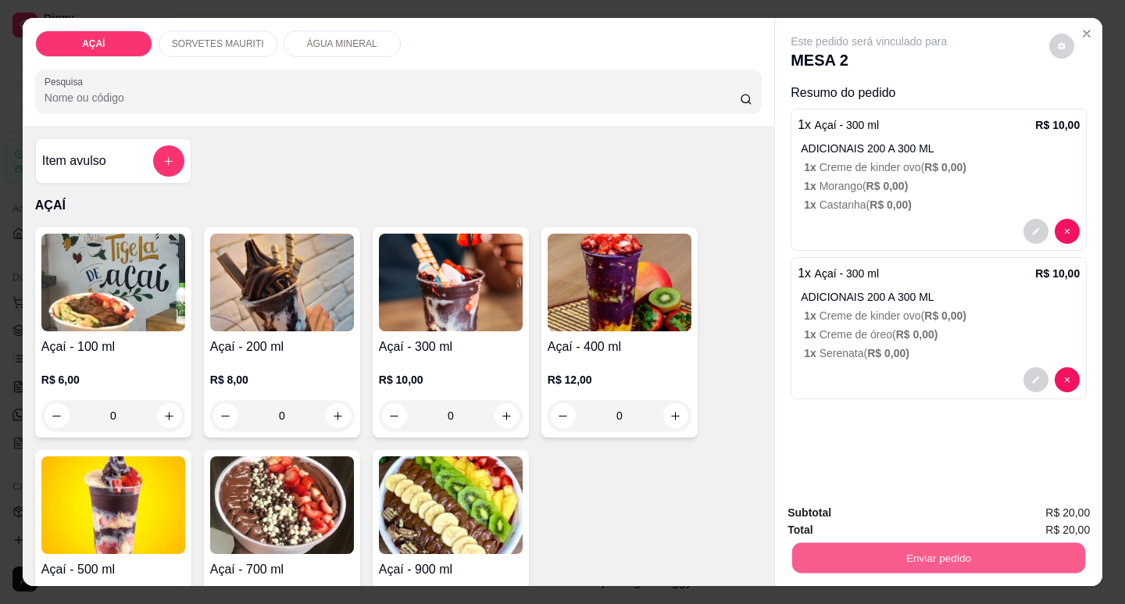
click at [811, 542] on button "Enviar pedido" at bounding box center [938, 557] width 293 height 30
click at [828, 544] on button "Enviar pedido" at bounding box center [938, 557] width 293 height 30
click at [894, 518] on button "Não registrar e enviar pedido" at bounding box center [887, 513] width 163 height 30
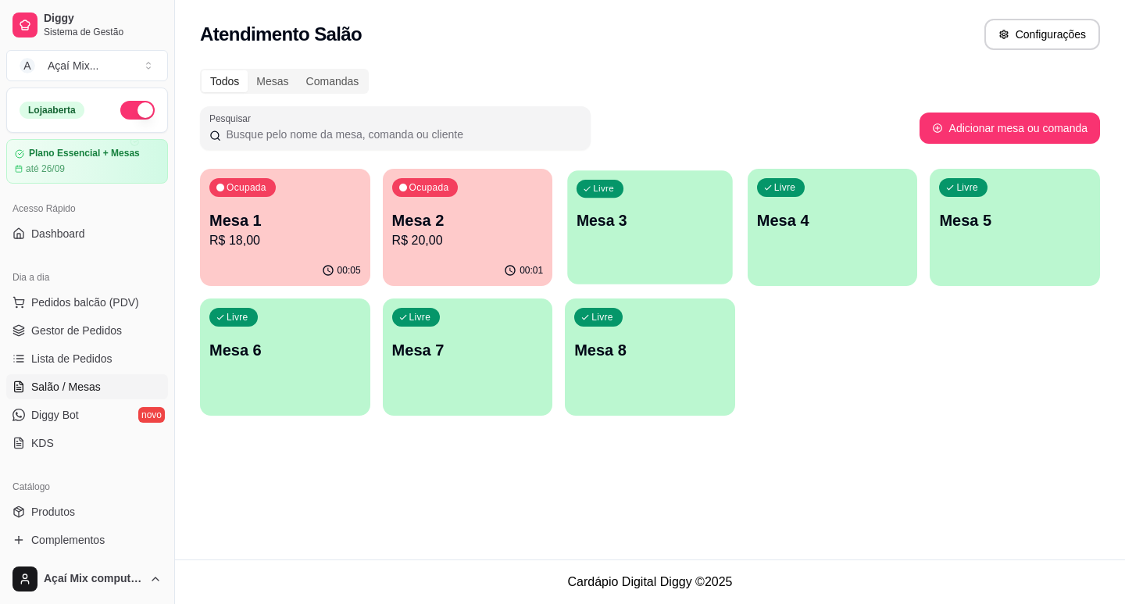
click at [664, 253] on div "Livre Mesa 3" at bounding box center [649, 217] width 165 height 95
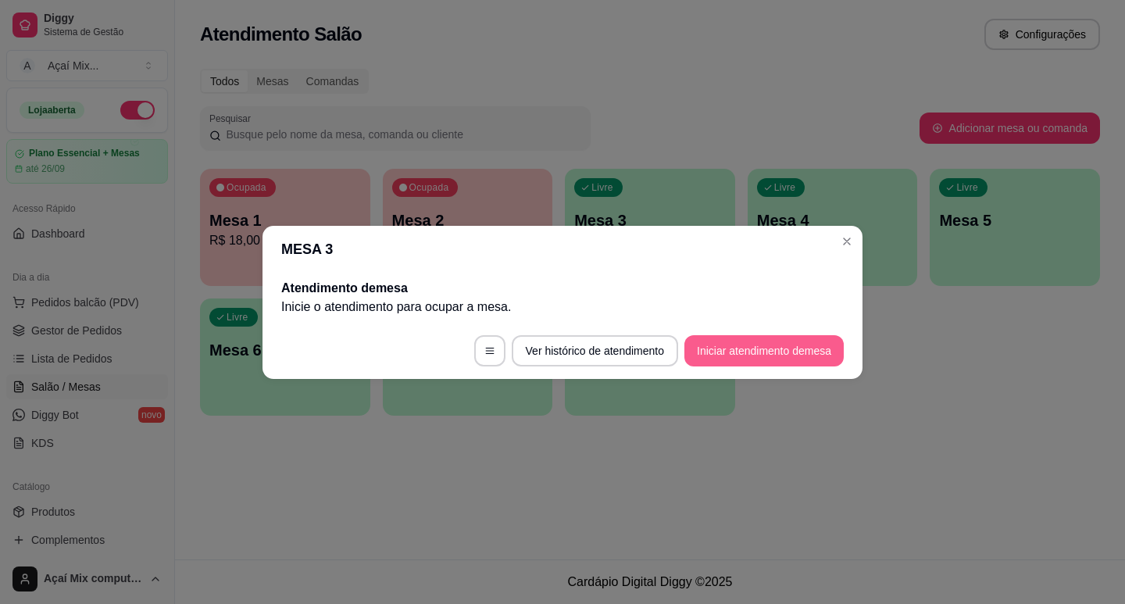
click at [758, 354] on button "Iniciar atendimento de mesa" at bounding box center [763, 350] width 159 height 31
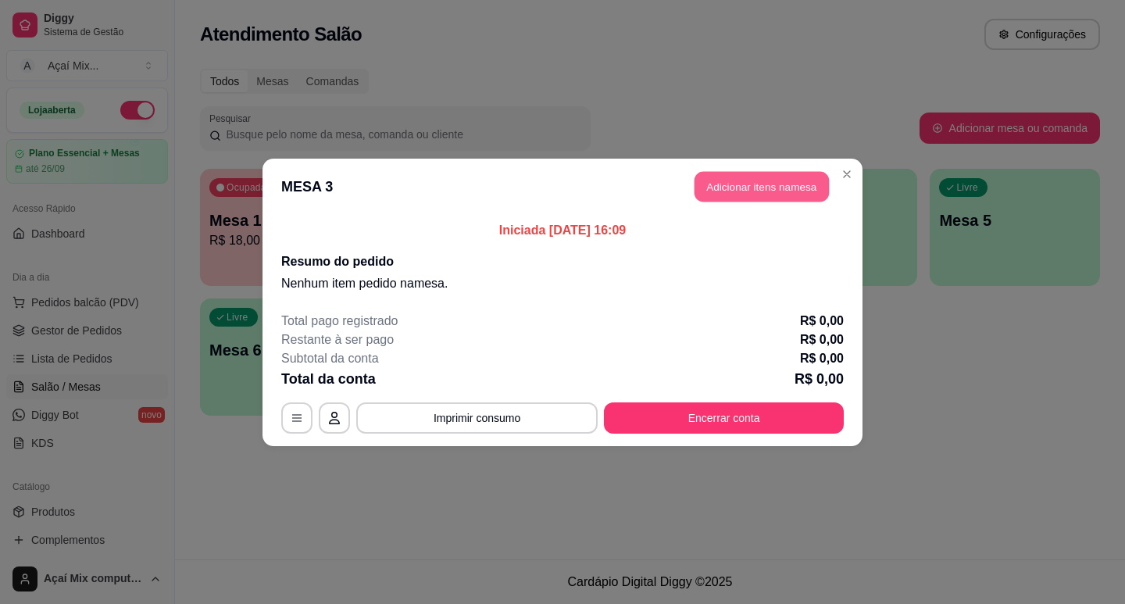
click at [735, 189] on button "Adicionar itens na mesa" at bounding box center [762, 186] width 134 height 30
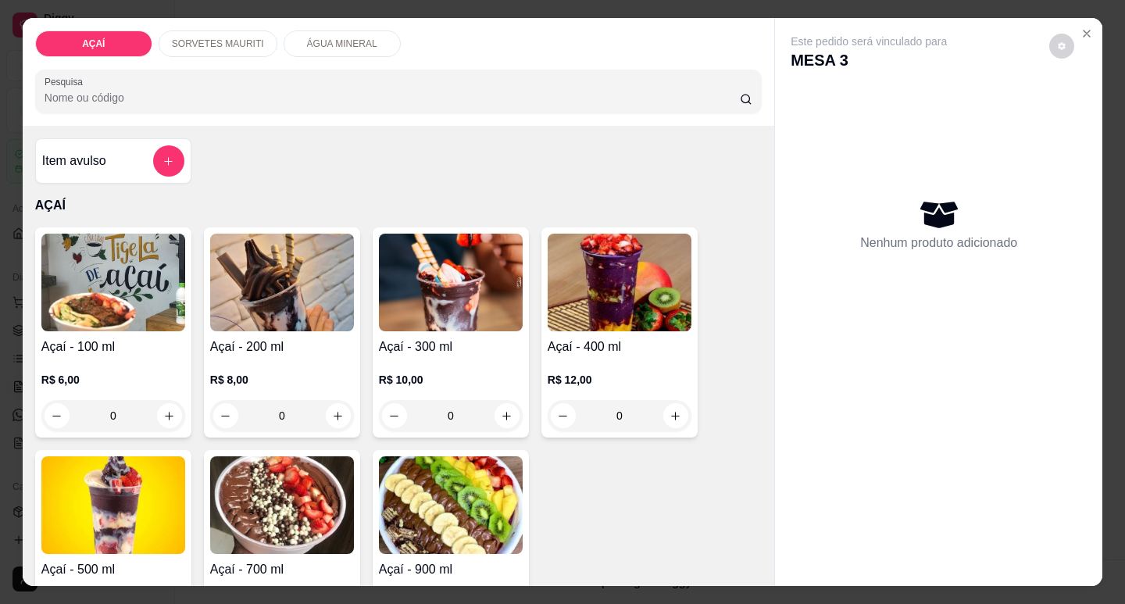
click at [183, 343] on div "Açaí - 100 ml R$ 6,00 0" at bounding box center [113, 332] width 156 height 210
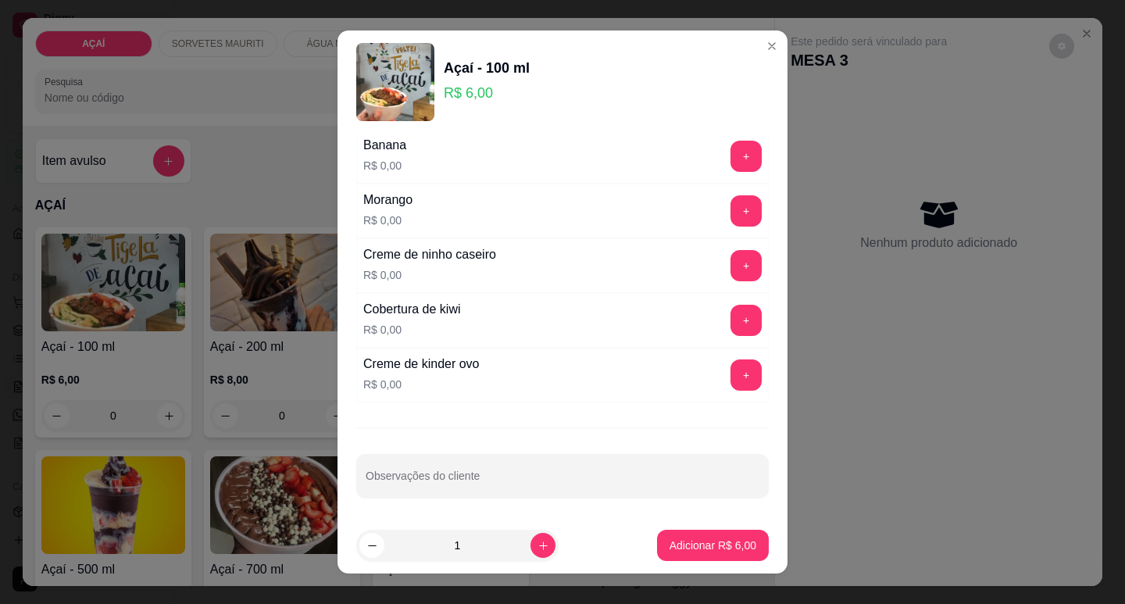
scroll to position [2033, 0]
click at [731, 164] on button "+" at bounding box center [746, 154] width 31 height 31
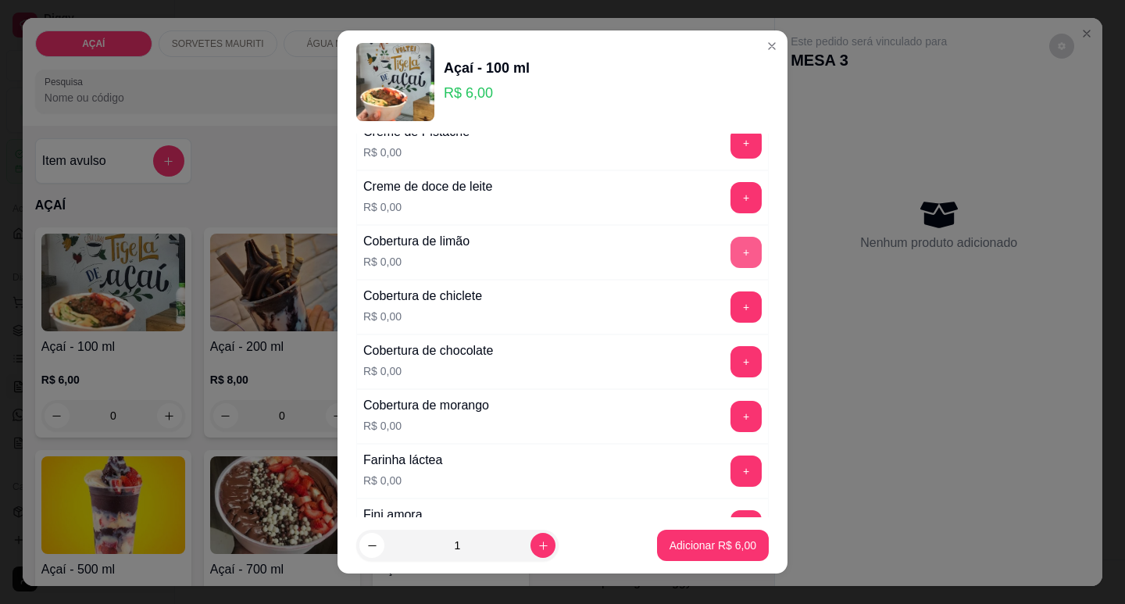
scroll to position [705, 0]
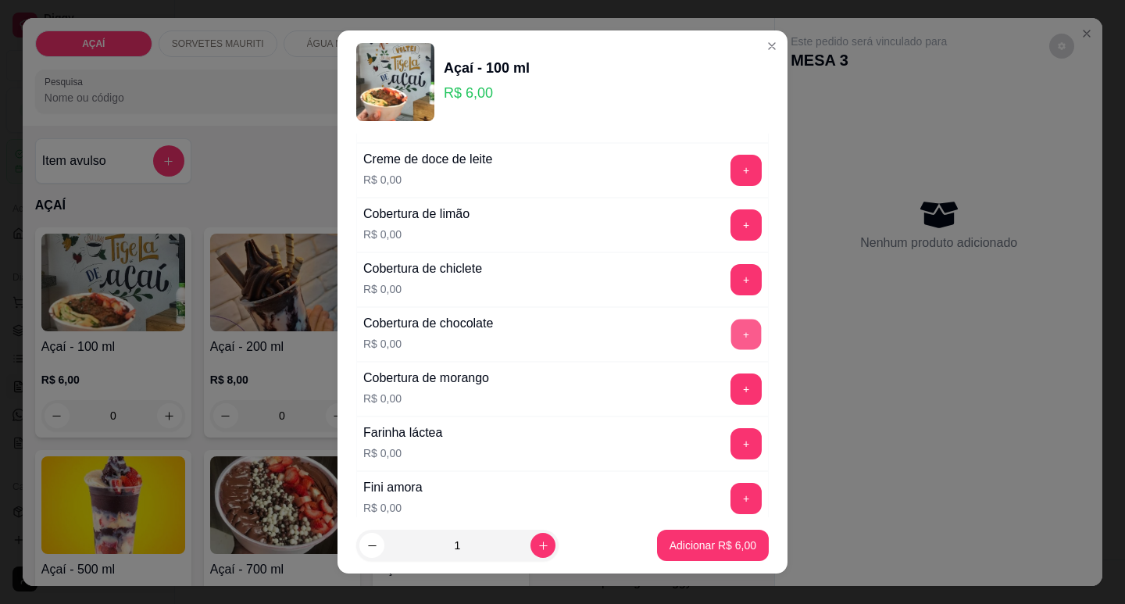
click at [731, 320] on button "+" at bounding box center [746, 334] width 30 height 30
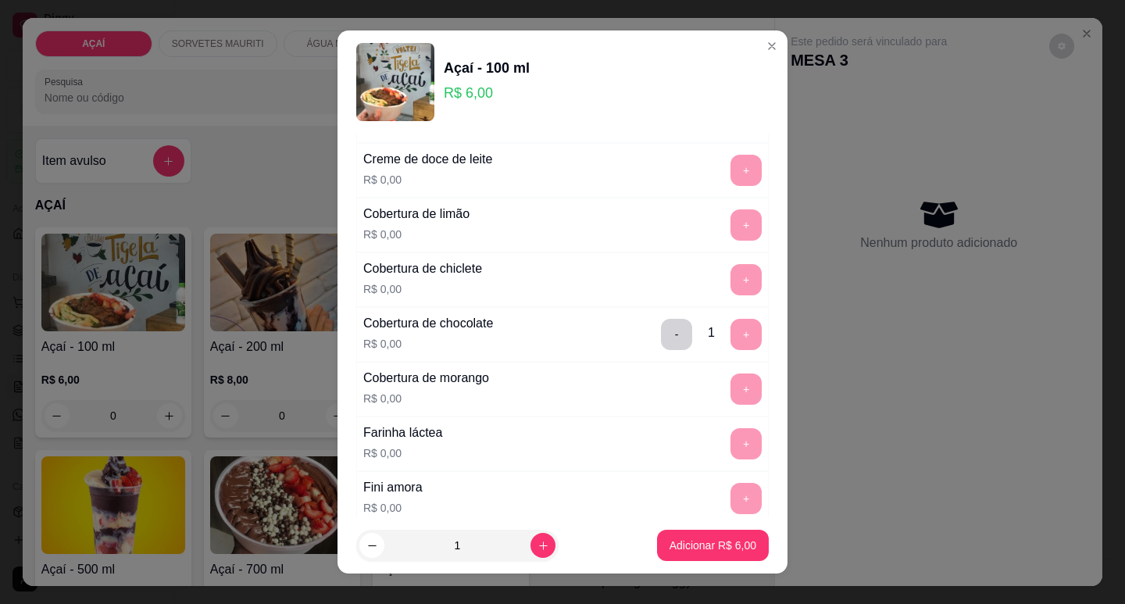
click at [357, 414] on div "Cobertura de morango R$ 0,00" at bounding box center [426, 389] width 138 height 53
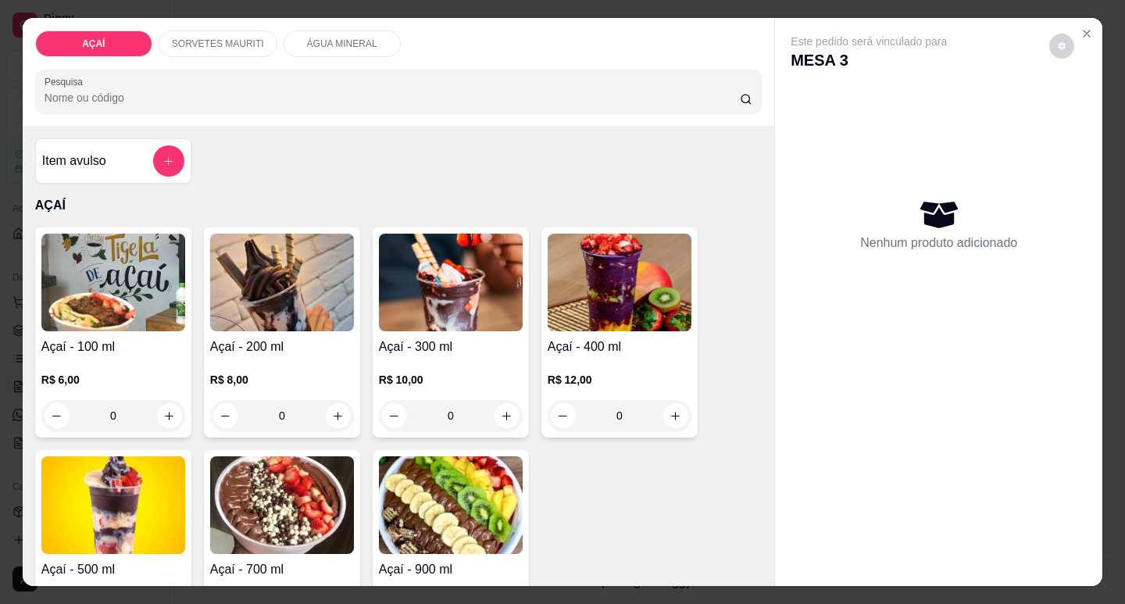
click at [277, 381] on p "R$ 8,00" at bounding box center [282, 380] width 144 height 16
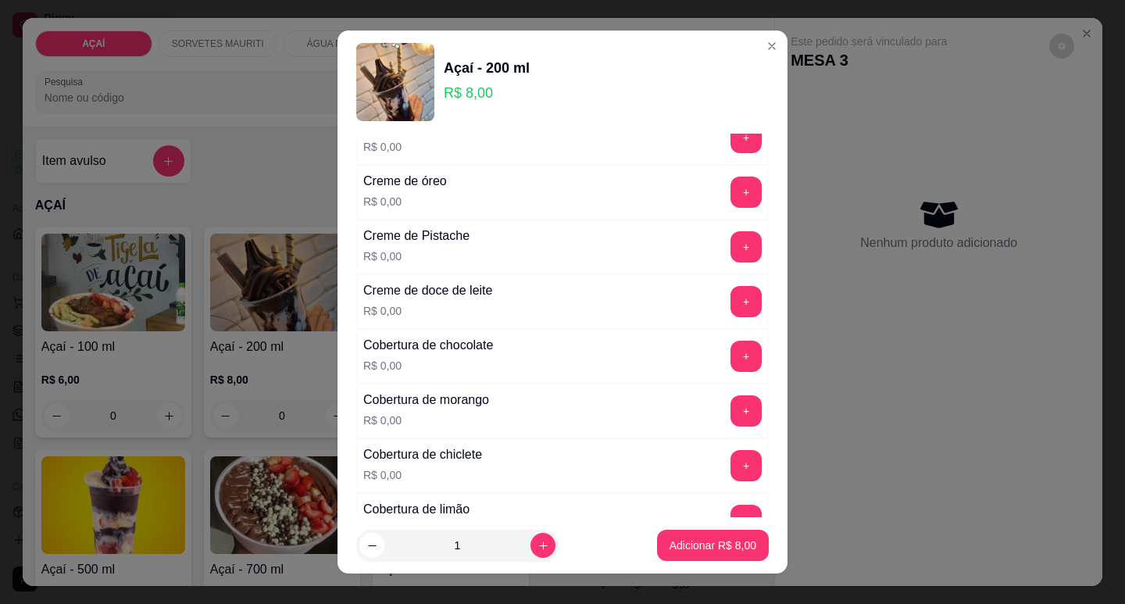
scroll to position [625, 0]
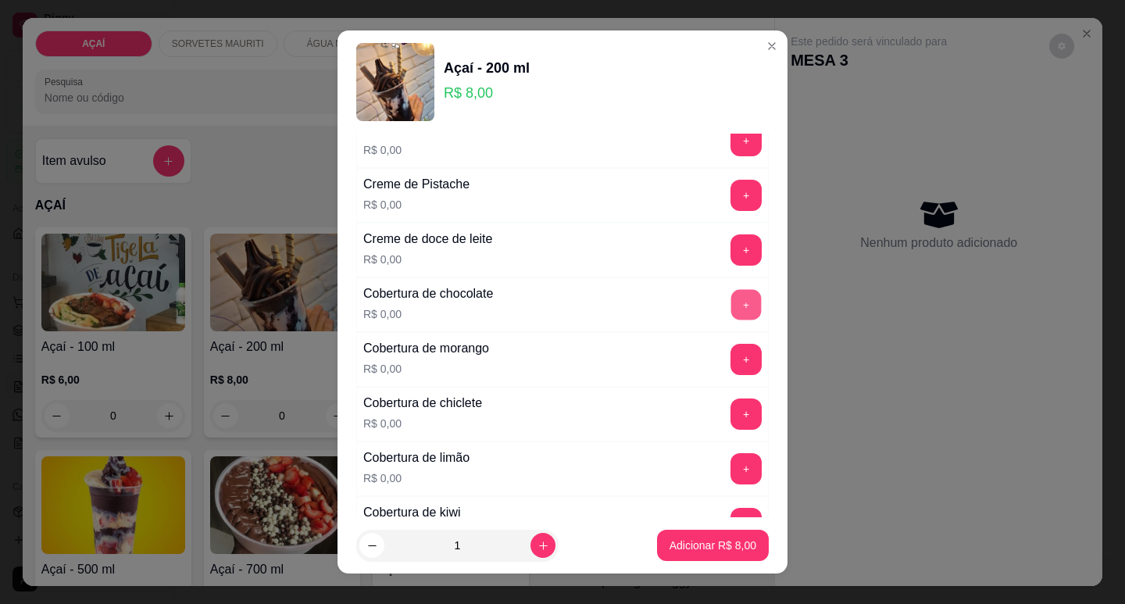
click at [731, 320] on button "+" at bounding box center [746, 304] width 30 height 30
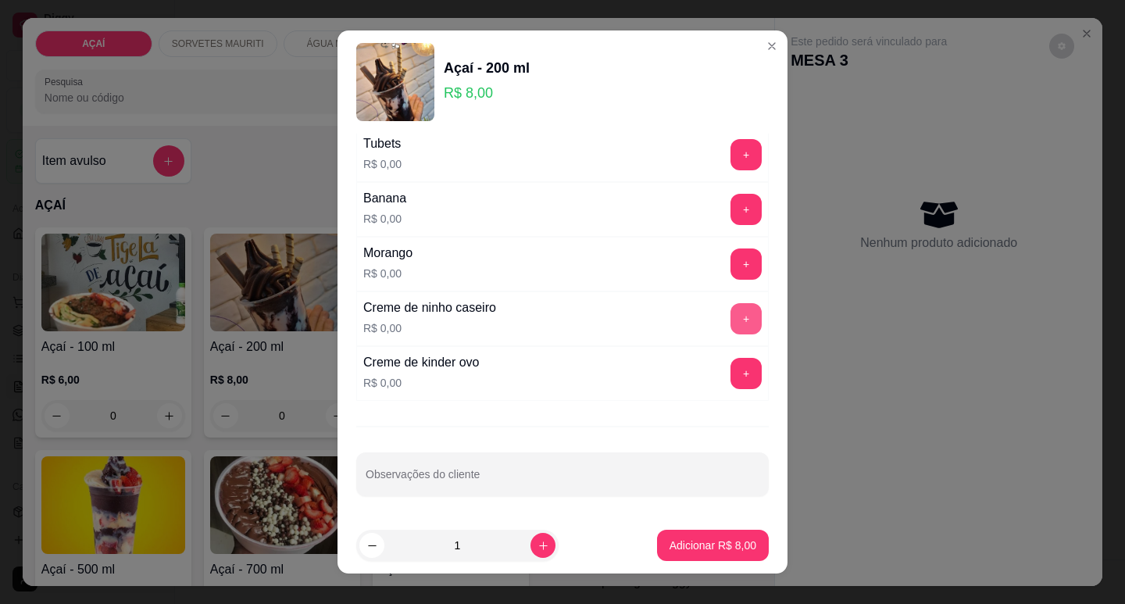
scroll to position [20, 0]
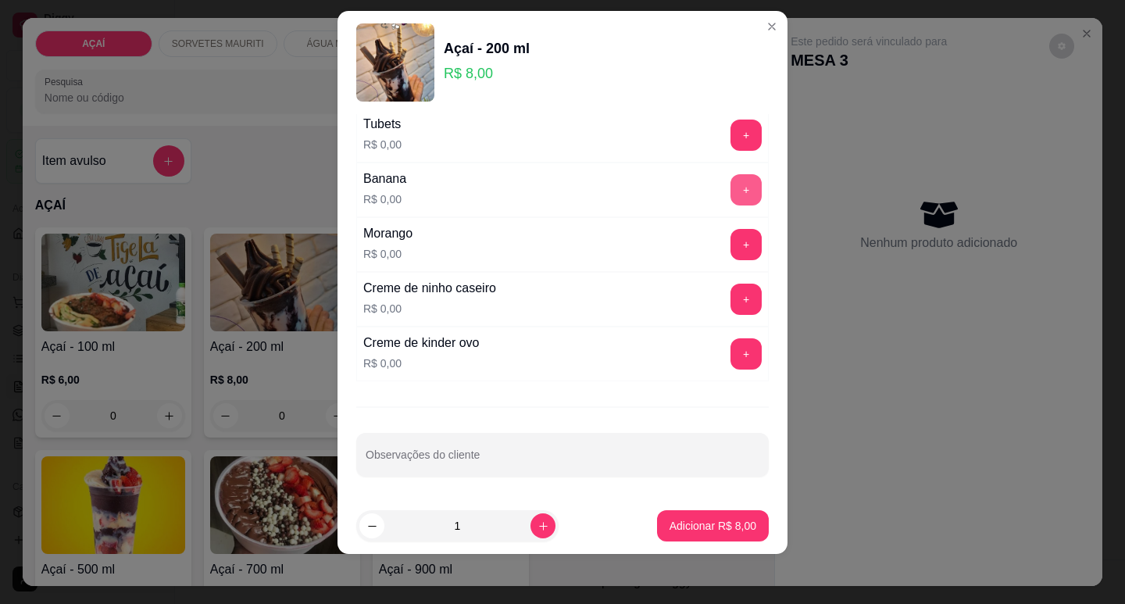
click at [731, 193] on button "+" at bounding box center [746, 189] width 31 height 31
click at [715, 523] on p "Adicionar R$ 8,00" at bounding box center [712, 526] width 84 height 15
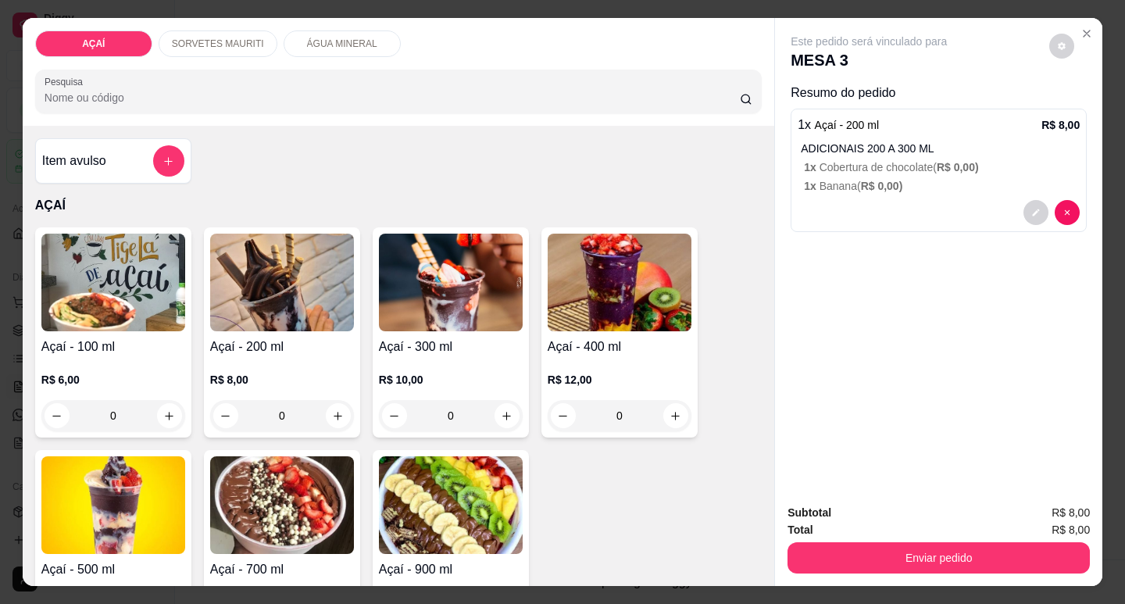
click at [269, 323] on img at bounding box center [282, 283] width 144 height 98
click at [439, 356] on div "R$ 10,00 0" at bounding box center [451, 393] width 144 height 75
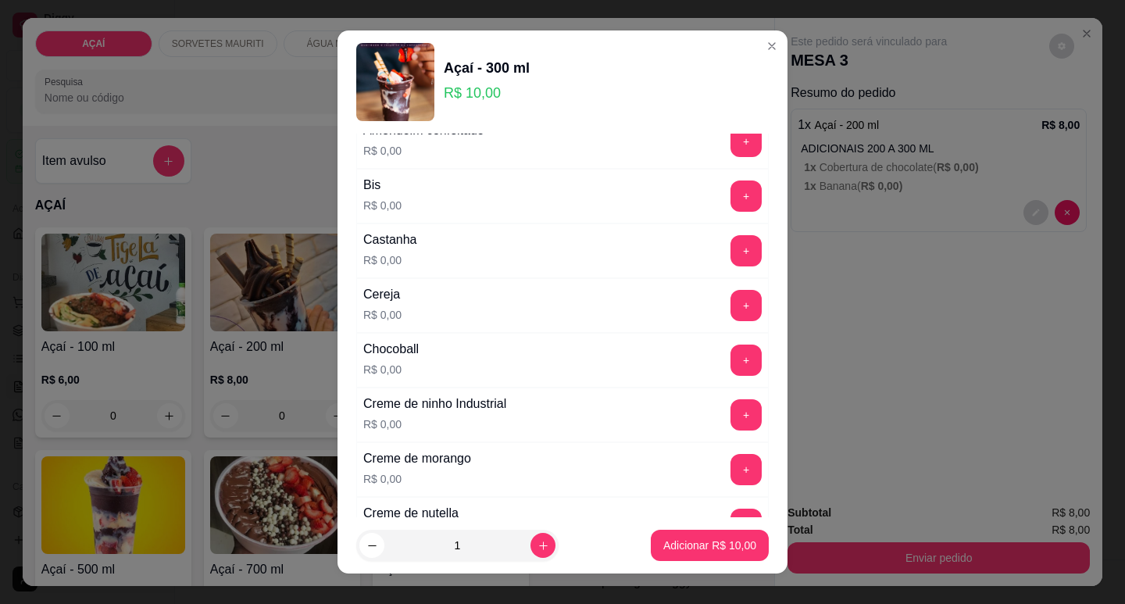
scroll to position [156, 0]
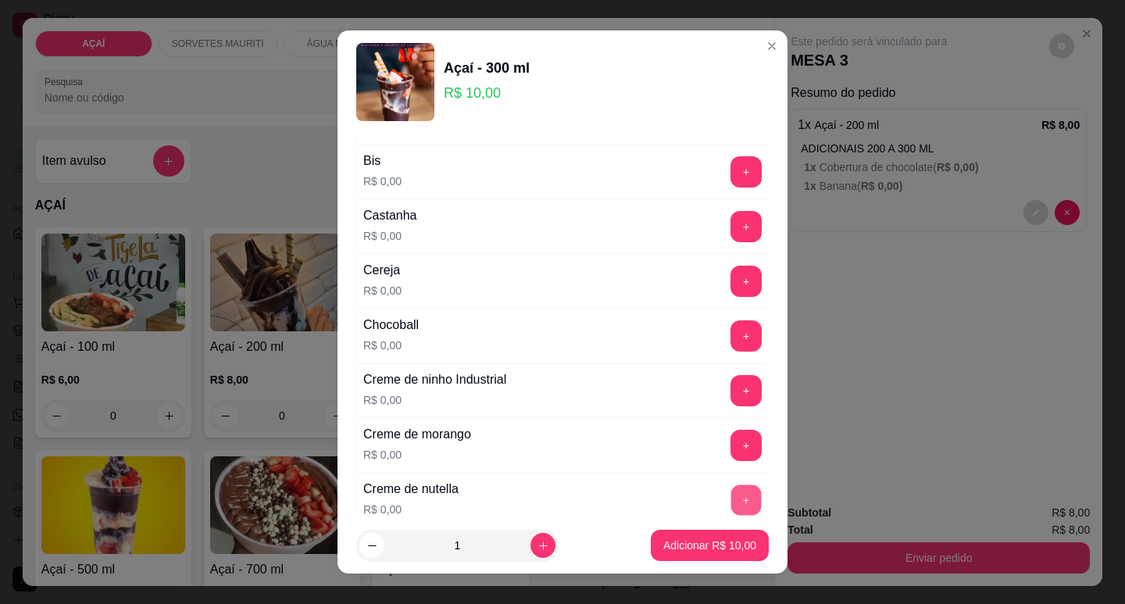
click at [731, 491] on button "+" at bounding box center [746, 499] width 30 height 30
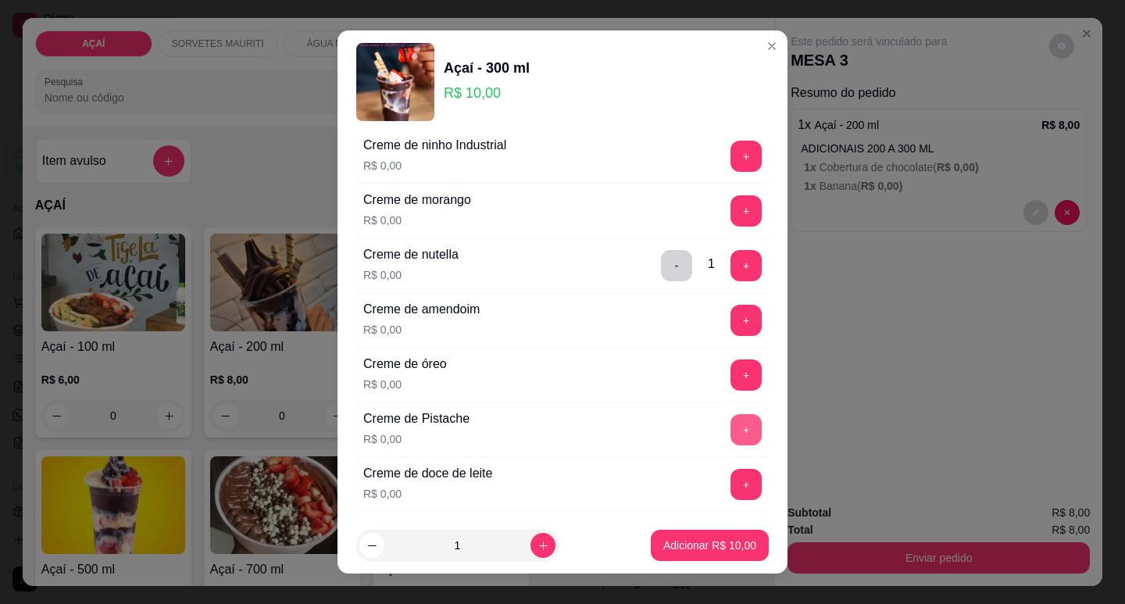
scroll to position [469, 0]
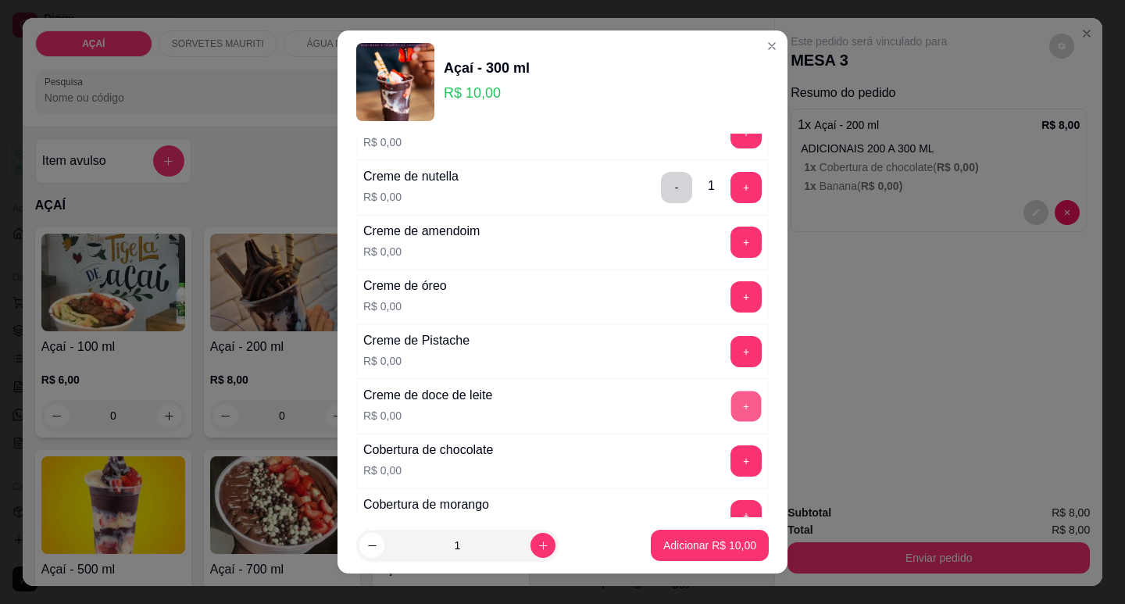
click at [731, 402] on button "+" at bounding box center [746, 406] width 30 height 30
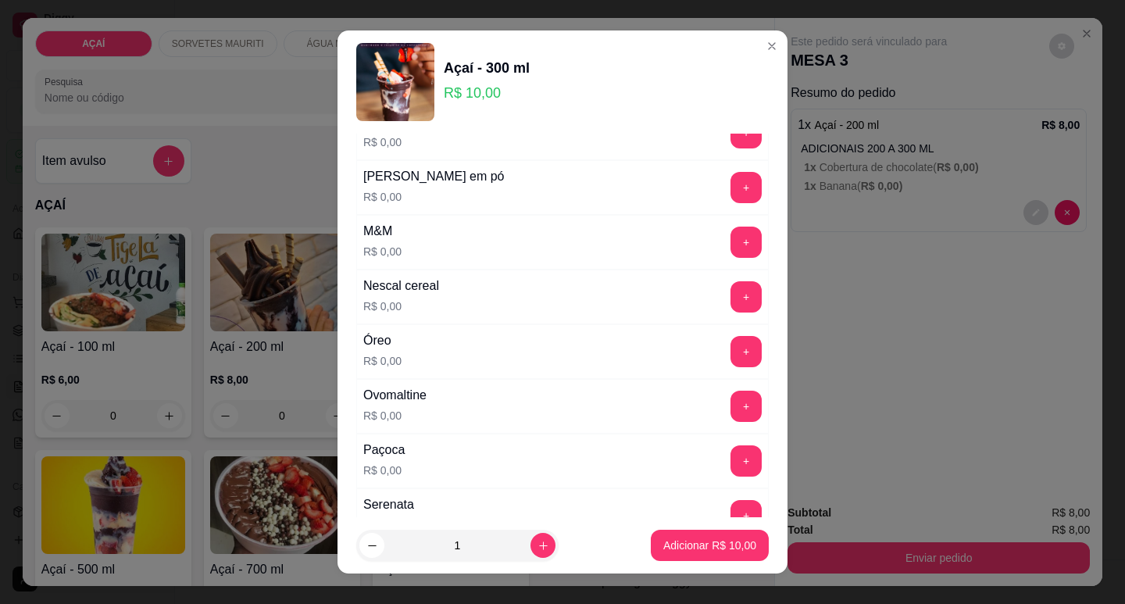
scroll to position [1641, 0]
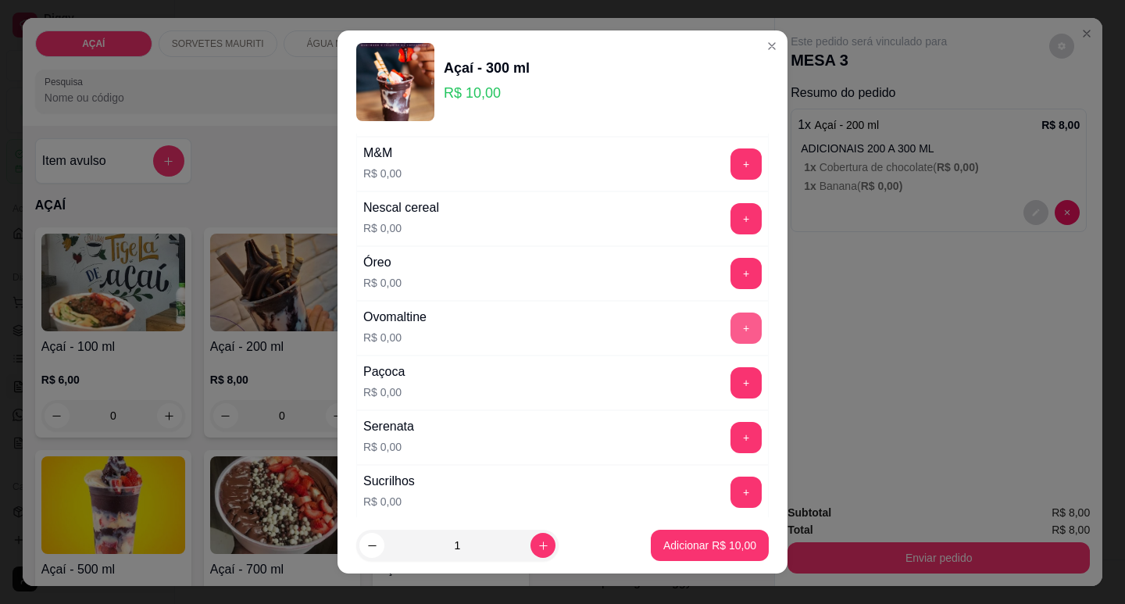
click at [731, 340] on button "+" at bounding box center [746, 328] width 31 height 31
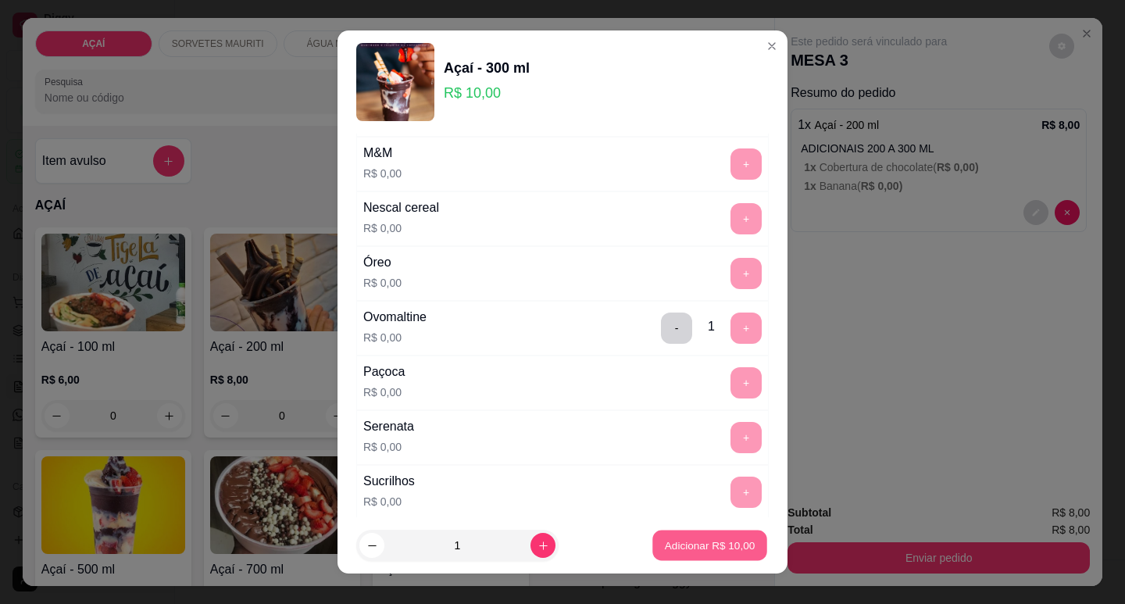
click at [736, 538] on p "Adicionar R$ 10,00" at bounding box center [710, 545] width 91 height 15
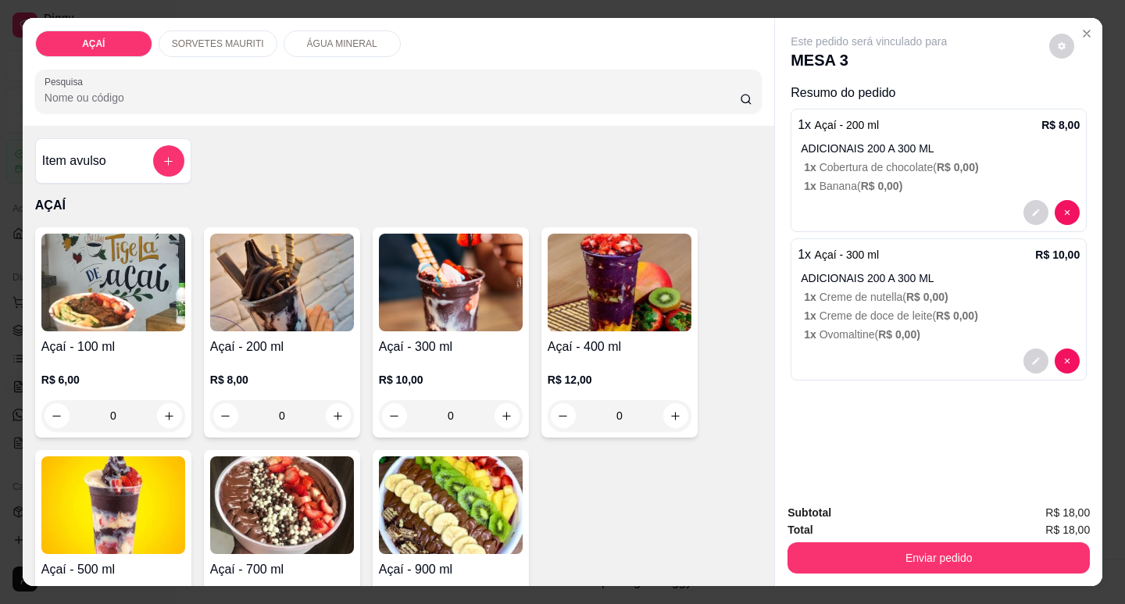
click at [298, 338] on h4 "Açaí - 200 ml" at bounding box center [282, 347] width 144 height 19
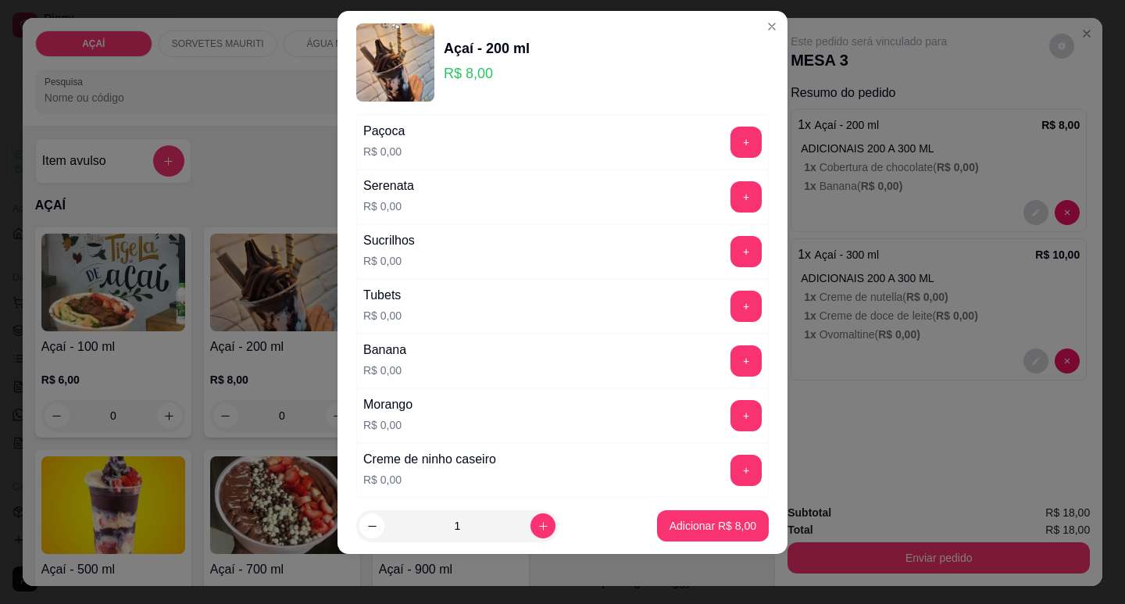
scroll to position [2033, 0]
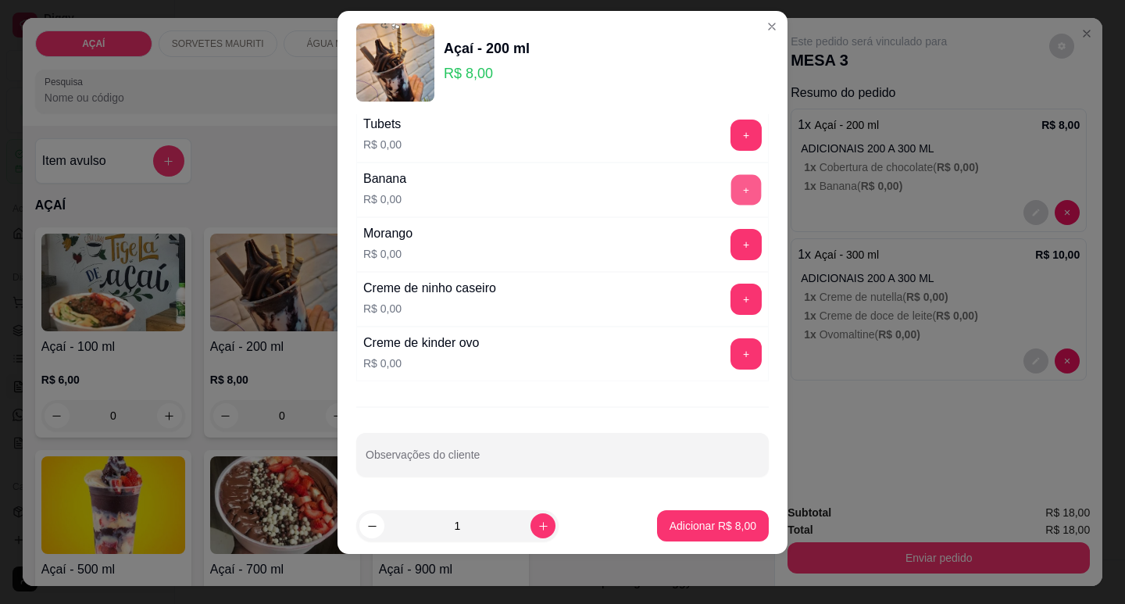
click at [731, 184] on button "+" at bounding box center [746, 189] width 30 height 30
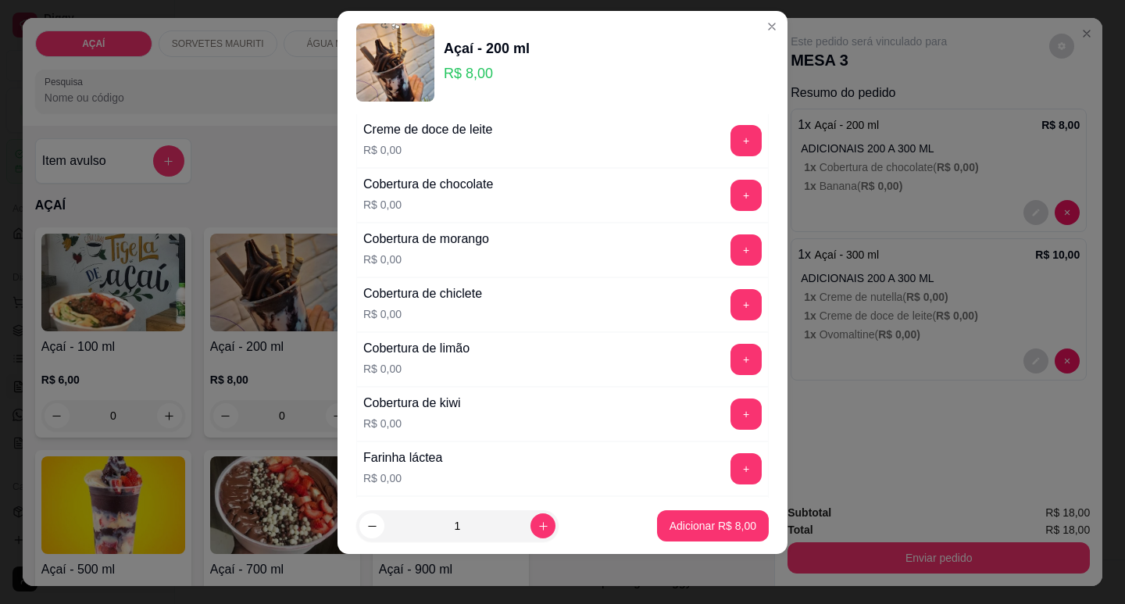
scroll to position [783, 0]
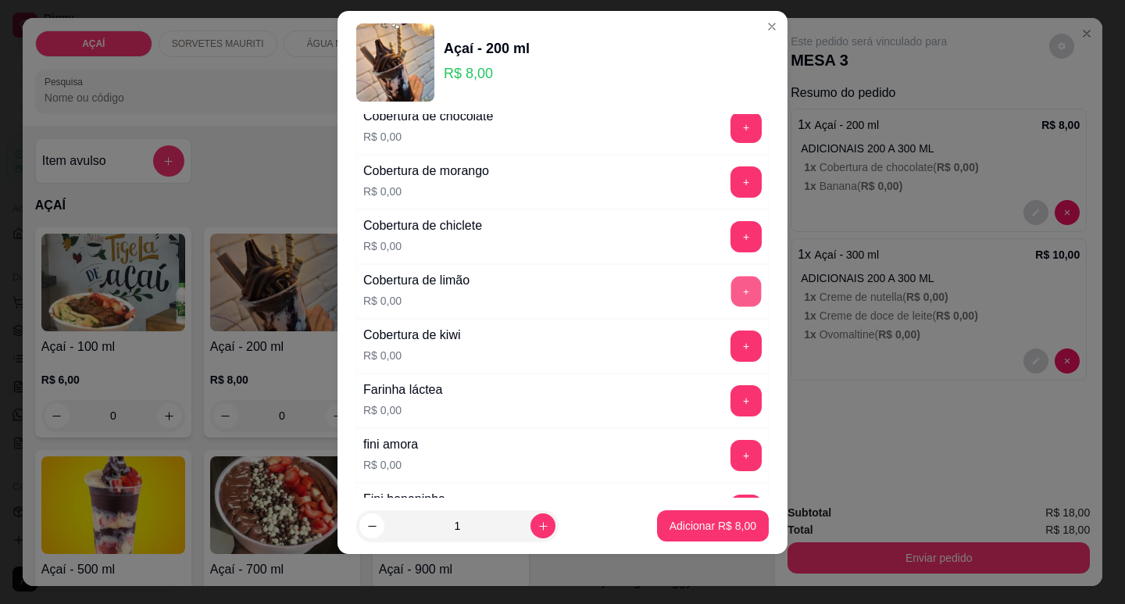
click at [731, 291] on button "+" at bounding box center [746, 291] width 30 height 30
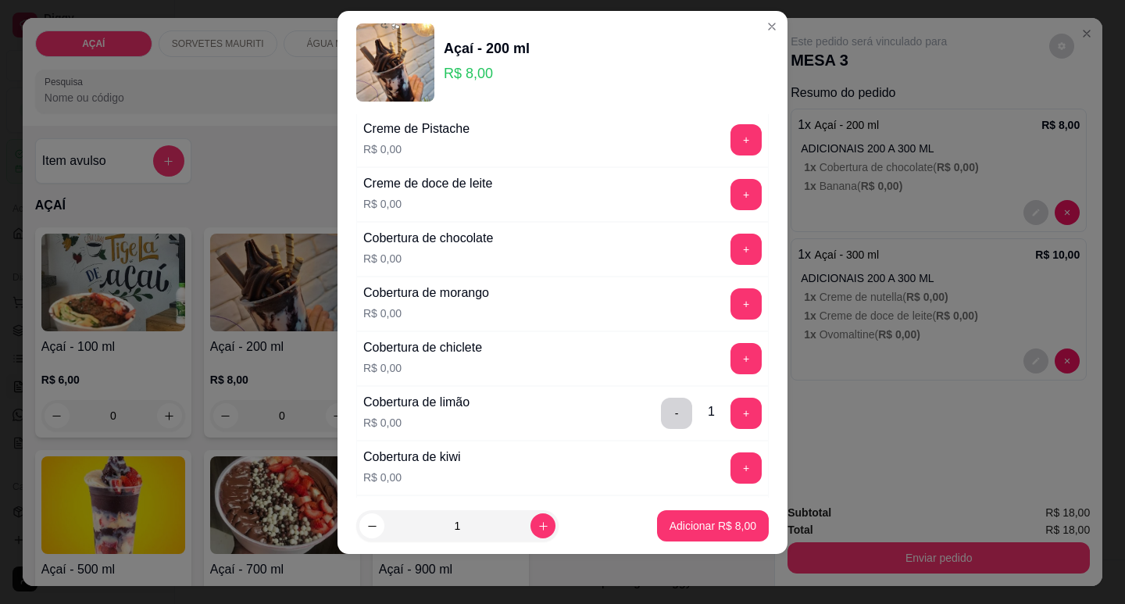
scroll to position [627, 0]
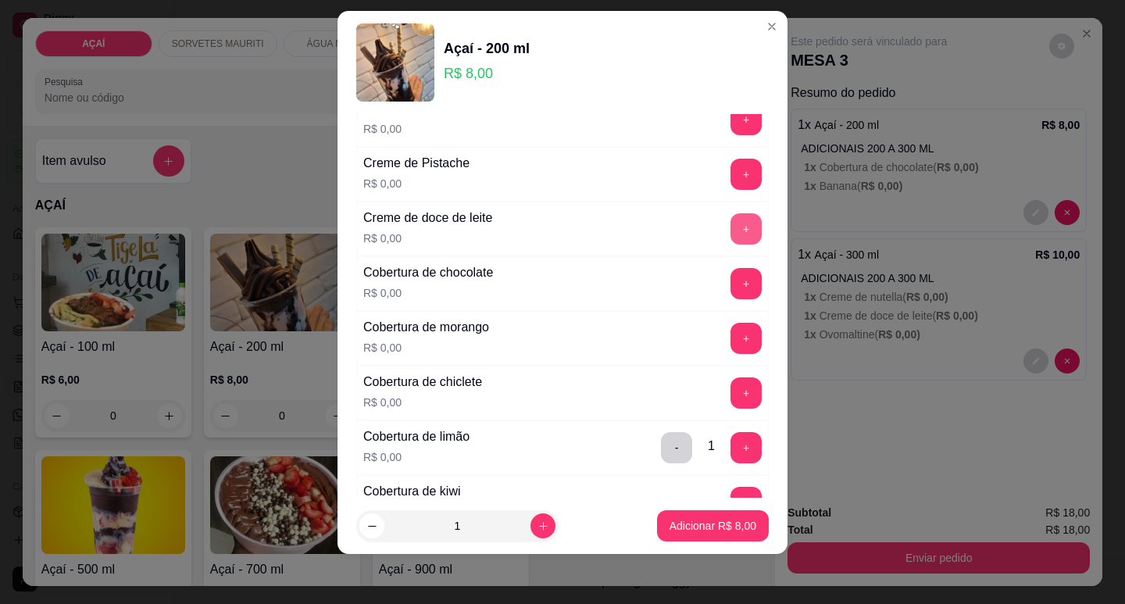
click at [731, 234] on button "+" at bounding box center [746, 228] width 31 height 31
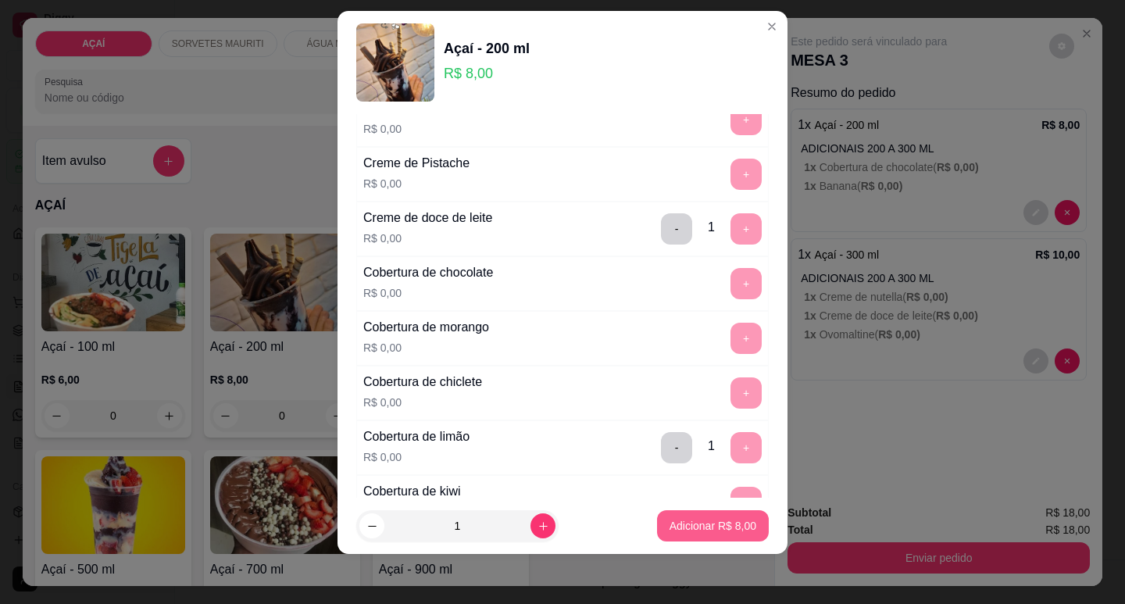
click at [699, 531] on p "Adicionar R$ 8,00" at bounding box center [713, 526] width 87 height 16
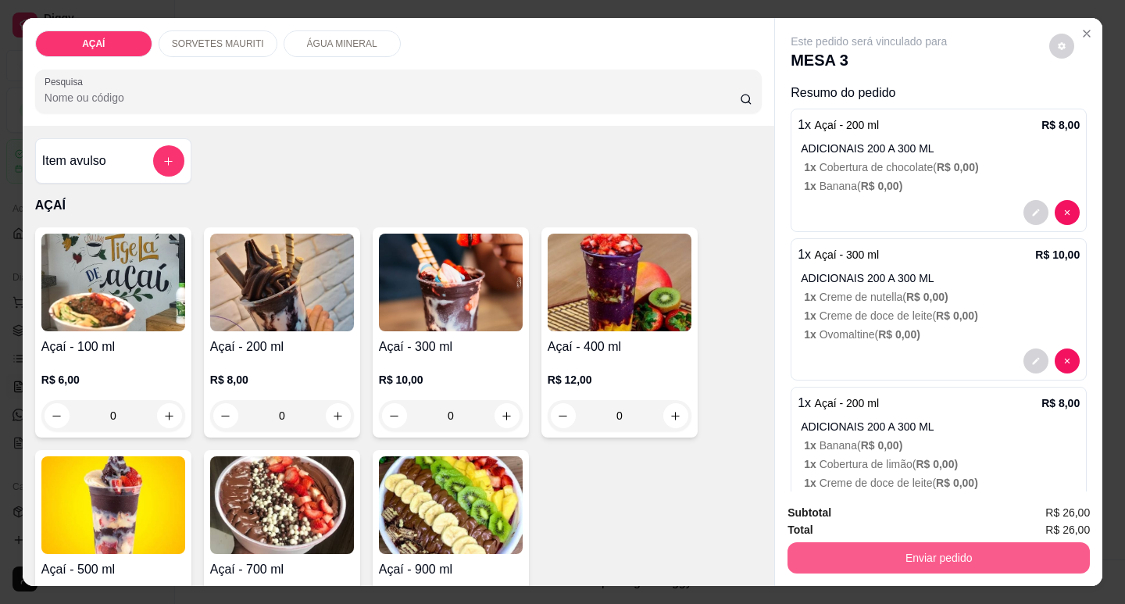
click at [799, 542] on button "Enviar pedido" at bounding box center [939, 557] width 302 height 31
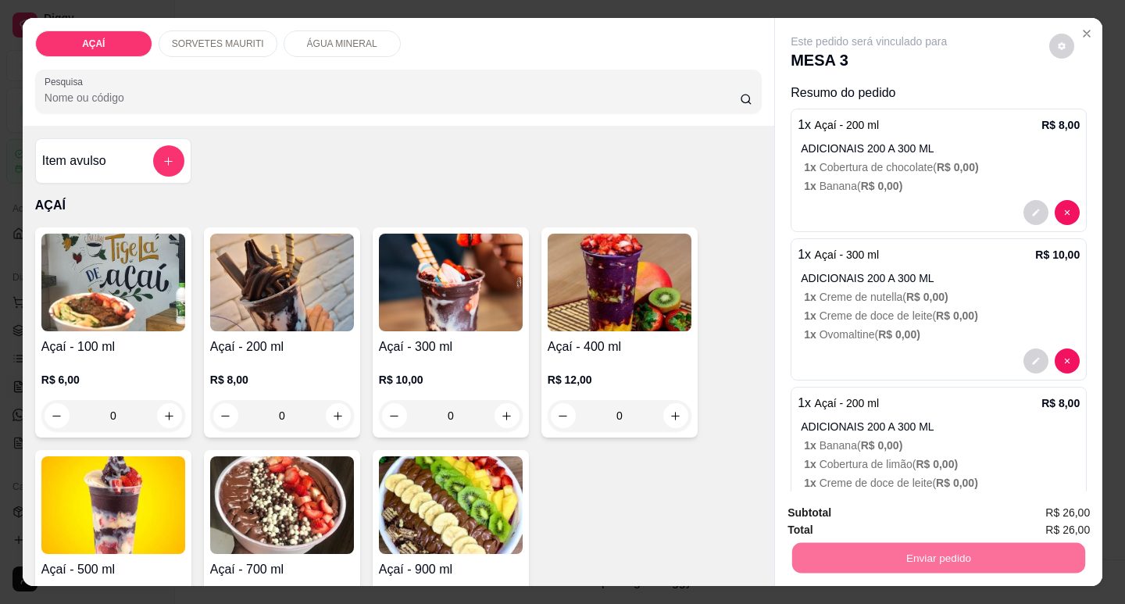
click at [819, 509] on button "Não registrar e enviar pedido" at bounding box center [887, 513] width 163 height 30
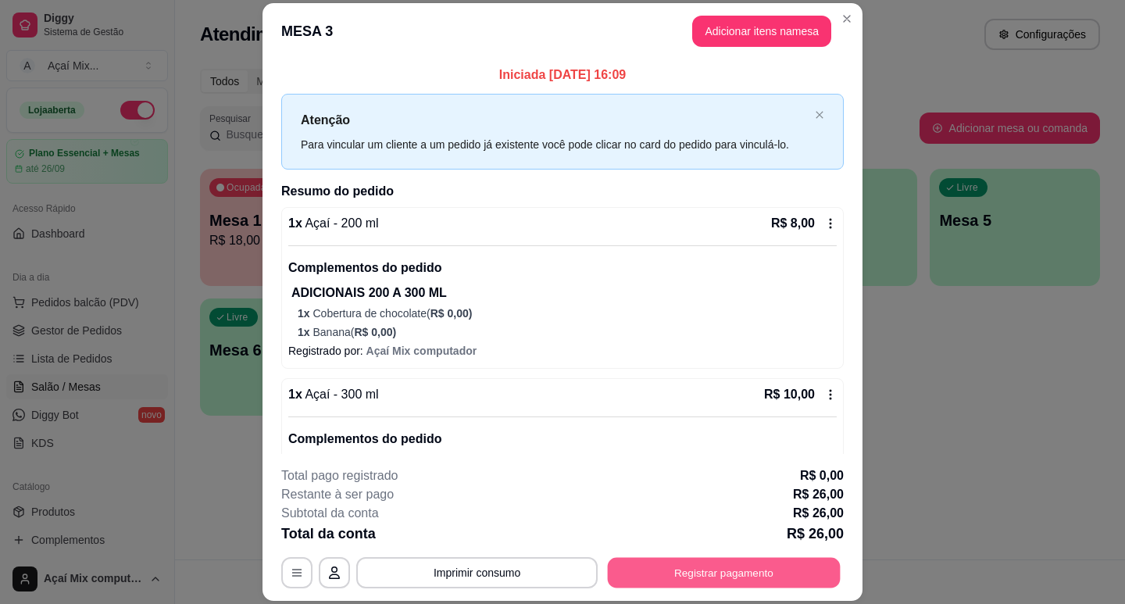
click at [676, 564] on button "Registrar pagamento" at bounding box center [724, 573] width 233 height 30
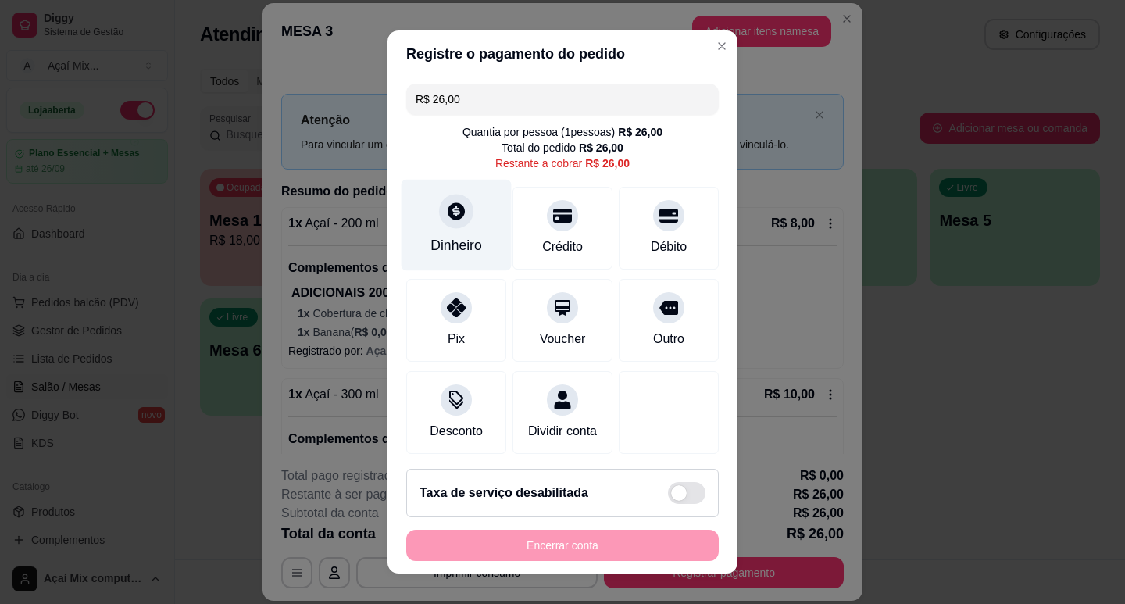
click at [456, 217] on icon at bounding box center [456, 211] width 20 height 20
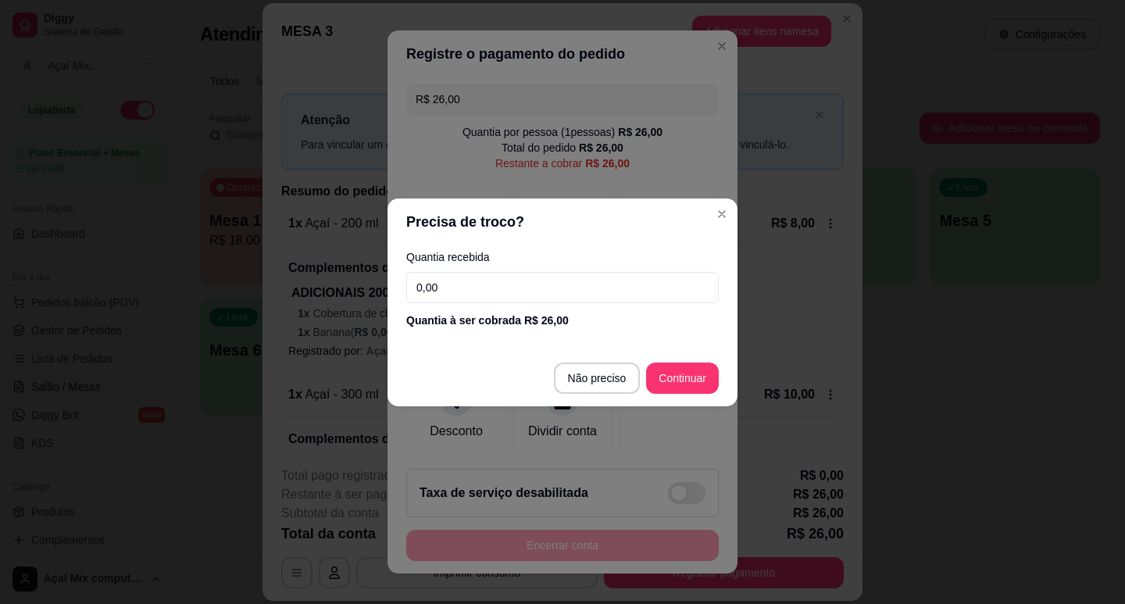
click at [504, 298] on input "0,00" at bounding box center [562, 287] width 313 height 31
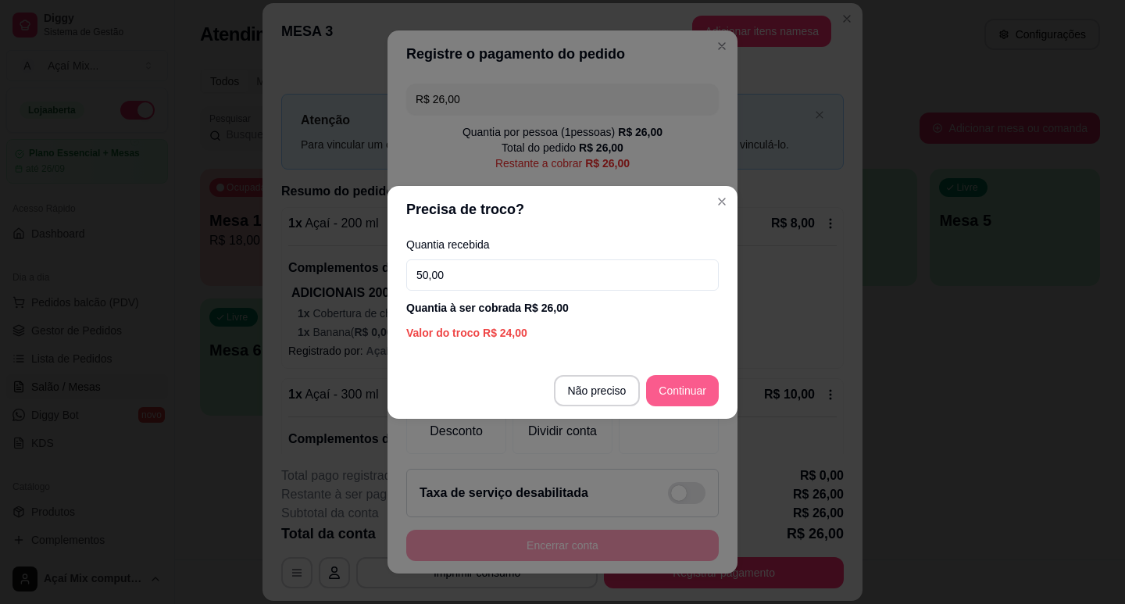
type input "50,00"
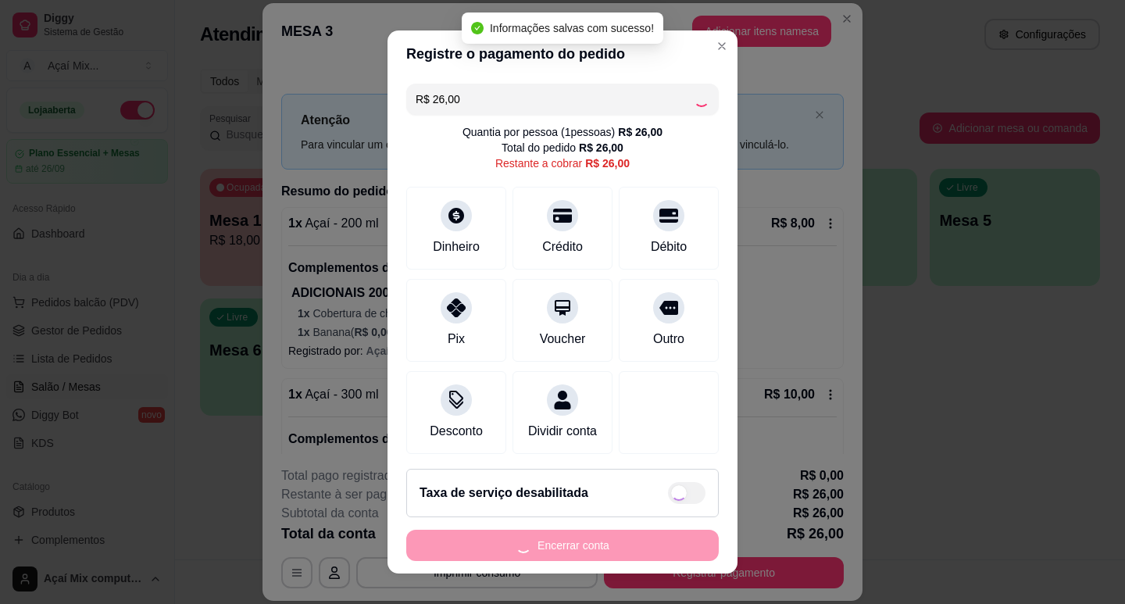
type input "R$ 0,00"
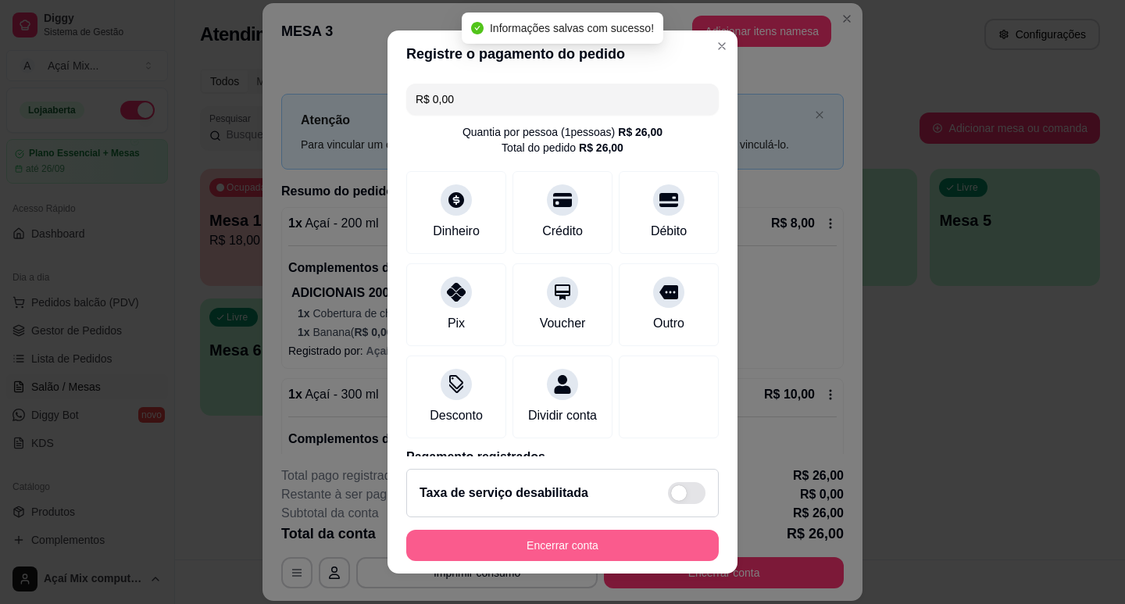
click at [638, 551] on button "Encerrar conta" at bounding box center [562, 545] width 313 height 31
